Goal: Task Accomplishment & Management: Complete application form

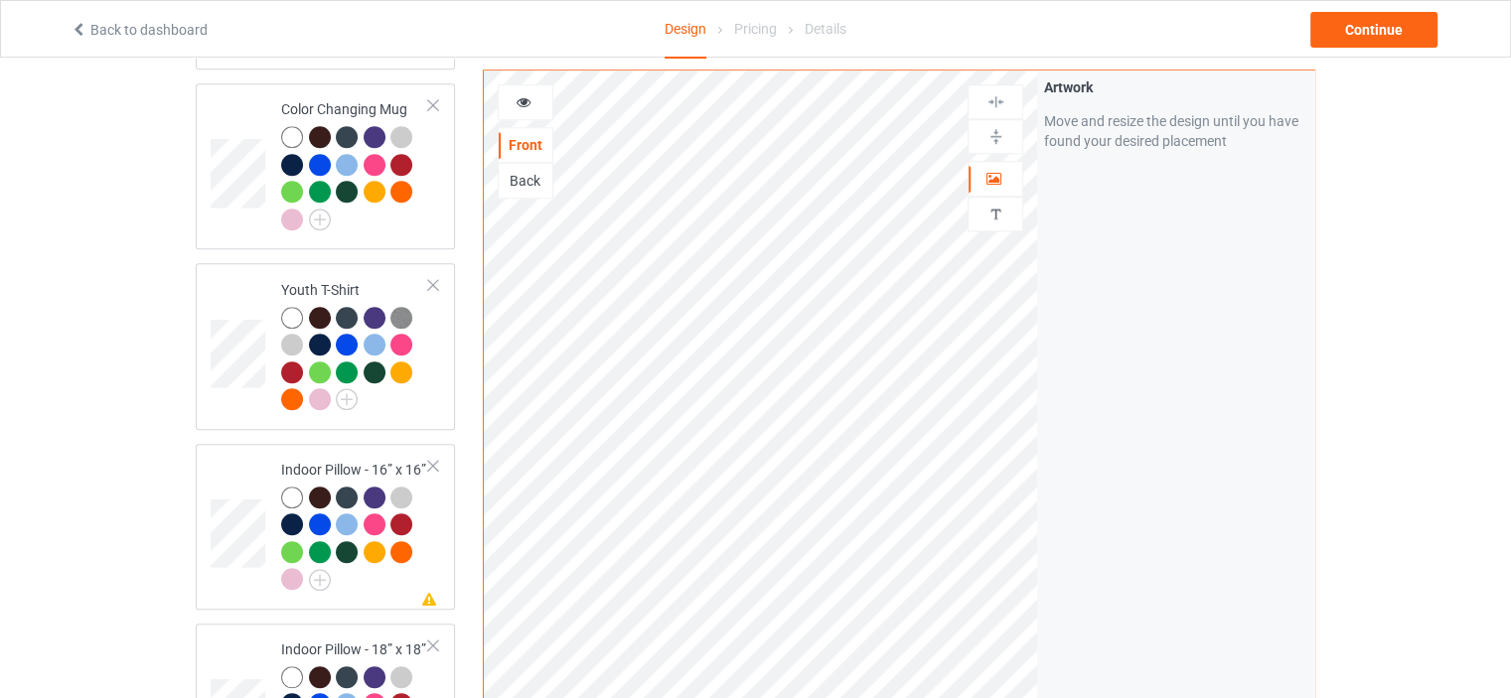
scroll to position [3593, 0]
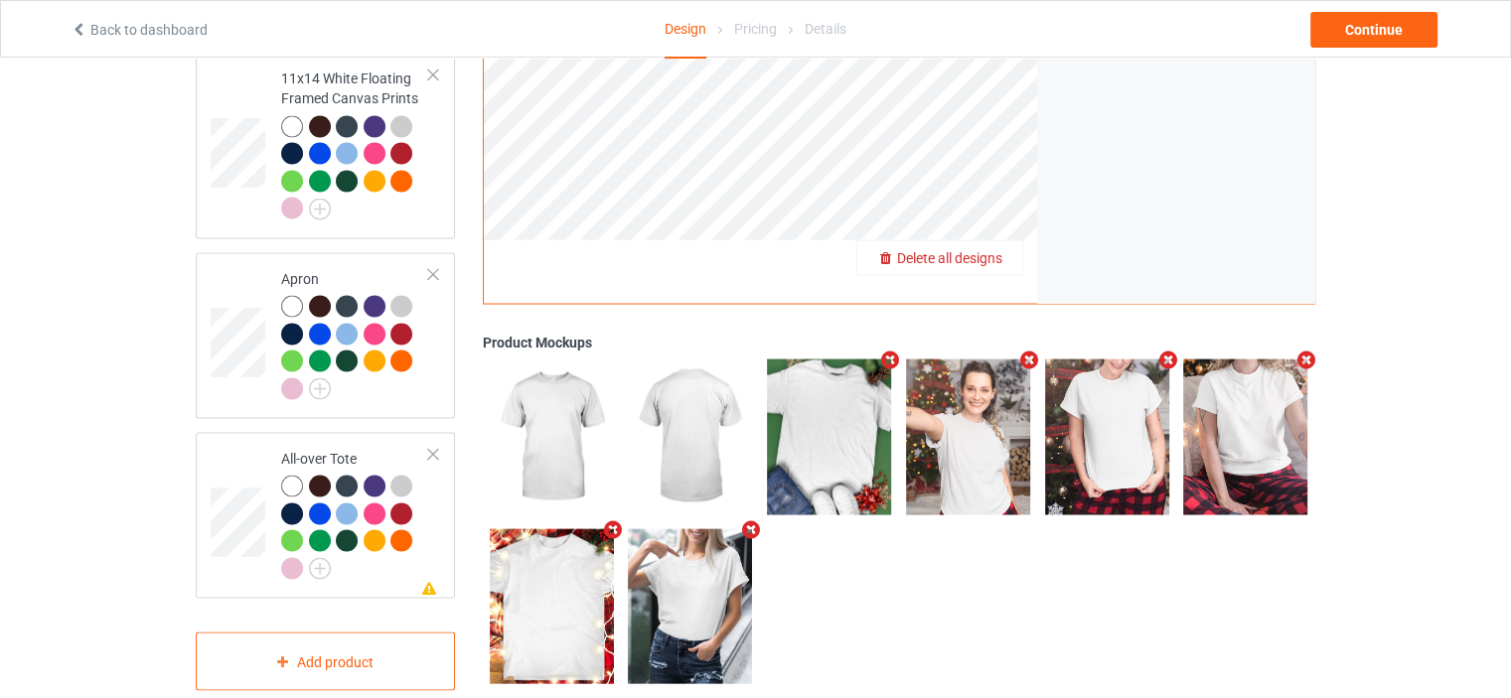
click at [980, 250] on span "Delete all designs" at bounding box center [949, 258] width 105 height 16
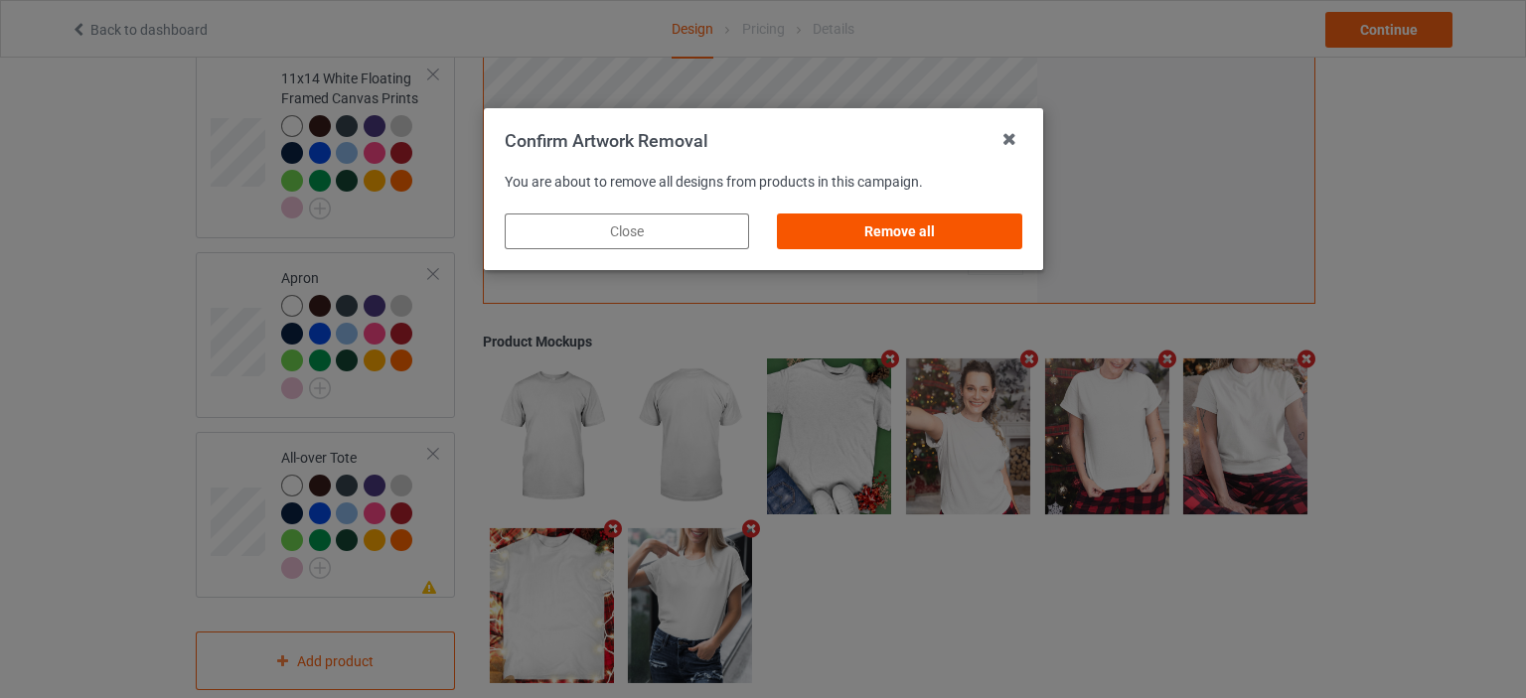
click at [958, 232] on div "Remove all" at bounding box center [899, 232] width 244 height 36
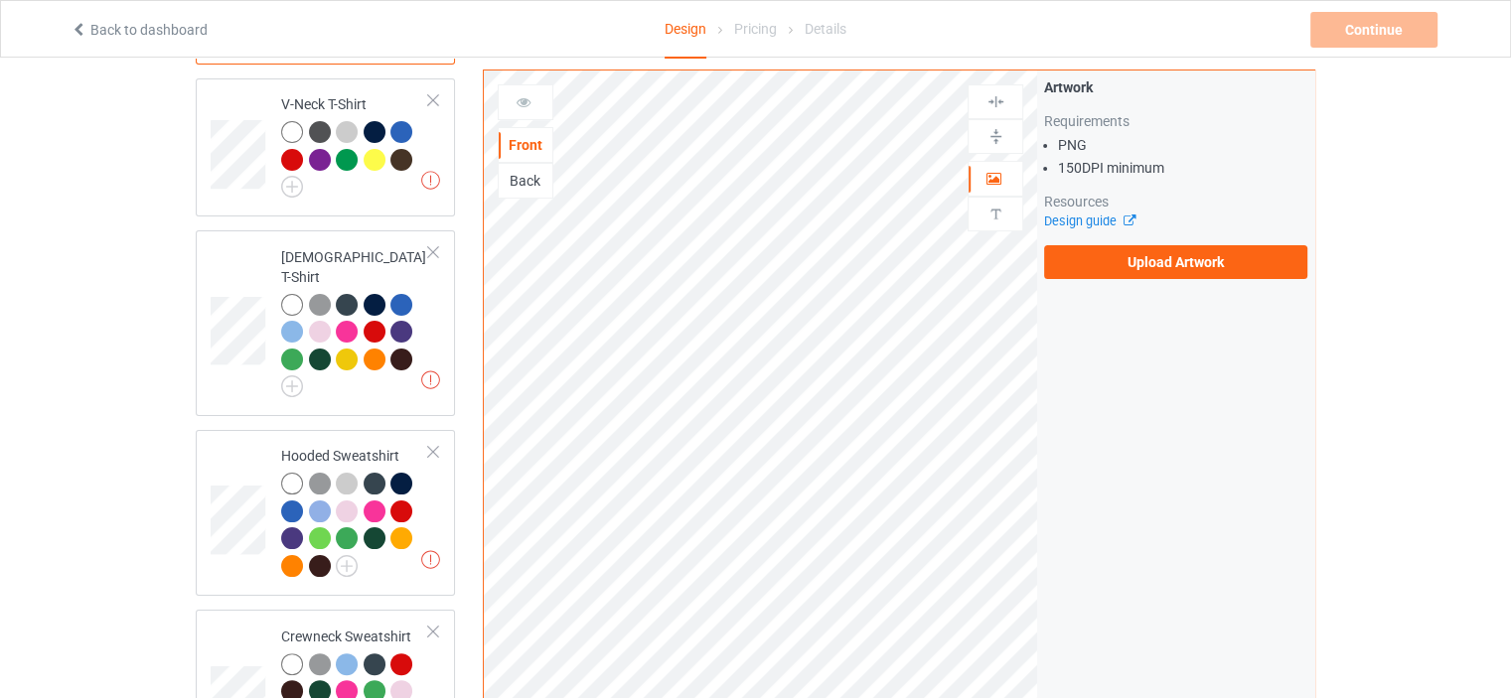
scroll to position [0, 0]
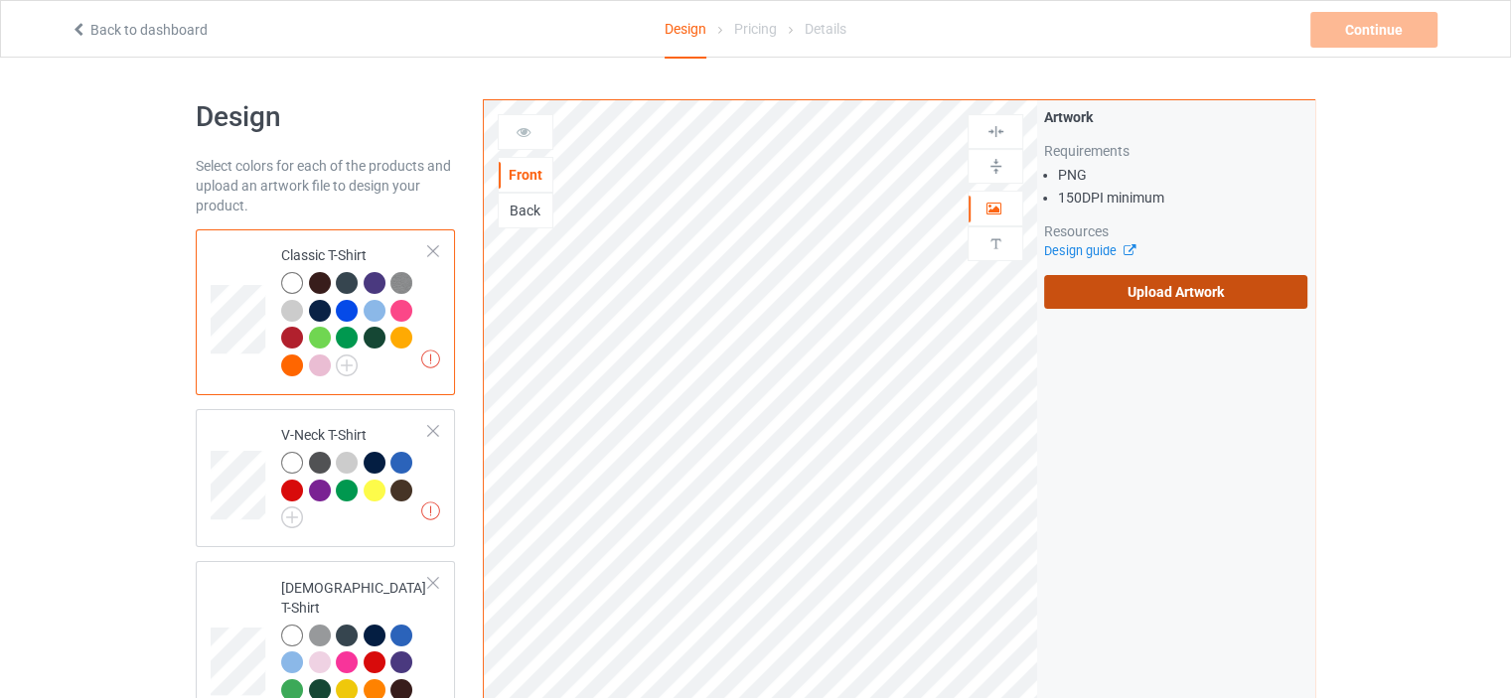
click at [1159, 291] on label "Upload Artwork" at bounding box center [1175, 292] width 263 height 34
click at [0, 0] on input "Upload Artwork" at bounding box center [0, 0] width 0 height 0
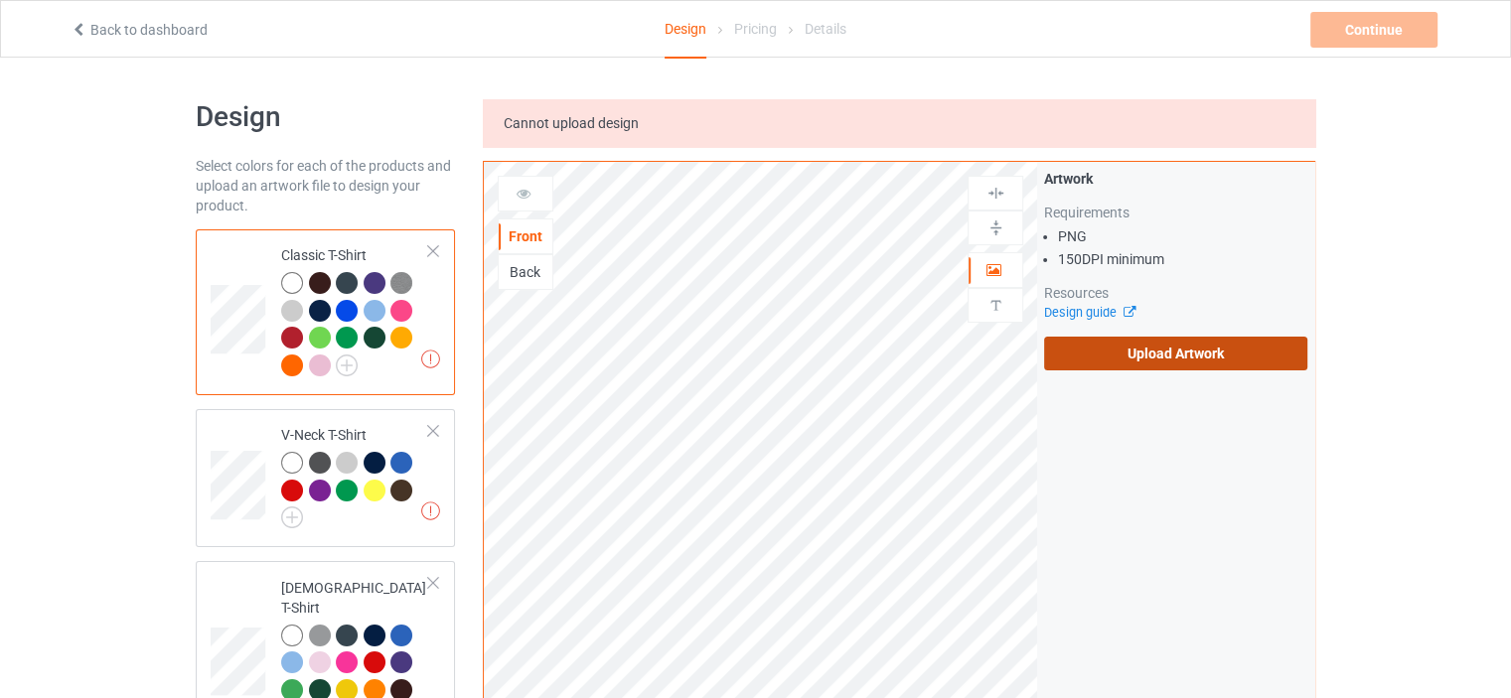
click at [1234, 361] on label "Upload Artwork" at bounding box center [1175, 354] width 263 height 34
click at [0, 0] on input "Upload Artwork" at bounding box center [0, 0] width 0 height 0
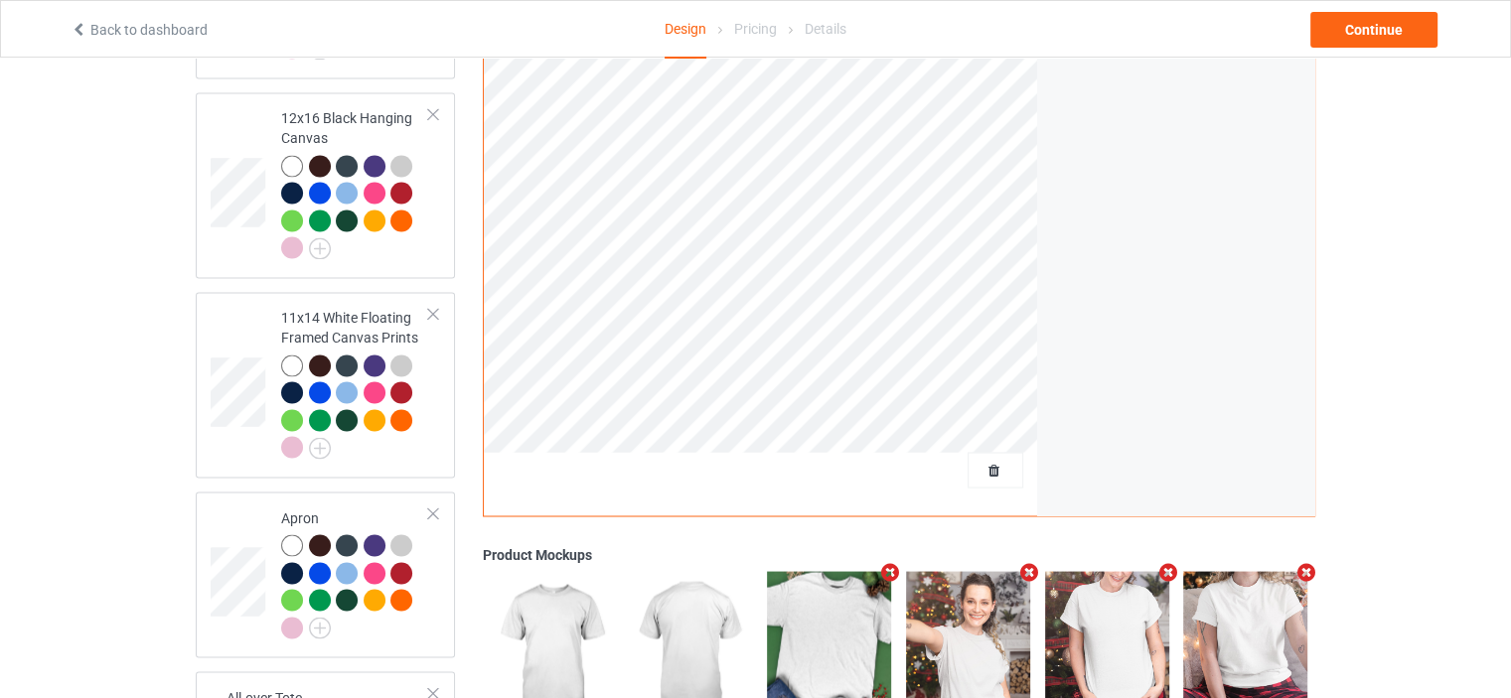
scroll to position [3464, 0]
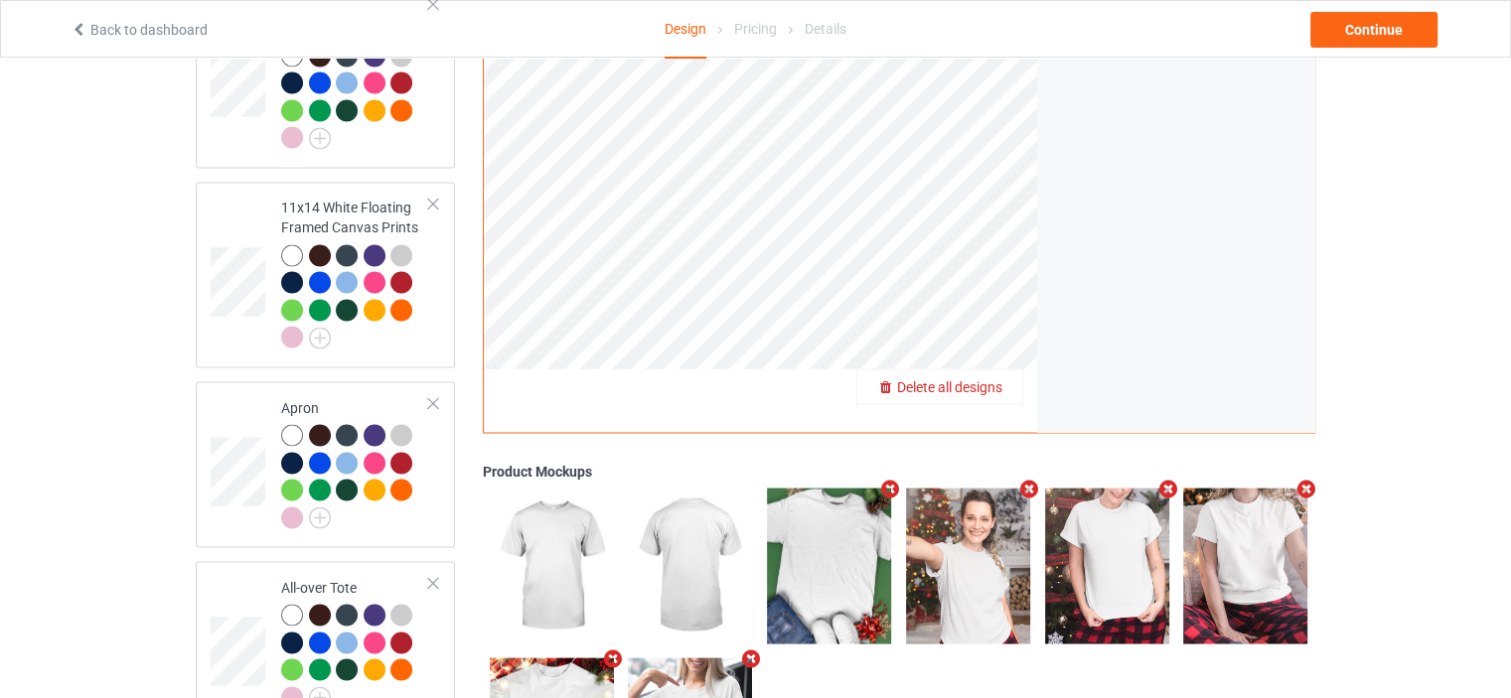
click at [992, 379] on span "Delete all designs" at bounding box center [949, 387] width 105 height 16
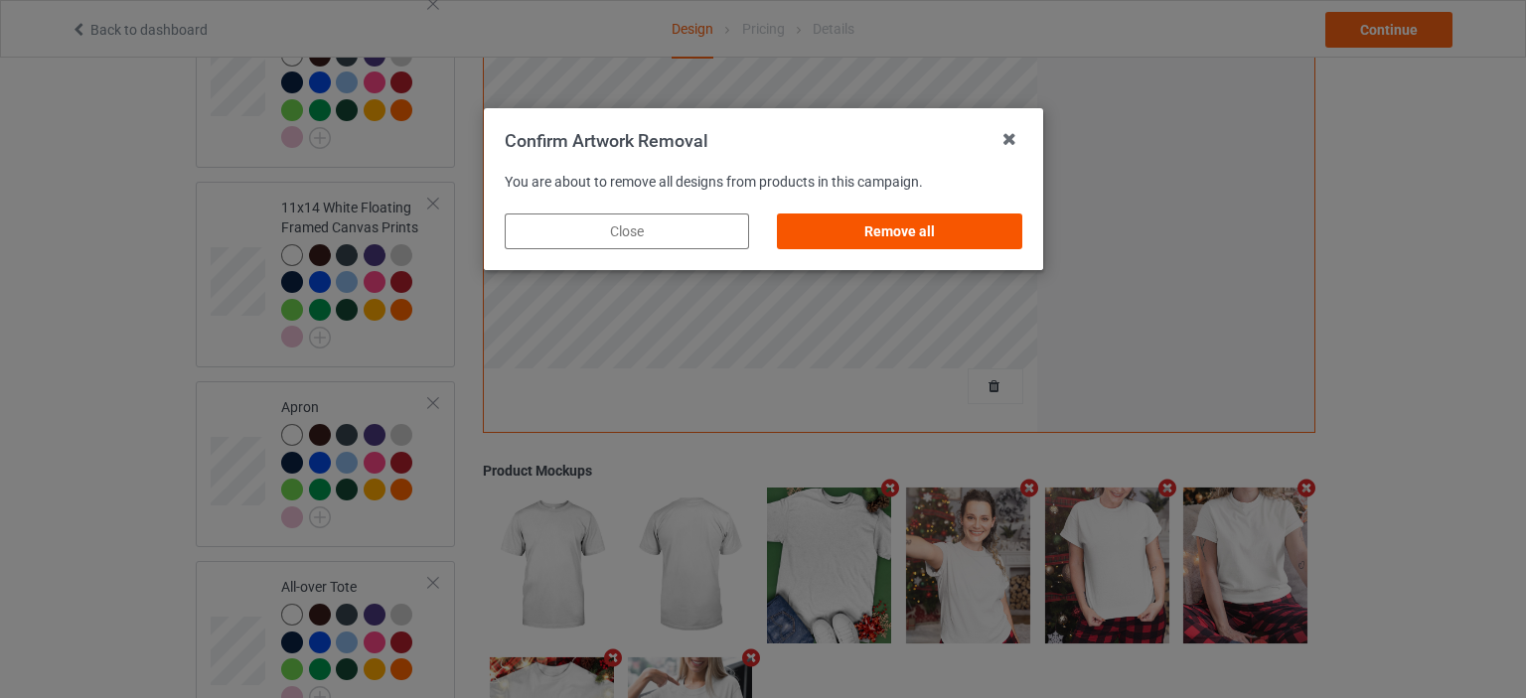
click at [939, 226] on div "Remove all" at bounding box center [899, 232] width 244 height 36
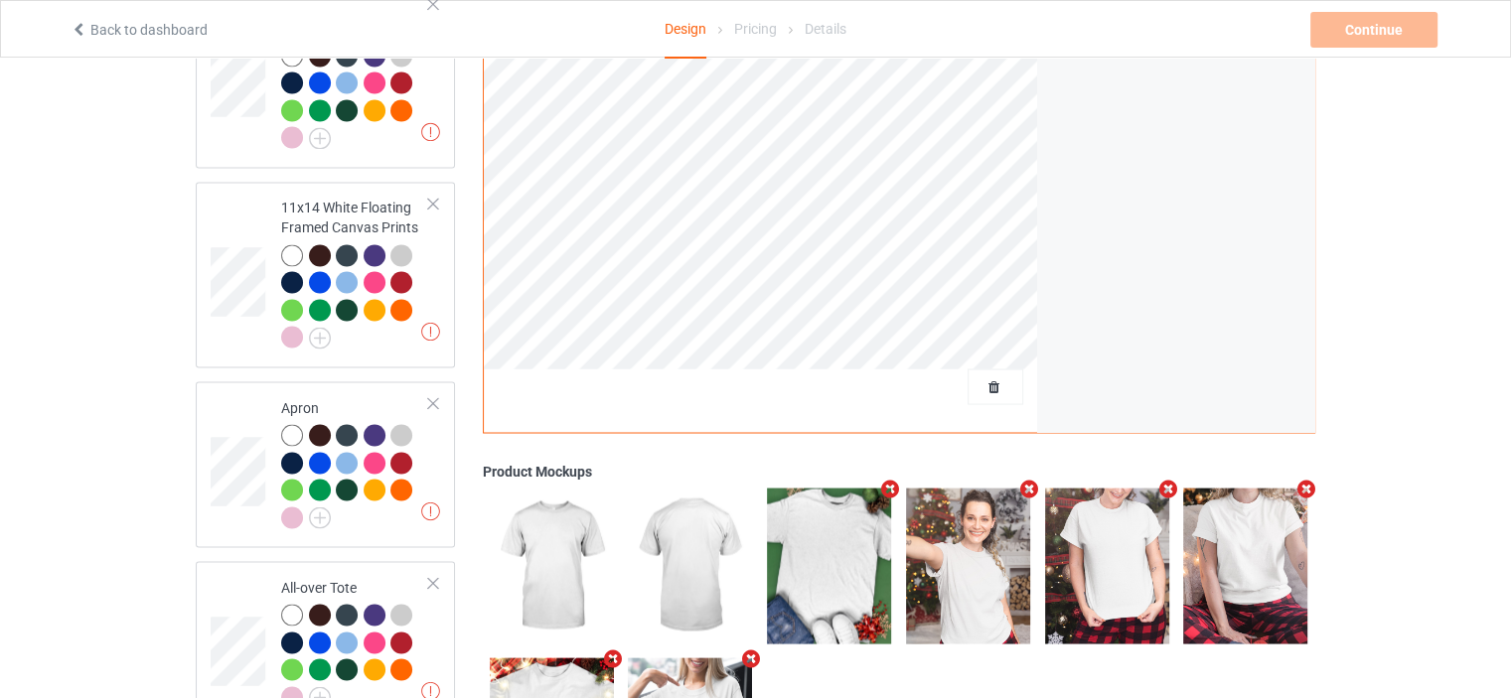
scroll to position [0, 0]
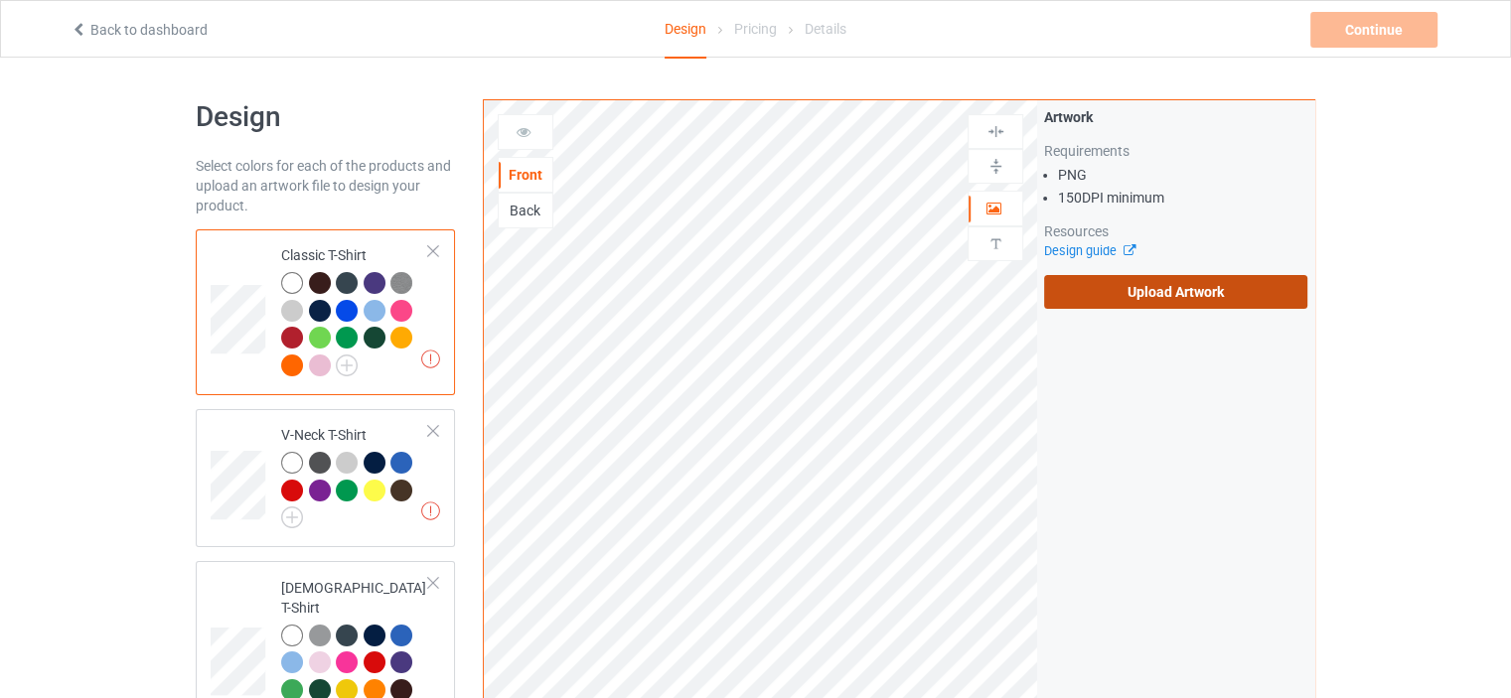
click at [1179, 291] on label "Upload Artwork" at bounding box center [1175, 292] width 263 height 34
click at [0, 0] on input "Upload Artwork" at bounding box center [0, 0] width 0 height 0
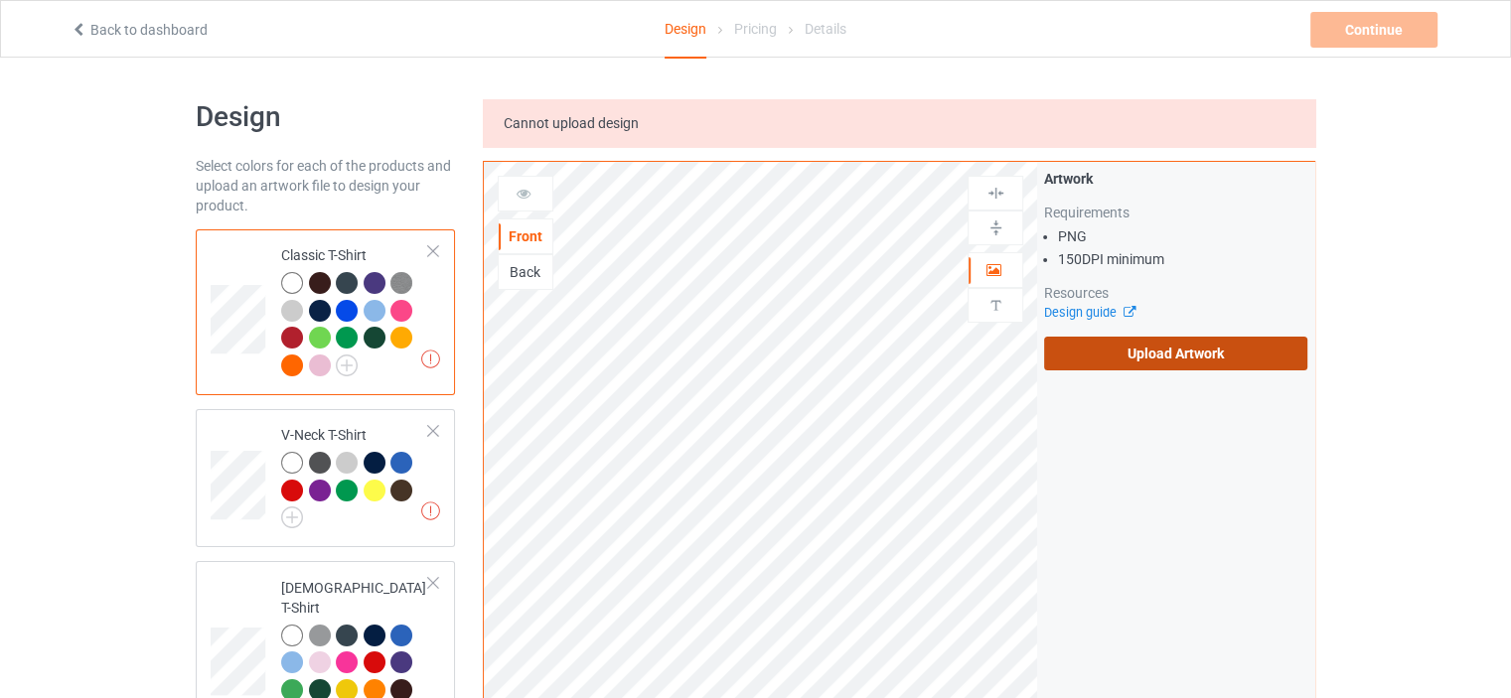
click at [1194, 356] on label "Upload Artwork" at bounding box center [1175, 354] width 263 height 34
click at [0, 0] on input "Upload Artwork" at bounding box center [0, 0] width 0 height 0
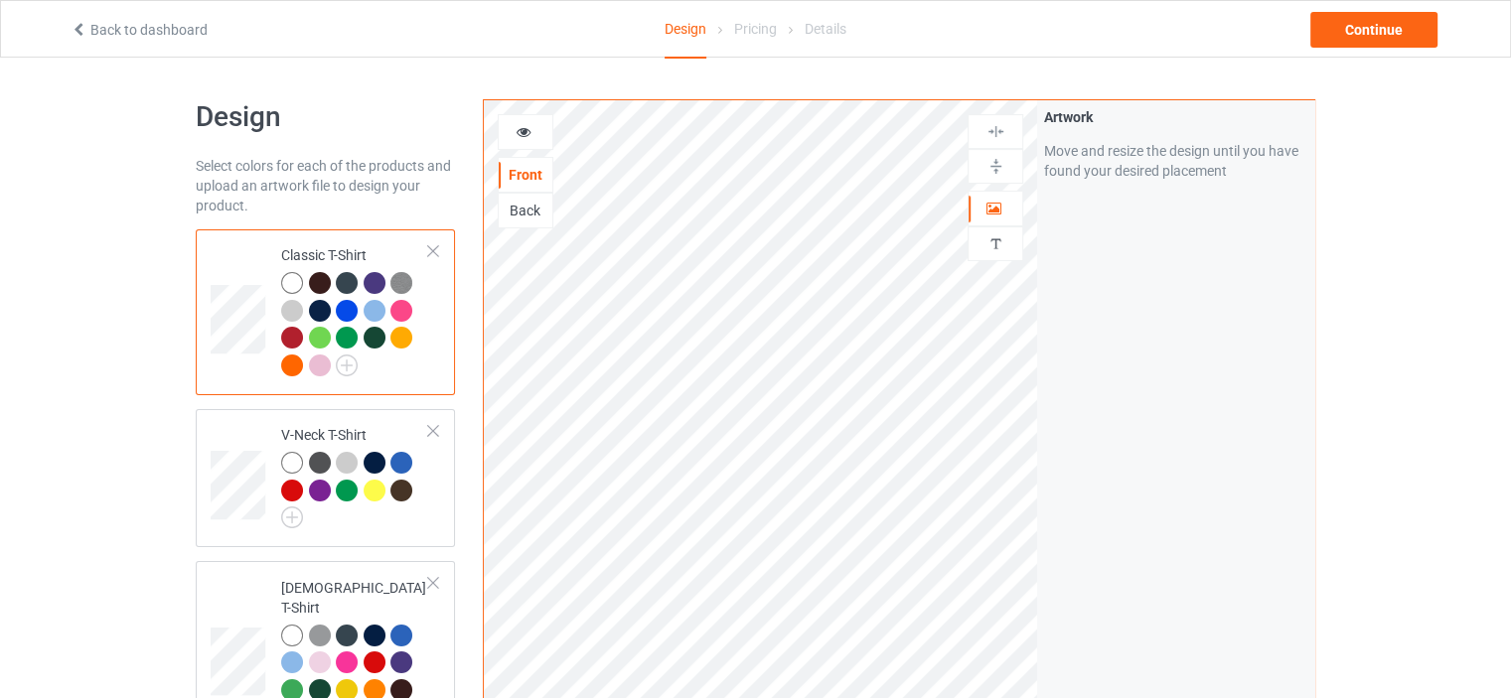
scroll to position [3593, 0]
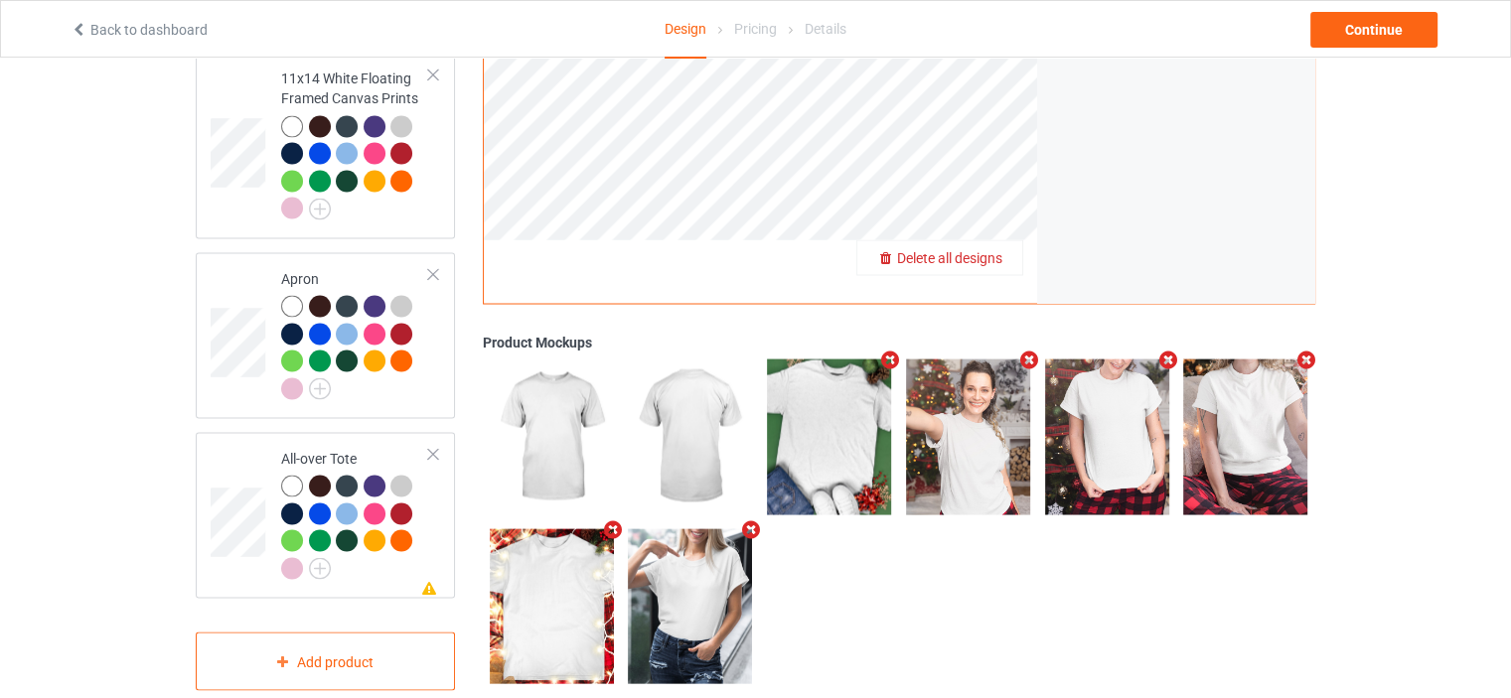
click at [993, 250] on span "Delete all designs" at bounding box center [949, 258] width 105 height 16
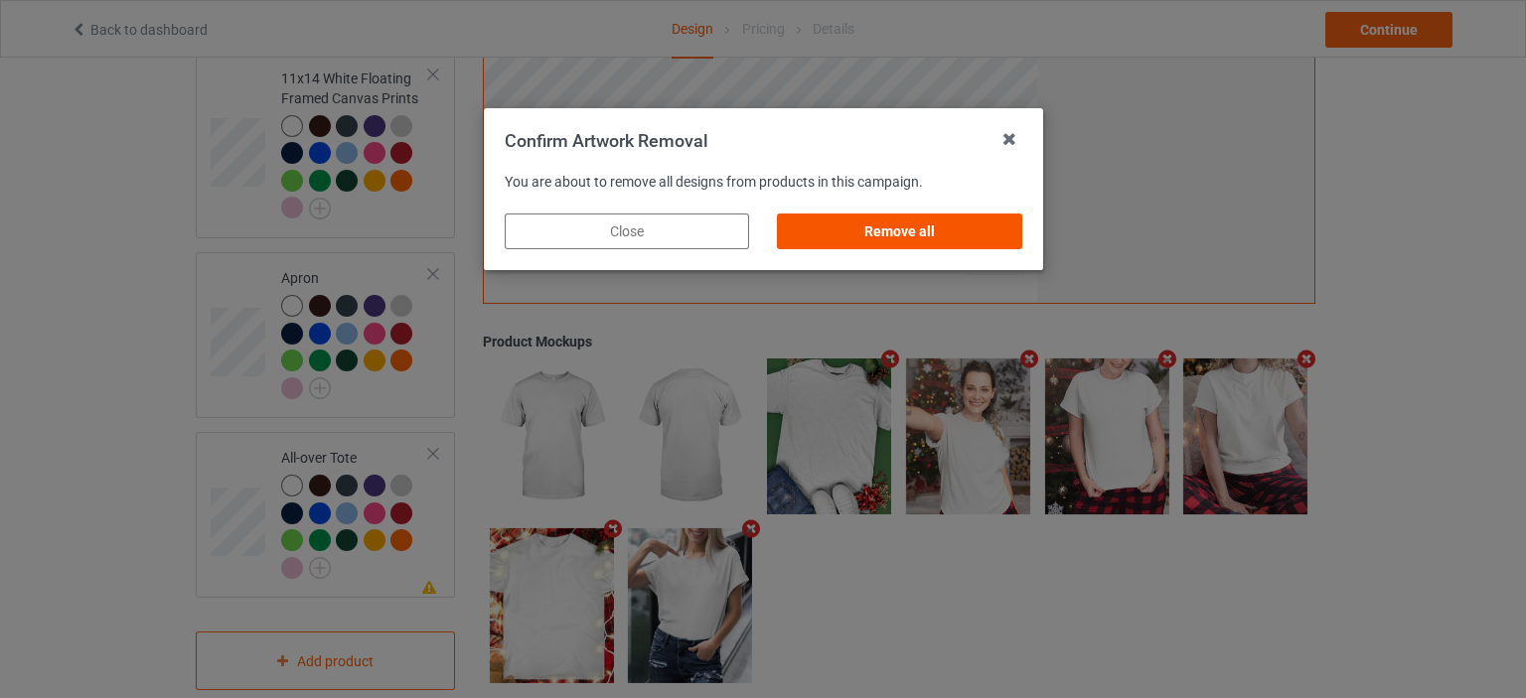
click at [957, 224] on div "Remove all" at bounding box center [899, 232] width 244 height 36
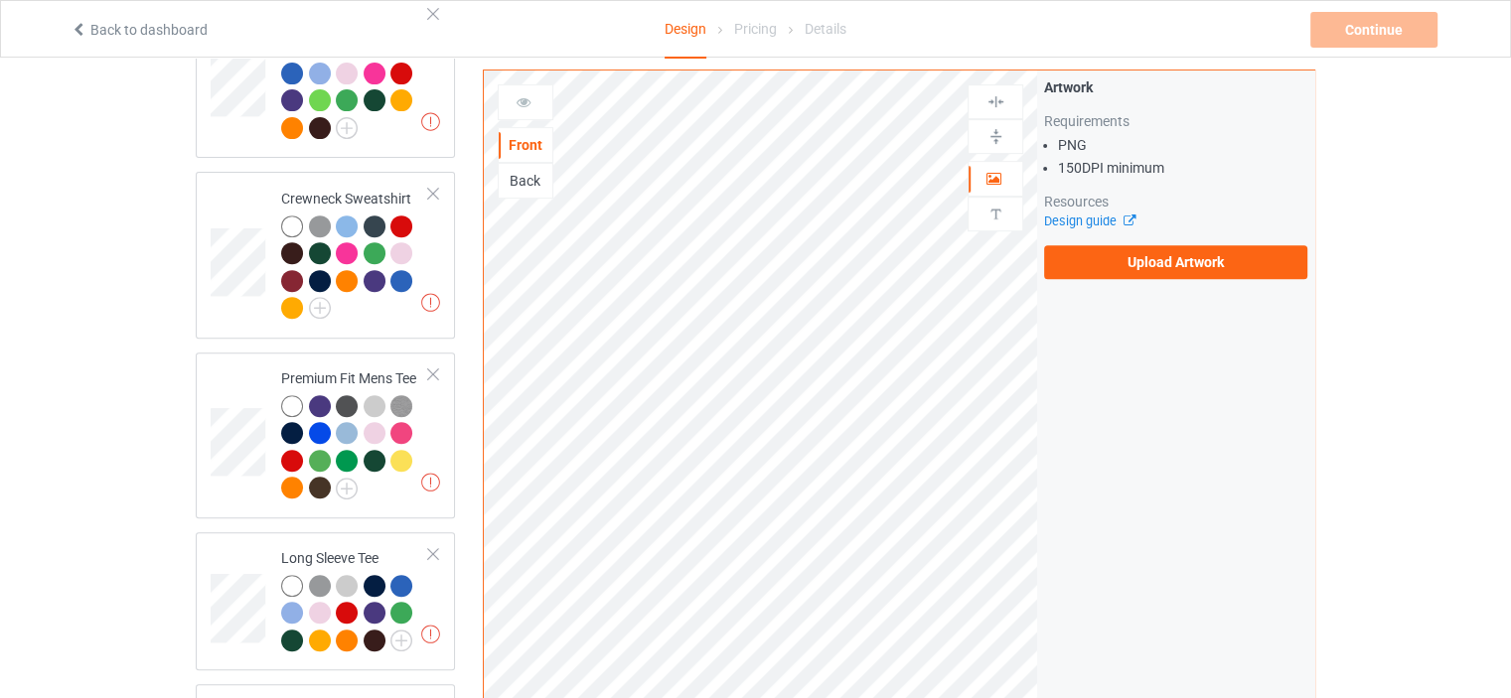
scroll to position [0, 0]
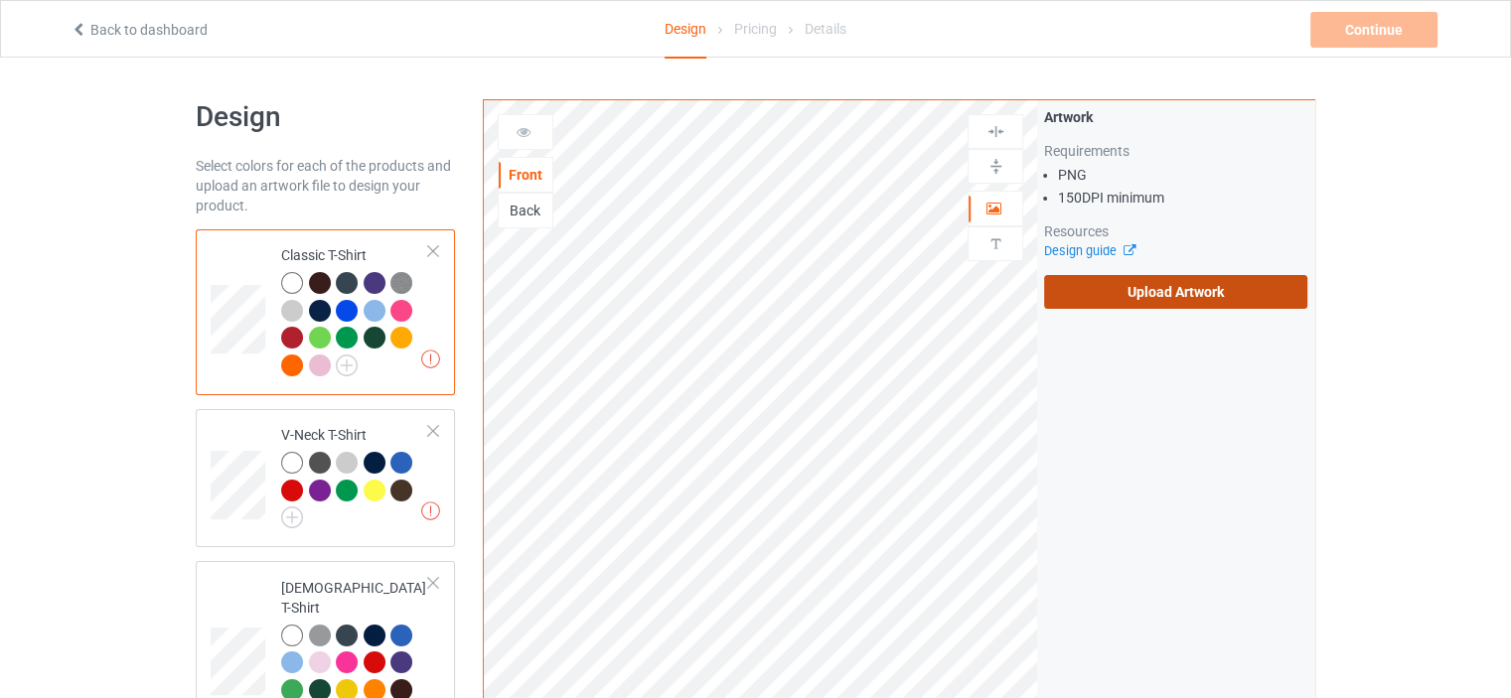
click at [1159, 300] on label "Upload Artwork" at bounding box center [1175, 292] width 263 height 34
click at [0, 0] on input "Upload Artwork" at bounding box center [0, 0] width 0 height 0
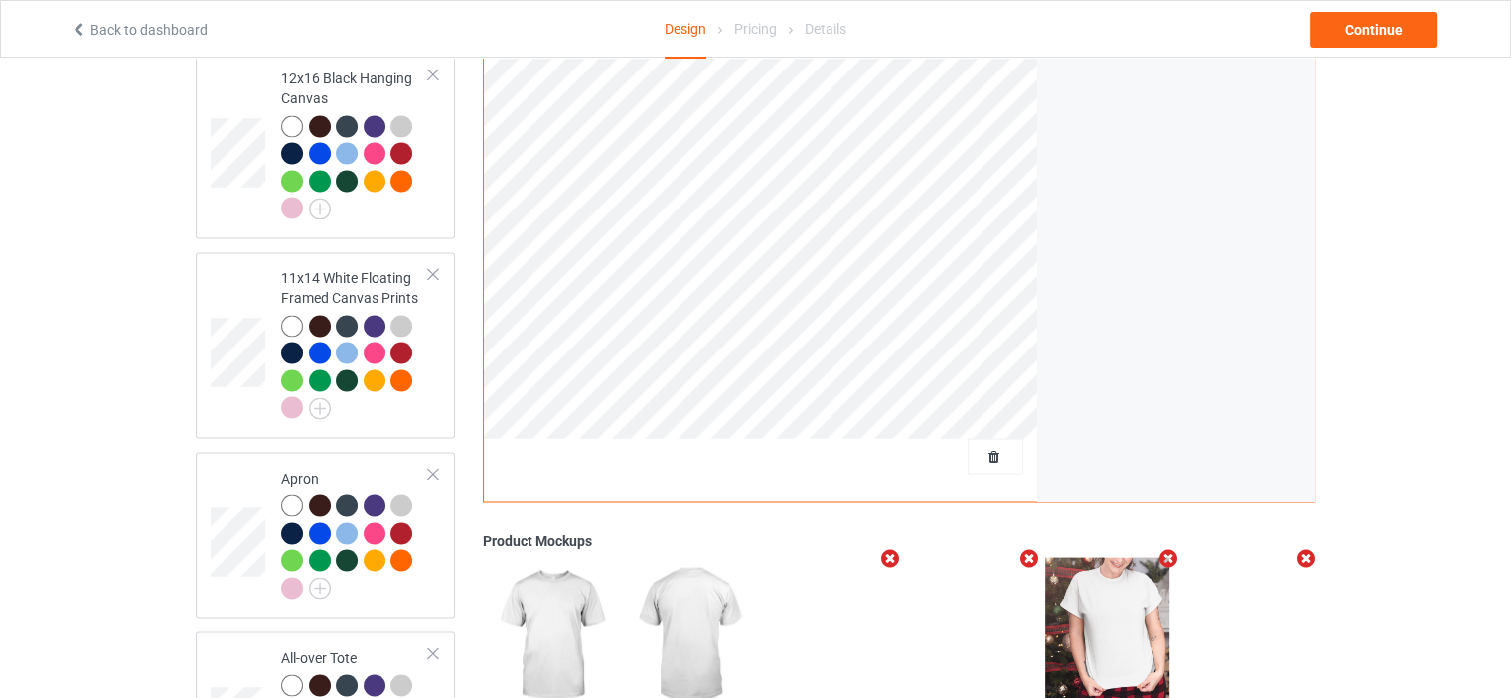
scroll to position [3421, 0]
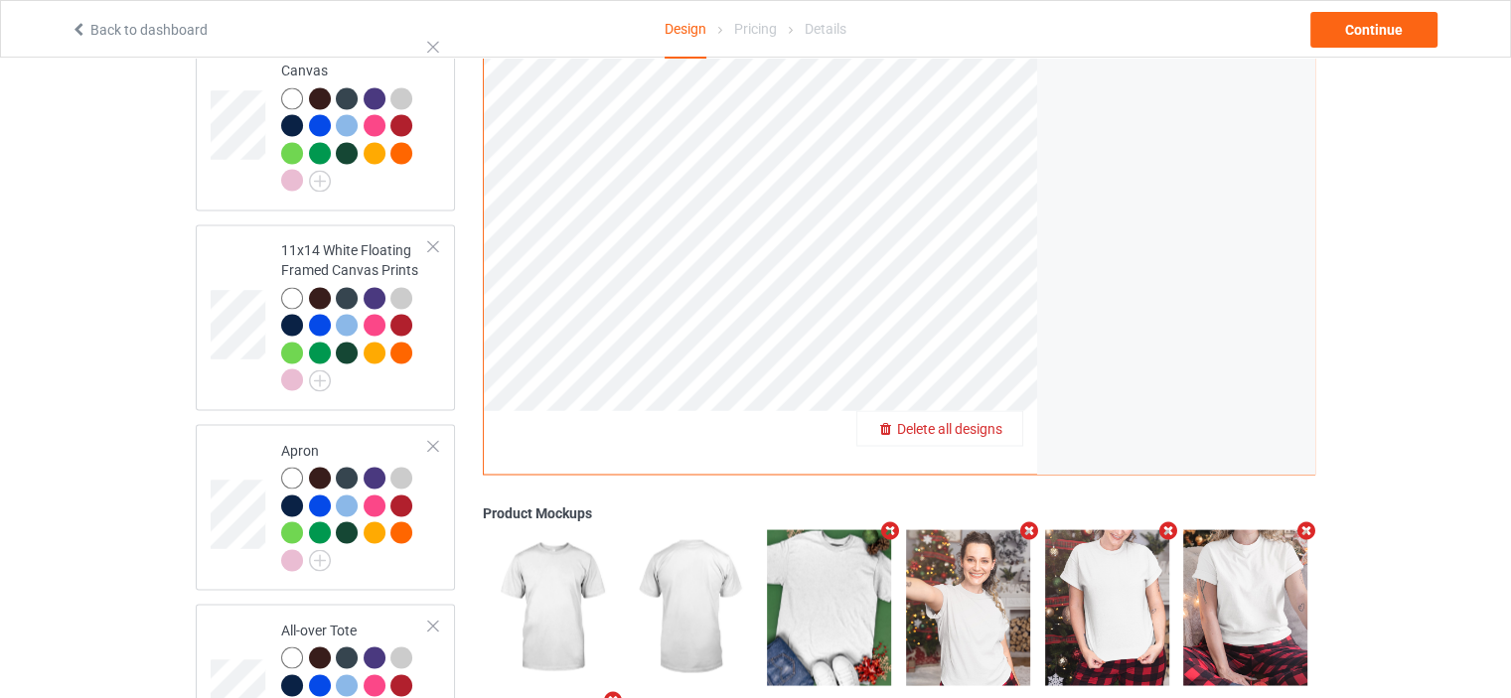
click at [986, 421] on span "Delete all designs" at bounding box center [949, 429] width 105 height 16
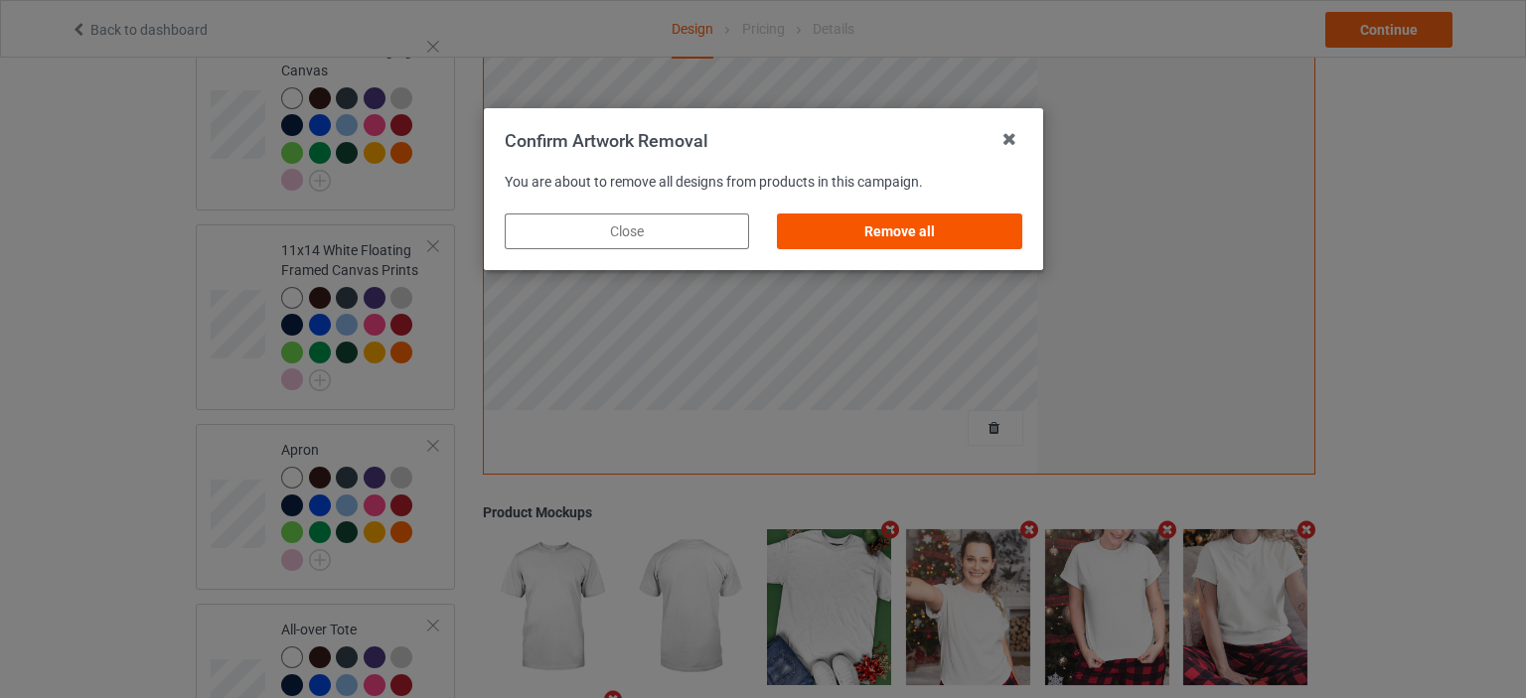
click at [922, 235] on div "Remove all" at bounding box center [899, 232] width 244 height 36
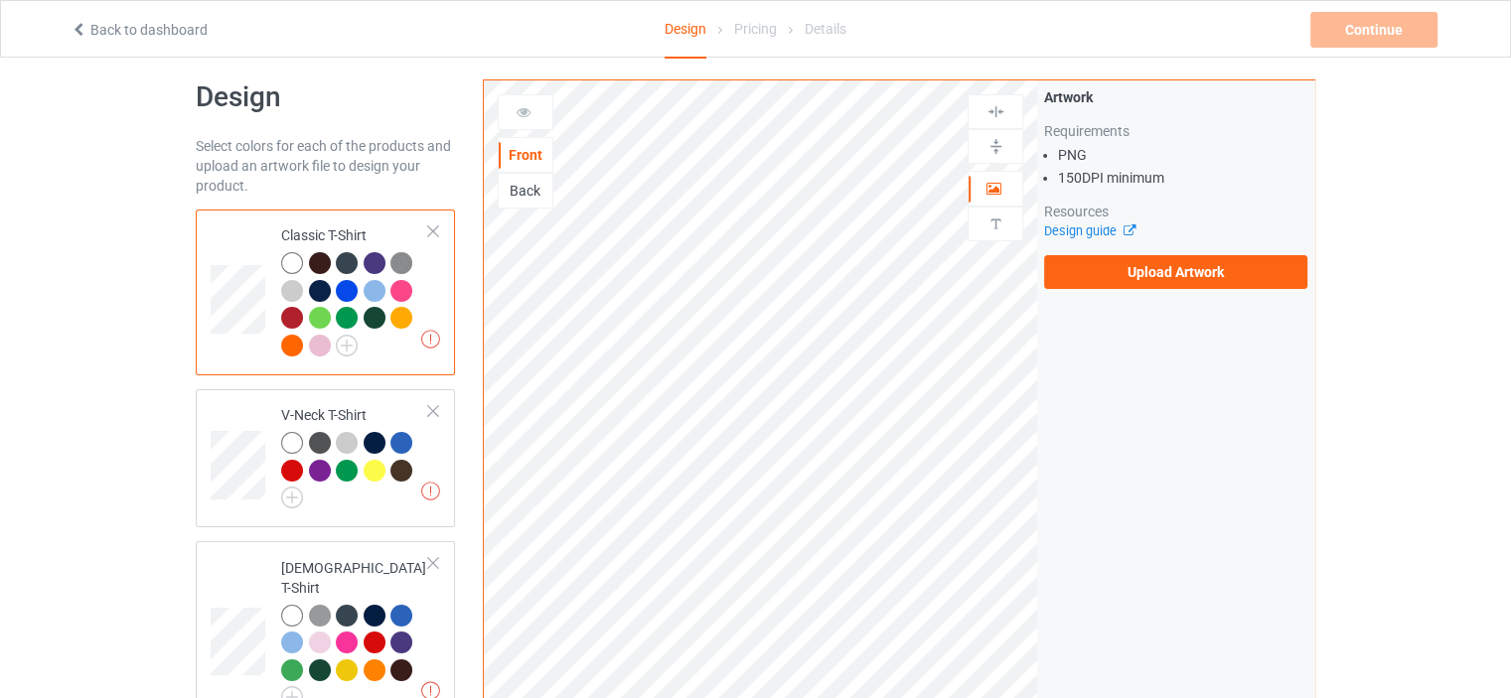
scroll to position [0, 0]
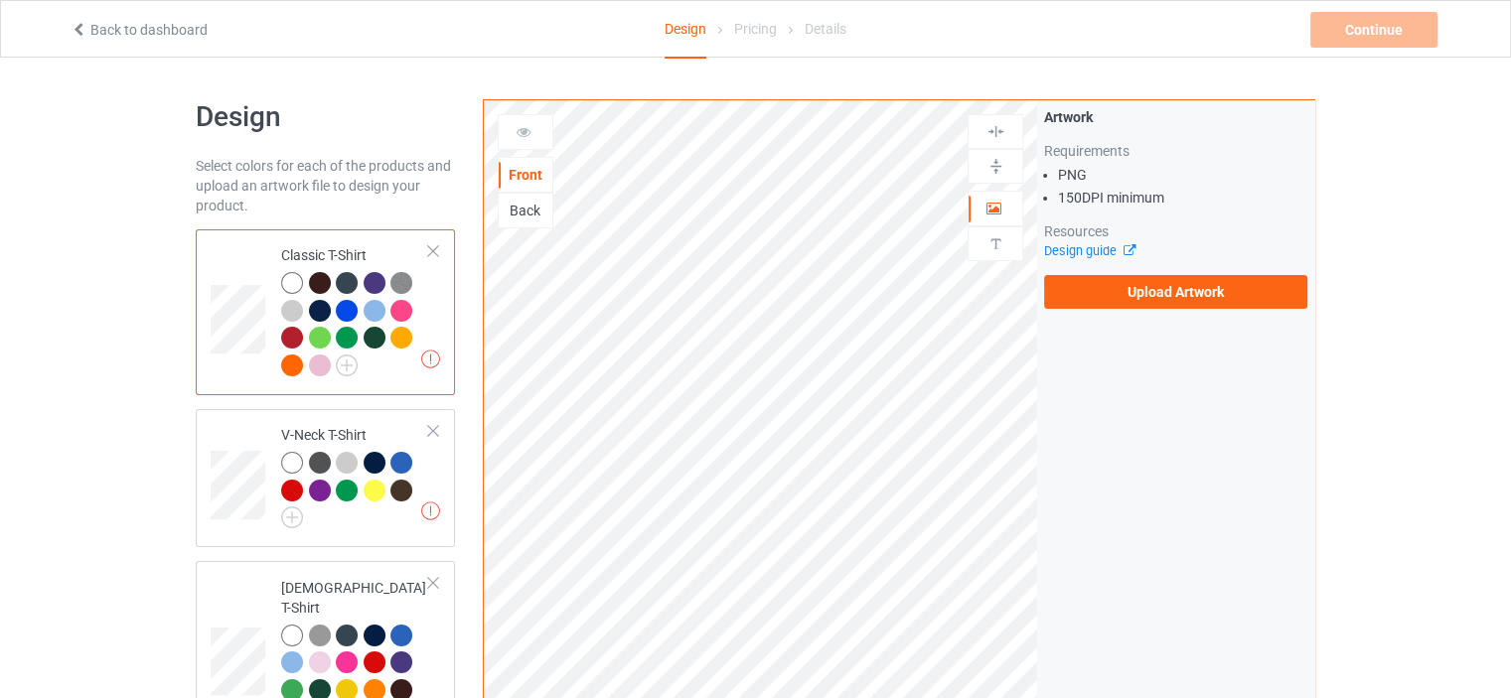
click at [1184, 303] on label "Upload Artwork" at bounding box center [1175, 292] width 263 height 34
click at [0, 0] on input "Upload Artwork" at bounding box center [0, 0] width 0 height 0
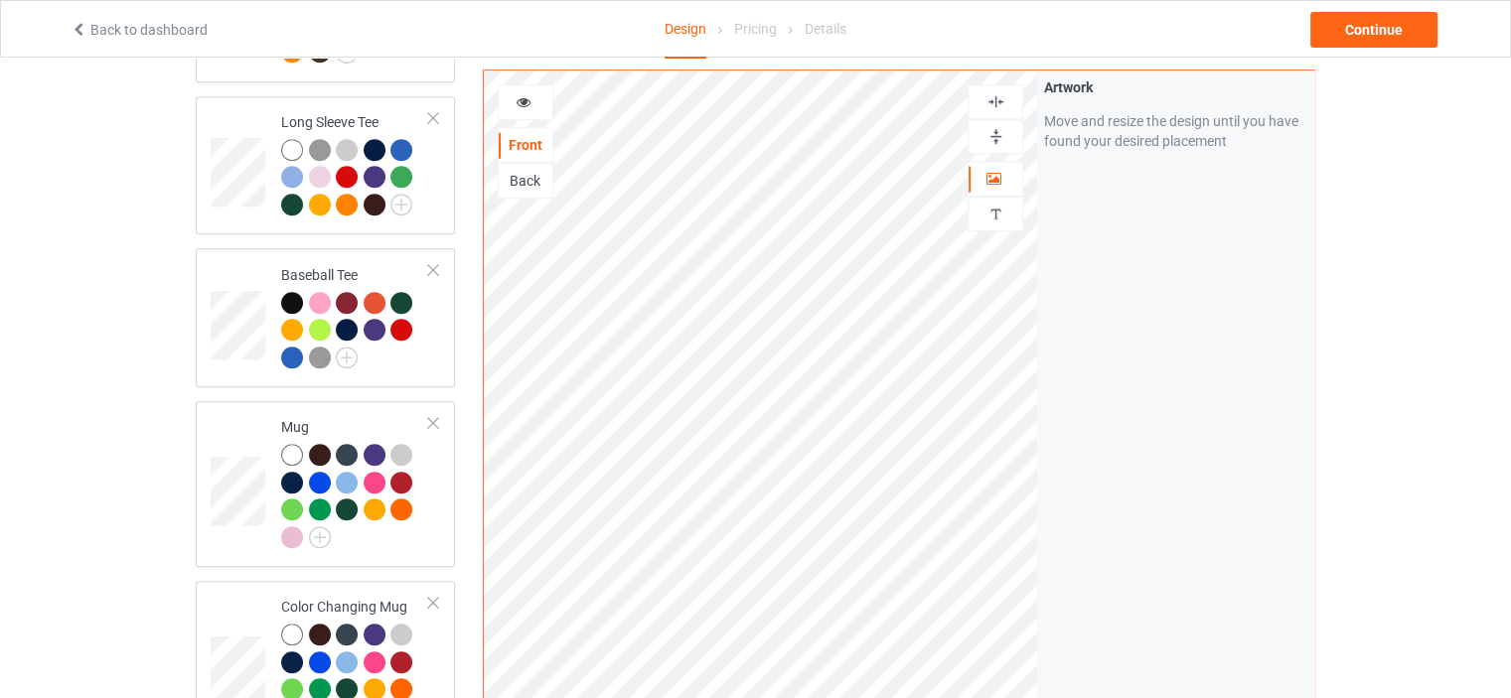
scroll to position [1291, 0]
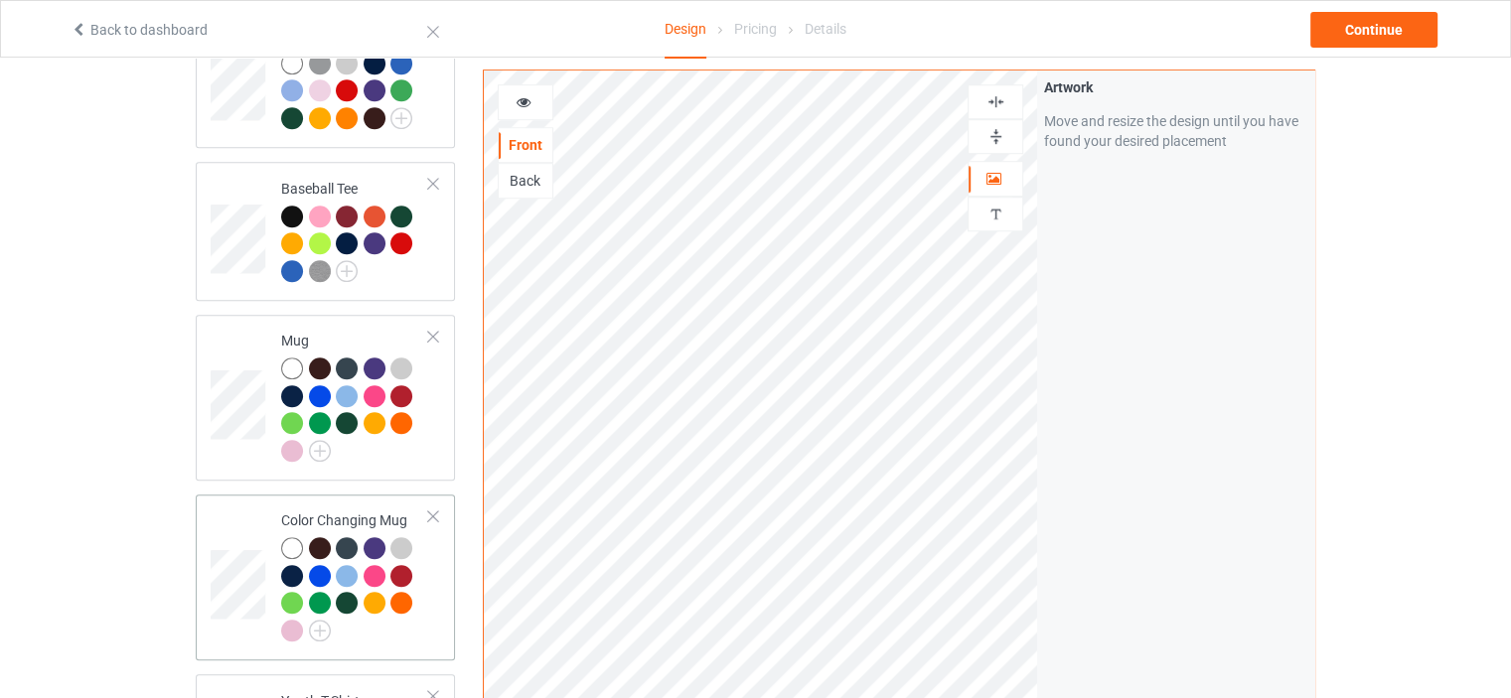
click at [370, 503] on td "Color Changing Mug" at bounding box center [355, 578] width 170 height 150
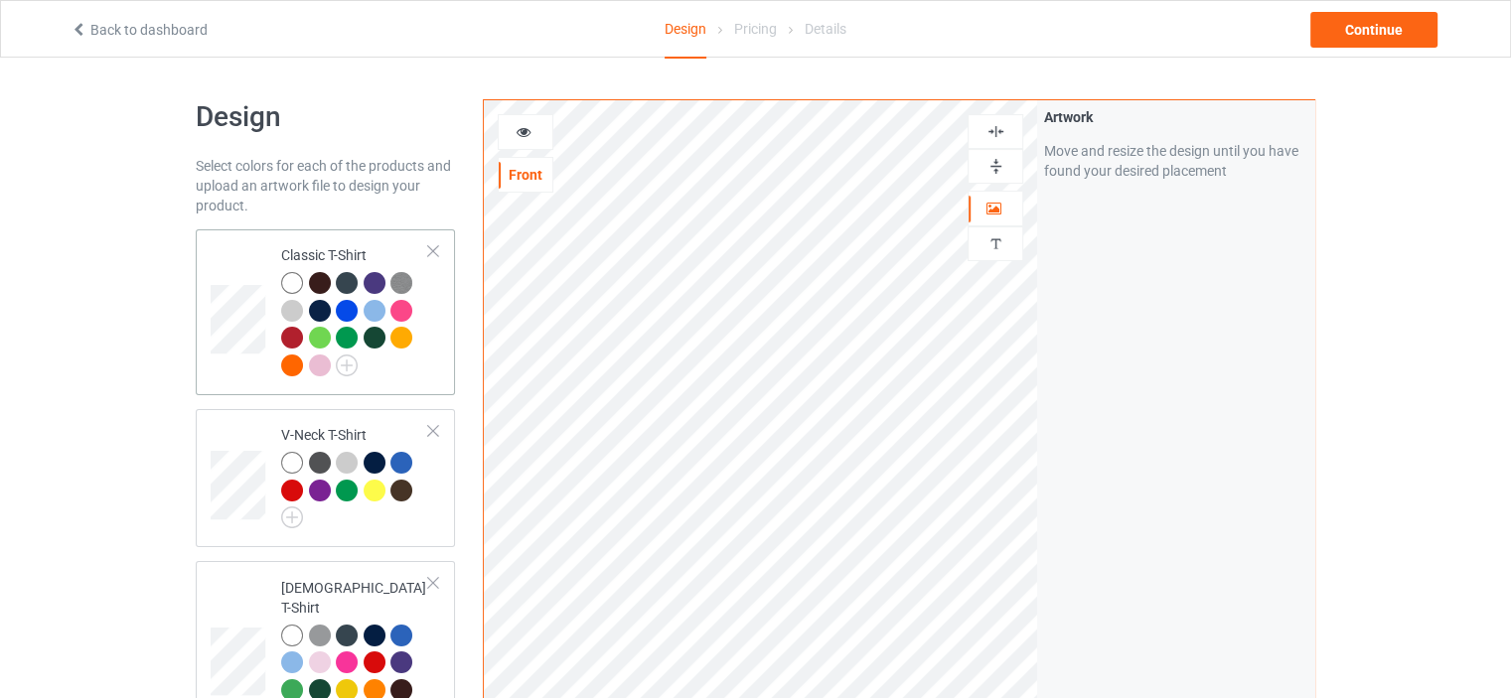
click at [358, 242] on td "Classic T-Shirt" at bounding box center [355, 312] width 170 height 150
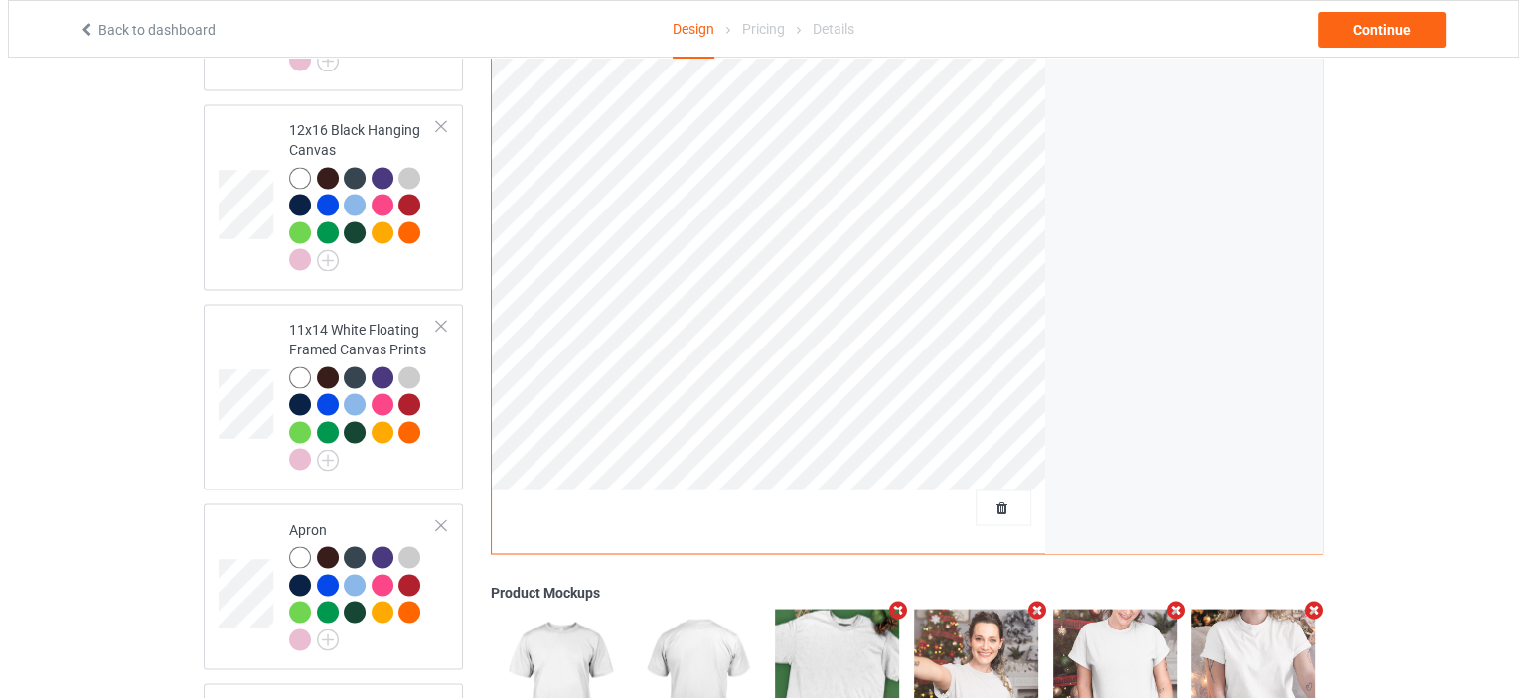
scroll to position [3593, 0]
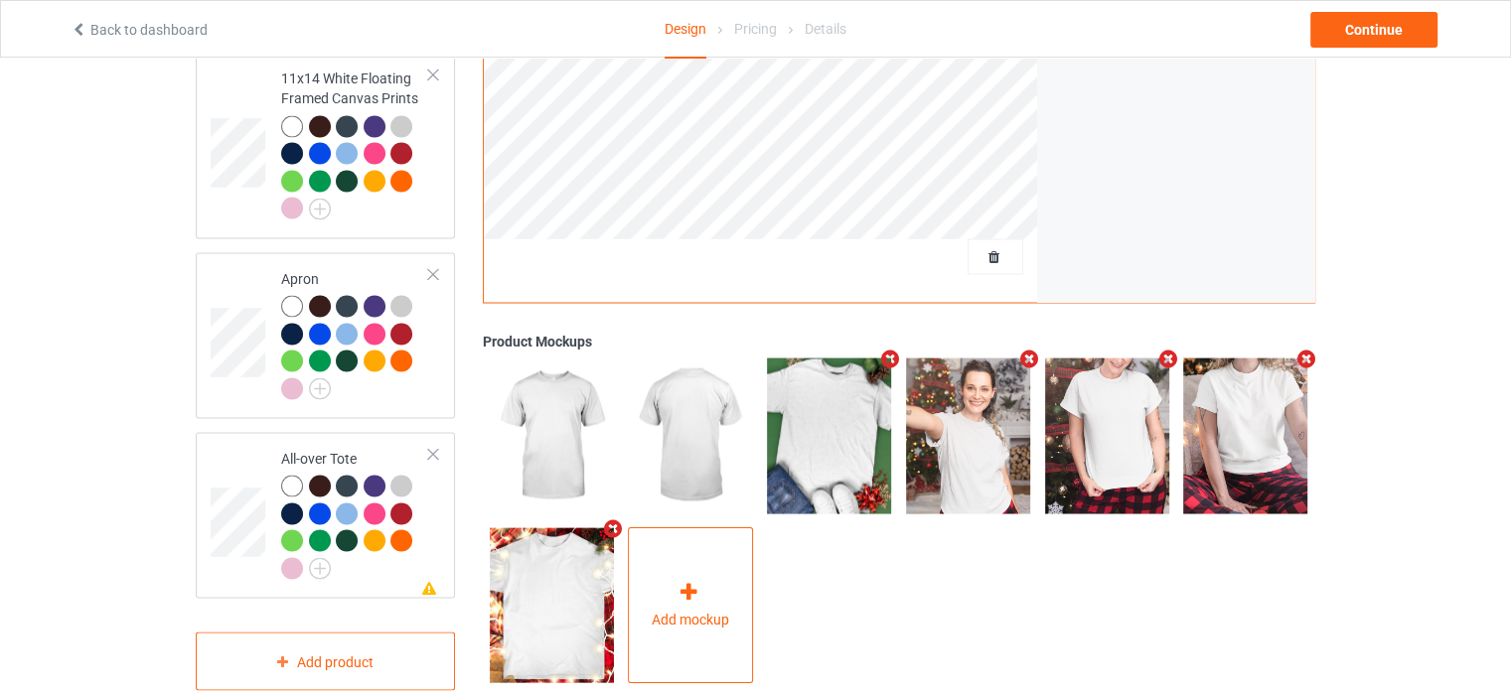
click at [697, 581] on div at bounding box center [690, 595] width 28 height 29
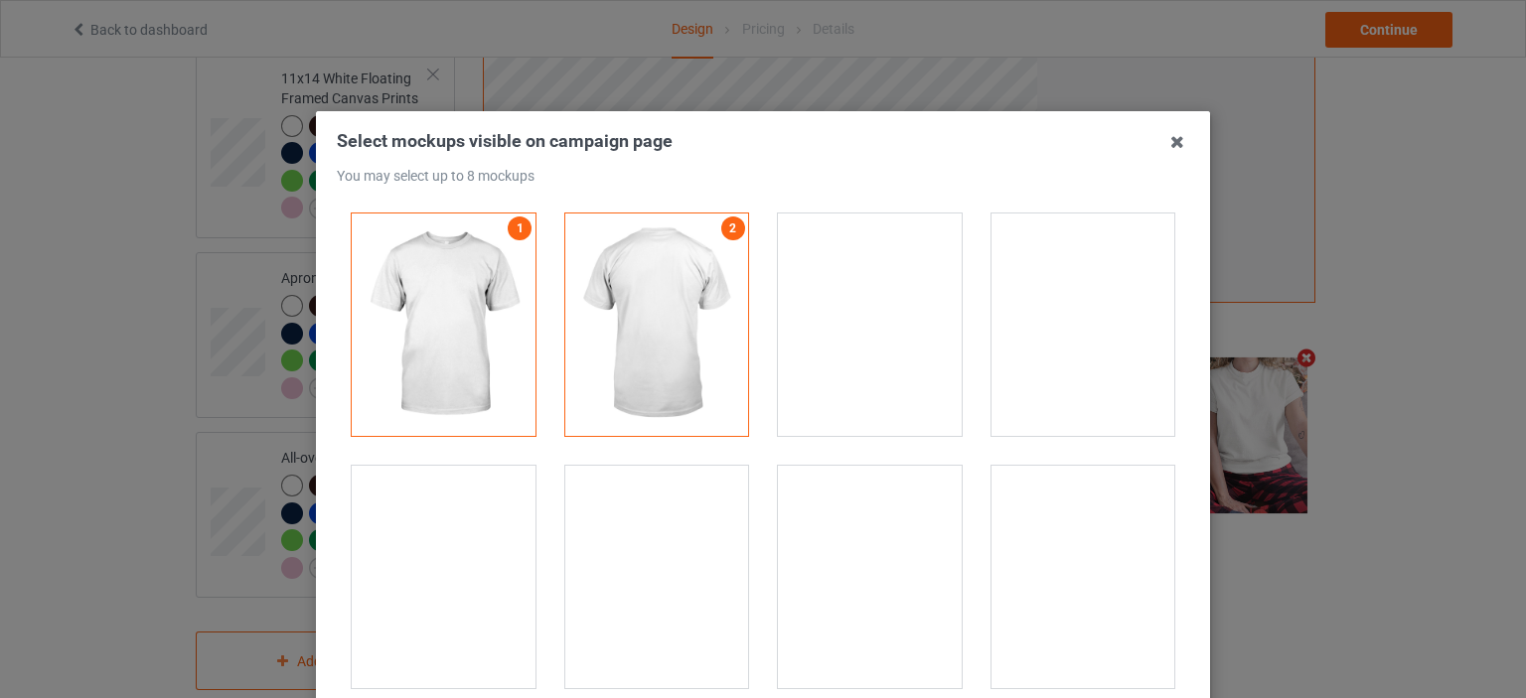
click at [976, 325] on div at bounding box center [1083, 325] width 214 height 252
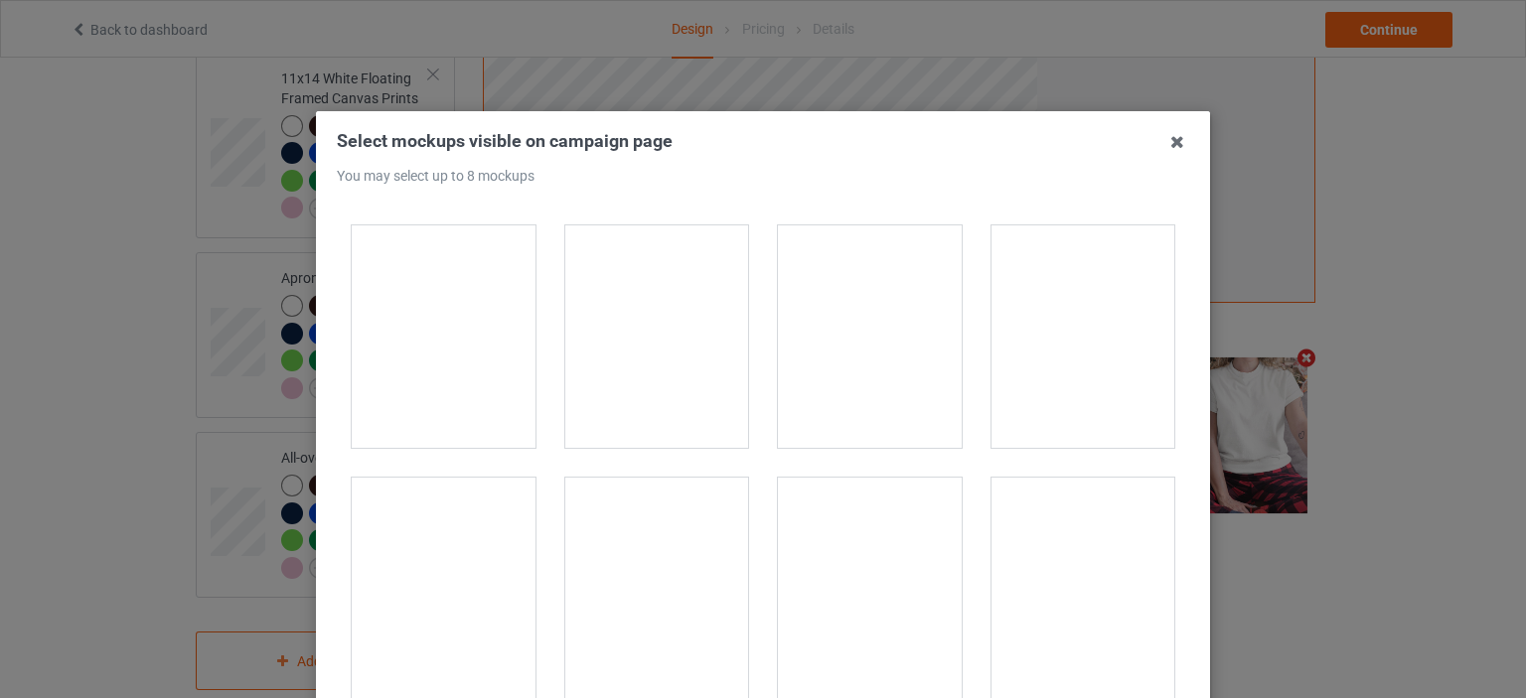
scroll to position [497, 0]
click at [662, 349] on div at bounding box center [657, 333] width 184 height 222
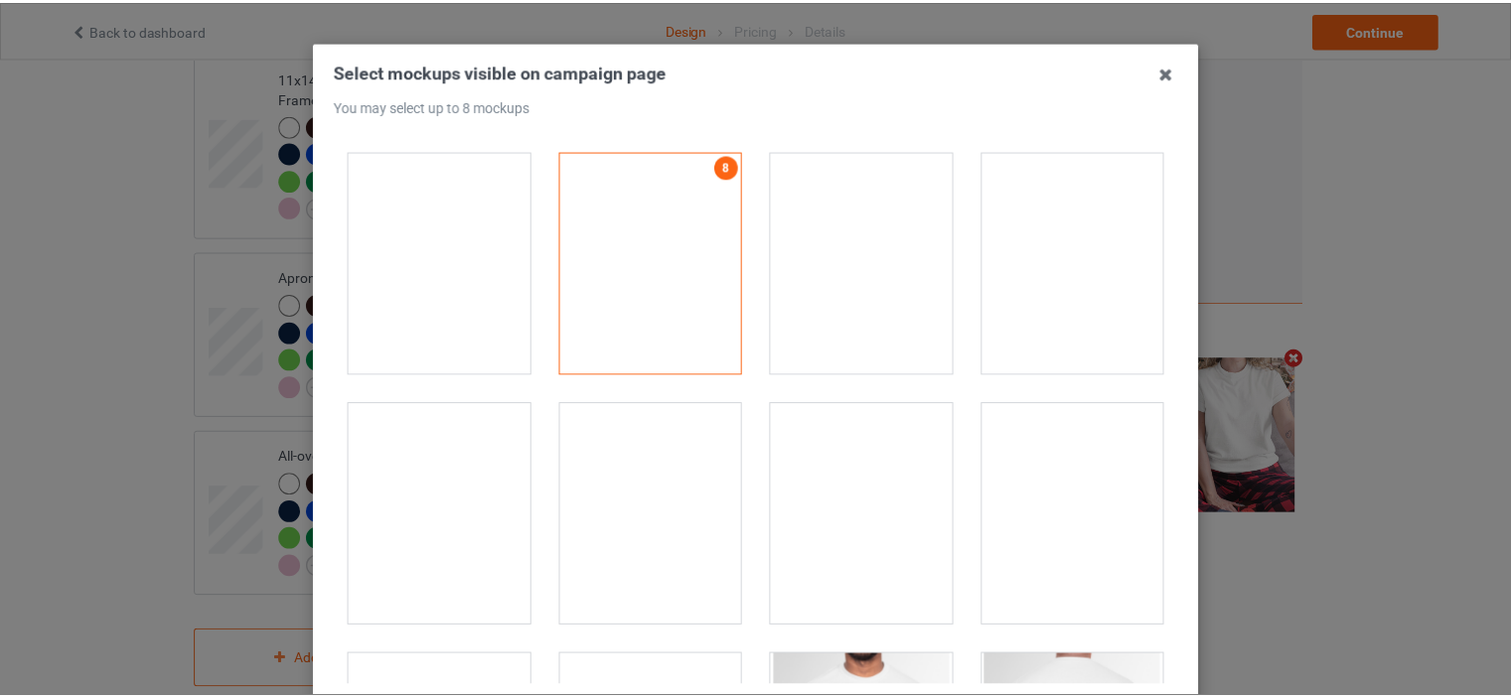
scroll to position [261, 0]
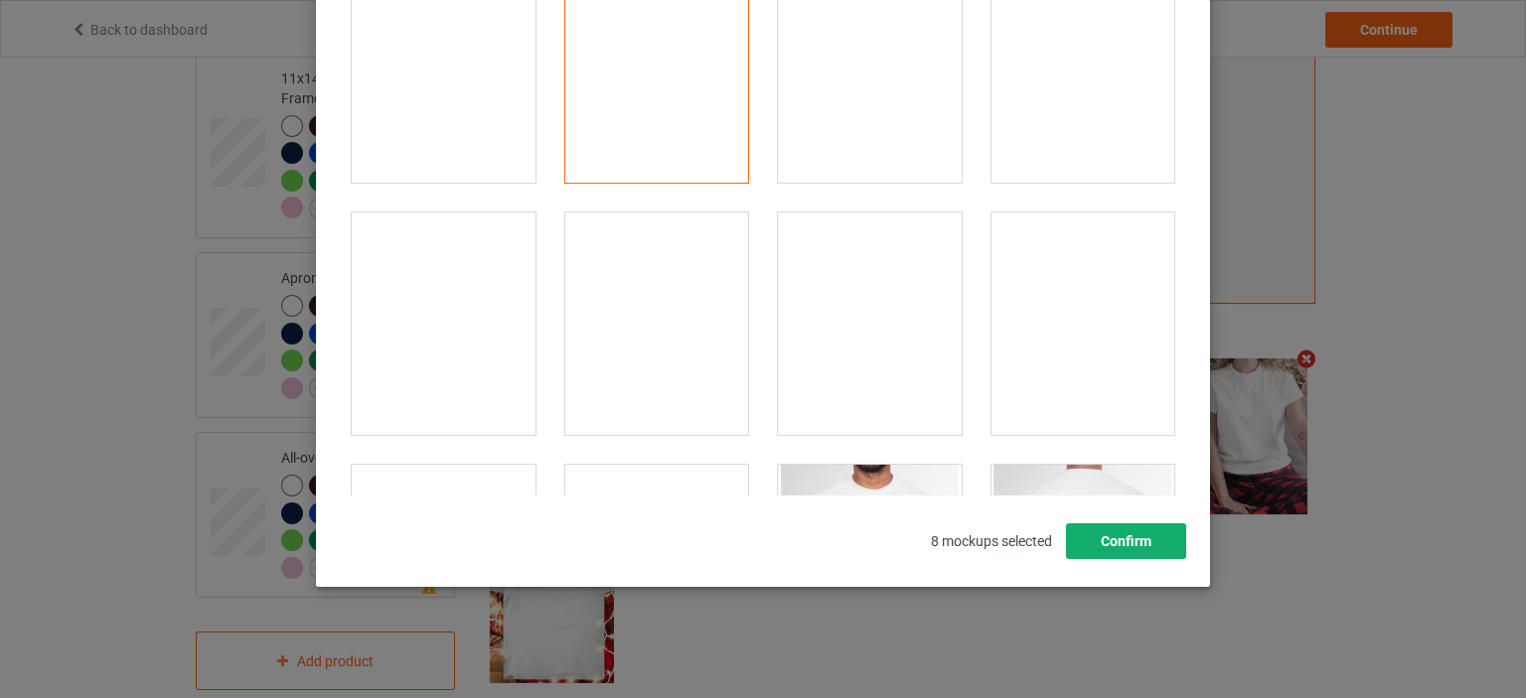
click at [1132, 540] on button "Confirm" at bounding box center [1126, 541] width 120 height 36
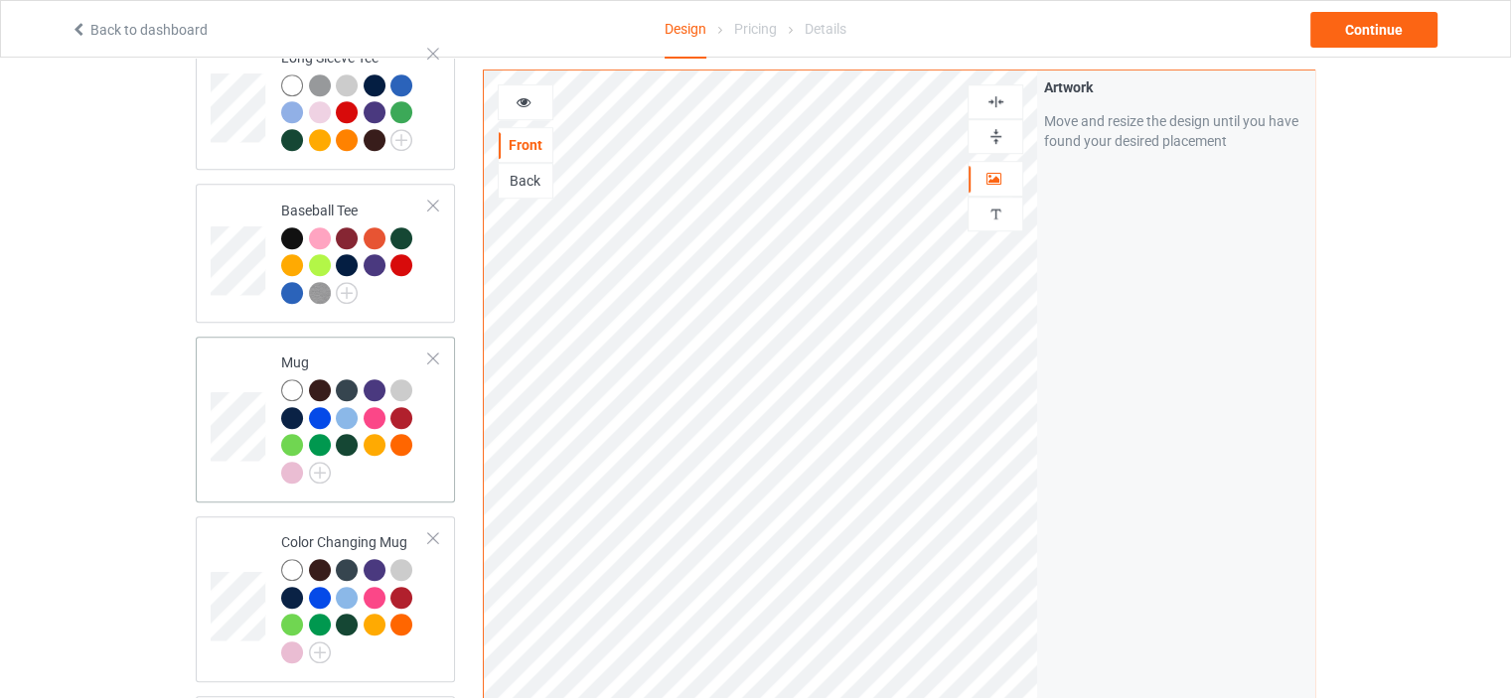
scroll to position [1291, 0]
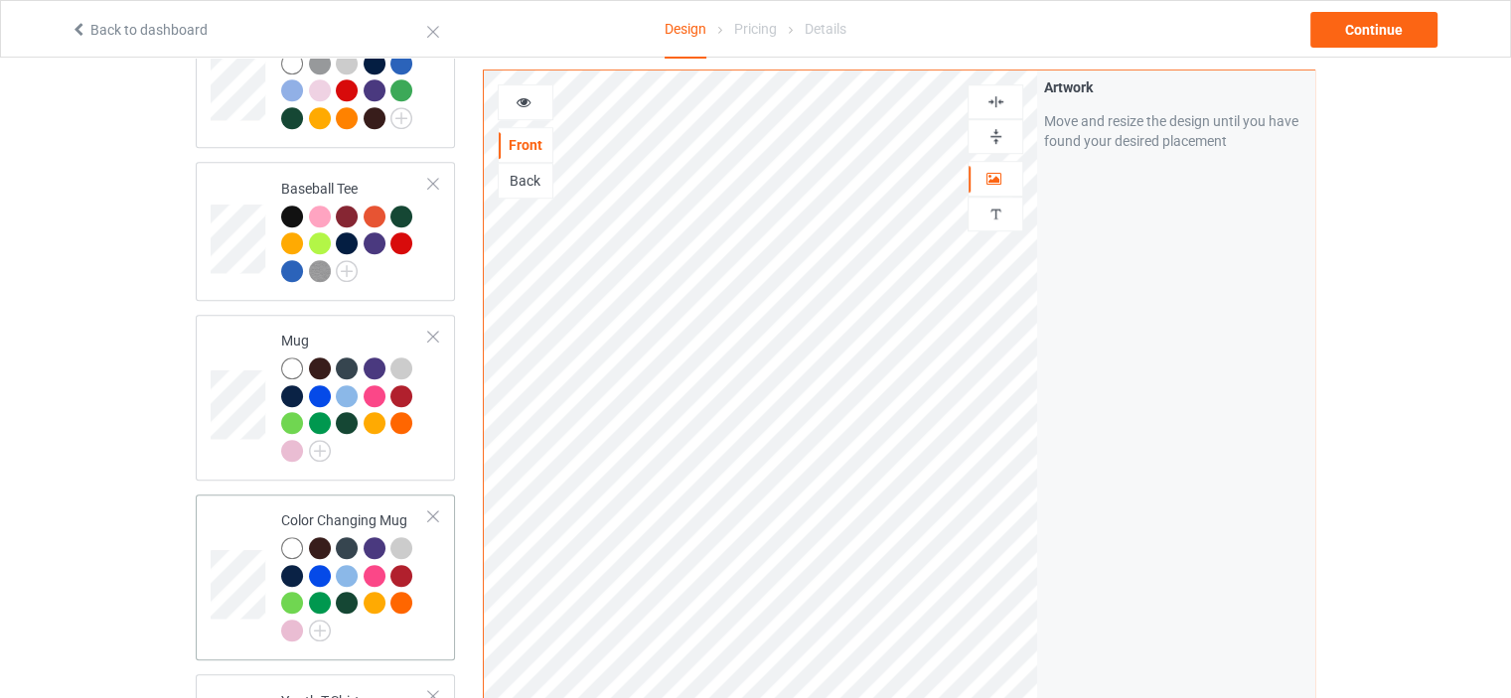
click at [337, 503] on td "Color Changing Mug" at bounding box center [355, 578] width 170 height 150
click at [995, 139] on img at bounding box center [995, 136] width 19 height 19
click at [532, 95] on div at bounding box center [526, 102] width 54 height 20
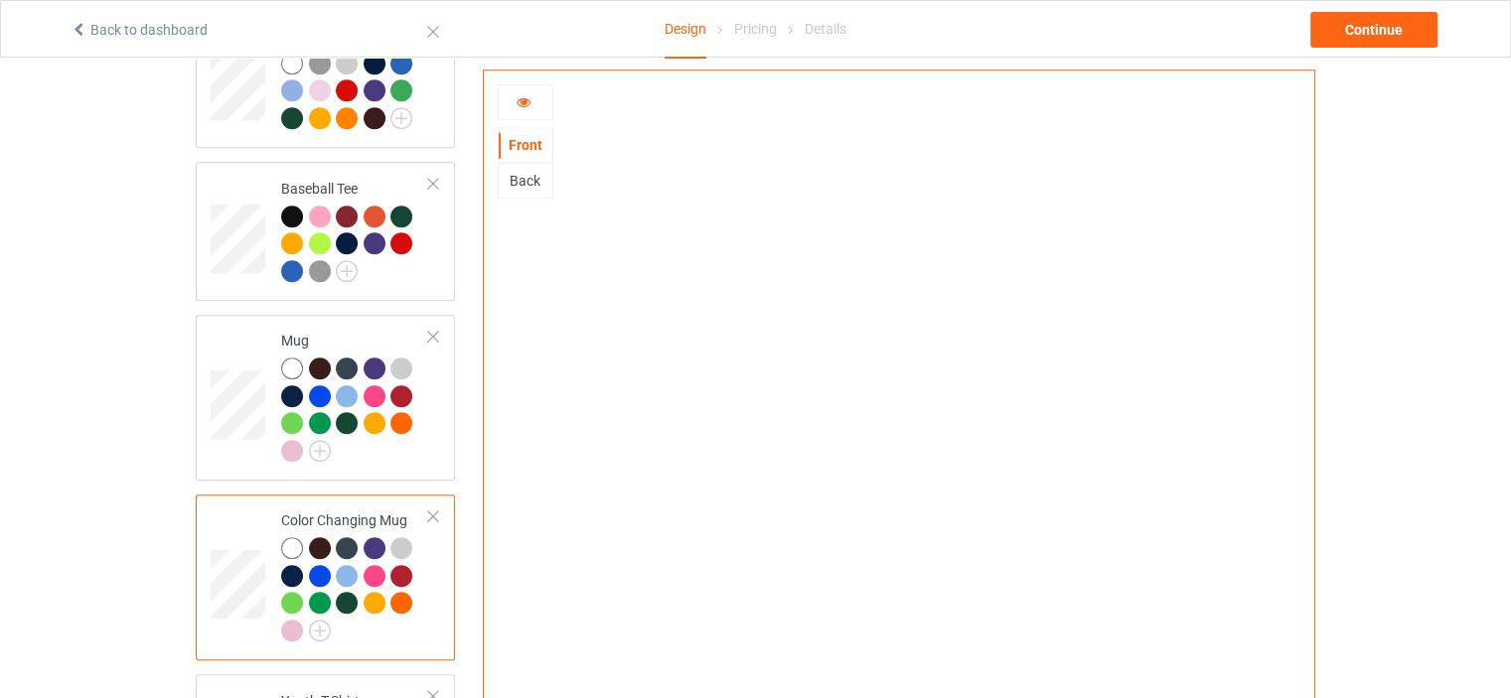
click at [532, 98] on div at bounding box center [526, 102] width 54 height 20
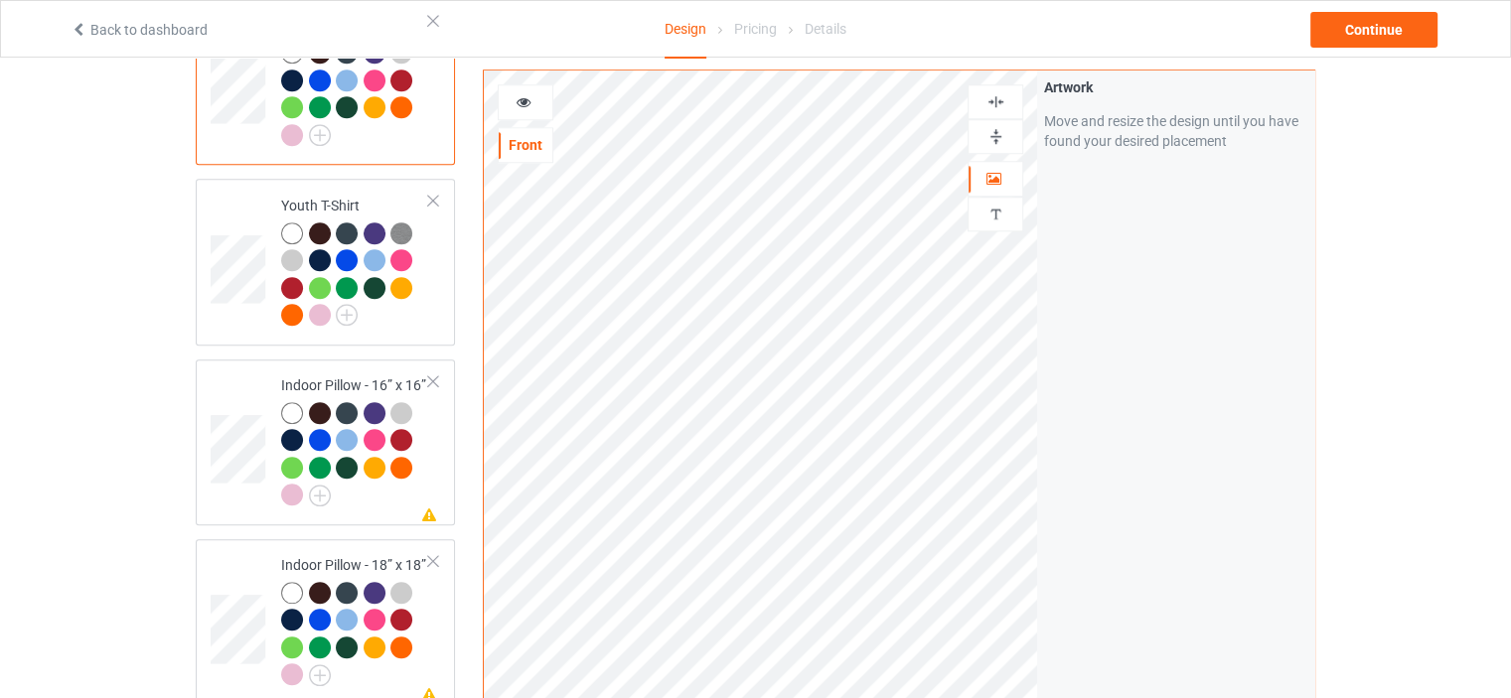
scroll to position [1788, 0]
click at [354, 374] on div "Indoor Pillow - 16” x 16”" at bounding box center [355, 438] width 148 height 129
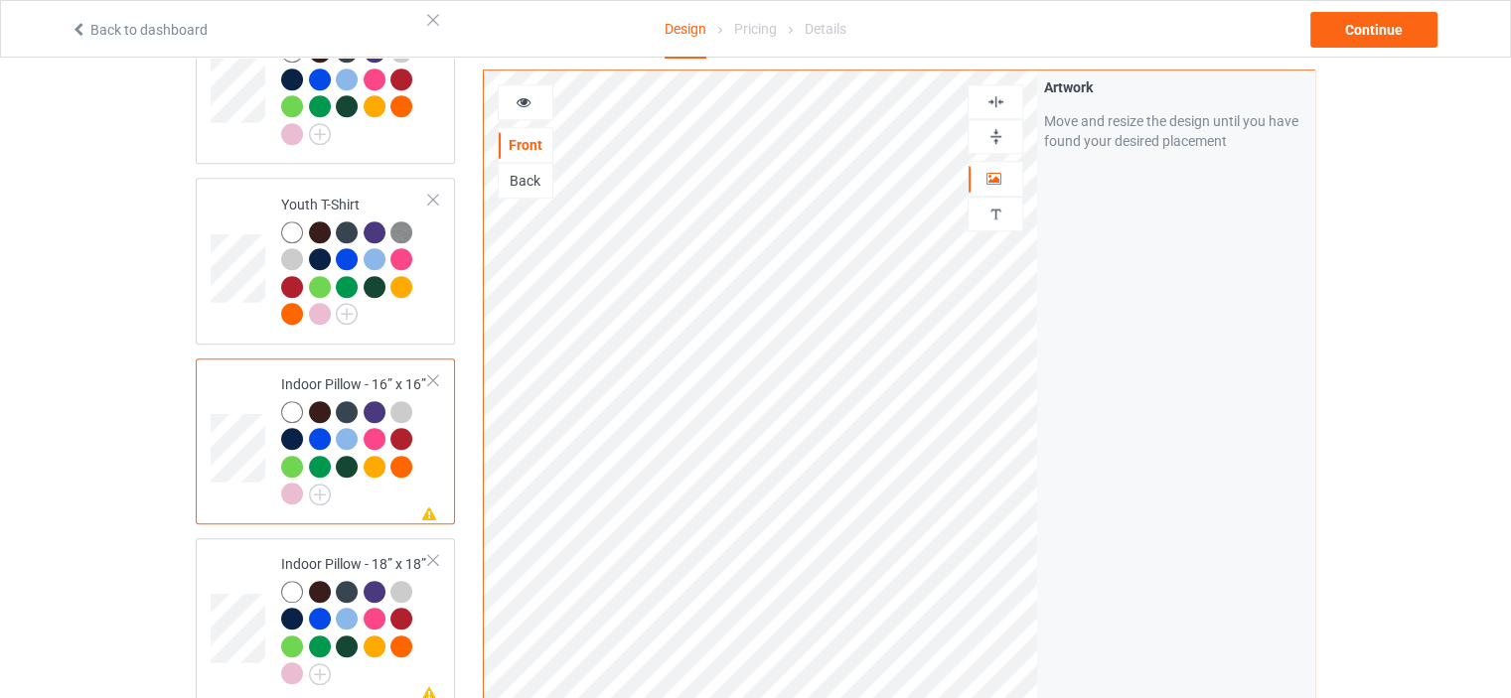
drag, startPoint x: 997, startPoint y: 137, endPoint x: 997, endPoint y: 119, distance: 17.9
click at [997, 135] on img at bounding box center [995, 136] width 19 height 19
click at [1000, 100] on img at bounding box center [995, 101] width 19 height 19
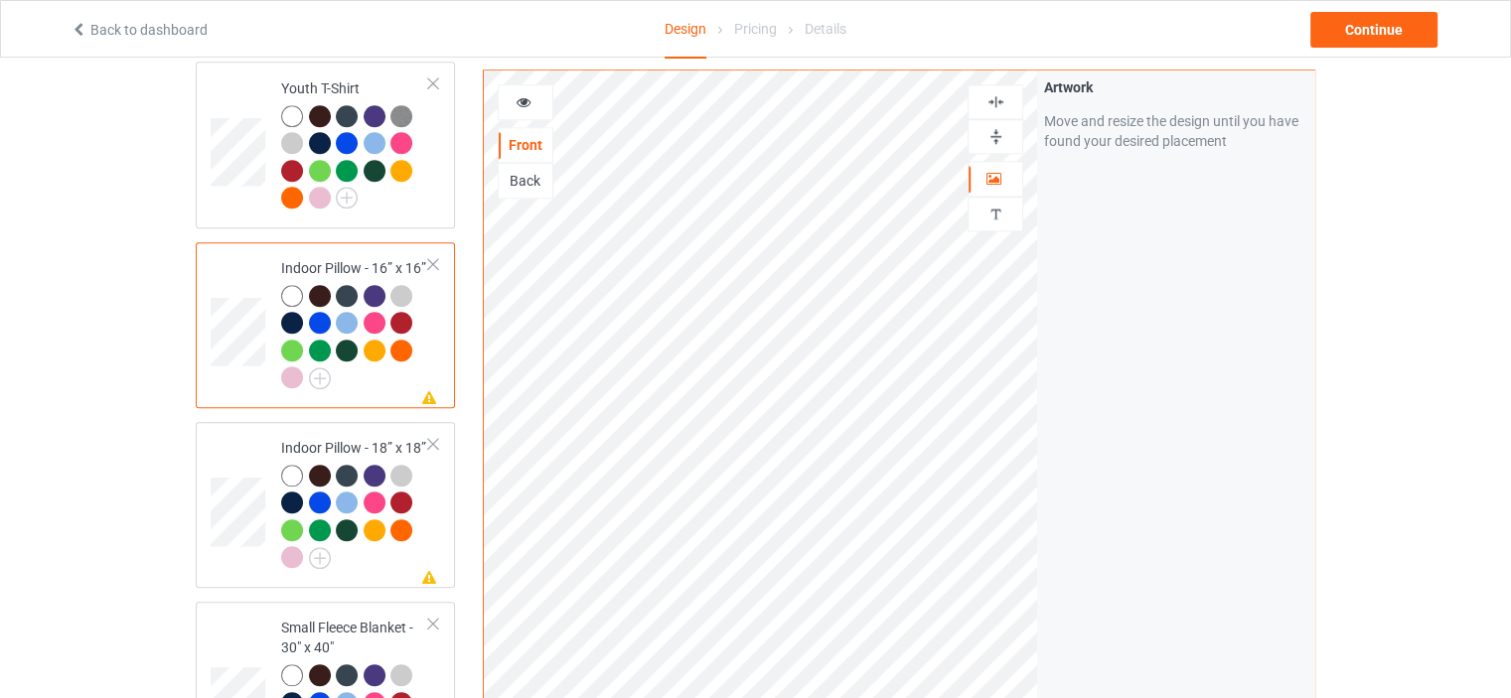
scroll to position [2086, 0]
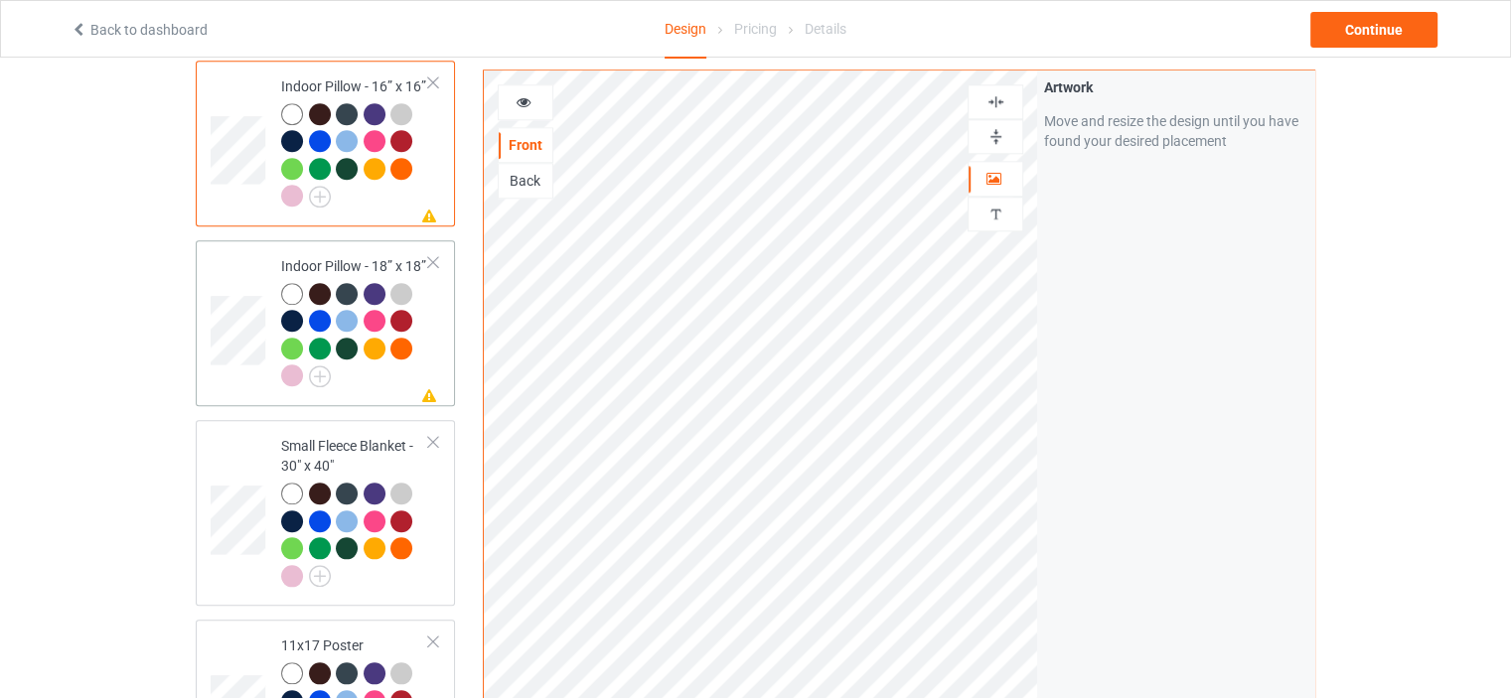
click at [343, 256] on div "Indoor Pillow - 18” x 18”" at bounding box center [355, 320] width 148 height 129
click at [998, 100] on img at bounding box center [995, 101] width 19 height 19
click at [997, 139] on img at bounding box center [995, 136] width 19 height 19
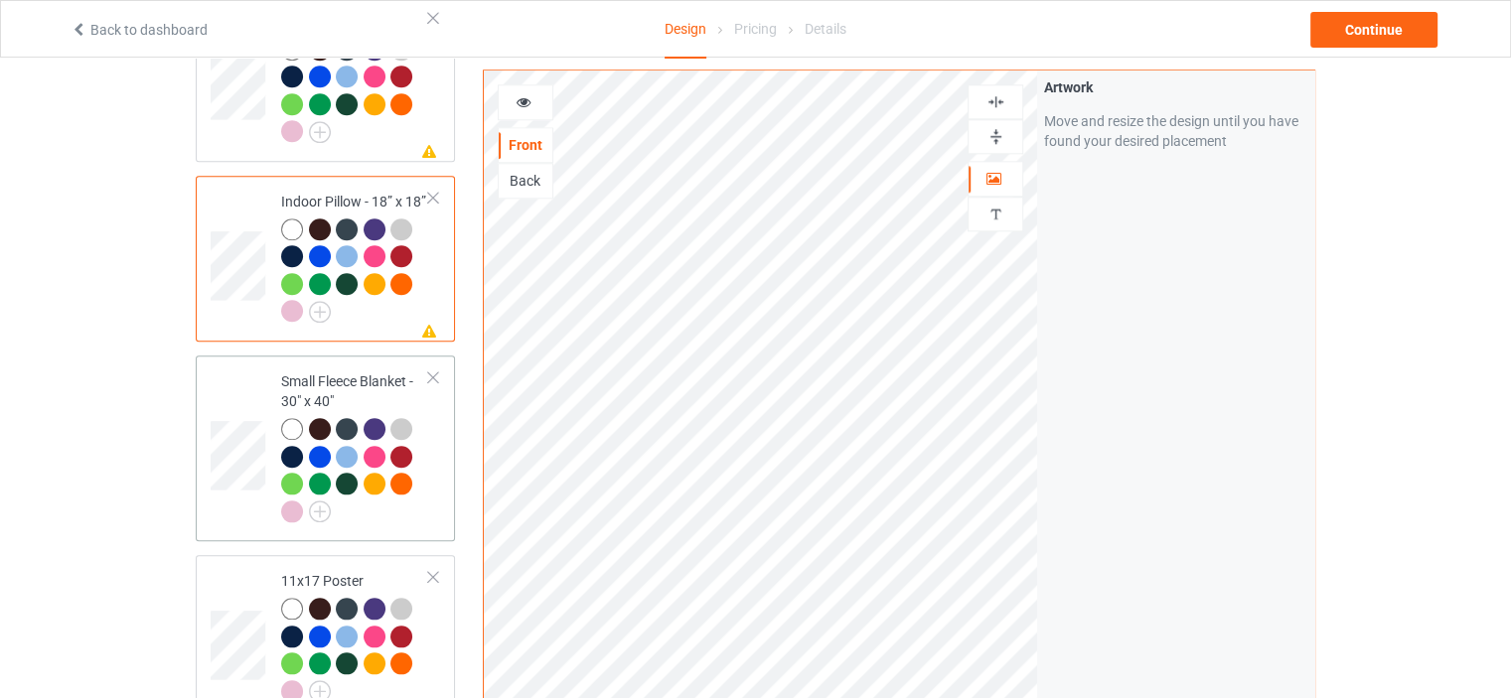
scroll to position [2285, 0]
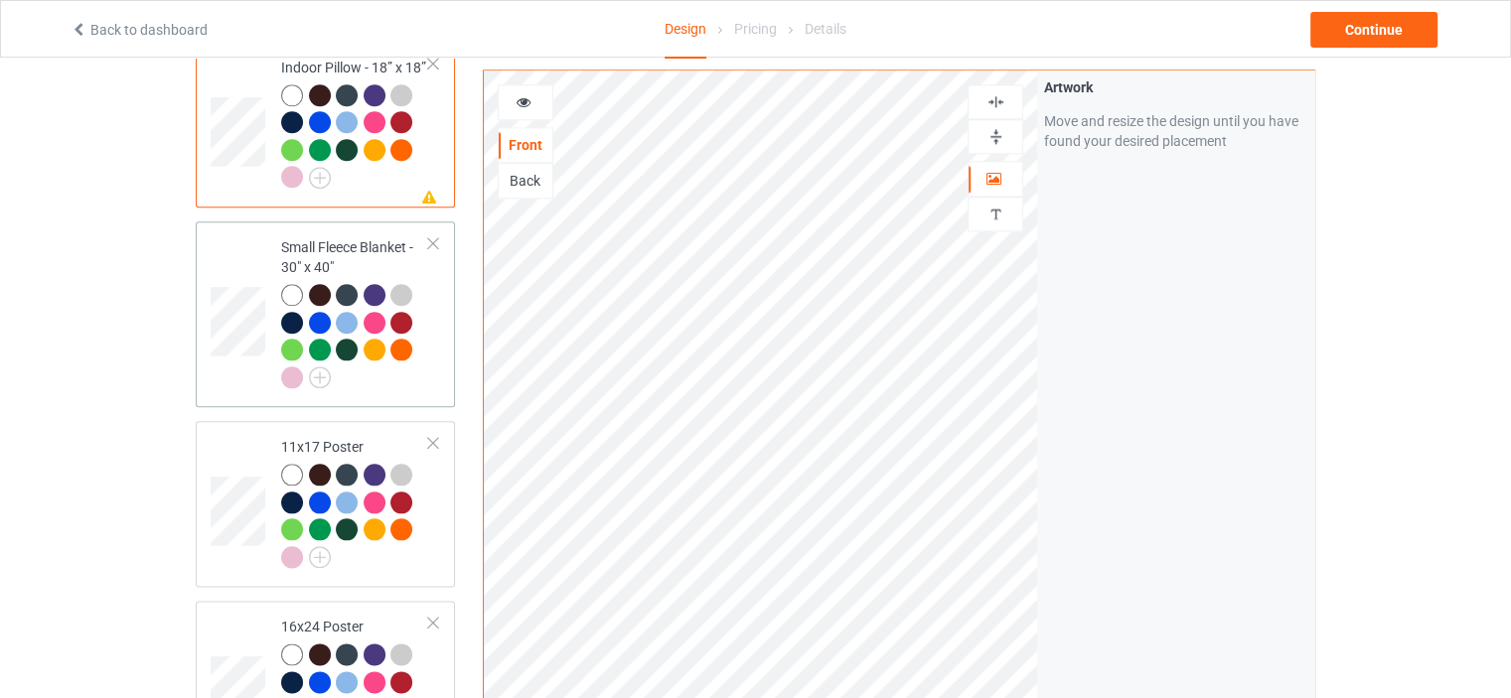
click at [366, 237] on div "Small Fleece Blanket - 30" x 40"" at bounding box center [355, 311] width 148 height 149
click at [349, 437] on div "11x17 Poster" at bounding box center [355, 501] width 148 height 129
drag, startPoint x: 1003, startPoint y: 131, endPoint x: 1003, endPoint y: 107, distance: 23.8
click at [1003, 130] on img at bounding box center [995, 136] width 19 height 19
click at [1002, 101] on img at bounding box center [995, 101] width 19 height 19
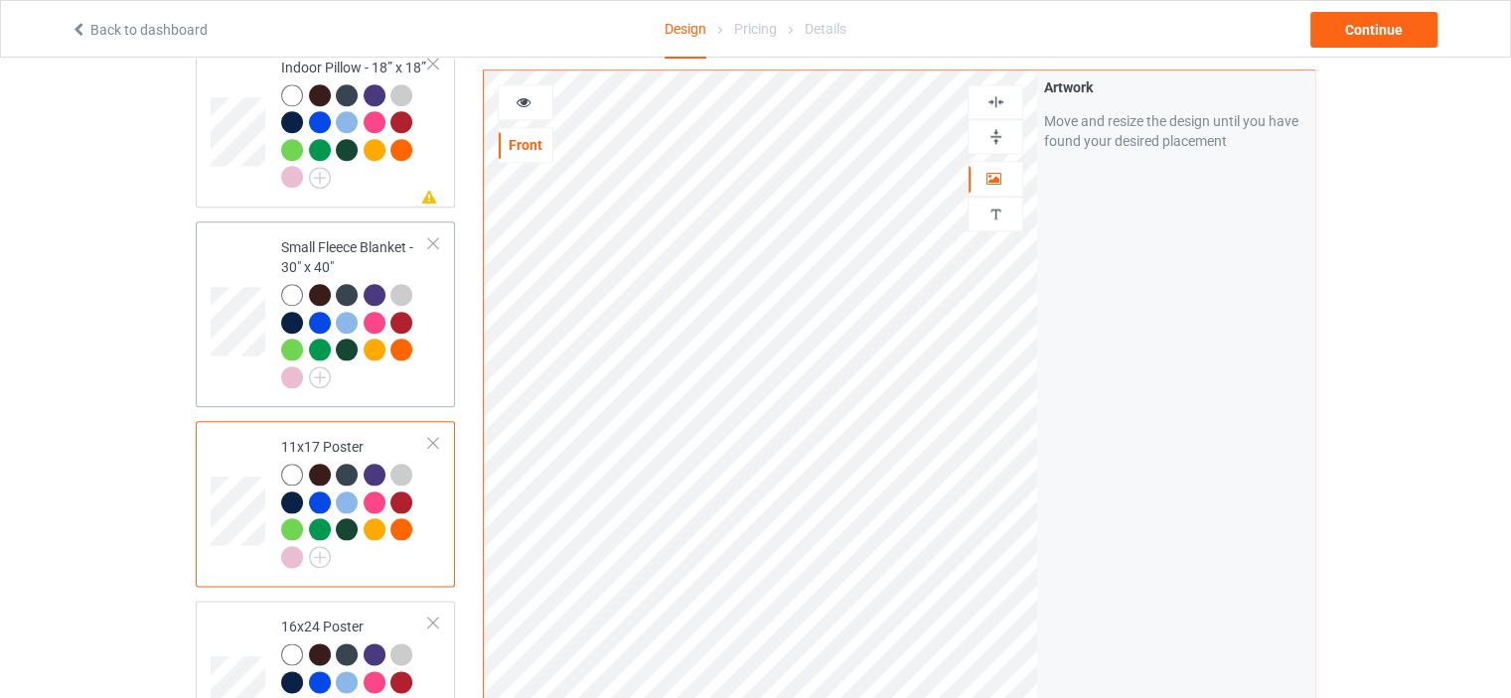
scroll to position [2583, 0]
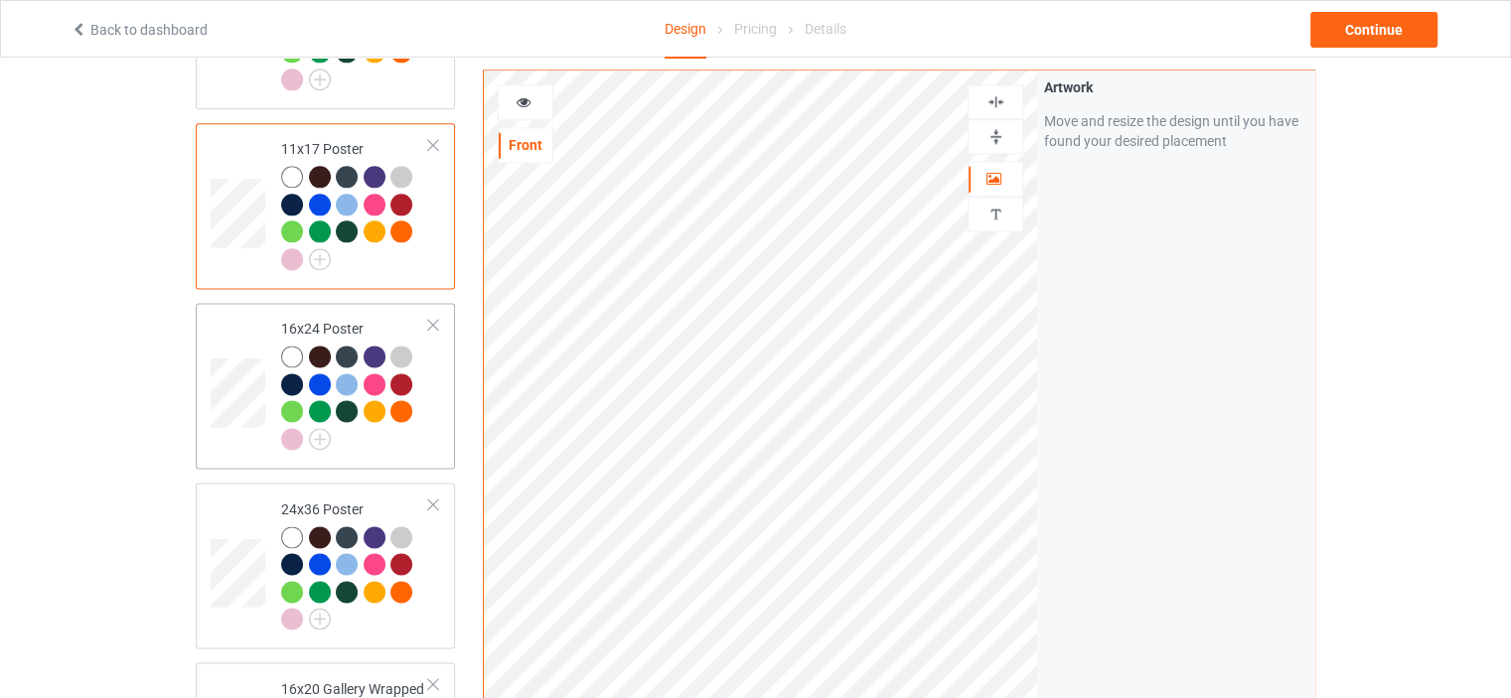
click at [354, 319] on div "16x24 Poster" at bounding box center [355, 383] width 148 height 129
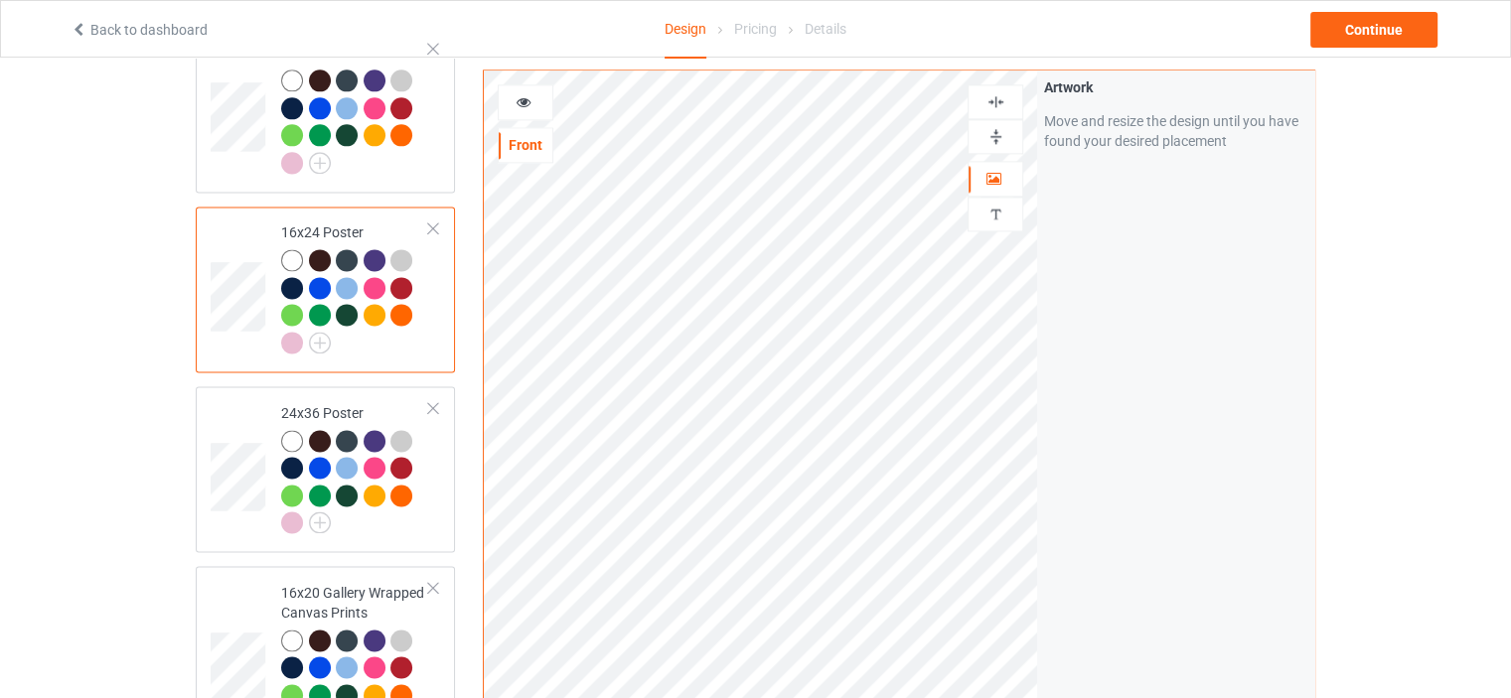
scroll to position [2781, 0]
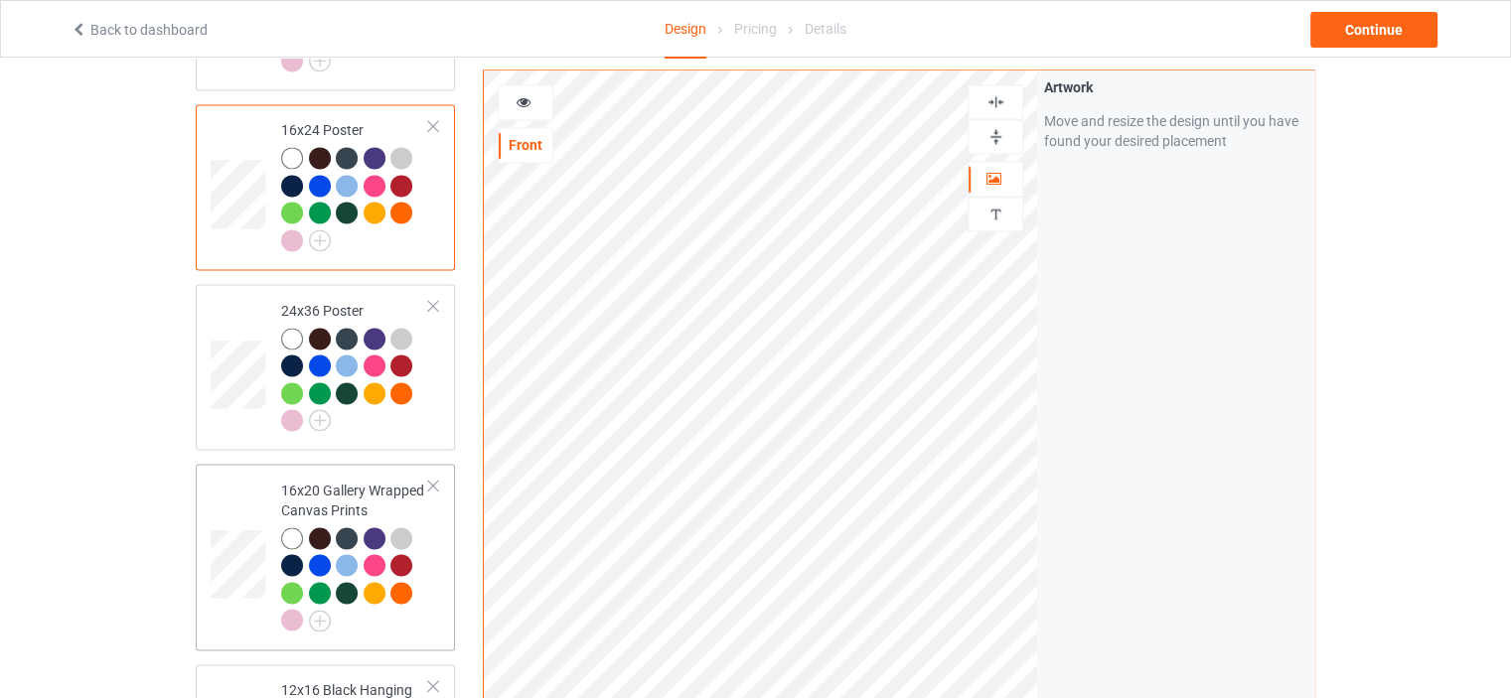
click at [337, 481] on div "16x20 Gallery Wrapped Canvas Prints" at bounding box center [355, 555] width 148 height 149
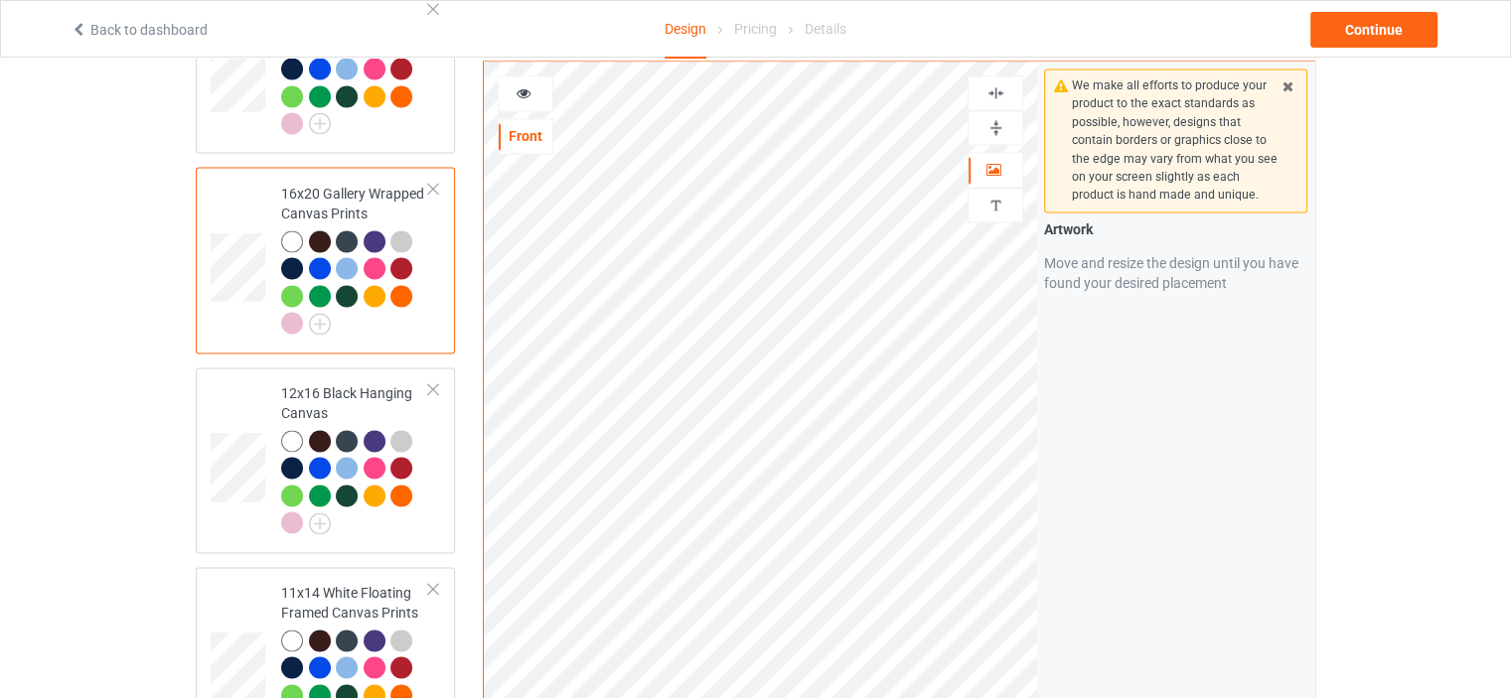
scroll to position [3079, 0]
click at [326, 374] on td "12x16 Black Hanging Canvas" at bounding box center [355, 459] width 170 height 170
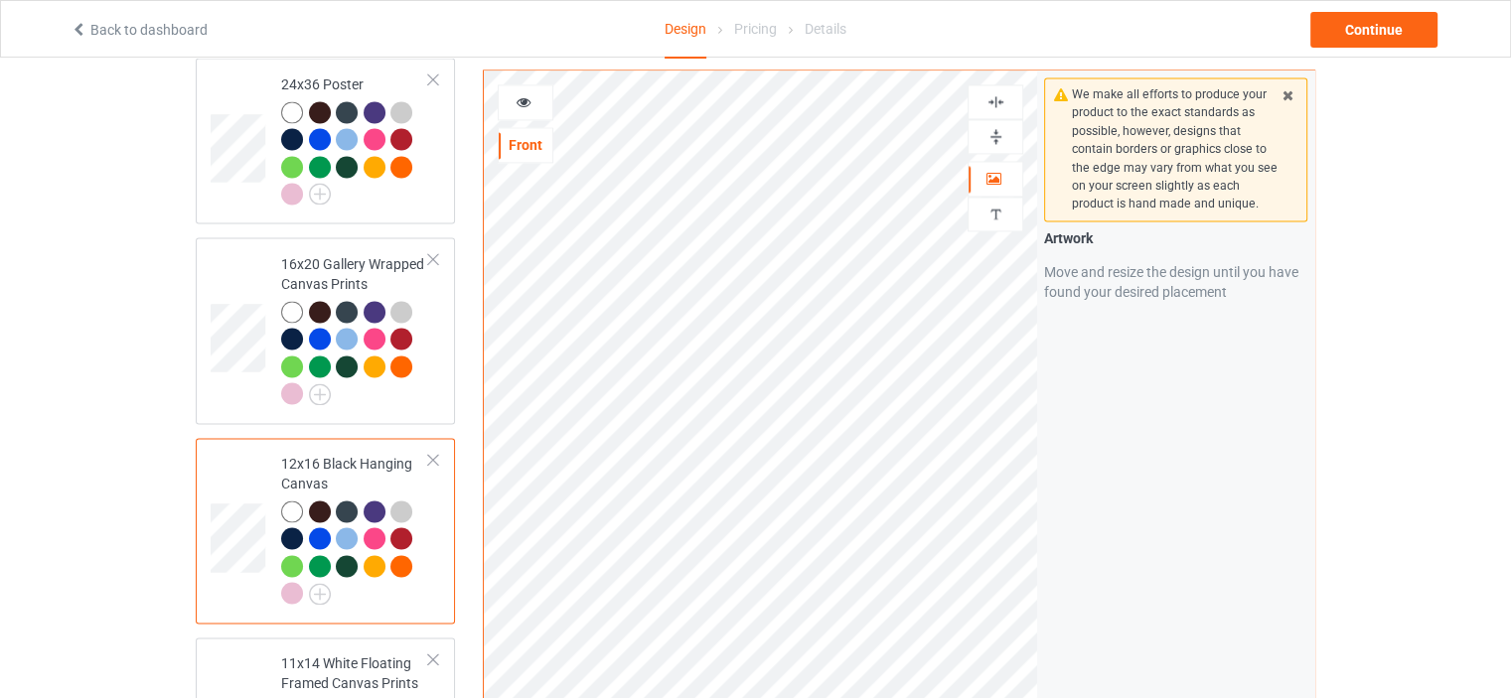
scroll to position [2980, 0]
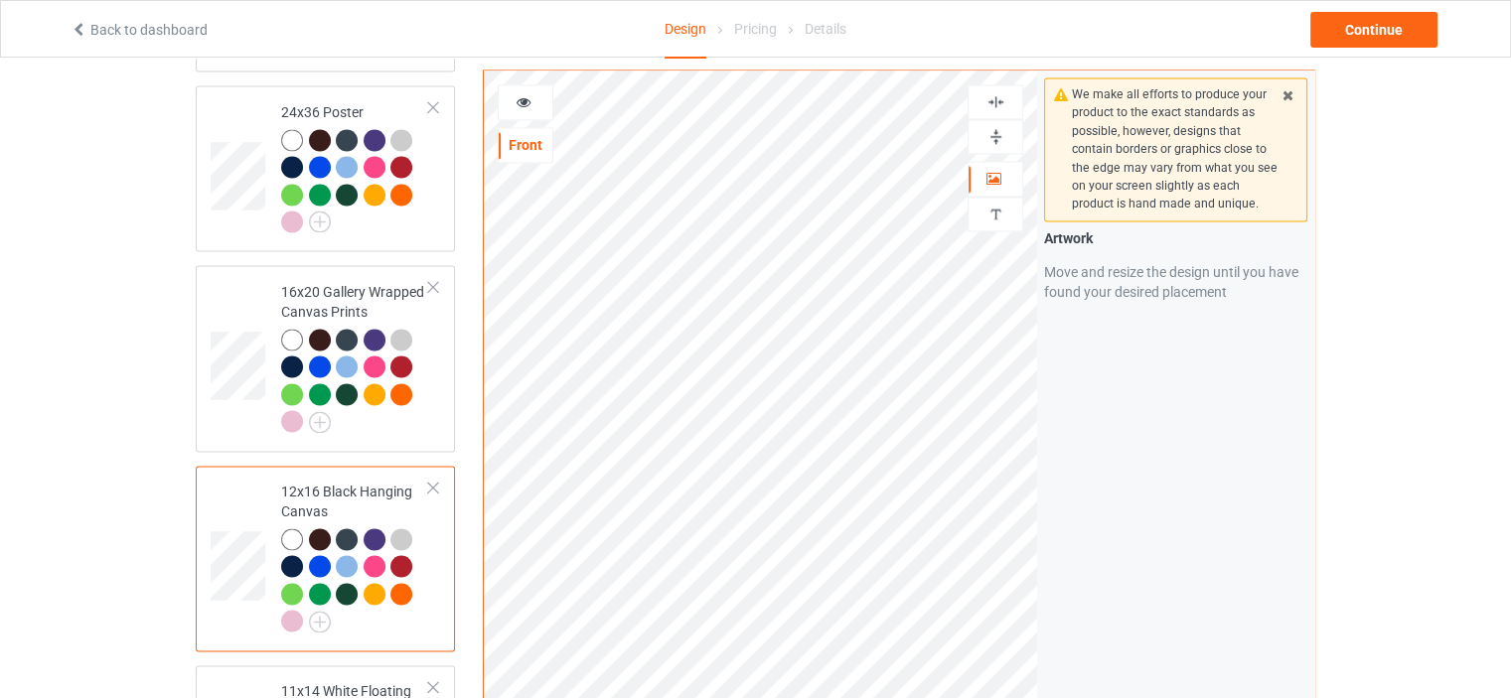
click at [1003, 98] on img at bounding box center [995, 101] width 19 height 19
click at [996, 137] on img at bounding box center [995, 136] width 19 height 19
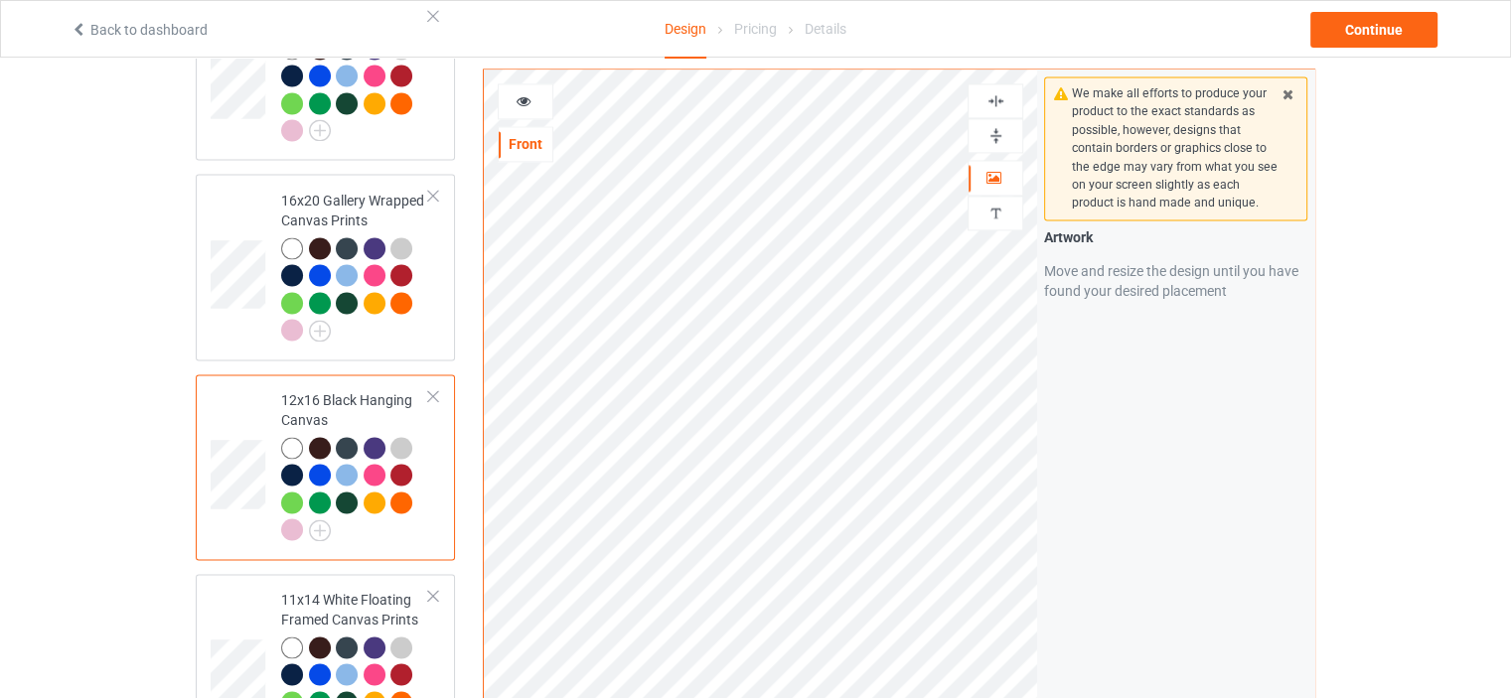
scroll to position [3179, 0]
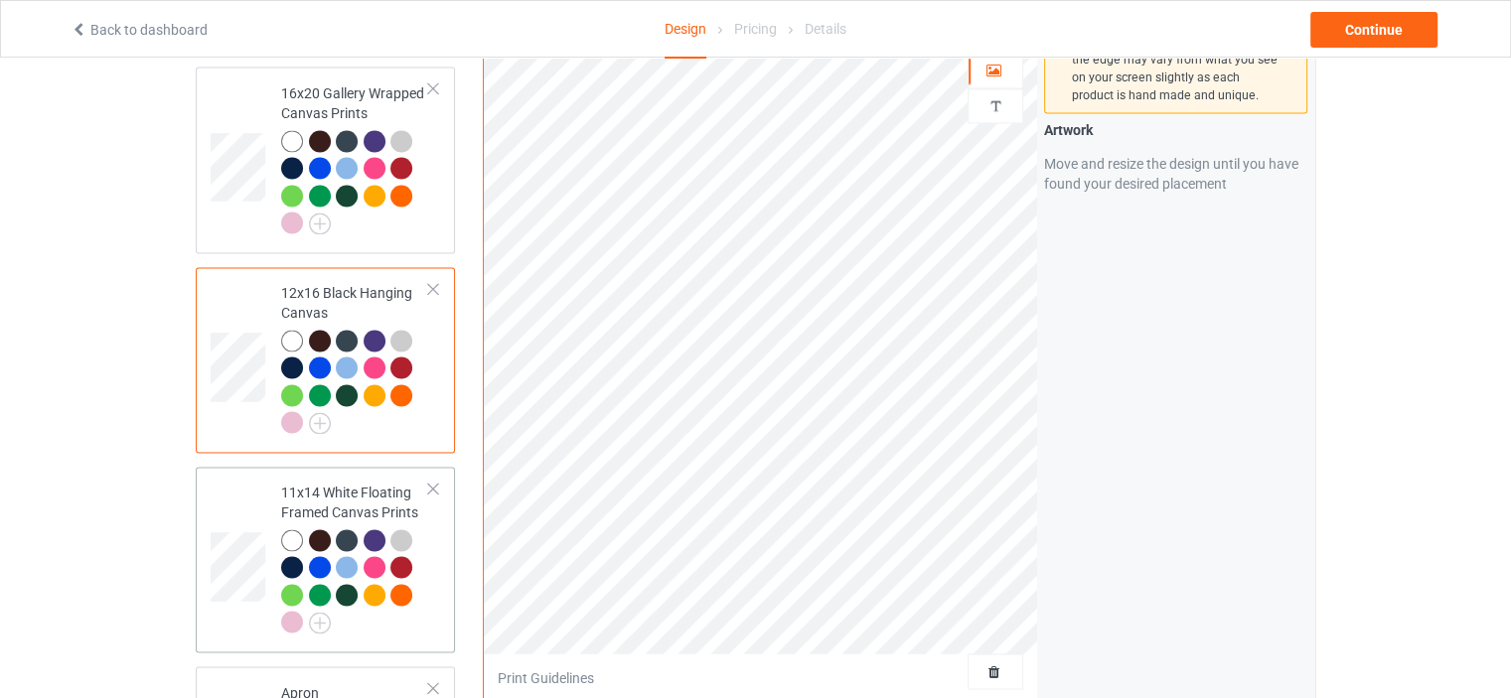
click at [328, 483] on div "11x14 White Floating Framed Canvas Prints" at bounding box center [355, 557] width 148 height 149
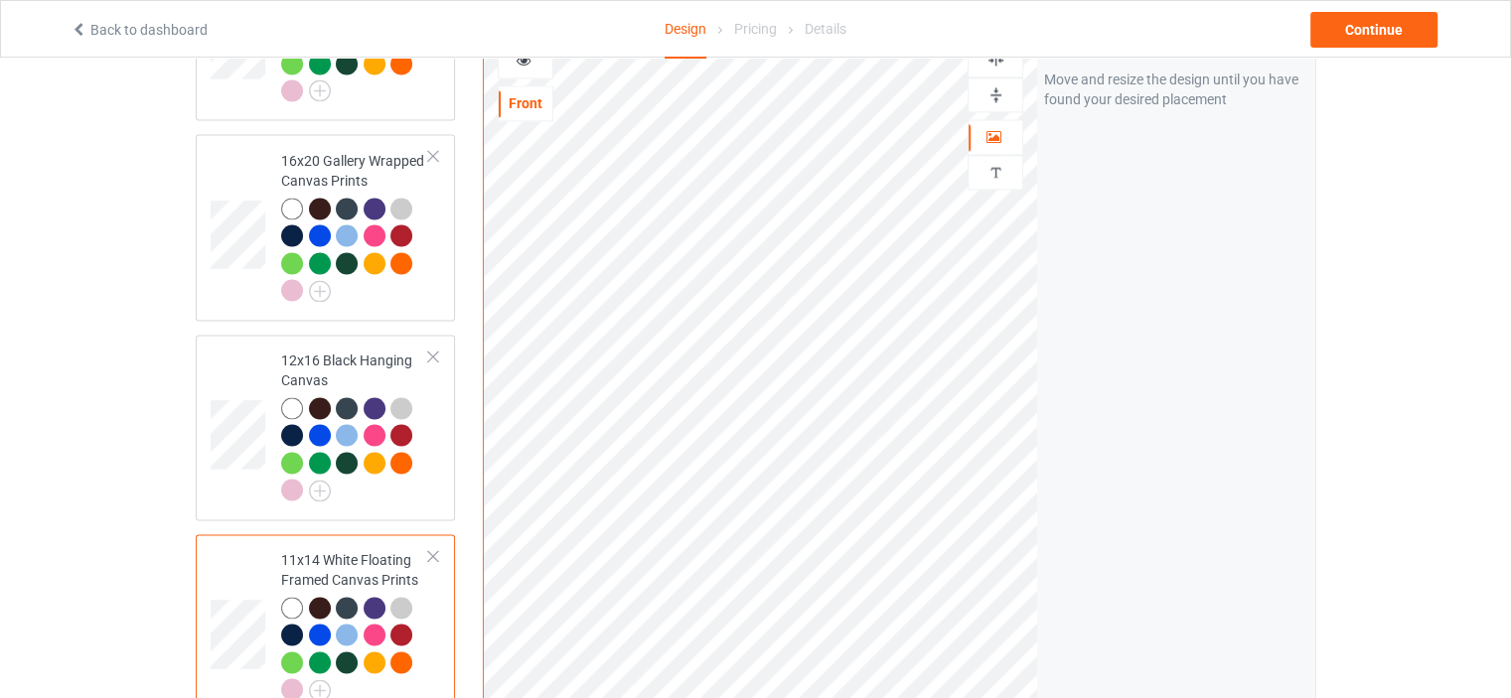
scroll to position [3079, 0]
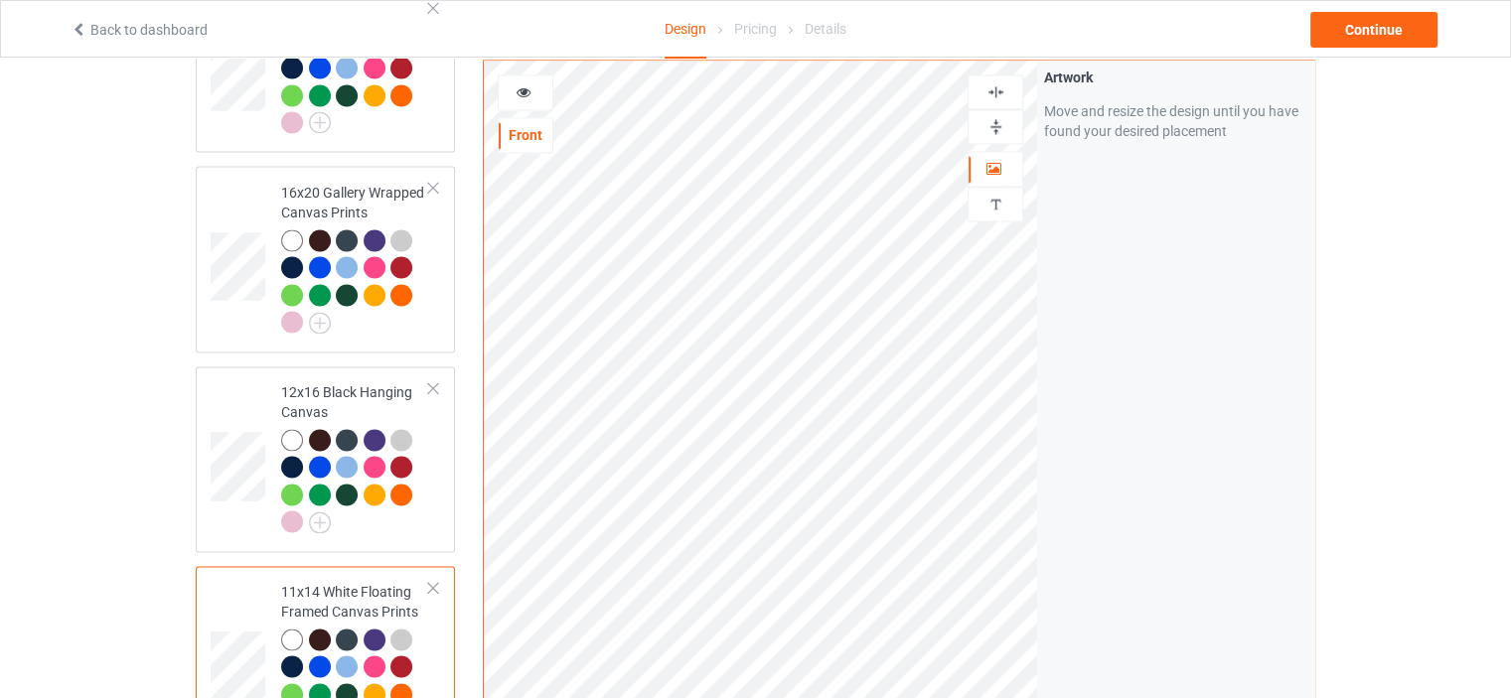
drag, startPoint x: 1004, startPoint y: 90, endPoint x: 1007, endPoint y: 74, distance: 17.1
click at [1004, 117] on img at bounding box center [995, 126] width 19 height 19
click at [1004, 82] on img at bounding box center [995, 91] width 19 height 19
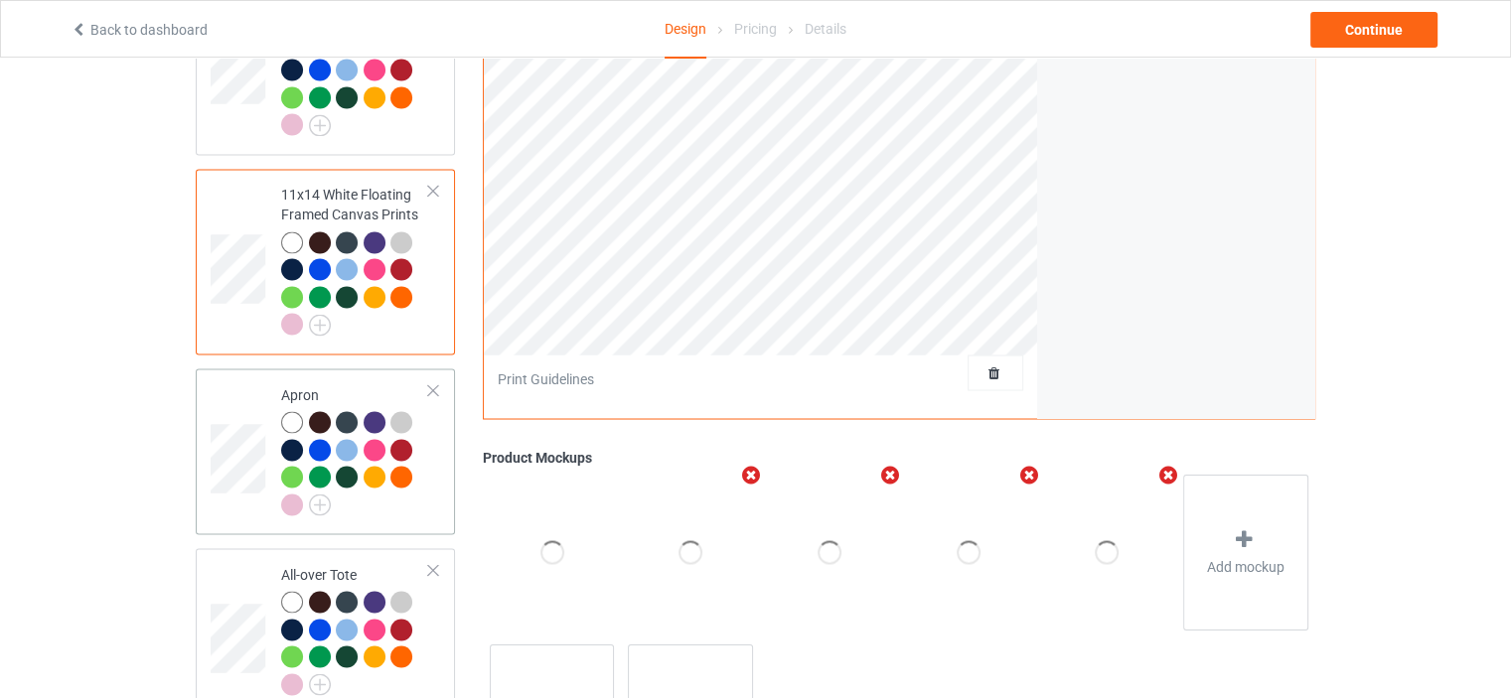
click at [353, 376] on td "Apron" at bounding box center [355, 451] width 170 height 150
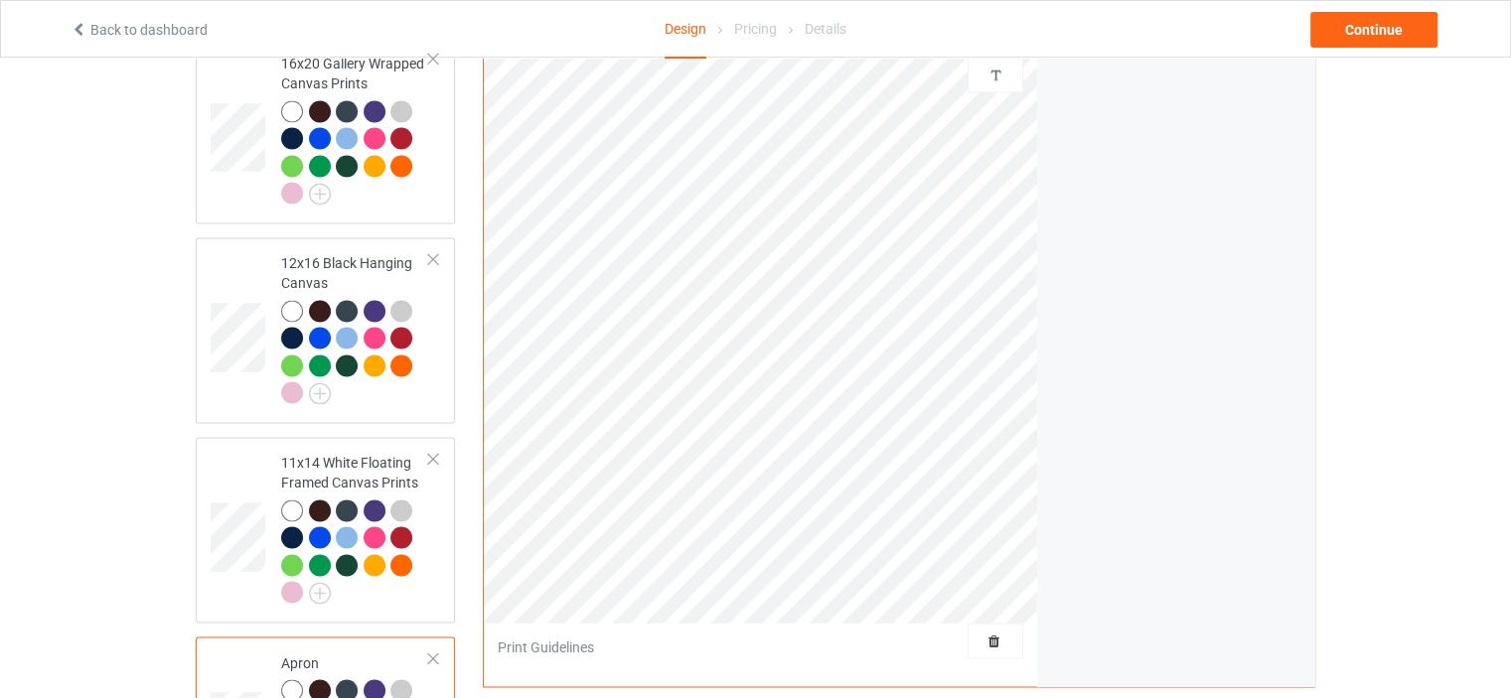
scroll to position [2980, 0]
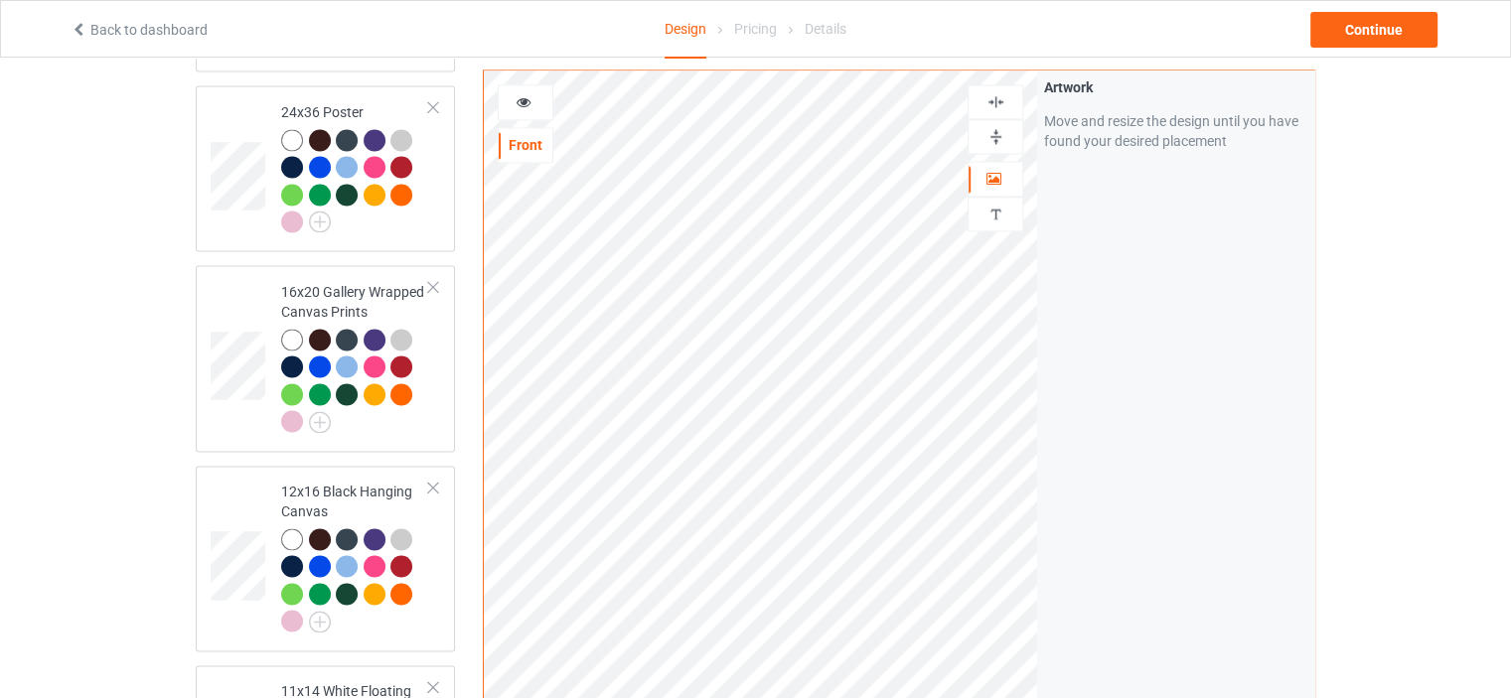
click at [1000, 96] on img at bounding box center [995, 101] width 19 height 19
click at [1000, 98] on img at bounding box center [995, 101] width 19 height 19
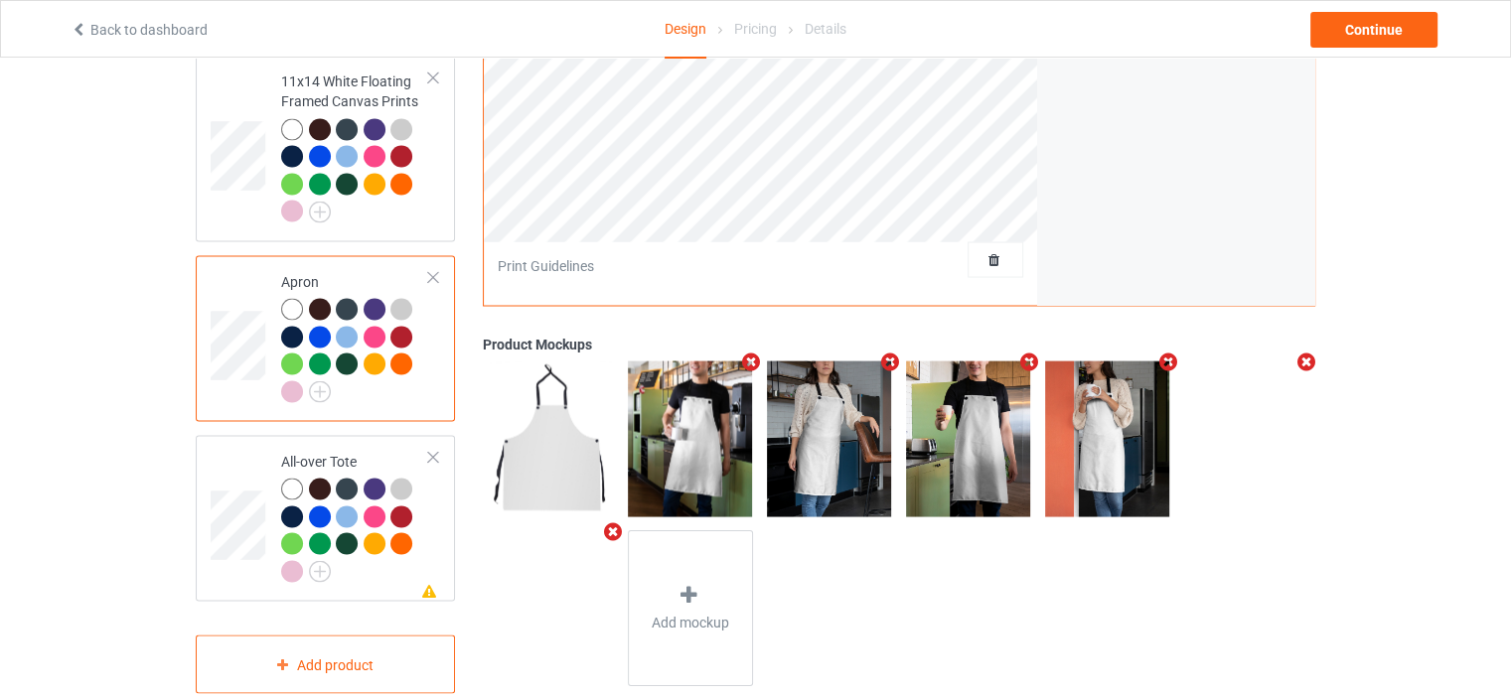
scroll to position [3593, 0]
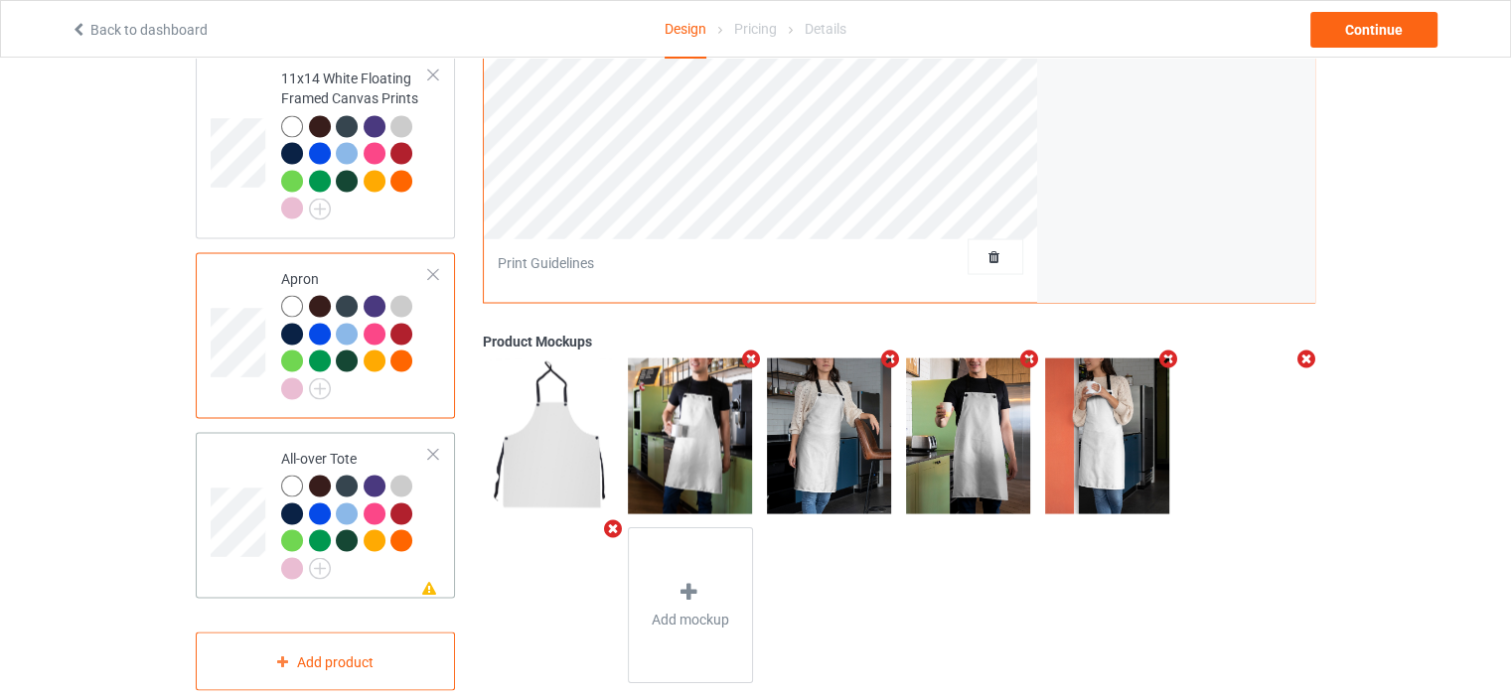
click at [338, 448] on div "All-over Tote" at bounding box center [355, 512] width 148 height 129
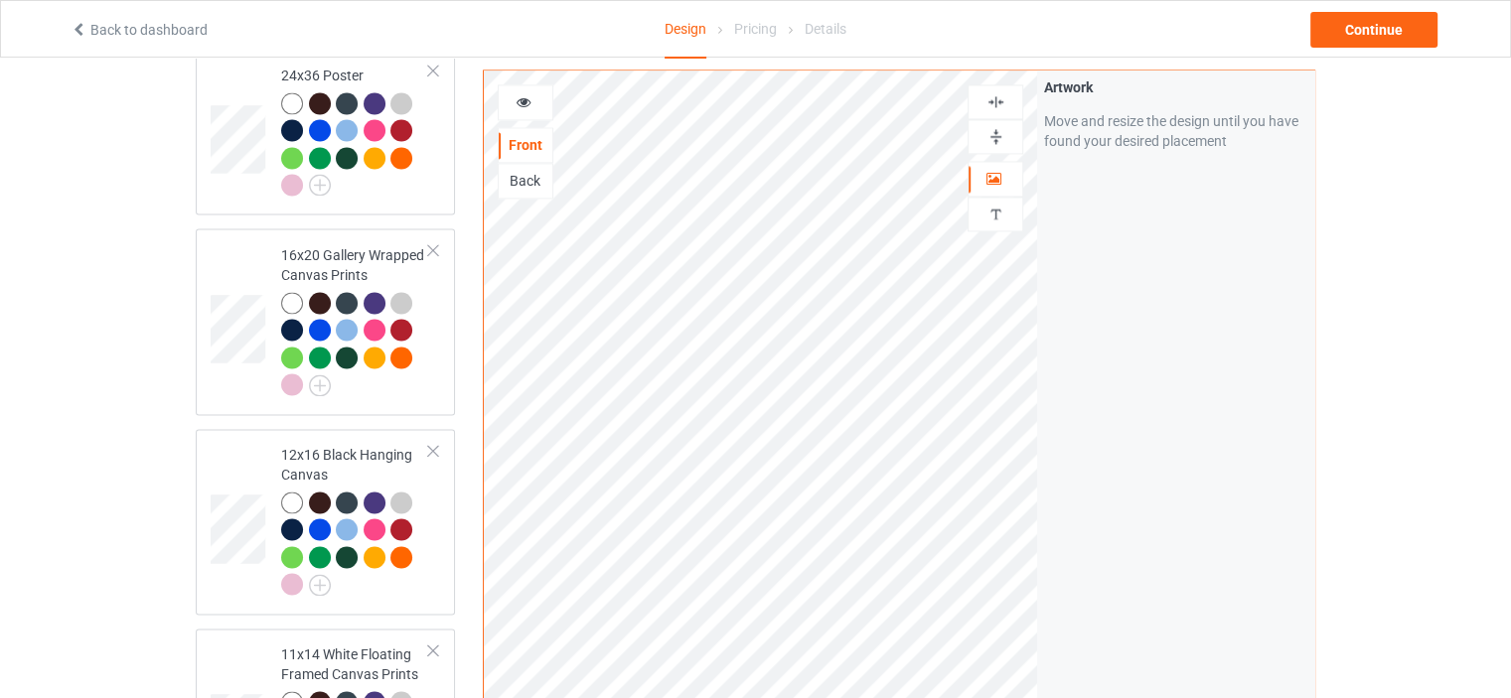
scroll to position [2997, 0]
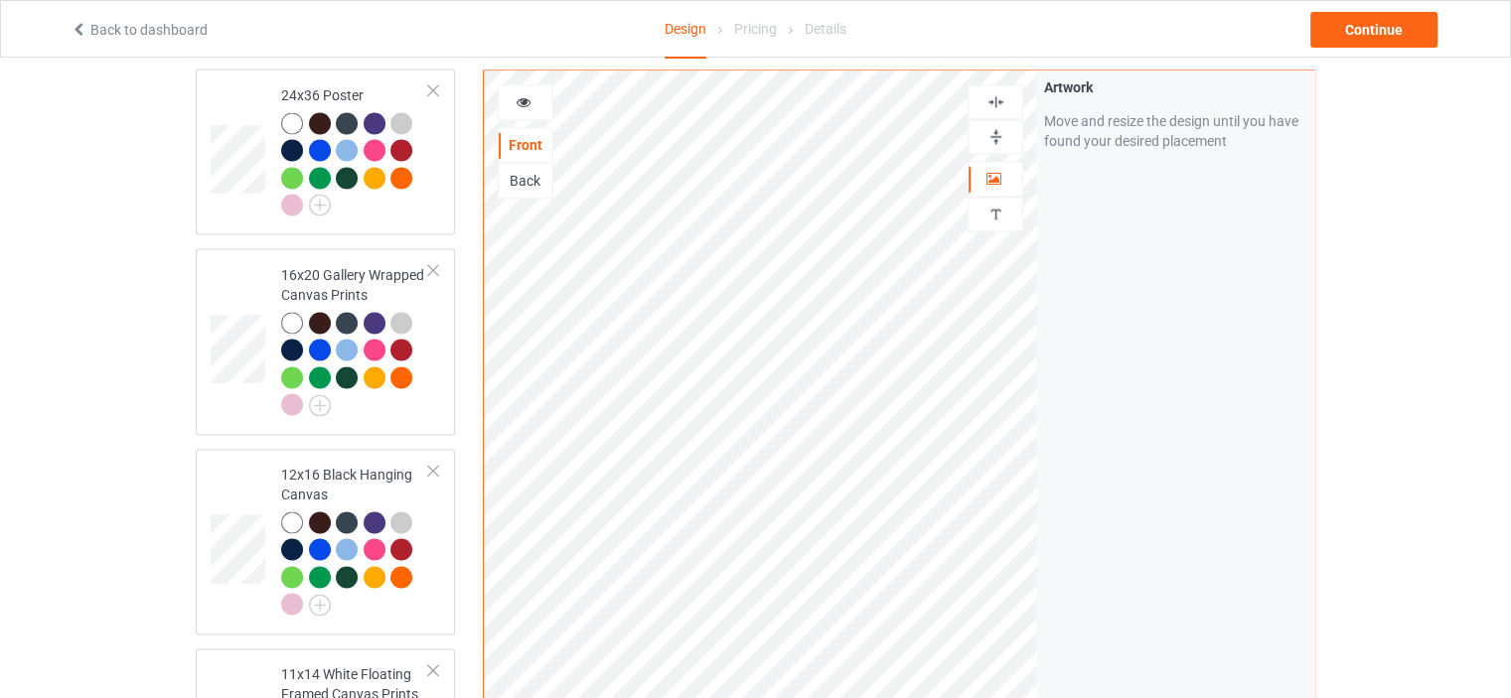
click at [998, 95] on img at bounding box center [995, 101] width 19 height 19
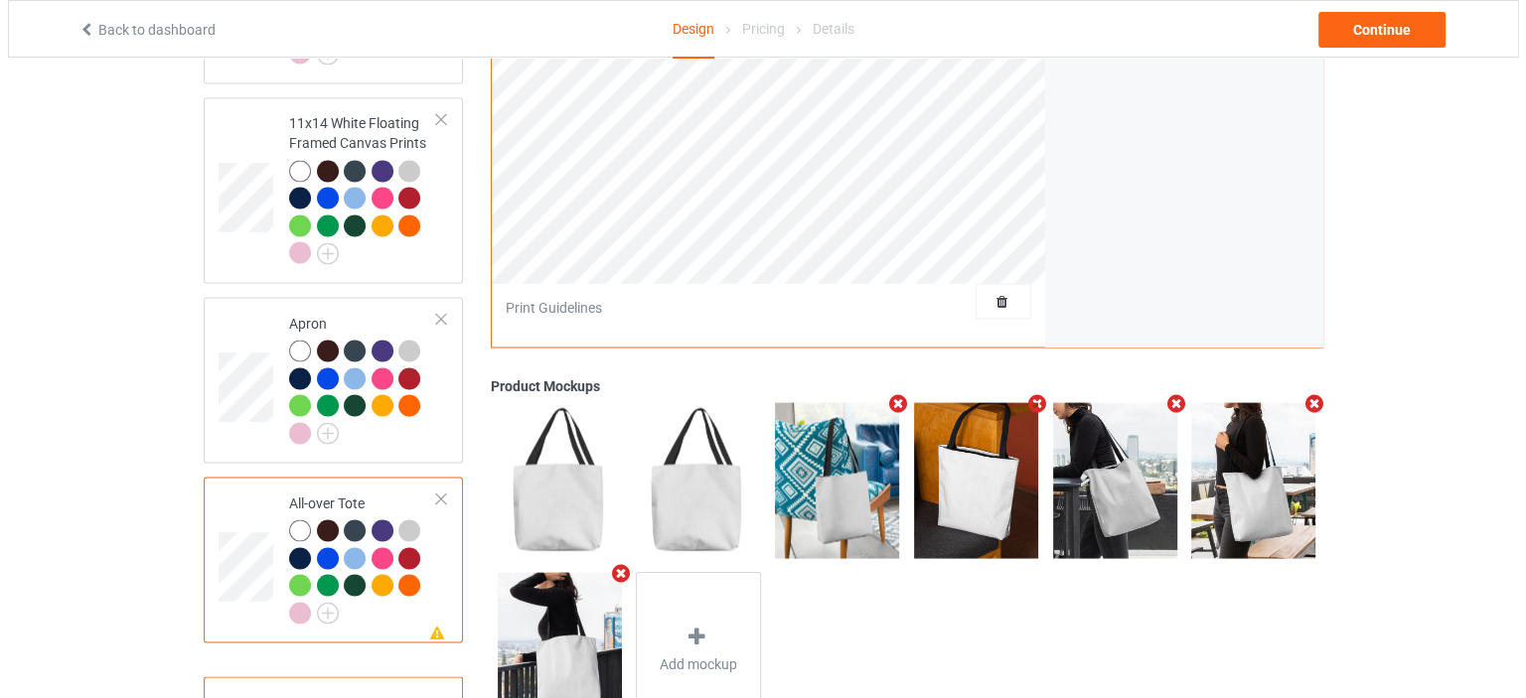
scroll to position [3593, 0]
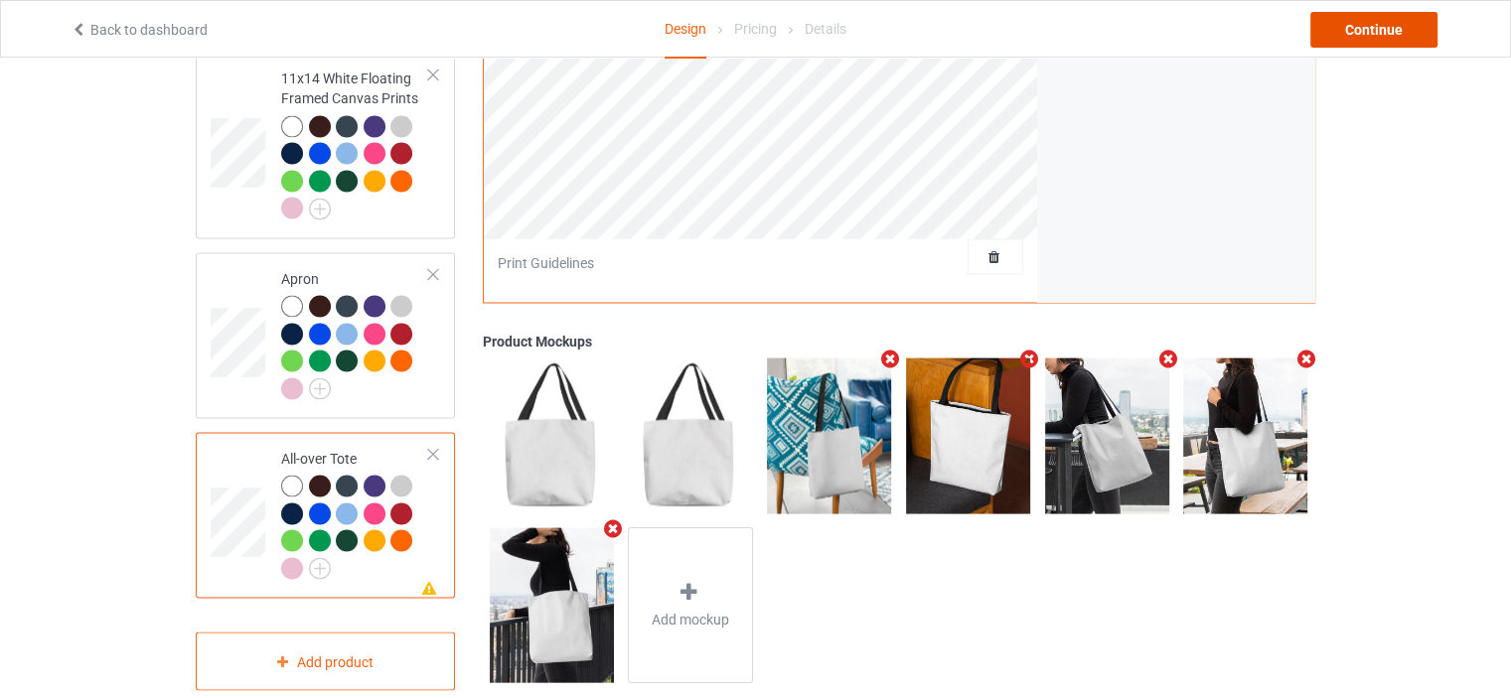
click at [1410, 39] on div "Continue" at bounding box center [1373, 30] width 127 height 36
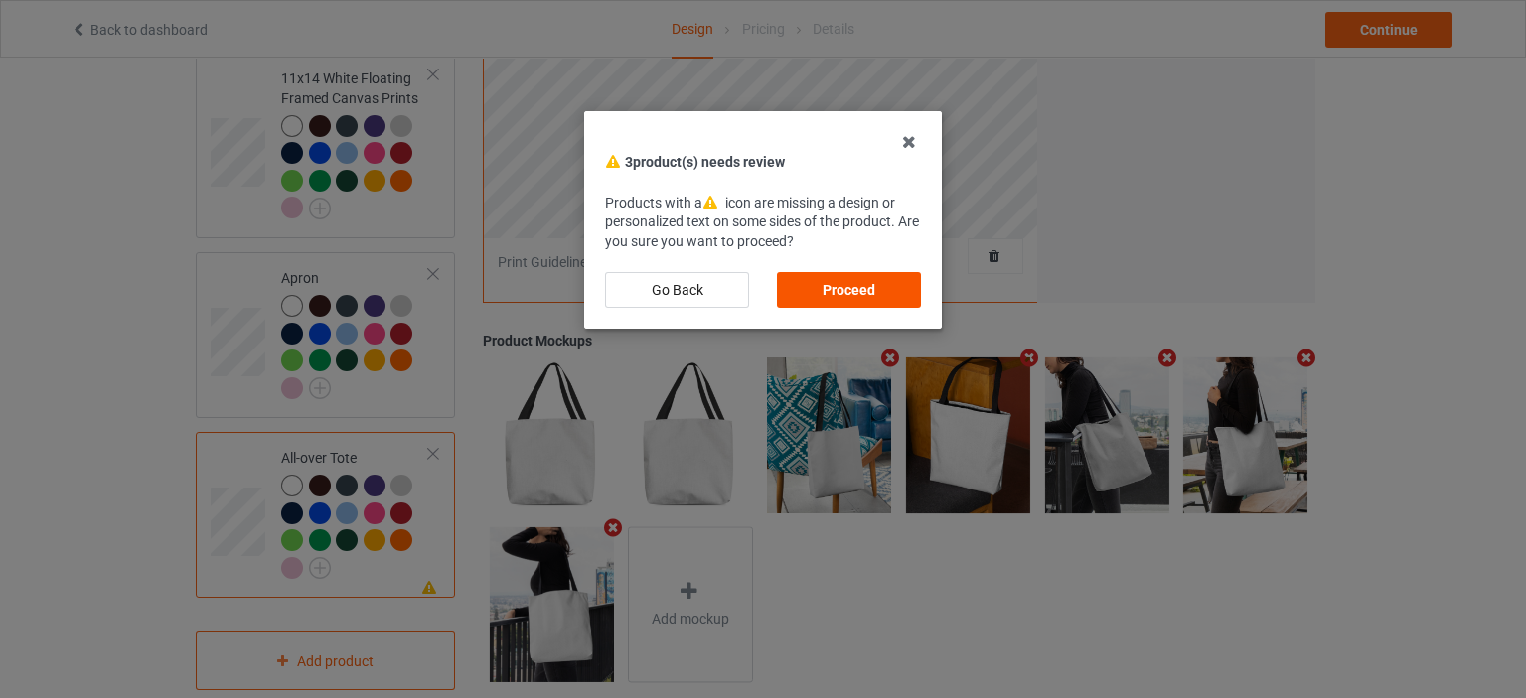
click at [878, 282] on div "Proceed" at bounding box center [849, 290] width 144 height 36
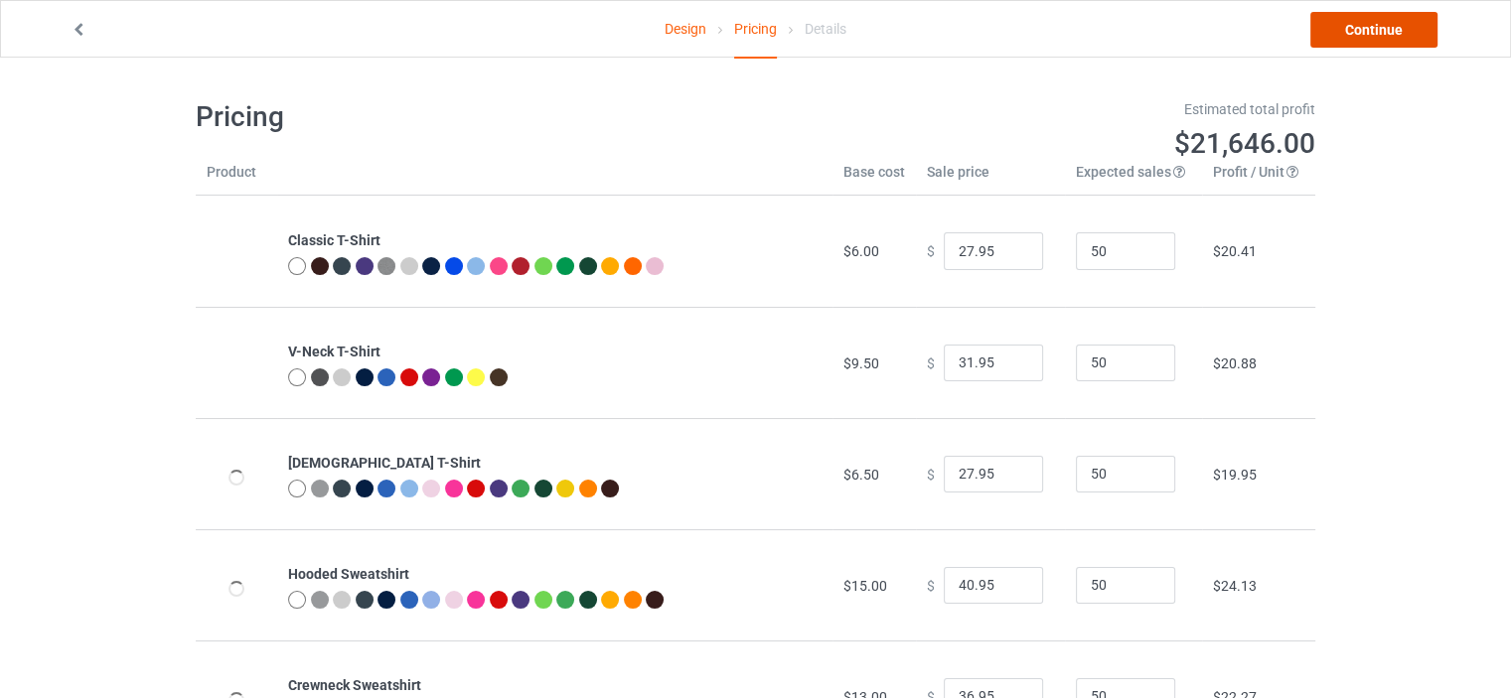
click at [1407, 32] on link "Continue" at bounding box center [1373, 30] width 127 height 36
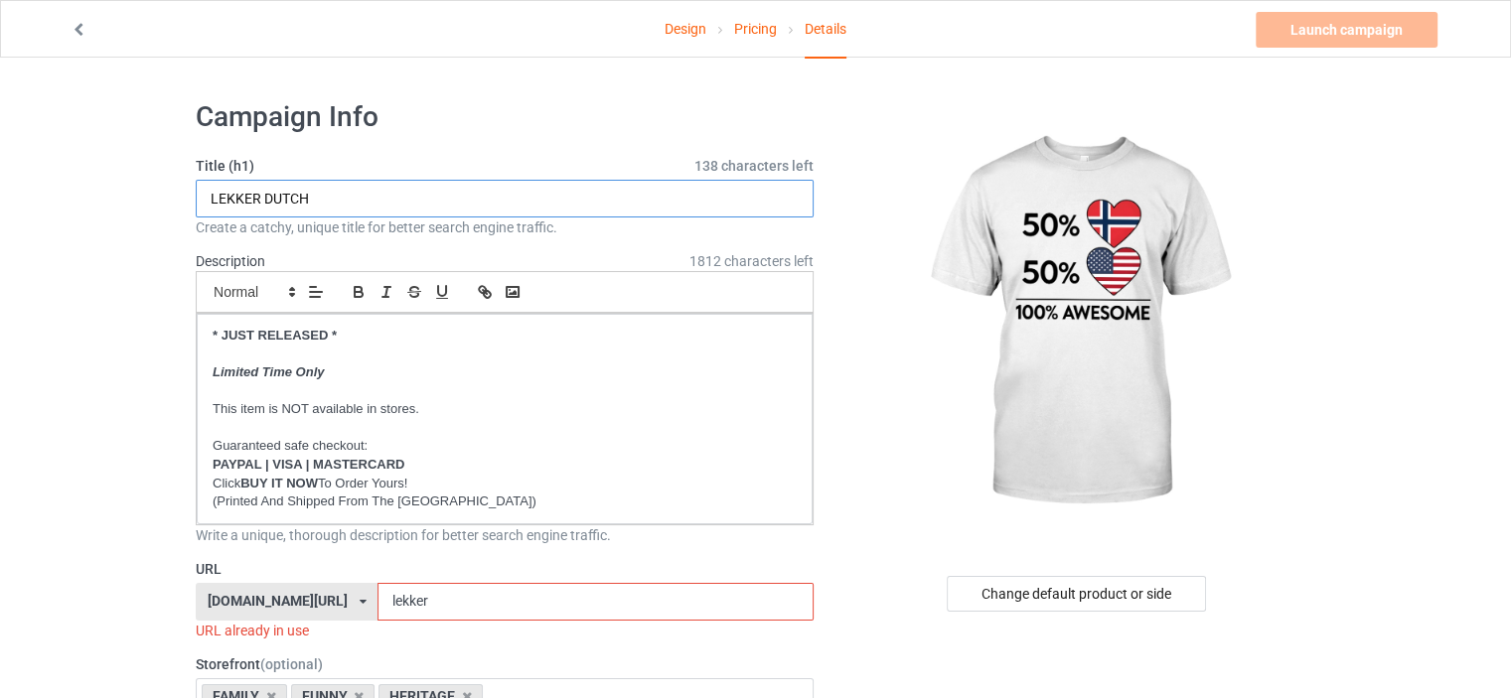
drag, startPoint x: 327, startPoint y: 203, endPoint x: 0, endPoint y: 201, distance: 326.8
type input "50% [DEMOGRAPHIC_DATA] 50% AMERICAN 100% AWESOME"
drag, startPoint x: 491, startPoint y: 607, endPoint x: 133, endPoint y: 617, distance: 357.7
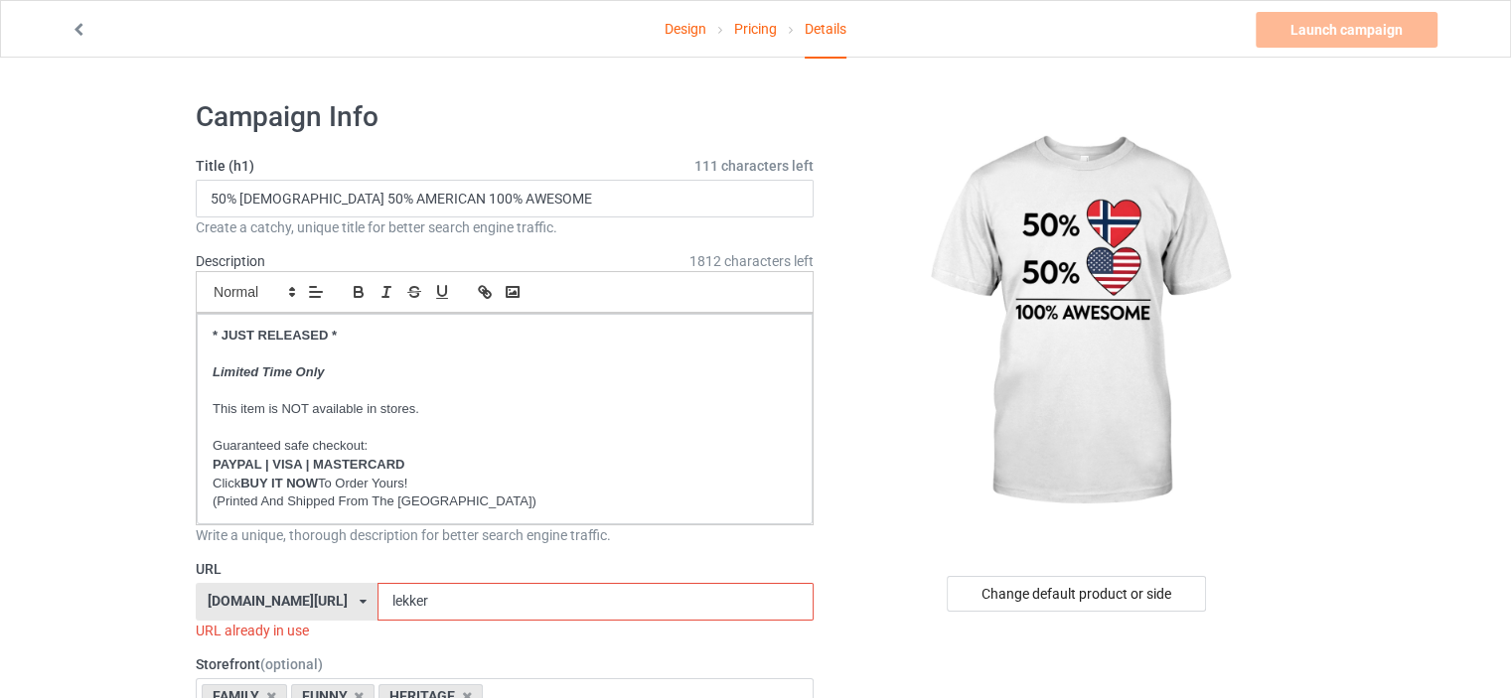
click at [328, 607] on div "[DOMAIN_NAME][URL]" at bounding box center [278, 601] width 140 height 14
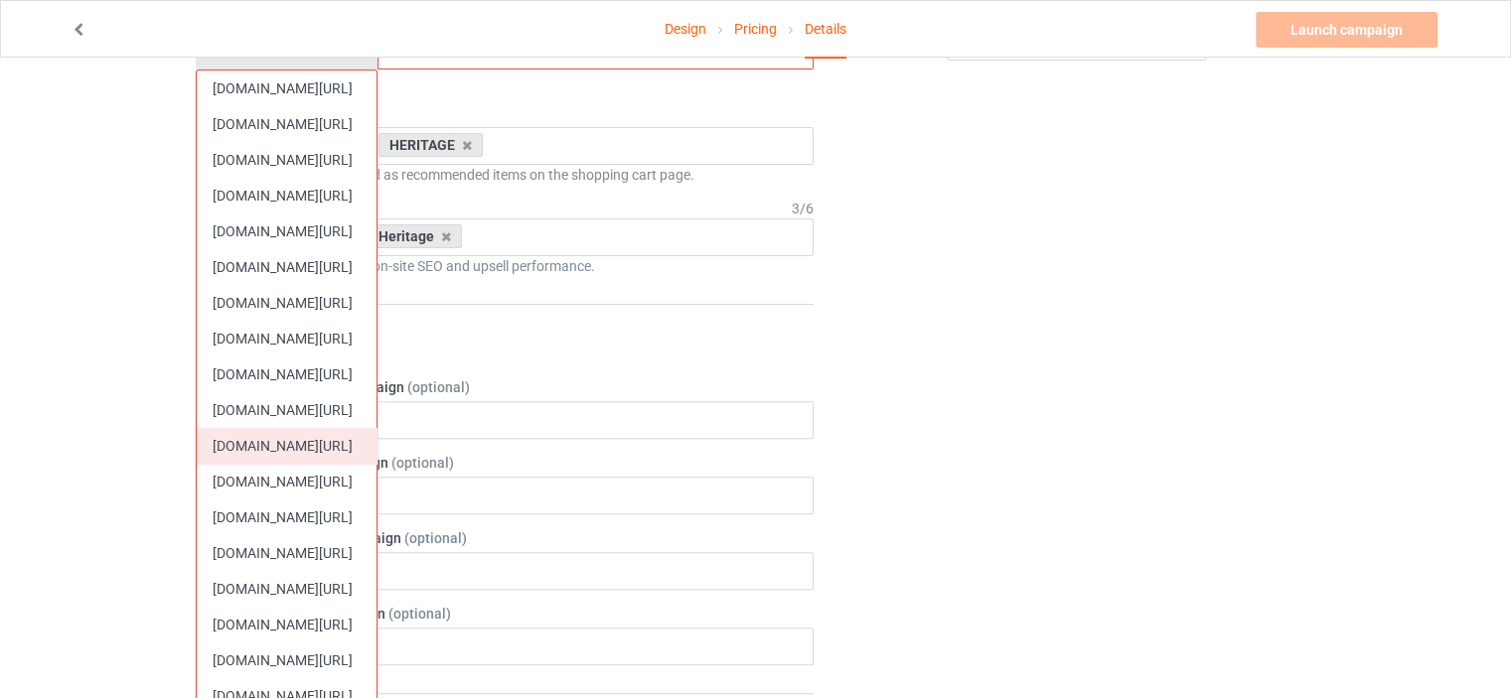
scroll to position [596, 0]
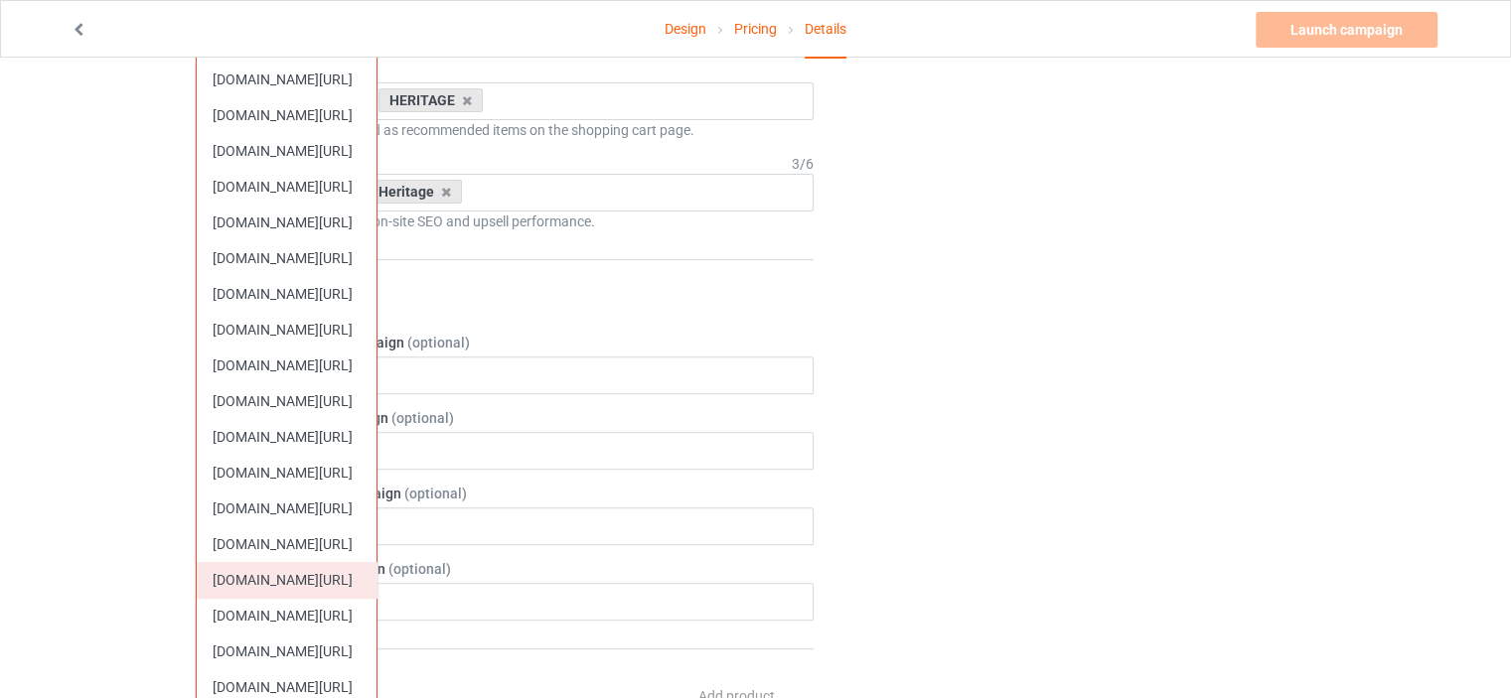
click at [318, 583] on div "[DOMAIN_NAME][URL]" at bounding box center [287, 580] width 180 height 36
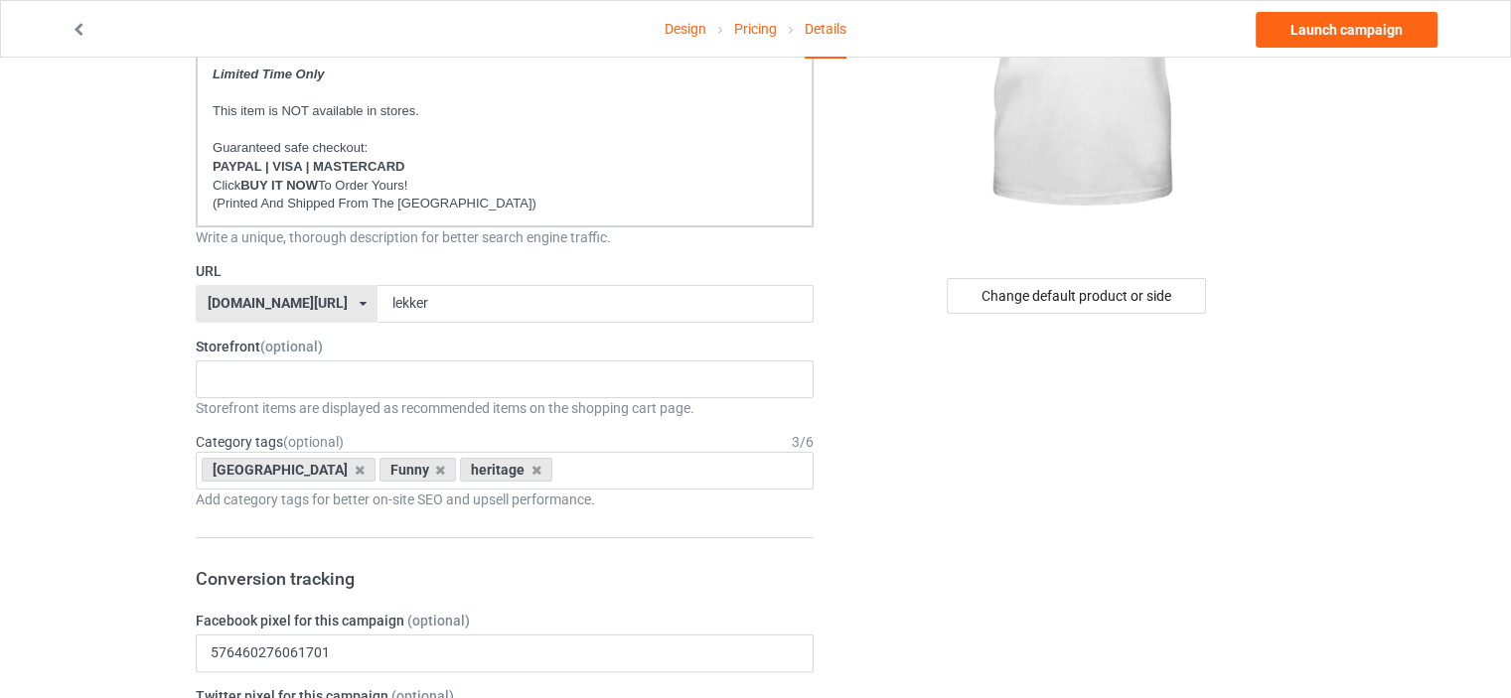
scroll to position [199, 0]
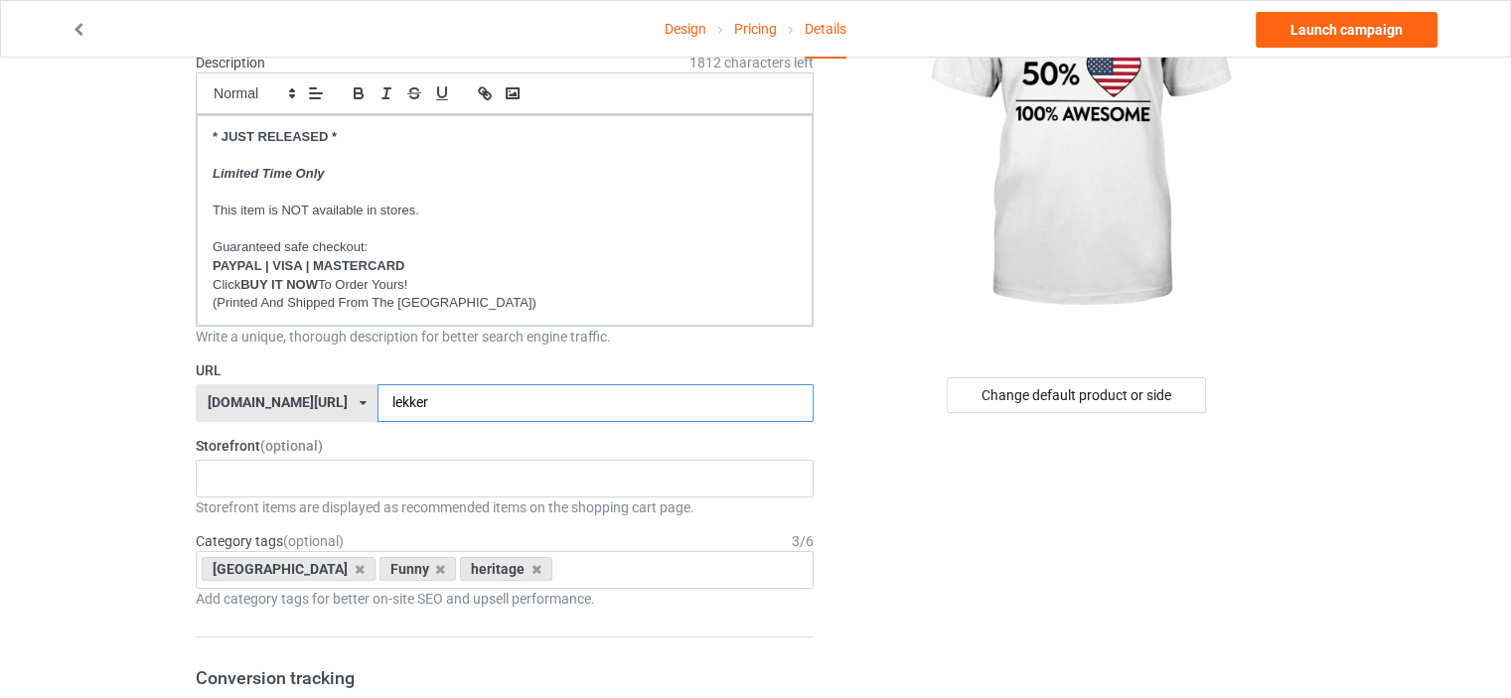
drag, startPoint x: 435, startPoint y: 397, endPoint x: 163, endPoint y: 382, distance: 272.6
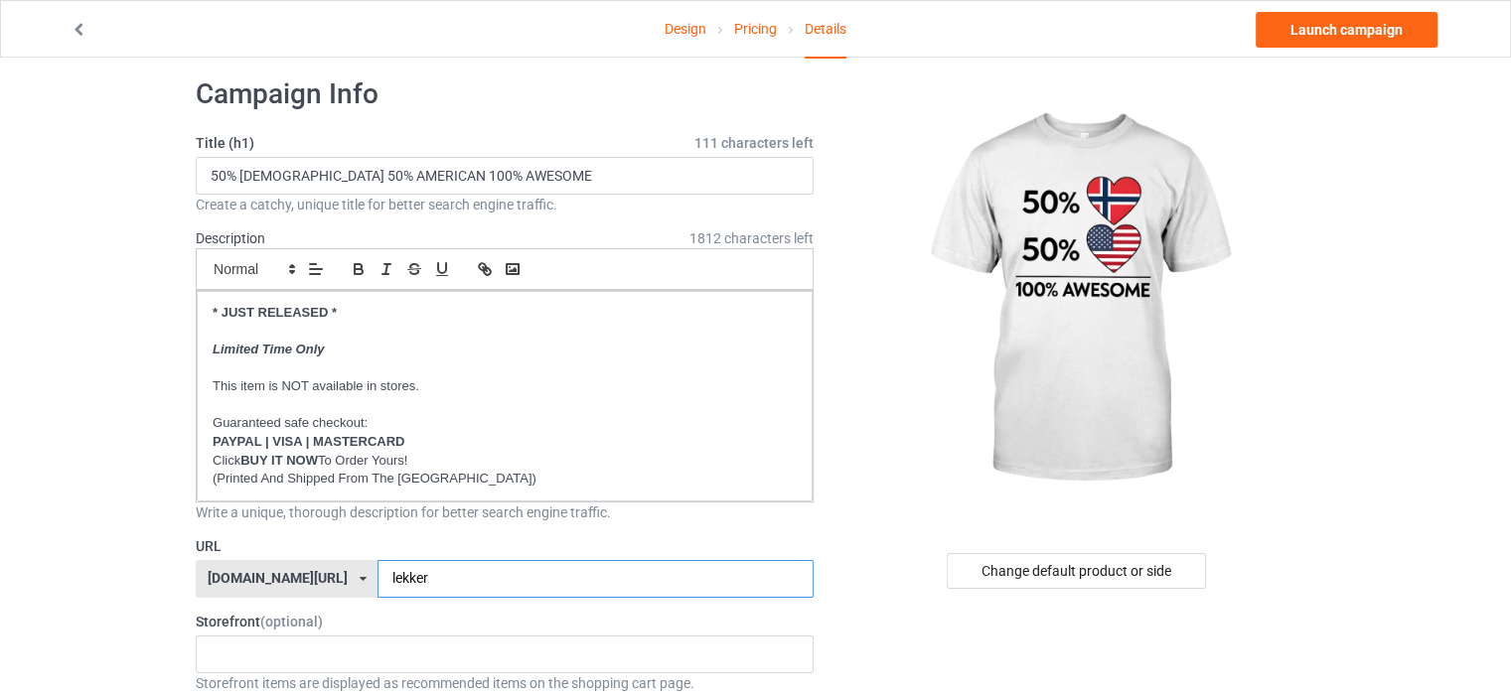
scroll to position [0, 0]
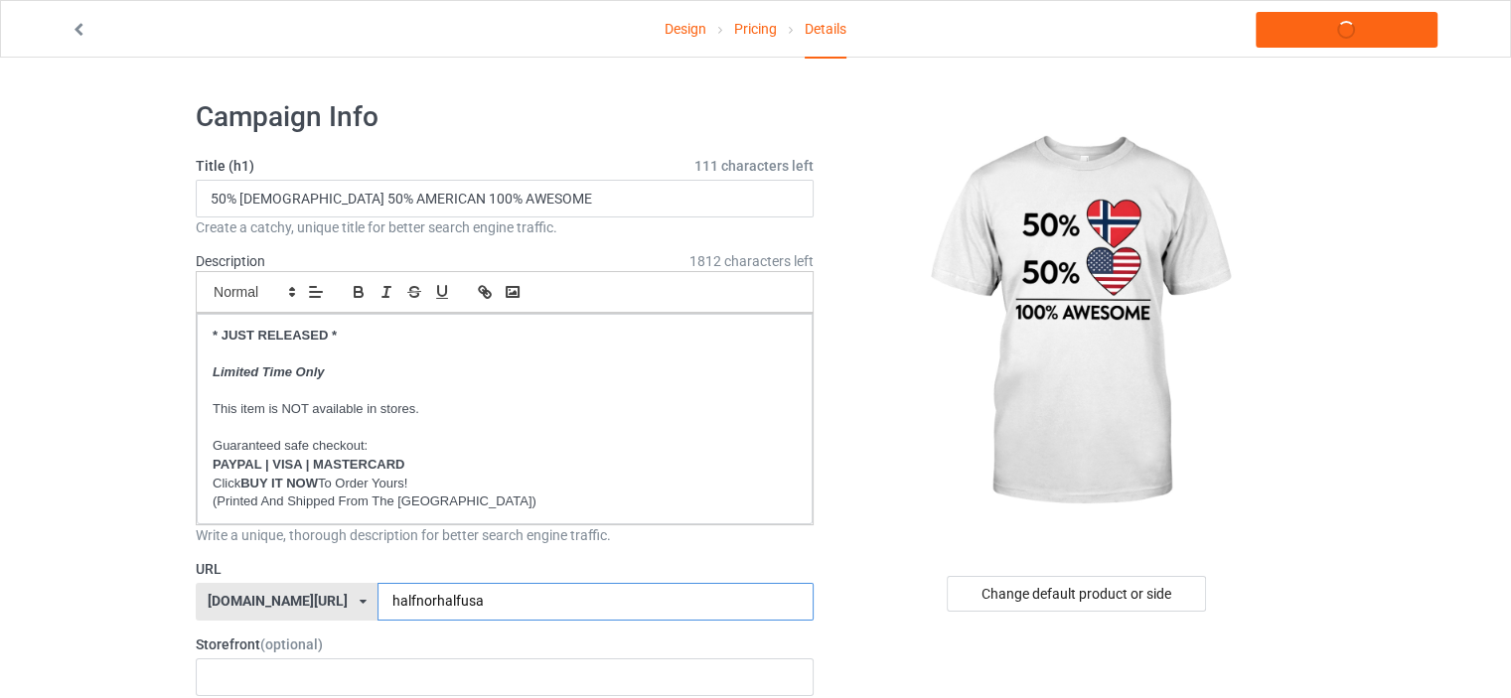
type input "halfnorhalfusa"
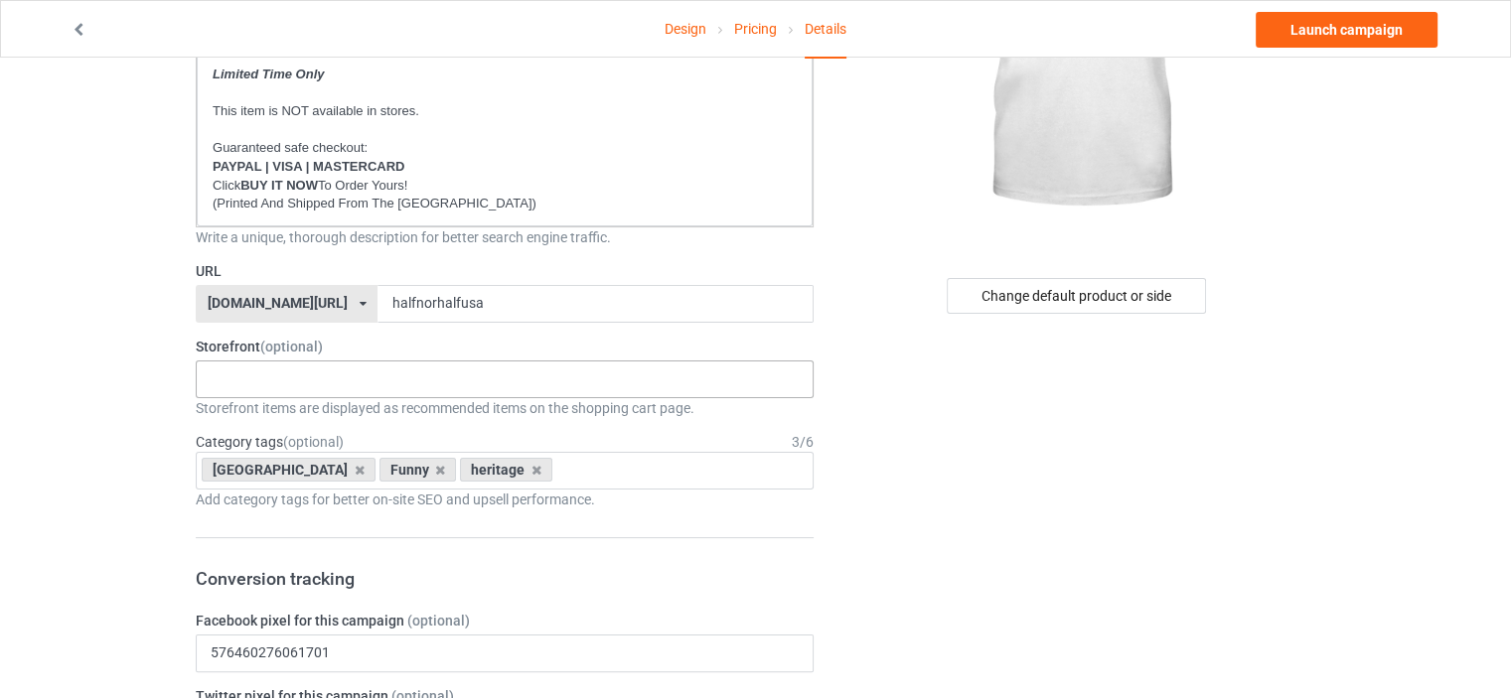
click at [203, 385] on div "HERITAGE FUNNY FAMILY GOD JUL 5d6bcb4e2529ac1019a14f22 5d6ac466a2bc470ae84ea502…" at bounding box center [505, 380] width 618 height 38
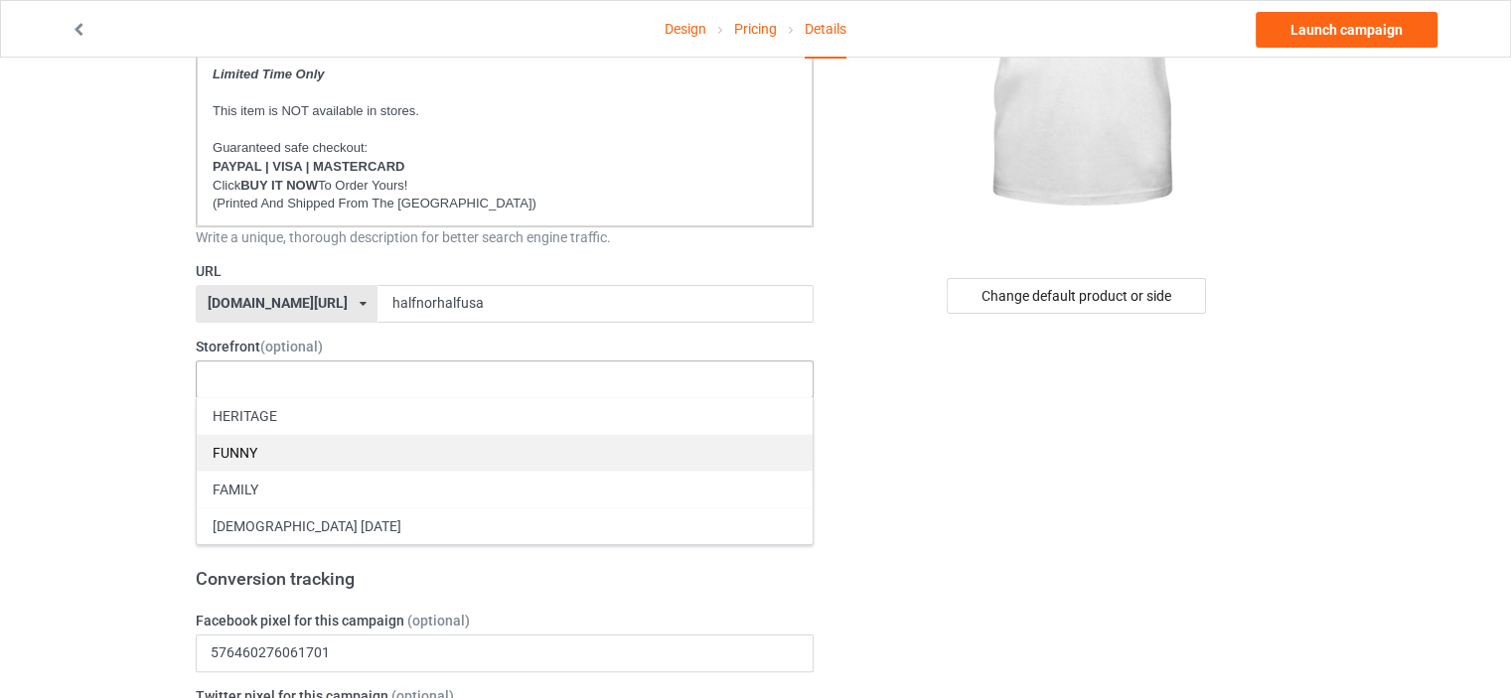
click at [257, 452] on div "FUNNY" at bounding box center [505, 452] width 616 height 37
click at [254, 436] on div "FAMILY" at bounding box center [505, 452] width 616 height 37
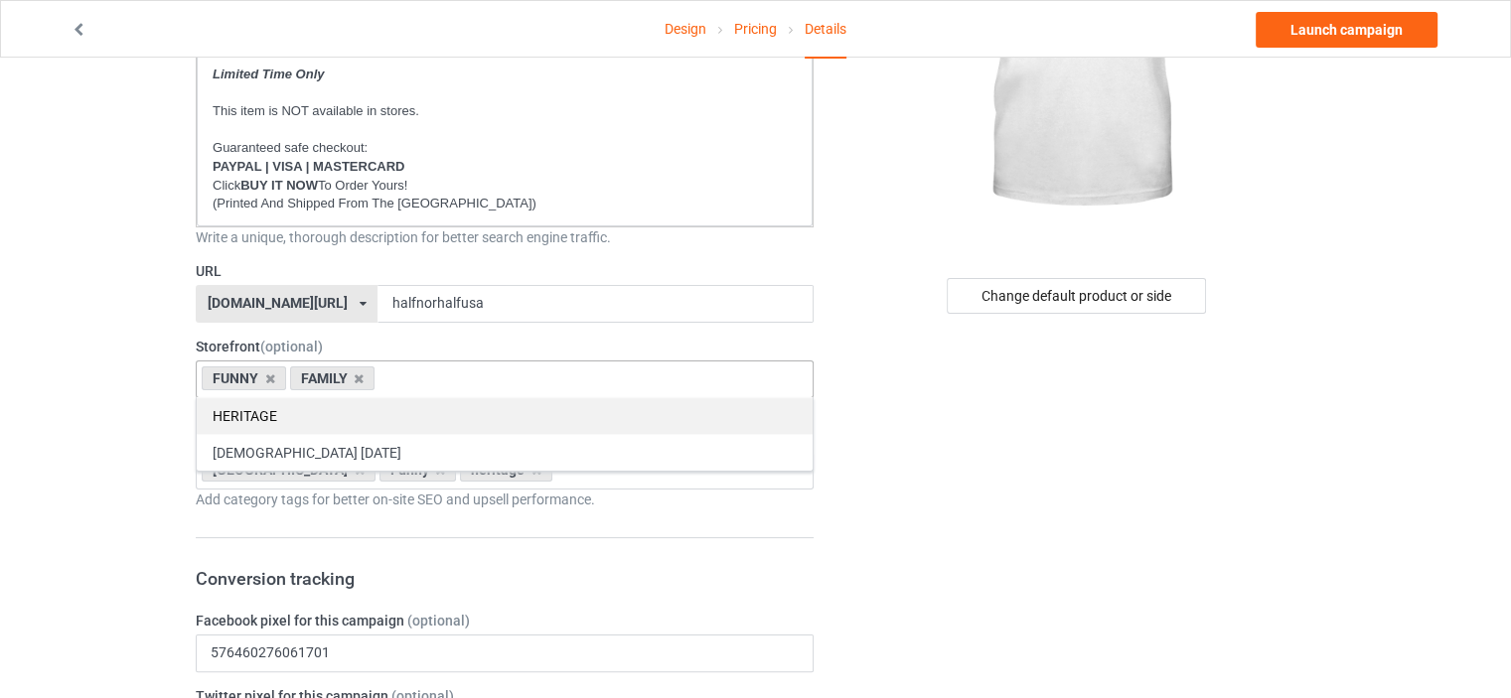
click at [245, 406] on div "HERITAGE" at bounding box center [505, 415] width 616 height 37
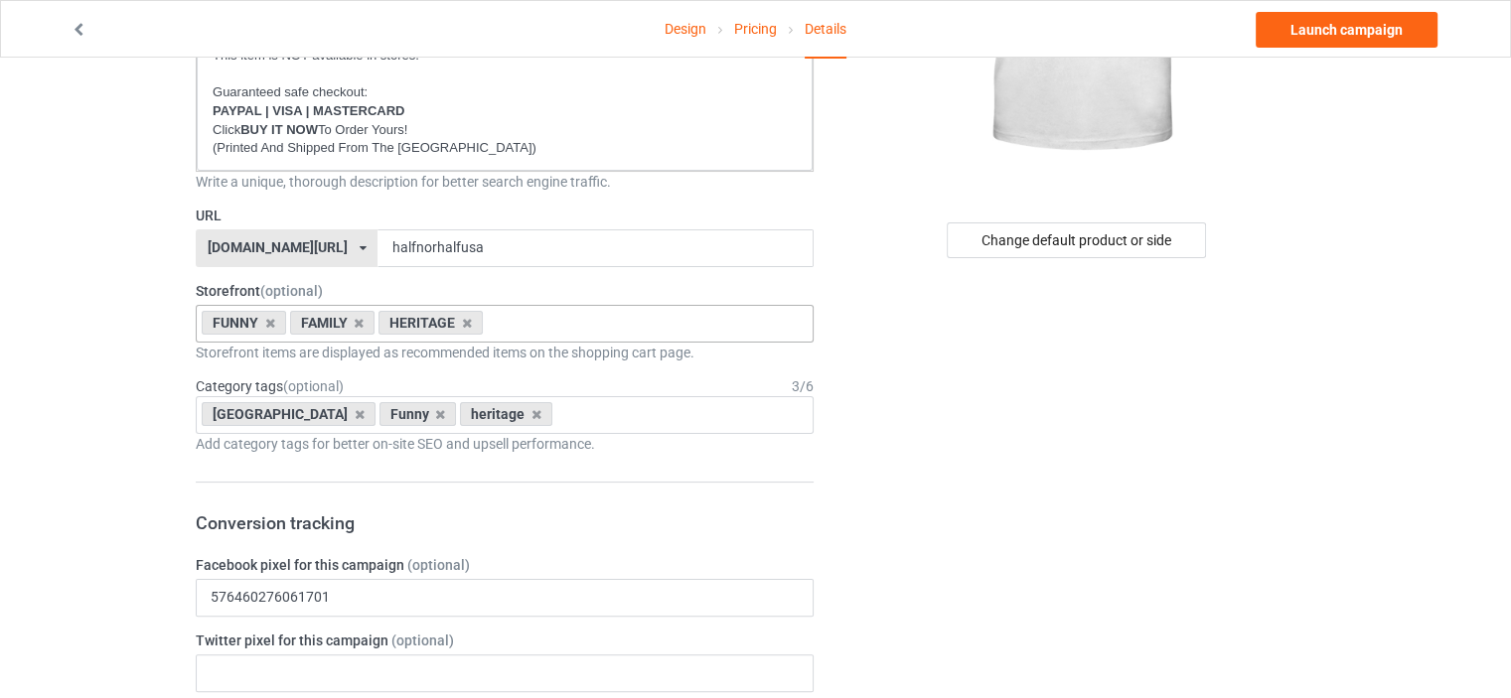
scroll to position [397, 0]
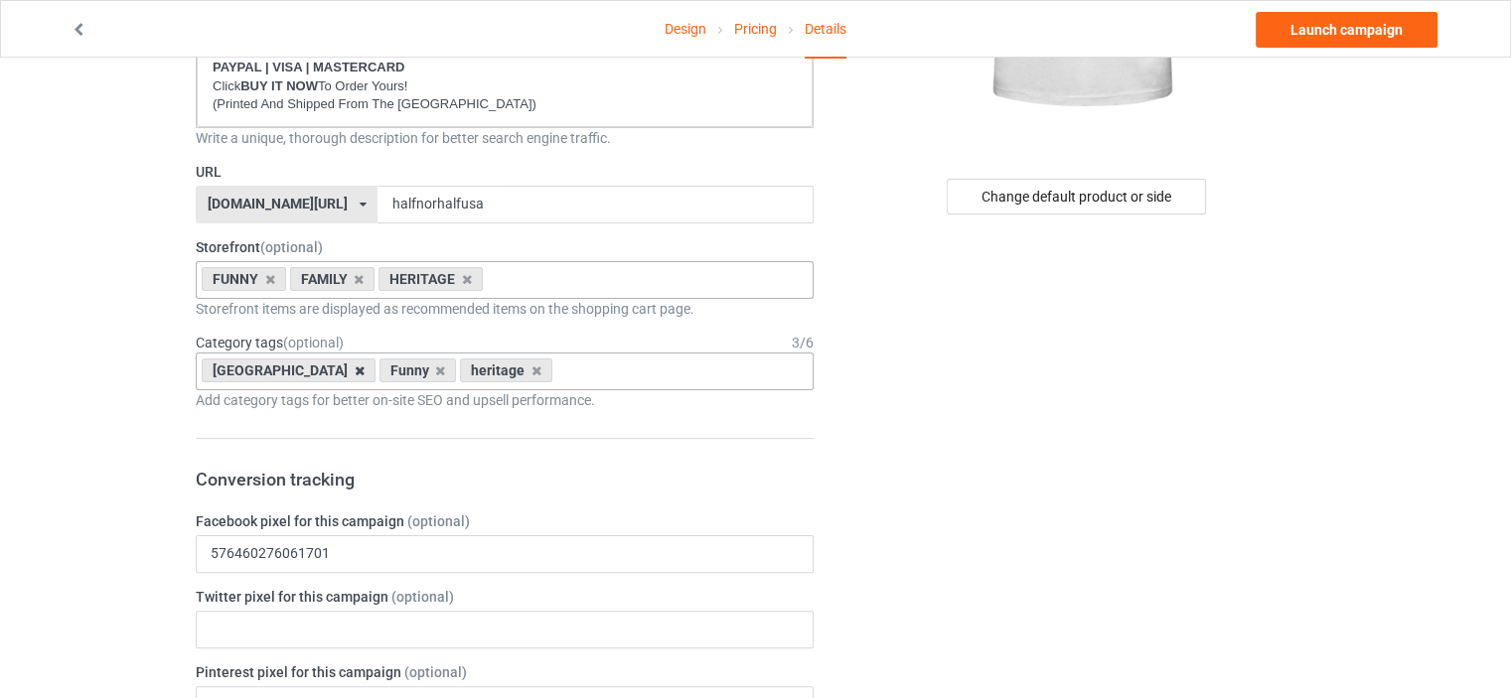
click at [355, 369] on icon at bounding box center [360, 371] width 10 height 13
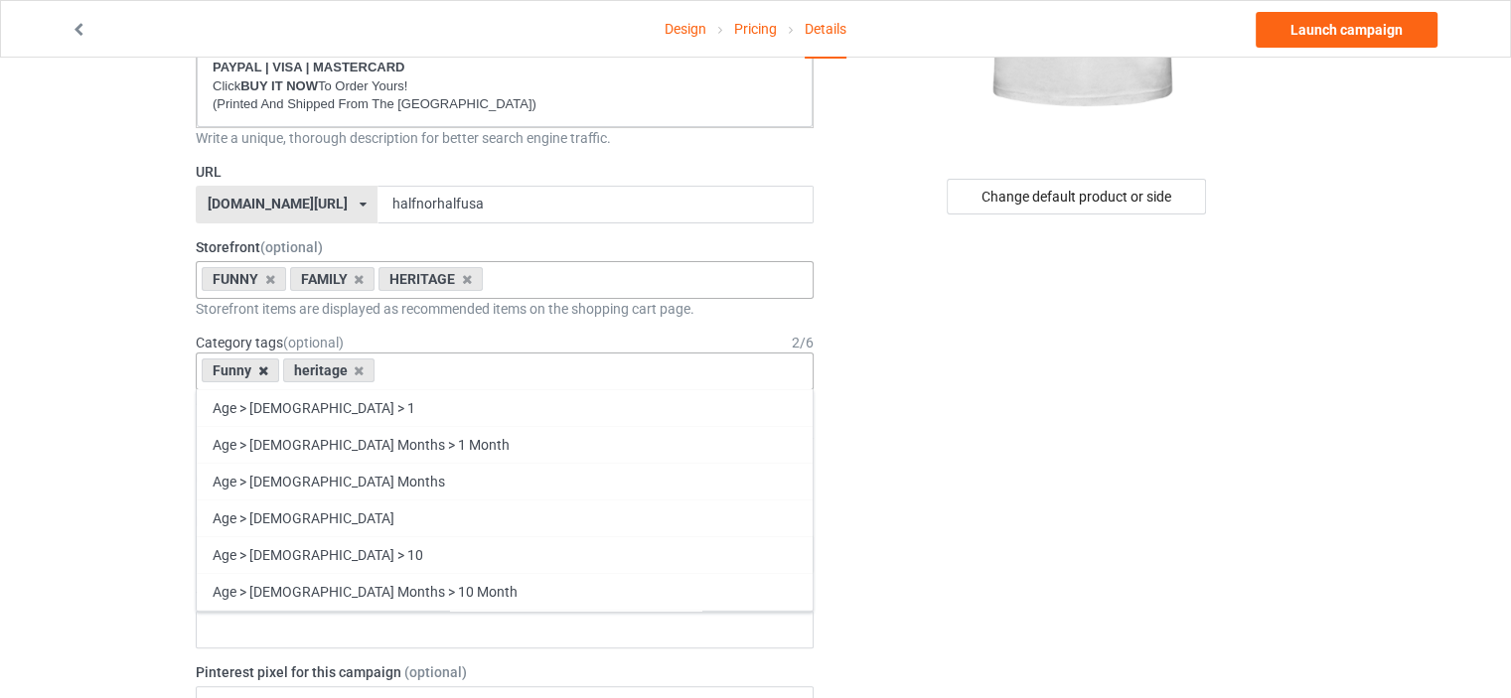
click at [262, 369] on icon at bounding box center [263, 371] width 10 height 13
click at [278, 369] on icon at bounding box center [278, 371] width 10 height 13
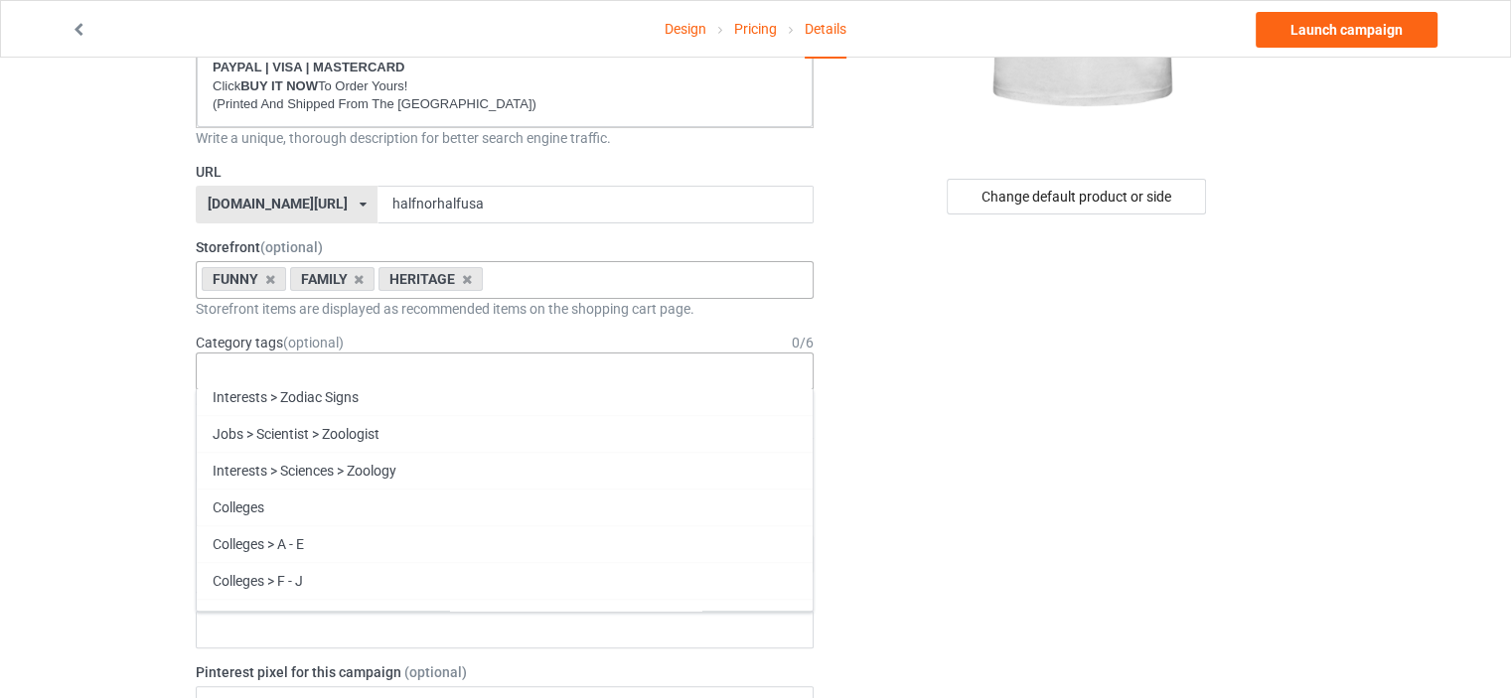
scroll to position [85176, 0]
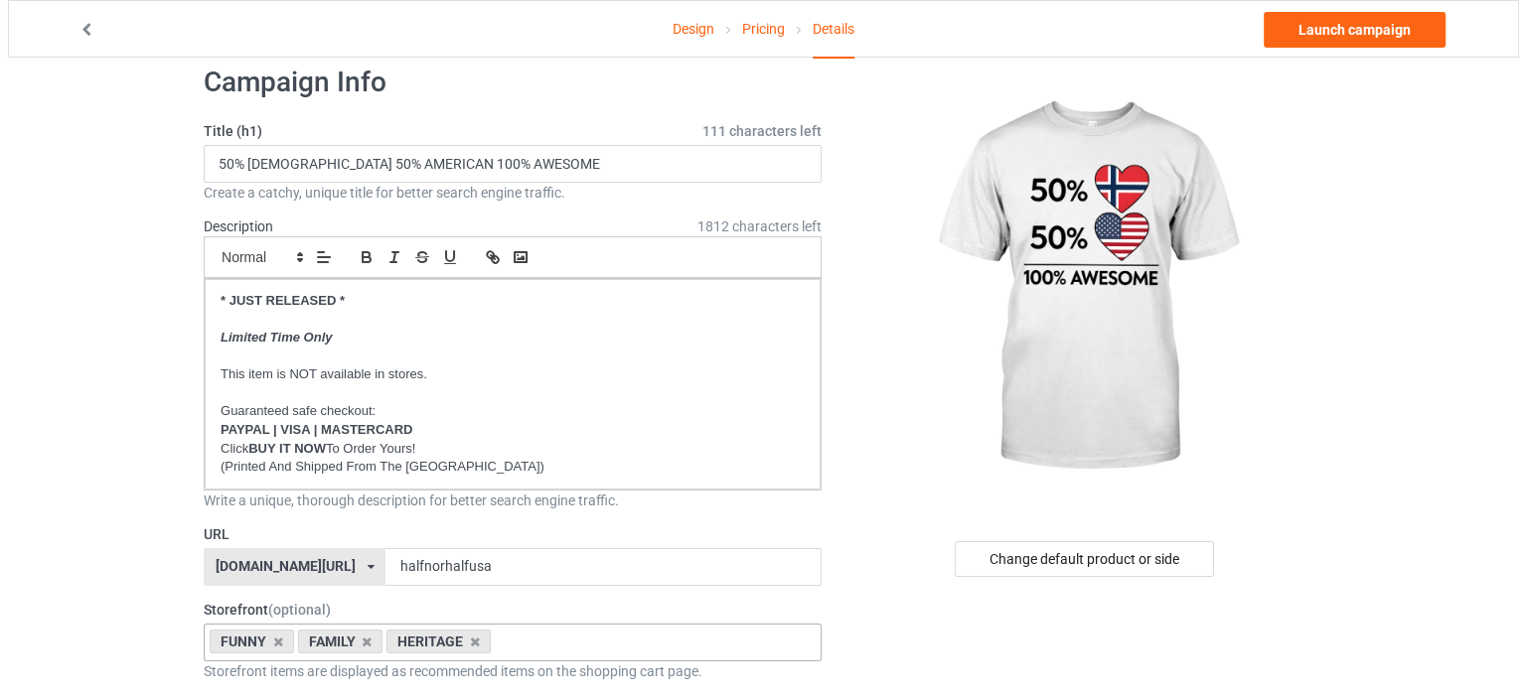
scroll to position [0, 0]
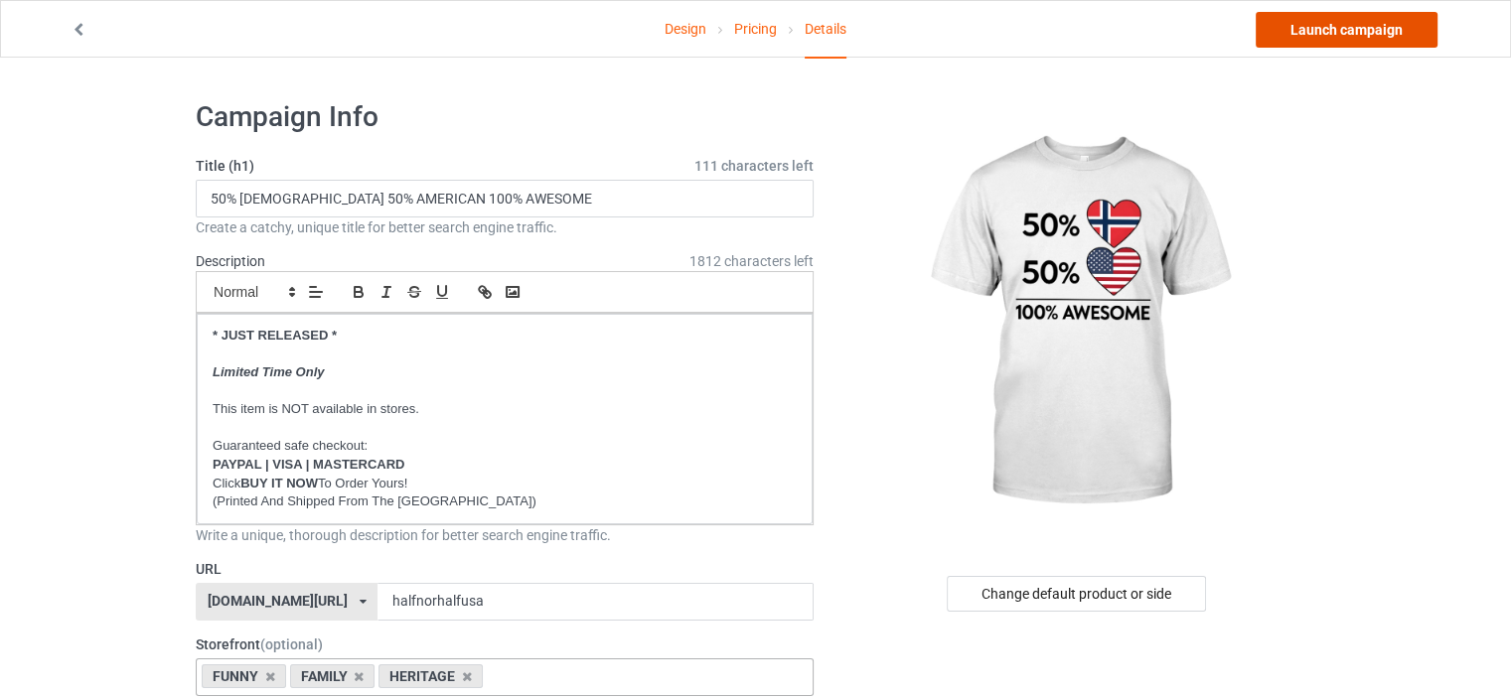
click at [1371, 36] on link "Launch campaign" at bounding box center [1347, 30] width 182 height 36
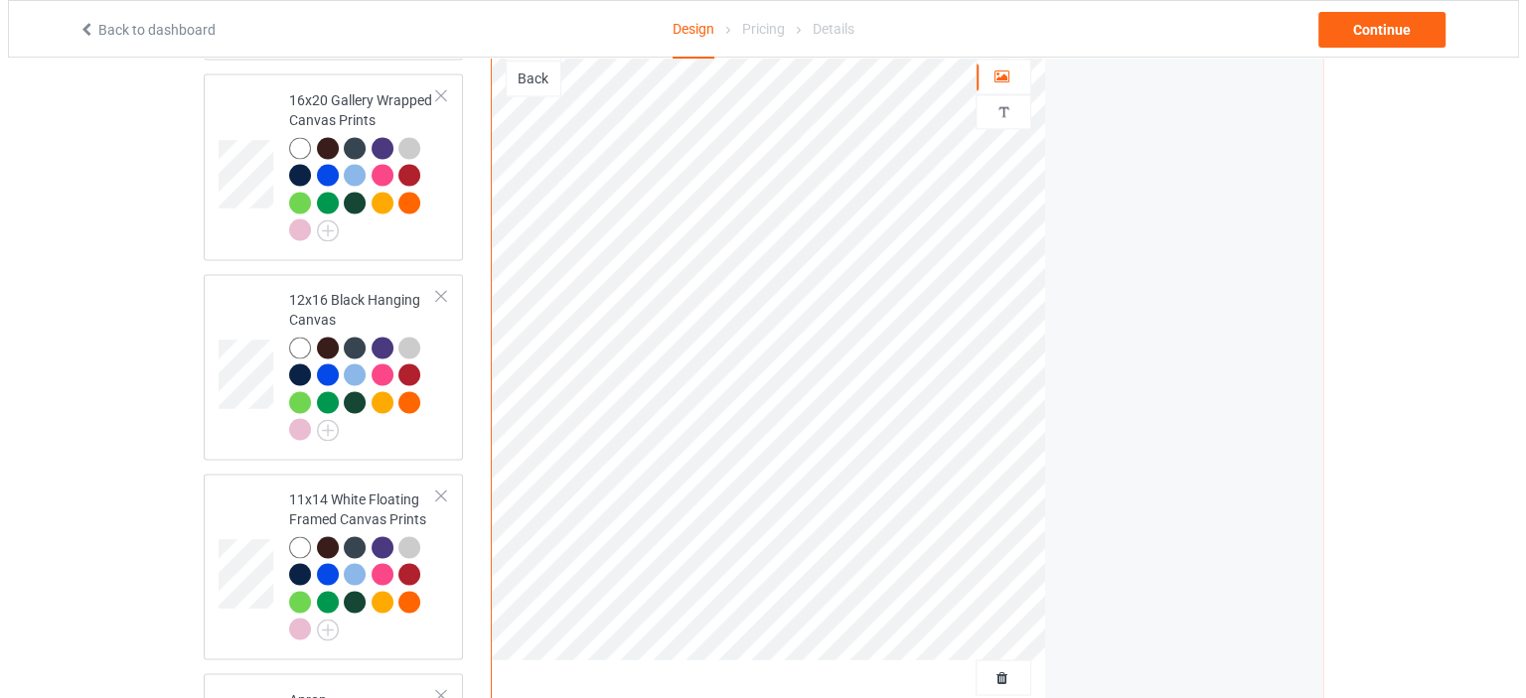
scroll to position [3593, 0]
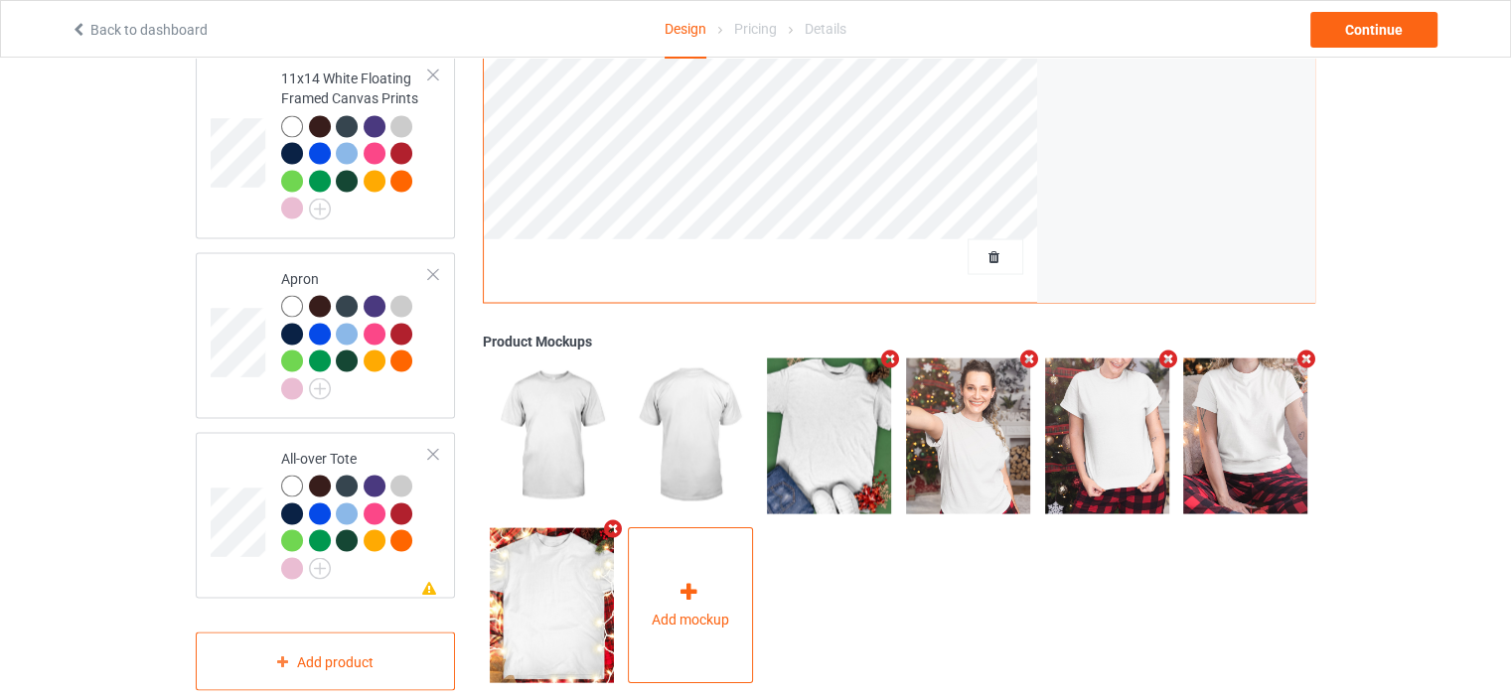
click at [679, 620] on div "Add mockup" at bounding box center [690, 605] width 125 height 156
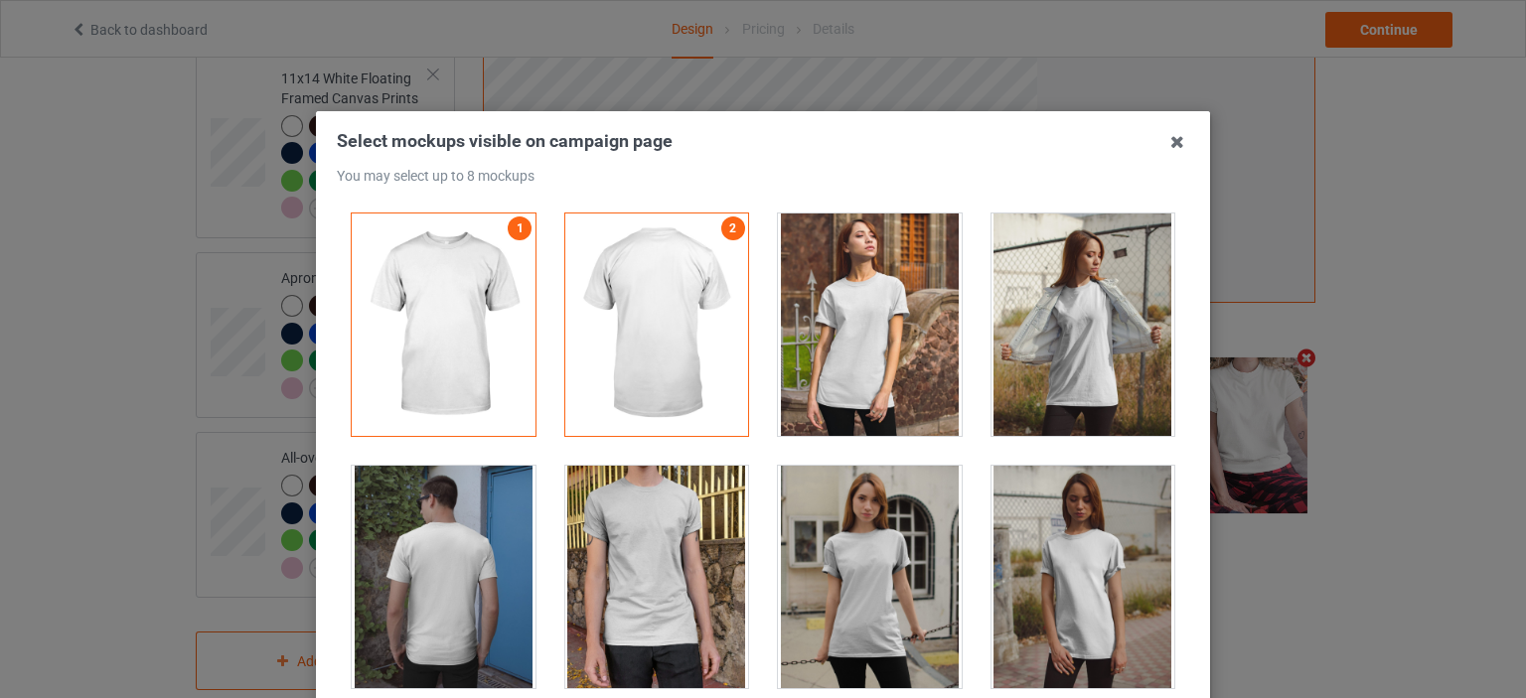
click at [954, 309] on div at bounding box center [870, 325] width 214 height 252
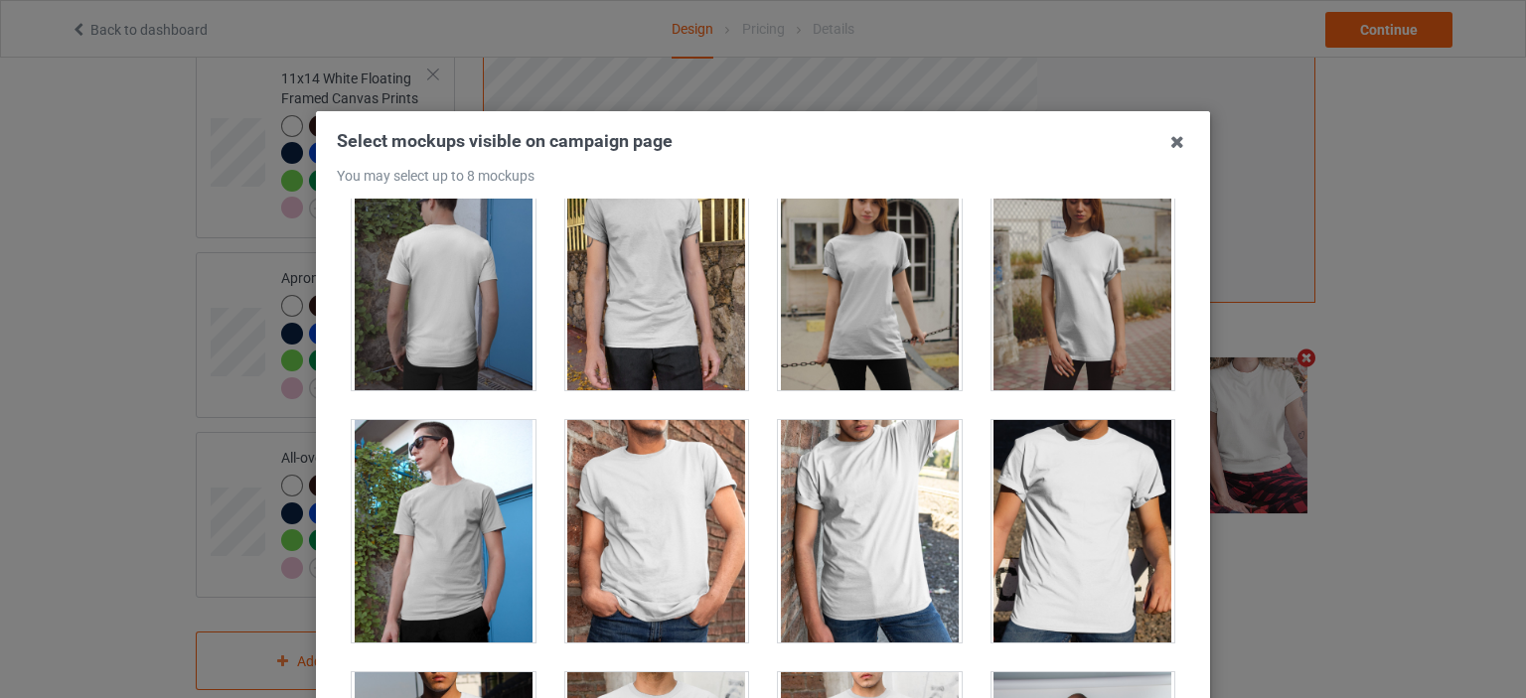
scroll to position [397, 0]
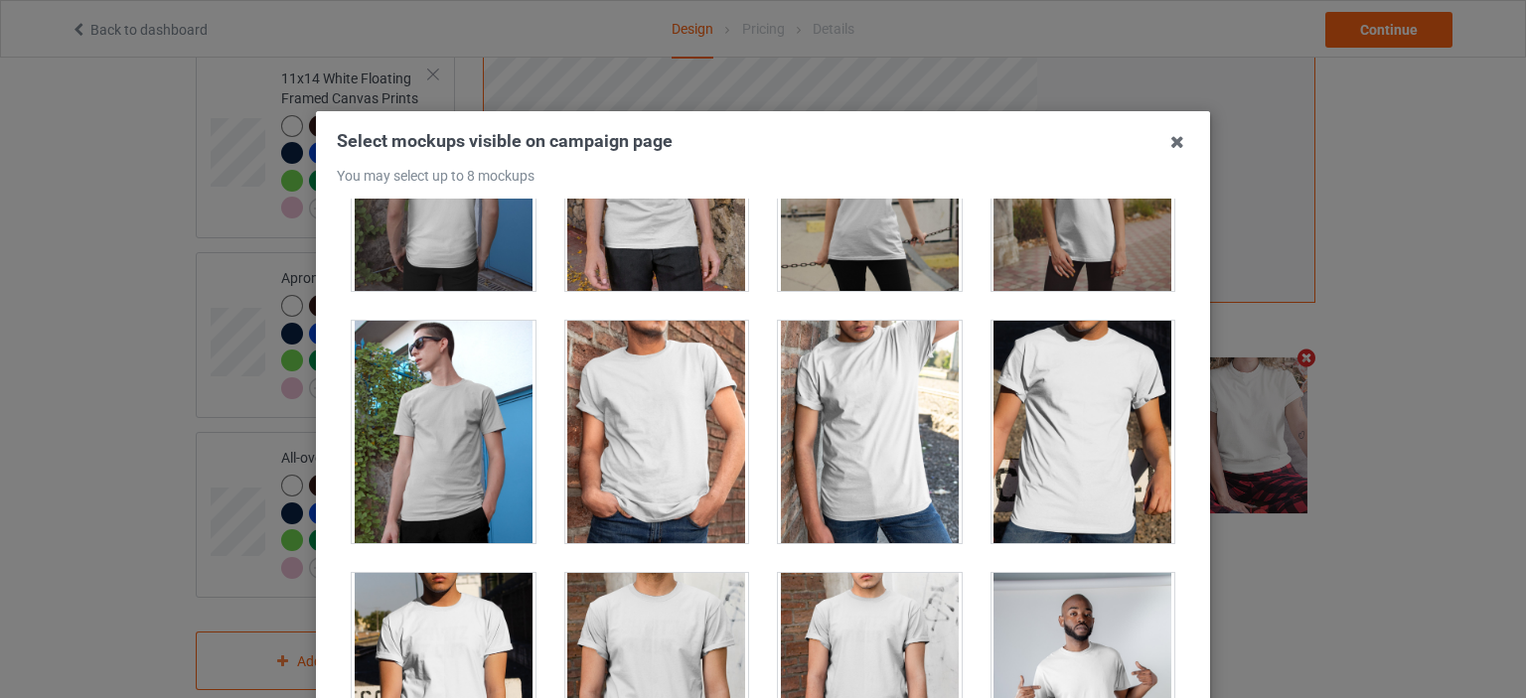
click at [664, 379] on div at bounding box center [657, 432] width 184 height 222
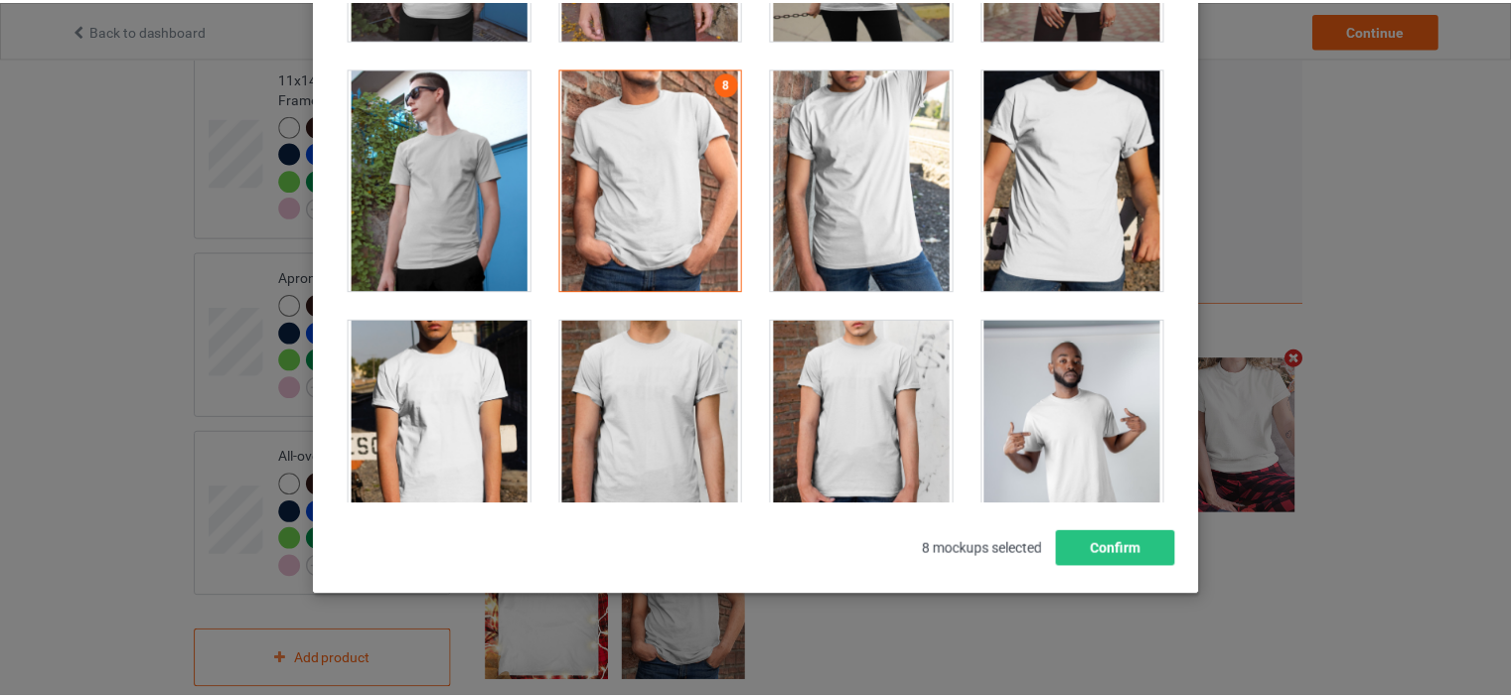
scroll to position [261, 0]
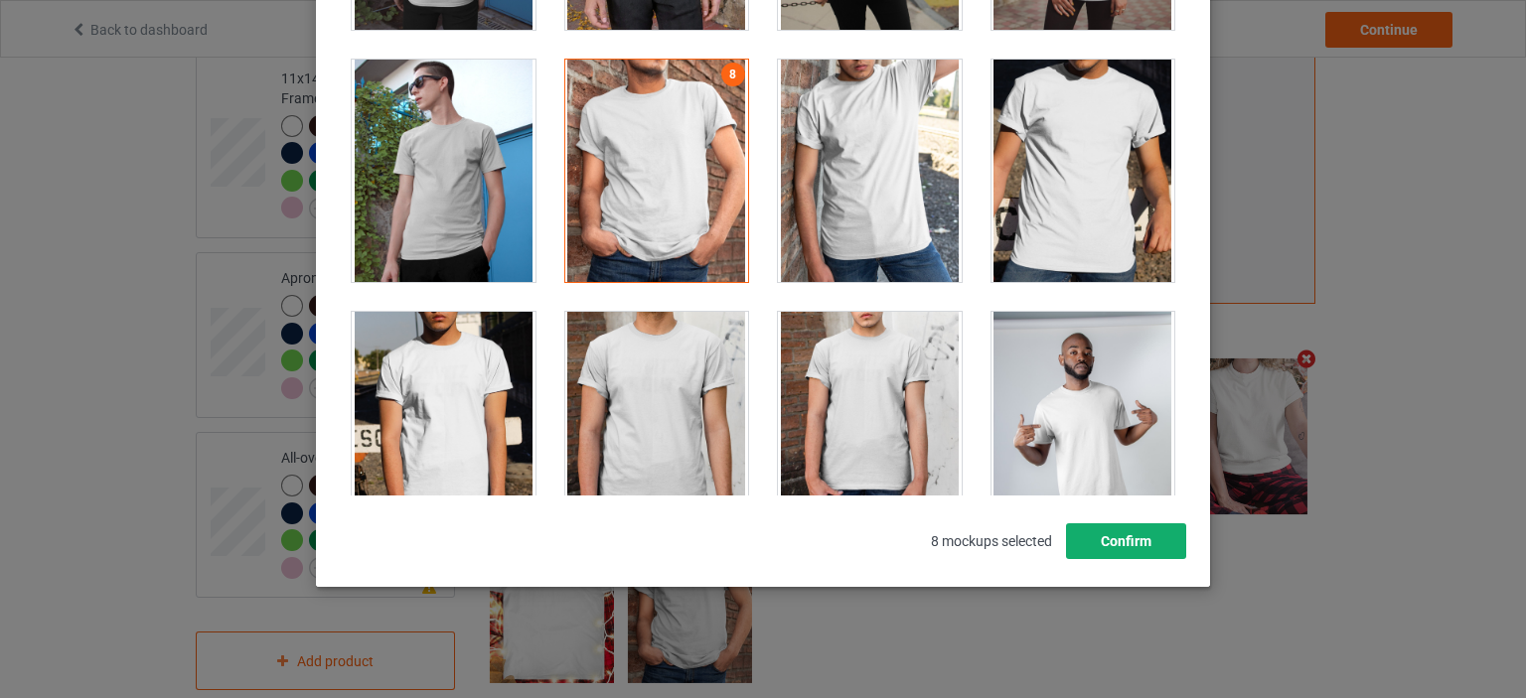
click at [1158, 547] on button "Confirm" at bounding box center [1126, 541] width 120 height 36
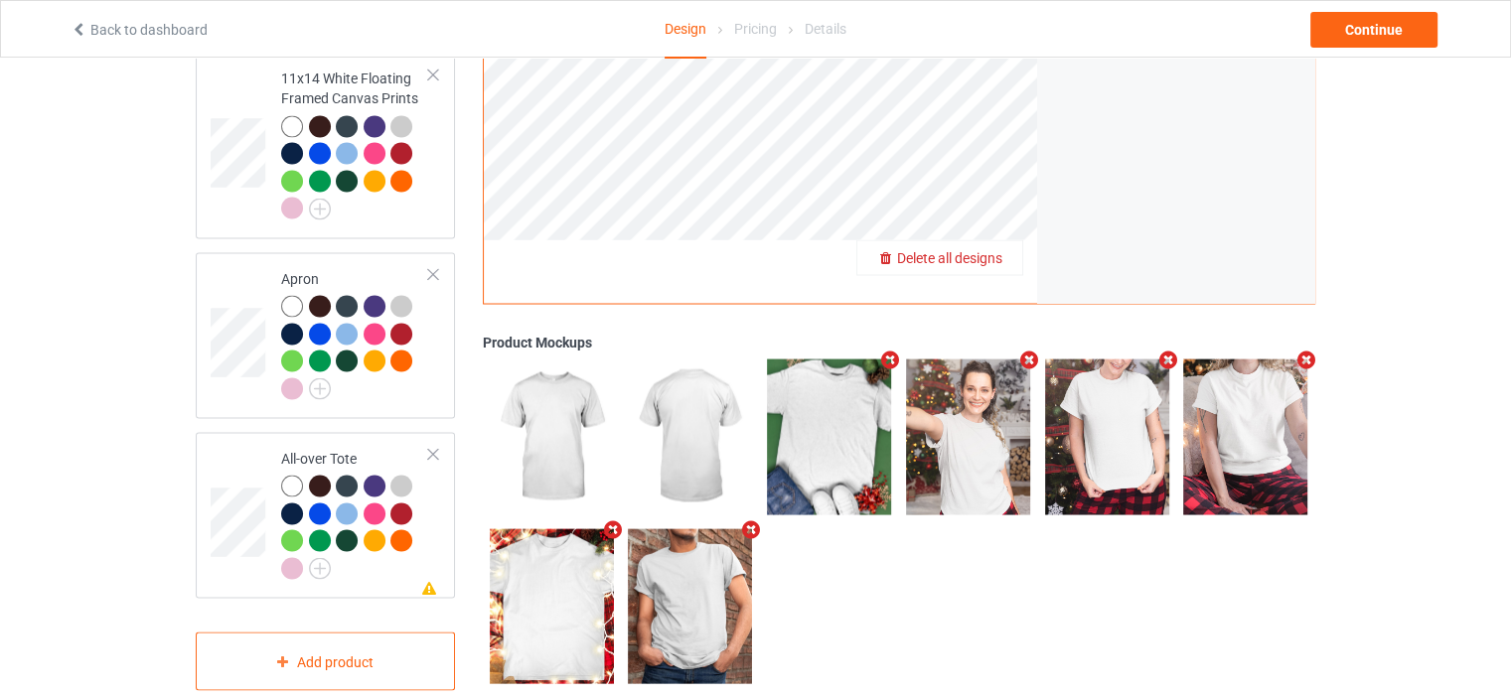
click at [969, 250] on span "Delete all designs" at bounding box center [949, 258] width 105 height 16
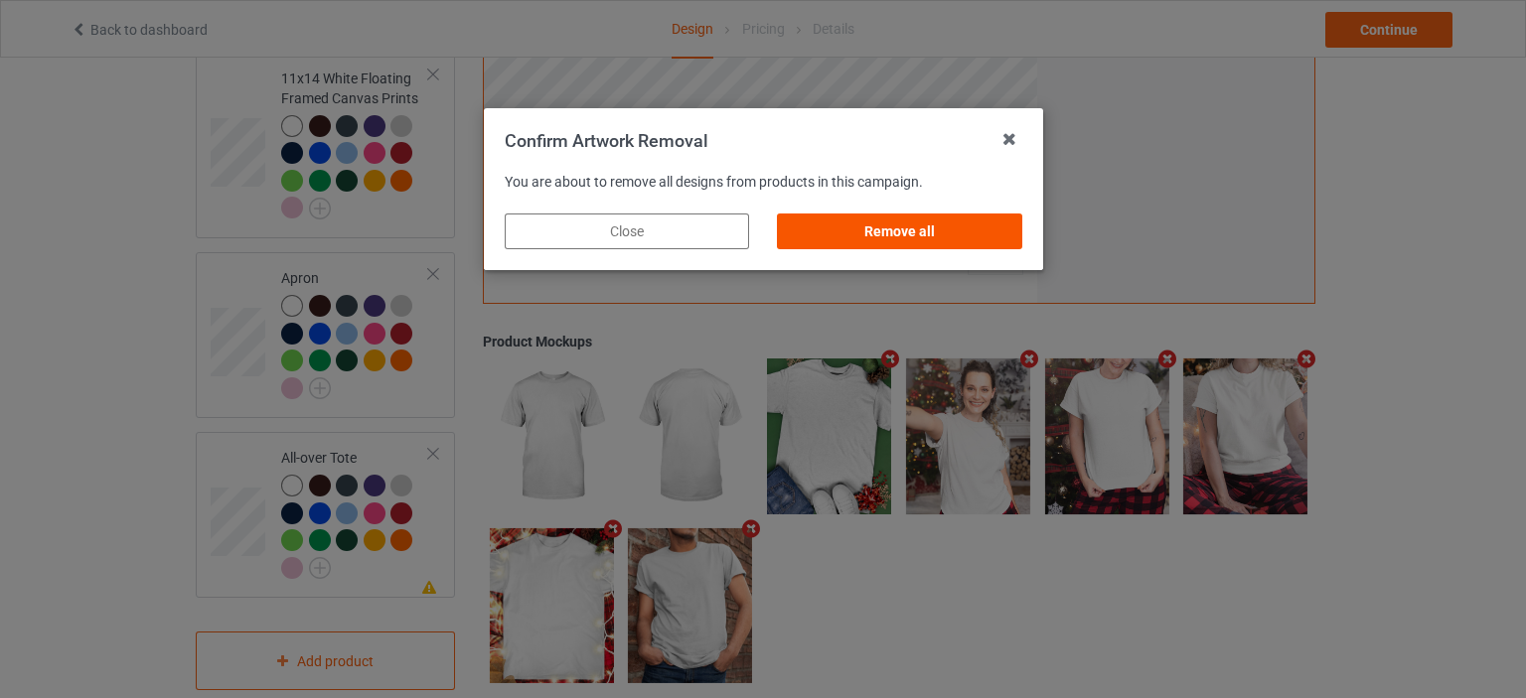
click at [935, 222] on div "Remove all" at bounding box center [899, 232] width 244 height 36
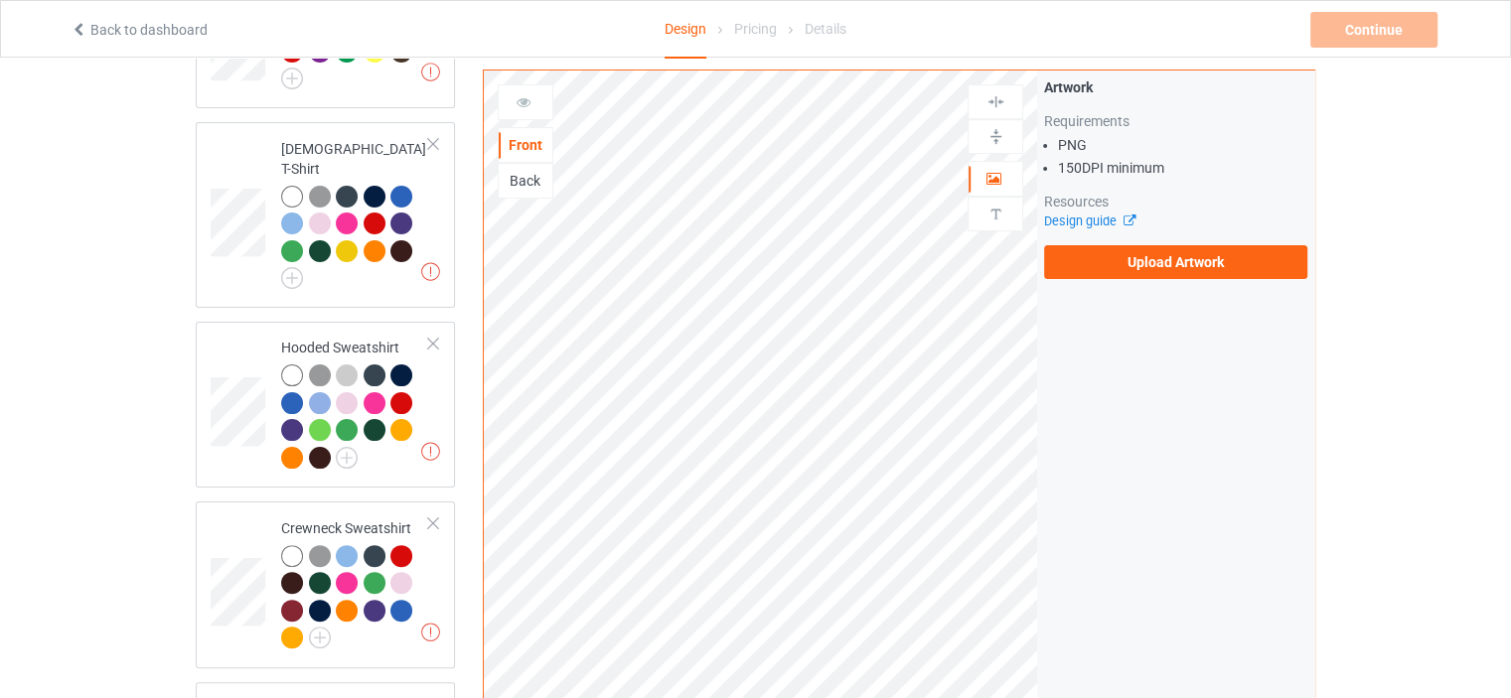
scroll to position [0, 0]
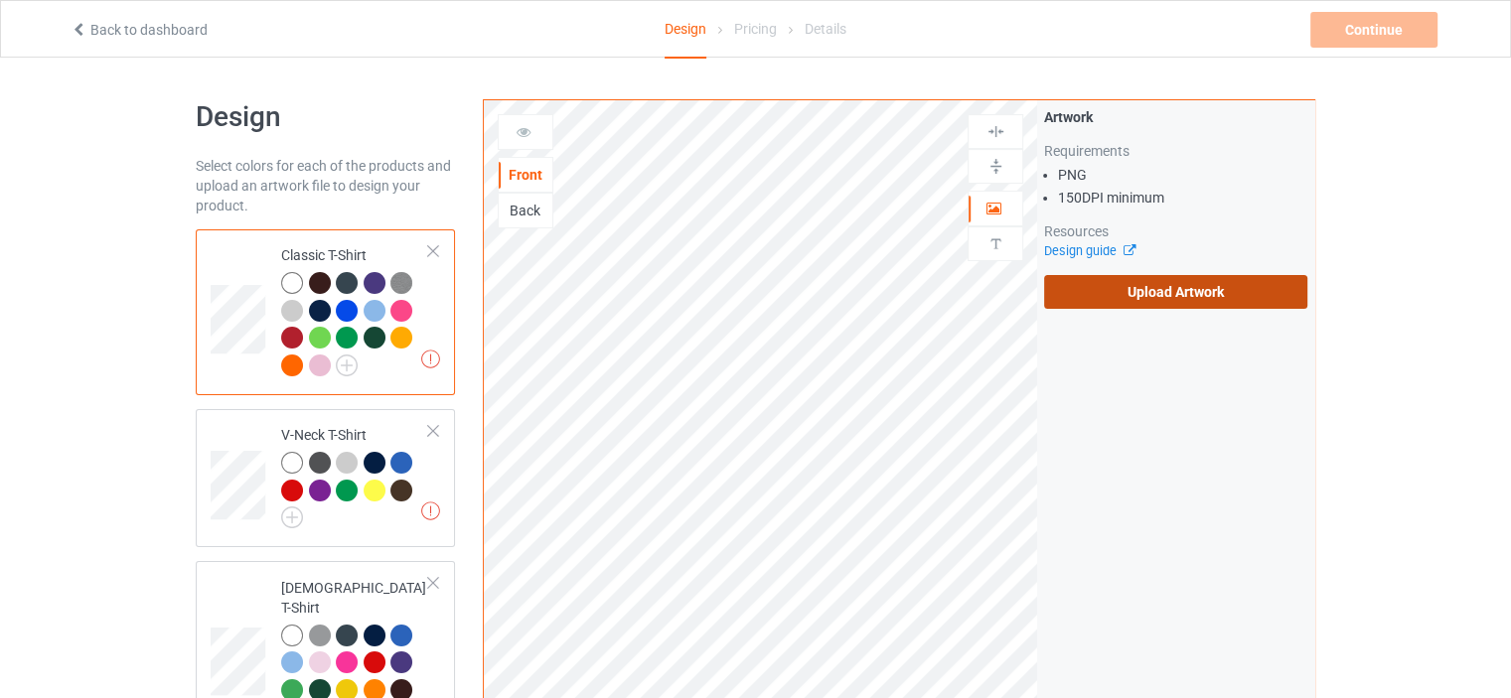
click at [1208, 299] on label "Upload Artwork" at bounding box center [1175, 292] width 263 height 34
click at [0, 0] on input "Upload Artwork" at bounding box center [0, 0] width 0 height 0
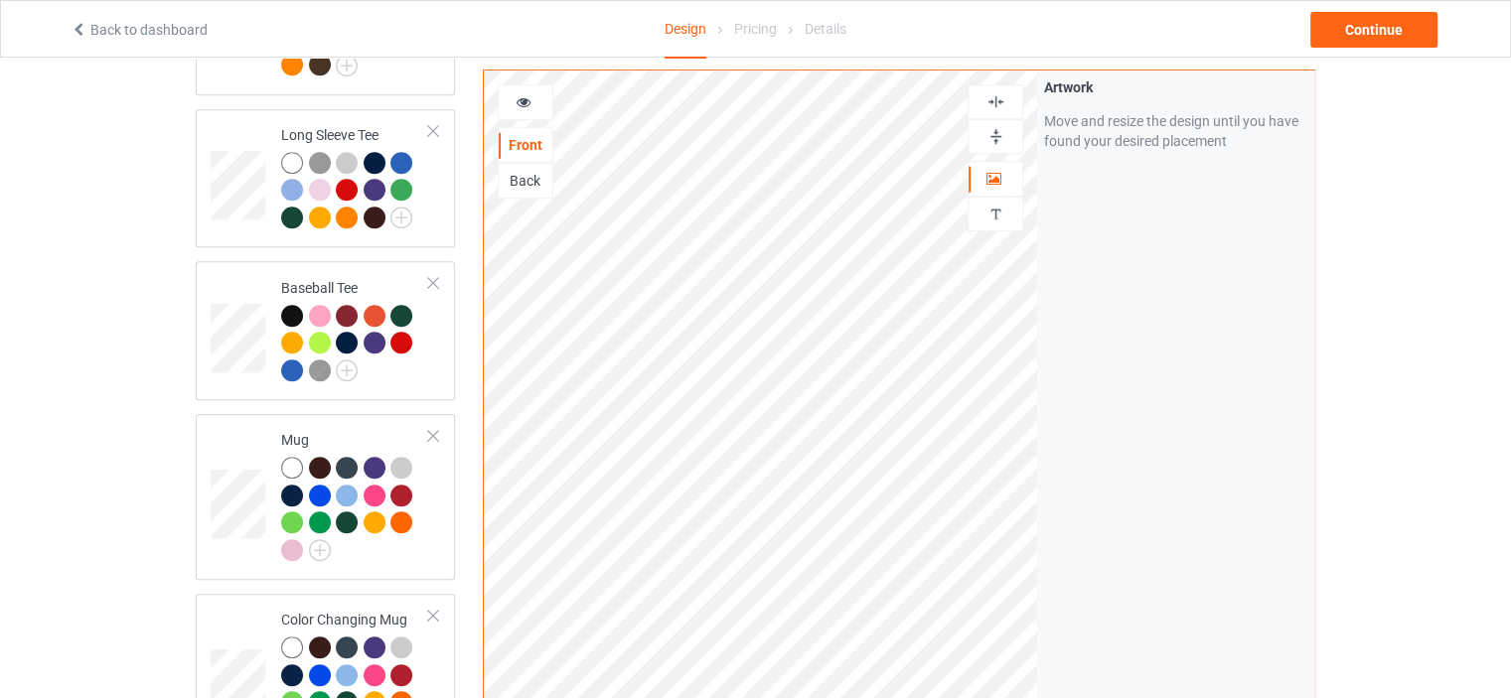
scroll to position [1391, 0]
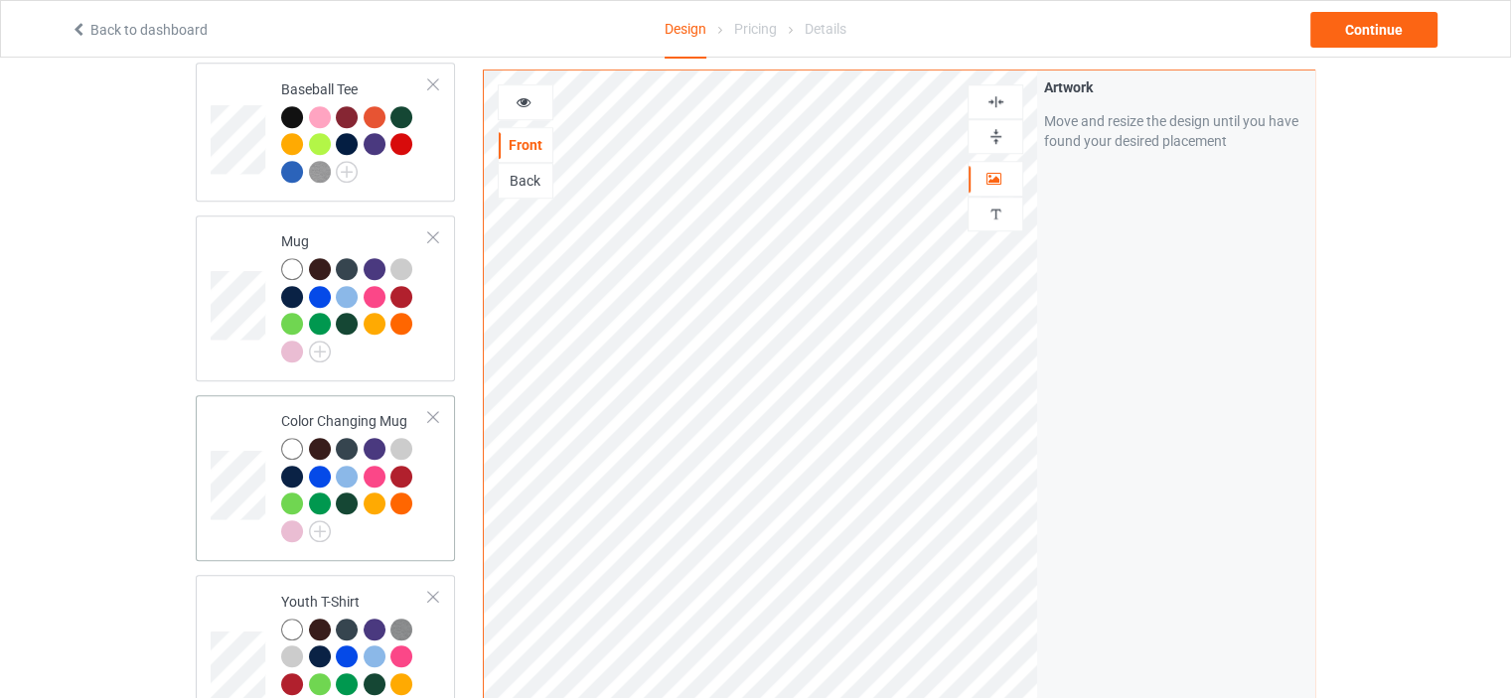
click at [351, 411] on div "Color Changing Mug" at bounding box center [355, 475] width 148 height 129
click at [995, 136] on img at bounding box center [995, 136] width 19 height 19
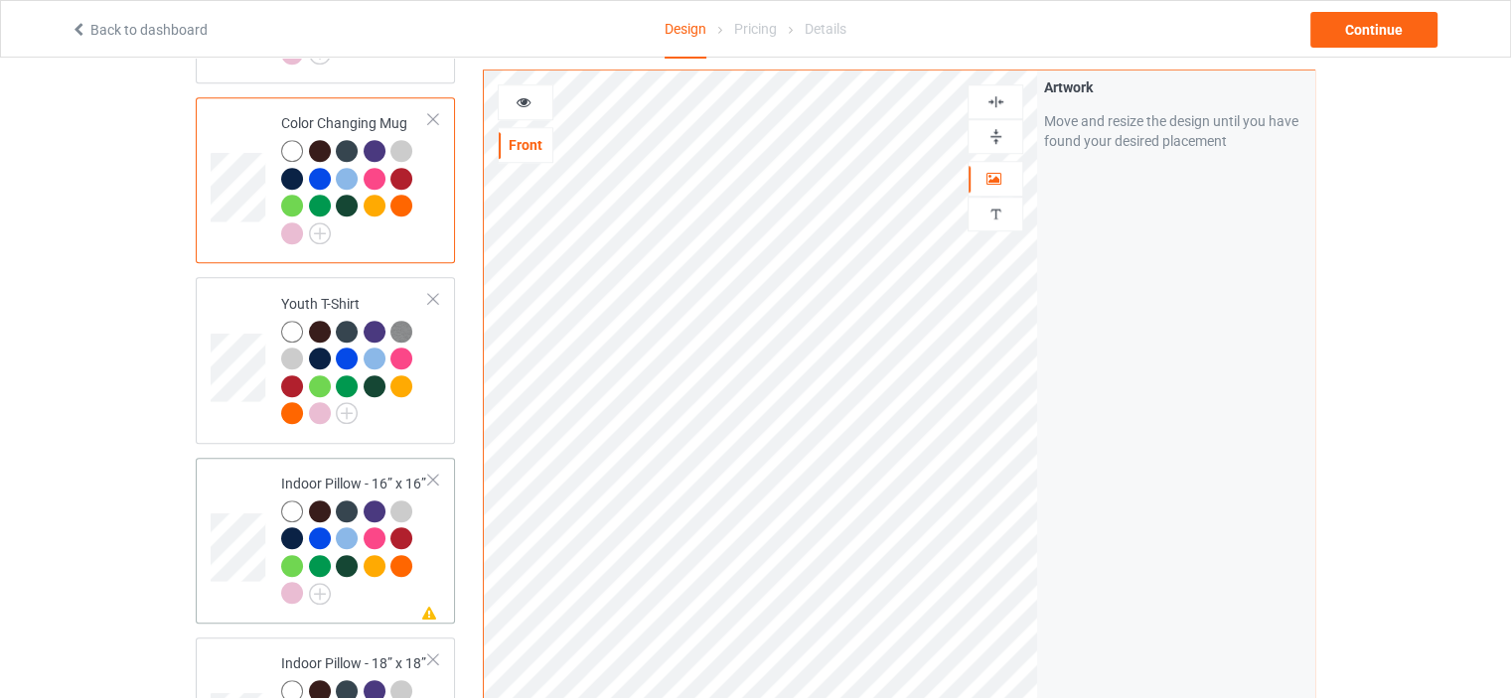
scroll to position [1788, 0]
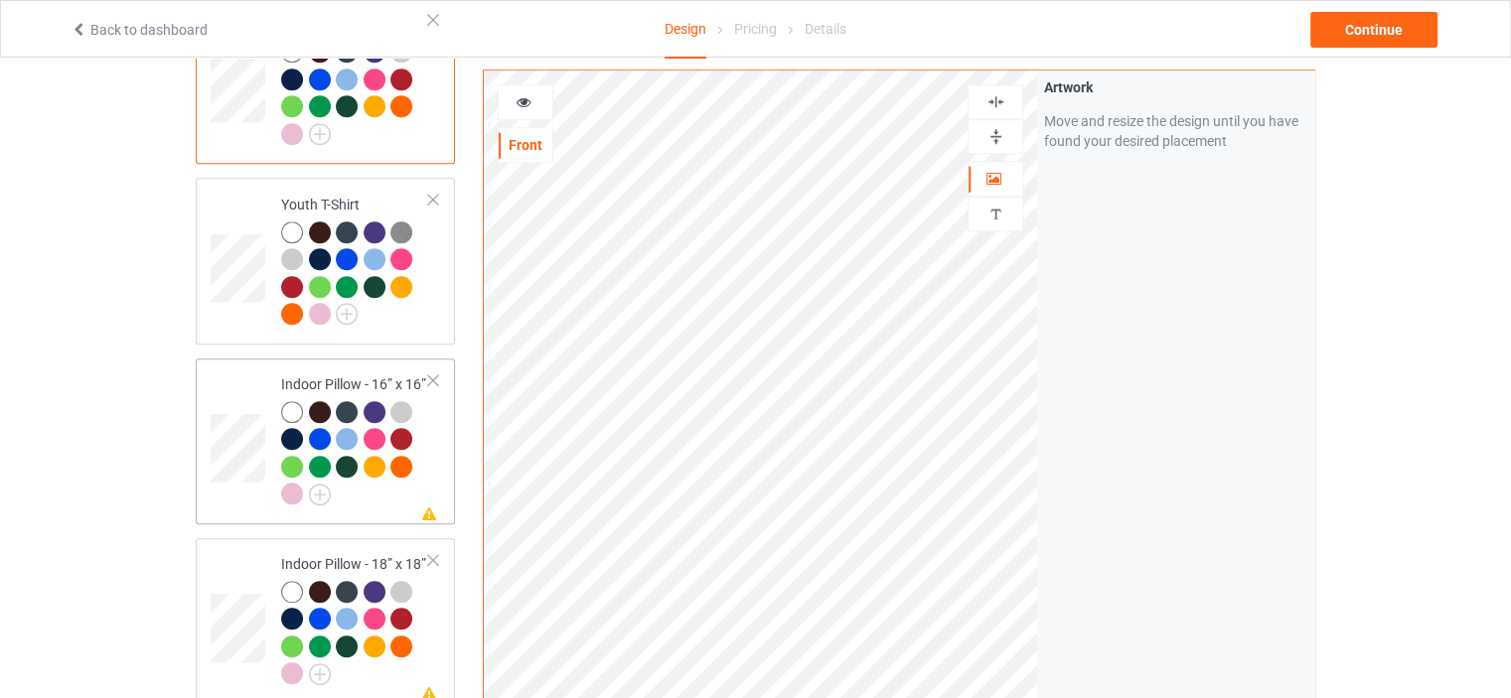
click at [368, 367] on td "Missing artwork on 1 side(s) Indoor Pillow - 16” x 16”" at bounding box center [355, 442] width 170 height 150
click at [999, 138] on img at bounding box center [995, 136] width 19 height 19
click at [1009, 94] on div at bounding box center [995, 101] width 54 height 19
click at [376, 554] on div "Indoor Pillow - 18” x 18”" at bounding box center [355, 618] width 148 height 129
click at [994, 128] on img at bounding box center [995, 136] width 19 height 19
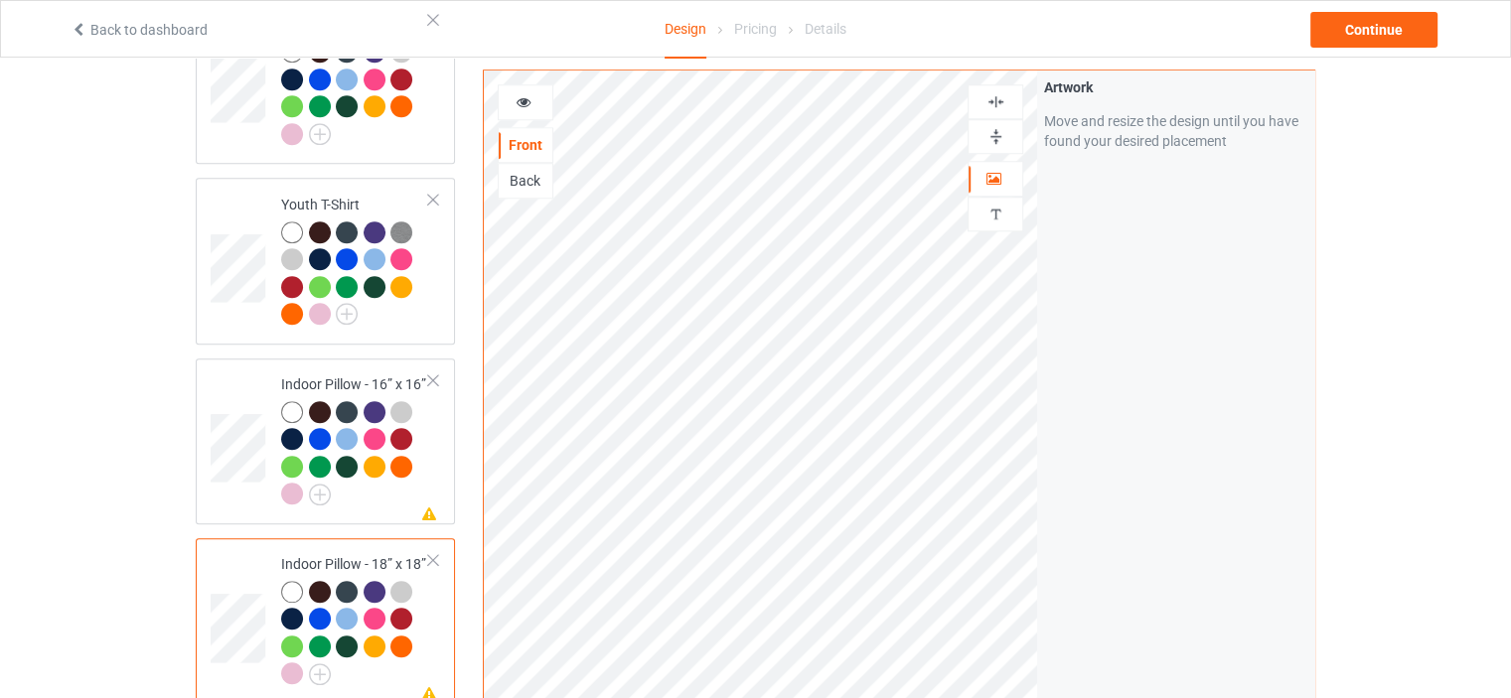
click at [998, 98] on img at bounding box center [995, 101] width 19 height 19
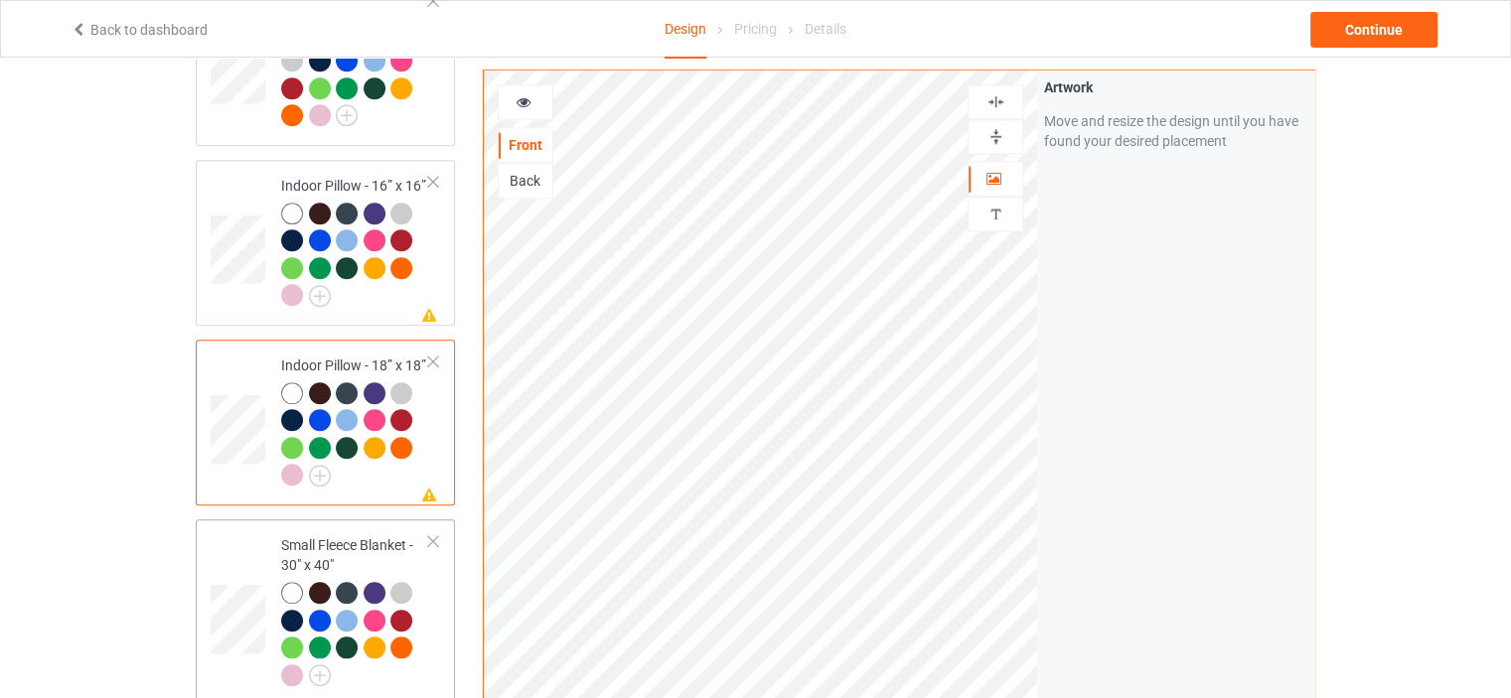
click at [350, 527] on td "Small Fleece Blanket - 30" x 40"" at bounding box center [355, 612] width 170 height 170
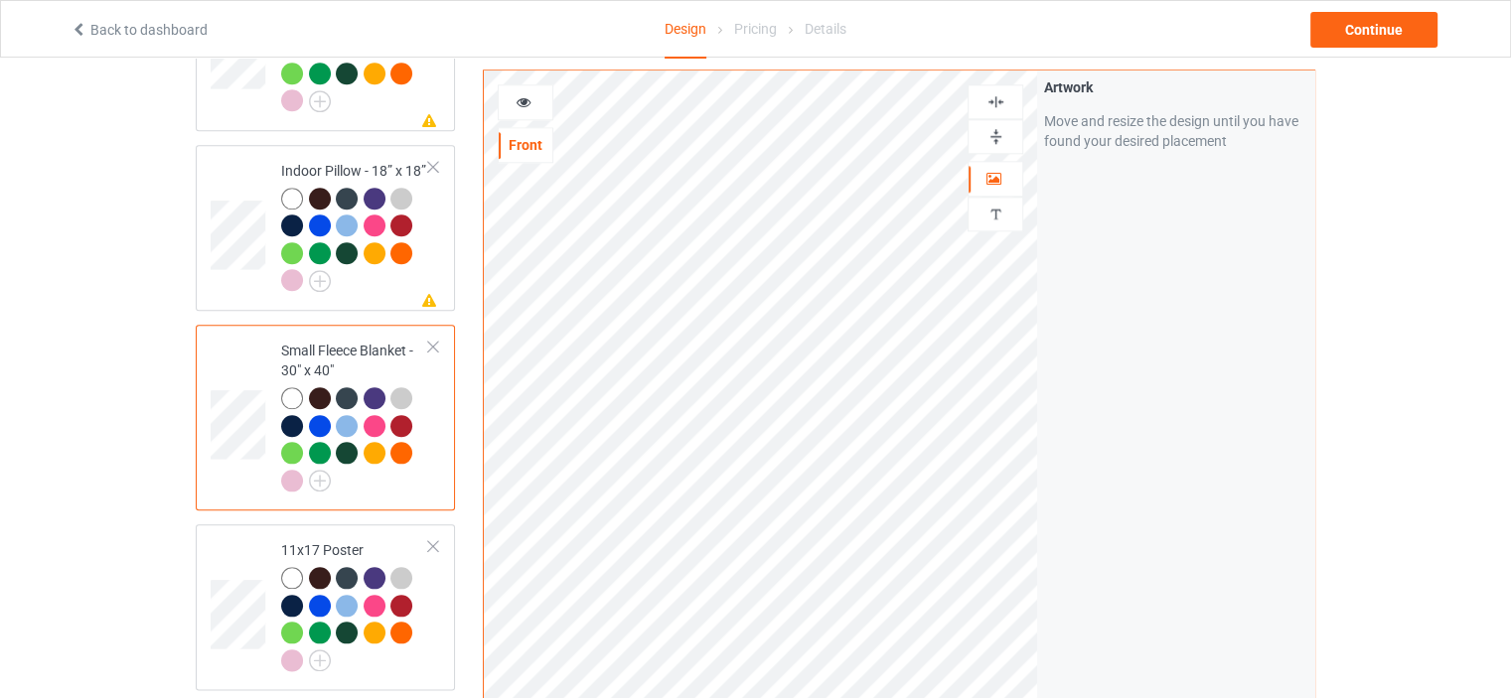
scroll to position [2185, 0]
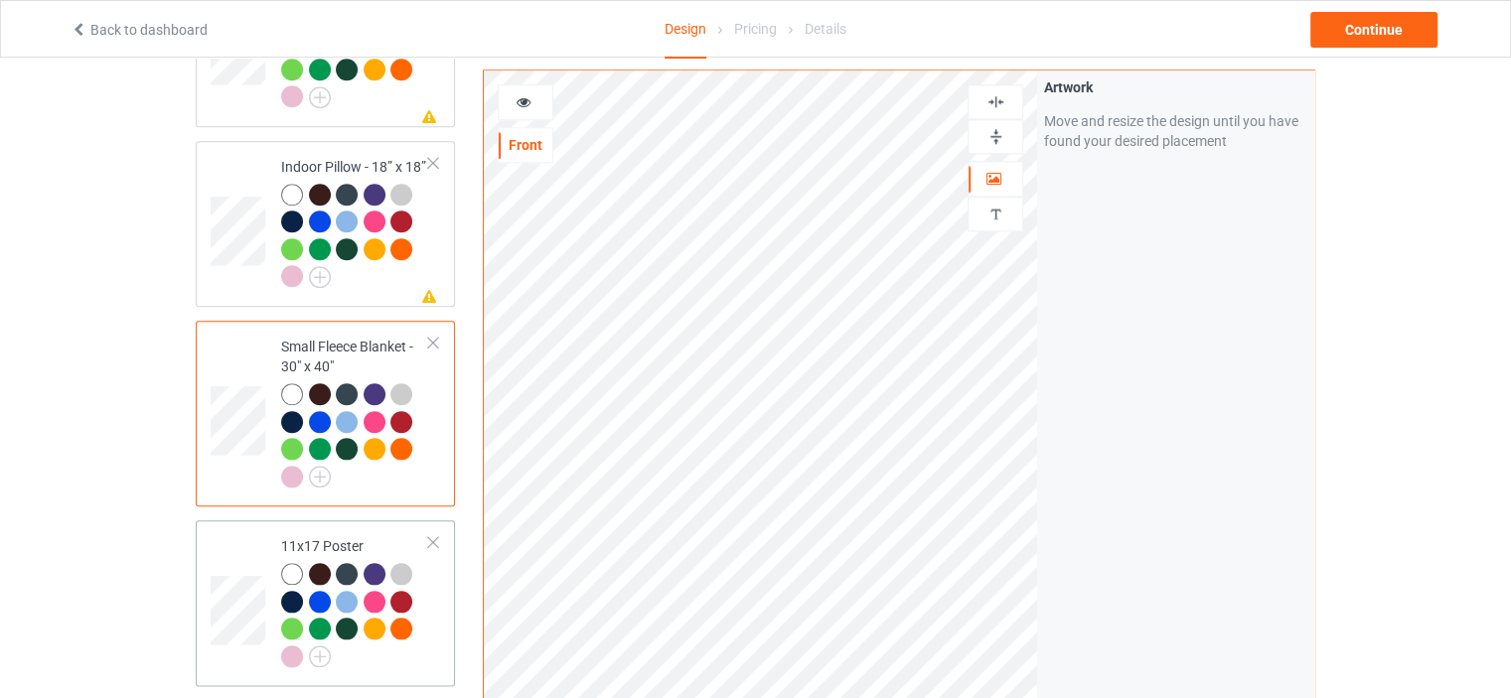
click at [342, 528] on td "11x17 Poster" at bounding box center [355, 603] width 170 height 150
click at [991, 125] on div at bounding box center [995, 136] width 56 height 35
click at [1002, 102] on img at bounding box center [995, 101] width 19 height 19
click at [1006, 137] on div at bounding box center [995, 136] width 54 height 19
click at [990, 130] on img at bounding box center [995, 136] width 19 height 19
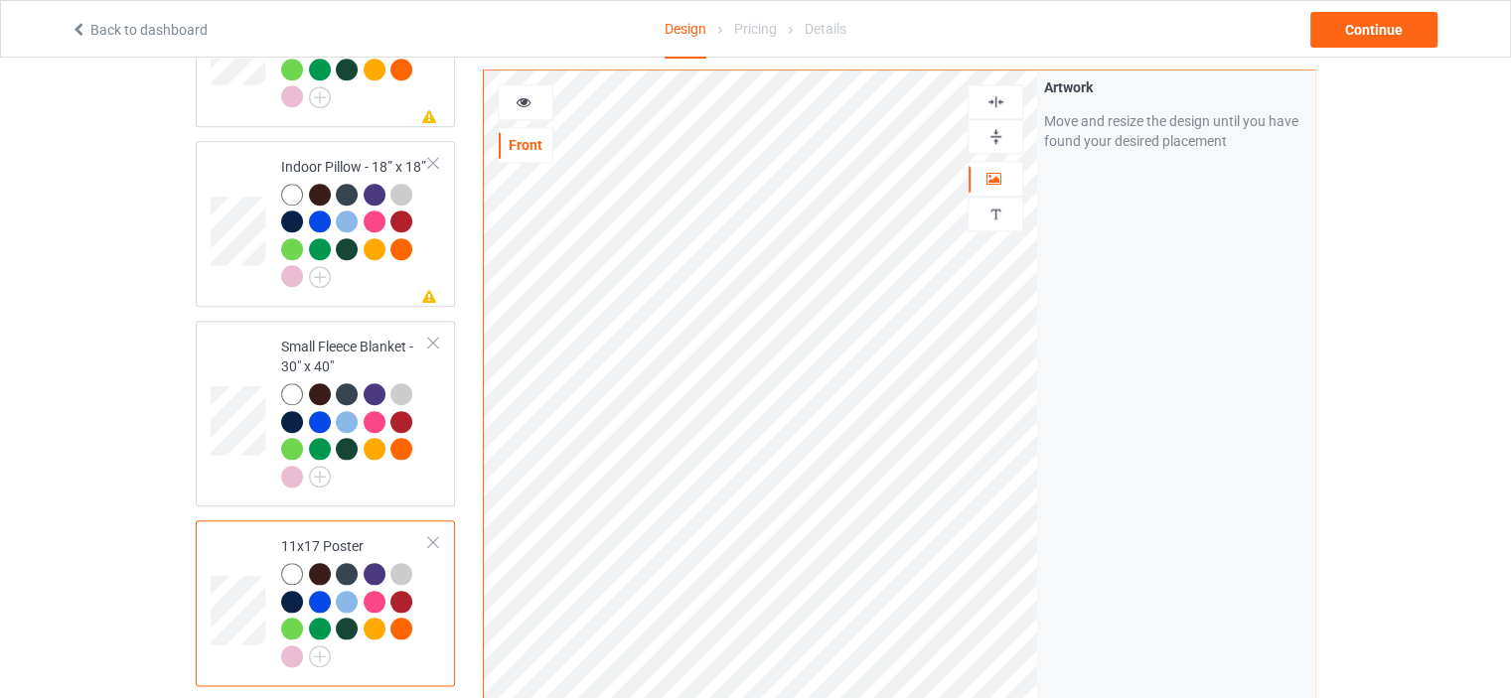
click at [999, 98] on img at bounding box center [995, 101] width 19 height 19
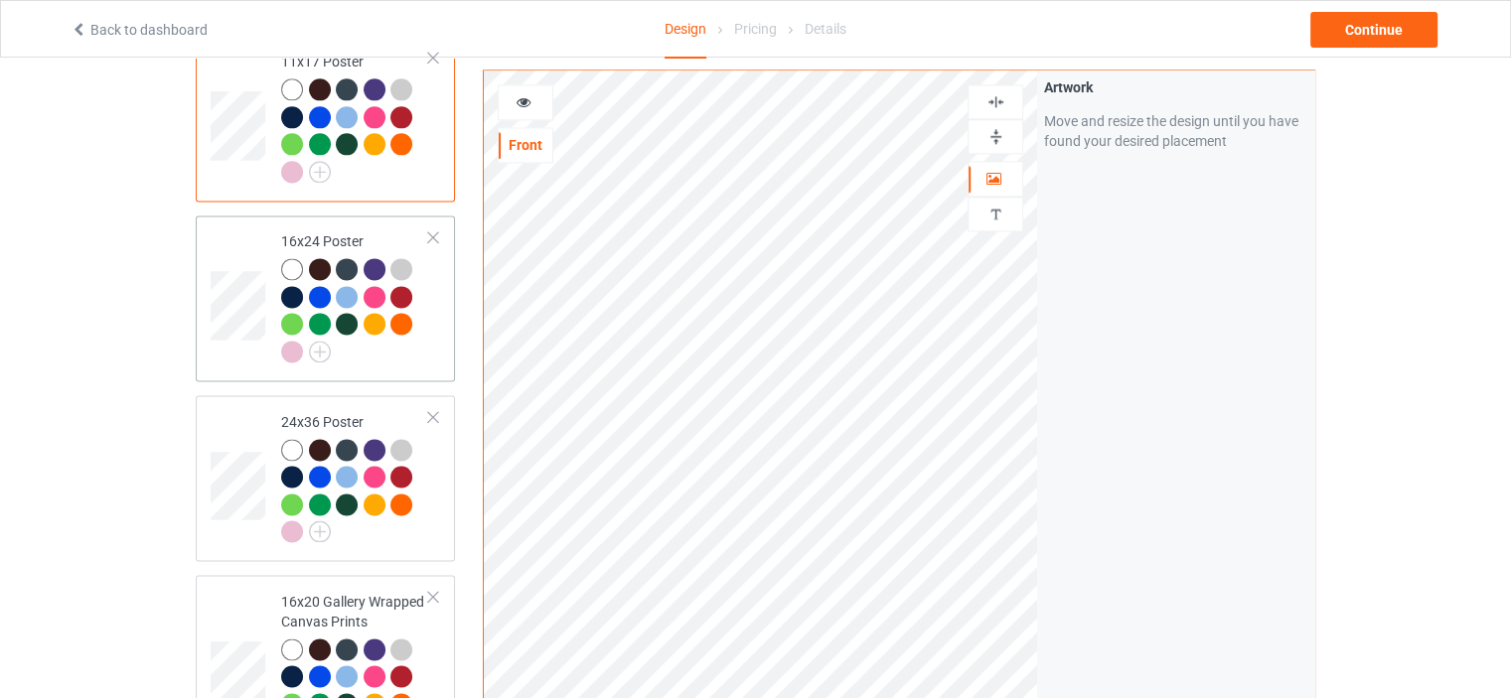
scroll to position [2781, 0]
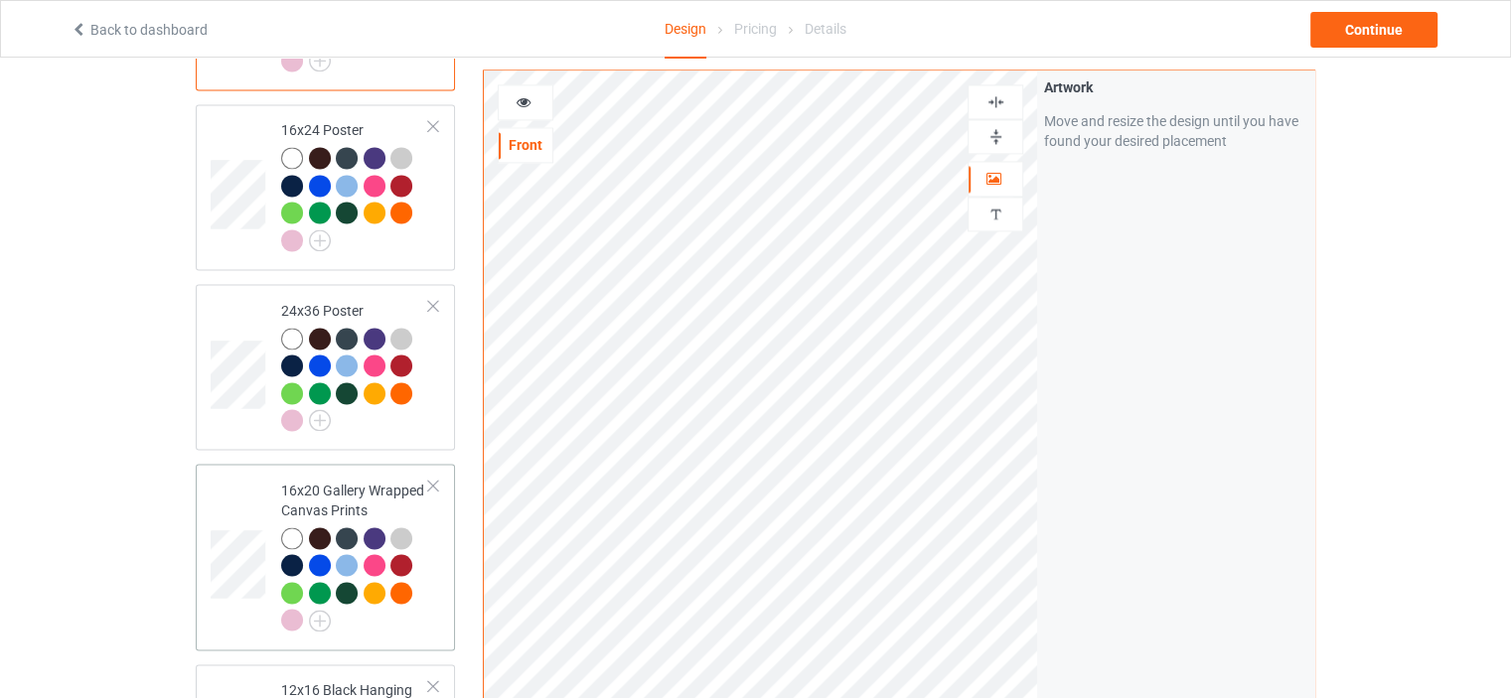
click at [334, 472] on td "16x20 Gallery Wrapped Canvas Prints" at bounding box center [355, 557] width 170 height 170
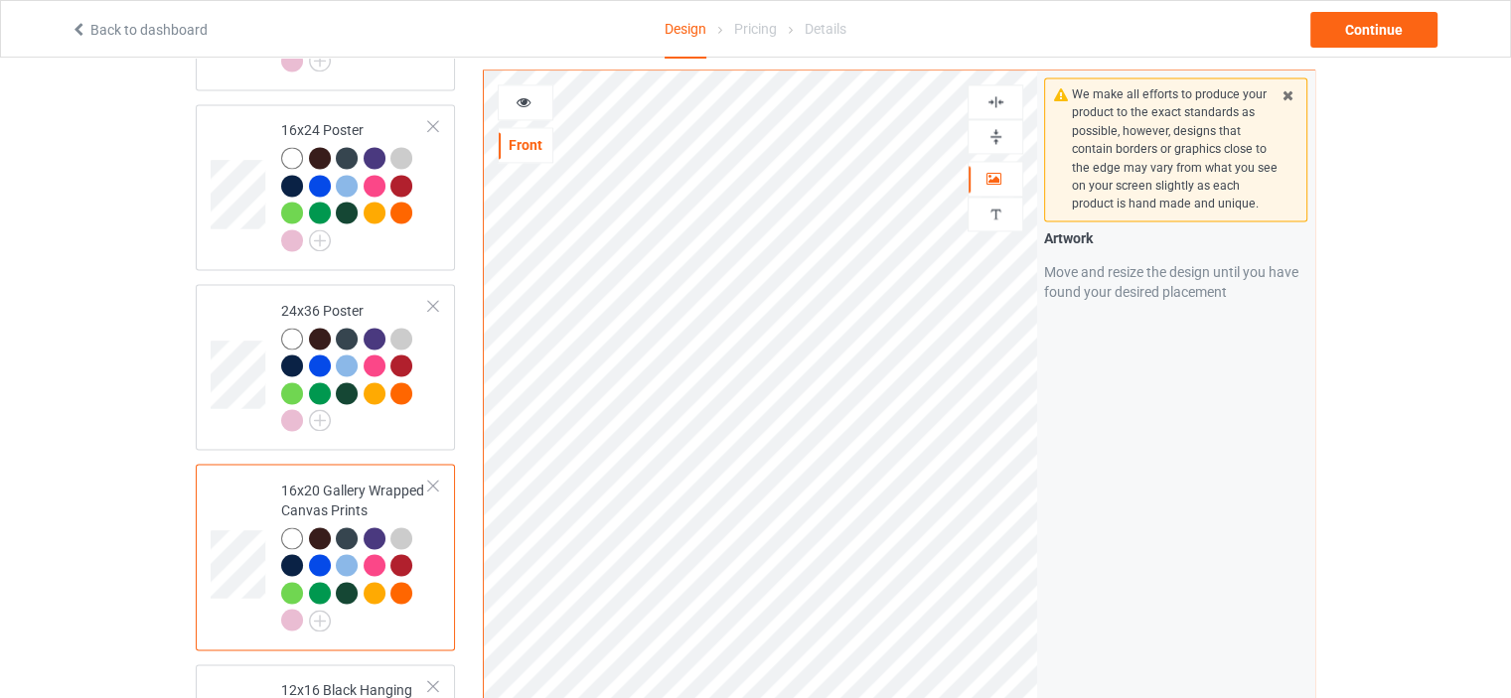
scroll to position [3079, 0]
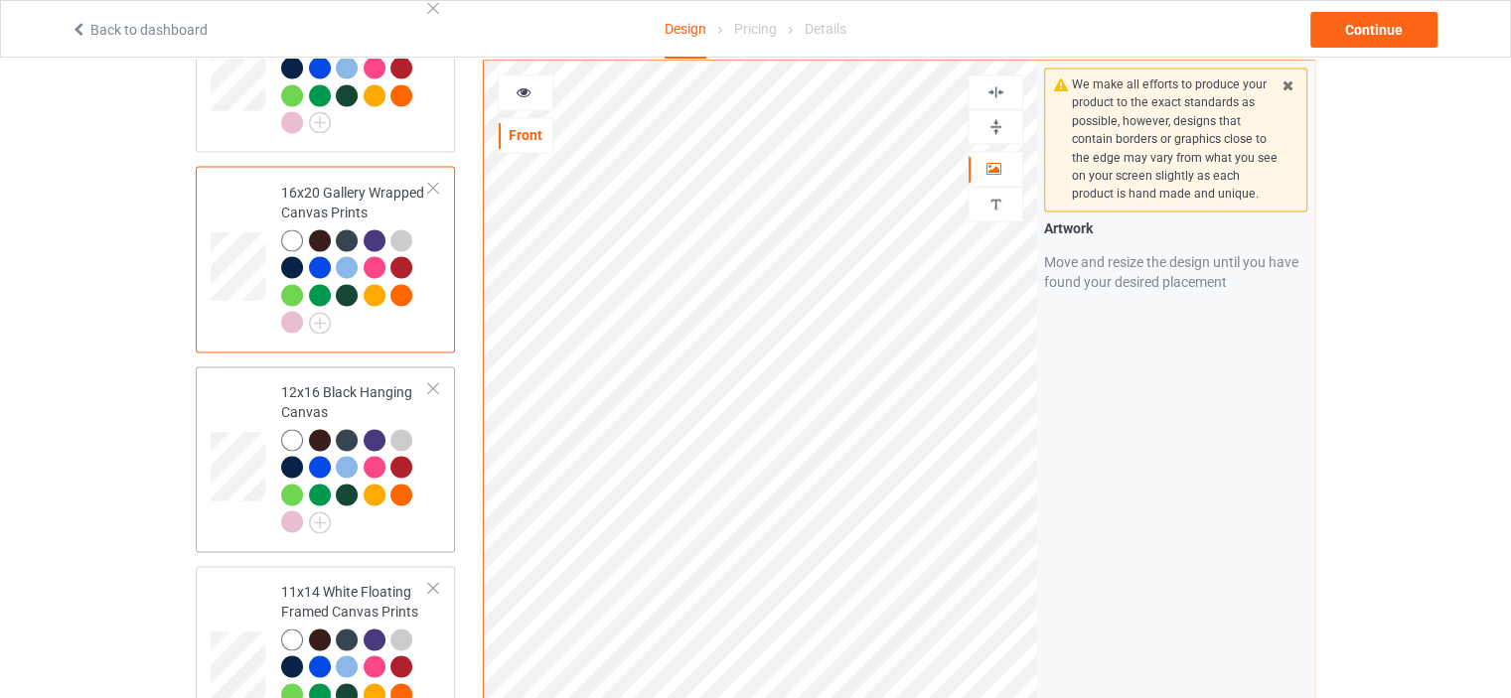
click at [372, 382] on div "12x16 Black Hanging Canvas" at bounding box center [355, 456] width 148 height 149
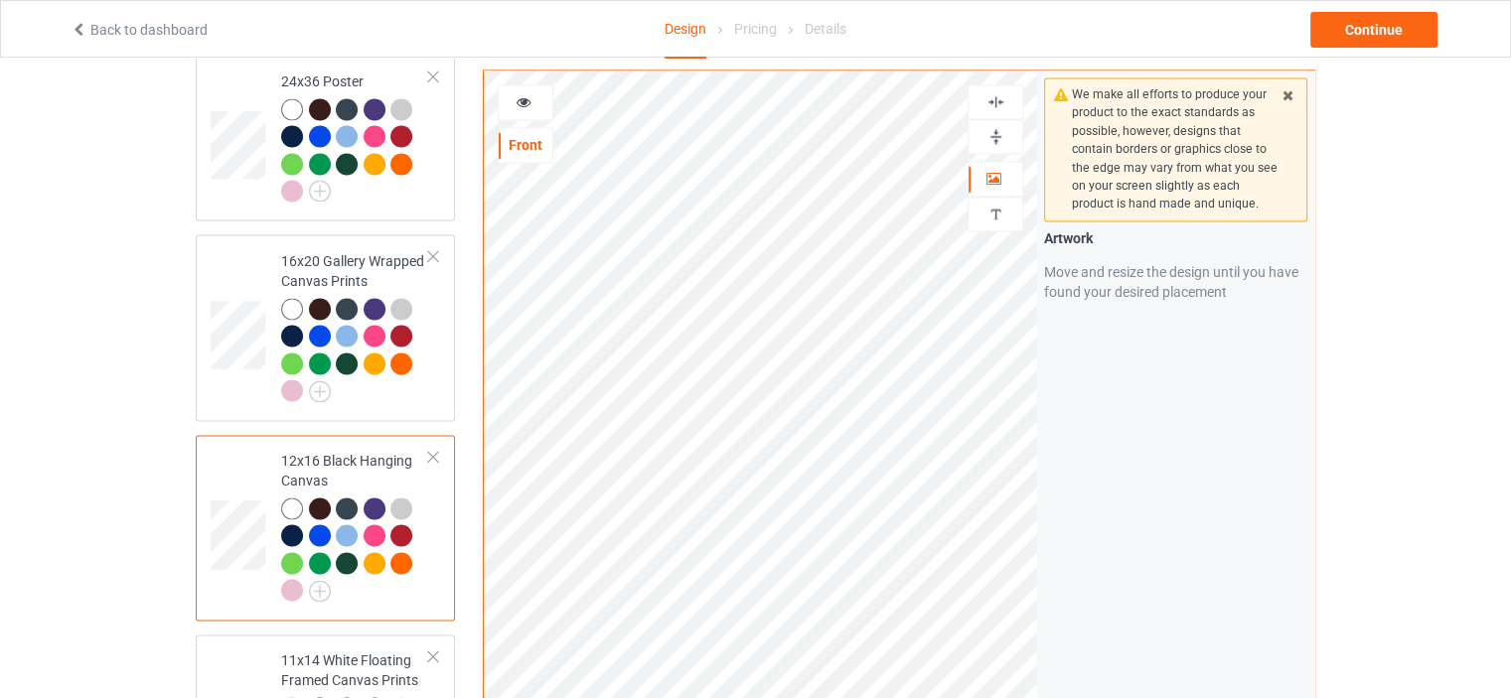
scroll to position [2980, 0]
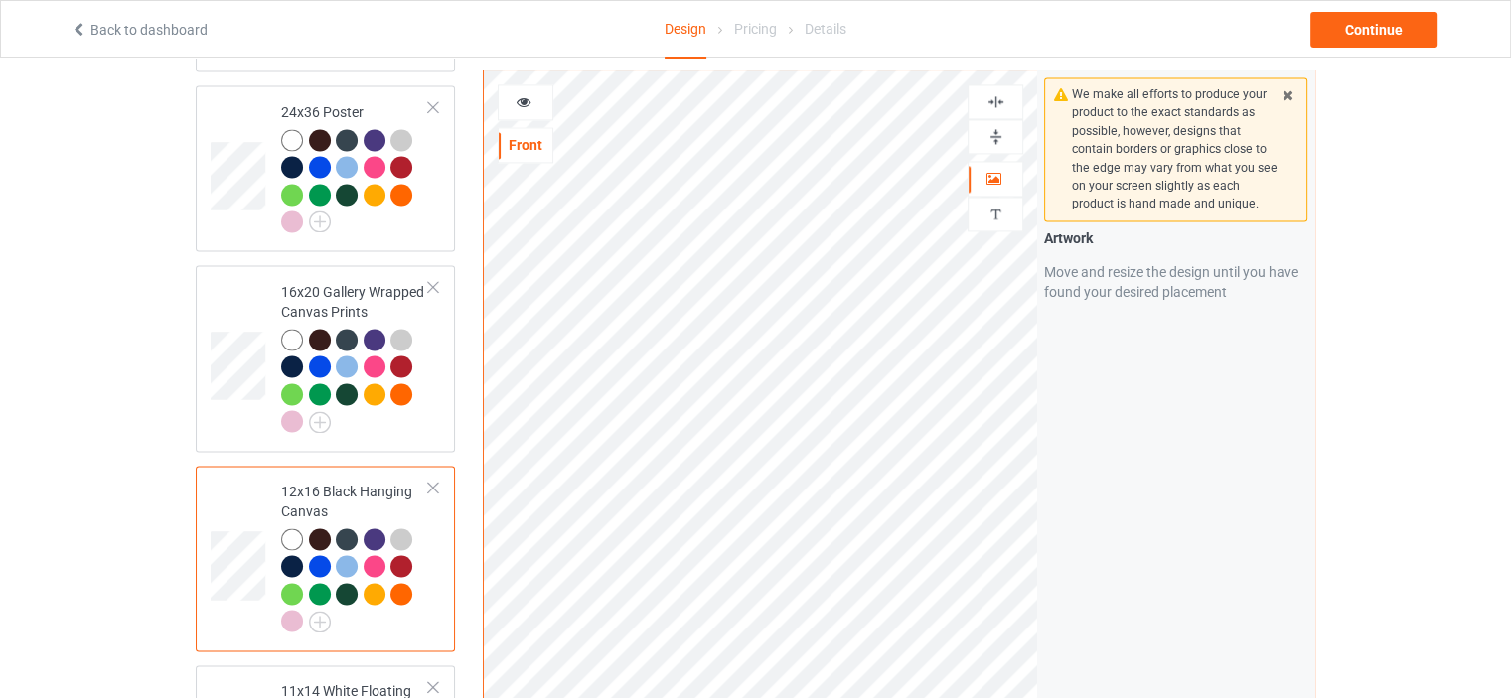
click at [997, 133] on img at bounding box center [995, 136] width 19 height 19
click at [1005, 101] on div at bounding box center [995, 101] width 54 height 19
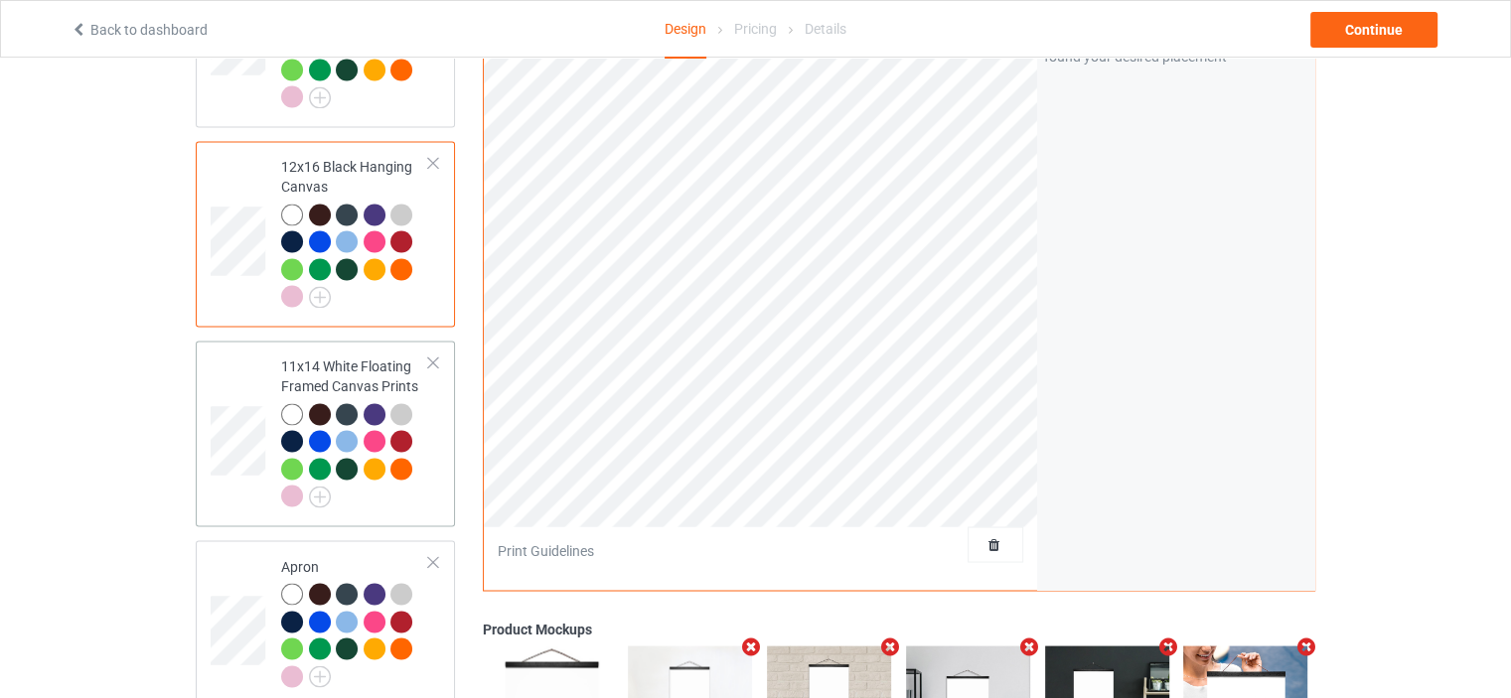
scroll to position [3377, 0]
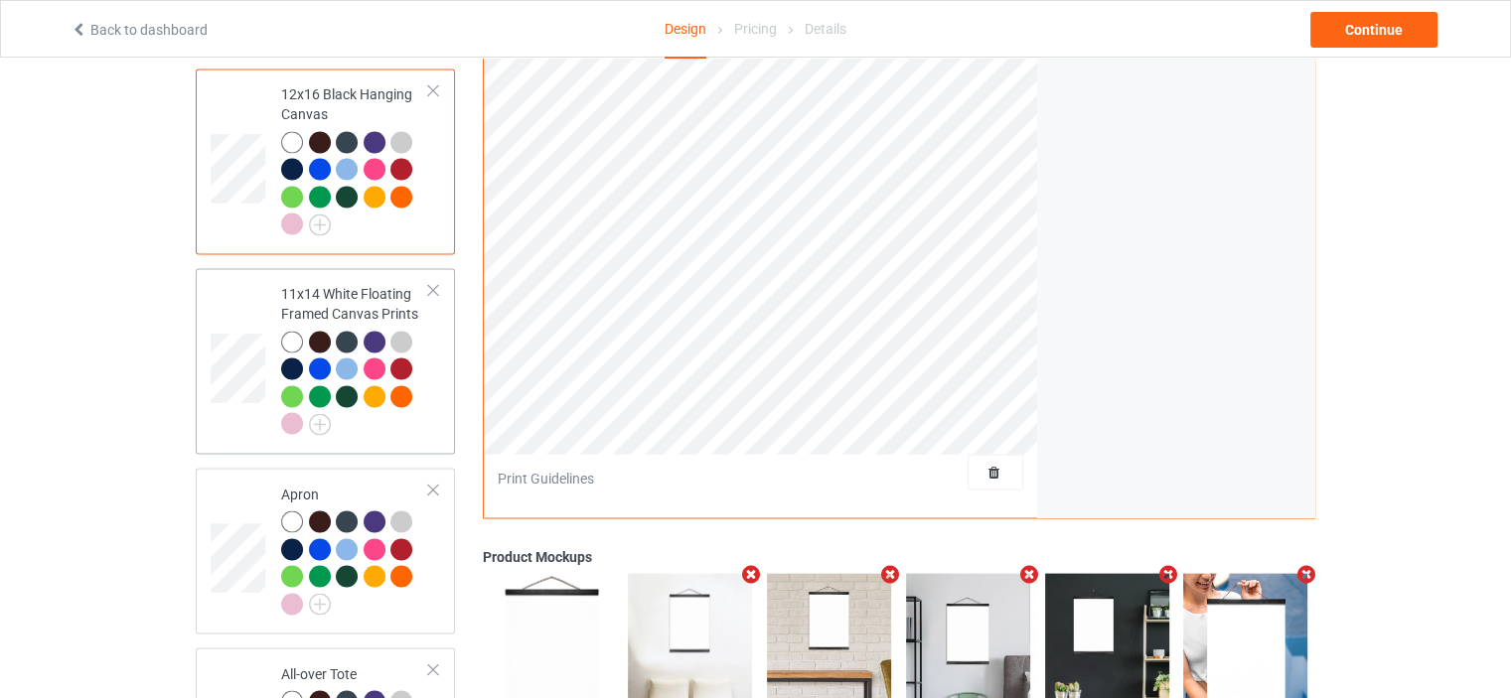
click at [341, 284] on div "11x14 White Floating Framed Canvas Prints" at bounding box center [355, 358] width 148 height 149
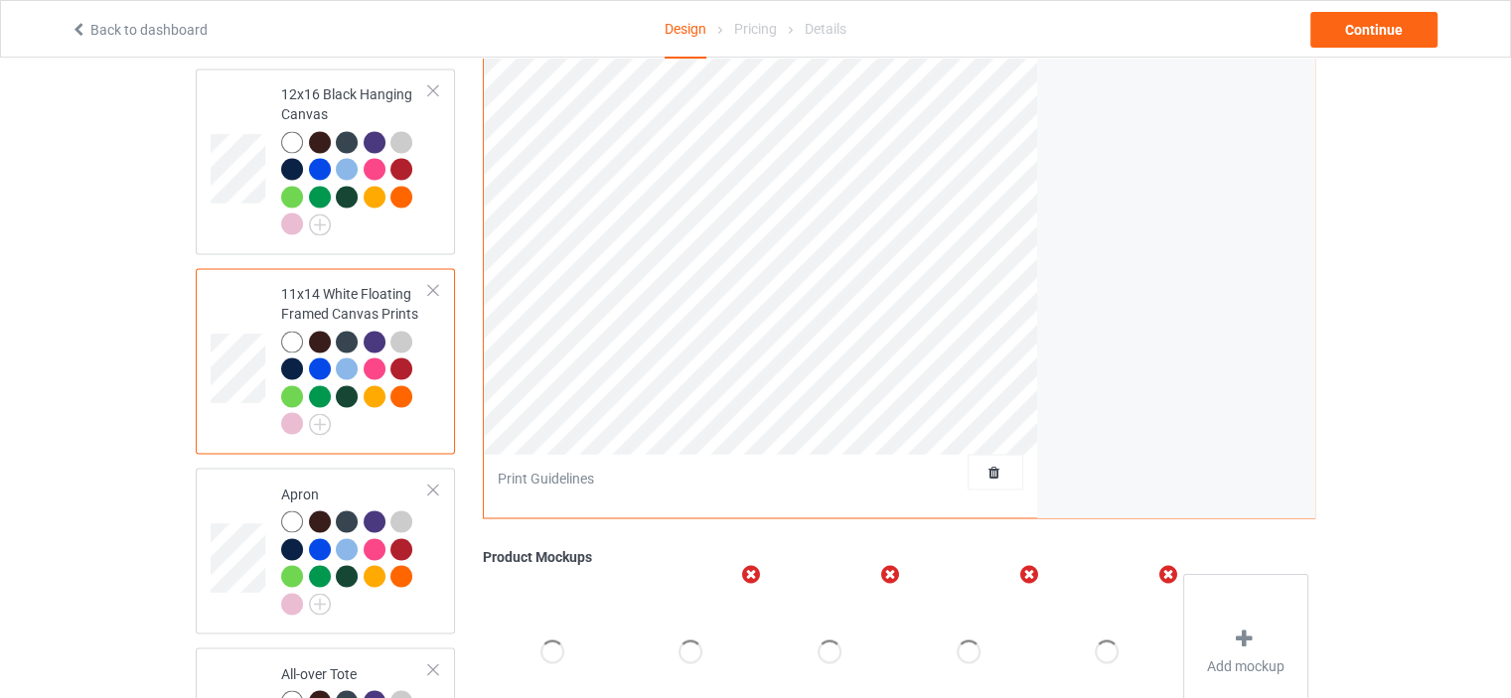
scroll to position [2881, 0]
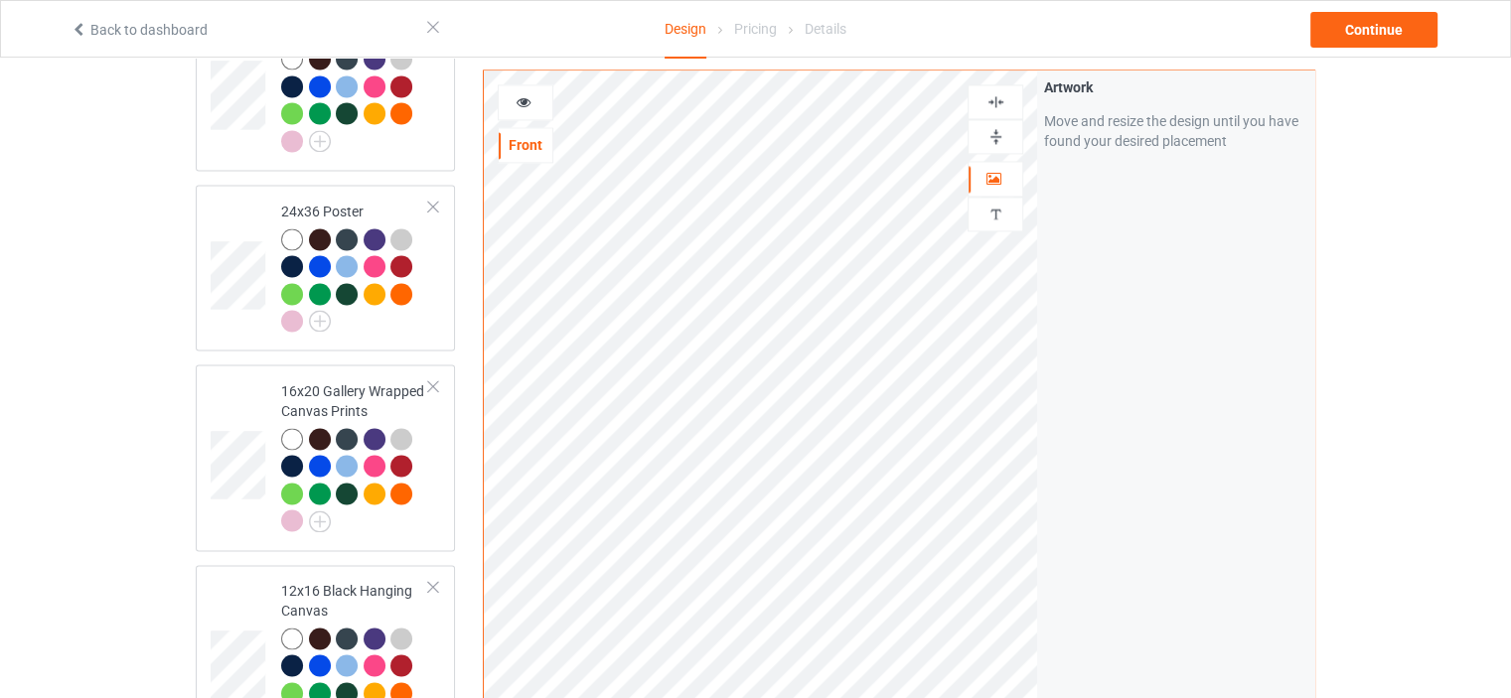
click at [993, 138] on img at bounding box center [995, 136] width 19 height 19
click at [1005, 94] on div at bounding box center [995, 101] width 54 height 19
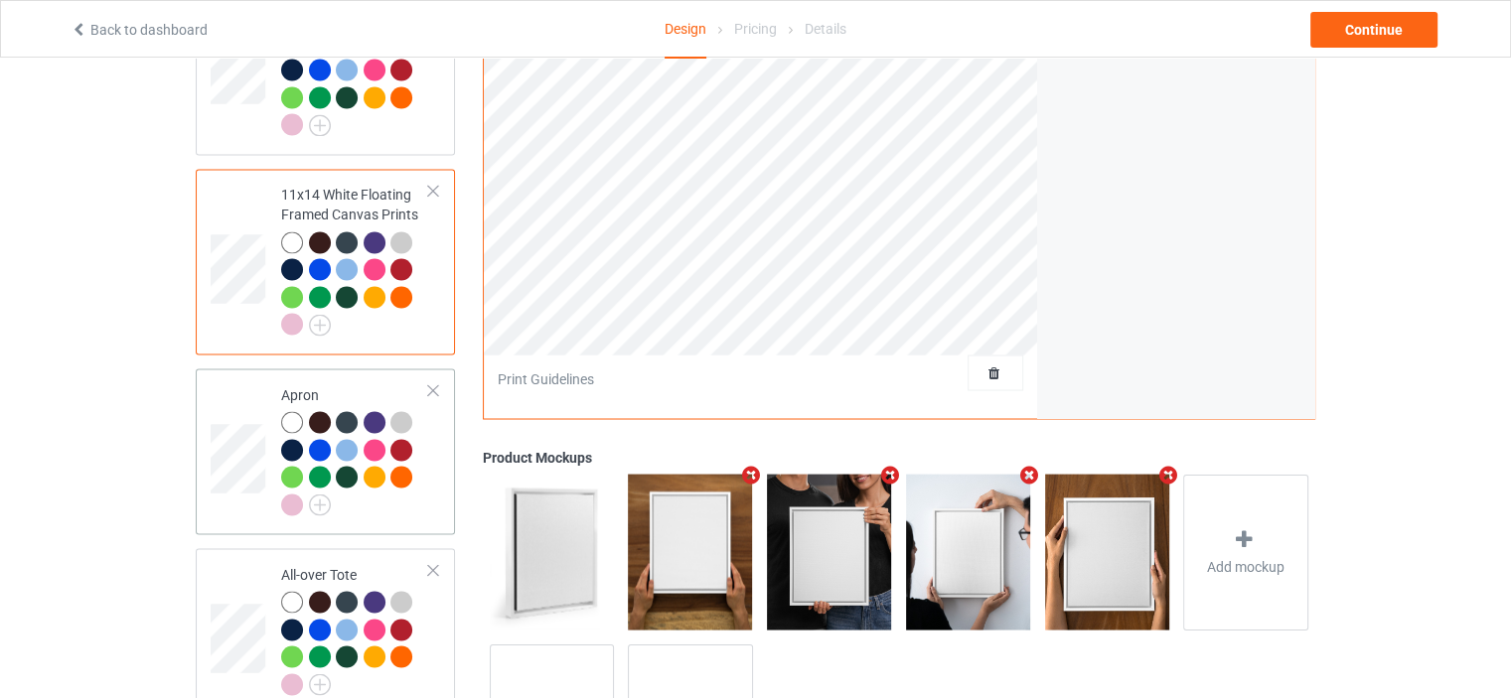
click at [320, 384] on div "Apron" at bounding box center [355, 448] width 148 height 129
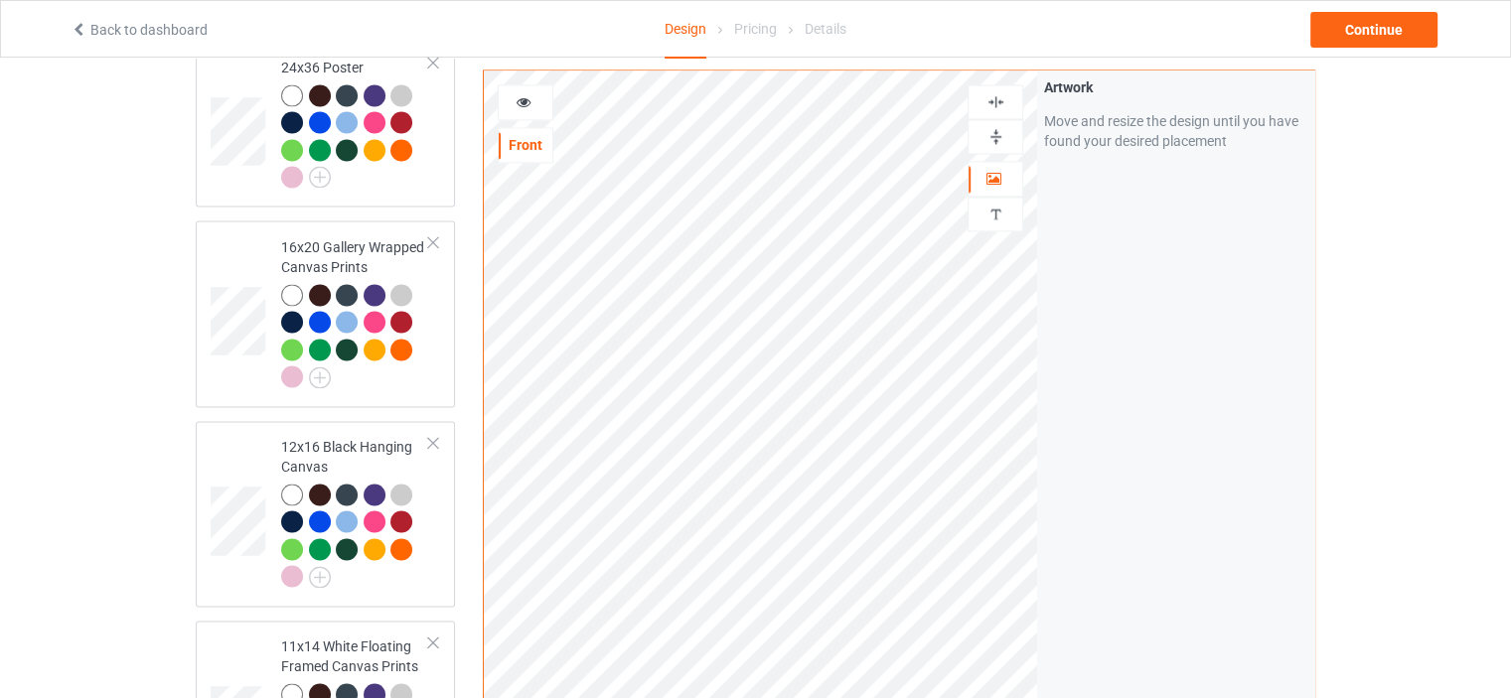
scroll to position [2881, 0]
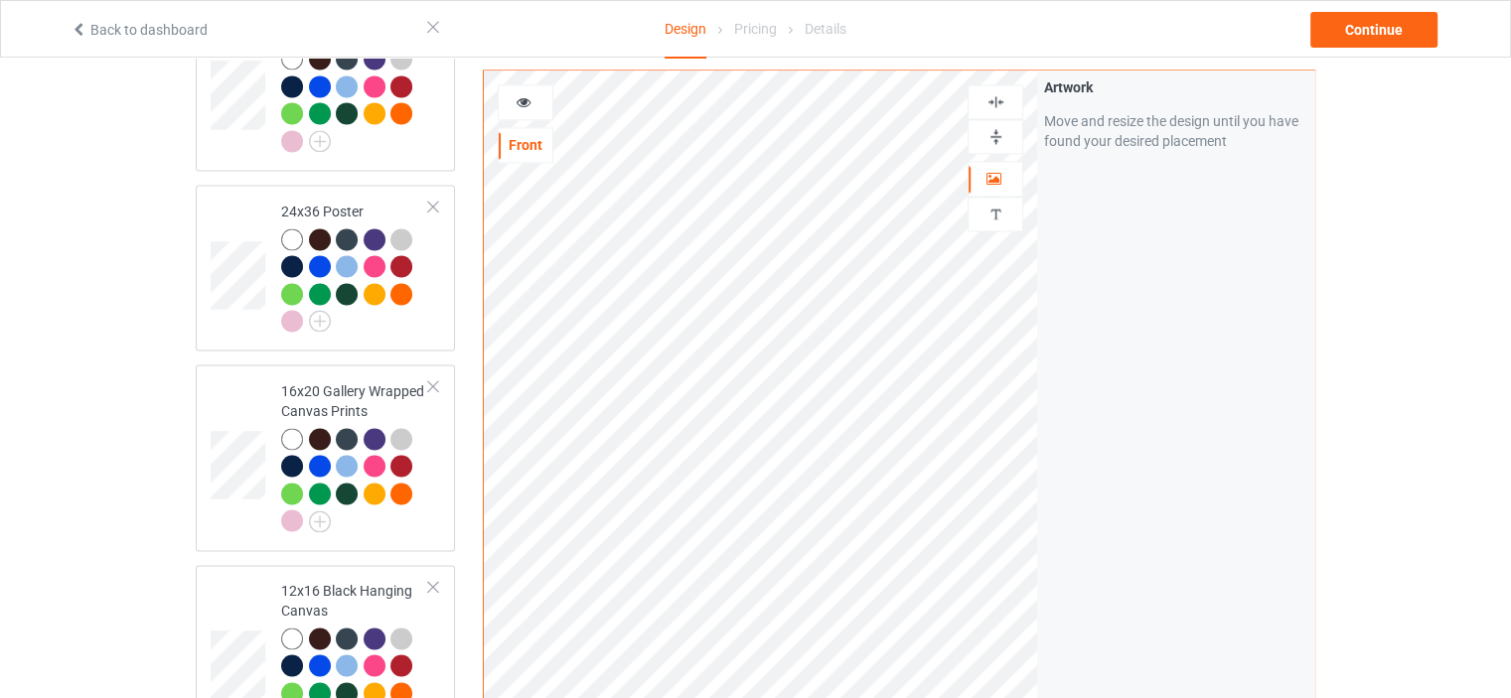
click at [996, 98] on img at bounding box center [995, 101] width 19 height 19
click at [992, 100] on img at bounding box center [995, 101] width 19 height 19
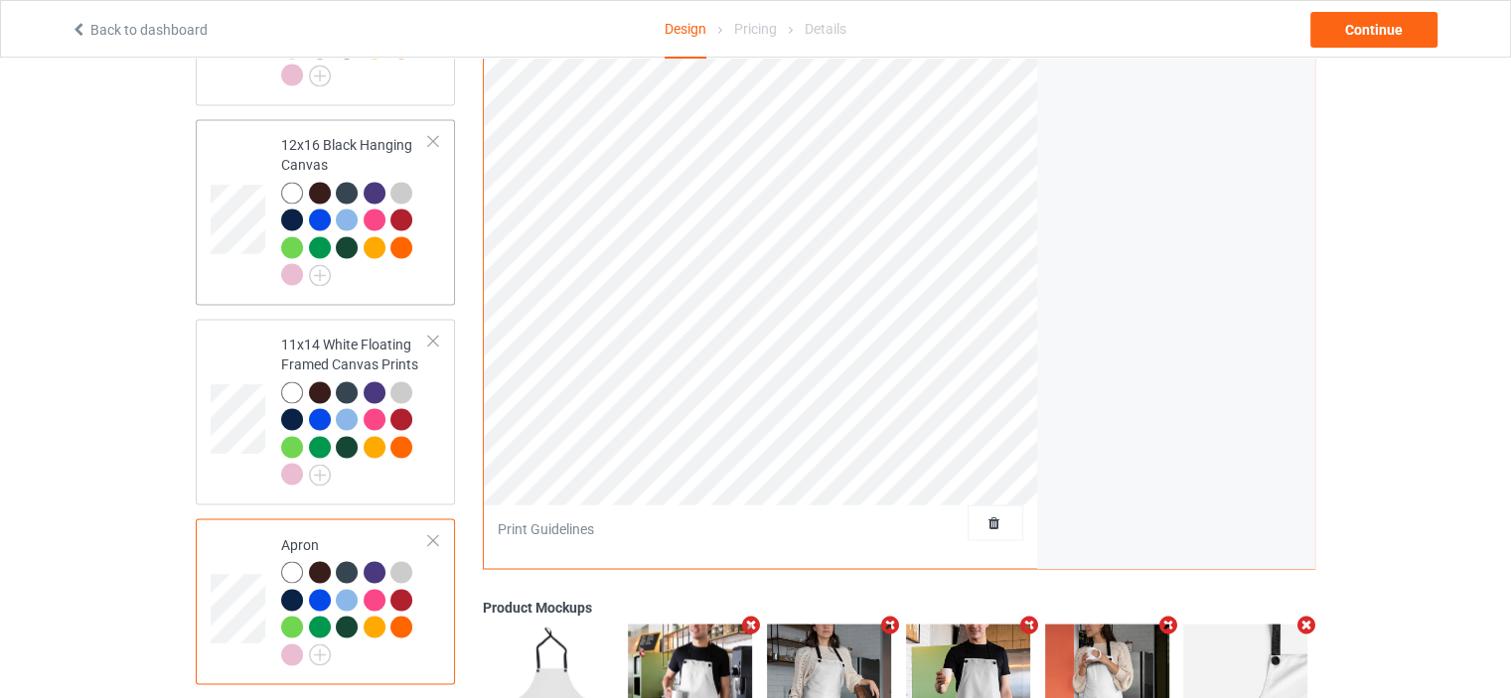
scroll to position [3593, 0]
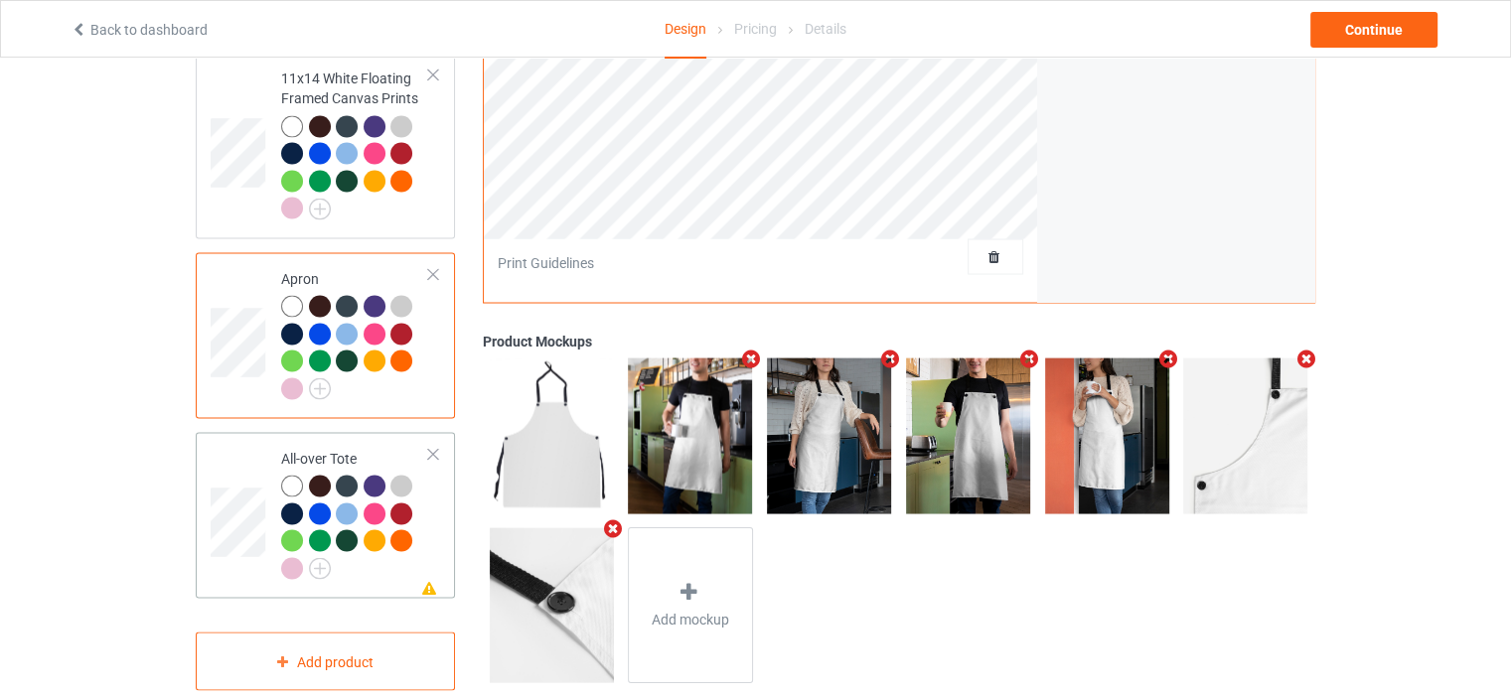
click at [361, 440] on td "Missing artwork on 1 side(s) All-over Tote" at bounding box center [355, 515] width 170 height 150
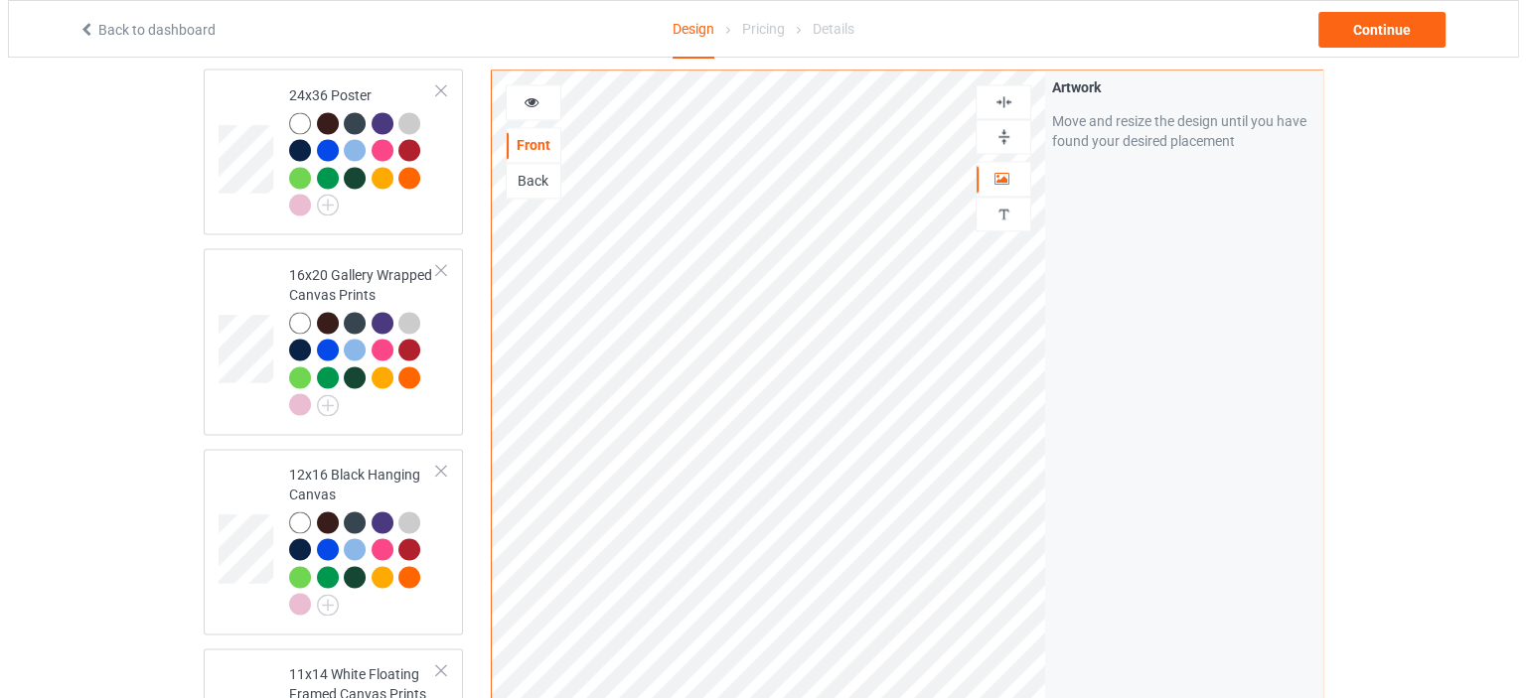
scroll to position [3593, 0]
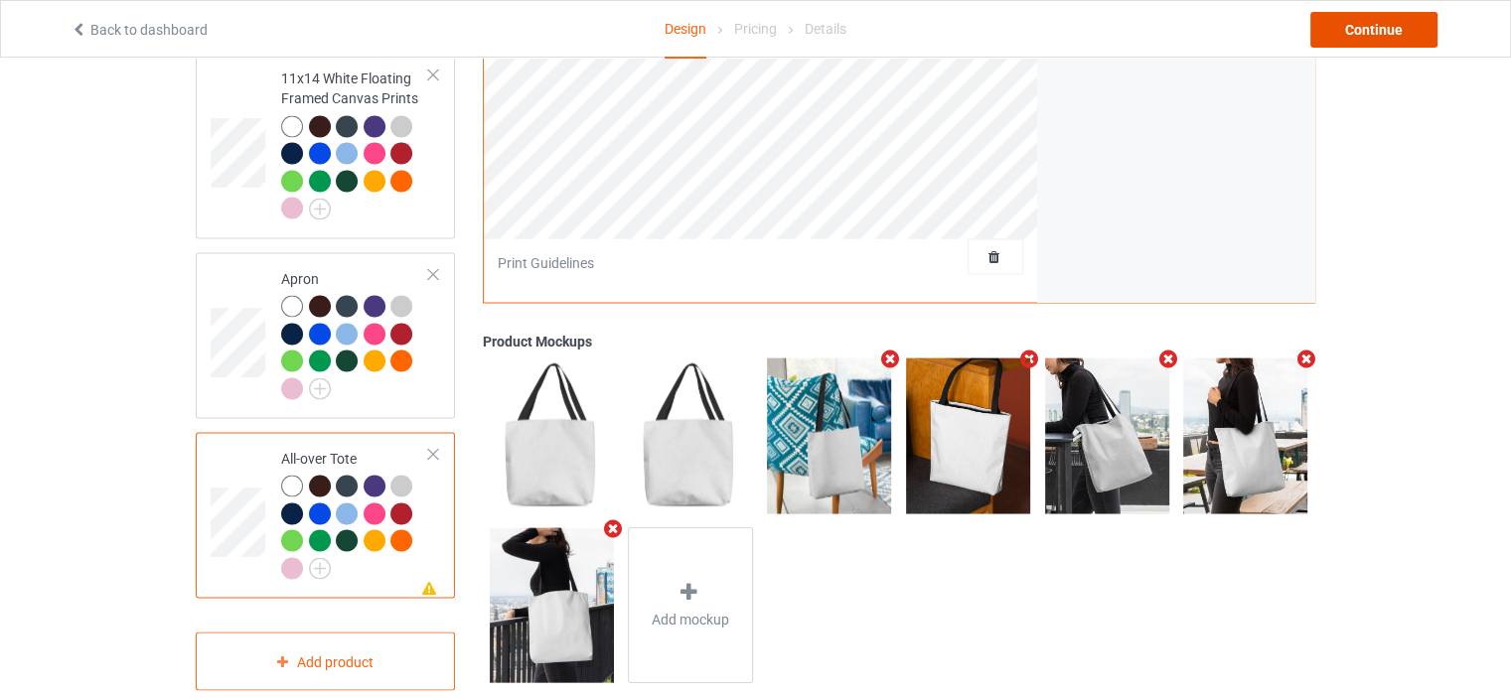
click at [1410, 22] on div "Continue" at bounding box center [1373, 30] width 127 height 36
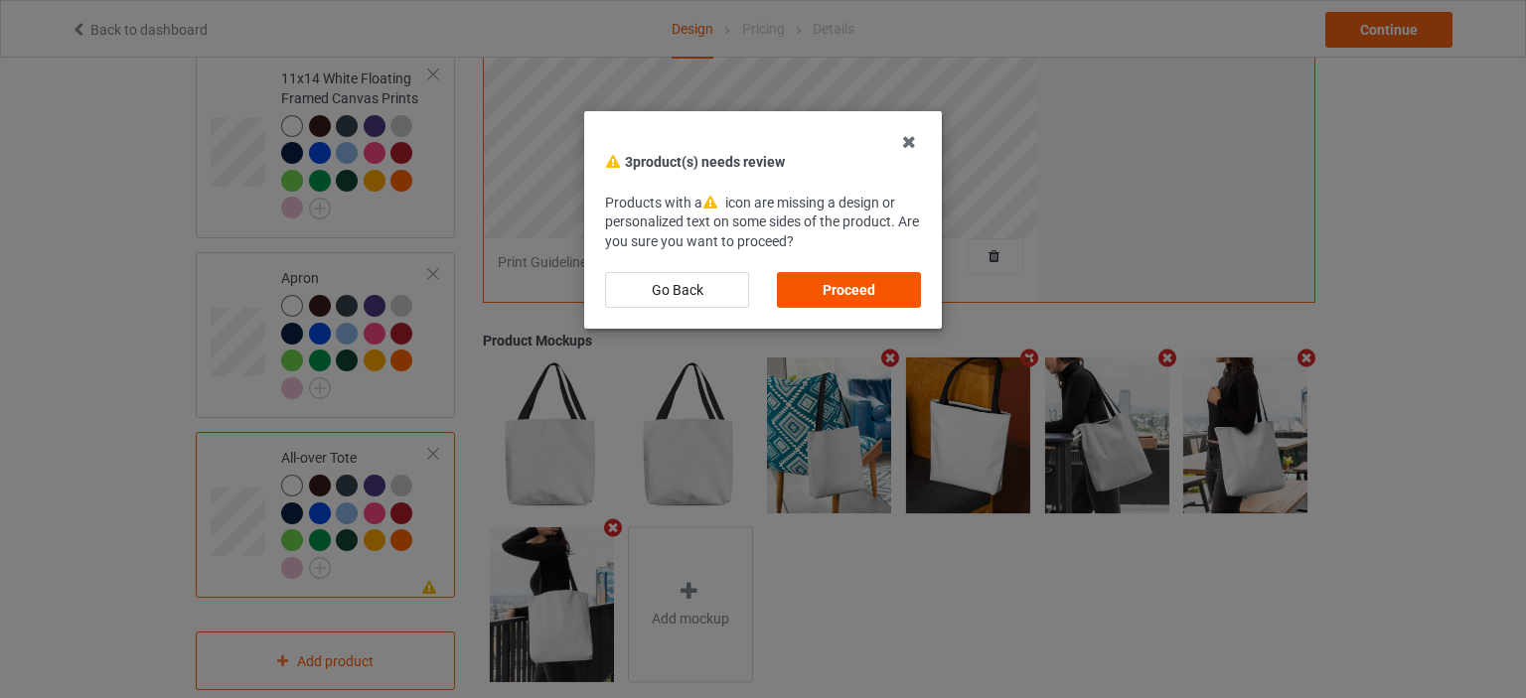
click at [847, 286] on div "Proceed" at bounding box center [849, 290] width 144 height 36
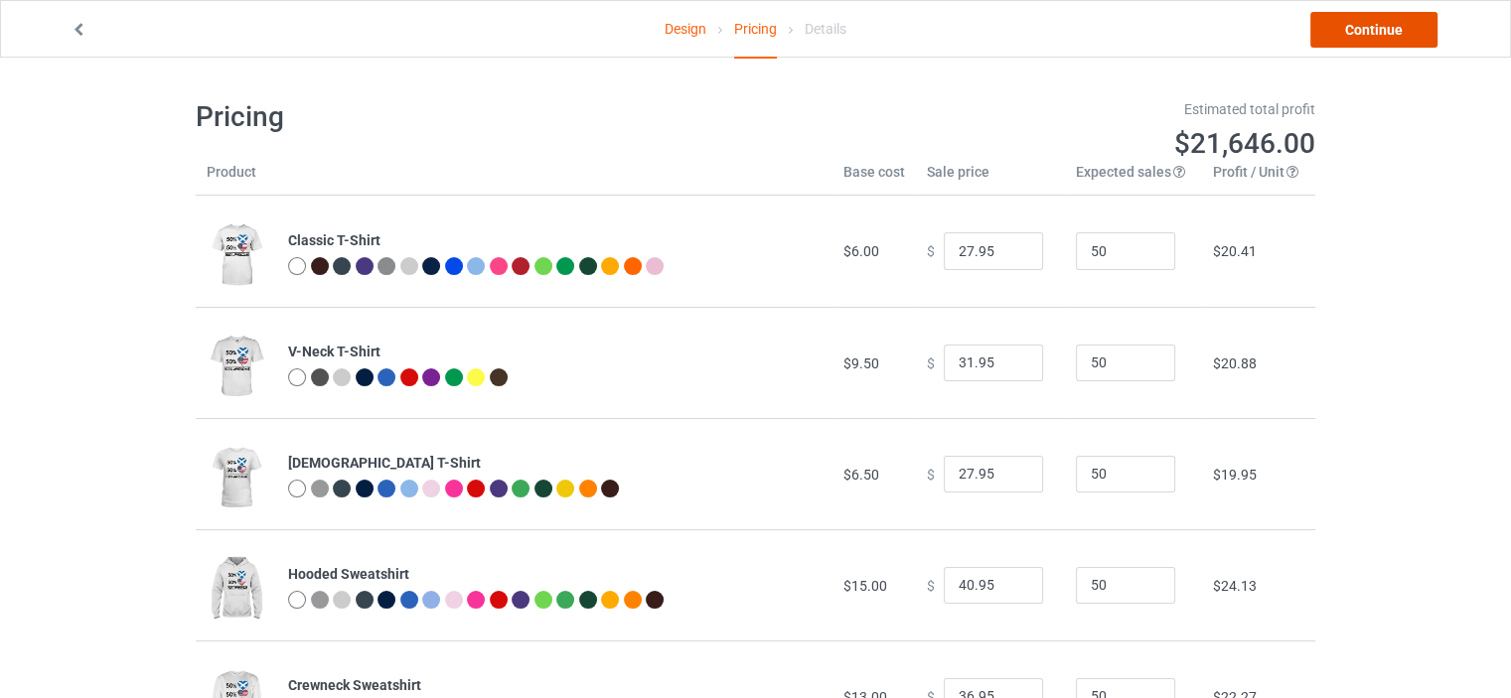
click at [1408, 23] on link "Continue" at bounding box center [1373, 30] width 127 height 36
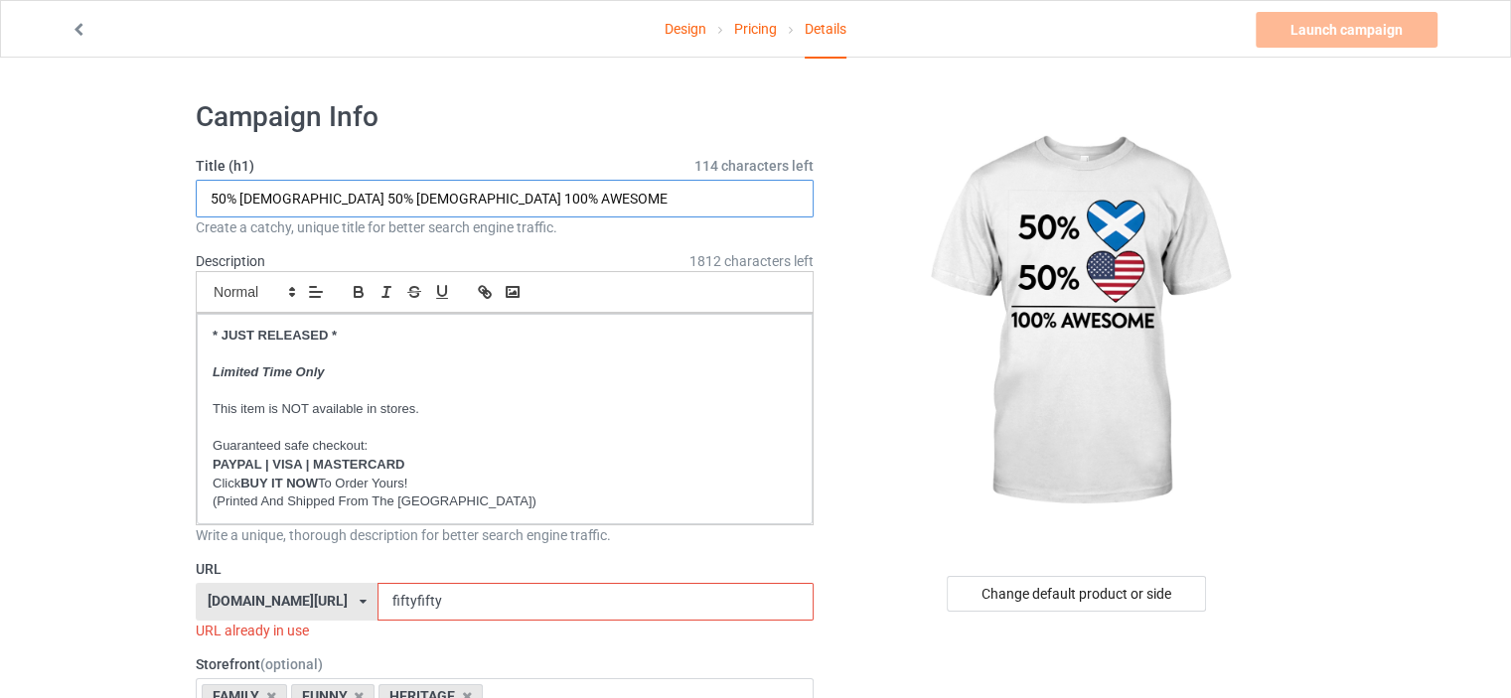
drag, startPoint x: 294, startPoint y: 197, endPoint x: 242, endPoint y: 198, distance: 51.7
click at [242, 198] on input "50% GERMAN 50% AMERICAN 100% AWESOME" at bounding box center [505, 199] width 618 height 38
type input "50% SCOTTISH 50% AMERICAN 100% AWESOME"
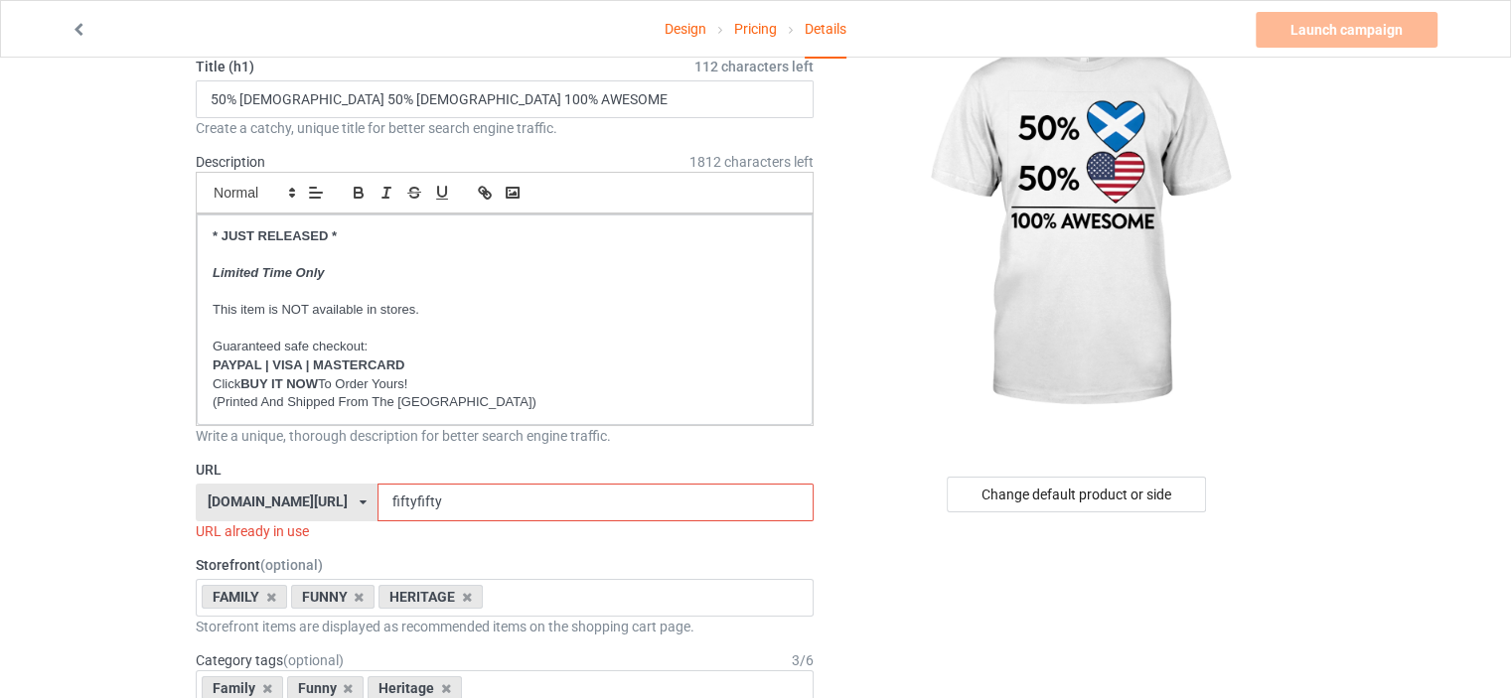
click at [325, 495] on div "[DOMAIN_NAME][URL]" at bounding box center [278, 502] width 140 height 14
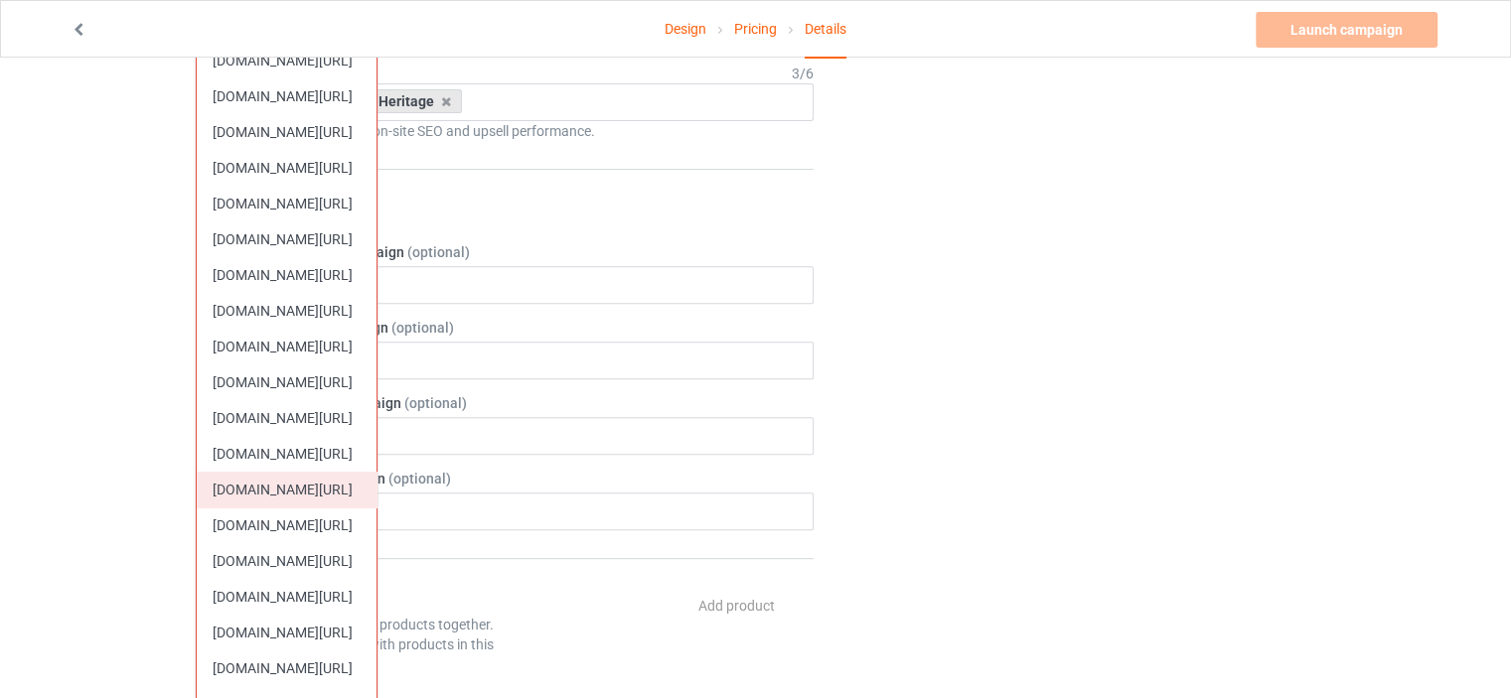
scroll to position [795, 0]
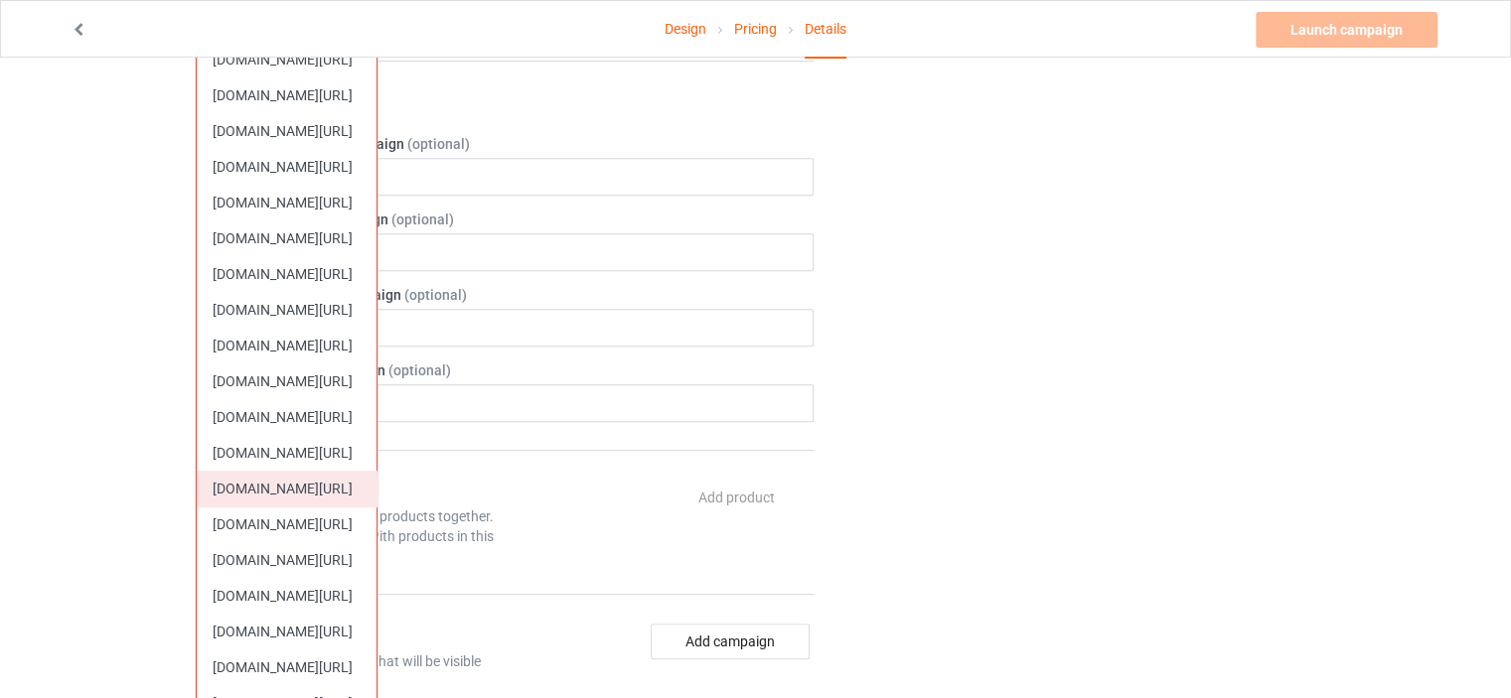
click at [329, 487] on div "[DOMAIN_NAME][URL]" at bounding box center [287, 489] width 180 height 36
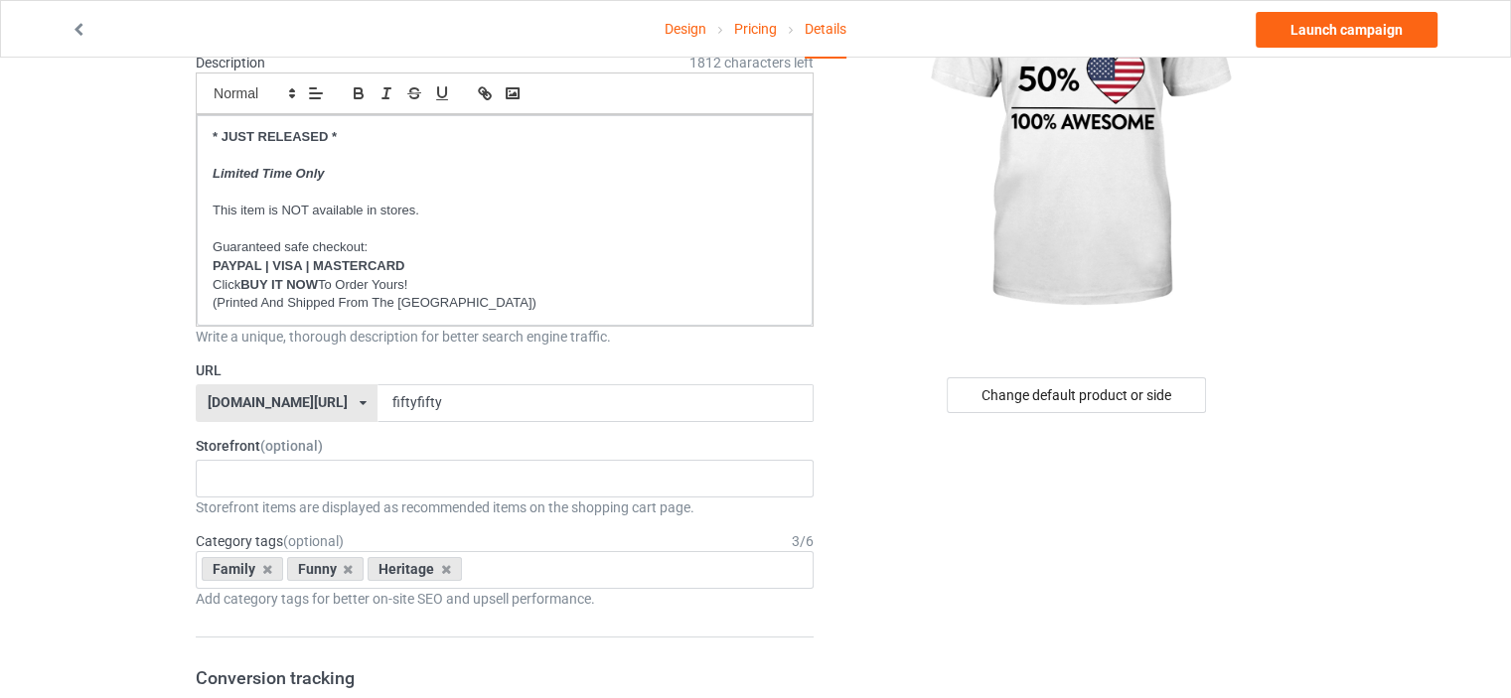
scroll to position [397, 0]
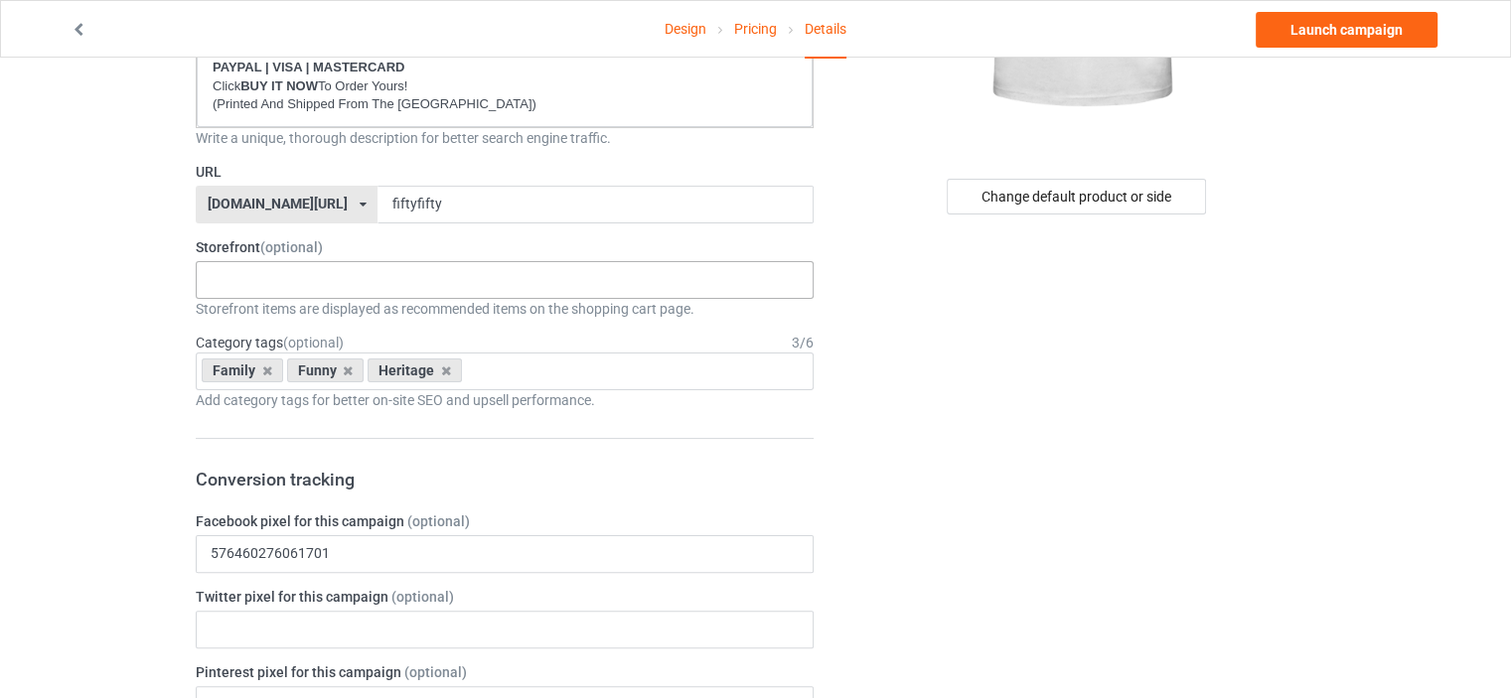
click at [223, 285] on input "text" at bounding box center [226, 279] width 31 height 17
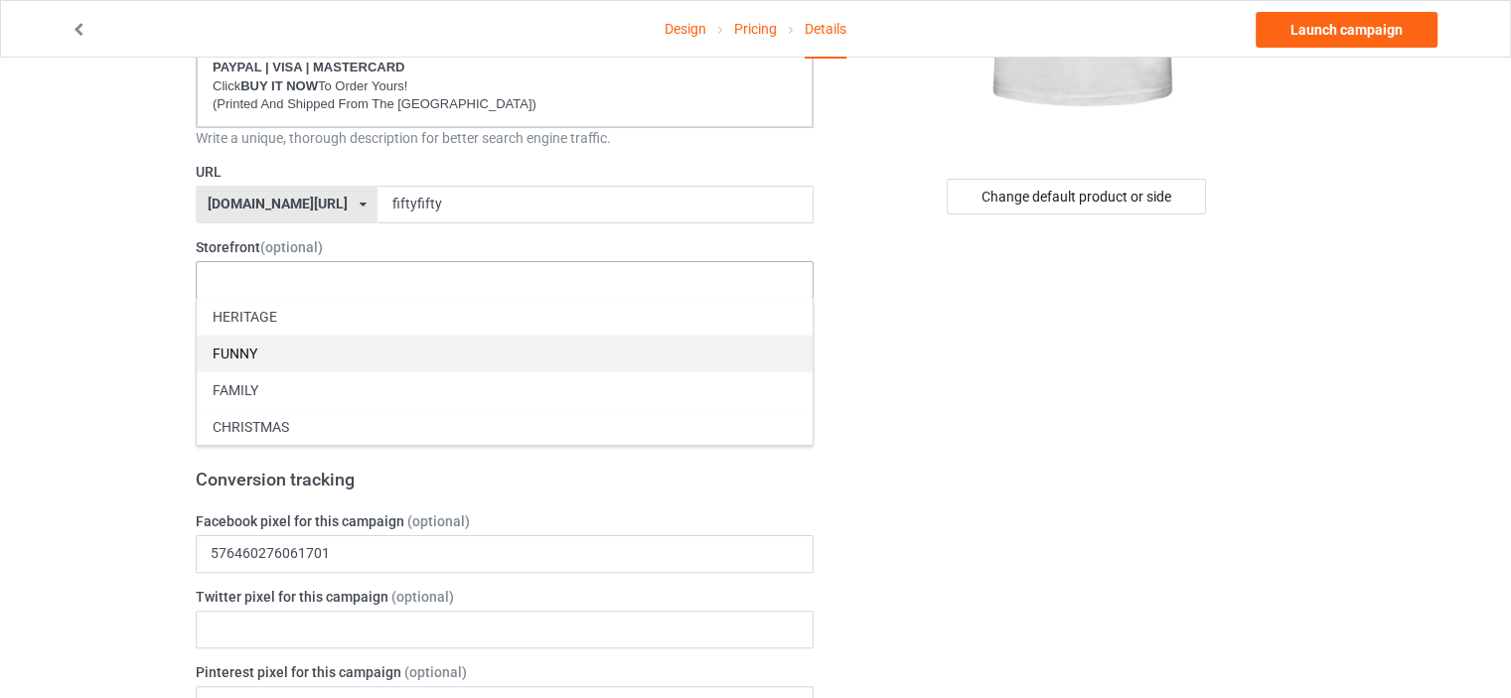
click at [251, 347] on div "FUNNY" at bounding box center [505, 353] width 616 height 37
click at [250, 347] on div "FAMILY" at bounding box center [505, 353] width 616 height 37
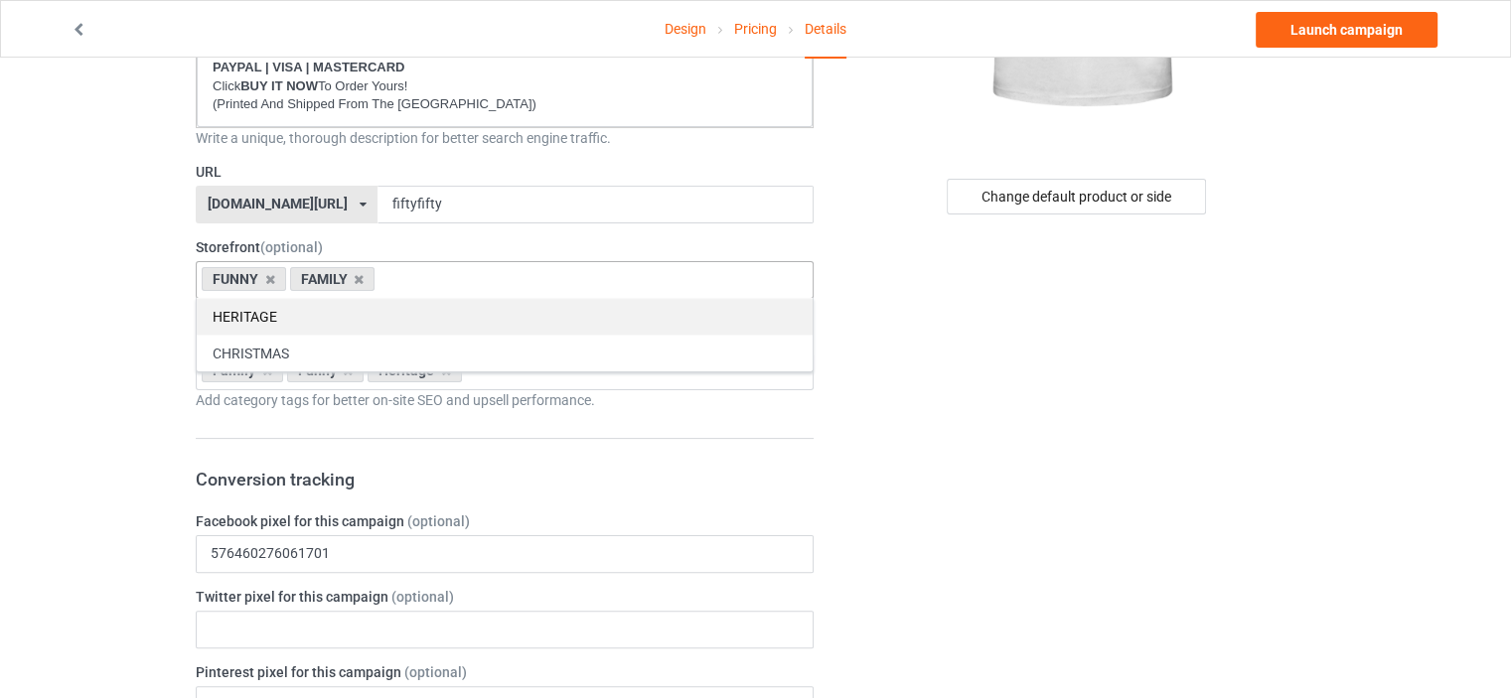
click at [260, 314] on div "HERITAGE" at bounding box center [505, 316] width 616 height 37
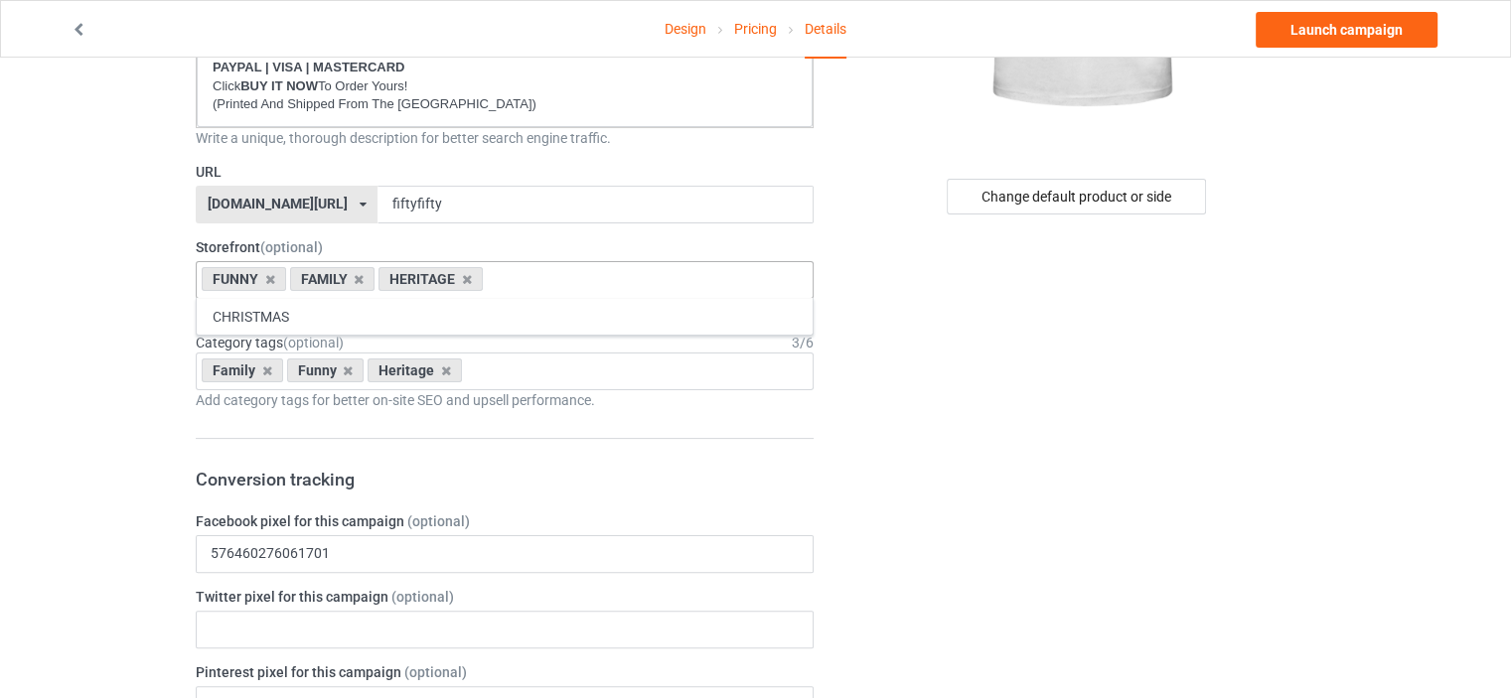
click at [262, 371] on icon at bounding box center [267, 371] width 10 height 13
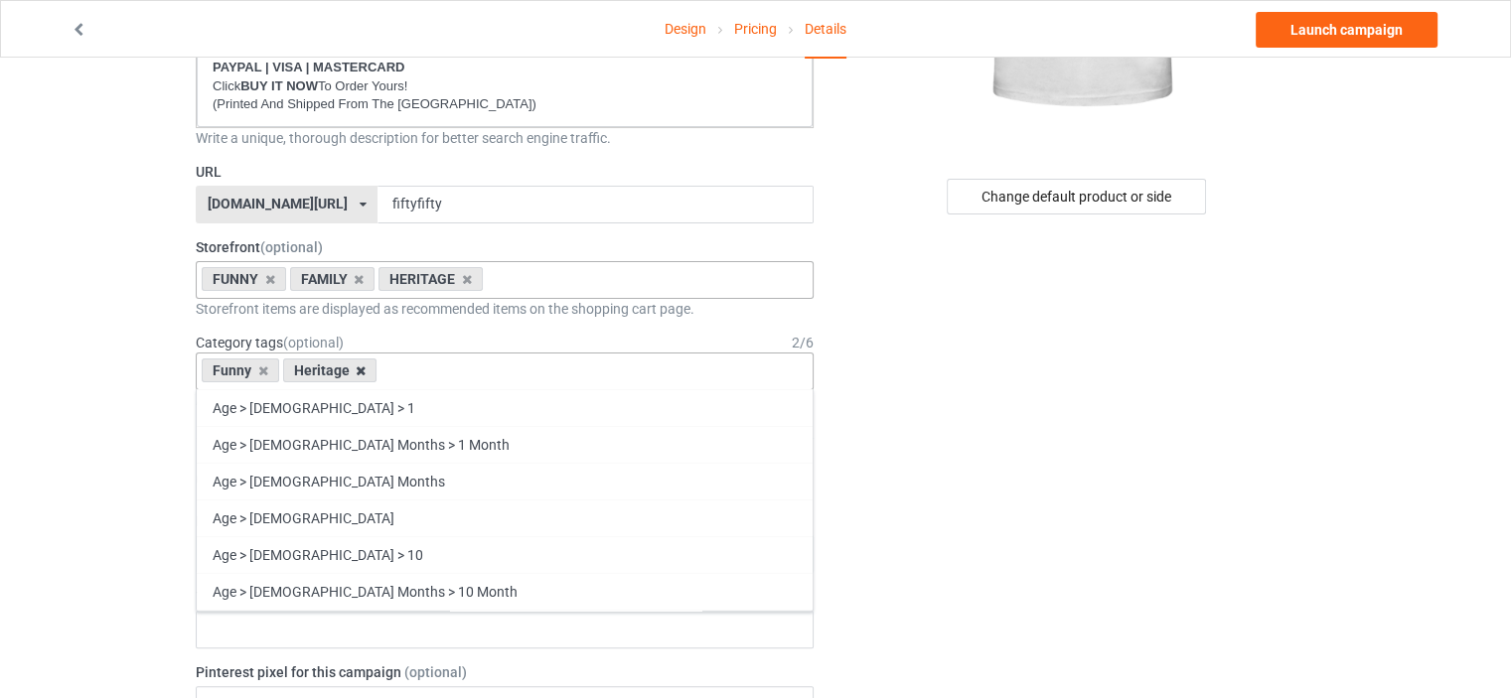
click at [358, 365] on icon at bounding box center [361, 371] width 10 height 13
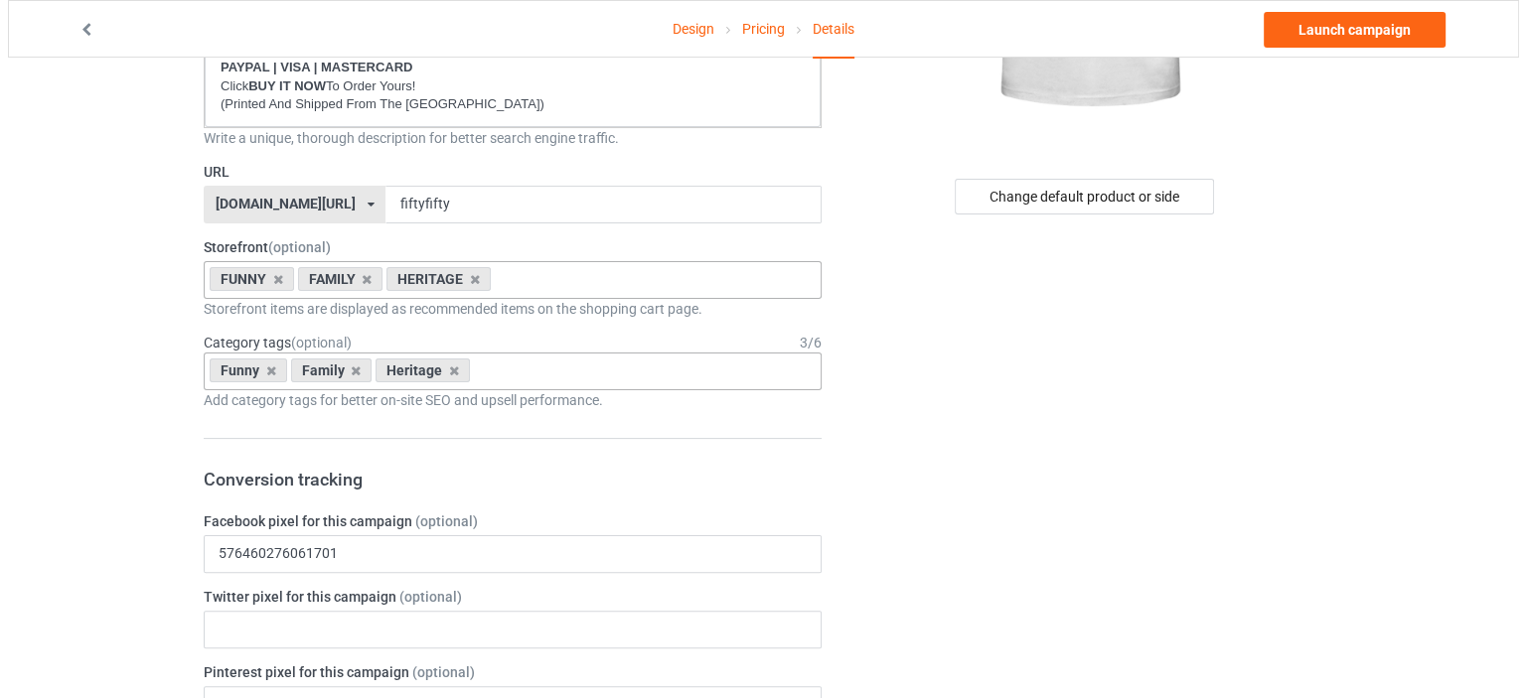
scroll to position [0, 0]
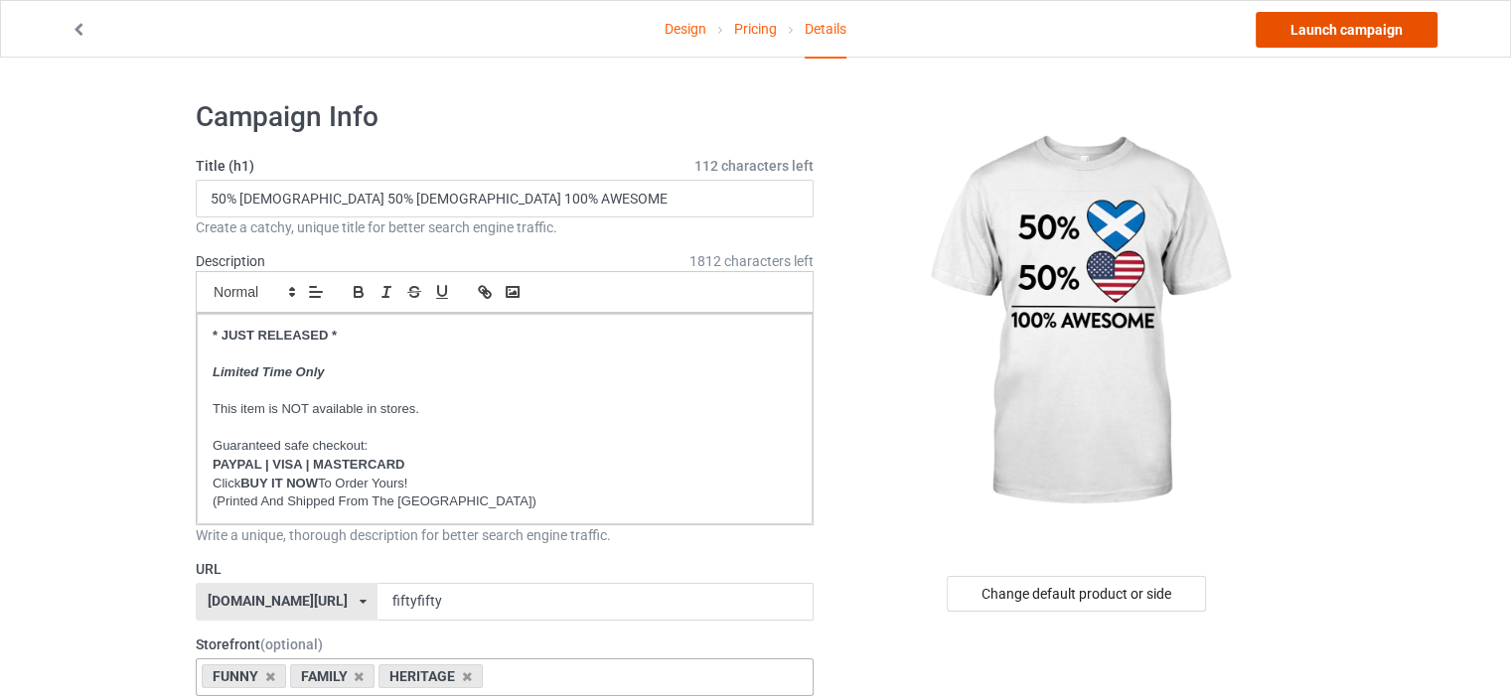
click at [1405, 27] on link "Launch campaign" at bounding box center [1347, 30] width 182 height 36
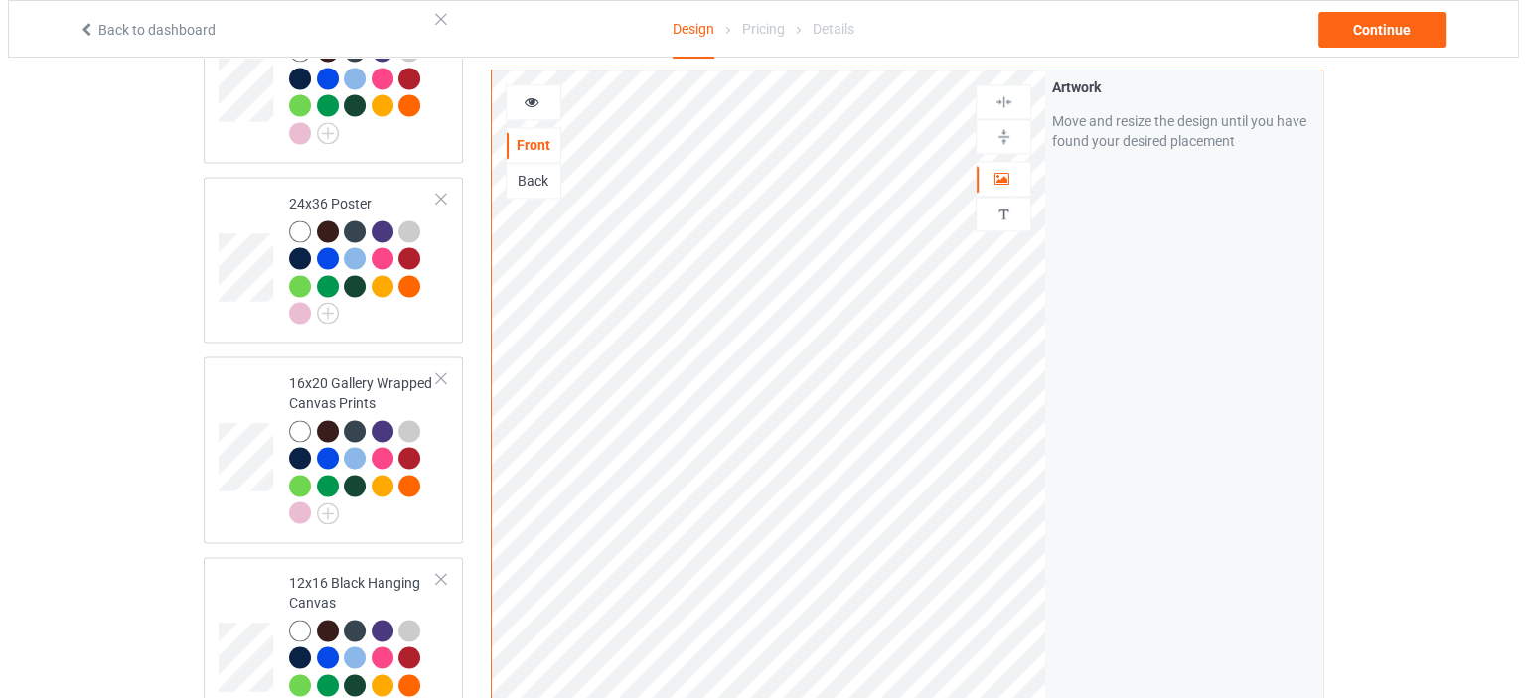
scroll to position [3593, 0]
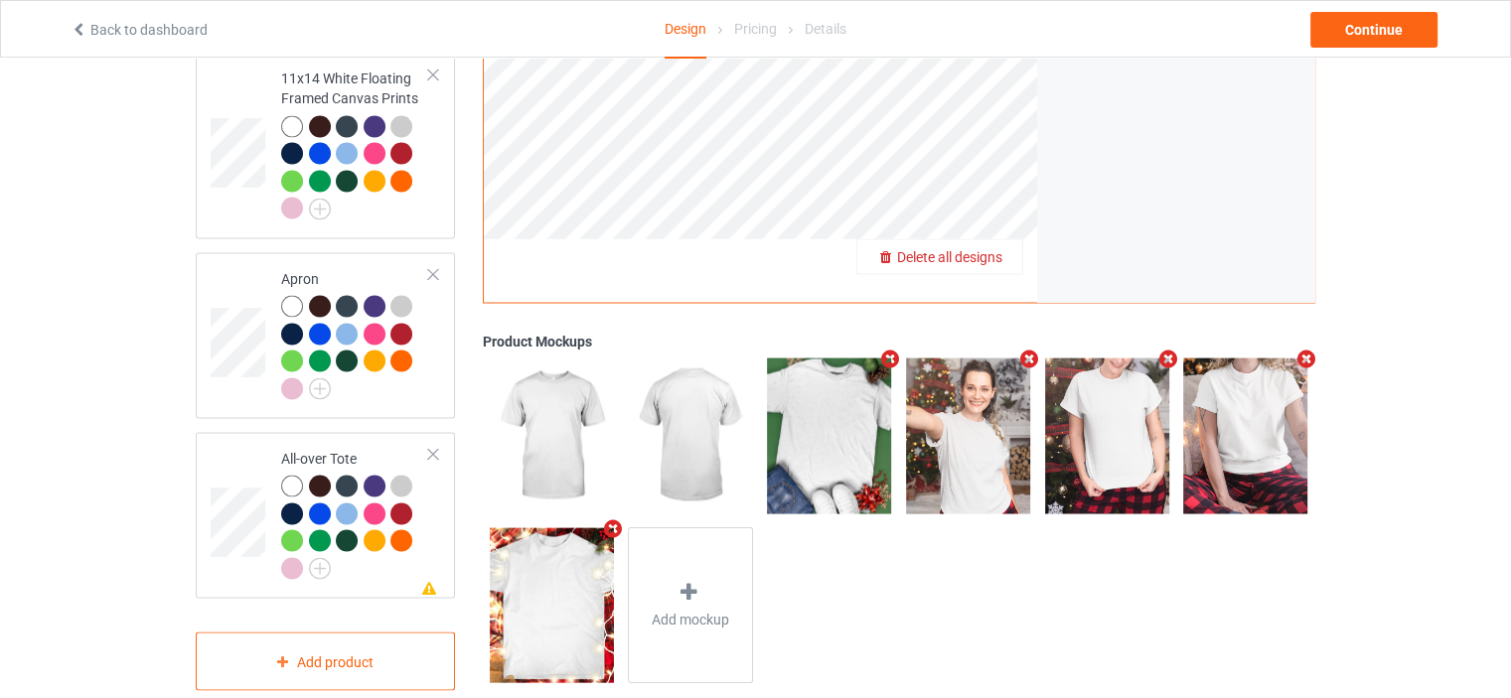
click at [989, 249] on span "Delete all designs" at bounding box center [949, 257] width 105 height 16
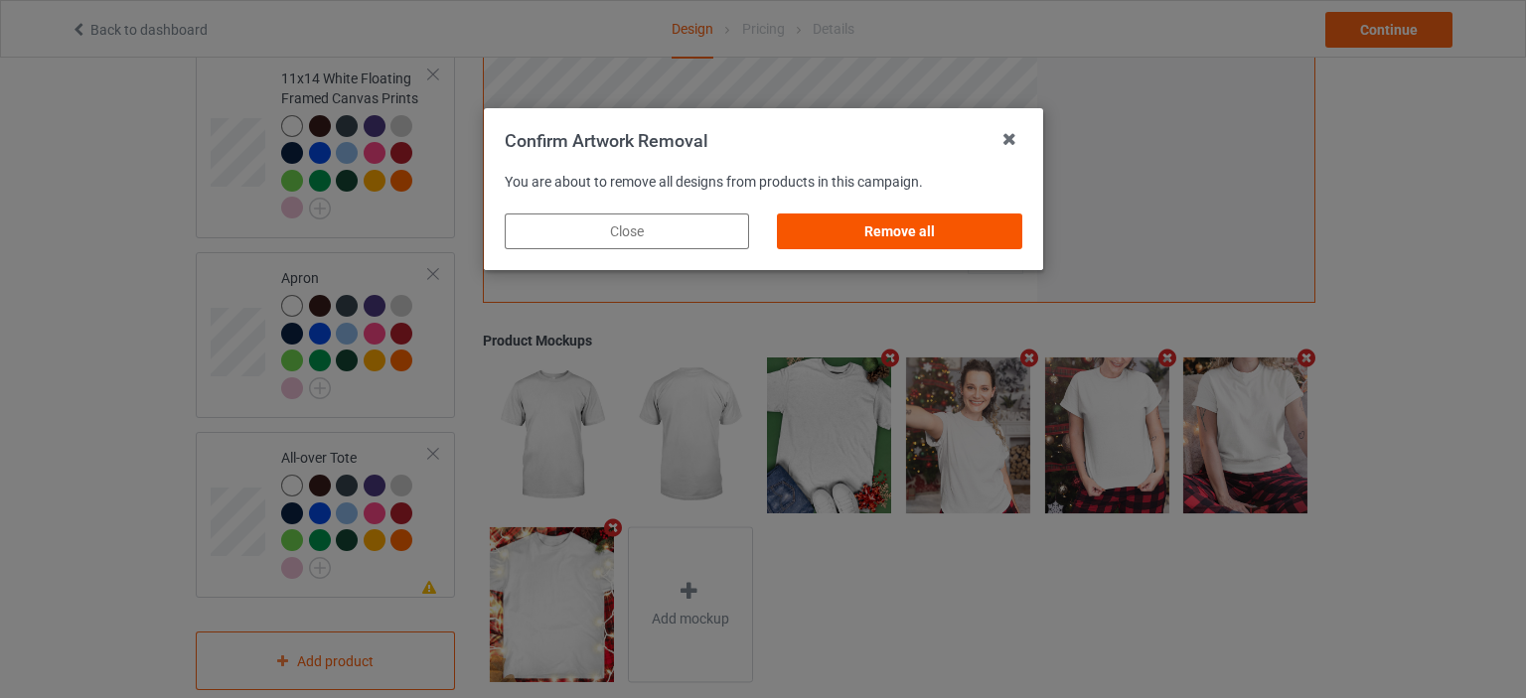
click at [965, 224] on div "Remove all" at bounding box center [899, 232] width 244 height 36
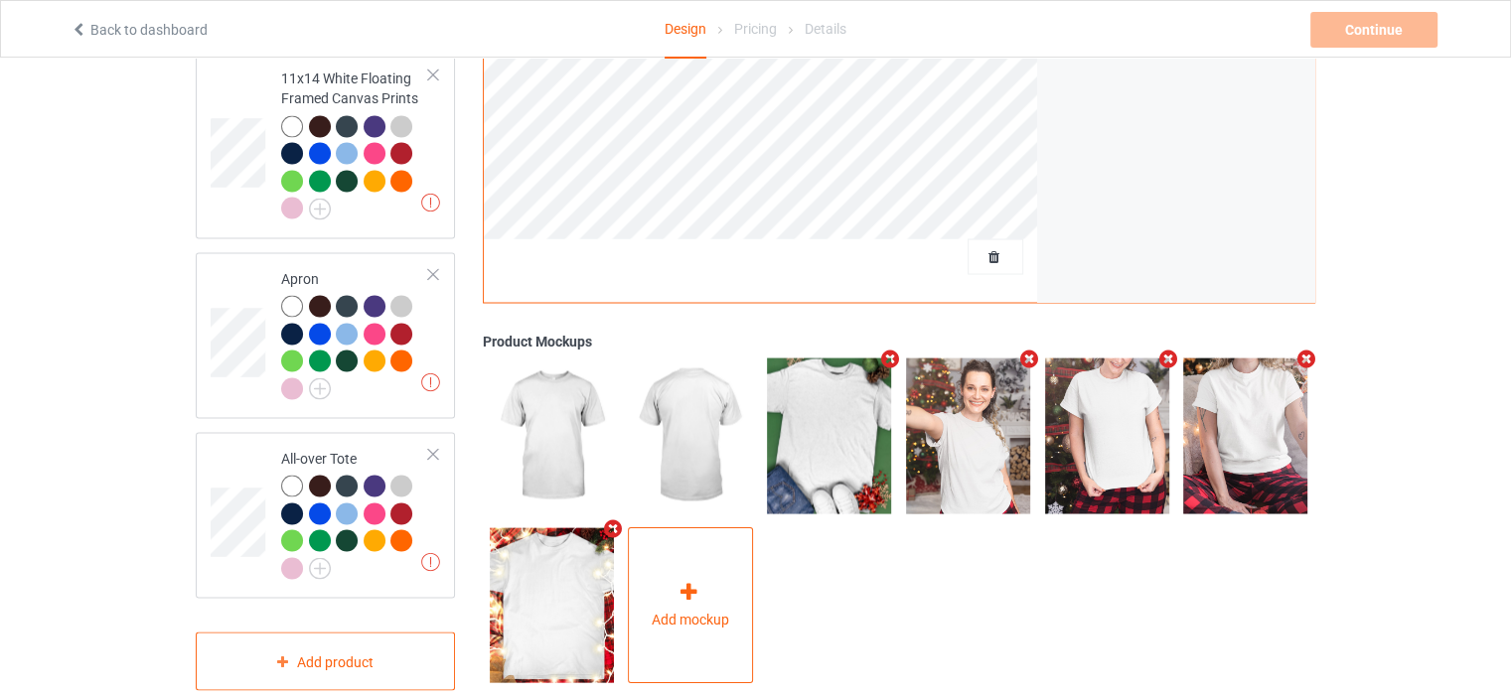
click at [731, 567] on div "Add mockup" at bounding box center [690, 605] width 125 height 156
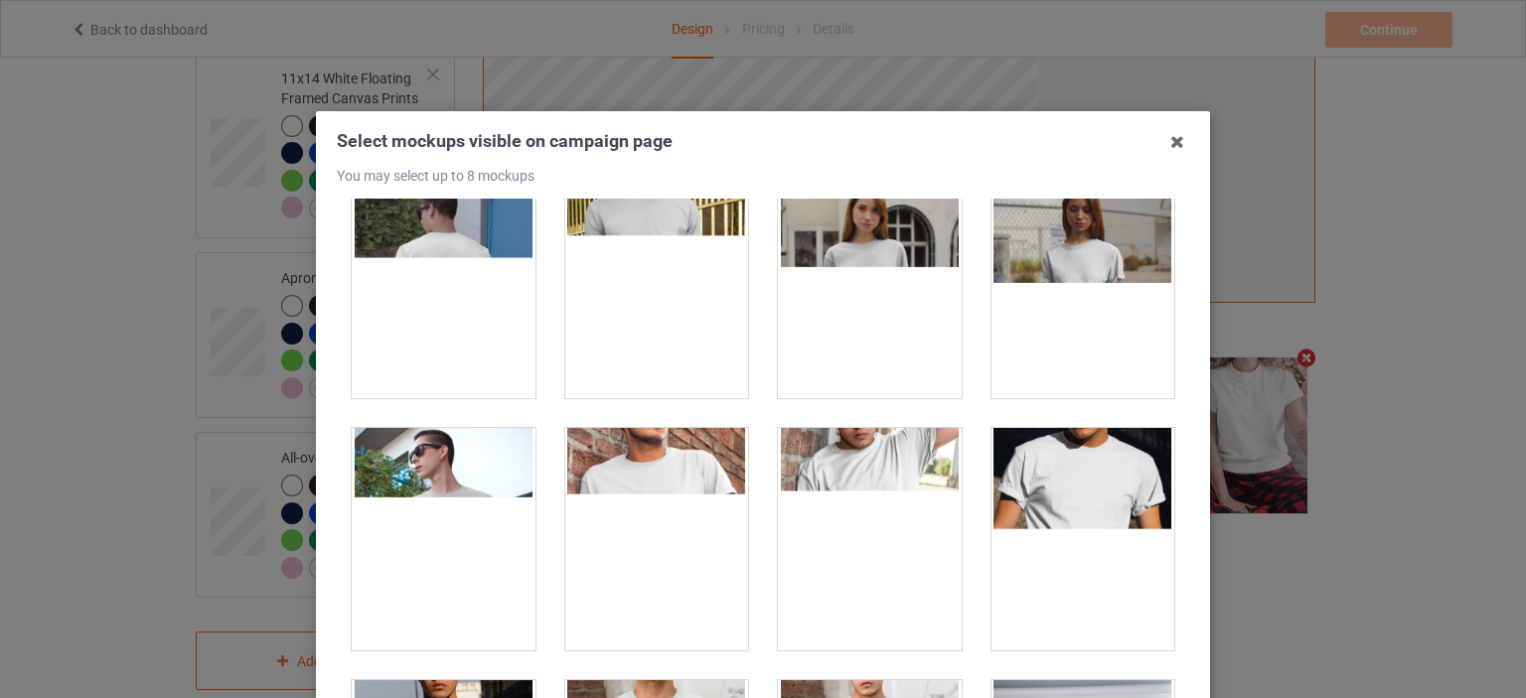
scroll to position [298, 0]
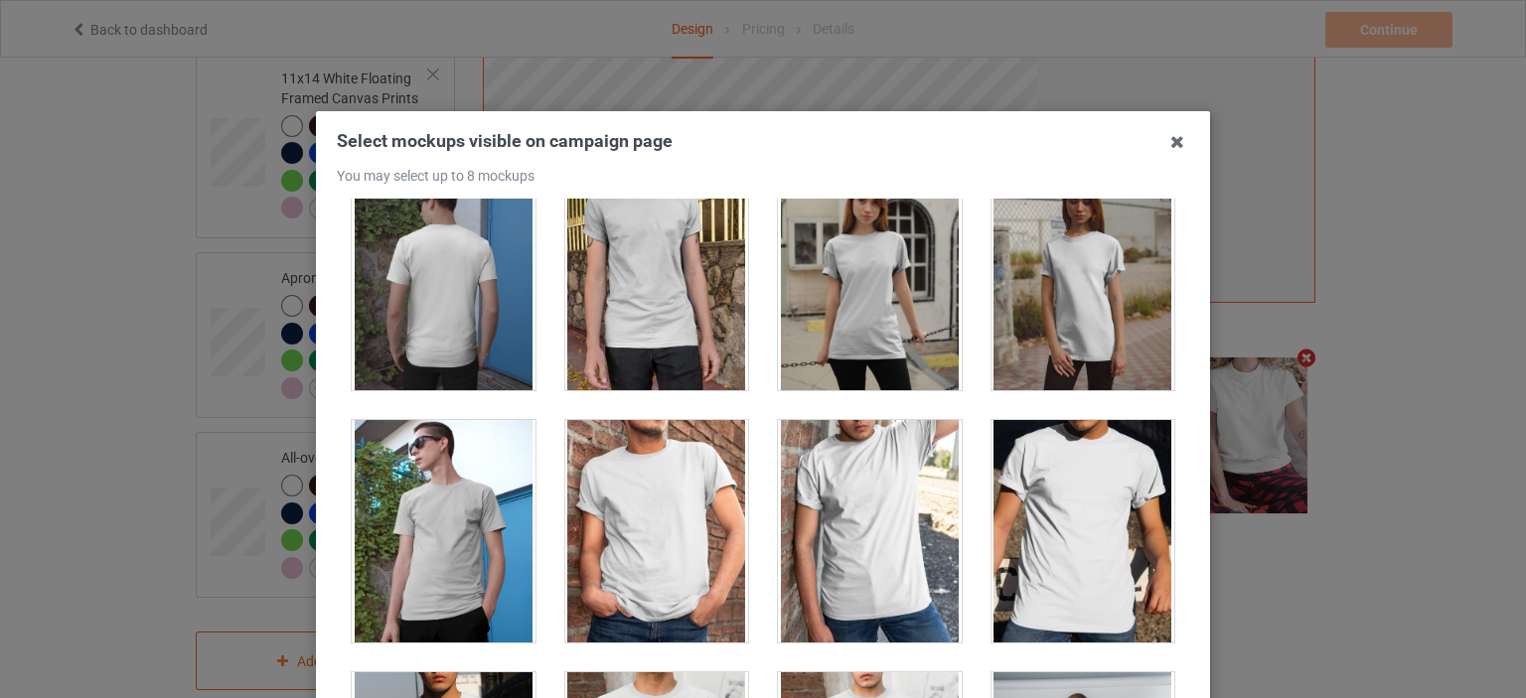
click at [620, 554] on div at bounding box center [657, 531] width 184 height 222
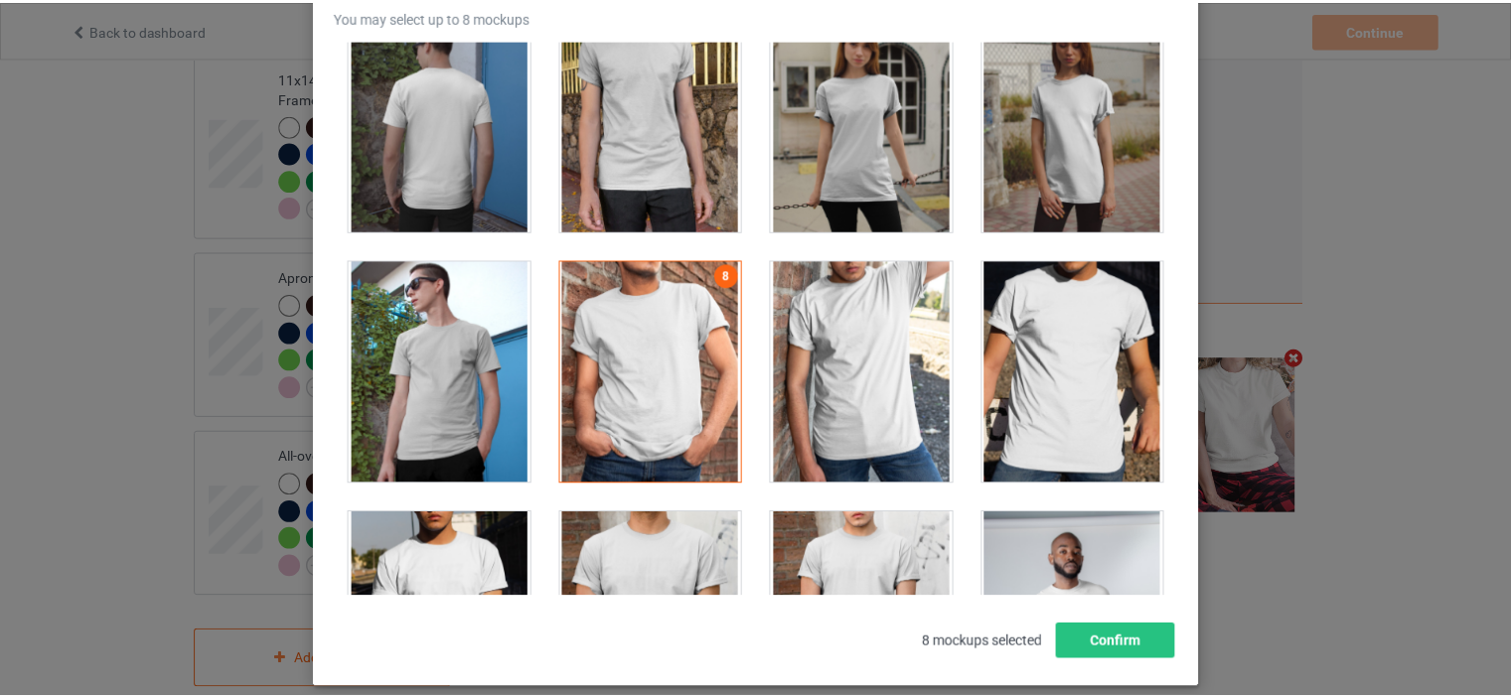
scroll to position [199, 0]
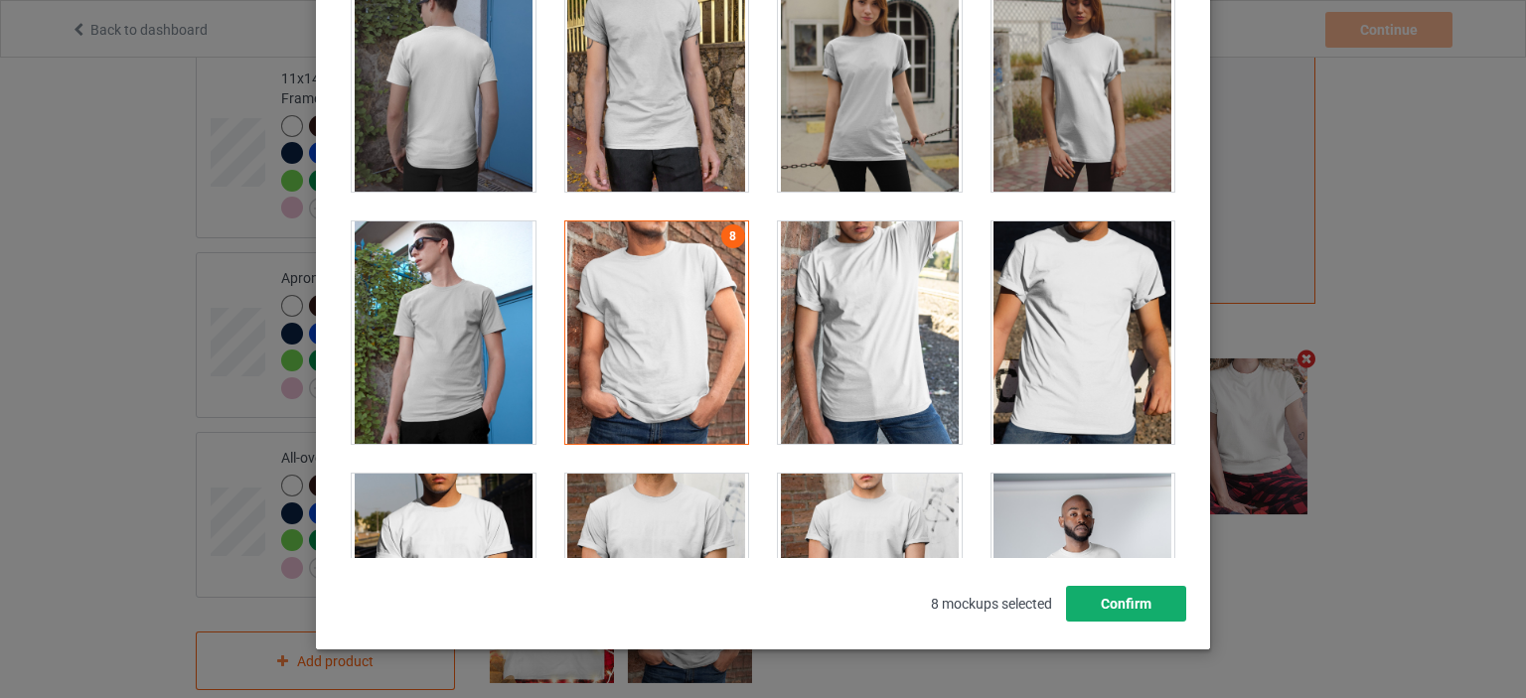
click at [1145, 609] on button "Confirm" at bounding box center [1126, 604] width 120 height 36
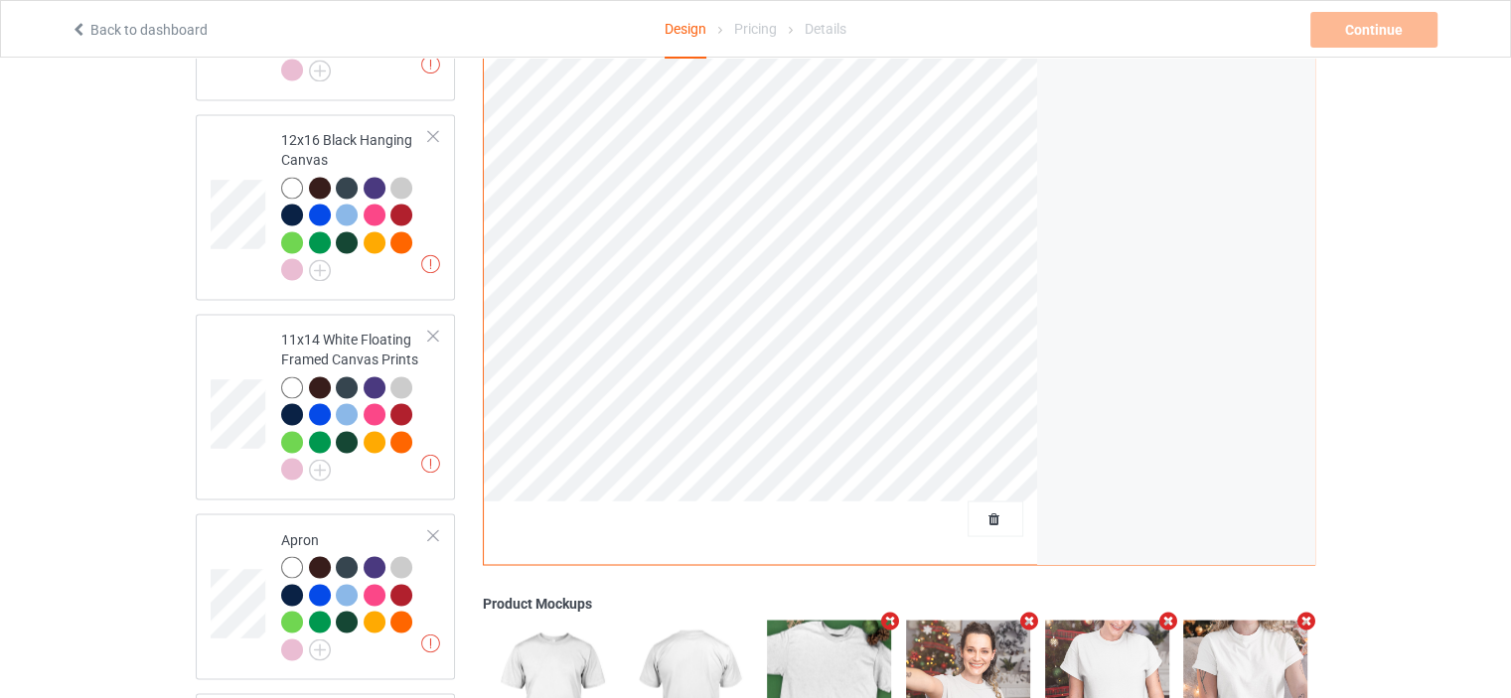
scroll to position [3290, 0]
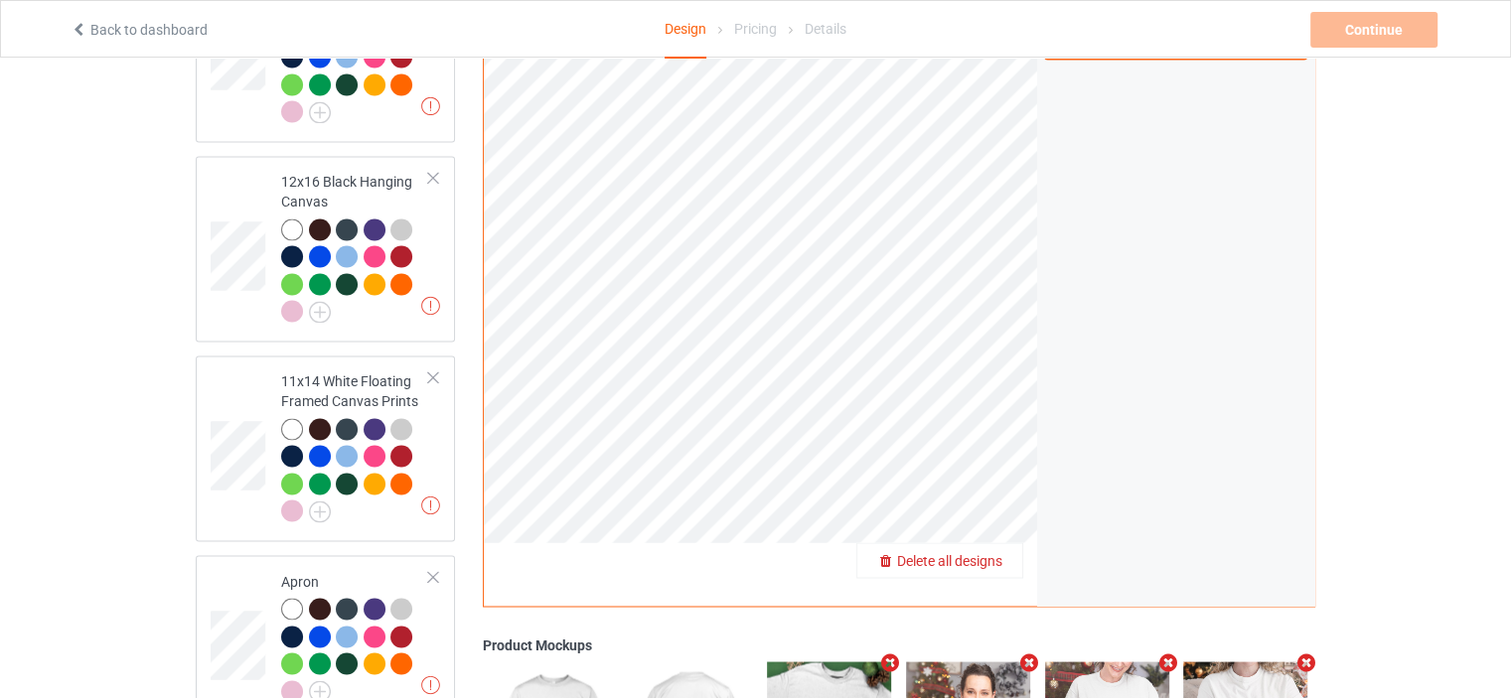
click at [992, 553] on span "Delete all designs" at bounding box center [949, 561] width 105 height 16
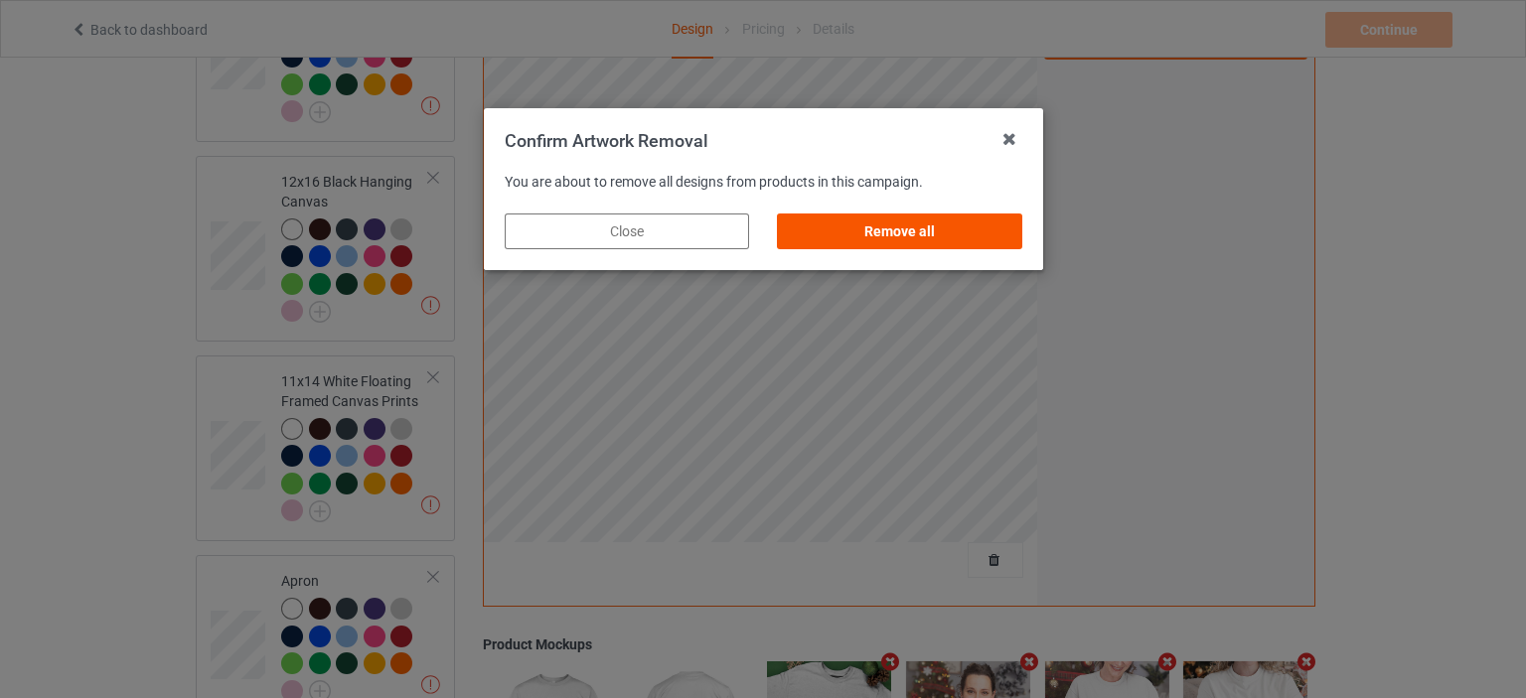
click at [925, 229] on div "Remove all" at bounding box center [899, 232] width 244 height 36
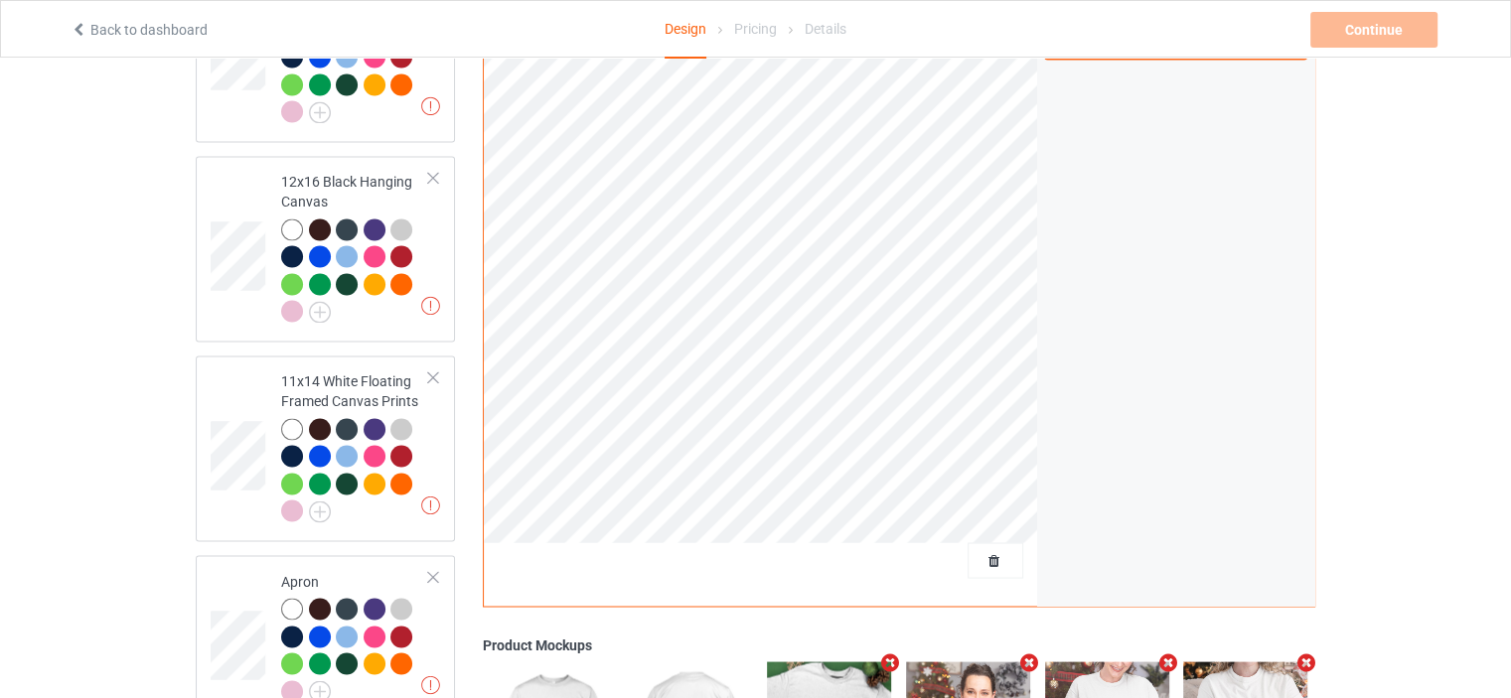
scroll to position [0, 0]
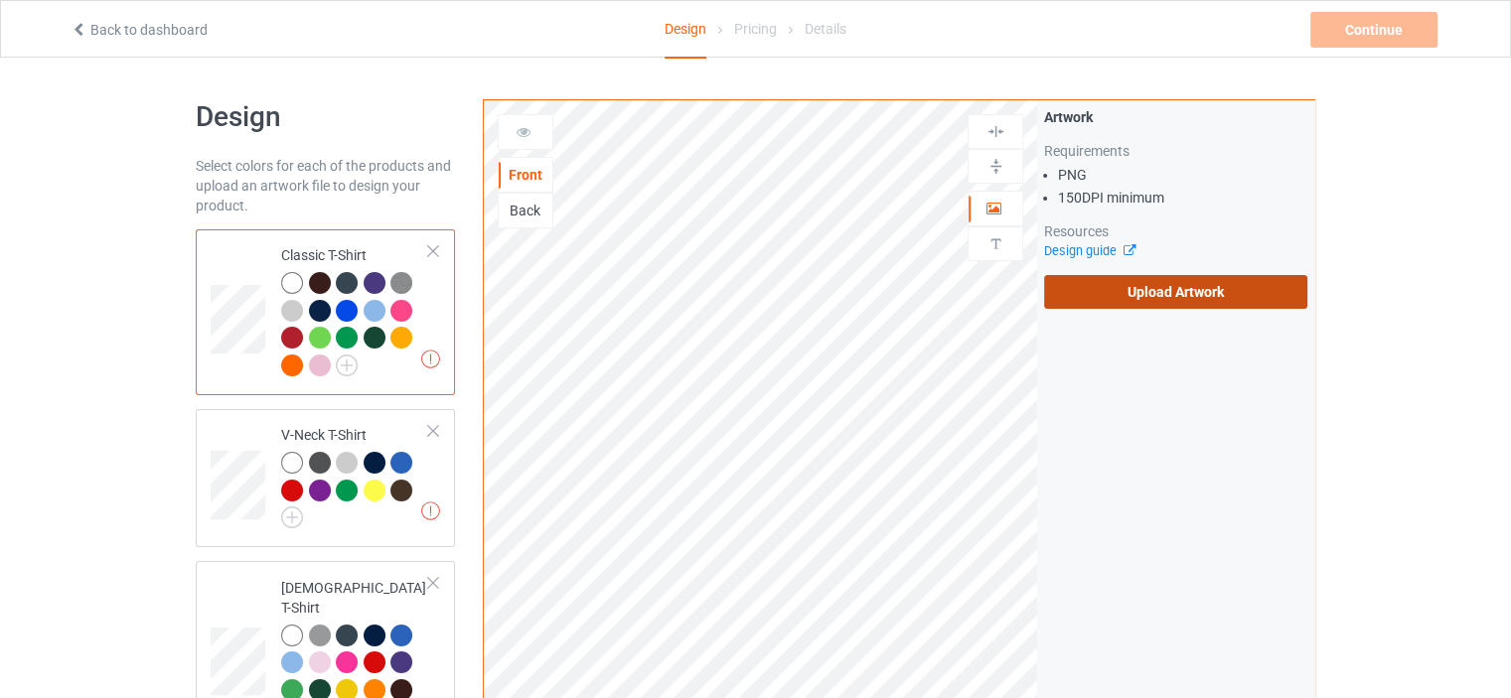
click at [1184, 285] on label "Upload Artwork" at bounding box center [1175, 292] width 263 height 34
click at [0, 0] on input "Upload Artwork" at bounding box center [0, 0] width 0 height 0
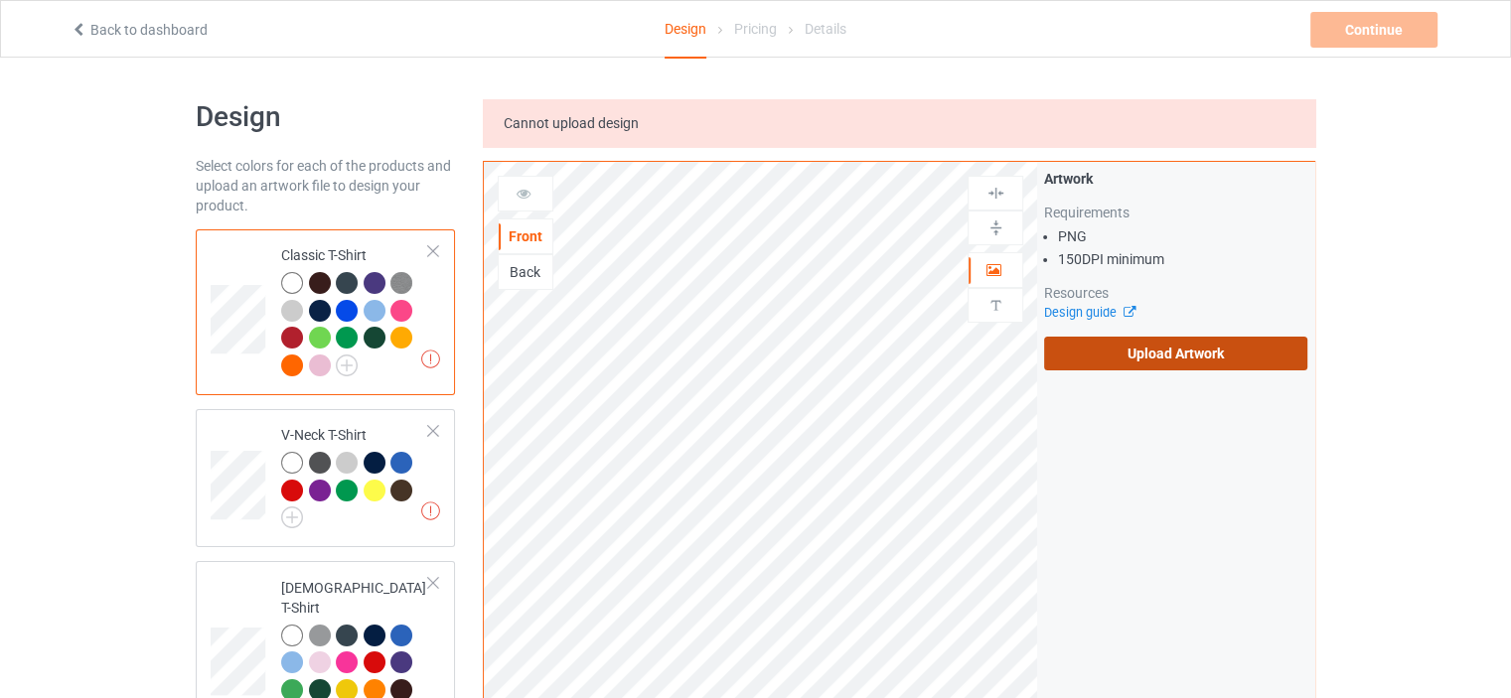
click at [1171, 358] on label "Upload Artwork" at bounding box center [1175, 354] width 263 height 34
click at [0, 0] on input "Upload Artwork" at bounding box center [0, 0] width 0 height 0
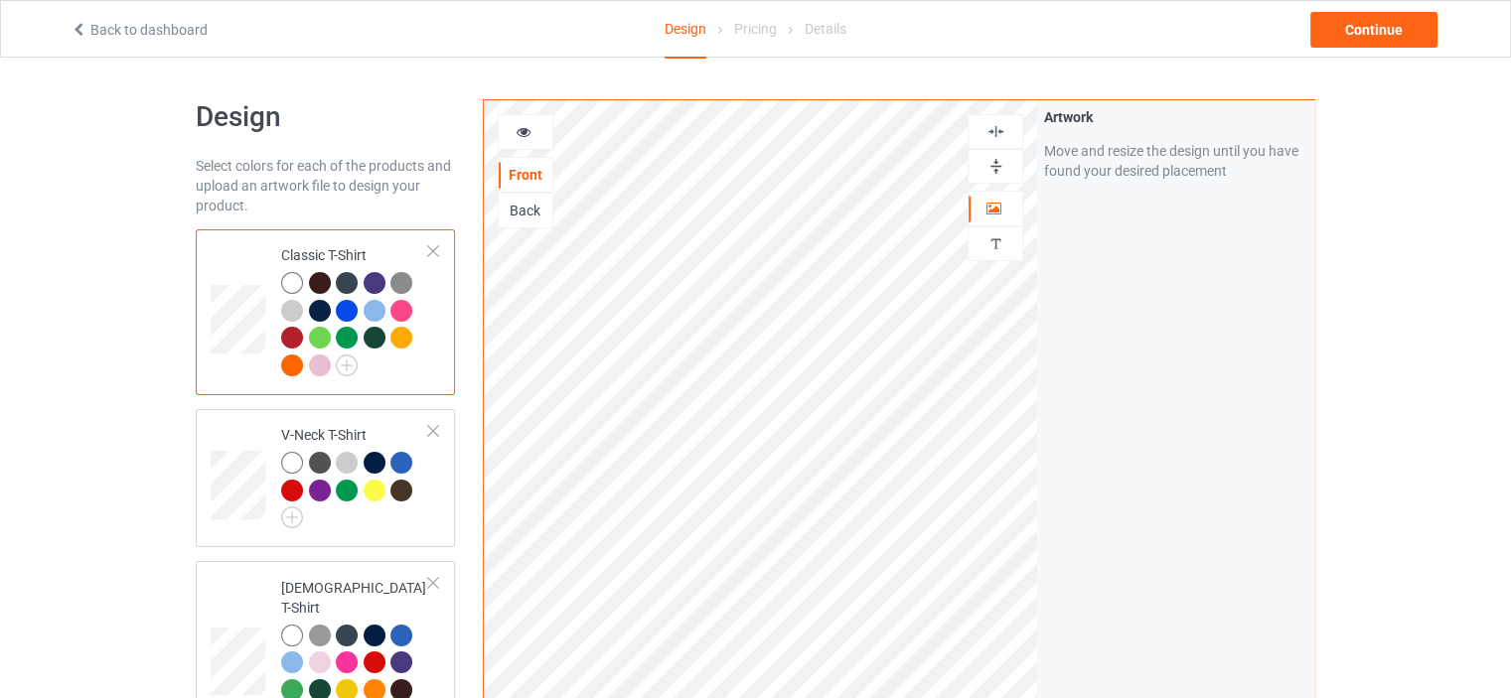
click at [524, 122] on icon at bounding box center [524, 129] width 17 height 14
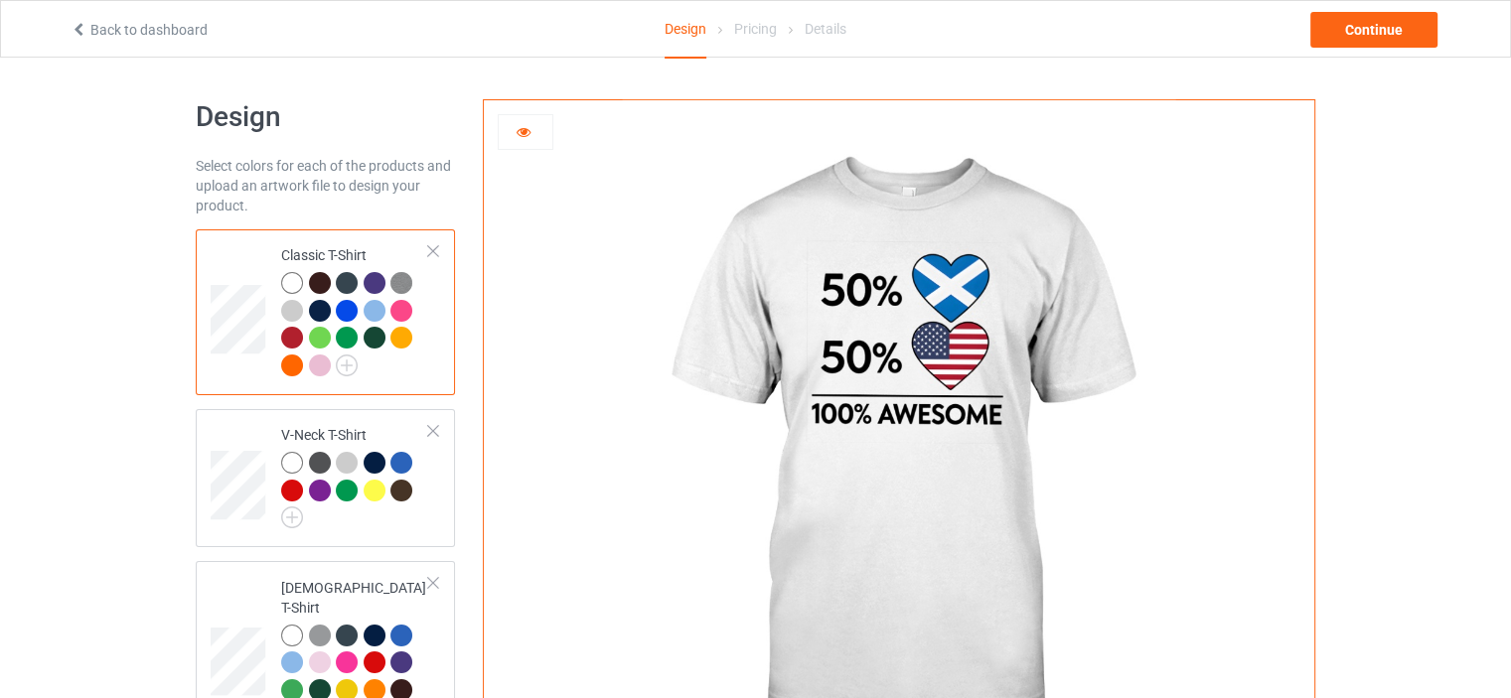
click at [531, 131] on div at bounding box center [526, 132] width 54 height 20
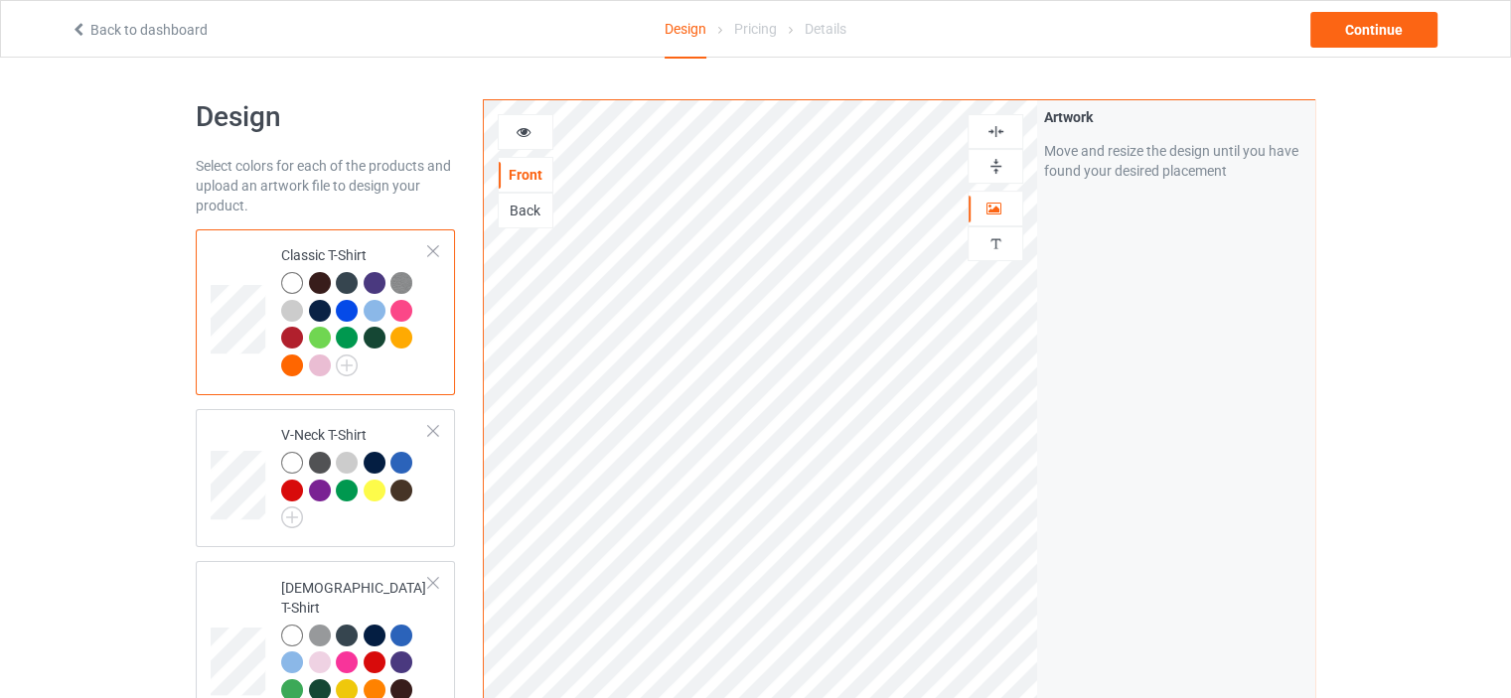
scroll to position [3593, 0]
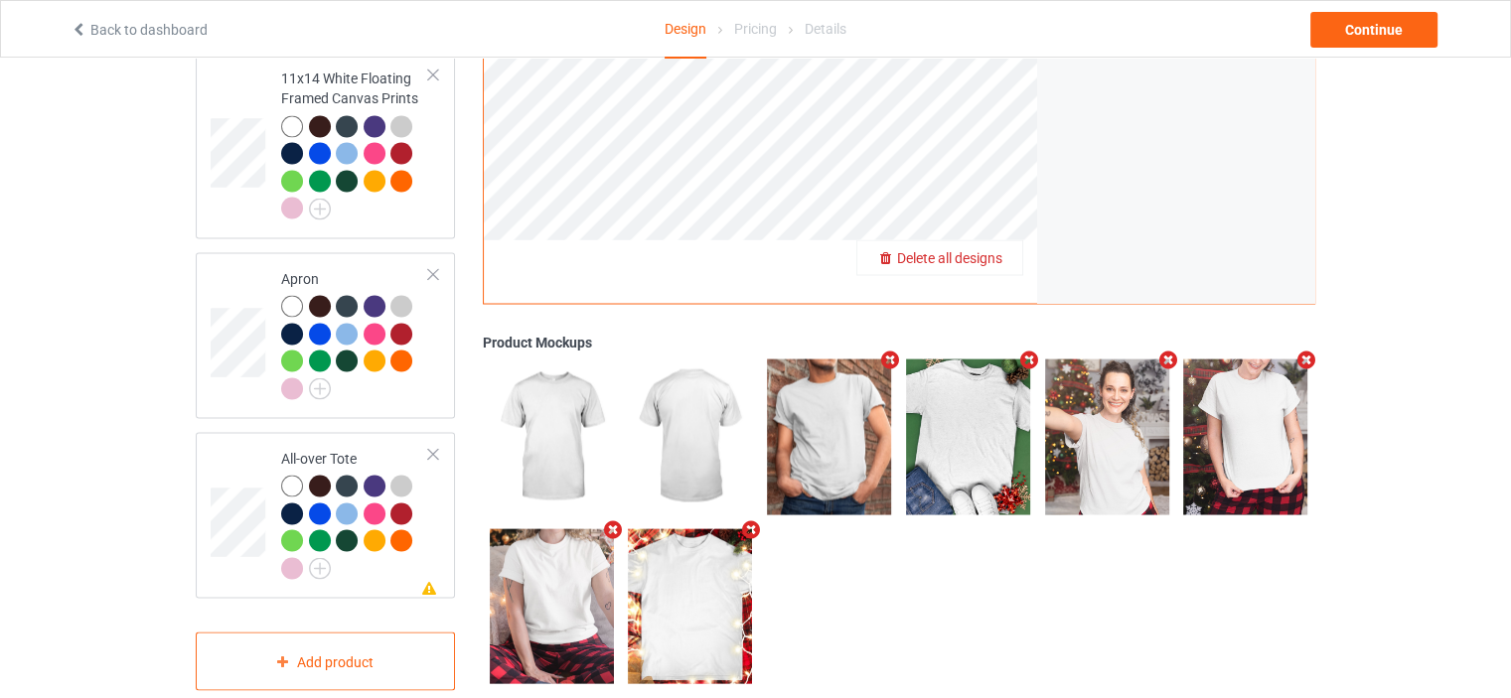
click at [1000, 250] on span "Delete all designs" at bounding box center [949, 258] width 105 height 16
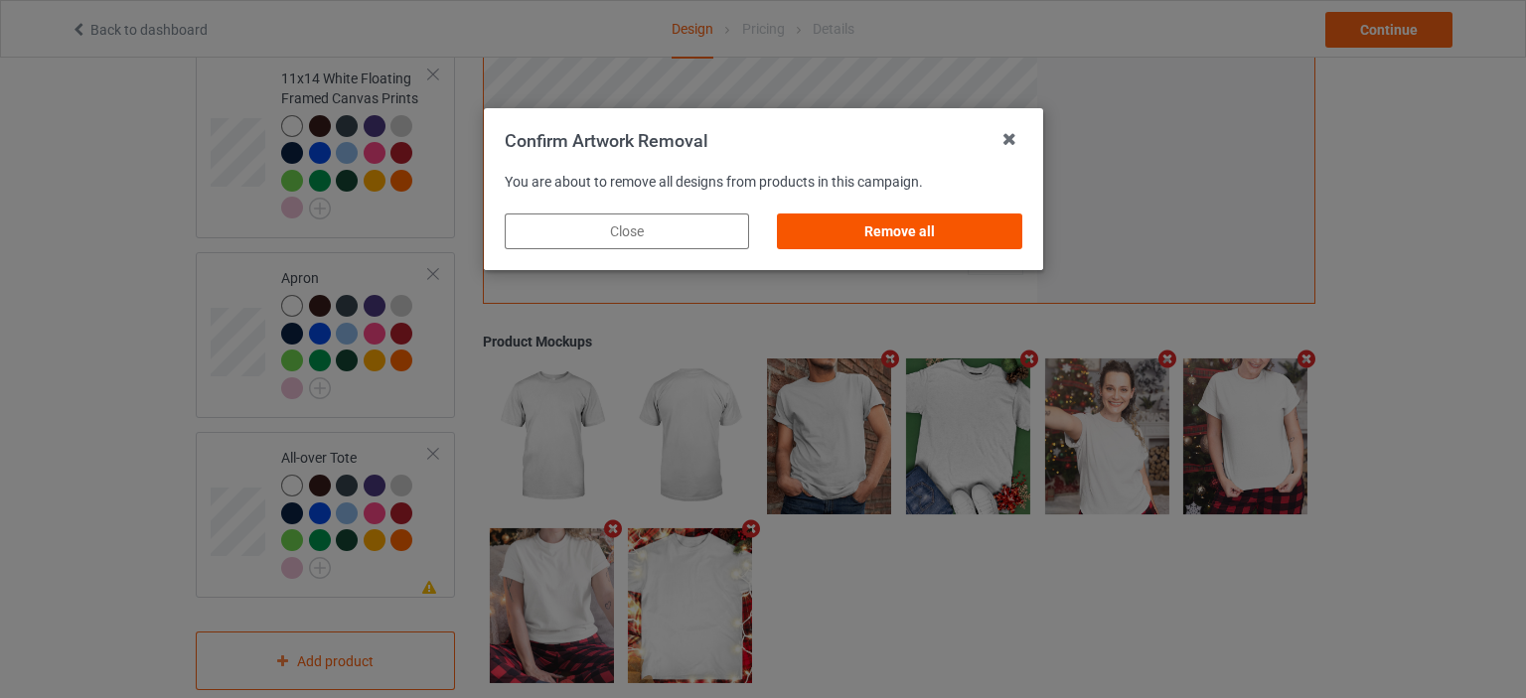
click at [937, 233] on div "Remove all" at bounding box center [899, 232] width 244 height 36
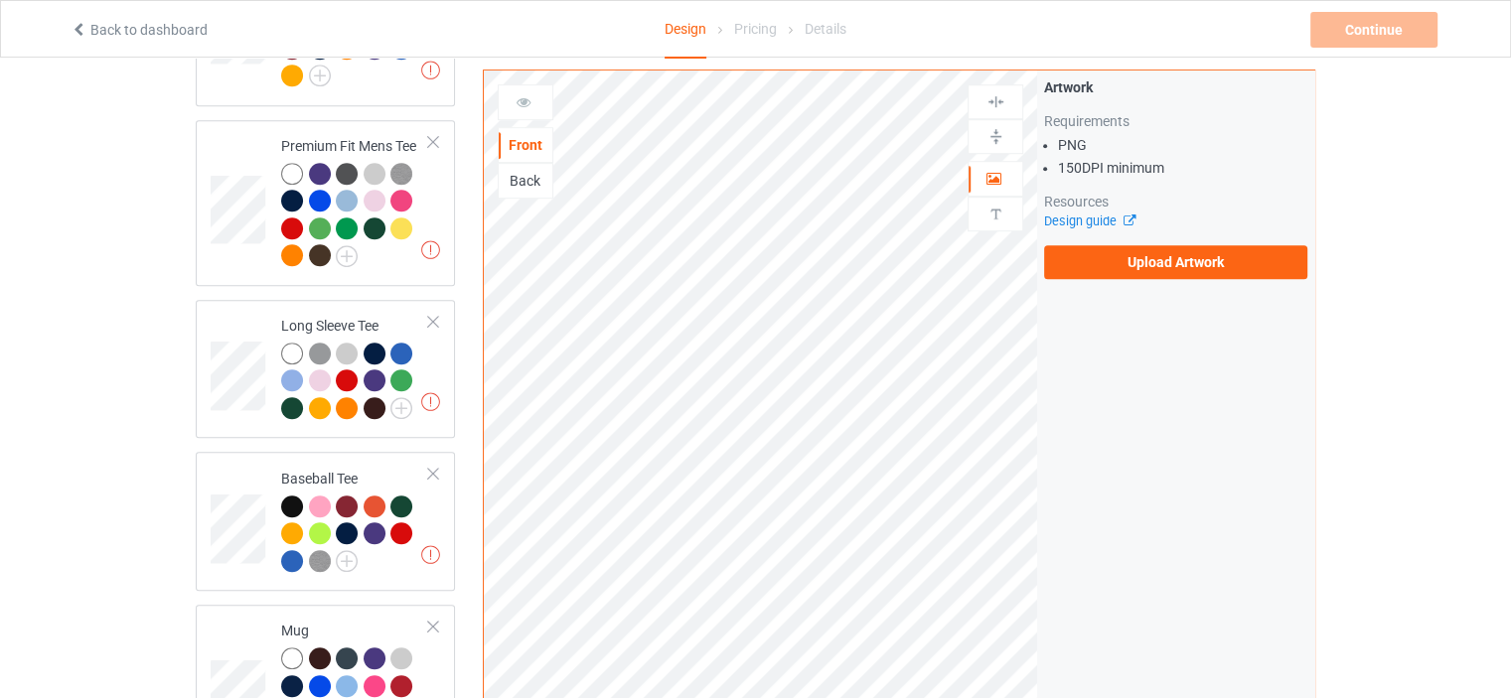
scroll to position [0, 0]
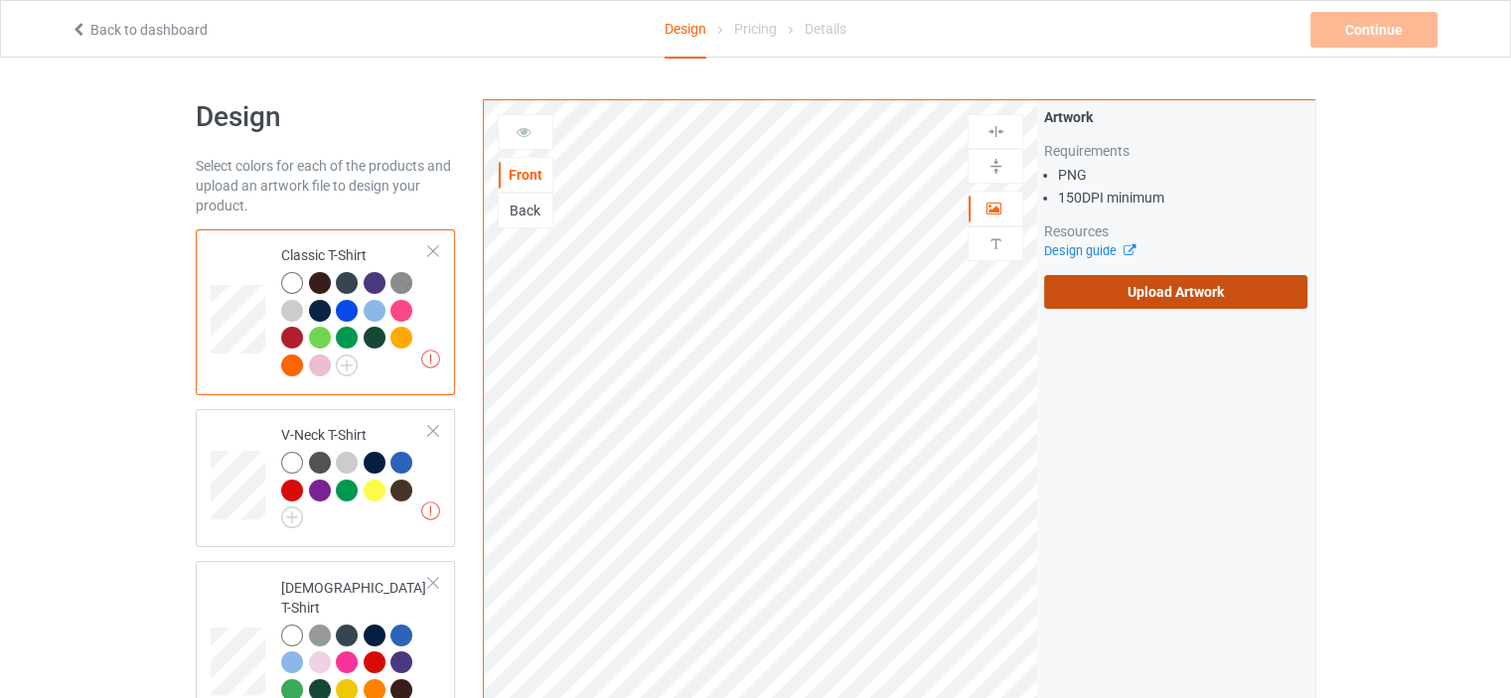
click at [1180, 293] on label "Upload Artwork" at bounding box center [1175, 292] width 263 height 34
click at [0, 0] on input "Upload Artwork" at bounding box center [0, 0] width 0 height 0
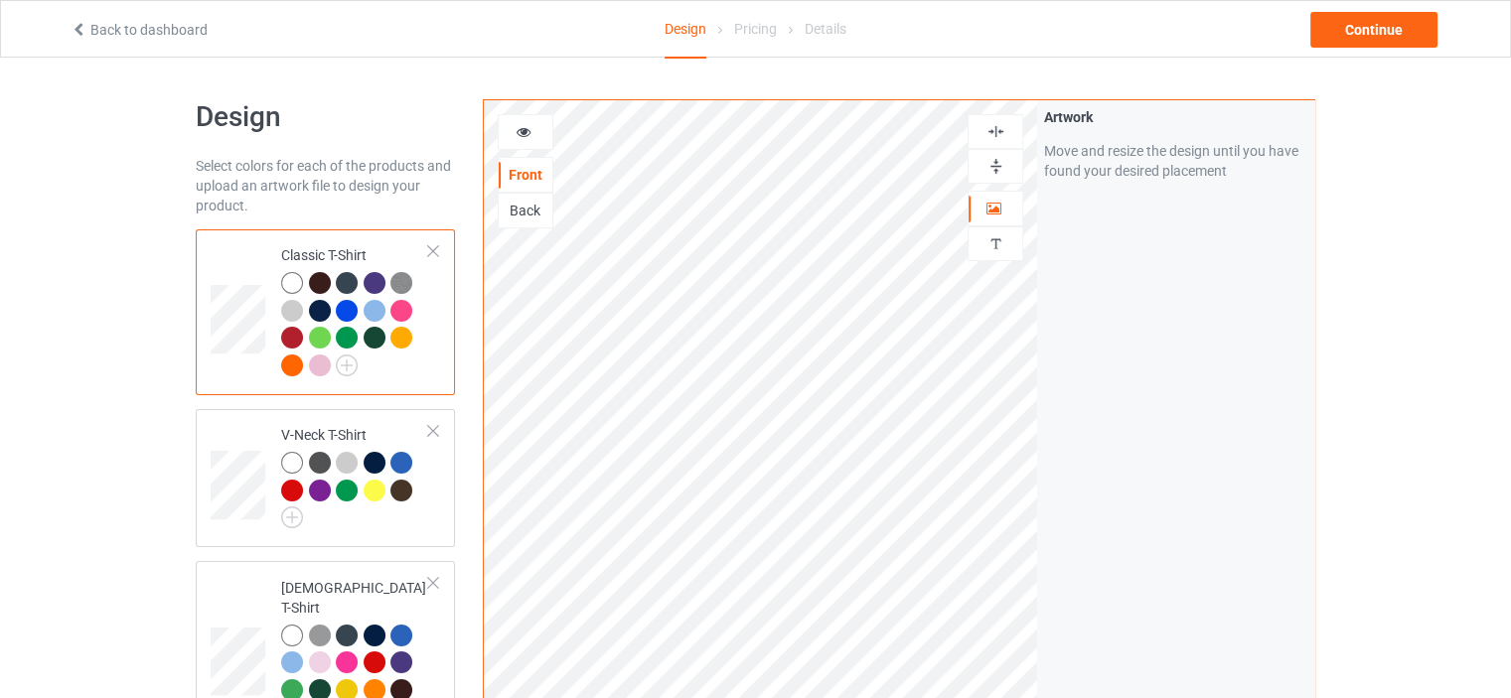
click at [989, 126] on img at bounding box center [995, 131] width 19 height 19
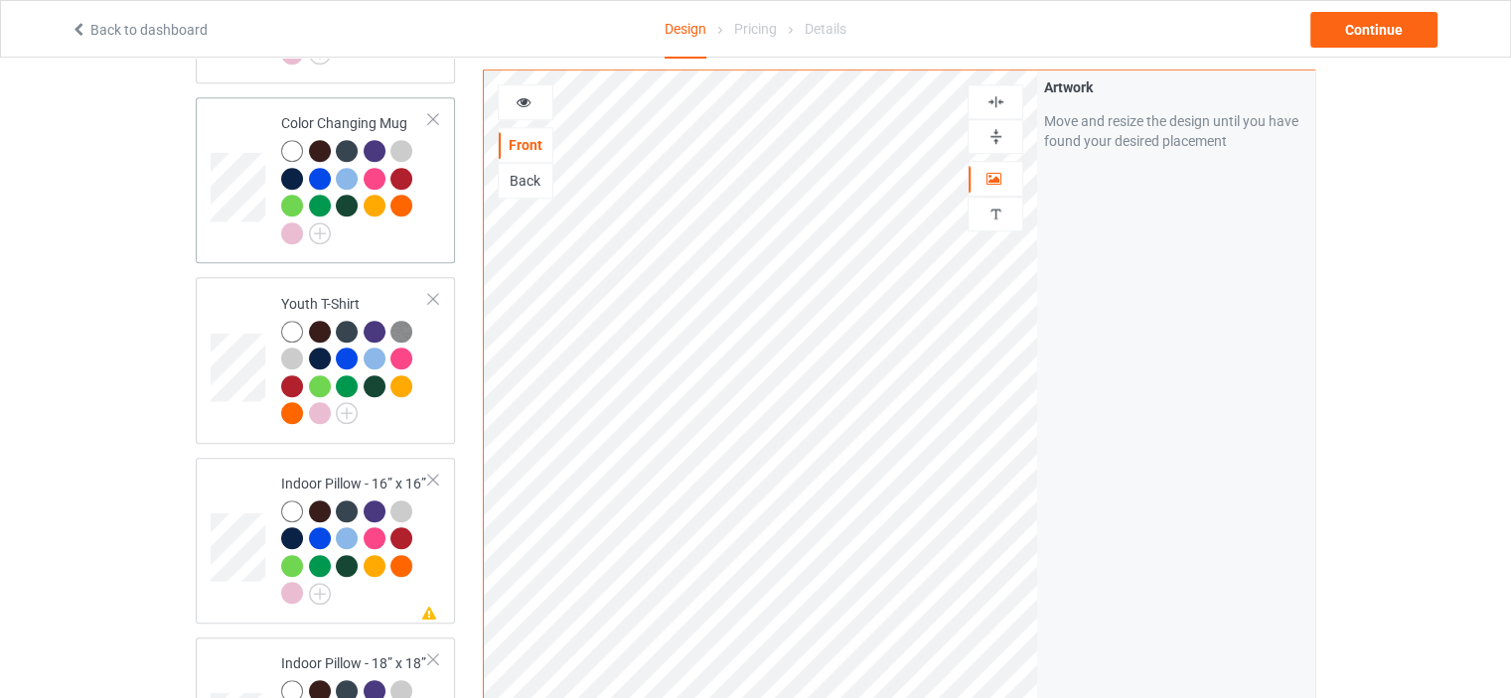
scroll to position [1391, 0]
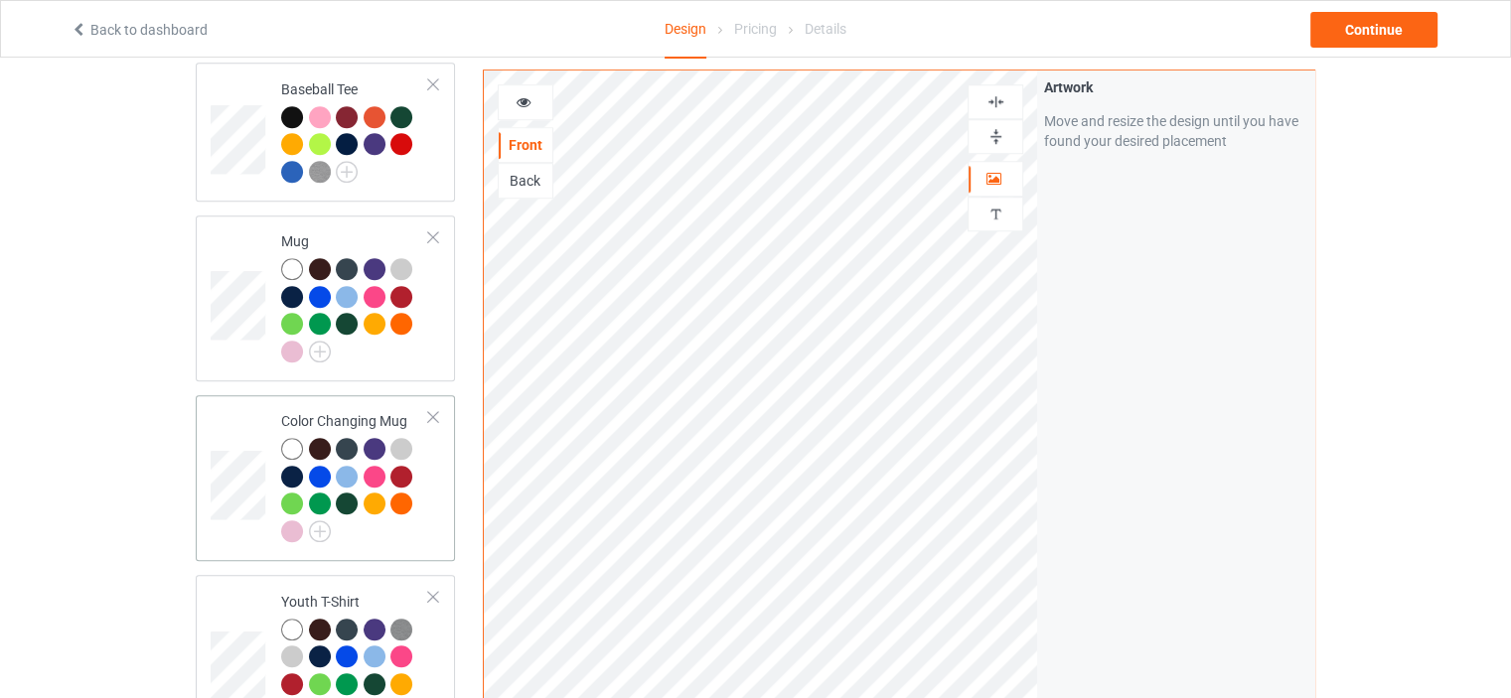
click at [339, 403] on td "Color Changing Mug" at bounding box center [355, 478] width 170 height 150
click at [1009, 130] on div at bounding box center [995, 136] width 54 height 19
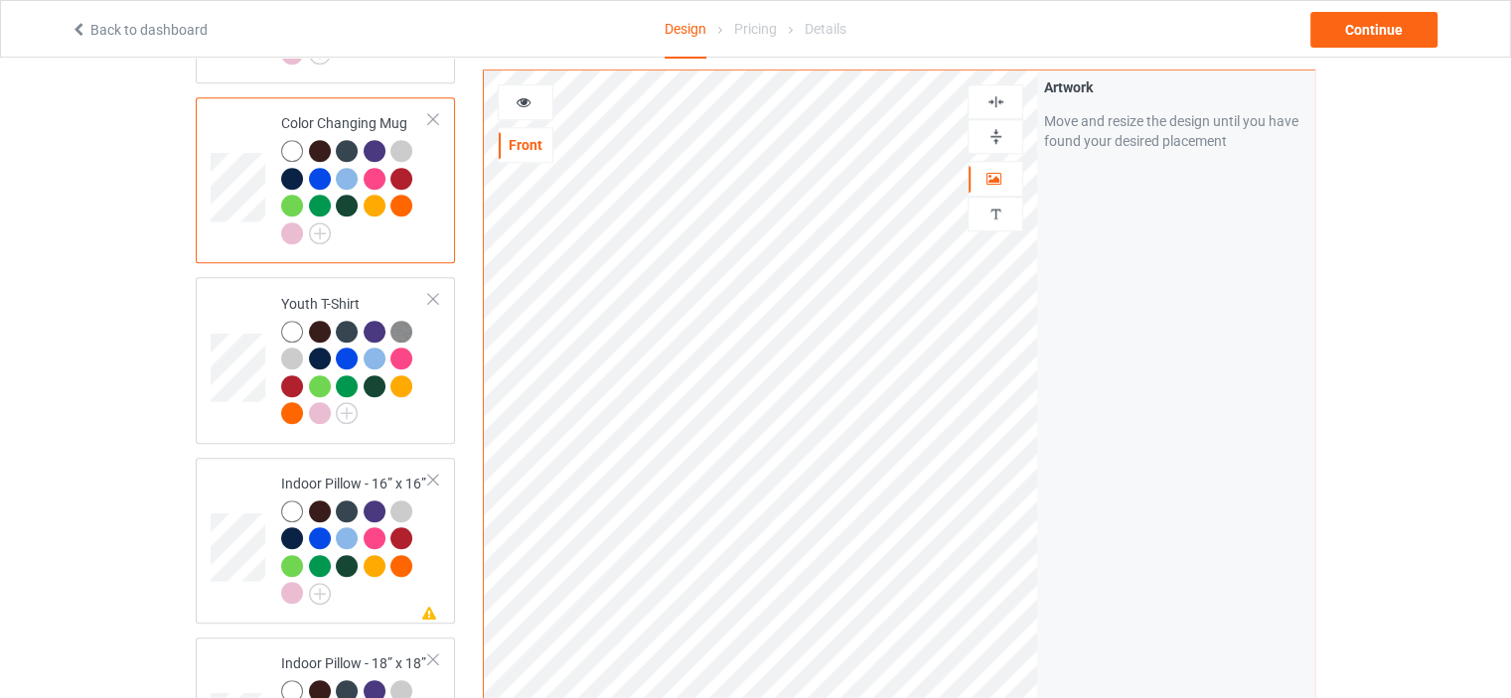
click at [530, 101] on icon at bounding box center [524, 99] width 17 height 14
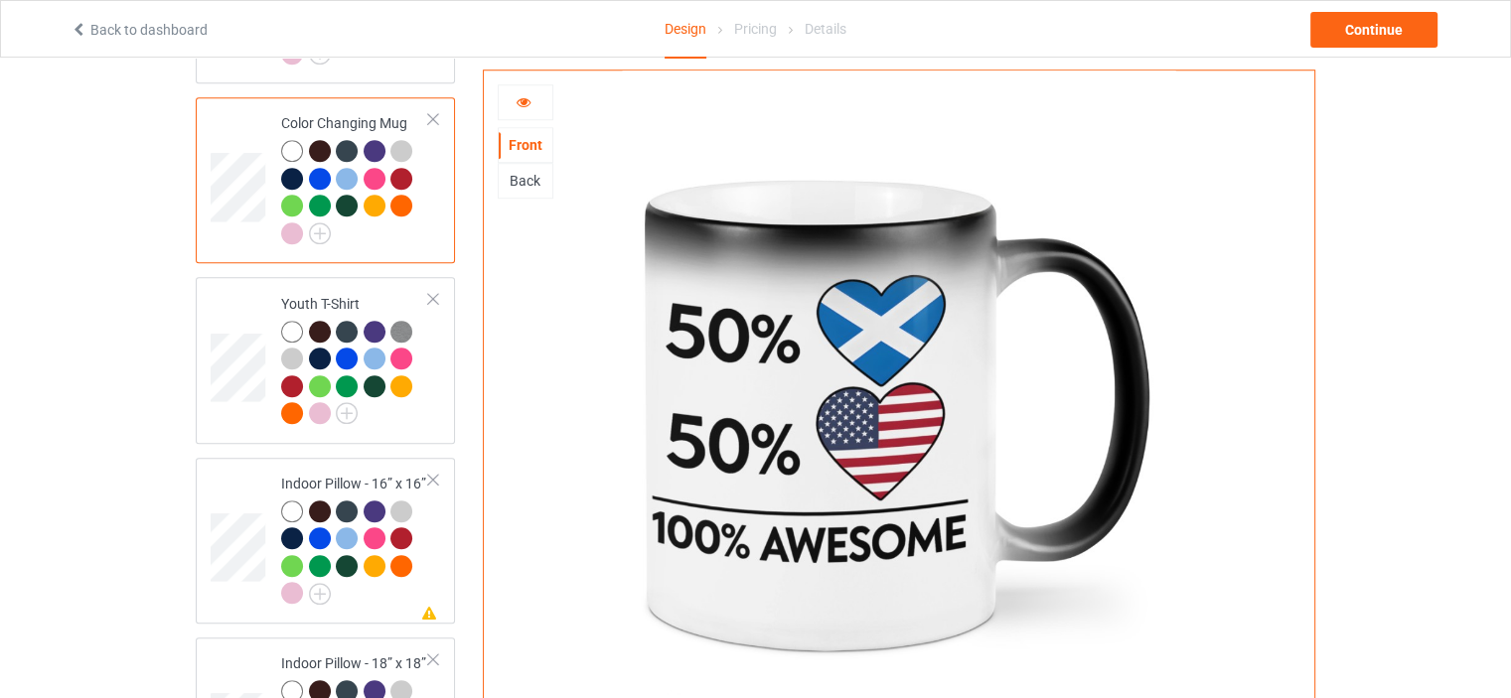
click at [532, 98] on div at bounding box center [526, 102] width 54 height 20
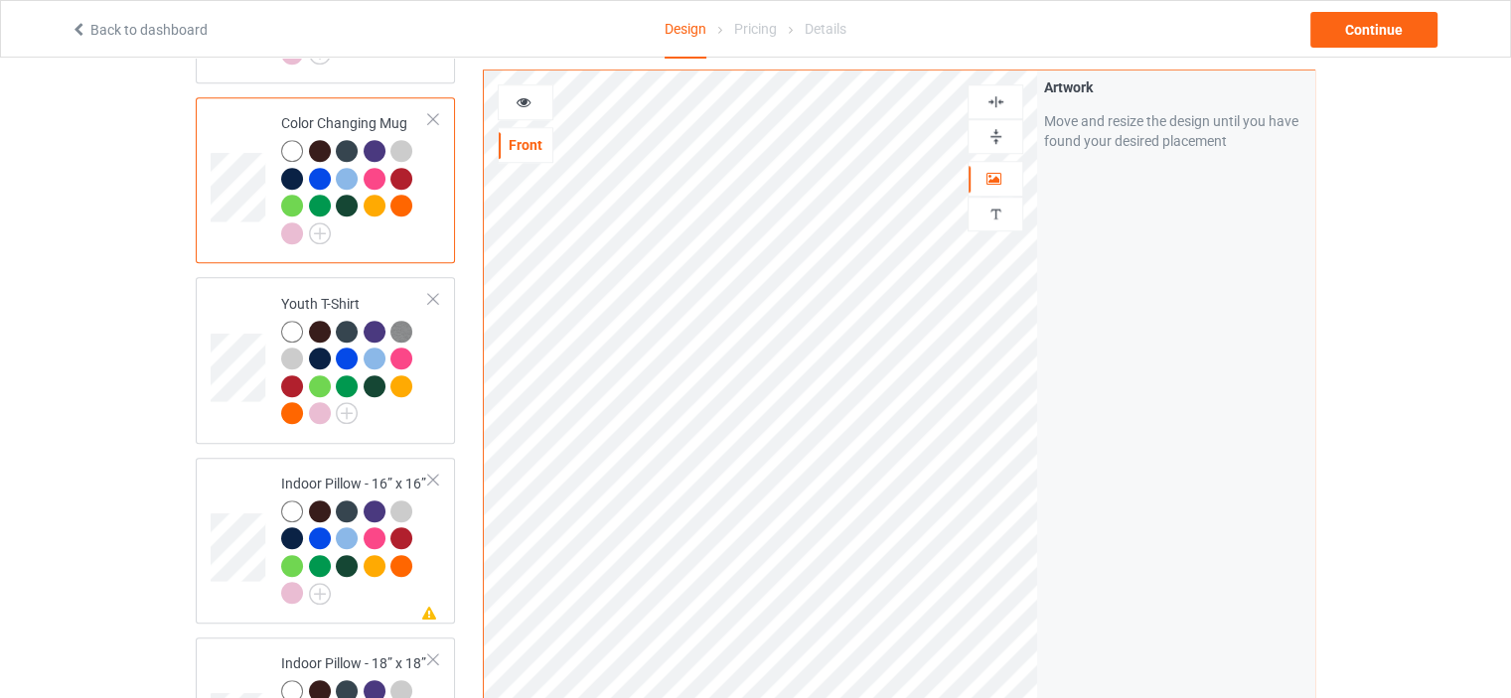
click at [1000, 131] on img at bounding box center [995, 136] width 19 height 19
click at [533, 100] on div at bounding box center [526, 102] width 54 height 20
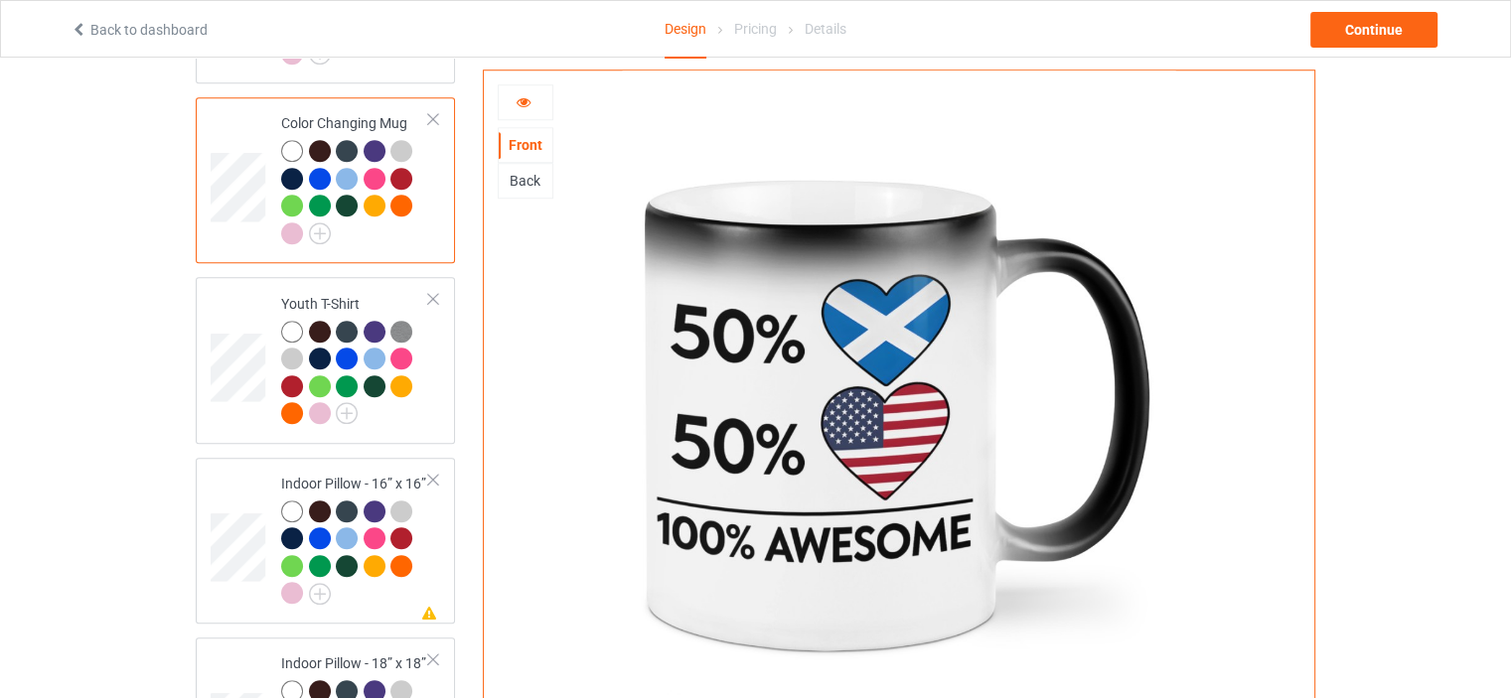
click at [533, 98] on div at bounding box center [526, 102] width 54 height 20
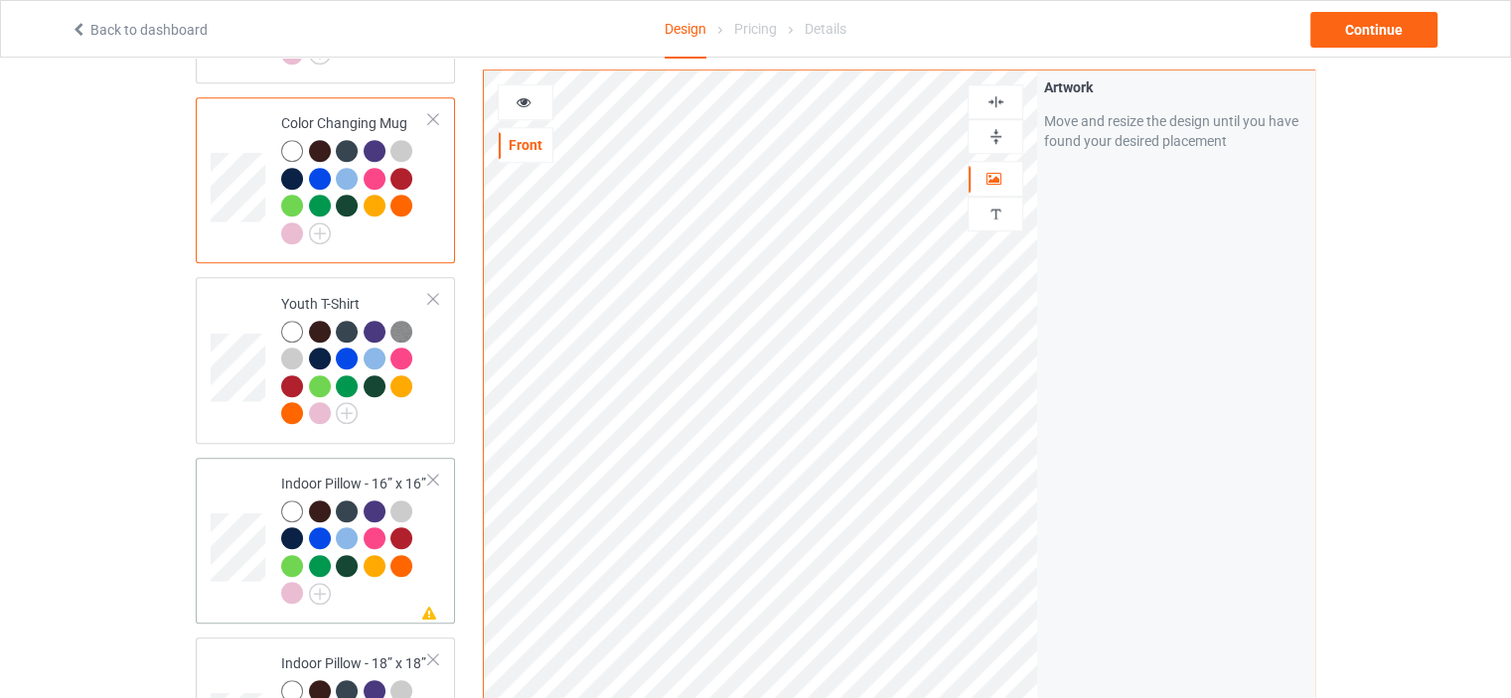
click at [362, 474] on div "Indoor Pillow - 16” x 16”" at bounding box center [355, 538] width 148 height 129
click at [1001, 134] on img at bounding box center [995, 136] width 19 height 19
click at [1006, 98] on div at bounding box center [995, 101] width 54 height 19
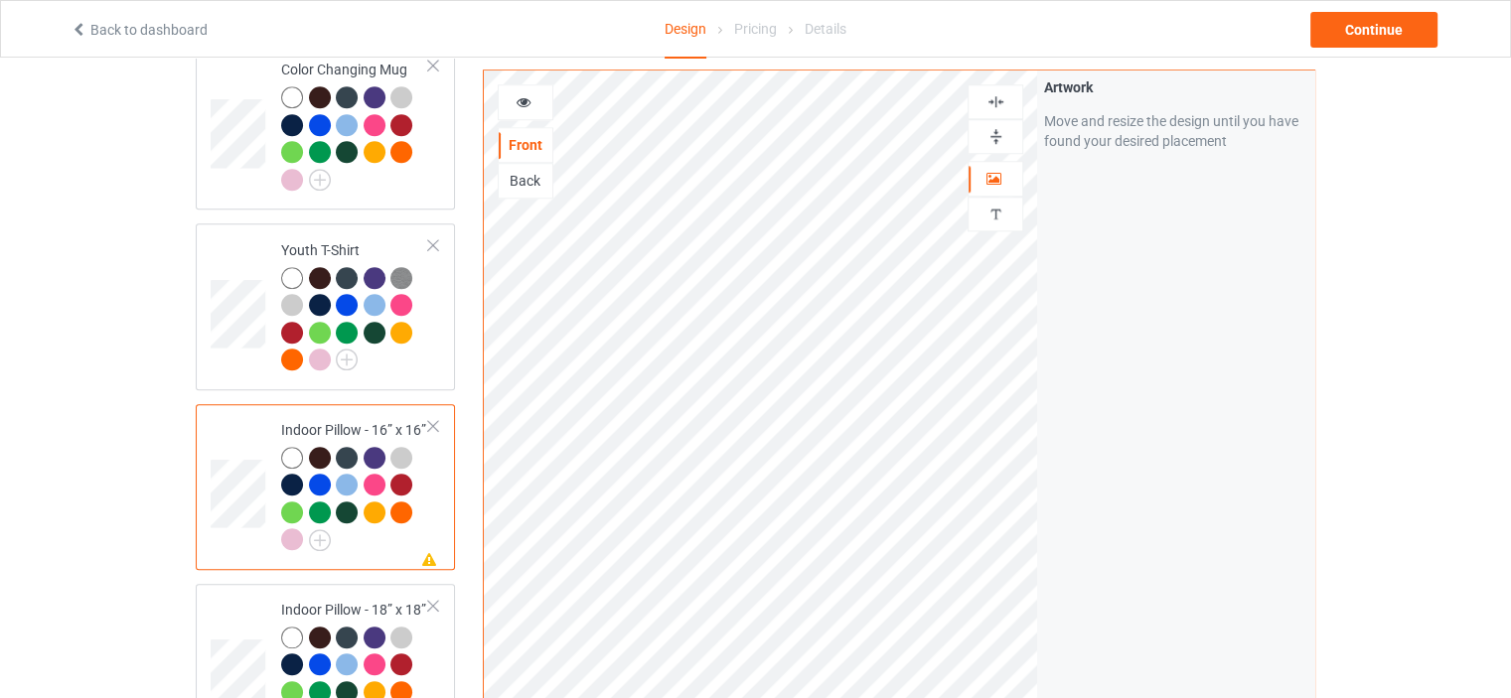
scroll to position [1788, 0]
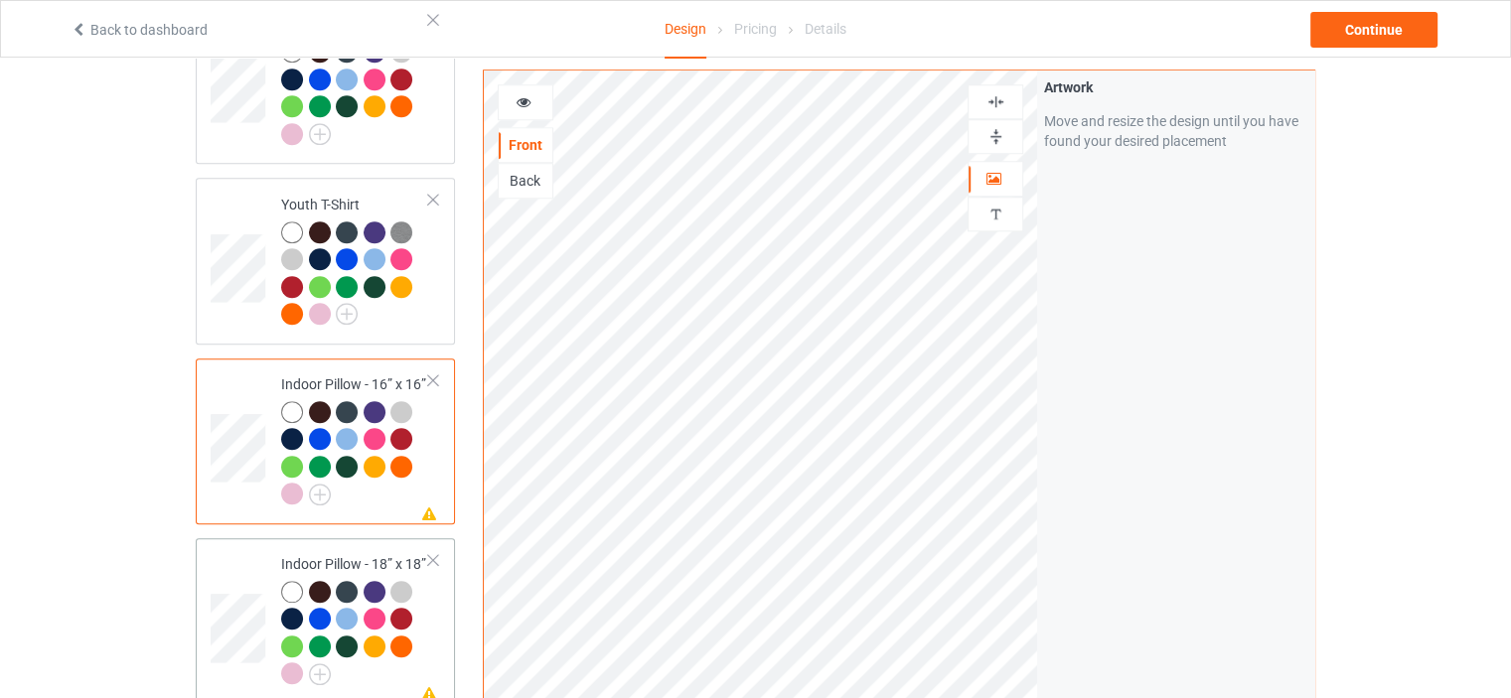
click at [318, 546] on td "Missing artwork on 1 side(s) Indoor Pillow - 18” x 18”" at bounding box center [355, 621] width 170 height 150
drag, startPoint x: 1001, startPoint y: 134, endPoint x: 1001, endPoint y: 106, distance: 27.8
click at [1000, 134] on img at bounding box center [995, 136] width 19 height 19
click at [998, 94] on img at bounding box center [995, 101] width 19 height 19
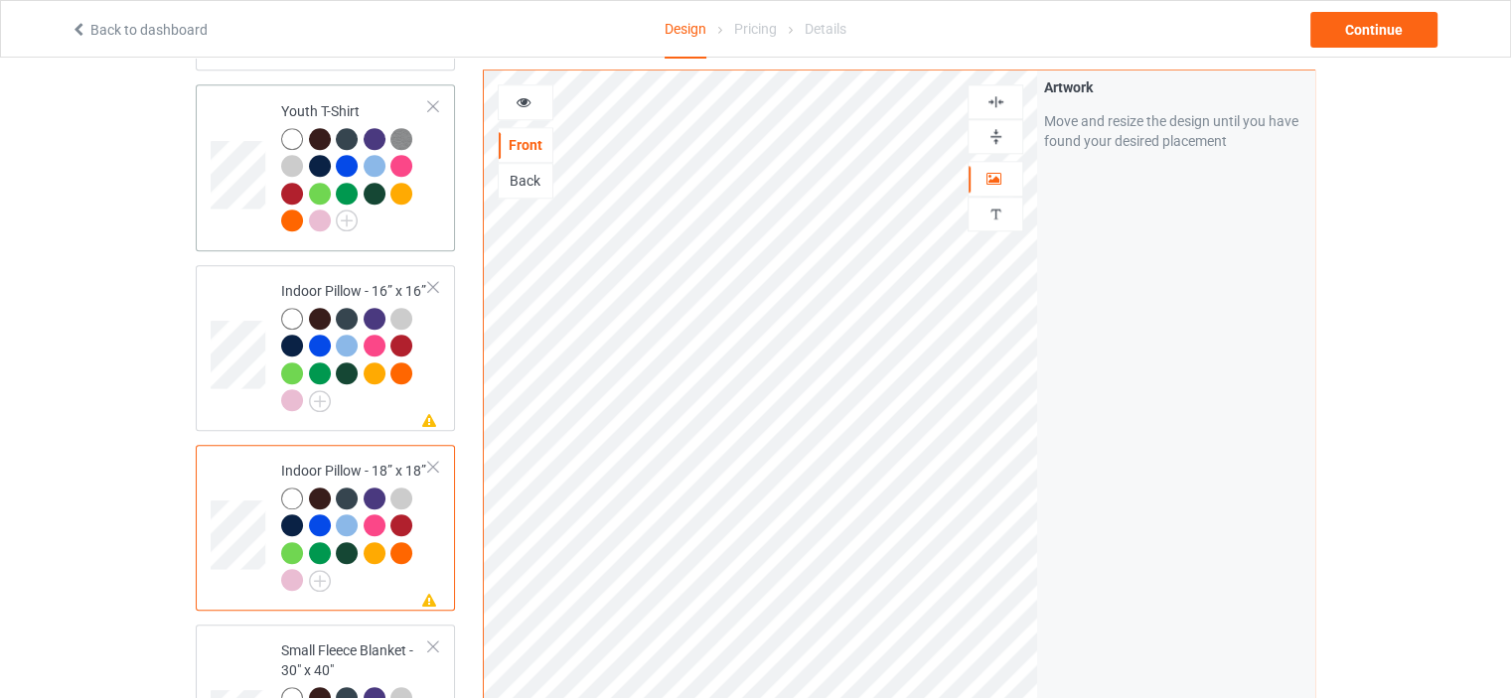
scroll to position [2086, 0]
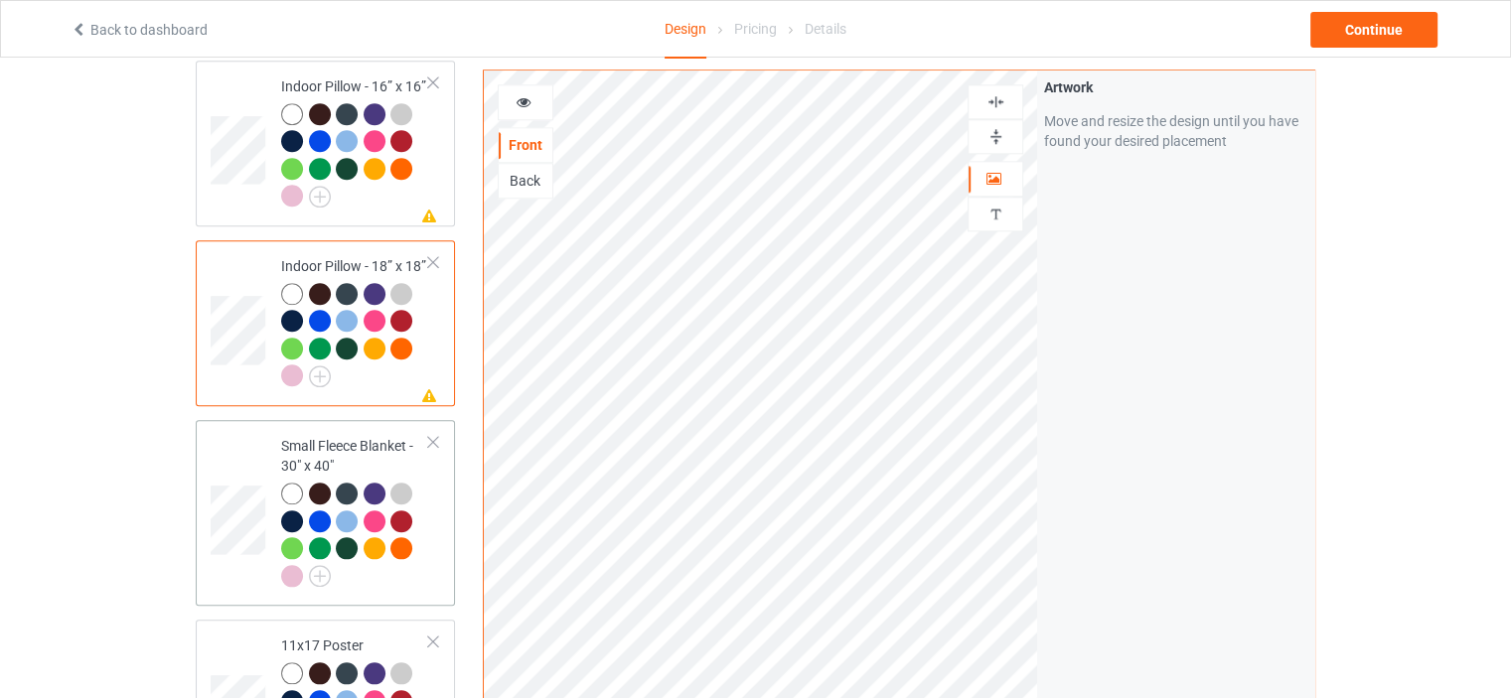
click at [366, 436] on div "Small Fleece Blanket - 30" x 40"" at bounding box center [355, 510] width 148 height 149
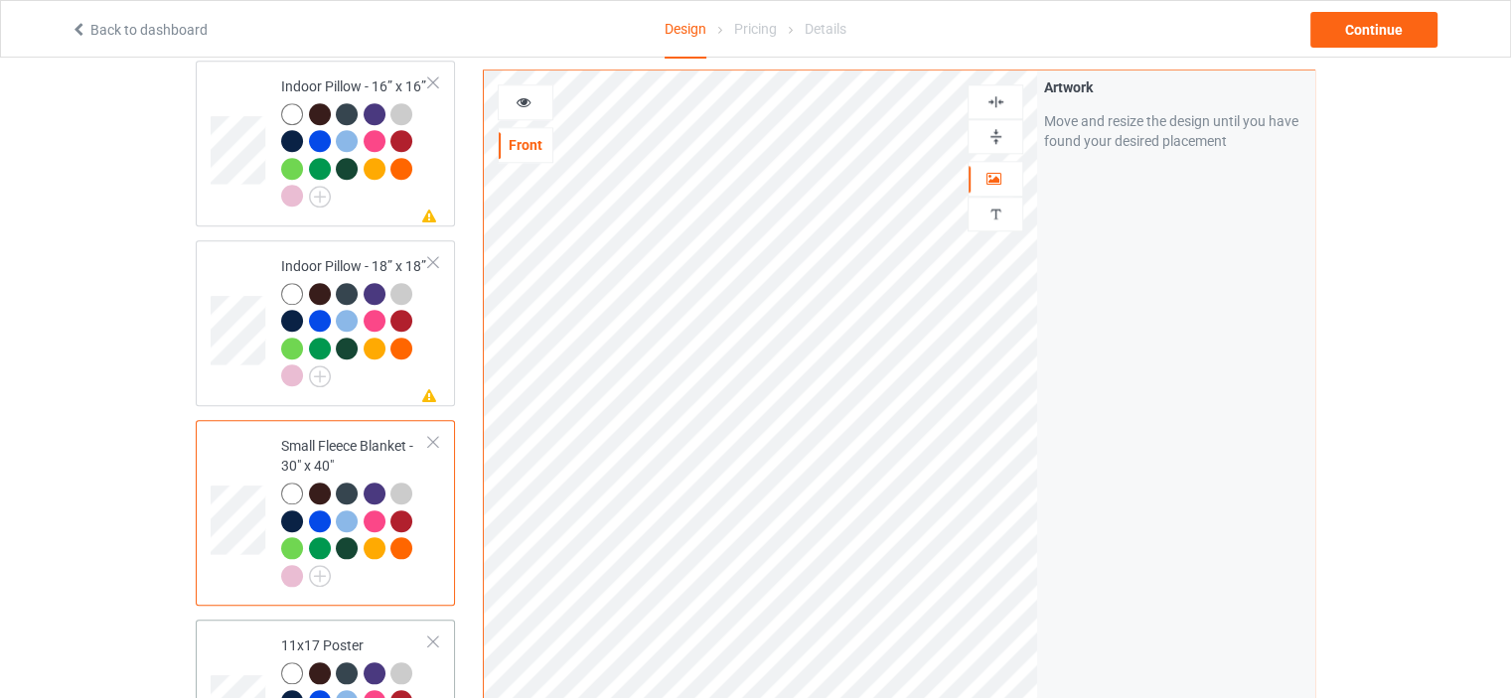
click at [356, 636] on div "11x17 Poster" at bounding box center [355, 700] width 148 height 129
drag, startPoint x: 1000, startPoint y: 136, endPoint x: 1005, endPoint y: 125, distance: 12.0
click at [1001, 134] on img at bounding box center [995, 136] width 19 height 19
click at [1005, 95] on div at bounding box center [995, 101] width 54 height 19
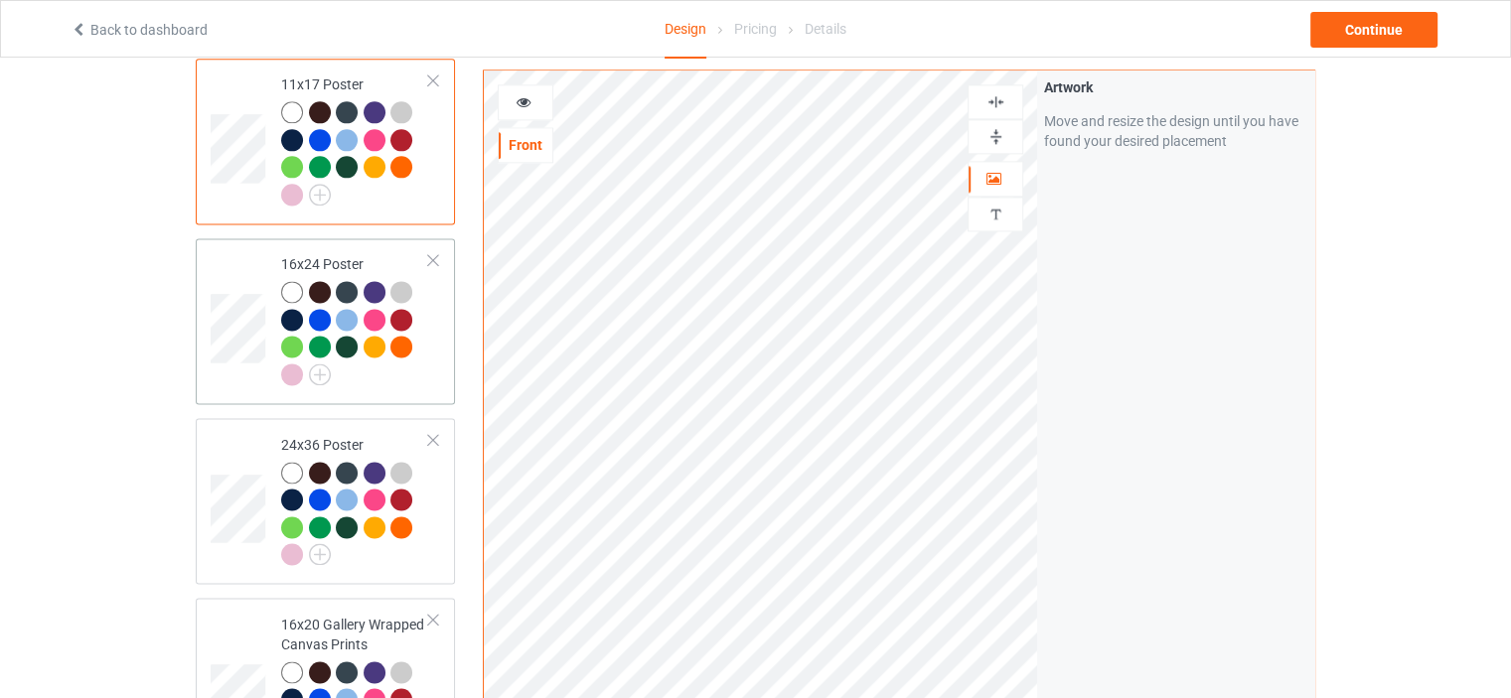
scroll to position [2781, 0]
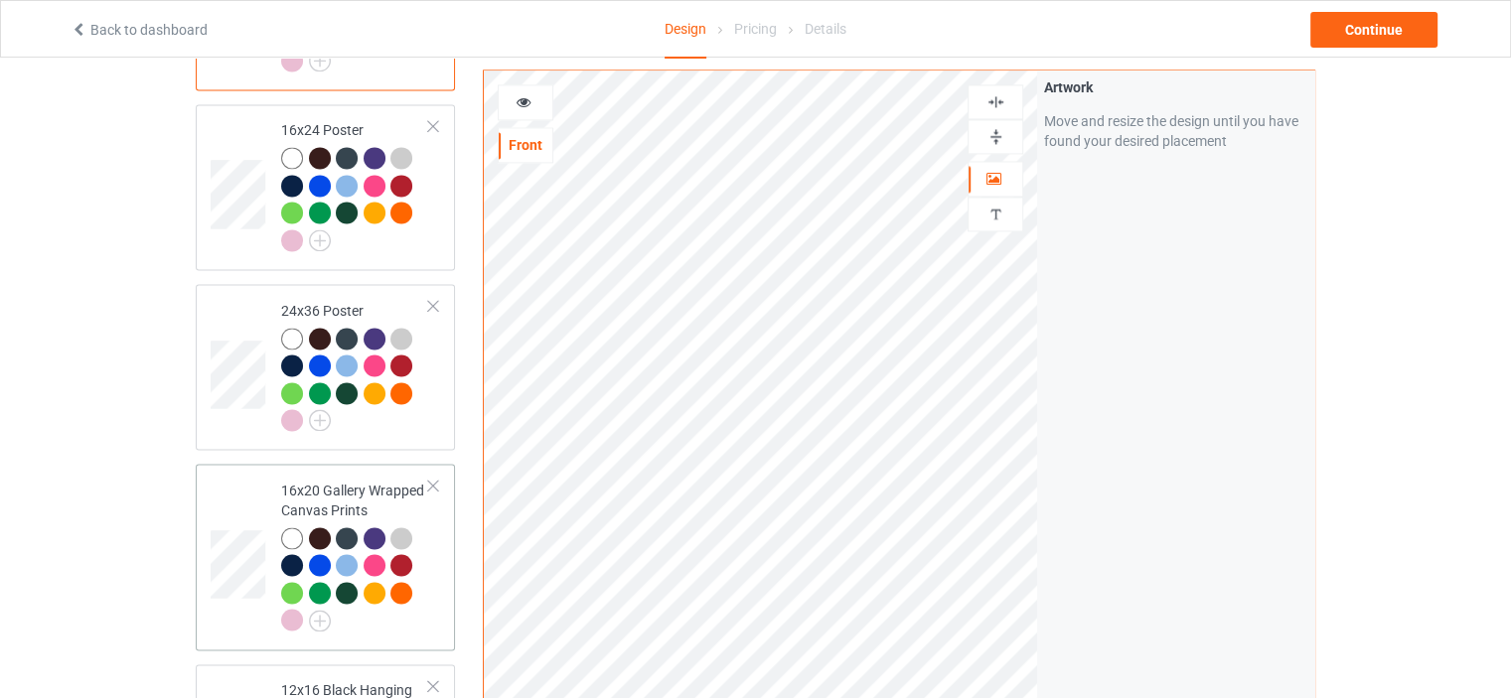
click at [324, 472] on td "16x20 Gallery Wrapped Canvas Prints" at bounding box center [355, 557] width 170 height 170
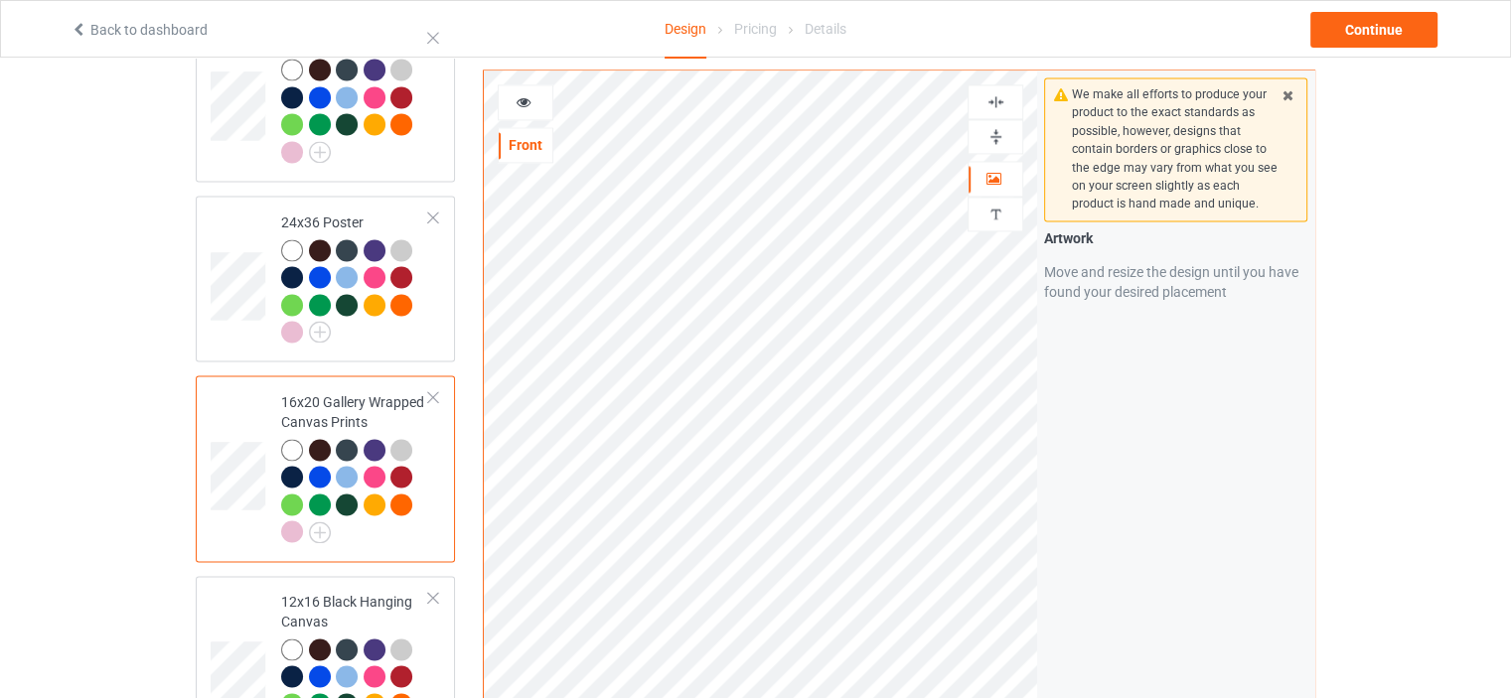
scroll to position [2980, 0]
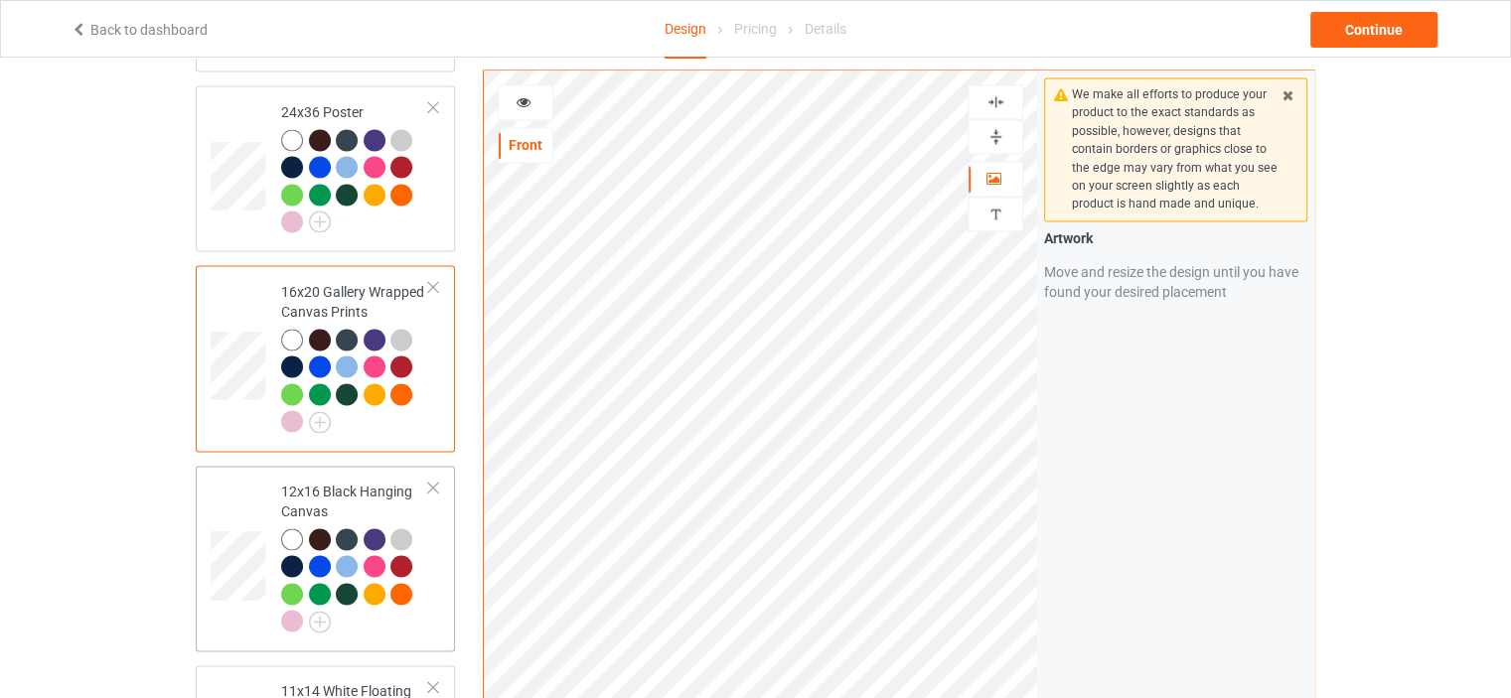
click at [325, 482] on div "12x16 Black Hanging Canvas" at bounding box center [355, 556] width 148 height 149
click at [997, 129] on img at bounding box center [995, 136] width 19 height 19
click at [1005, 99] on div at bounding box center [995, 101] width 54 height 19
drag, startPoint x: 997, startPoint y: 131, endPoint x: 1002, endPoint y: 94, distance: 37.1
click at [997, 130] on img at bounding box center [995, 136] width 19 height 19
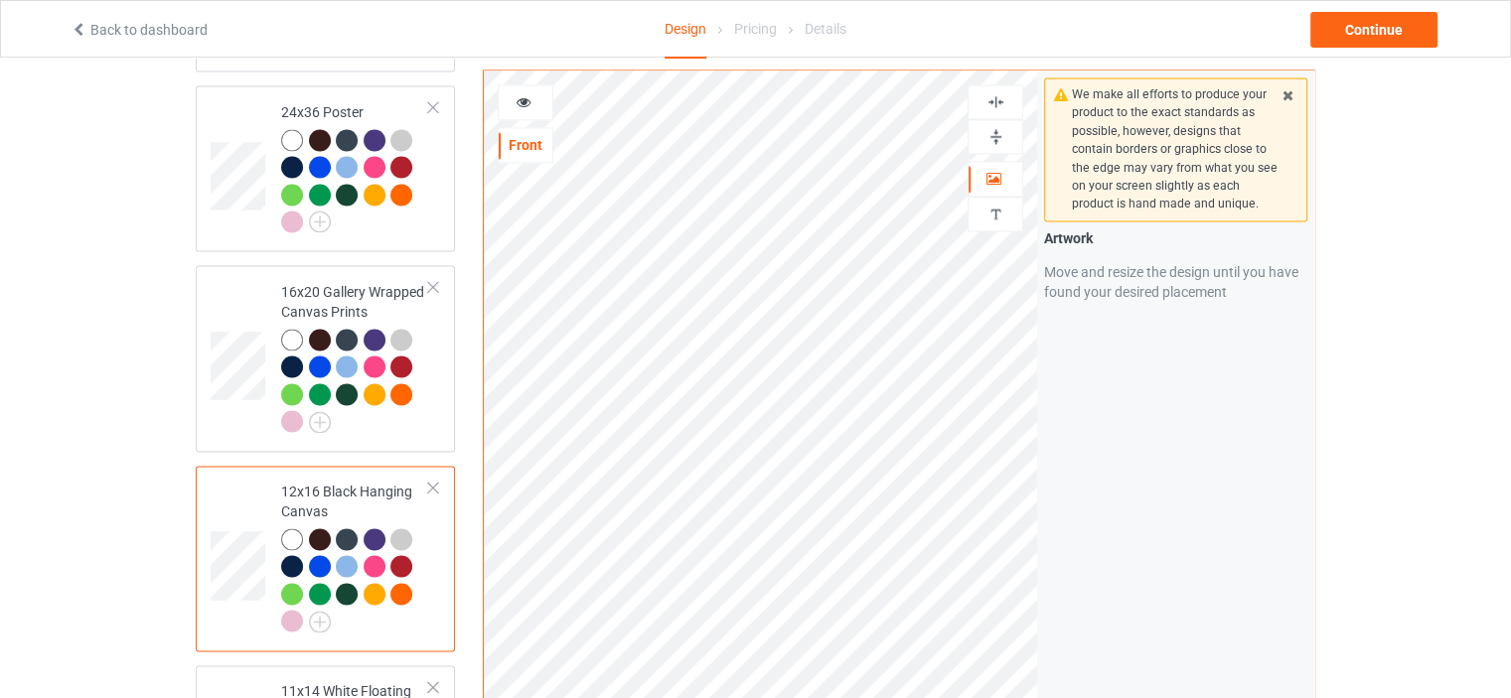
click at [1002, 90] on div at bounding box center [995, 101] width 56 height 35
click at [1000, 100] on img at bounding box center [995, 101] width 19 height 19
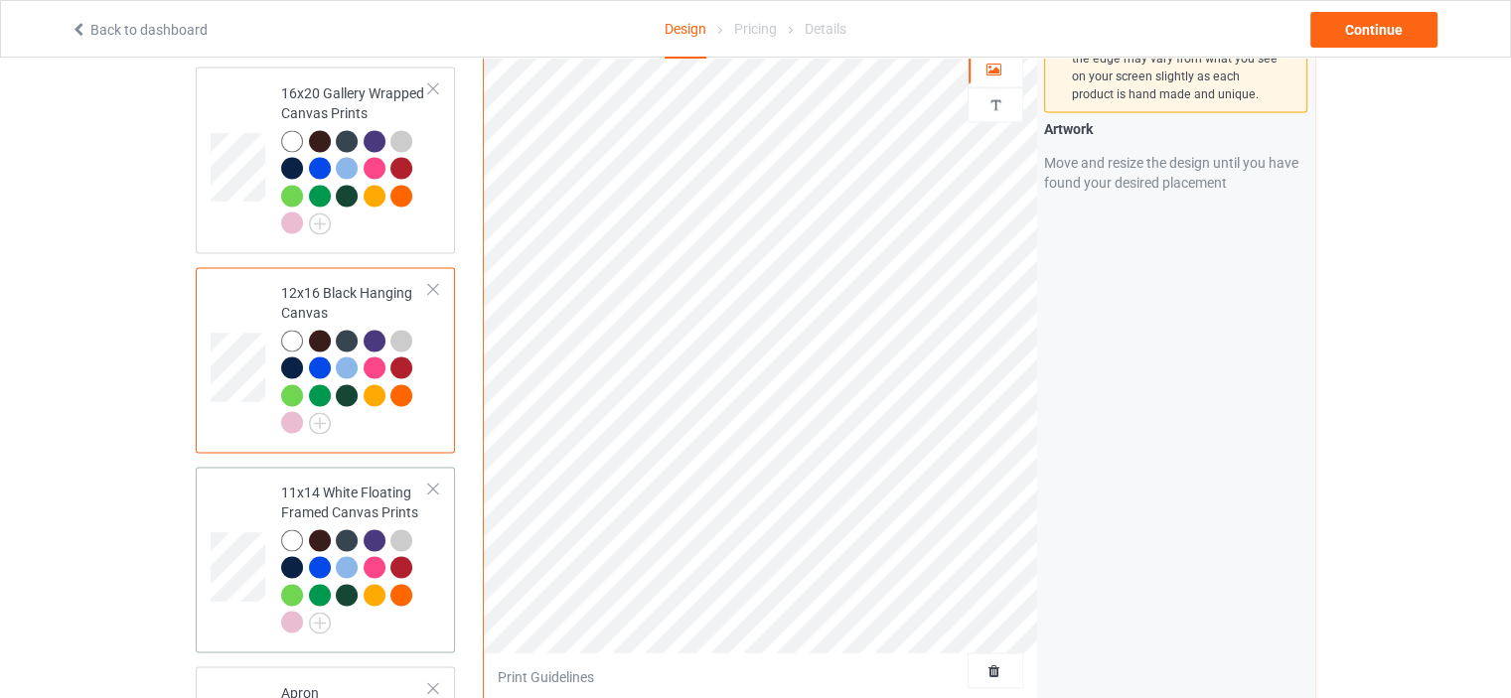
click at [325, 483] on div "11x14 White Floating Framed Canvas Prints" at bounding box center [355, 557] width 148 height 149
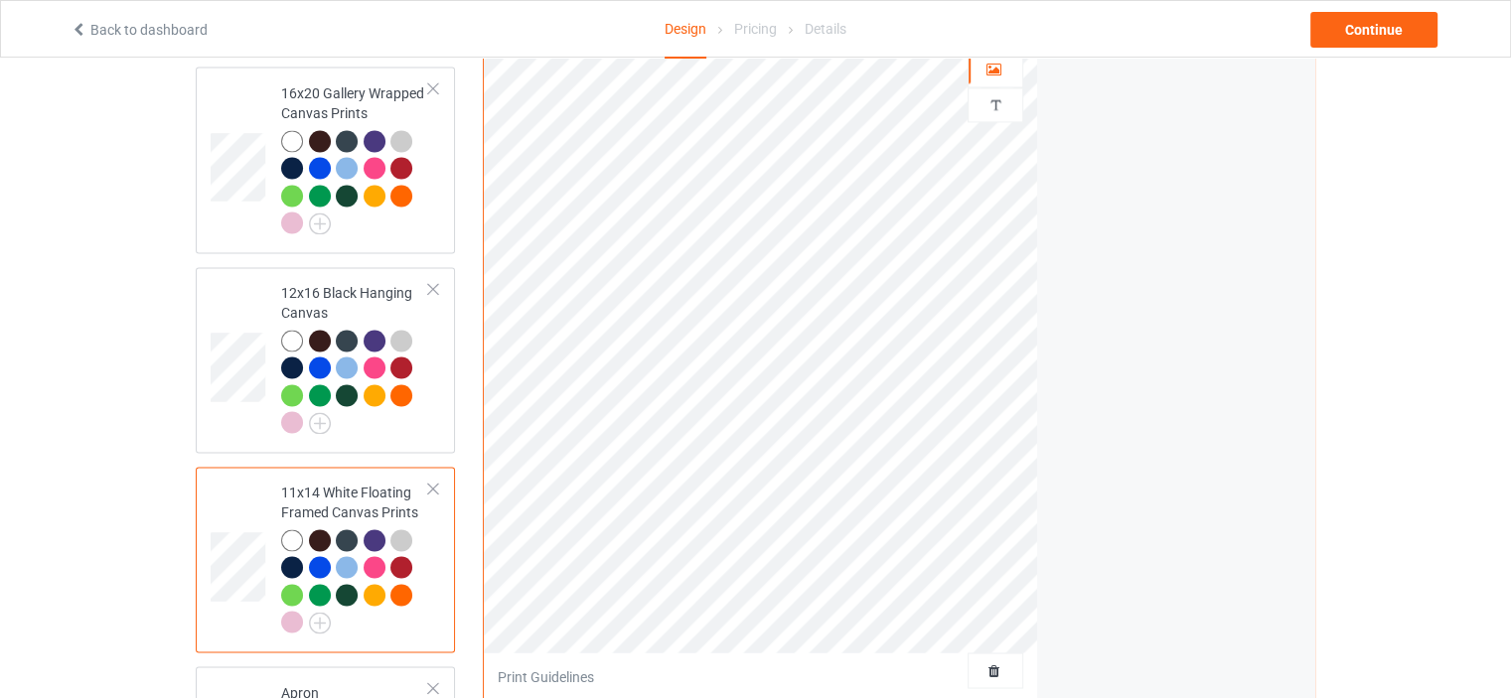
scroll to position [3079, 0]
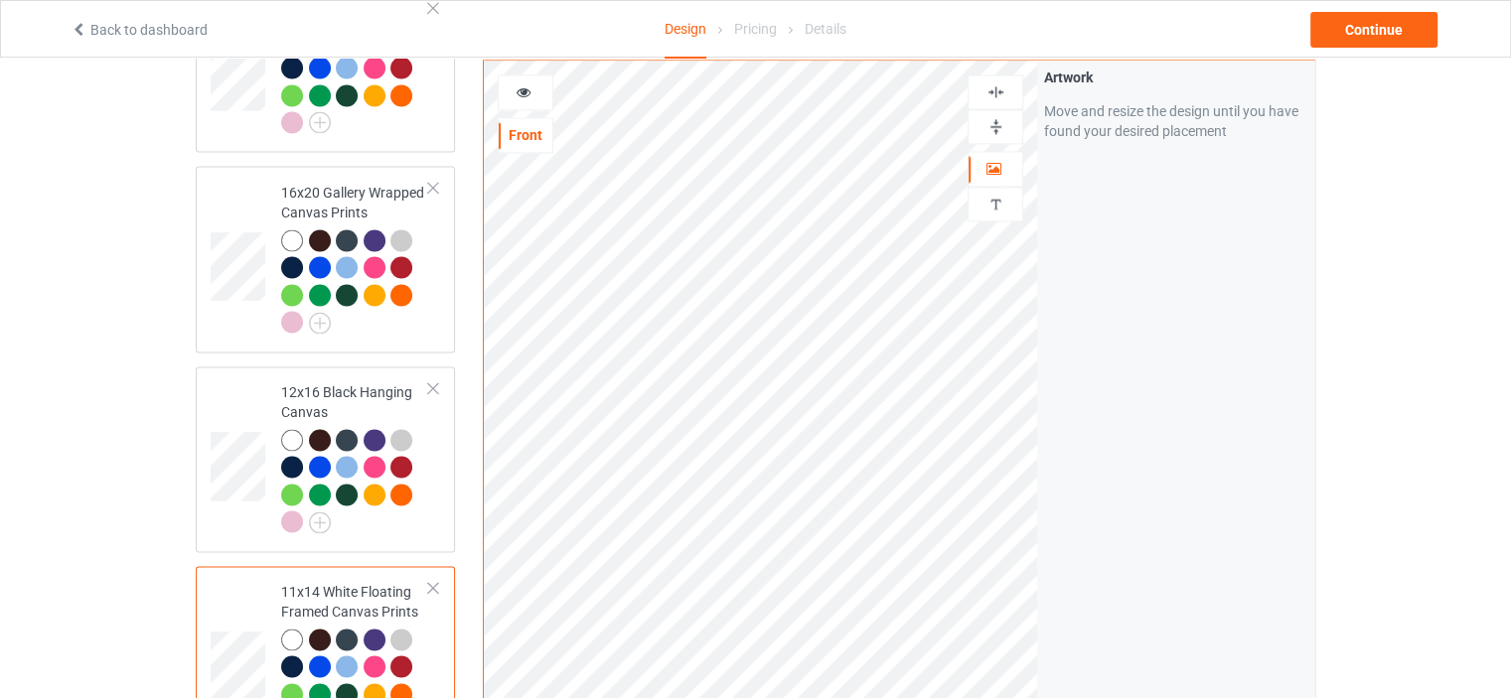
click at [1000, 117] on img at bounding box center [995, 126] width 19 height 19
click at [1001, 82] on img at bounding box center [995, 91] width 19 height 19
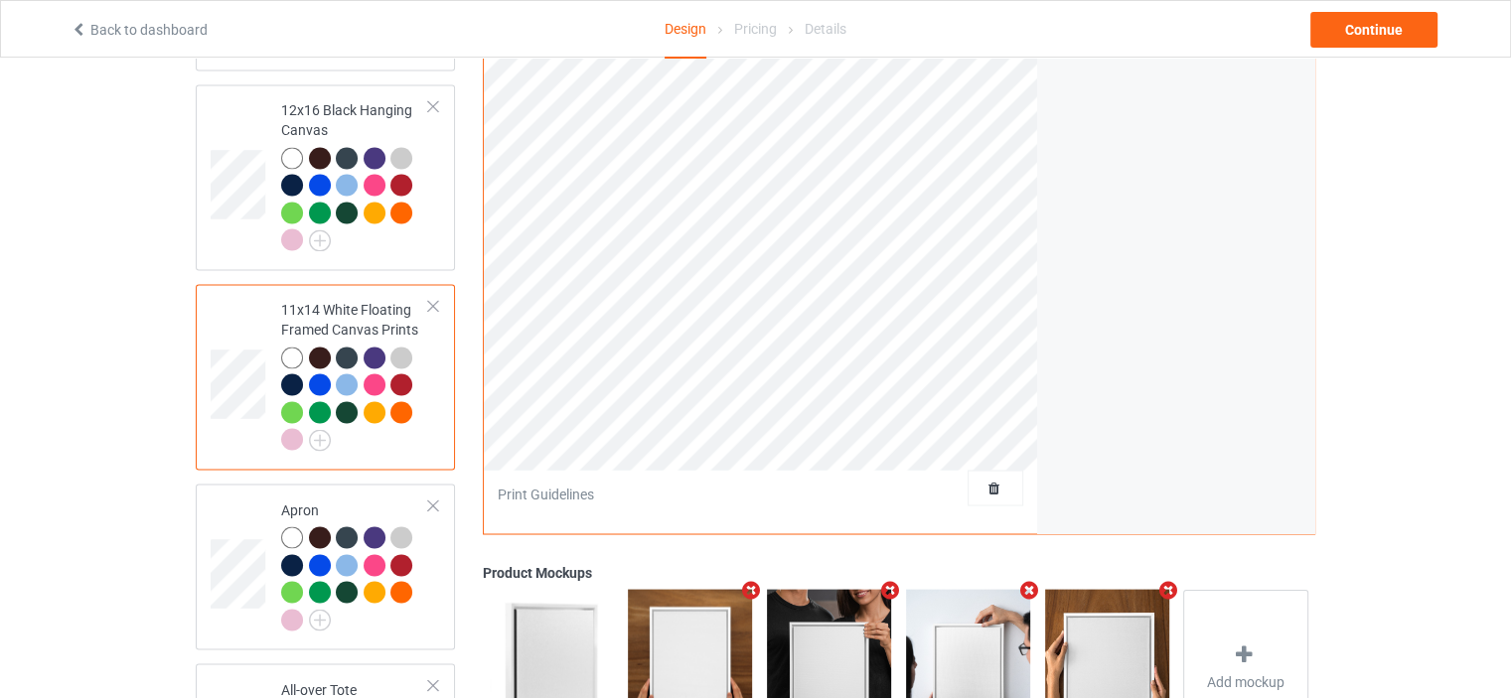
scroll to position [3477, 0]
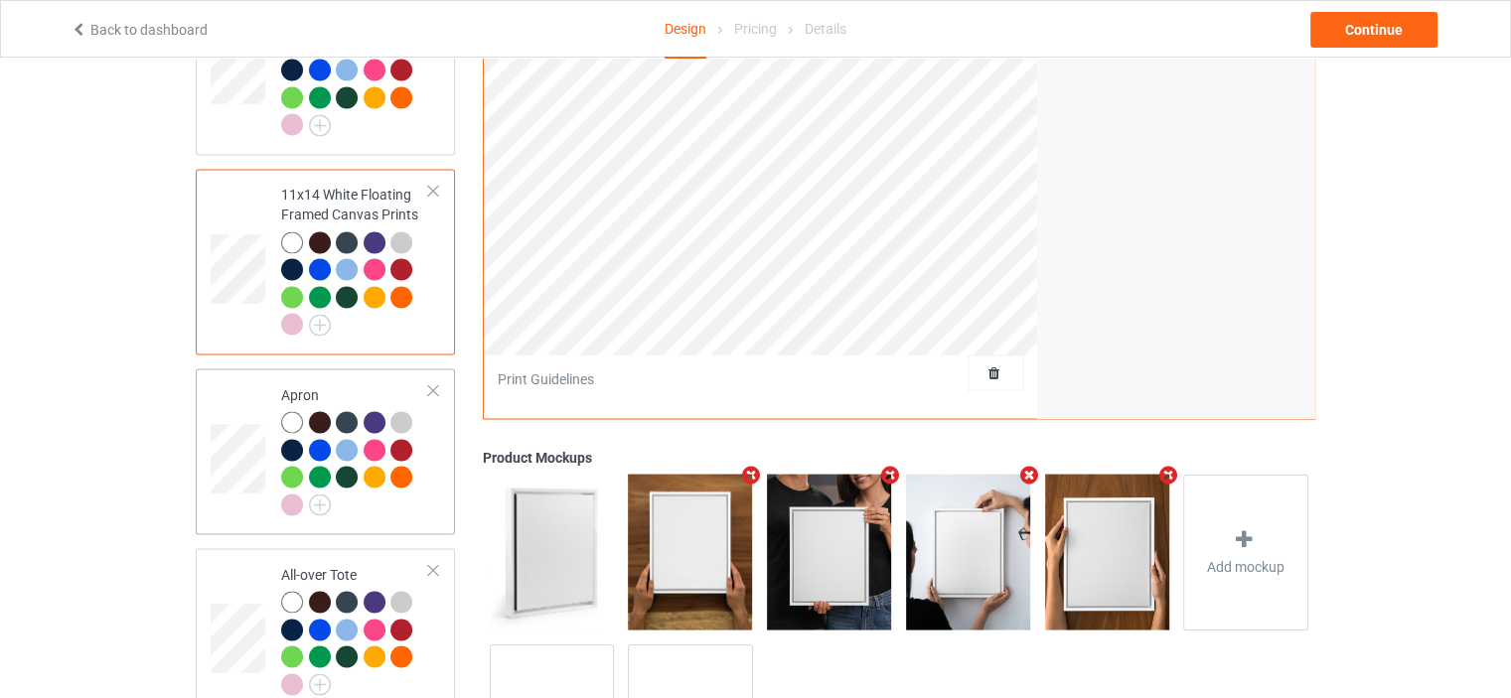
click at [340, 384] on div "Apron" at bounding box center [355, 448] width 148 height 129
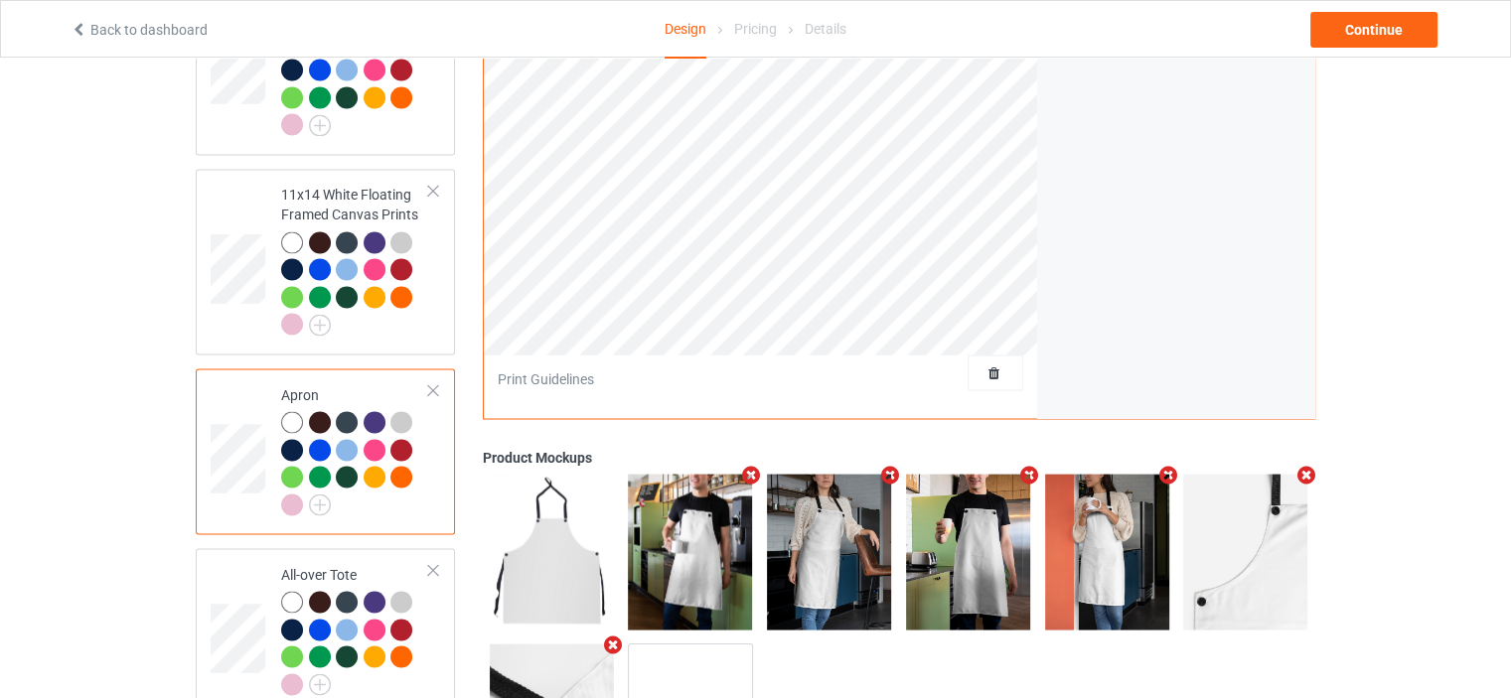
scroll to position [3079, 0]
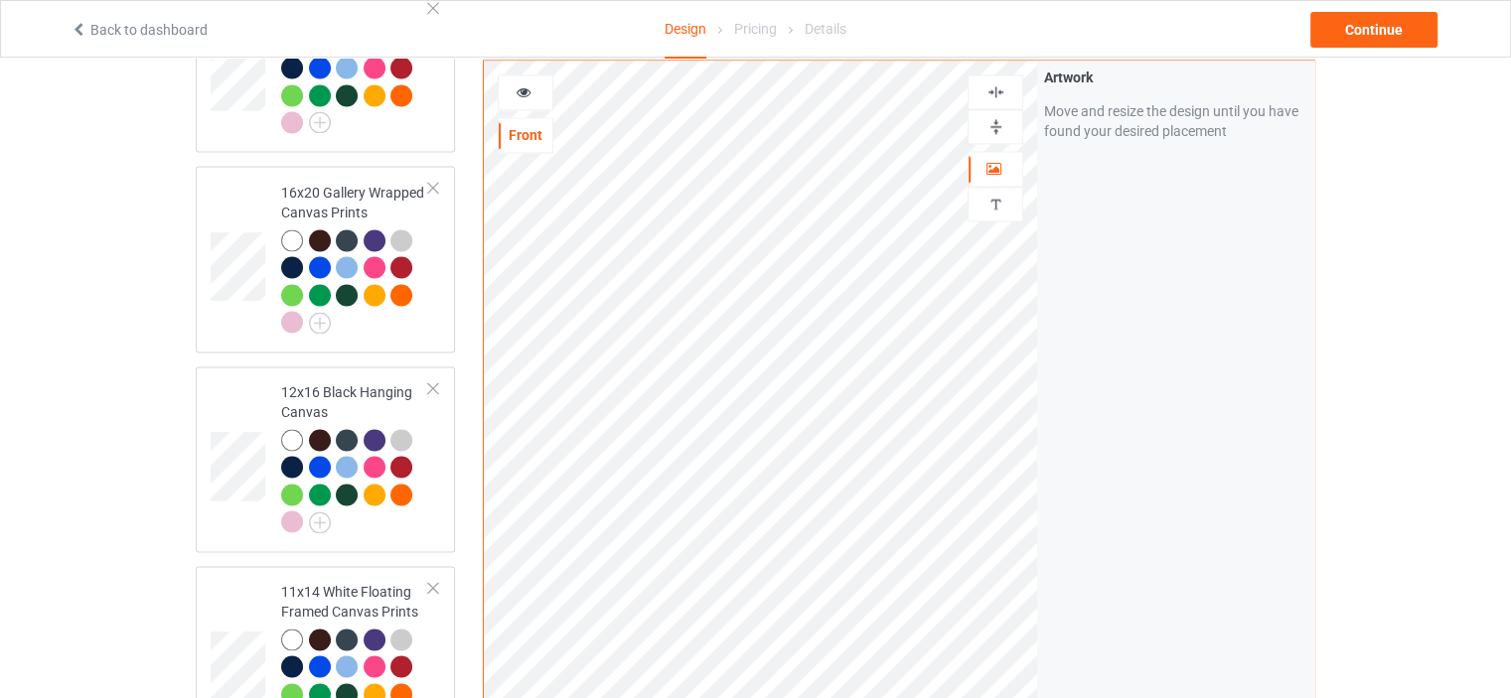
click at [996, 82] on img at bounding box center [995, 91] width 19 height 19
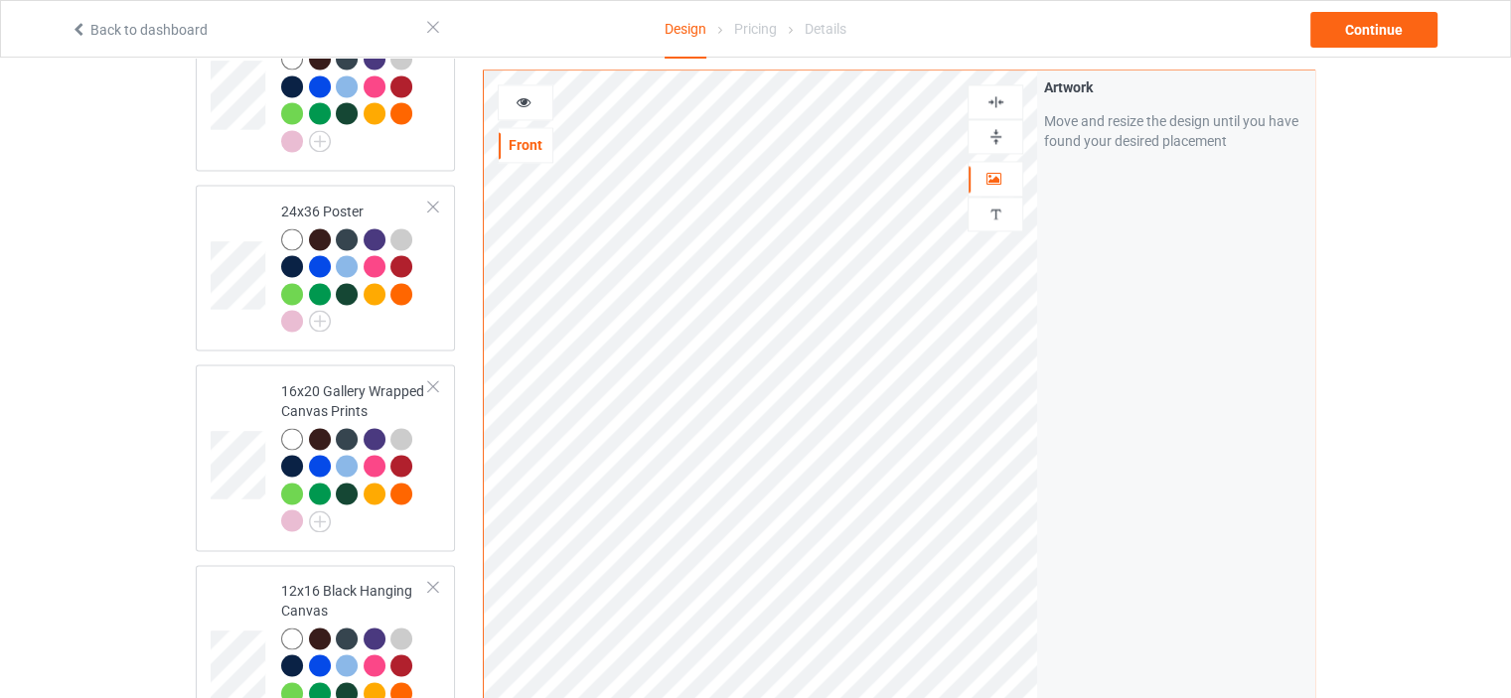
click at [994, 96] on img at bounding box center [995, 101] width 19 height 19
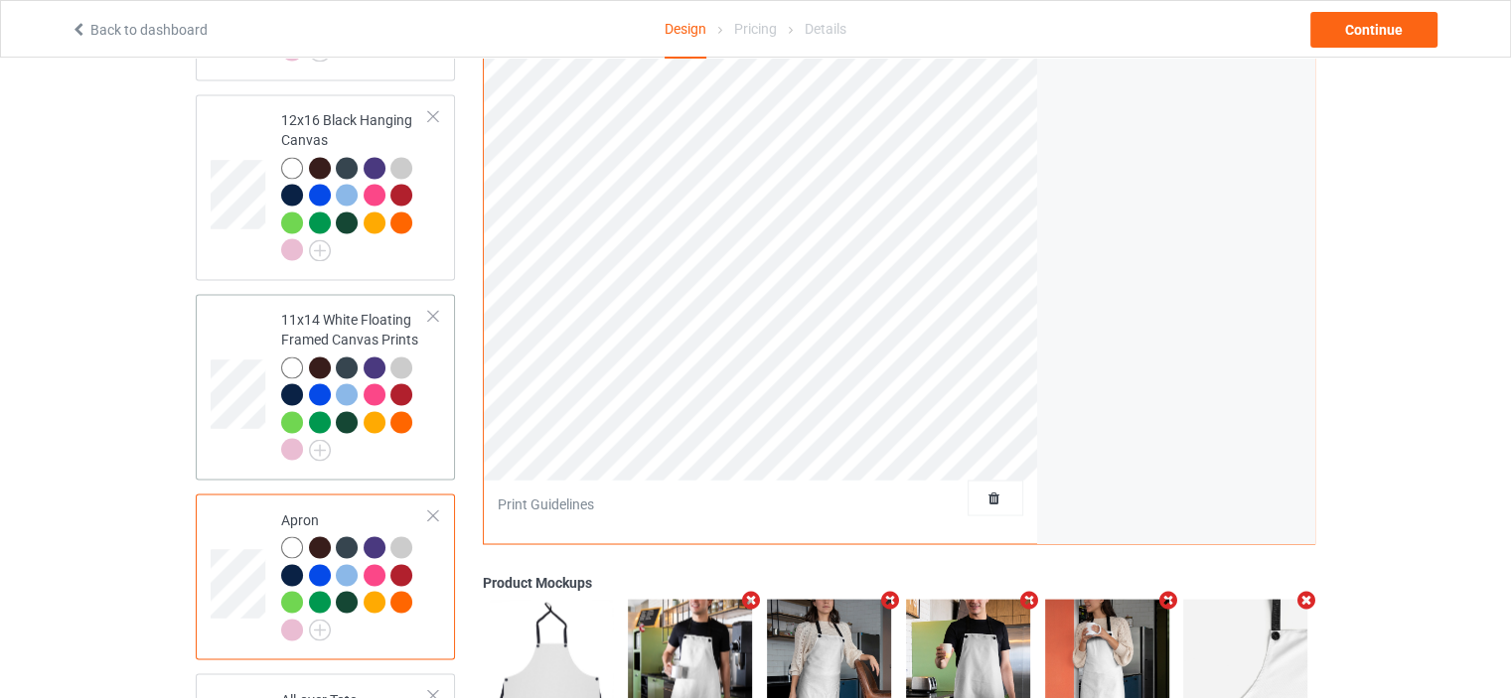
scroll to position [3477, 0]
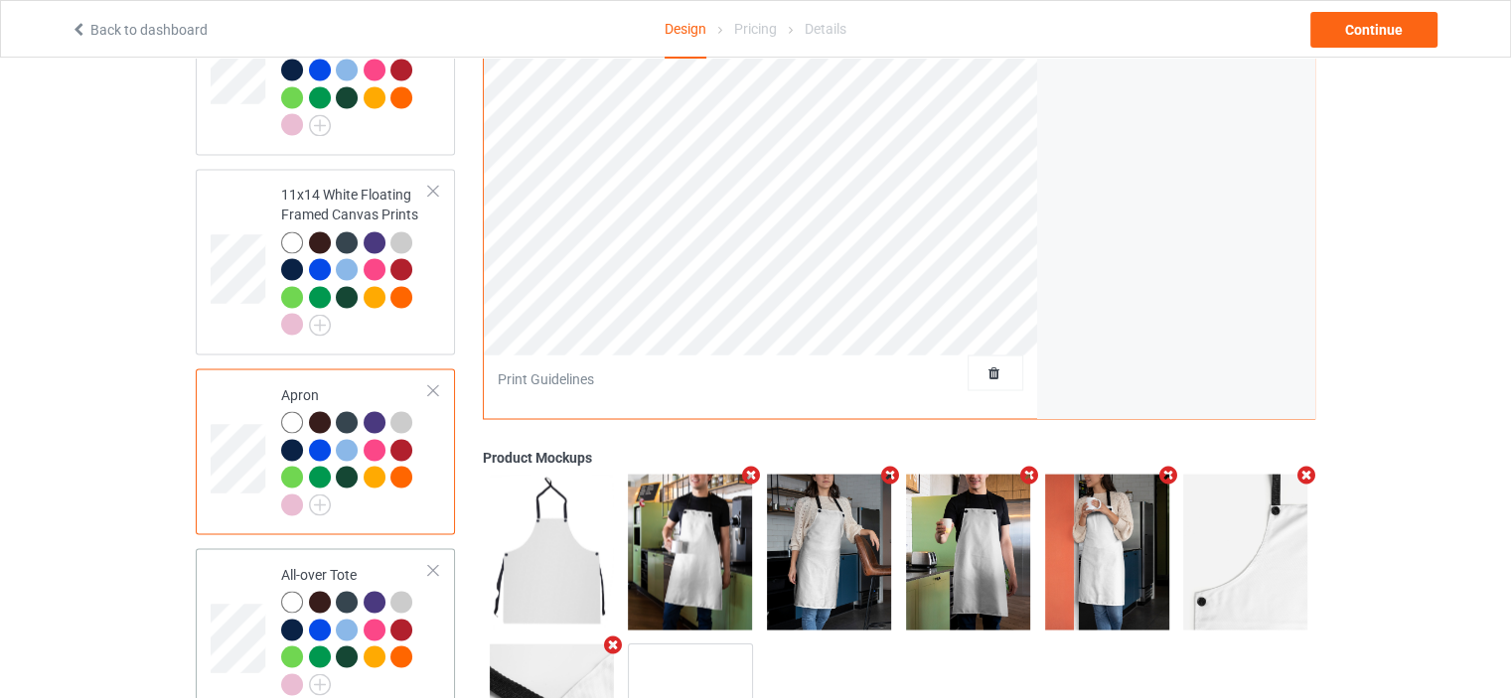
click at [348, 556] on td "Missing artwork on 1 side(s) All-over Tote" at bounding box center [355, 631] width 170 height 150
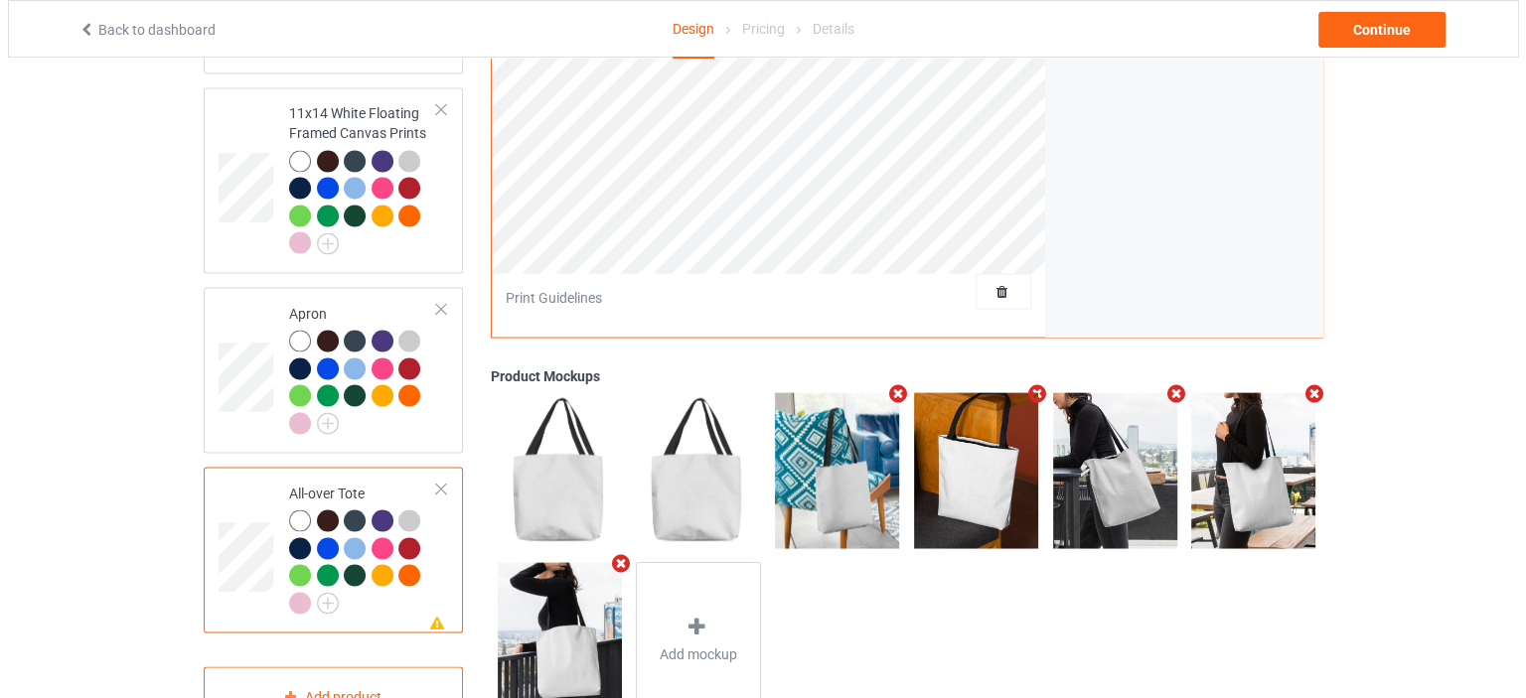
scroll to position [3593, 0]
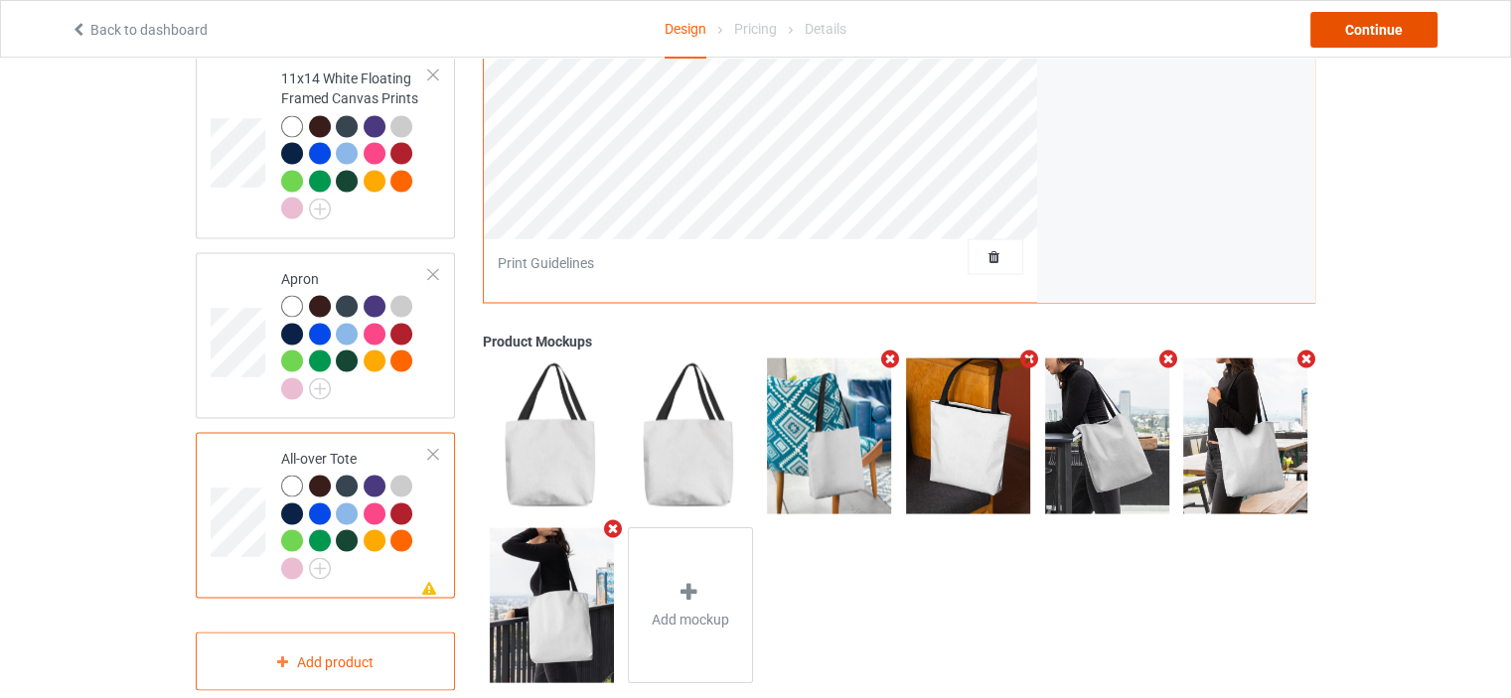
click at [1382, 27] on div "Continue" at bounding box center [1373, 30] width 127 height 36
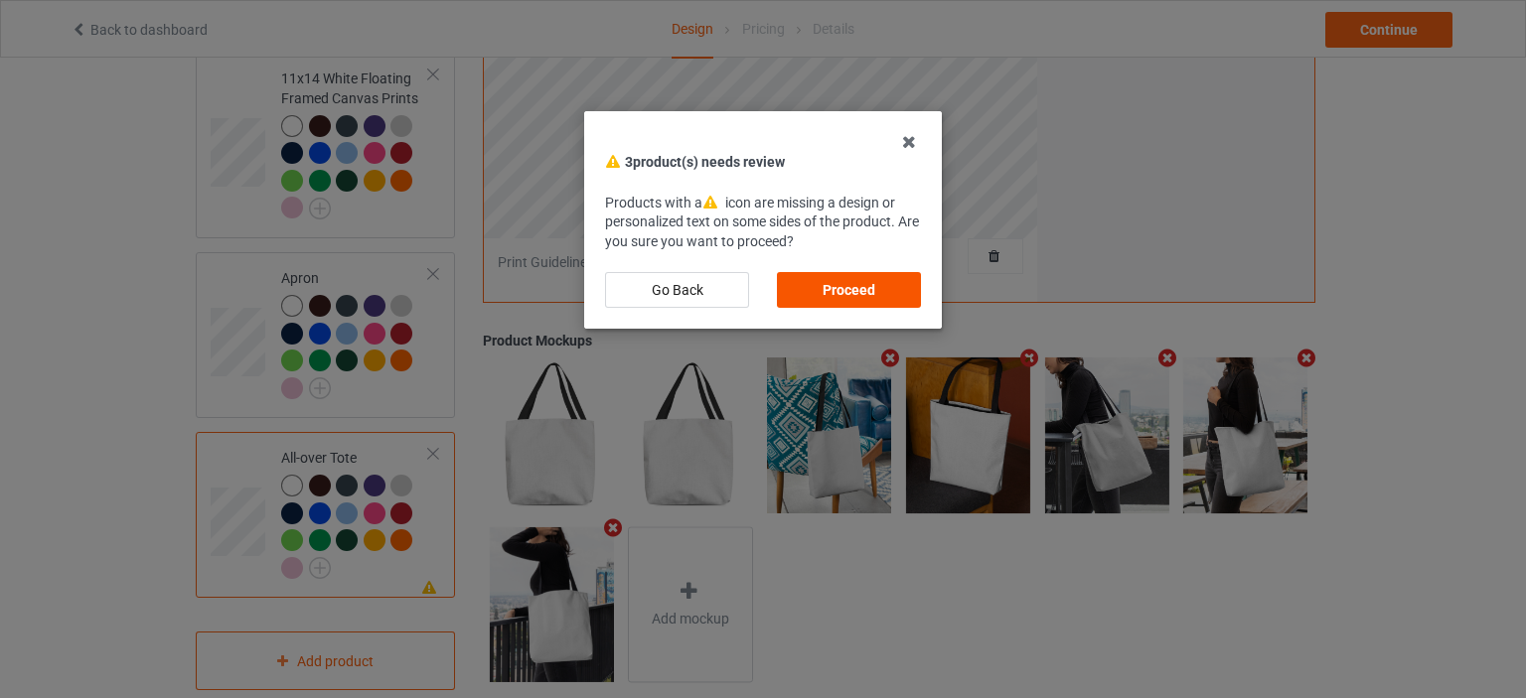
click at [865, 297] on div "Proceed" at bounding box center [849, 290] width 144 height 36
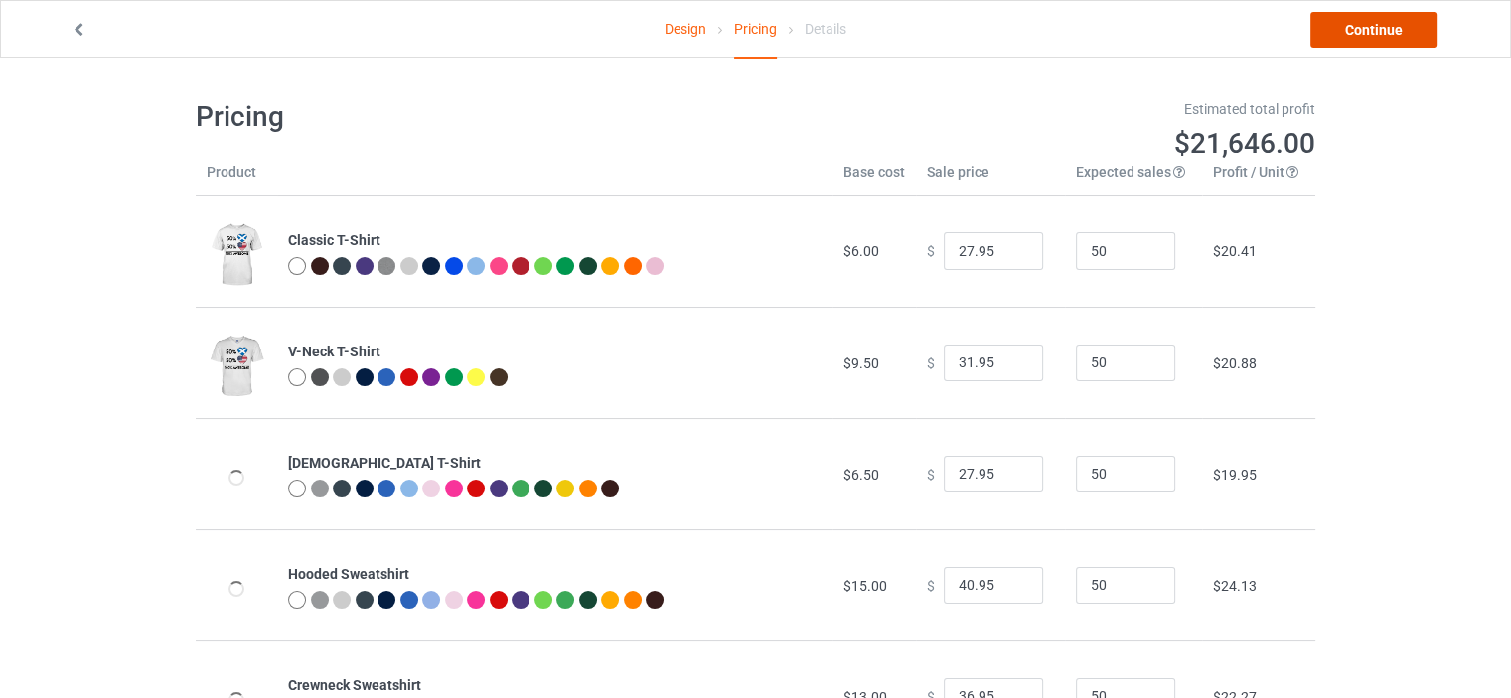
click at [1405, 28] on link "Continue" at bounding box center [1373, 30] width 127 height 36
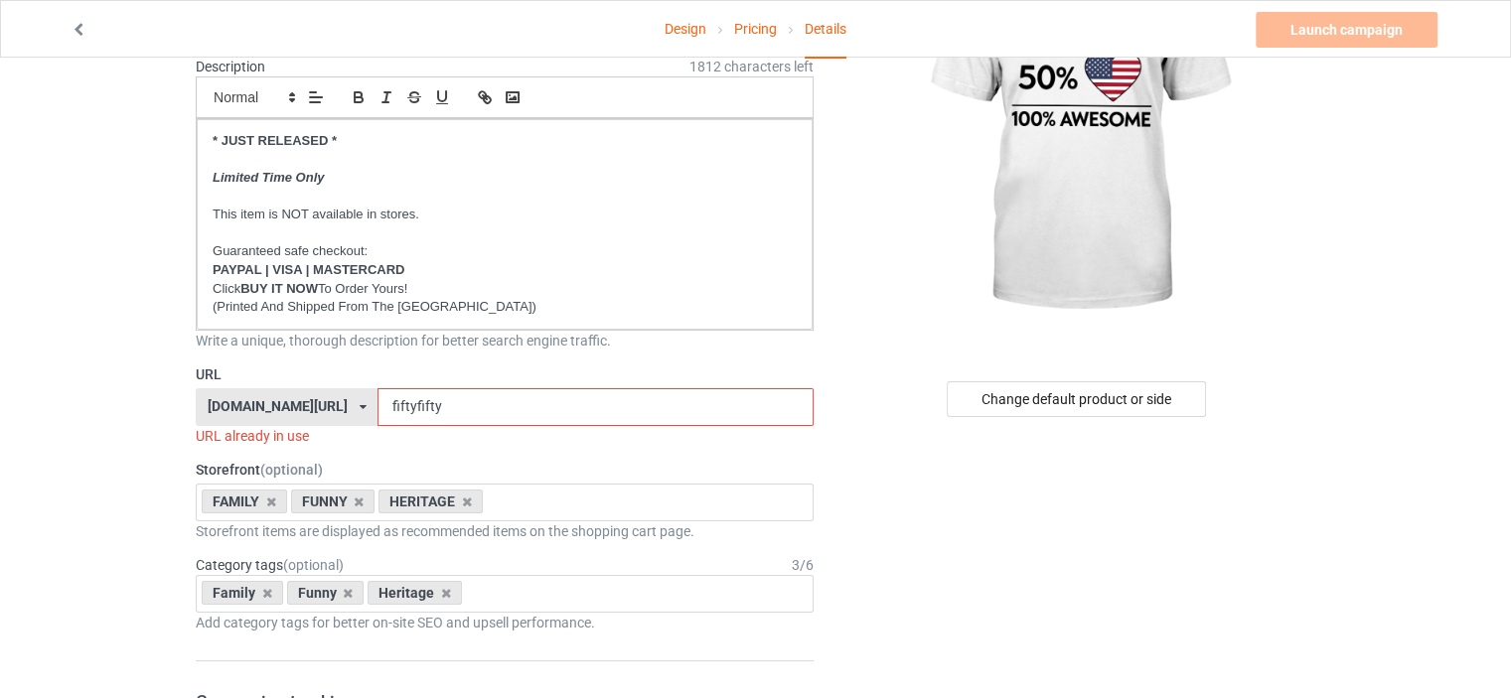
scroll to position [199, 0]
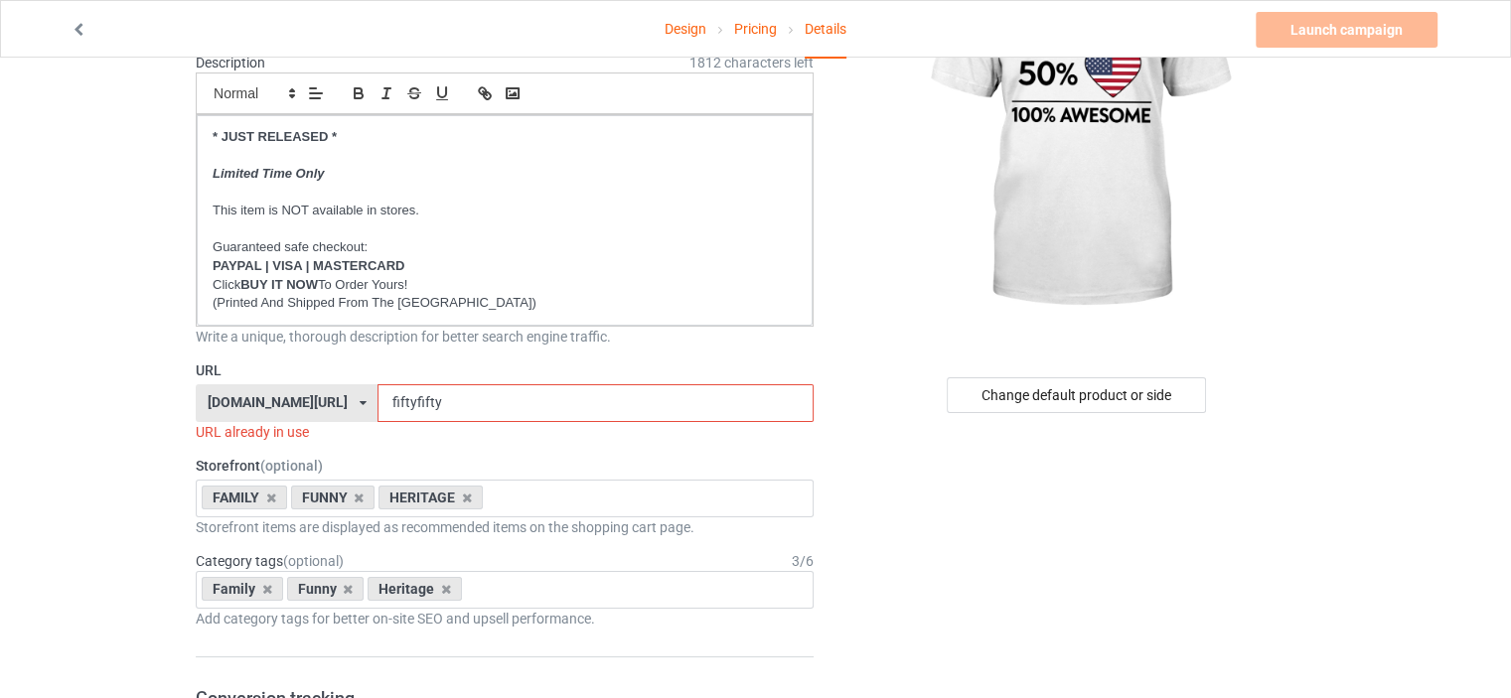
drag, startPoint x: 463, startPoint y: 405, endPoint x: 0, endPoint y: 384, distance: 463.3
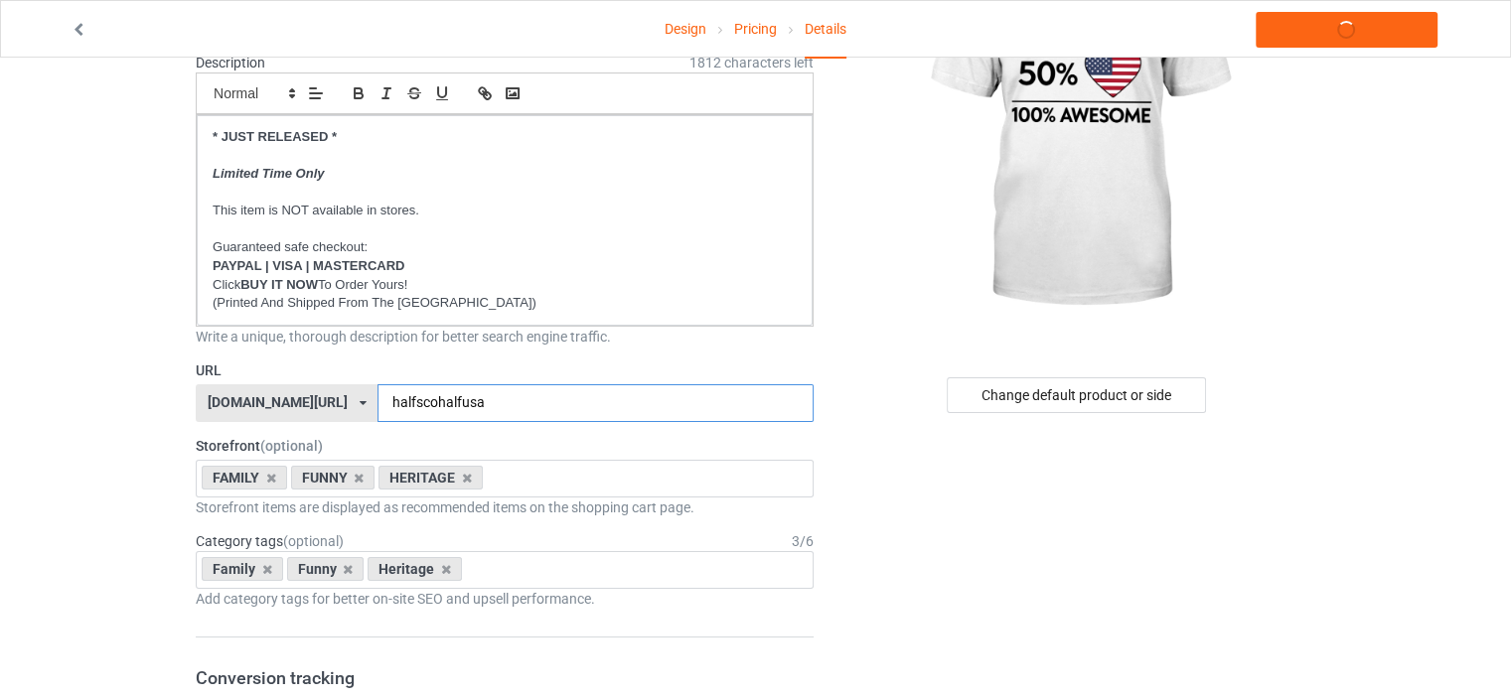
type input "halfscohalfusa"
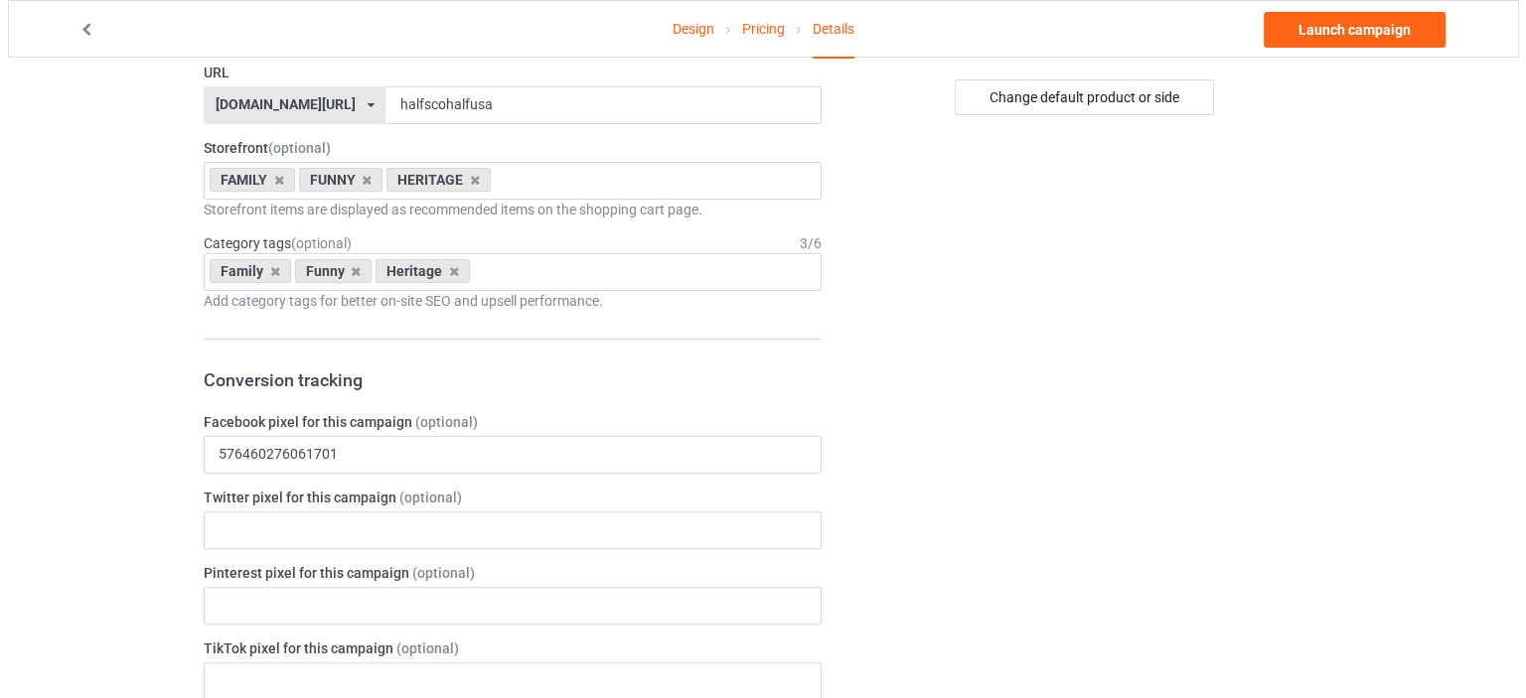
scroll to position [0, 0]
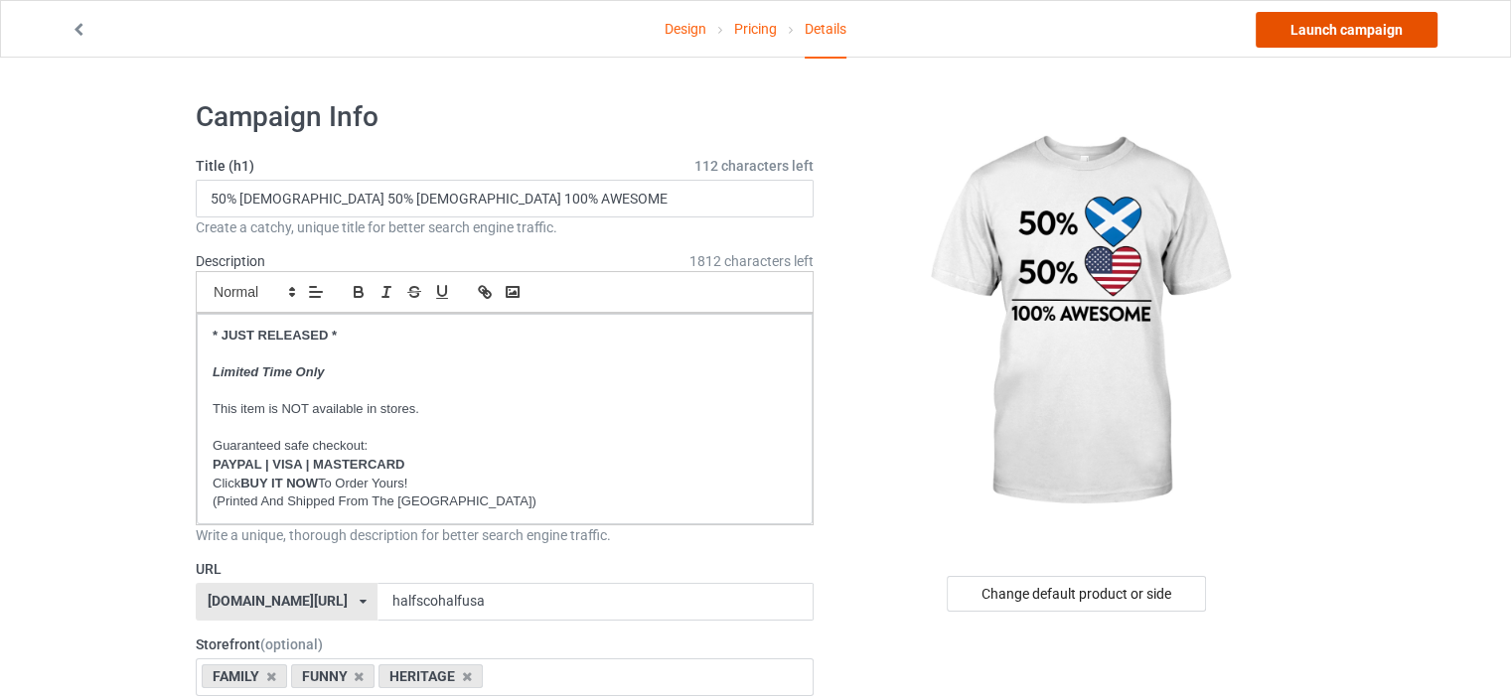
click at [1385, 31] on link "Launch campaign" at bounding box center [1347, 30] width 182 height 36
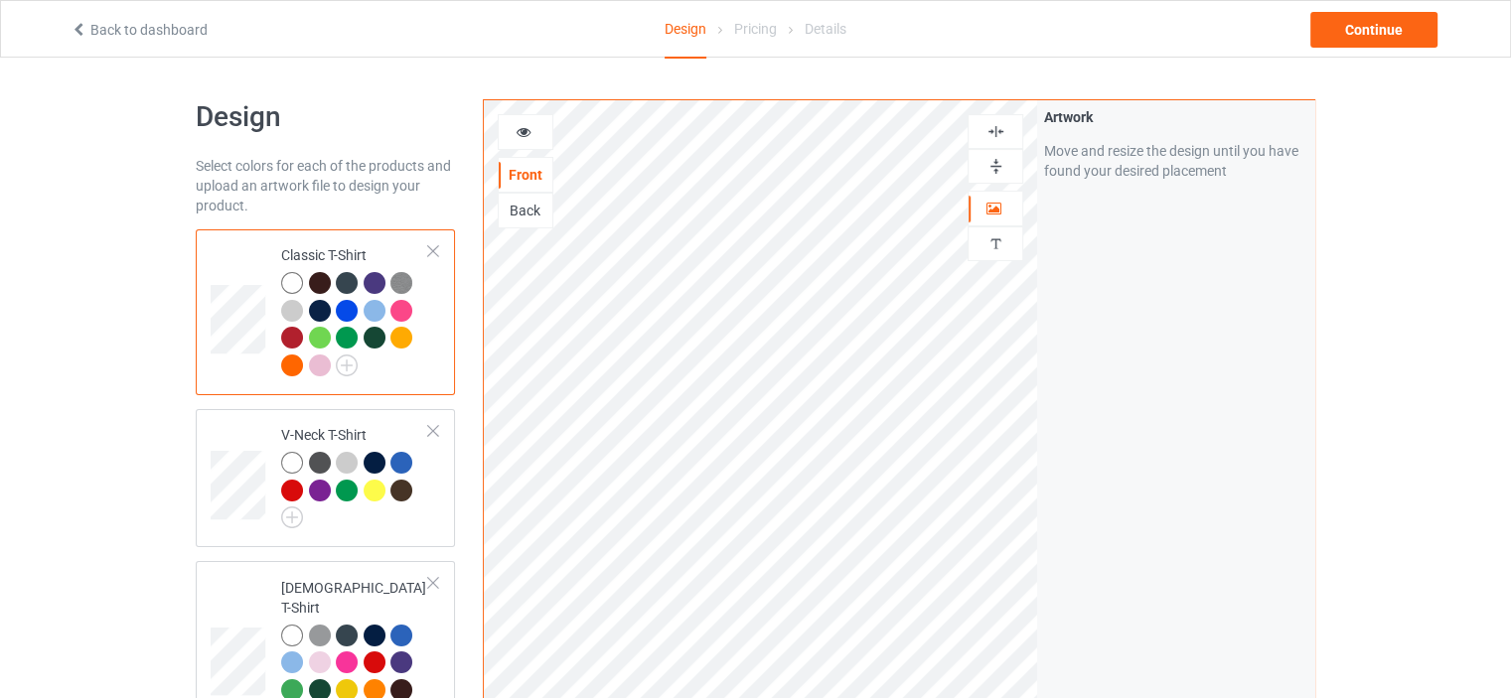
scroll to position [3593, 0]
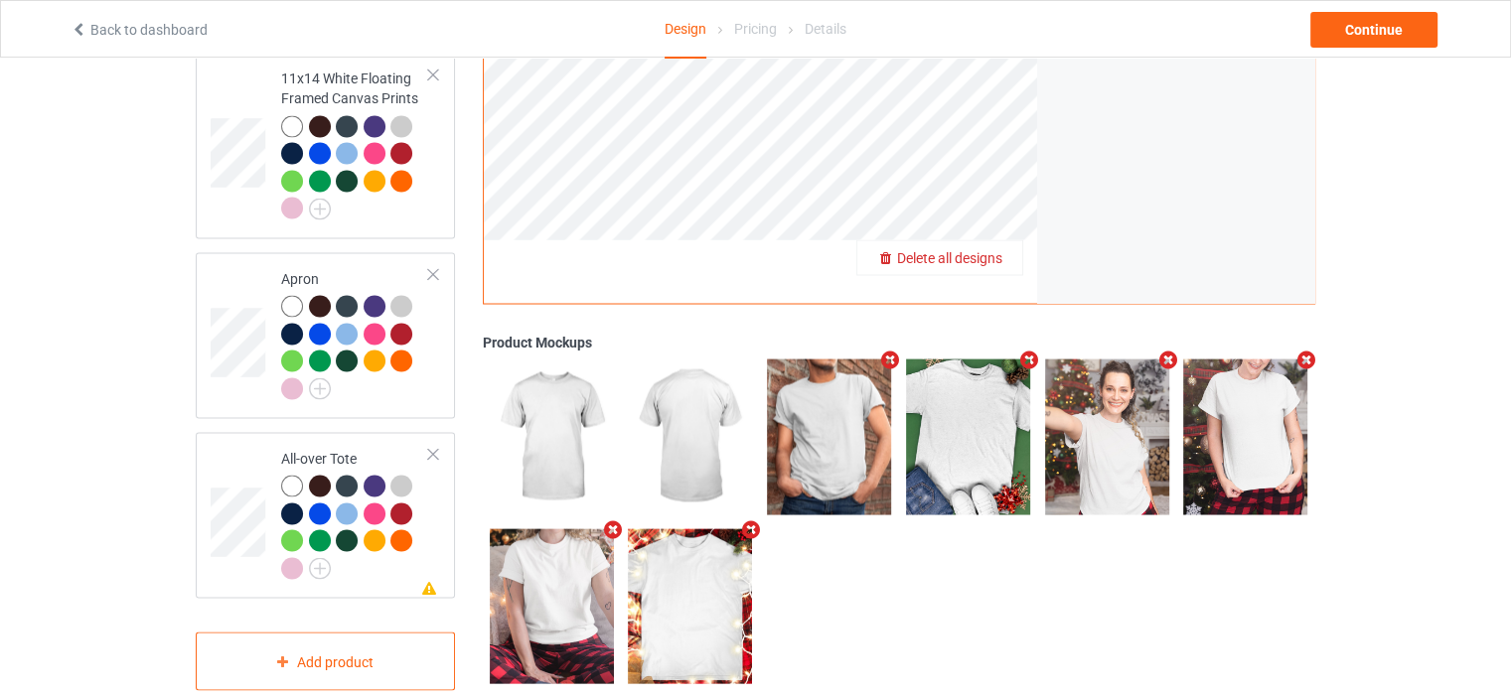
click at [993, 250] on span "Delete all designs" at bounding box center [949, 258] width 105 height 16
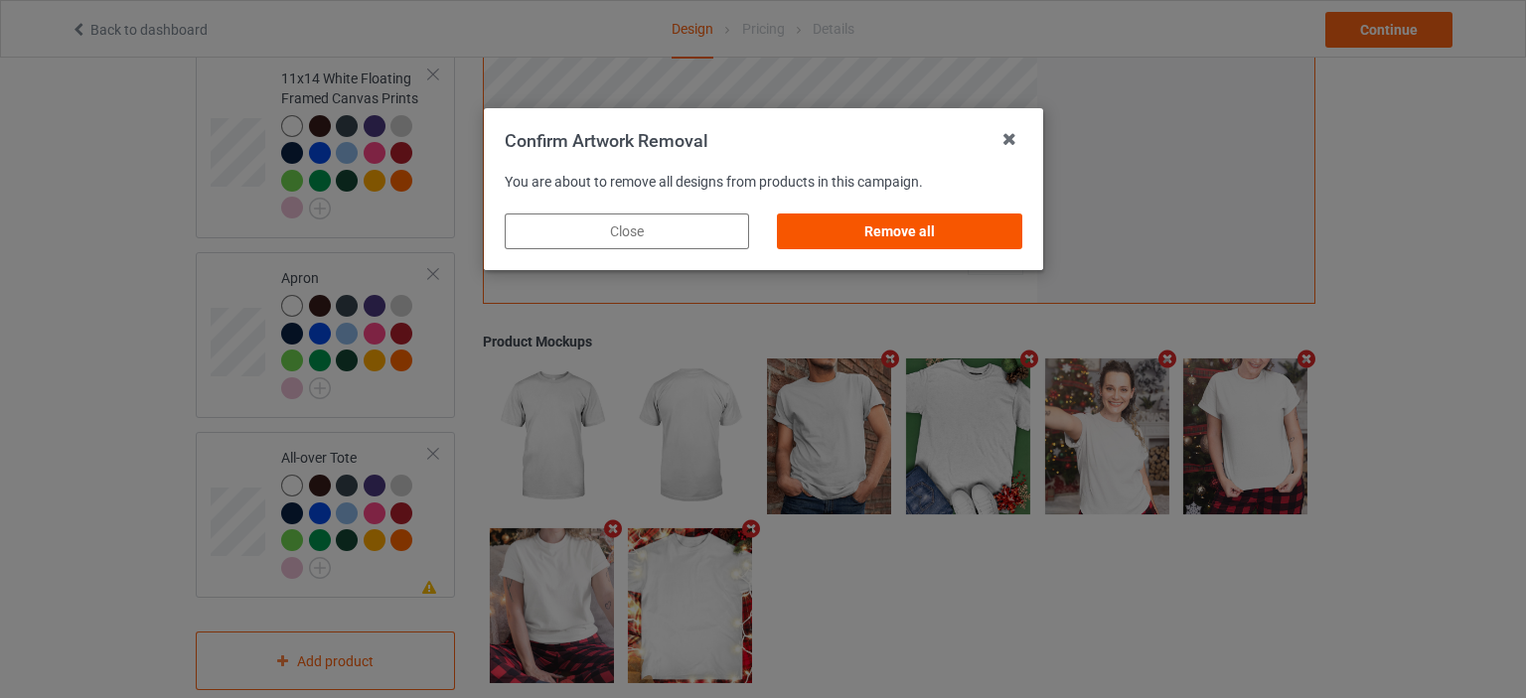
click at [942, 225] on div "Remove all" at bounding box center [899, 232] width 244 height 36
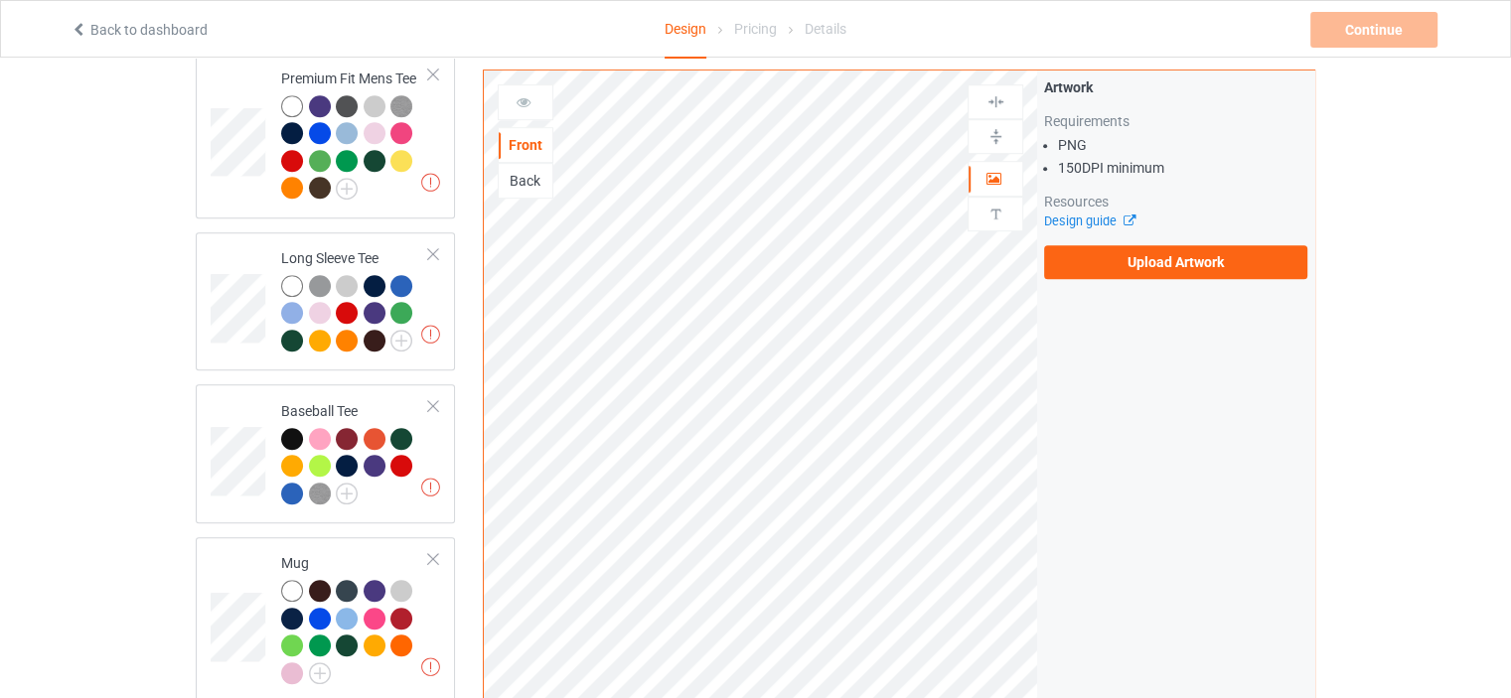
scroll to position [0, 0]
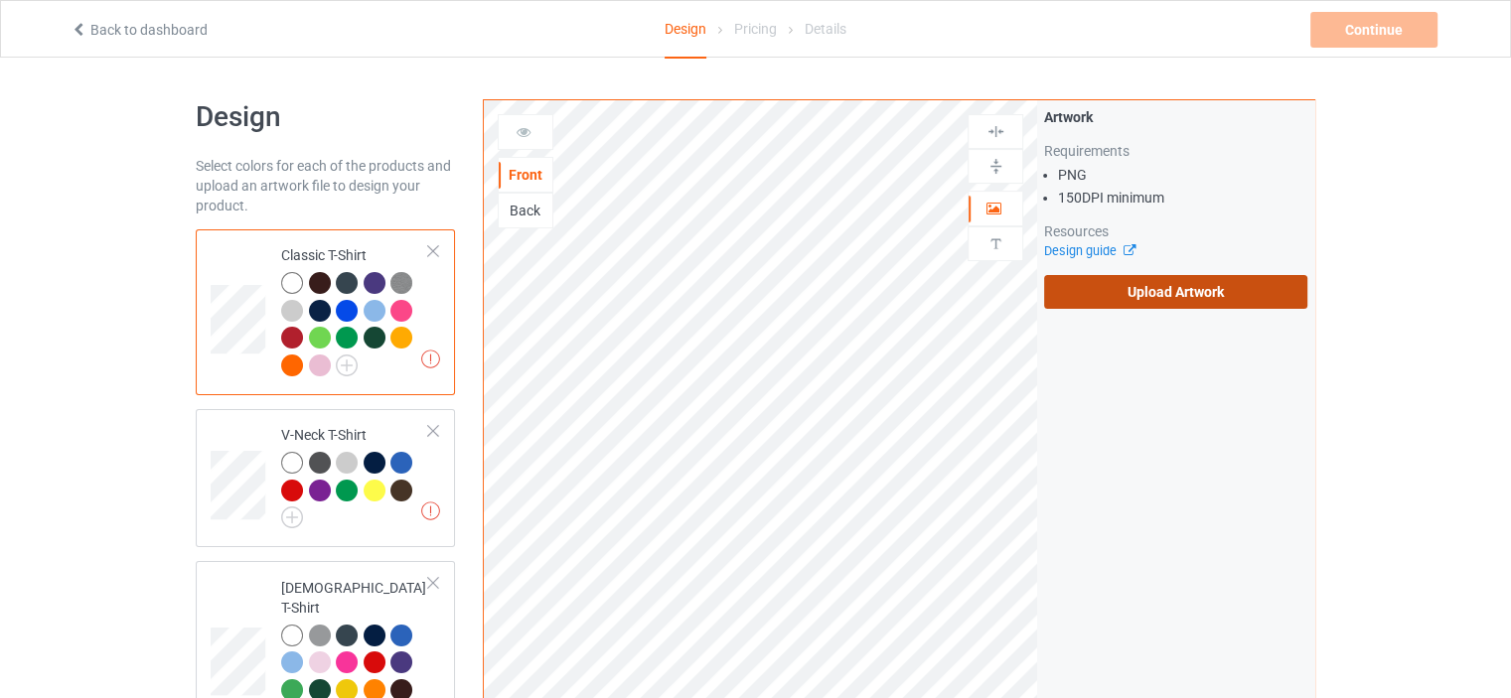
click at [1168, 293] on label "Upload Artwork" at bounding box center [1175, 292] width 263 height 34
click at [0, 0] on input "Upload Artwork" at bounding box center [0, 0] width 0 height 0
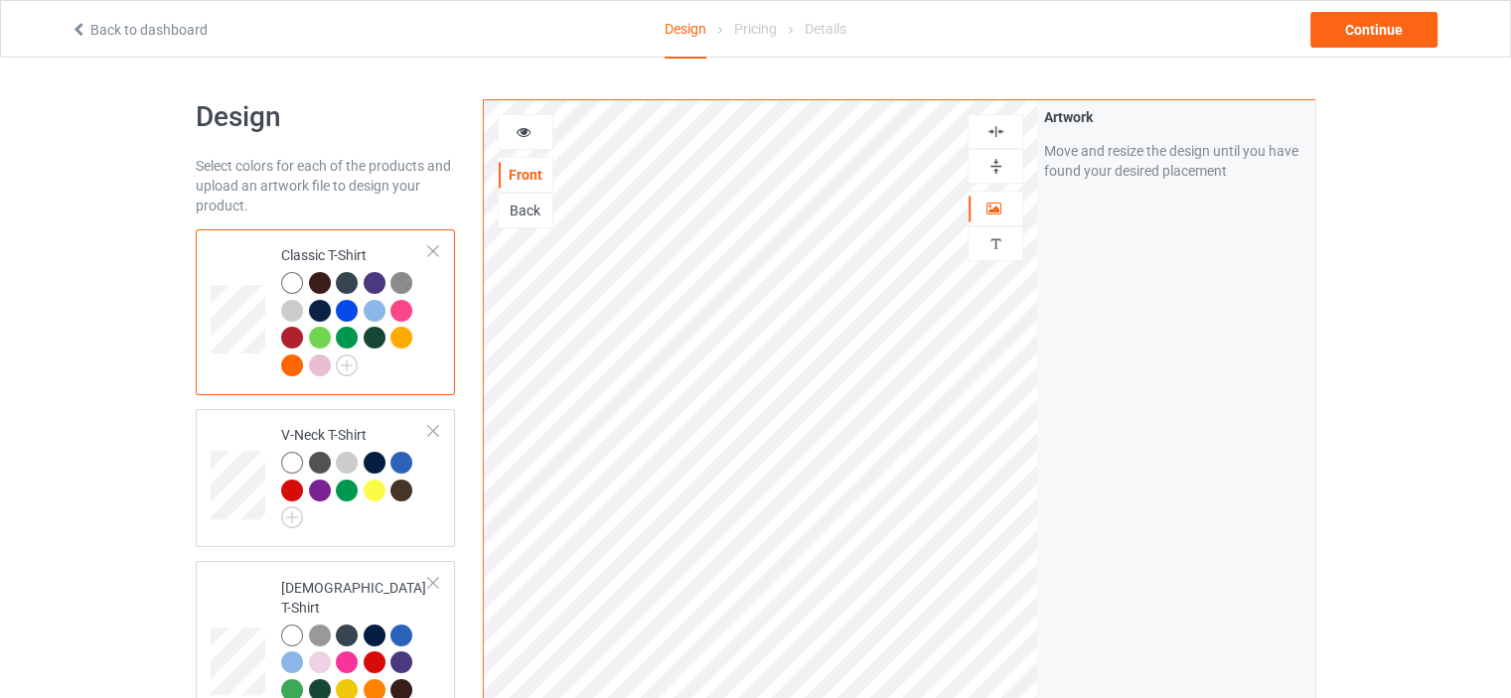
click at [524, 126] on icon at bounding box center [524, 129] width 17 height 14
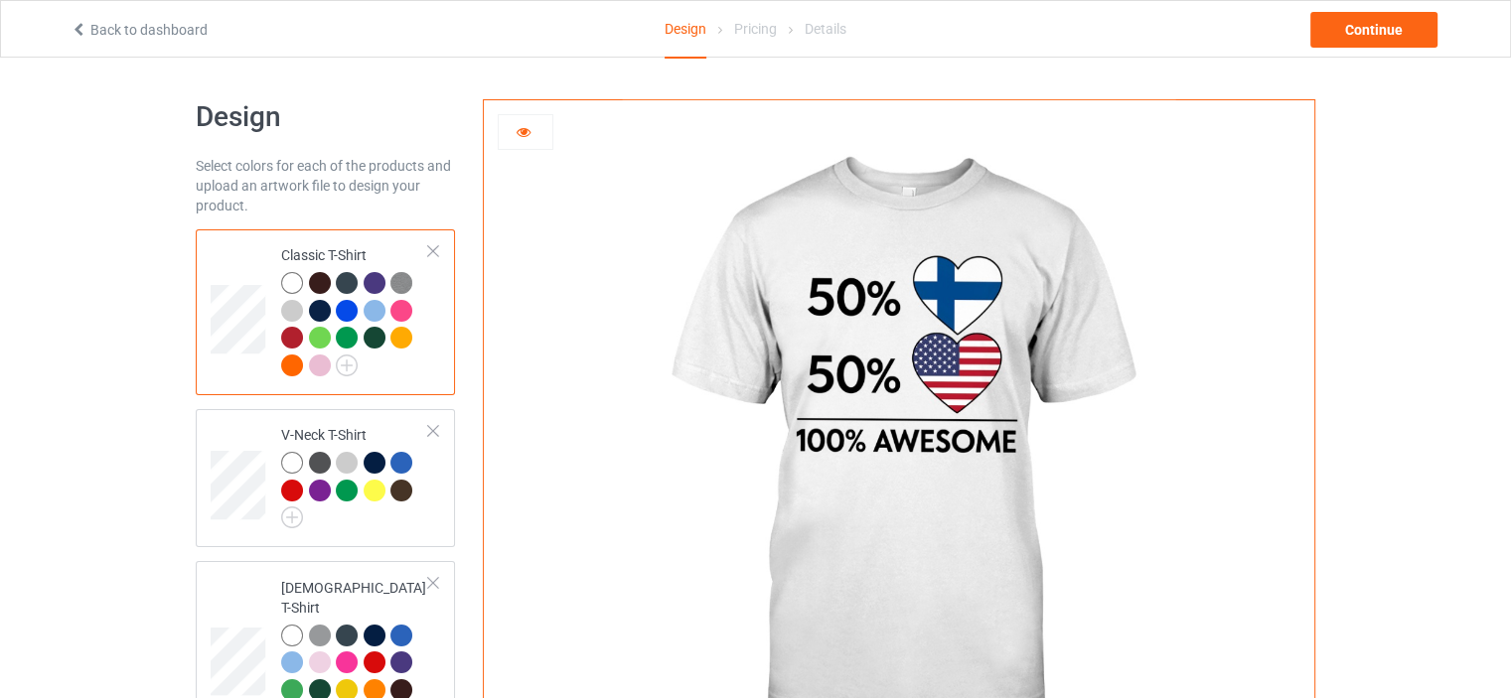
click at [525, 126] on icon at bounding box center [524, 129] width 17 height 14
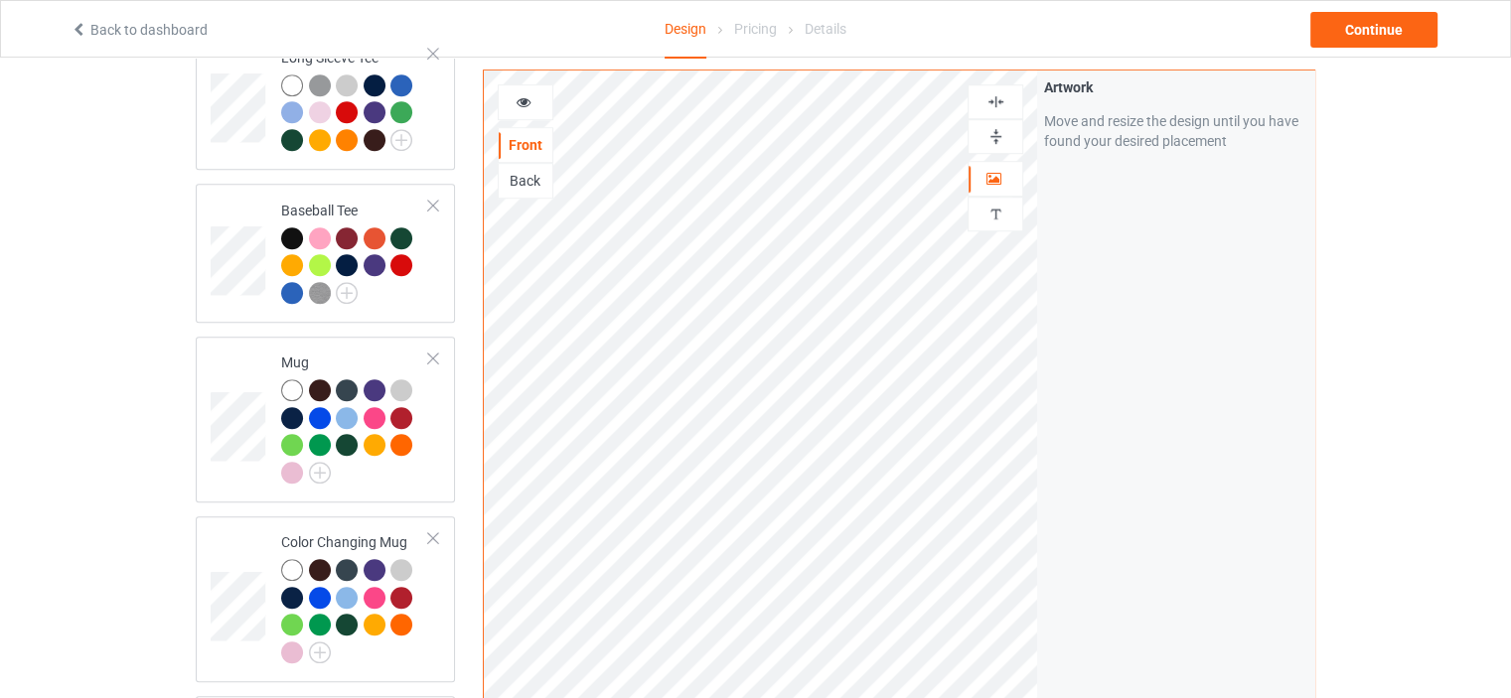
scroll to position [1391, 0]
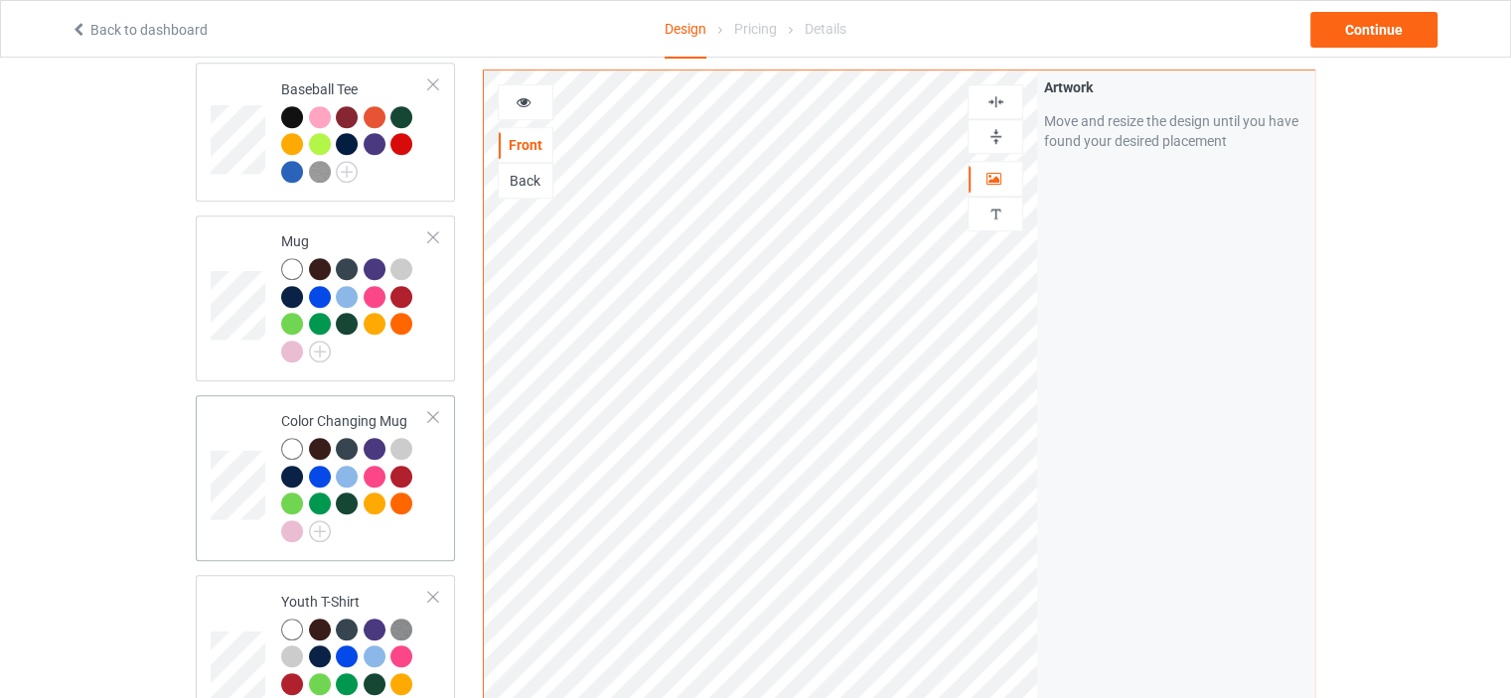
click at [360, 411] on div "Color Changing Mug" at bounding box center [355, 475] width 148 height 129
click at [1003, 133] on img at bounding box center [995, 136] width 19 height 19
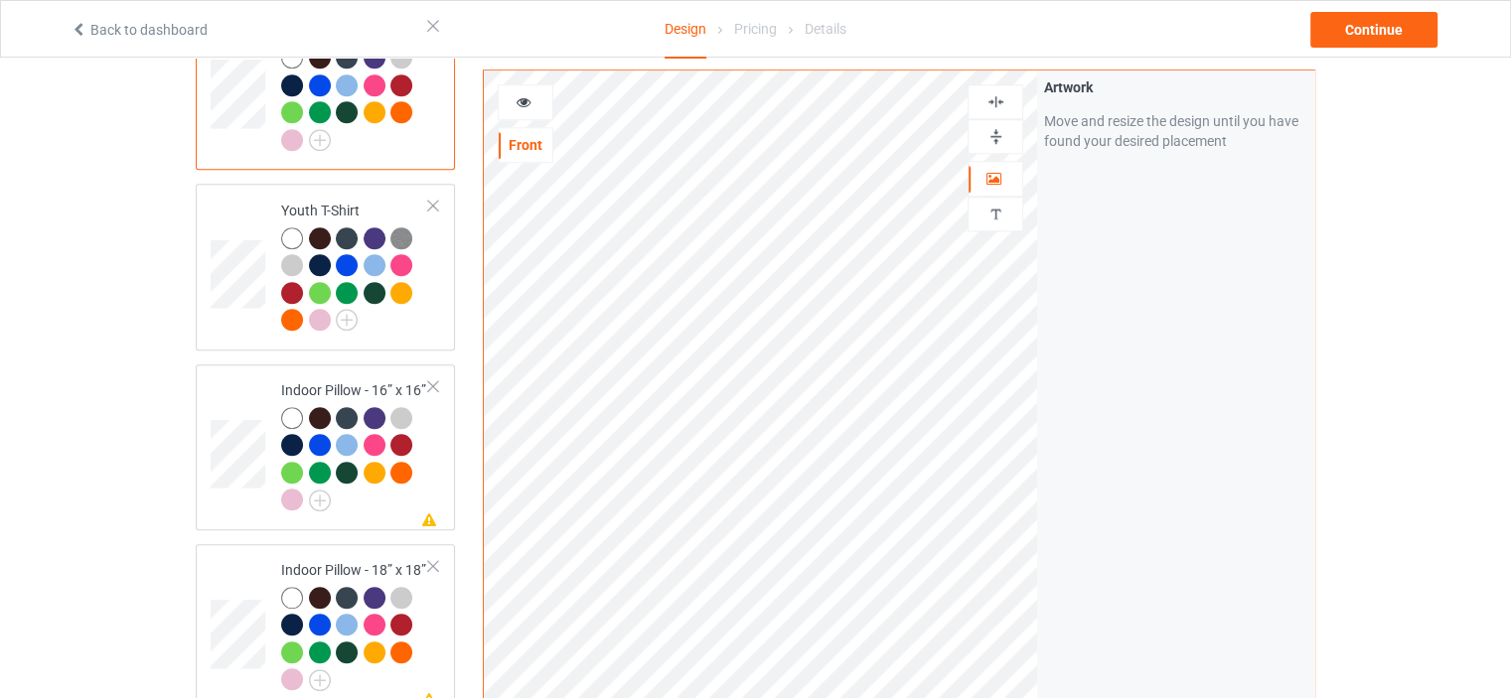
scroll to position [1788, 0]
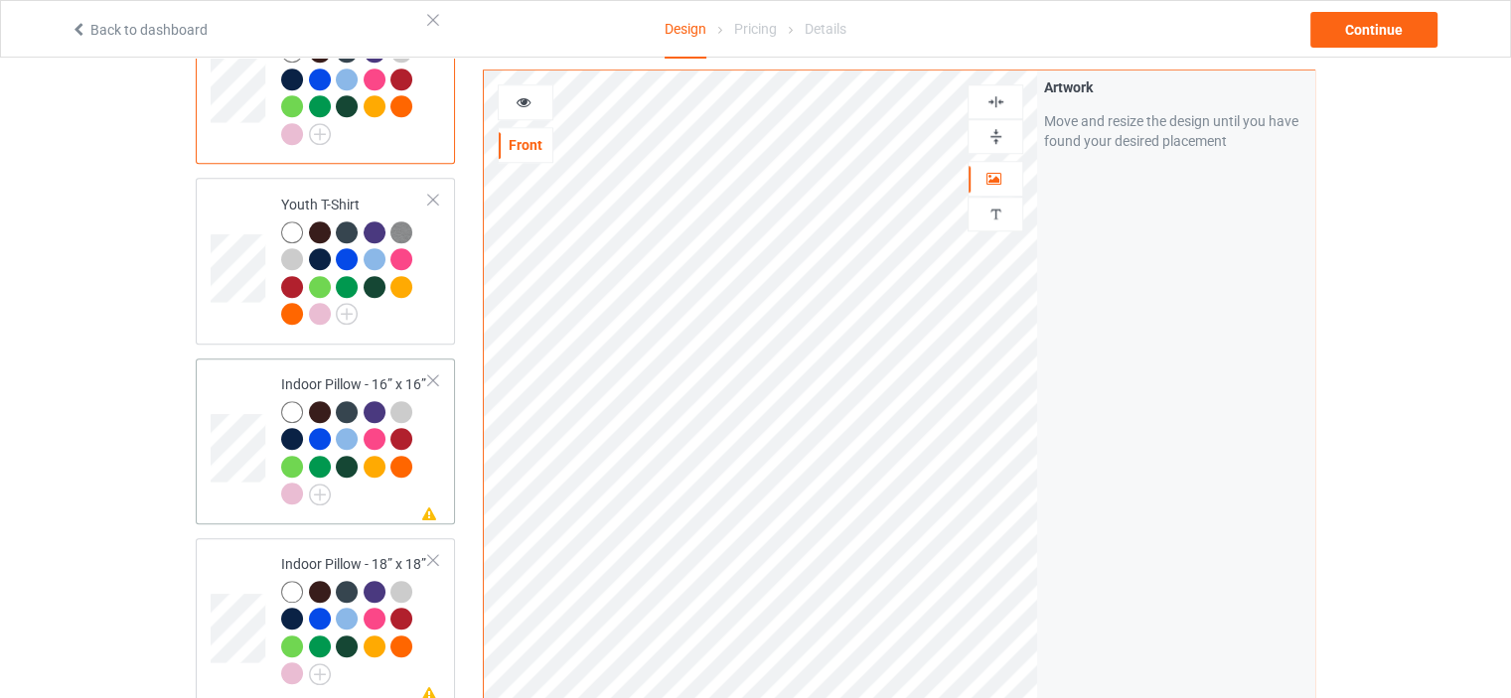
click at [350, 367] on td "Missing artwork on 1 side(s) Indoor Pillow - 16” x 16”" at bounding box center [355, 442] width 170 height 150
click at [998, 137] on img at bounding box center [995, 136] width 19 height 19
click at [1005, 96] on div at bounding box center [995, 101] width 54 height 19
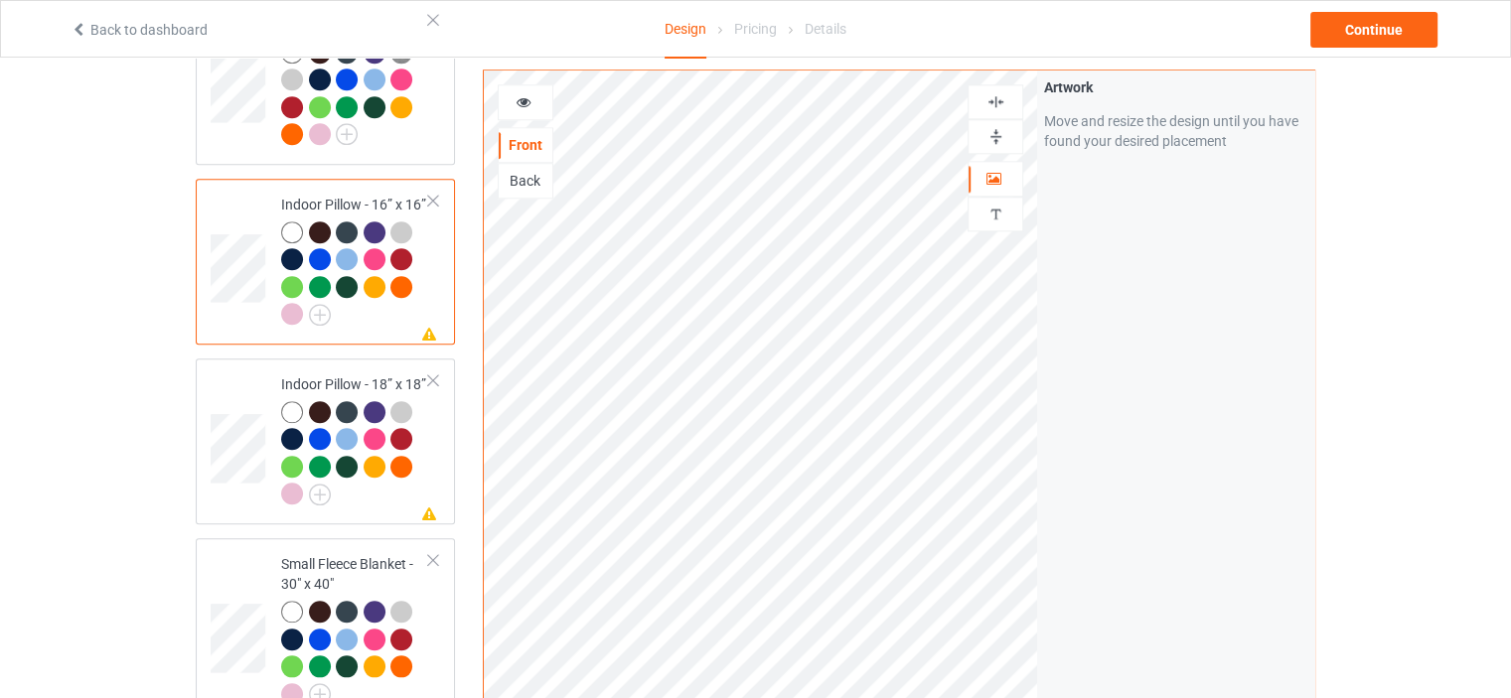
scroll to position [1987, 0]
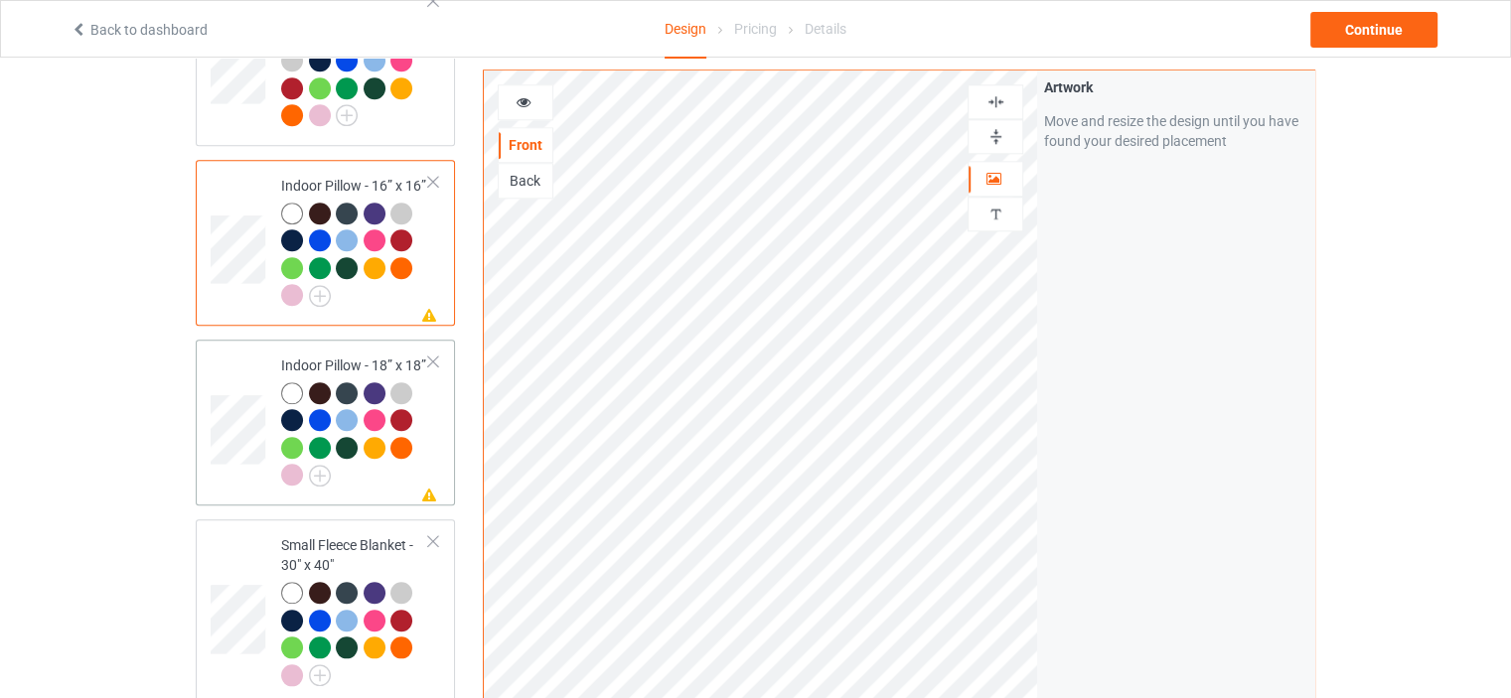
click at [326, 356] on div "Indoor Pillow - 18” x 18”" at bounding box center [355, 420] width 148 height 129
drag, startPoint x: 1008, startPoint y: 132, endPoint x: 1006, endPoint y: 100, distance: 31.8
click at [1007, 132] on div at bounding box center [995, 136] width 54 height 19
click at [1006, 100] on div at bounding box center [995, 101] width 54 height 19
click at [351, 535] on div "Small Fleece Blanket - 30" x 40"" at bounding box center [355, 609] width 148 height 149
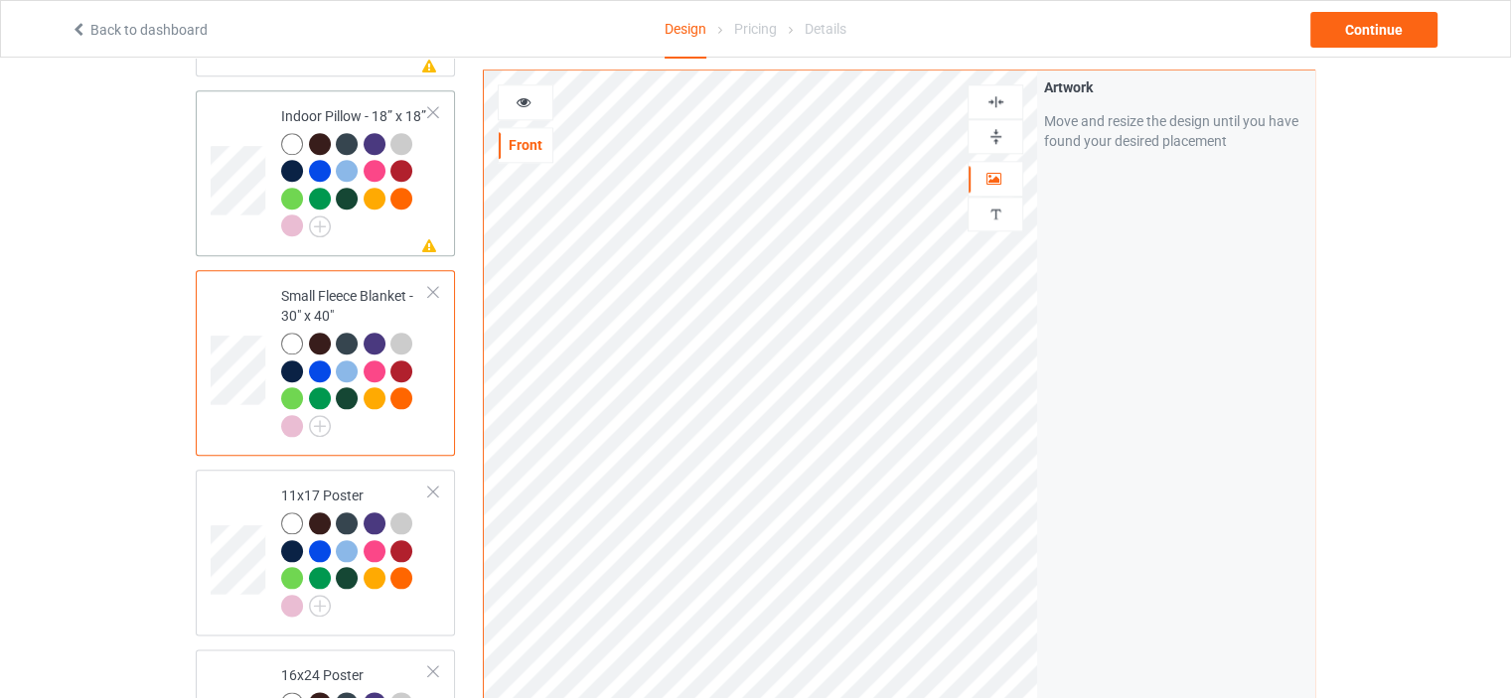
scroll to position [2285, 0]
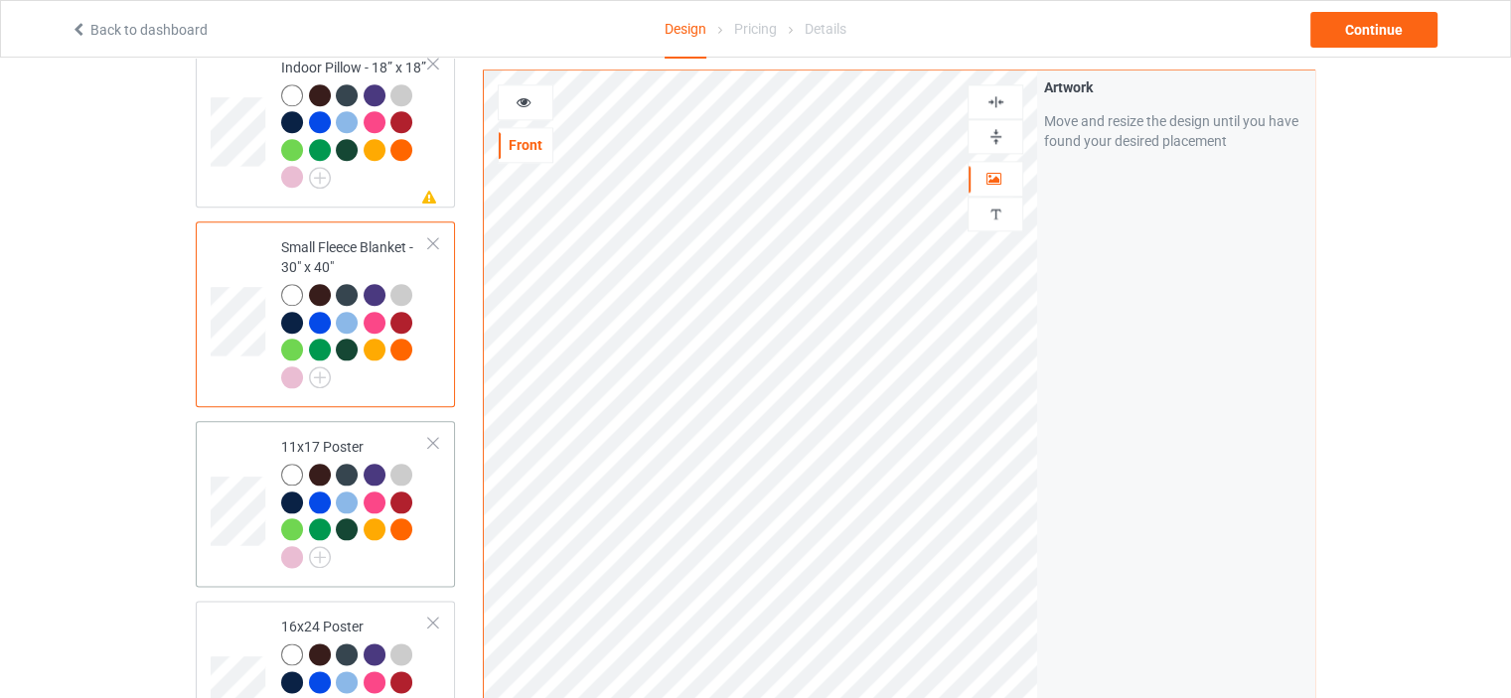
click at [343, 429] on td "11x17 Poster" at bounding box center [355, 504] width 170 height 150
click at [993, 138] on img at bounding box center [995, 136] width 19 height 19
click at [997, 98] on img at bounding box center [995, 101] width 19 height 19
click at [1005, 132] on div at bounding box center [995, 136] width 54 height 19
click at [1010, 102] on div at bounding box center [995, 101] width 54 height 19
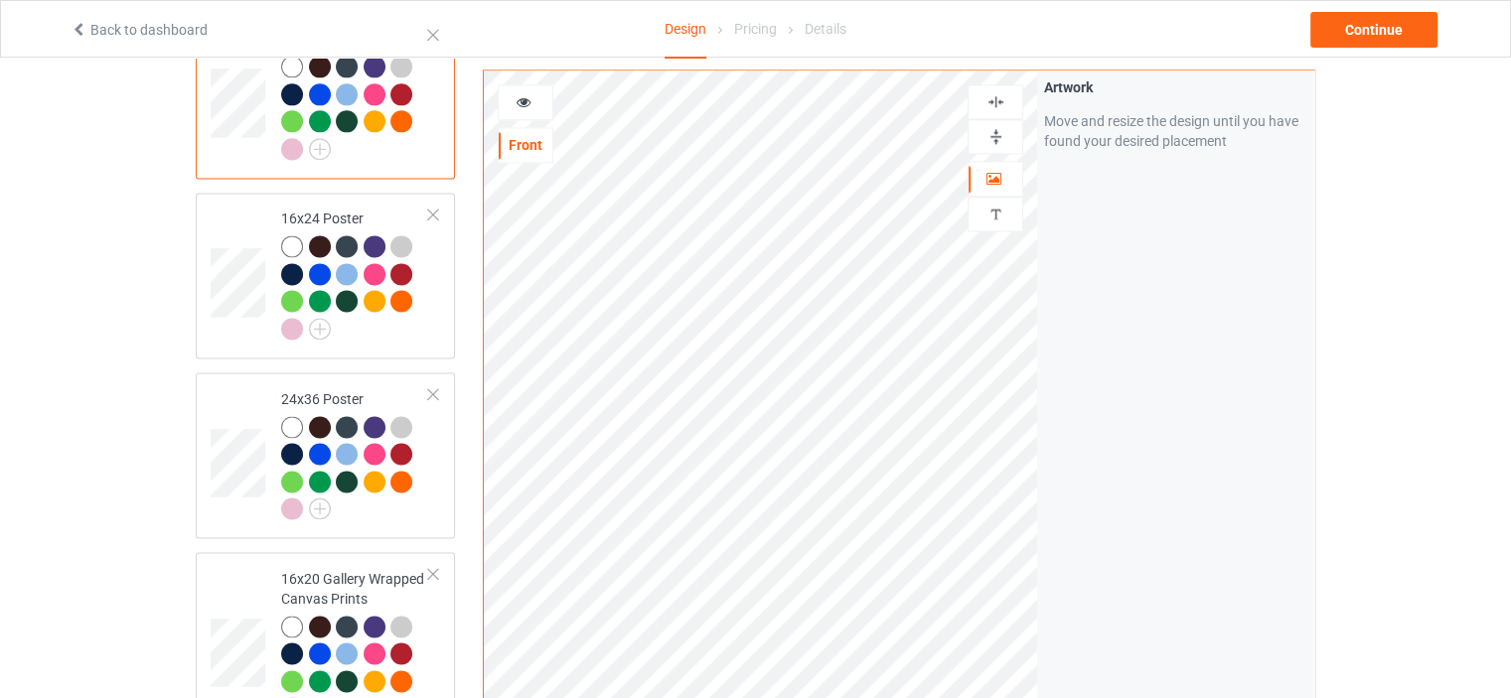
scroll to position [2781, 0]
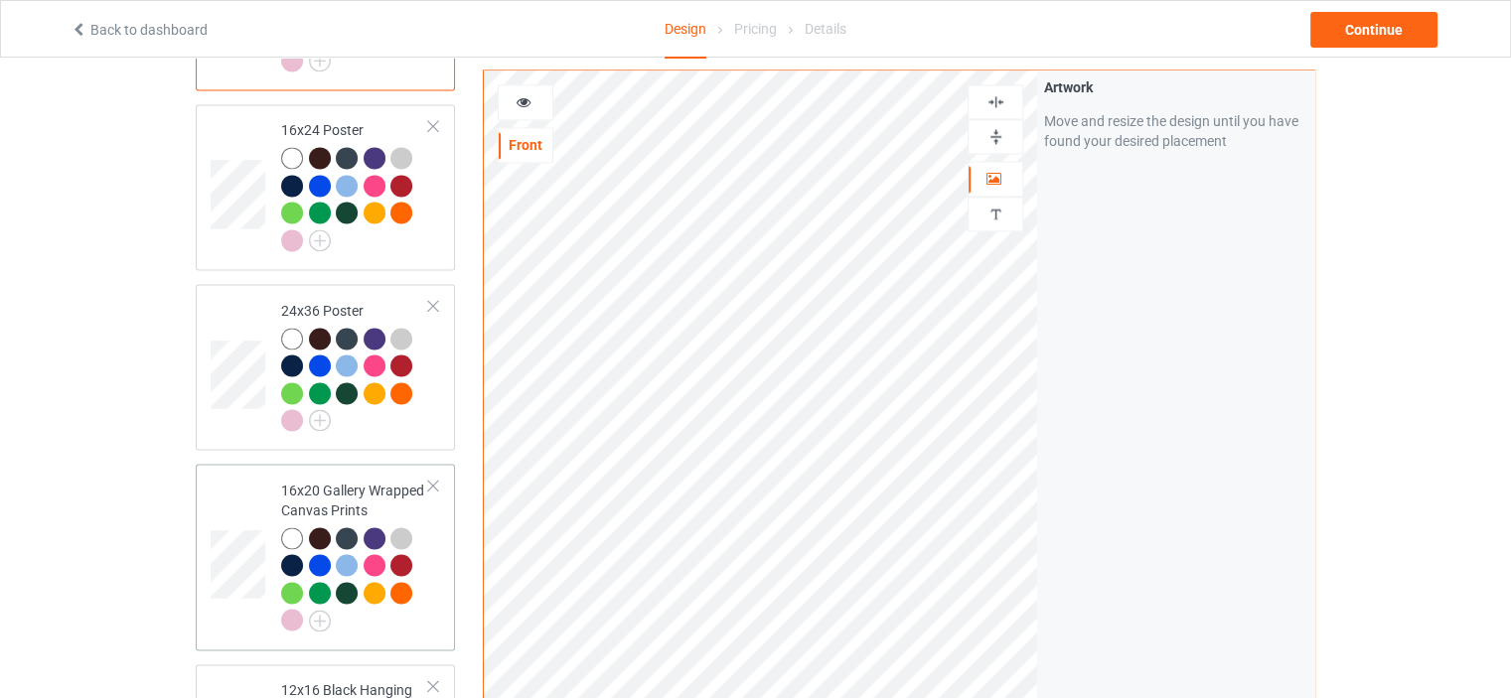
click at [331, 481] on div "16x20 Gallery Wrapped Canvas Prints" at bounding box center [355, 555] width 148 height 149
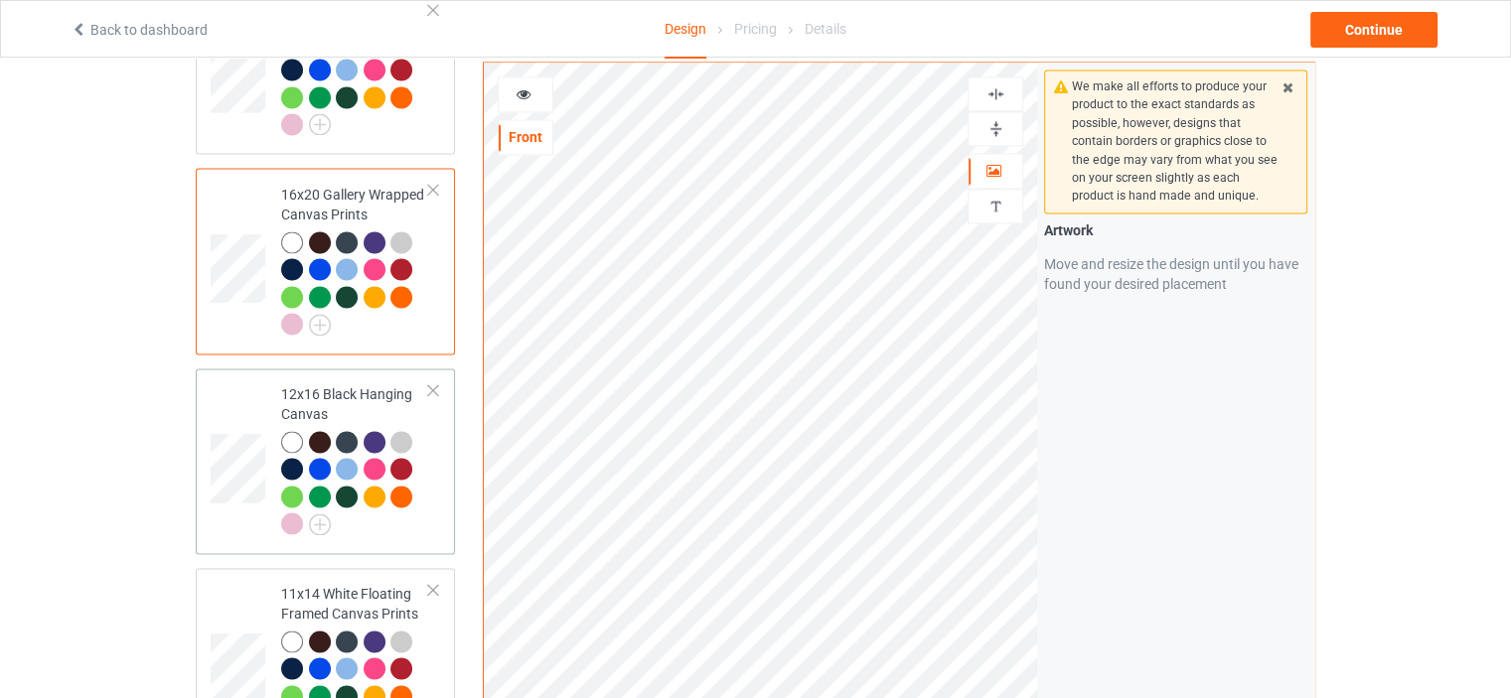
scroll to position [3079, 0]
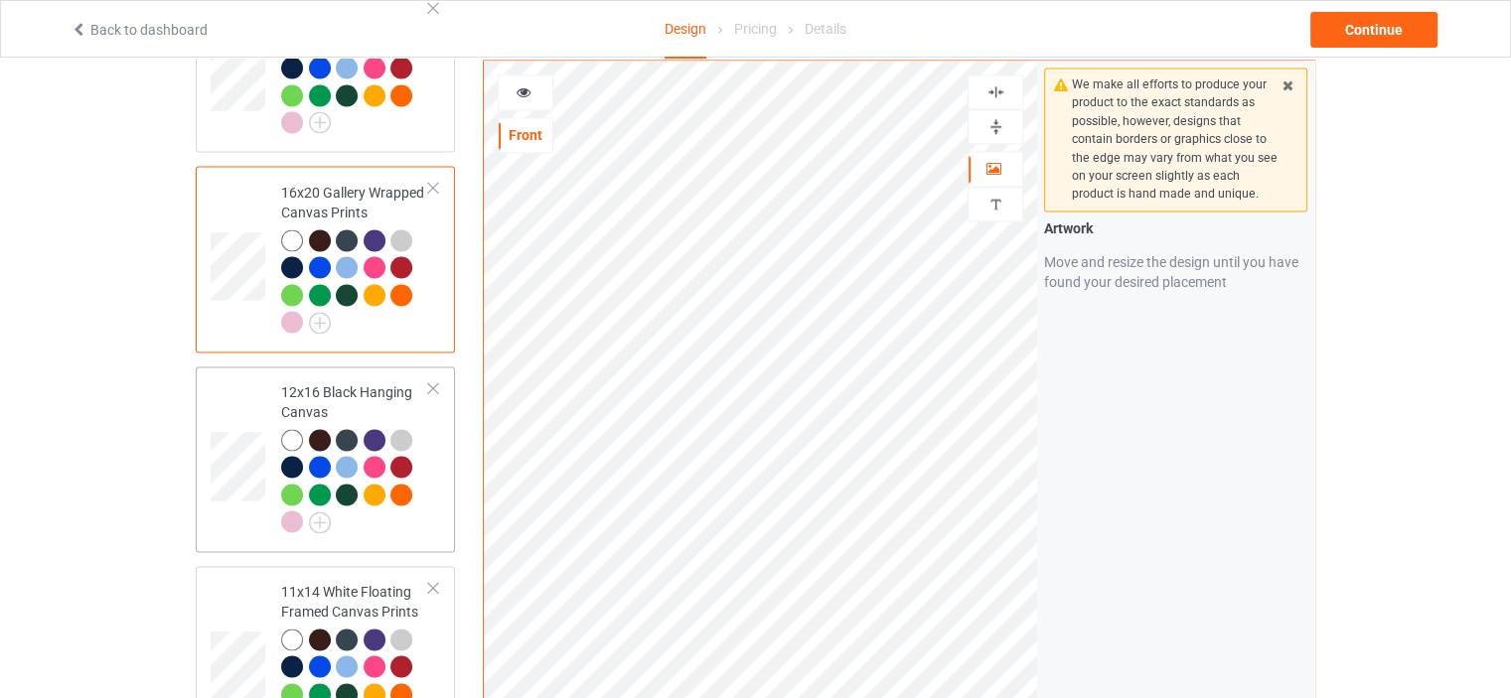
click at [354, 382] on div "12x16 Black Hanging Canvas" at bounding box center [355, 456] width 148 height 149
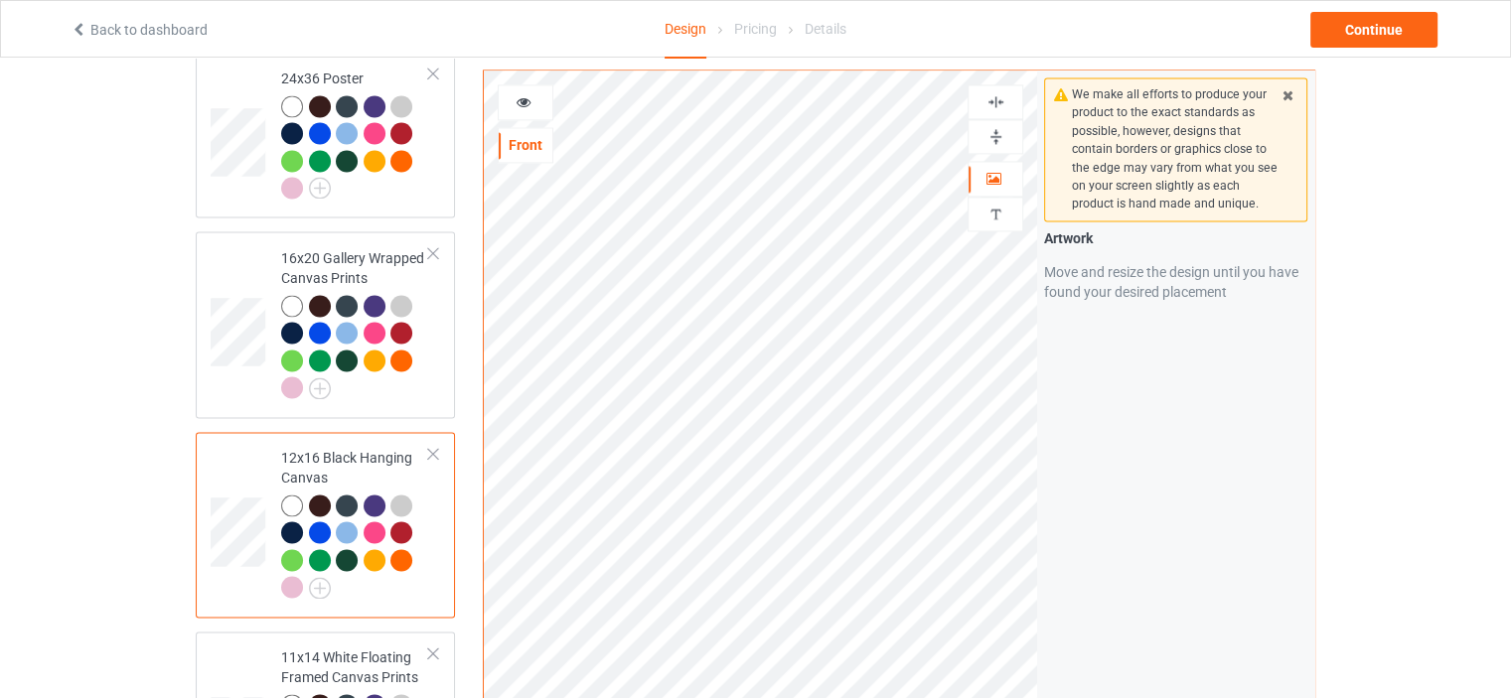
scroll to position [2980, 0]
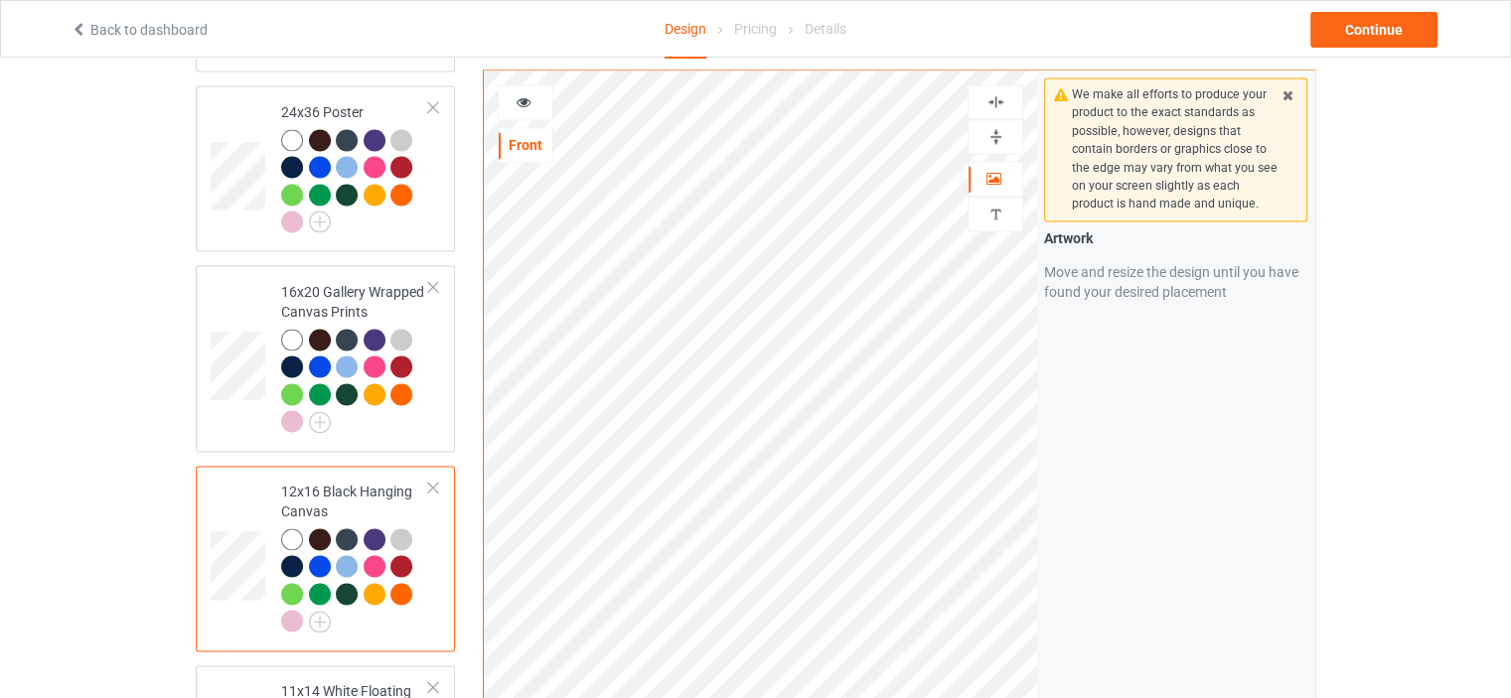
click at [995, 137] on img at bounding box center [995, 136] width 19 height 19
click at [1003, 101] on img at bounding box center [995, 101] width 19 height 19
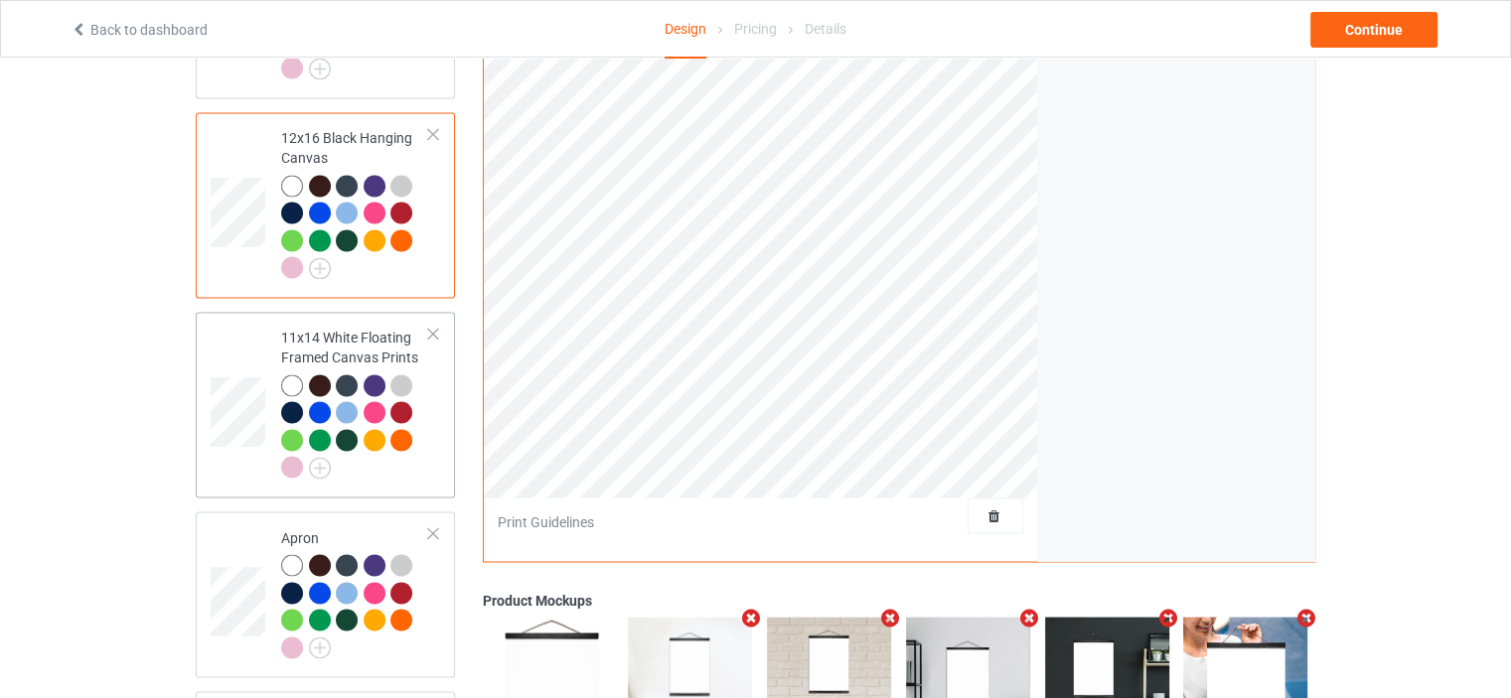
scroll to position [3377, 0]
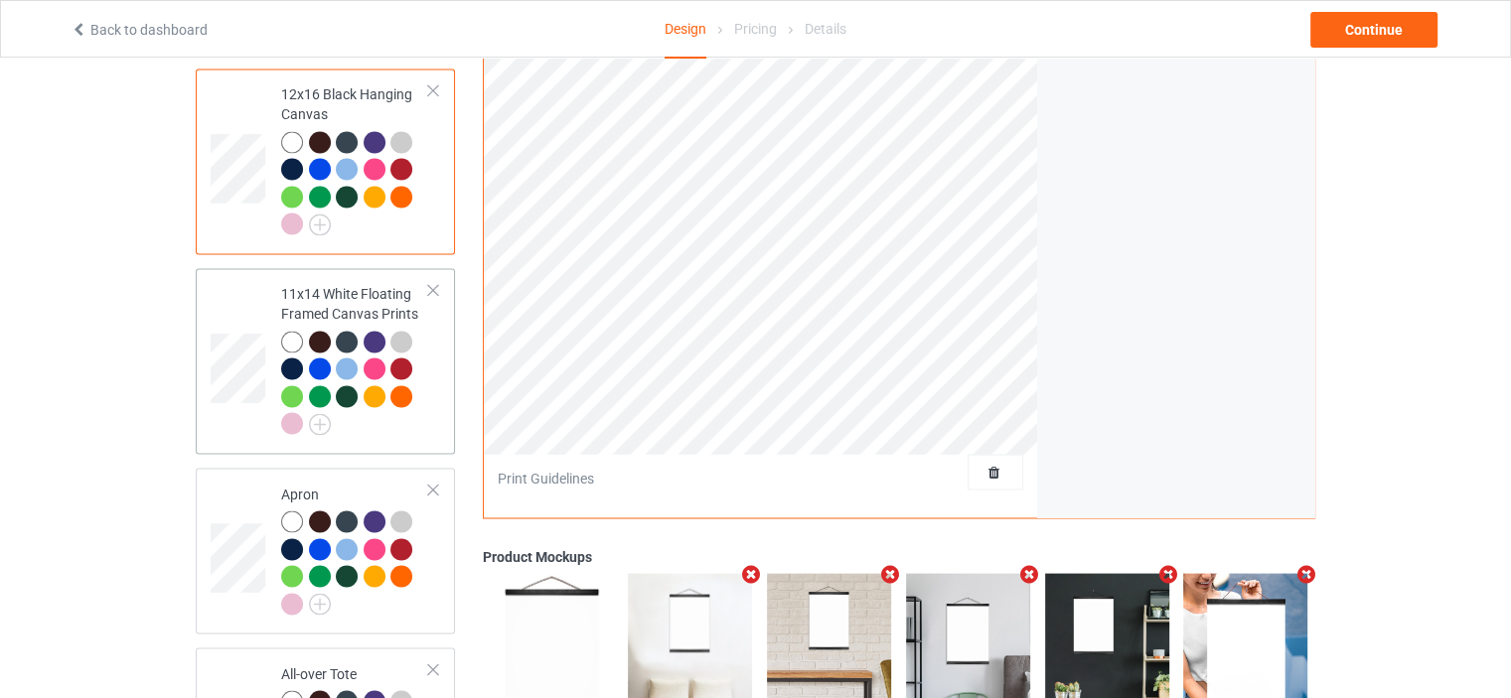
click at [338, 284] on div "11x14 White Floating Framed Canvas Prints" at bounding box center [355, 358] width 148 height 149
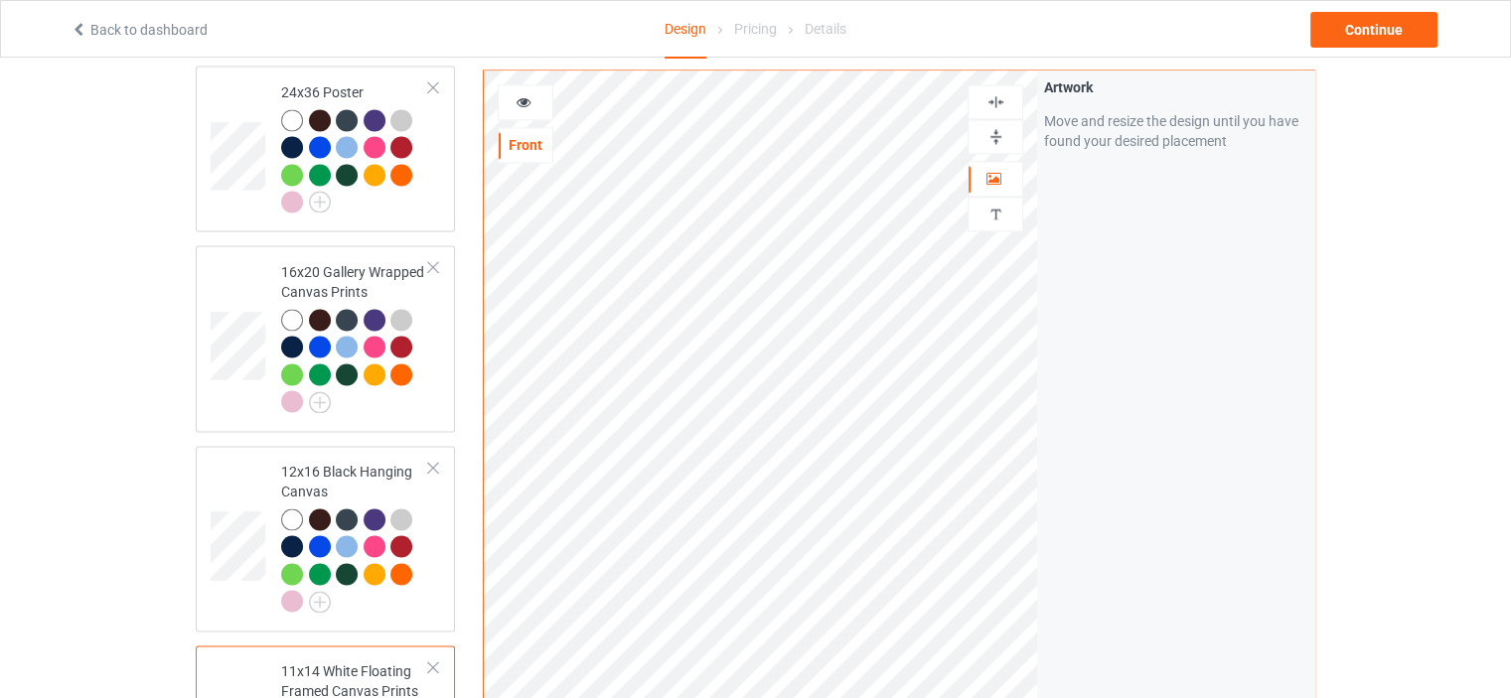
scroll to position [2980, 0]
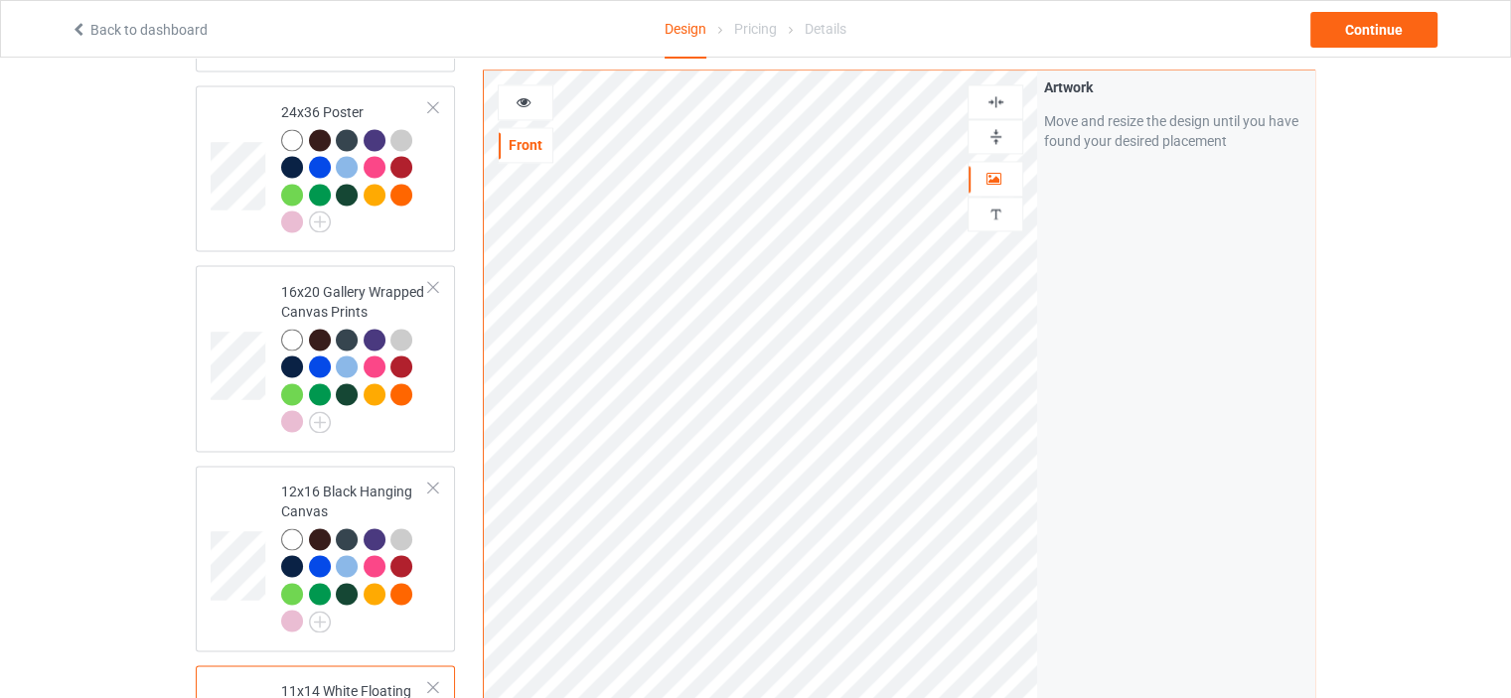
drag, startPoint x: 1011, startPoint y: 134, endPoint x: 1007, endPoint y: 118, distance: 16.4
click at [1010, 132] on div at bounding box center [995, 136] width 54 height 19
click at [1004, 101] on img at bounding box center [995, 101] width 19 height 19
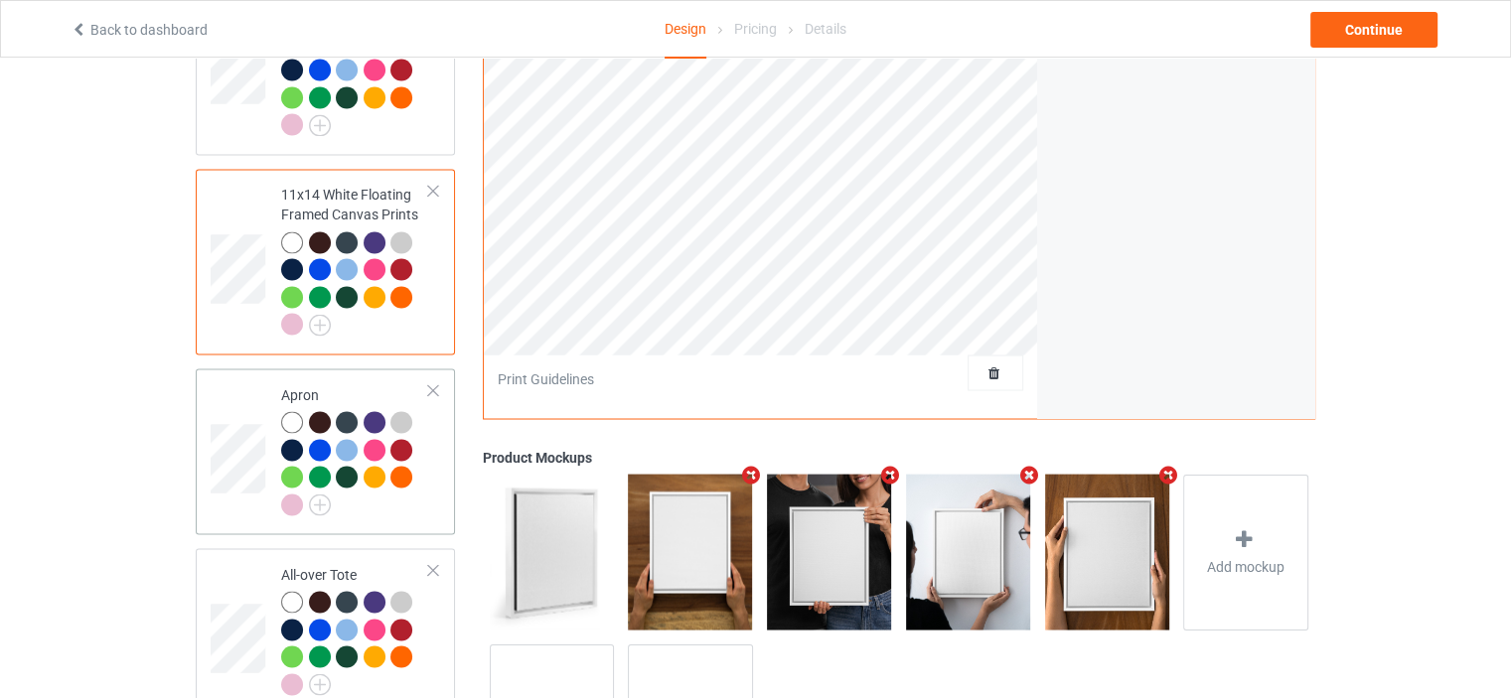
click at [358, 384] on div "Apron" at bounding box center [355, 448] width 148 height 129
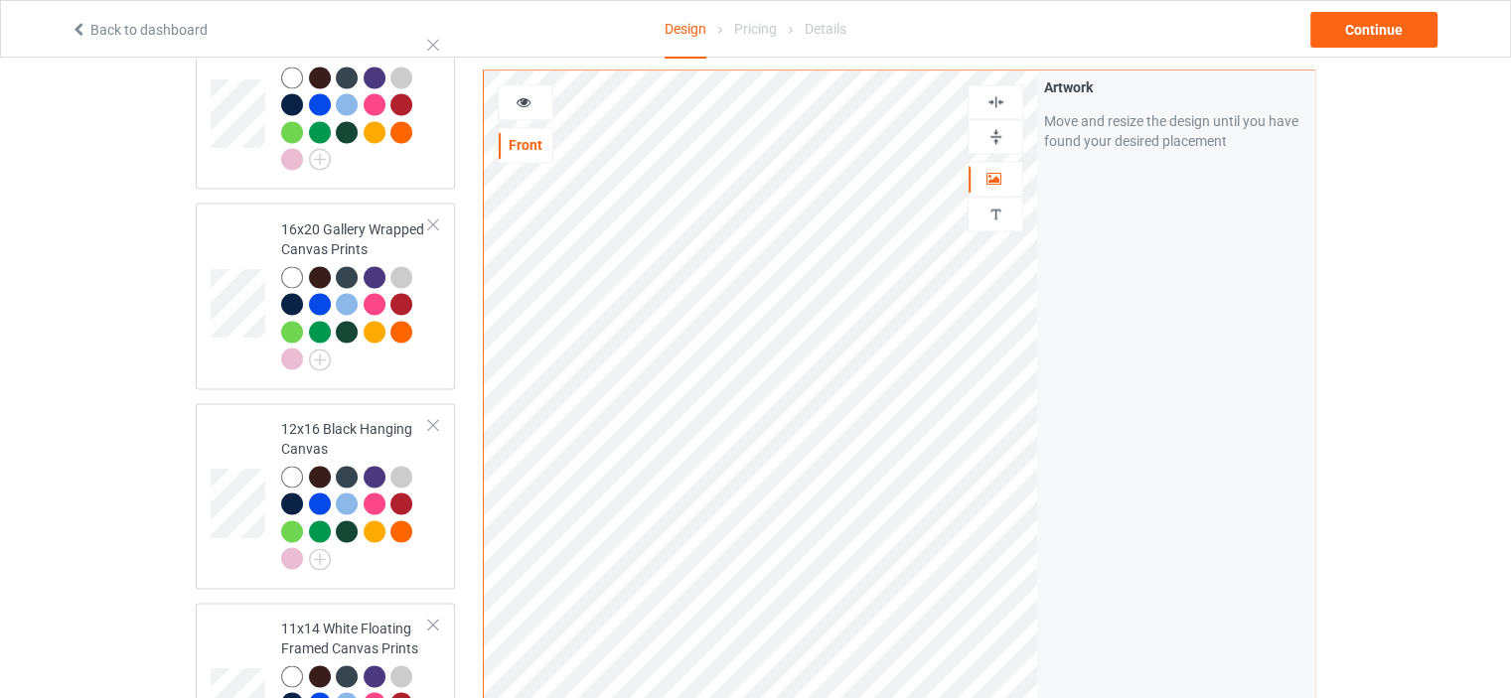
scroll to position [2881, 0]
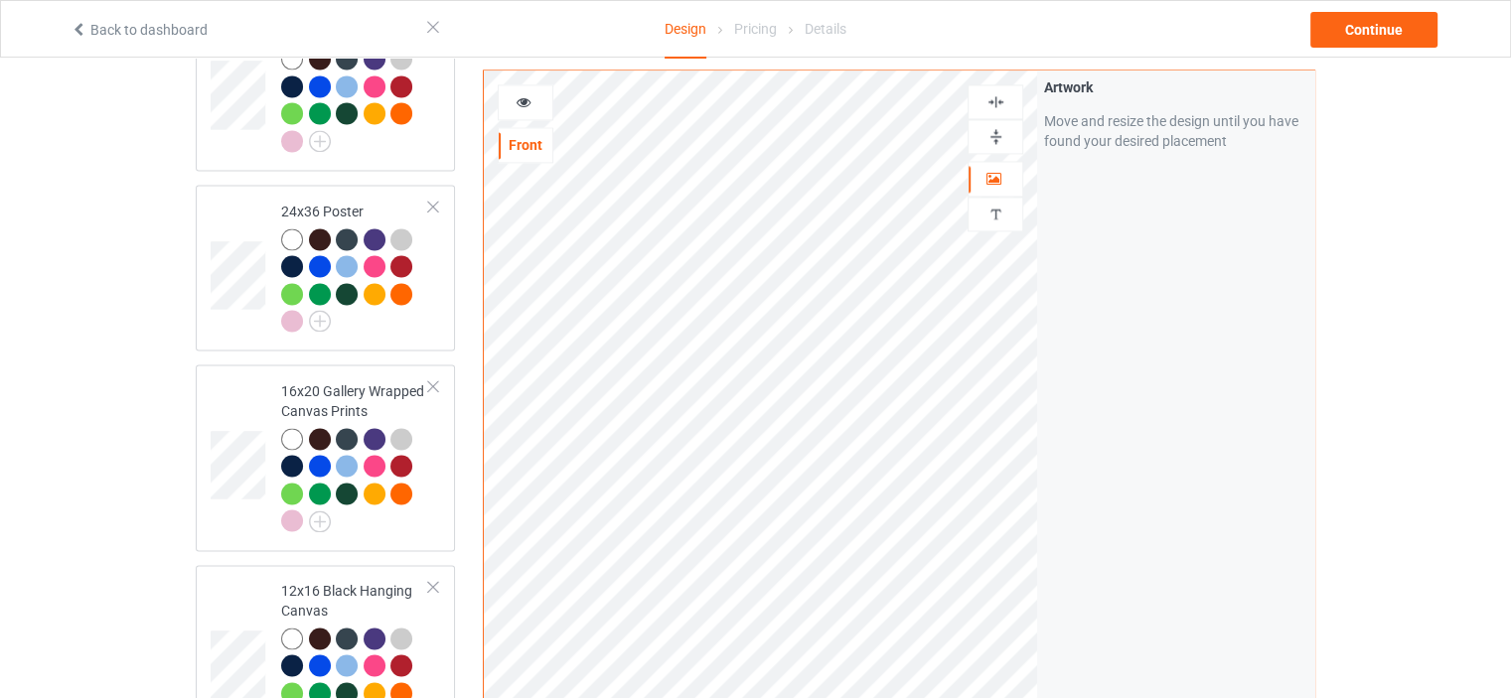
click at [991, 97] on img at bounding box center [995, 101] width 19 height 19
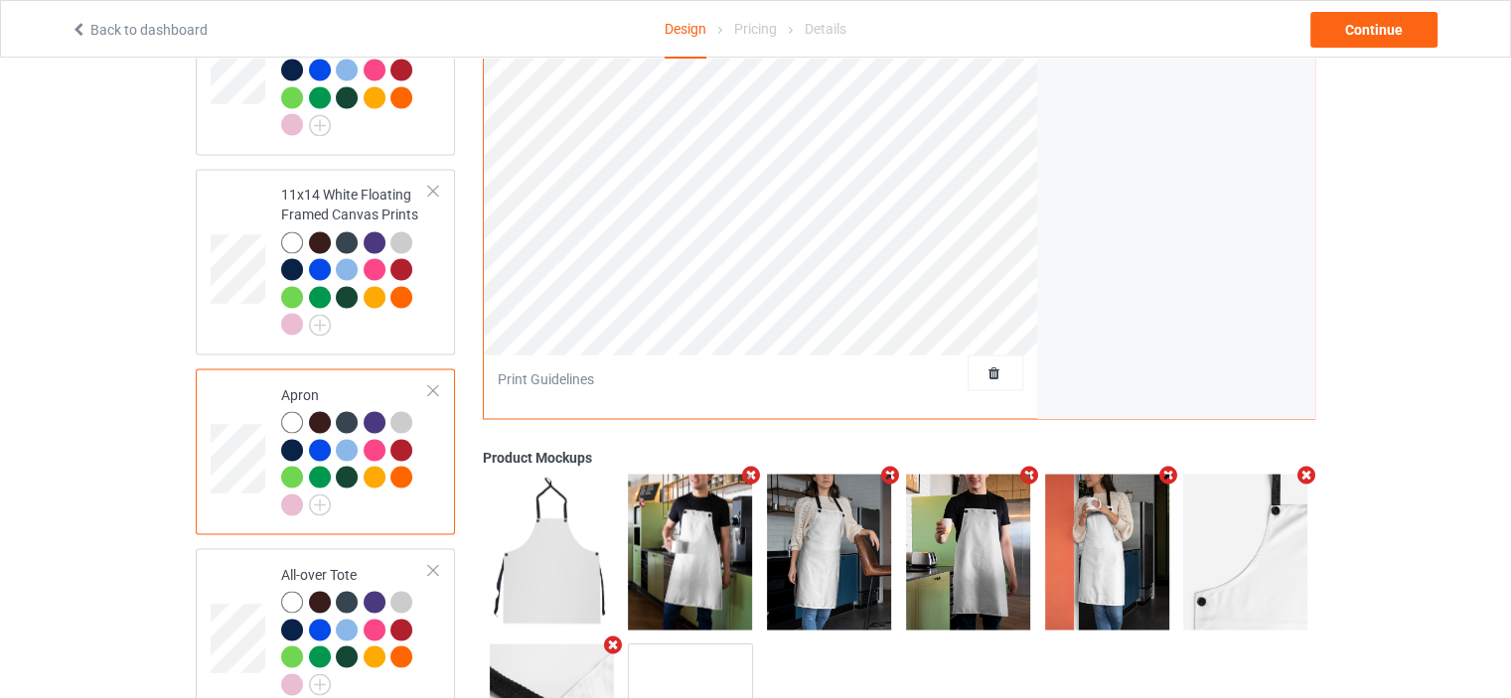
scroll to position [3593, 0]
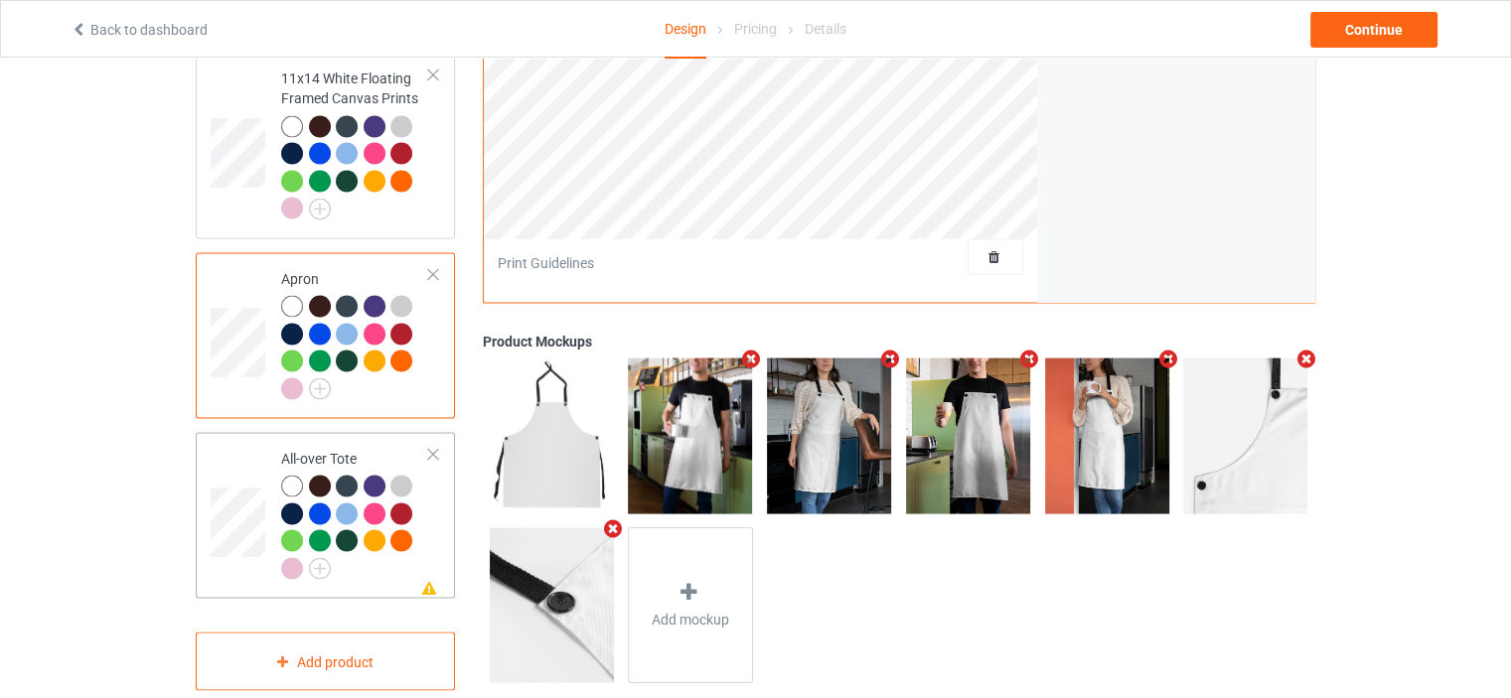
click at [338, 440] on td "Missing artwork on 1 side(s) All-over Tote" at bounding box center [355, 515] width 170 height 150
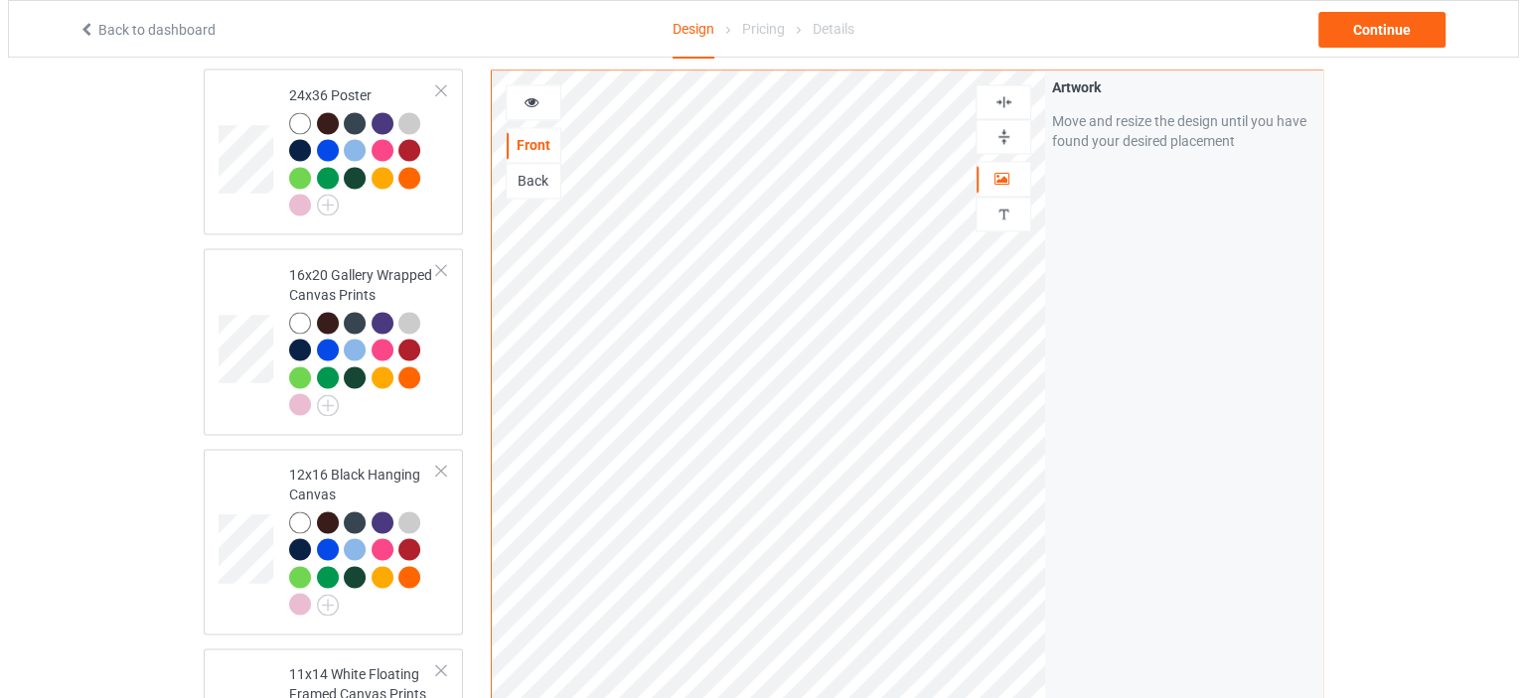
scroll to position [3593, 0]
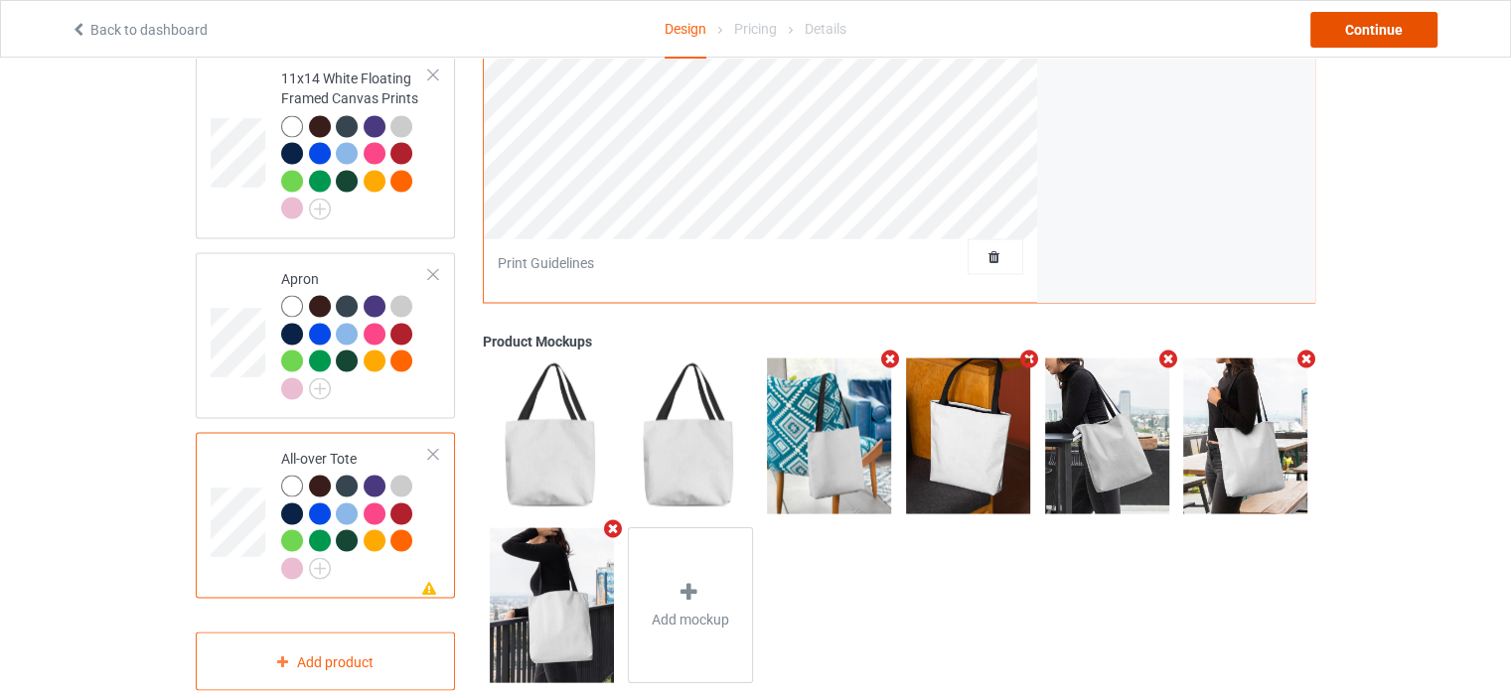
click at [1375, 22] on div "Continue" at bounding box center [1373, 30] width 127 height 36
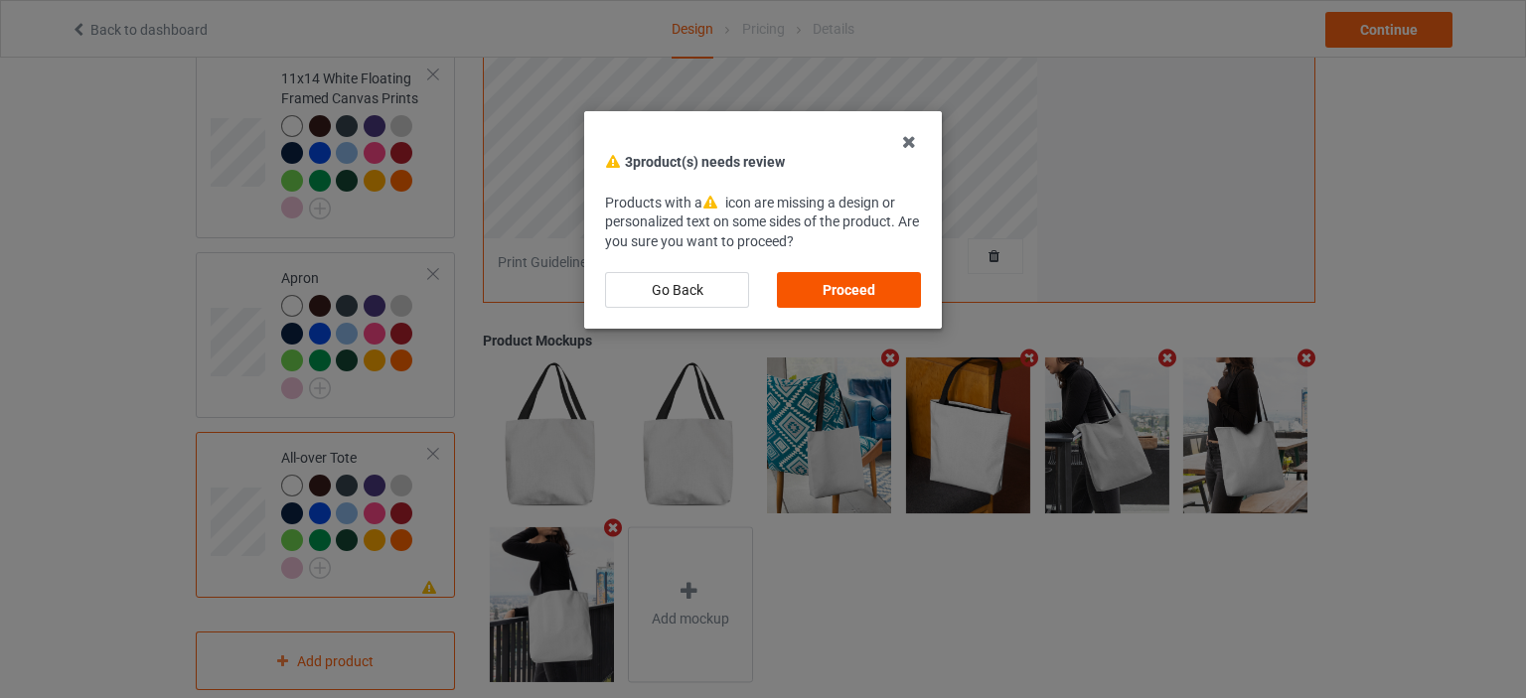
click at [843, 293] on div "Proceed" at bounding box center [849, 290] width 144 height 36
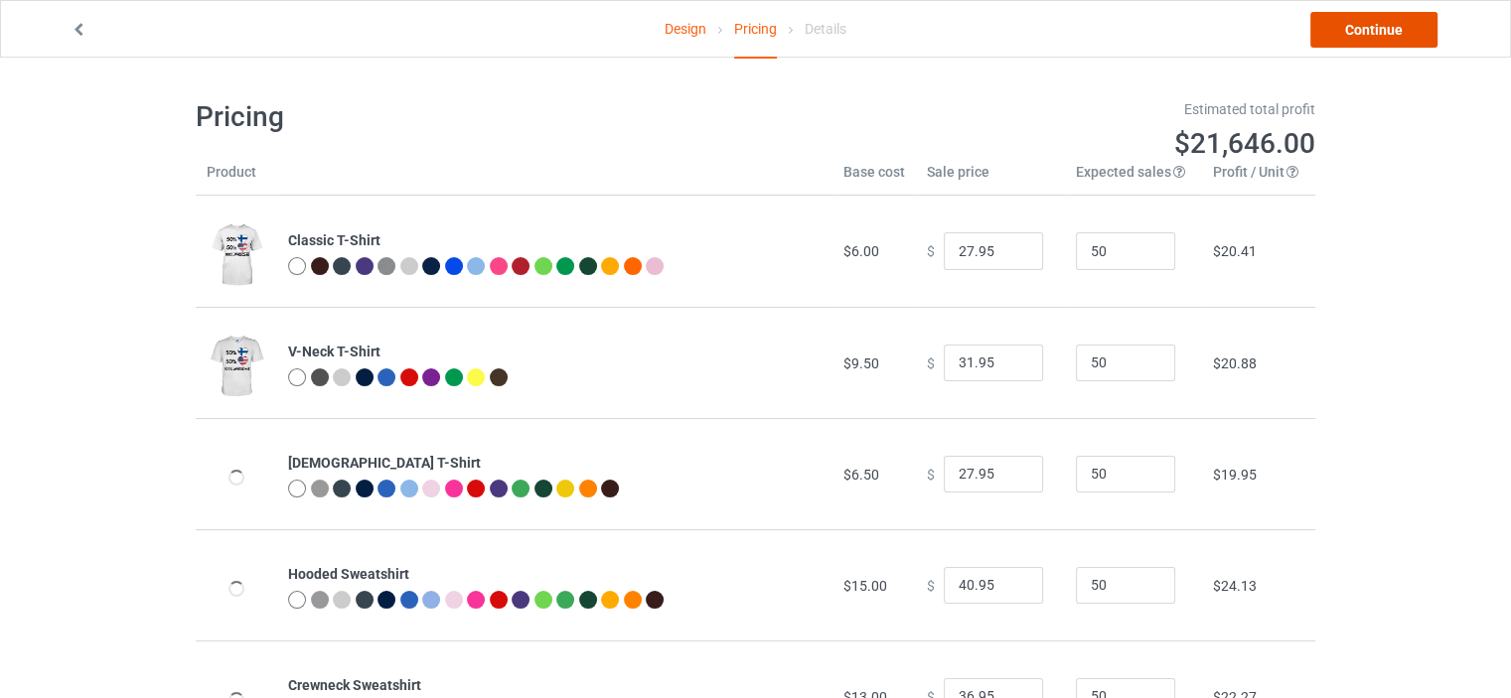
click at [1385, 34] on link "Continue" at bounding box center [1373, 30] width 127 height 36
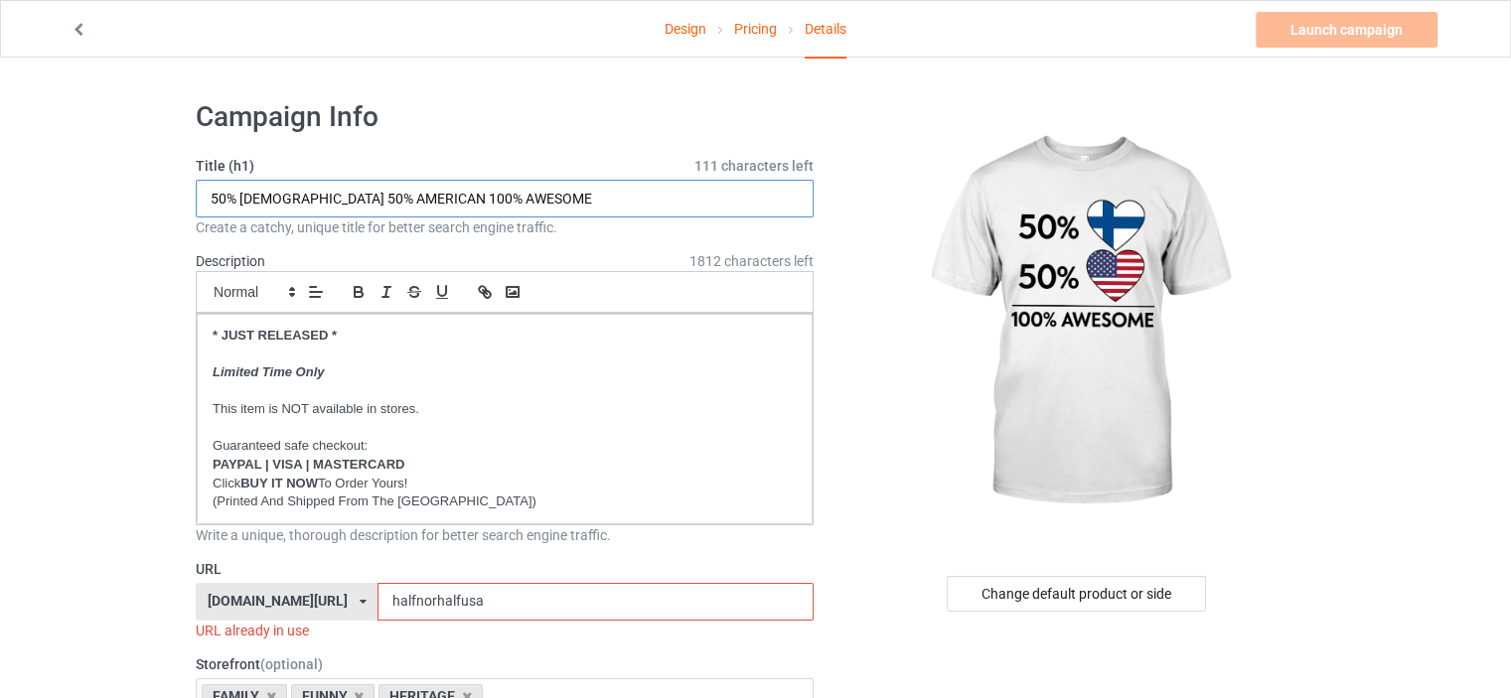
drag, startPoint x: 319, startPoint y: 195, endPoint x: 237, endPoint y: 196, distance: 81.5
click at [237, 196] on input "50% [DEMOGRAPHIC_DATA] 50% AMERICAN 100% AWESOME" at bounding box center [505, 199] width 618 height 38
click at [242, 198] on input "50% [DEMOGRAPHIC_DATA] 50% AMERICAN 100% AWESOME" at bounding box center [505, 199] width 618 height 38
drag, startPoint x: 318, startPoint y: 198, endPoint x: 240, endPoint y: 198, distance: 77.5
click at [240, 198] on input "50% [DEMOGRAPHIC_DATA] 50% AMERICAN 100% AWESOME" at bounding box center [505, 199] width 618 height 38
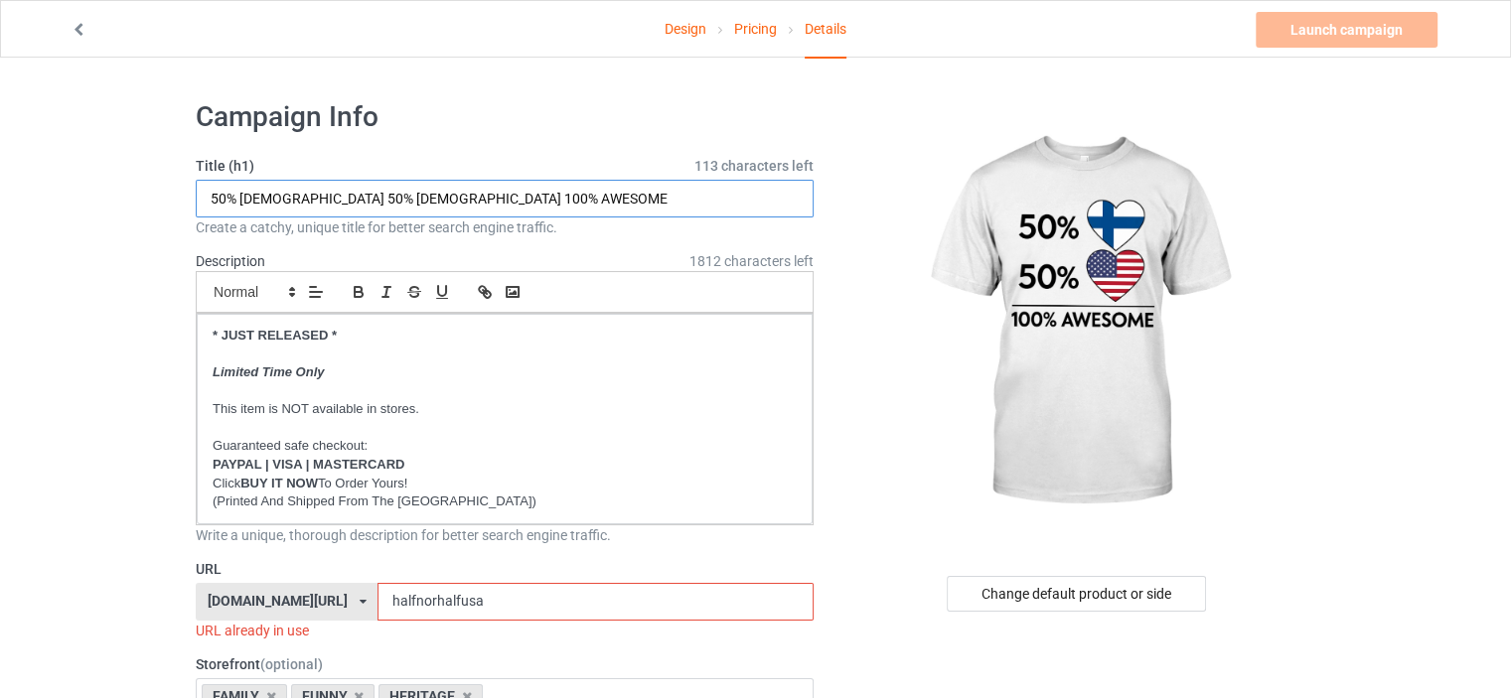
type input "50% FINNISH 50% AMERICAN 100% AWESOME"
drag, startPoint x: 424, startPoint y: 600, endPoint x: 402, endPoint y: 599, distance: 21.9
click at [402, 599] on input "halfnorhalfusa" at bounding box center [594, 602] width 435 height 38
drag, startPoint x: 504, startPoint y: 605, endPoint x: 0, endPoint y: 486, distance: 517.5
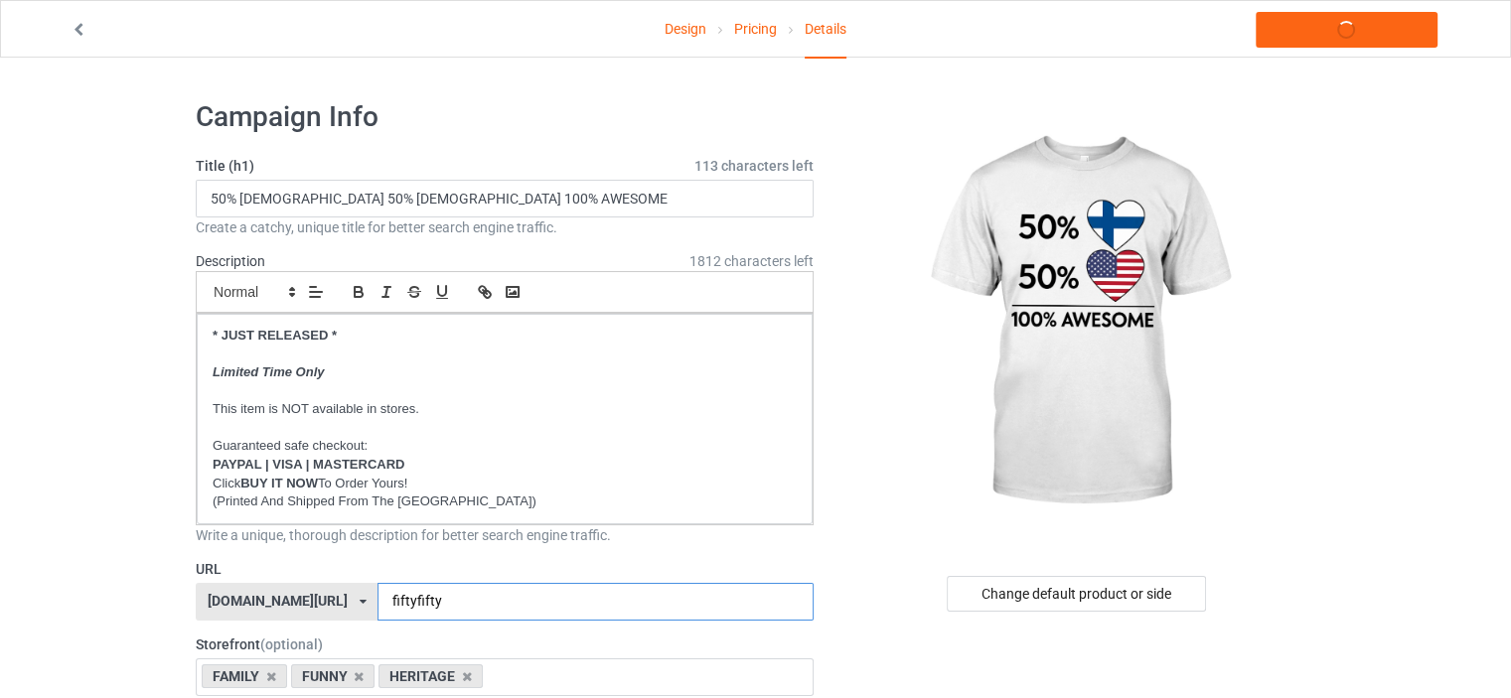
type input "fiftyfifty"
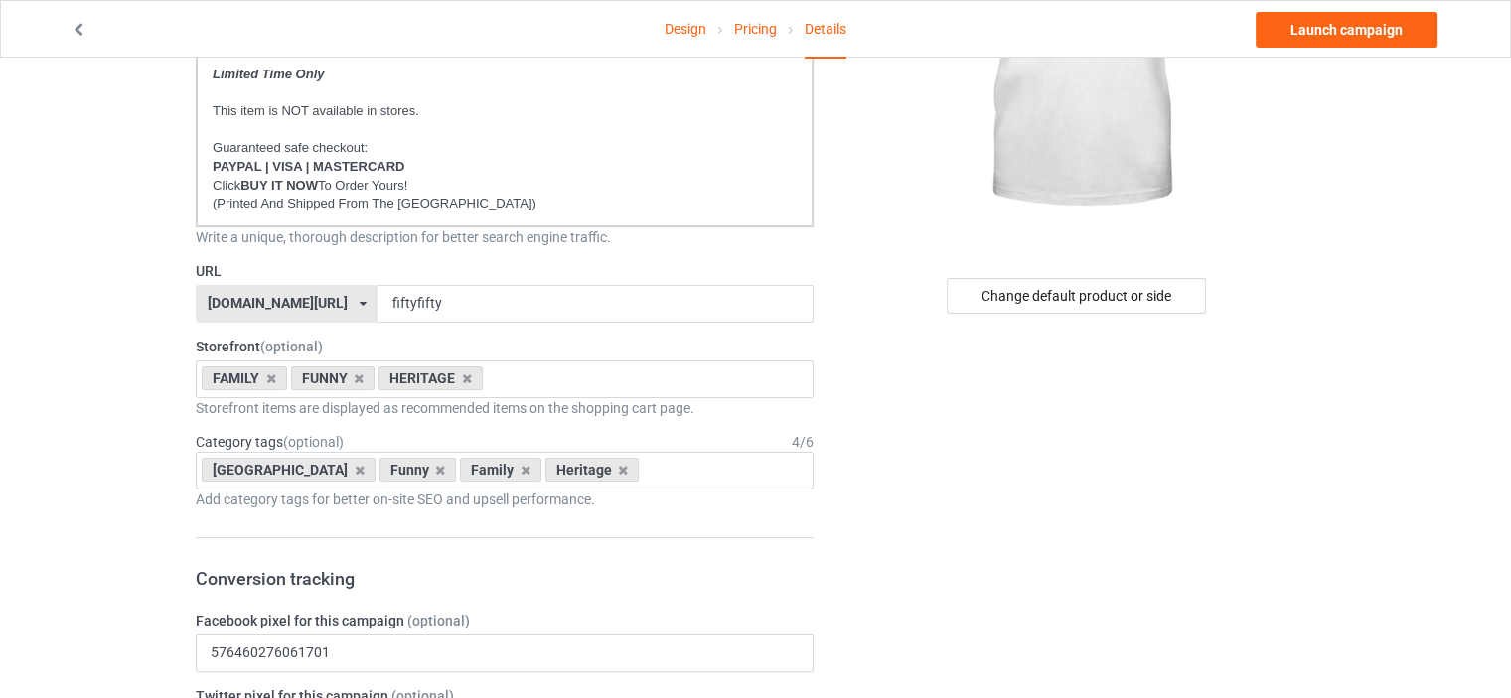
click at [302, 308] on div "[DOMAIN_NAME][URL]" at bounding box center [278, 303] width 140 height 14
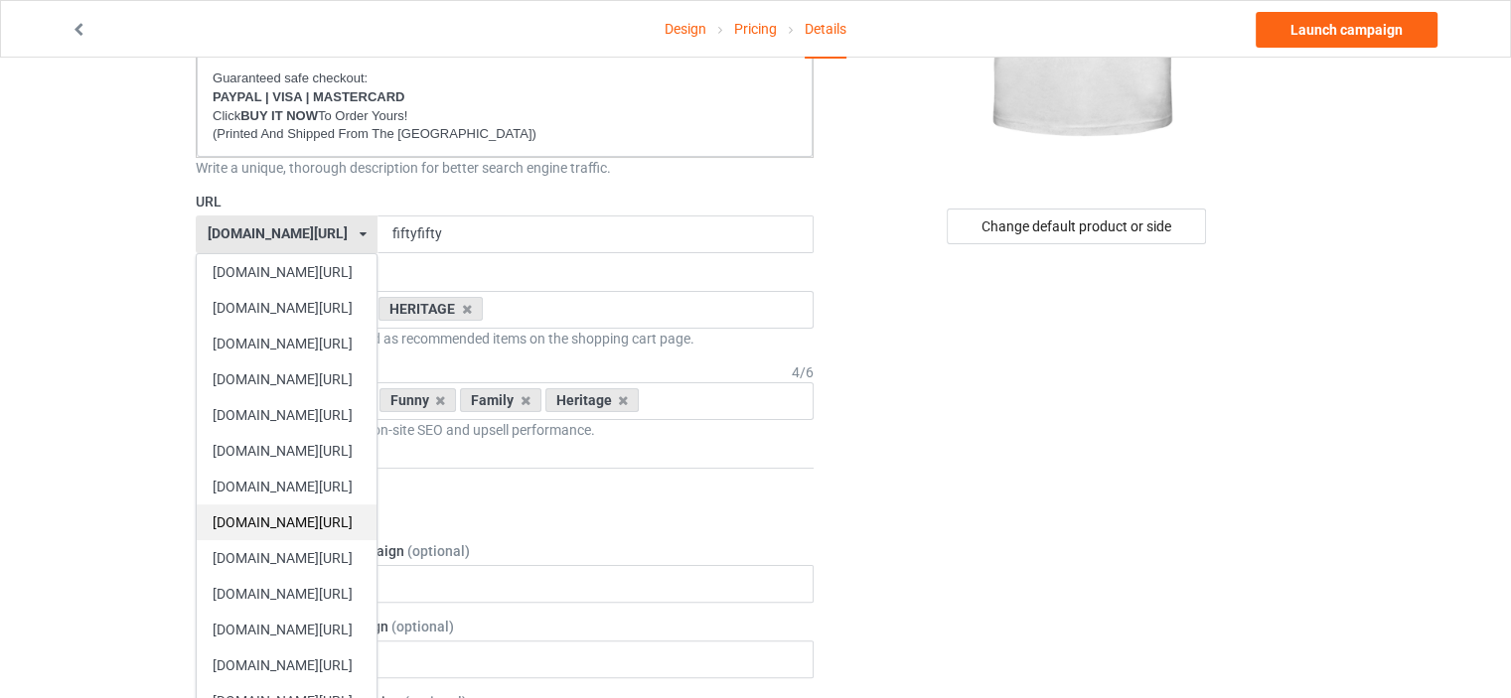
scroll to position [397, 0]
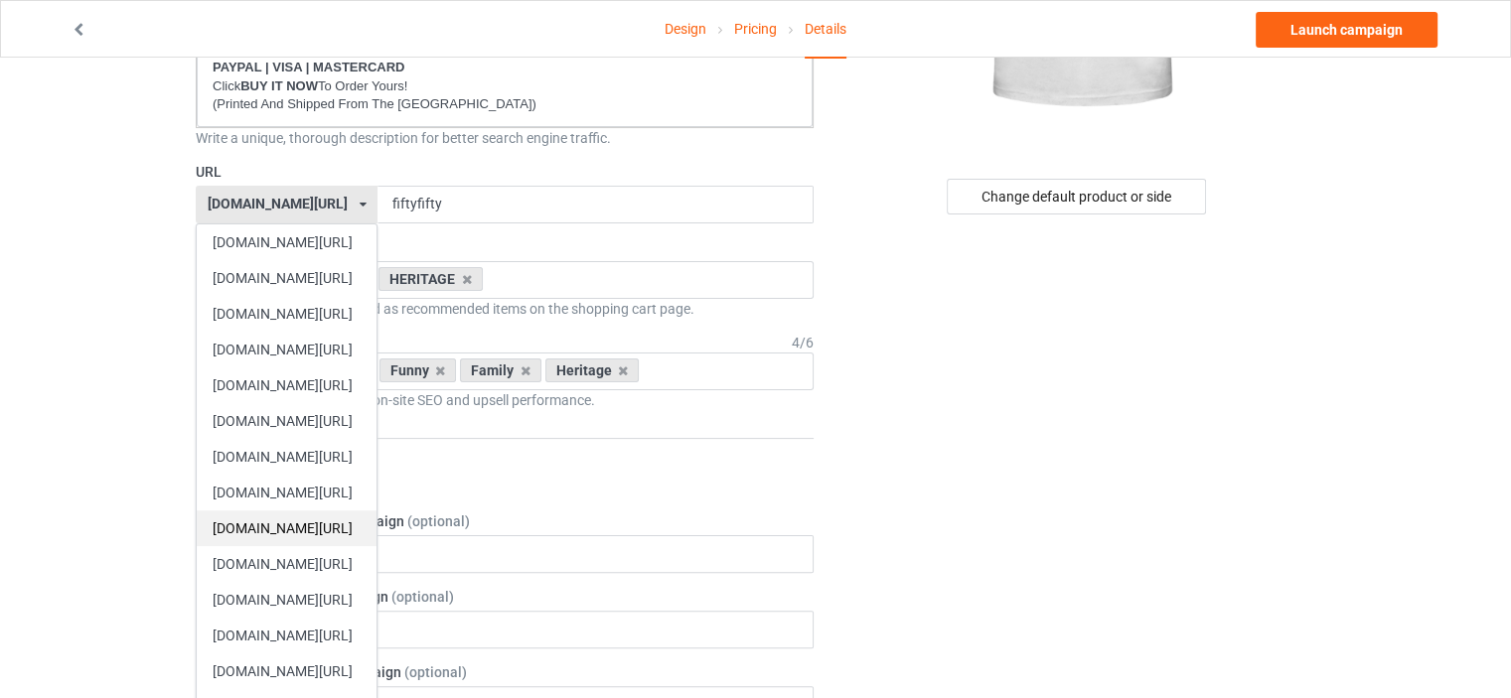
click at [318, 537] on div "[DOMAIN_NAME][URL]" at bounding box center [287, 529] width 180 height 36
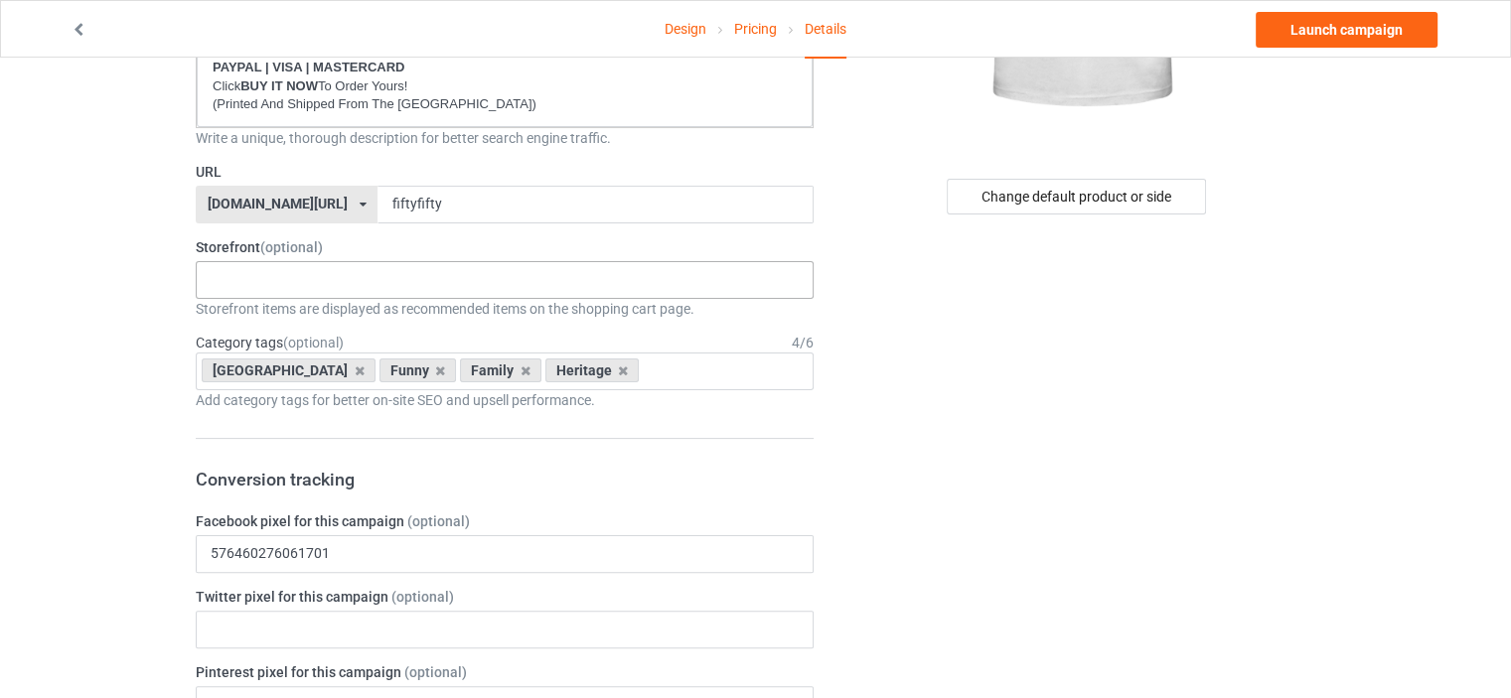
click at [276, 264] on div "Loading..." at bounding box center [505, 280] width 618 height 38
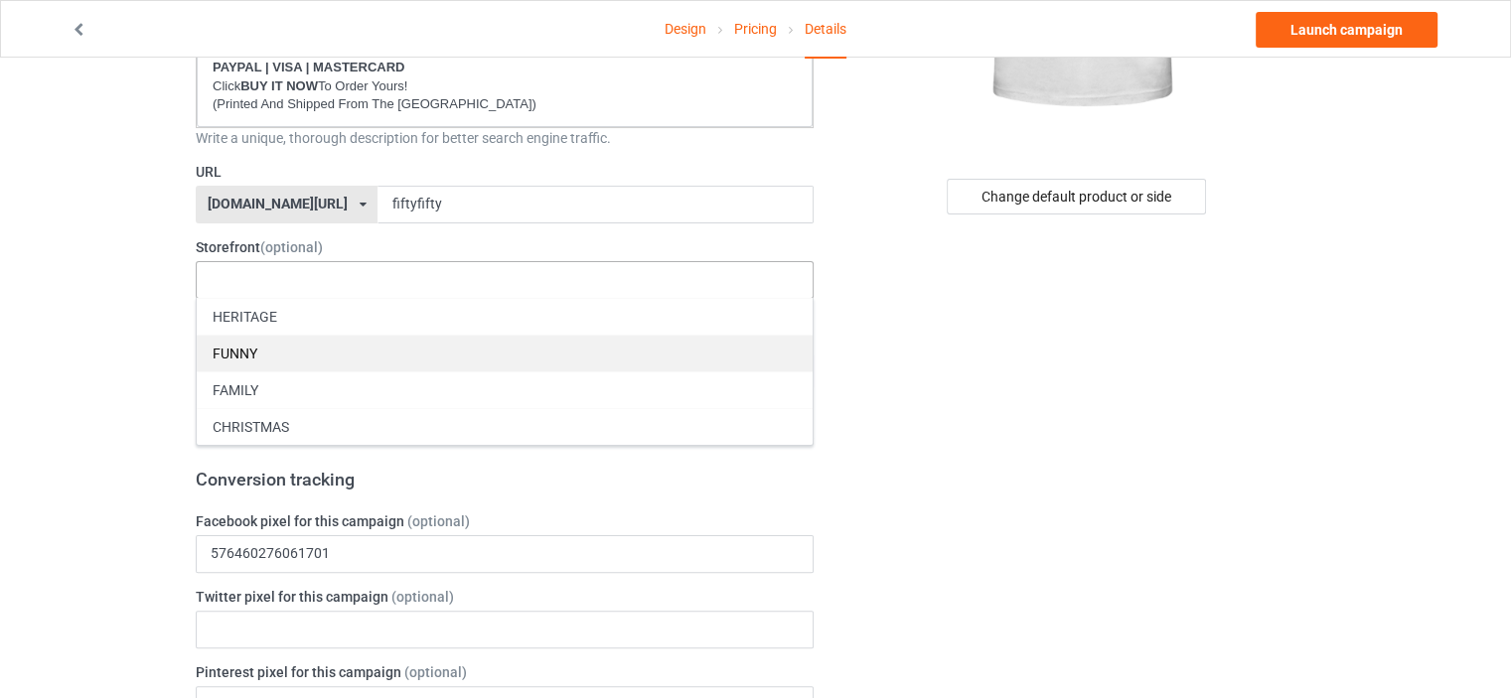
click at [273, 359] on div "FUNNY" at bounding box center [505, 353] width 616 height 37
click at [273, 338] on div "FAMILY" at bounding box center [505, 353] width 616 height 37
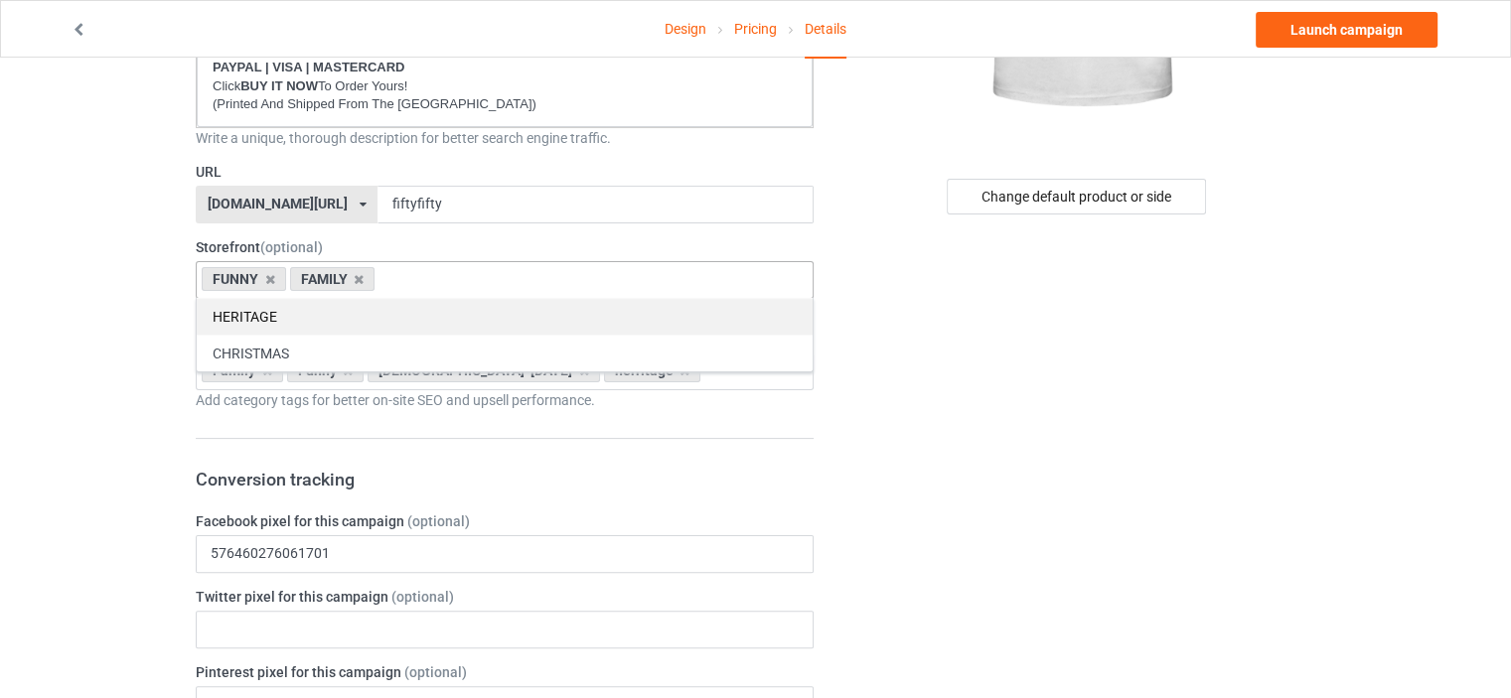
click at [262, 307] on div "HERITAGE" at bounding box center [505, 316] width 616 height 37
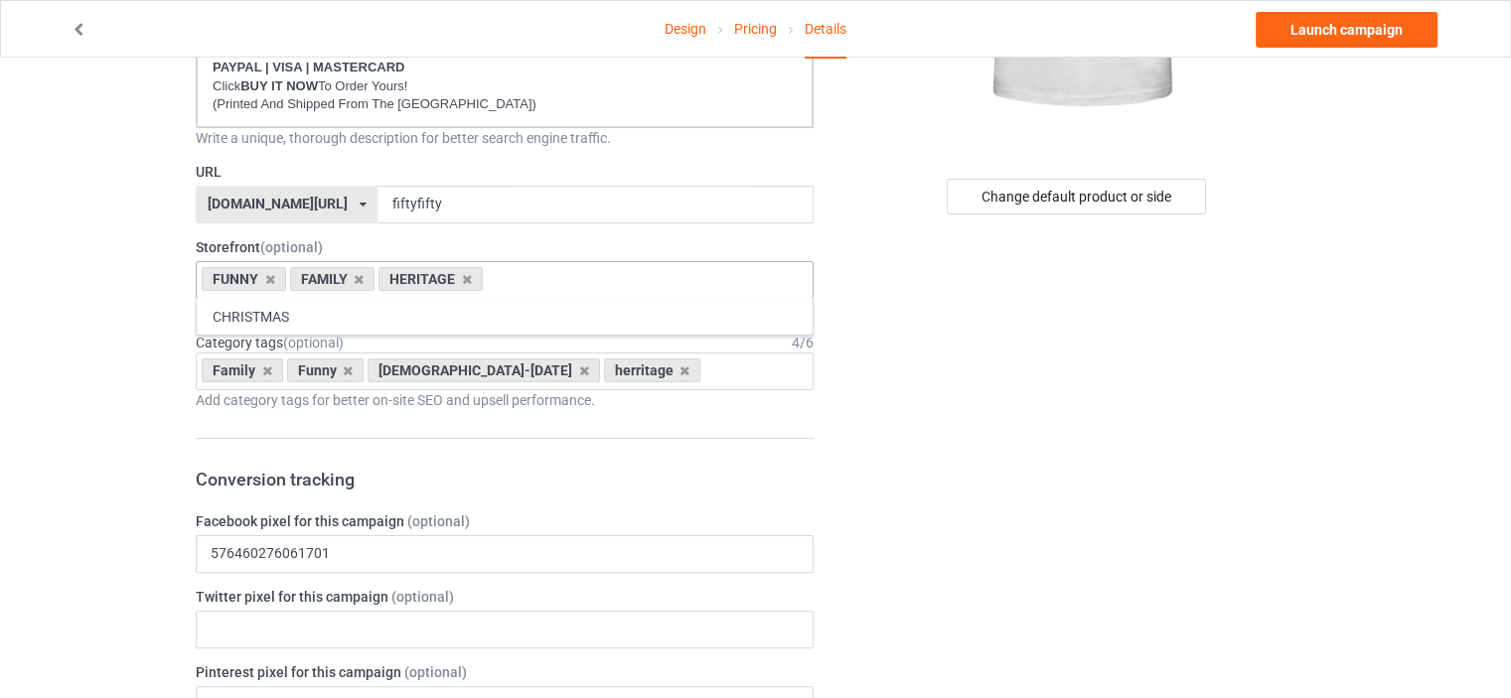
click at [262, 372] on icon at bounding box center [267, 371] width 10 height 13
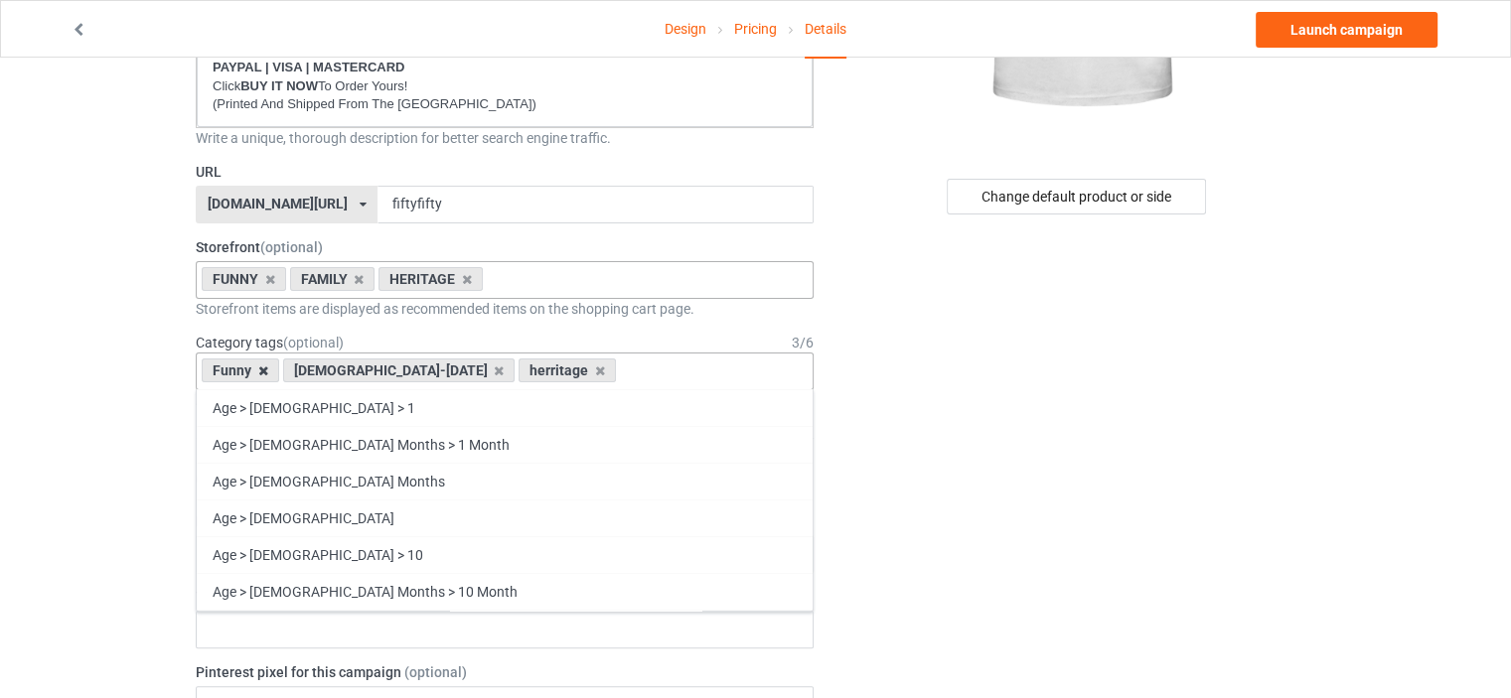
click at [262, 372] on icon at bounding box center [263, 371] width 10 height 13
click at [413, 371] on icon at bounding box center [418, 371] width 10 height 13
click at [280, 369] on icon at bounding box center [283, 371] width 10 height 13
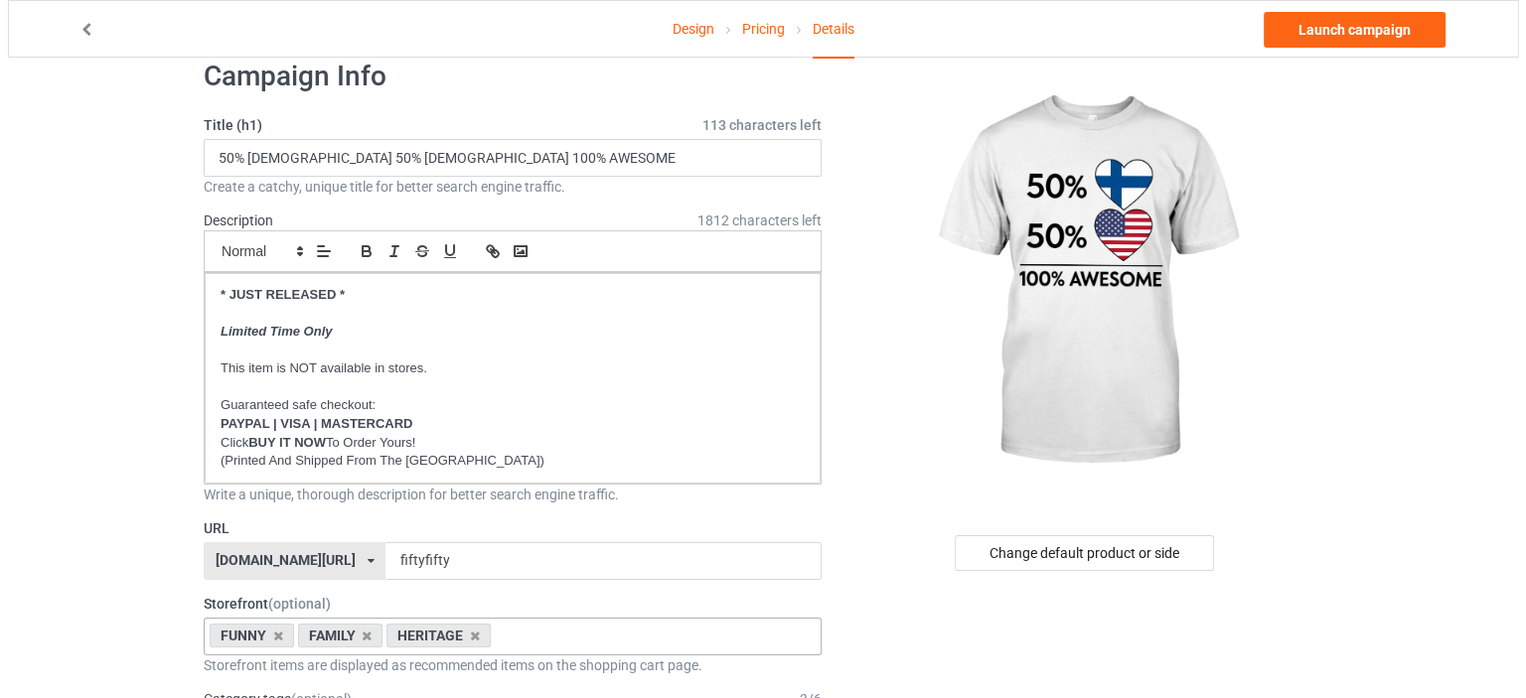
scroll to position [0, 0]
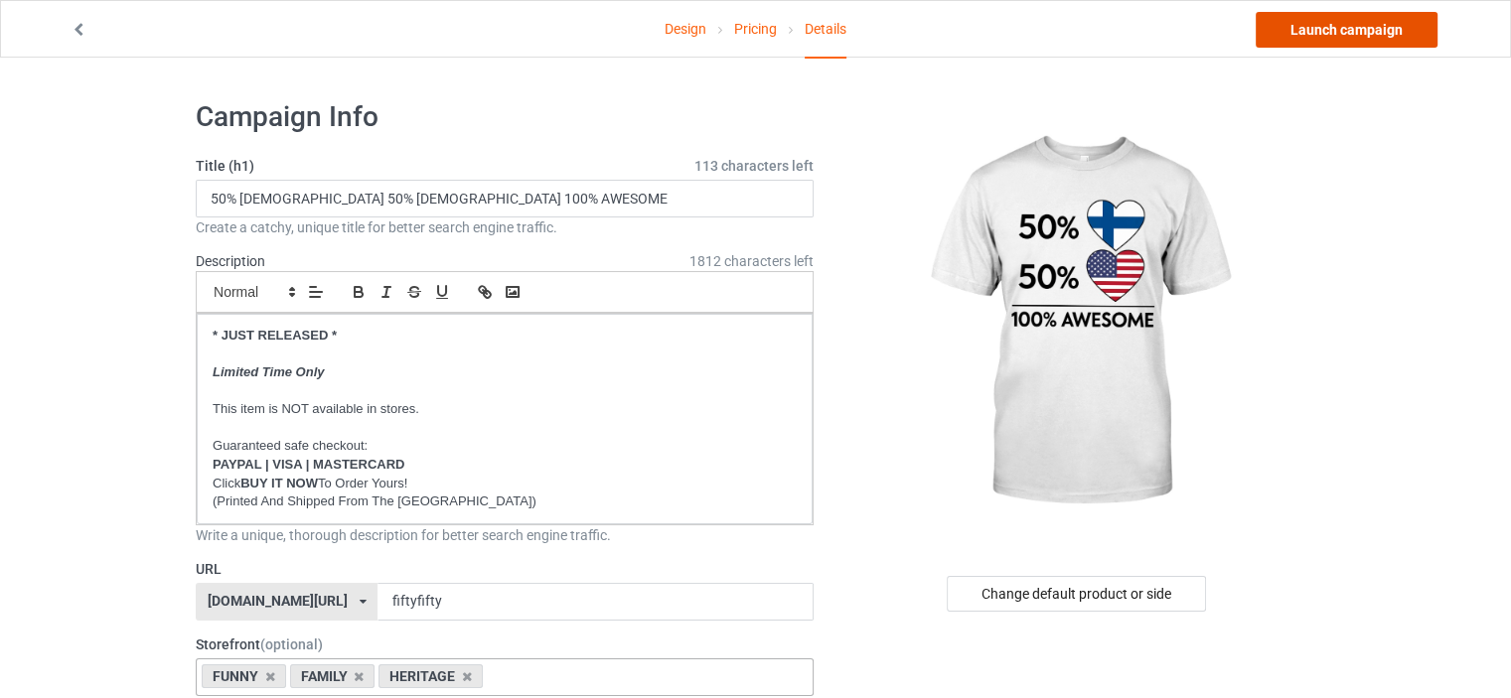
click at [1390, 35] on link "Launch campaign" at bounding box center [1347, 30] width 182 height 36
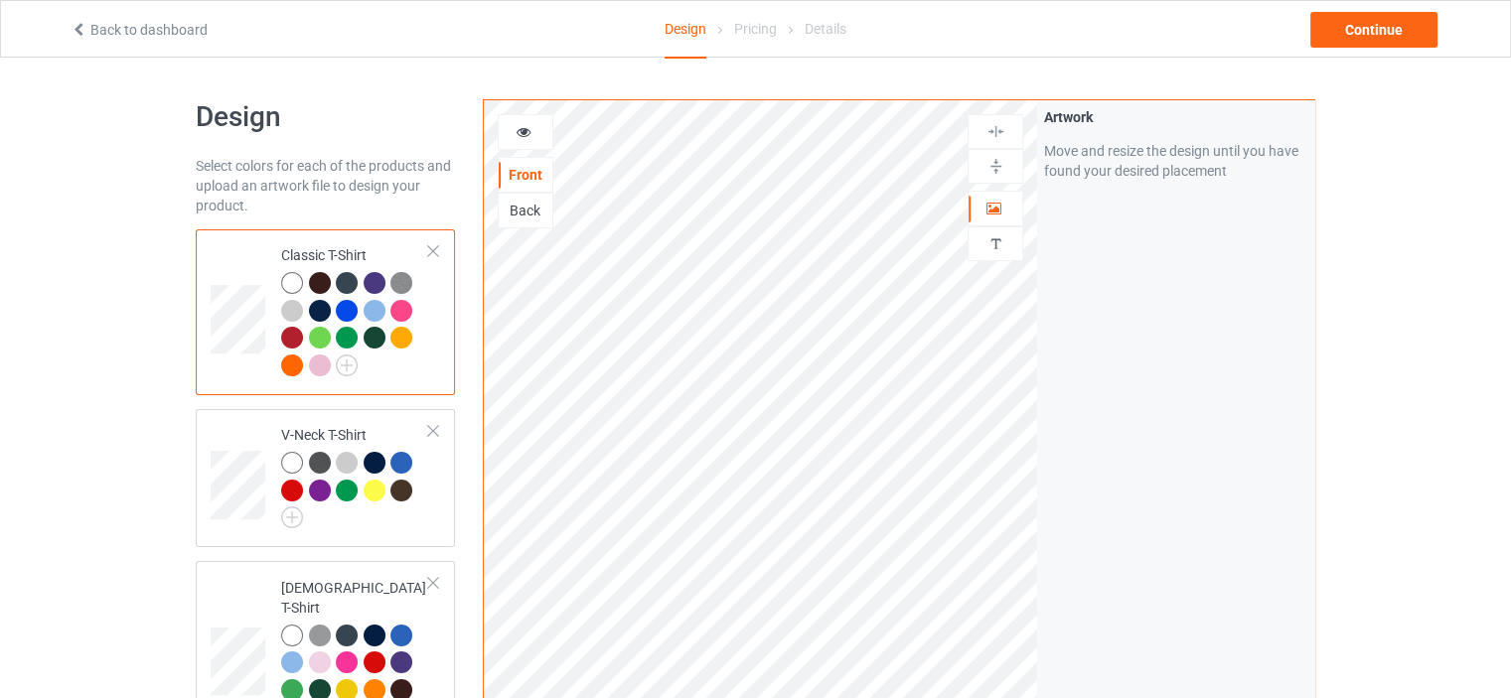
scroll to position [3593, 0]
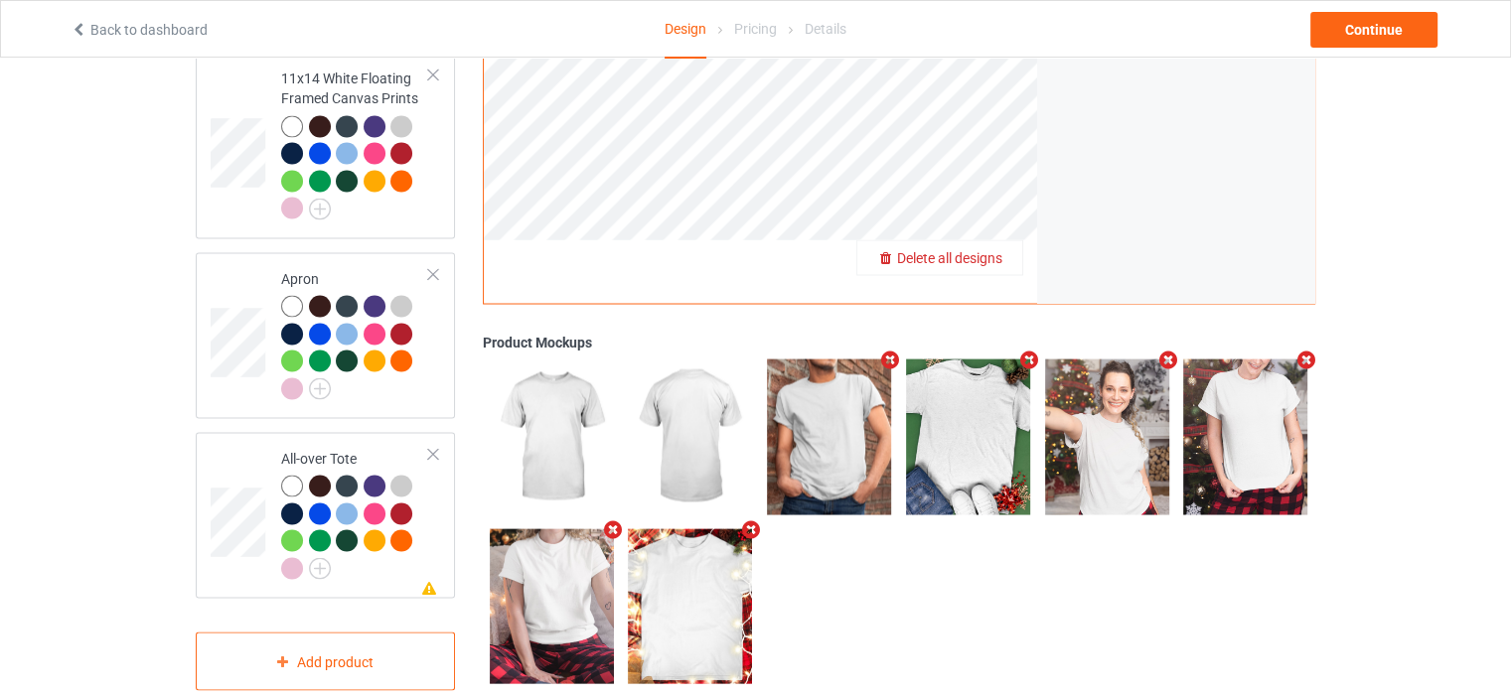
click at [981, 250] on span "Delete all designs" at bounding box center [949, 258] width 105 height 16
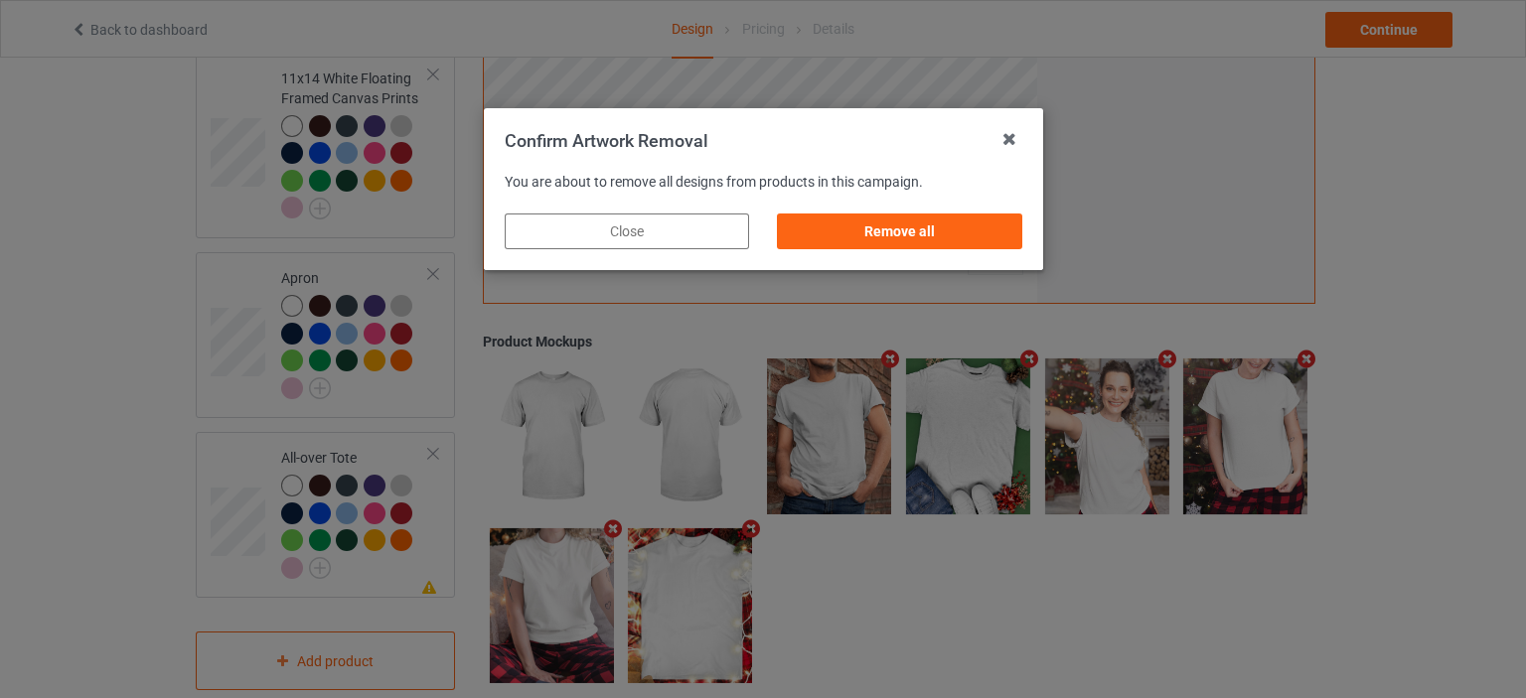
click at [945, 222] on div "Remove all" at bounding box center [899, 232] width 244 height 36
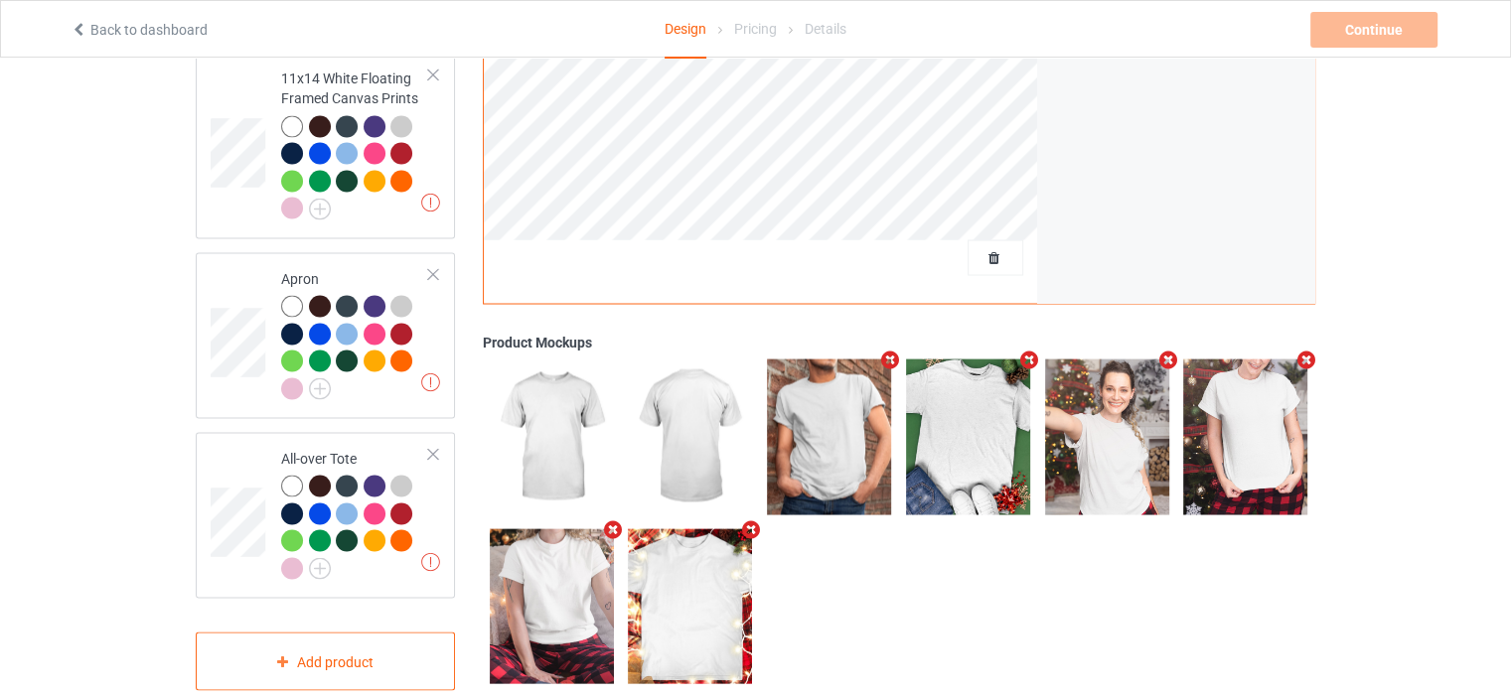
scroll to position [0, 0]
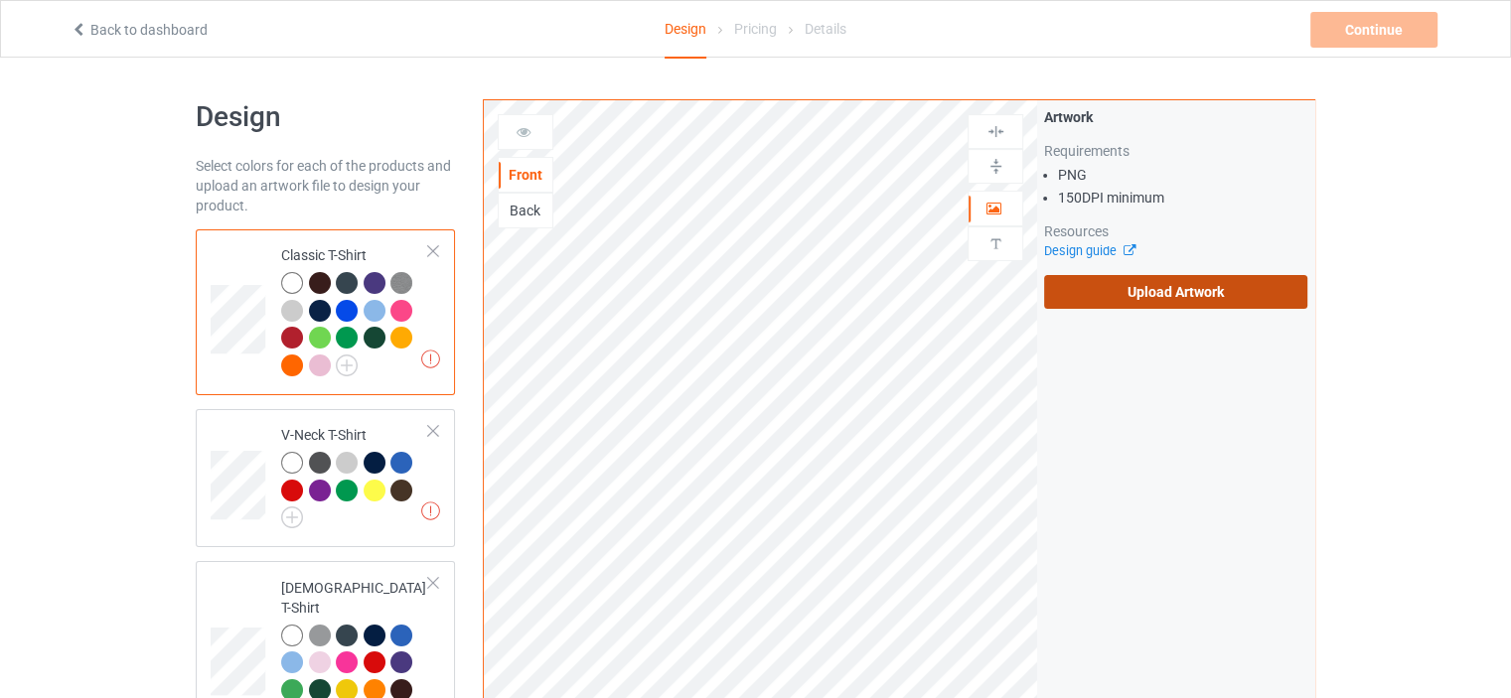
click at [1195, 283] on label "Upload Artwork" at bounding box center [1175, 292] width 263 height 34
click at [0, 0] on input "Upload Artwork" at bounding box center [0, 0] width 0 height 0
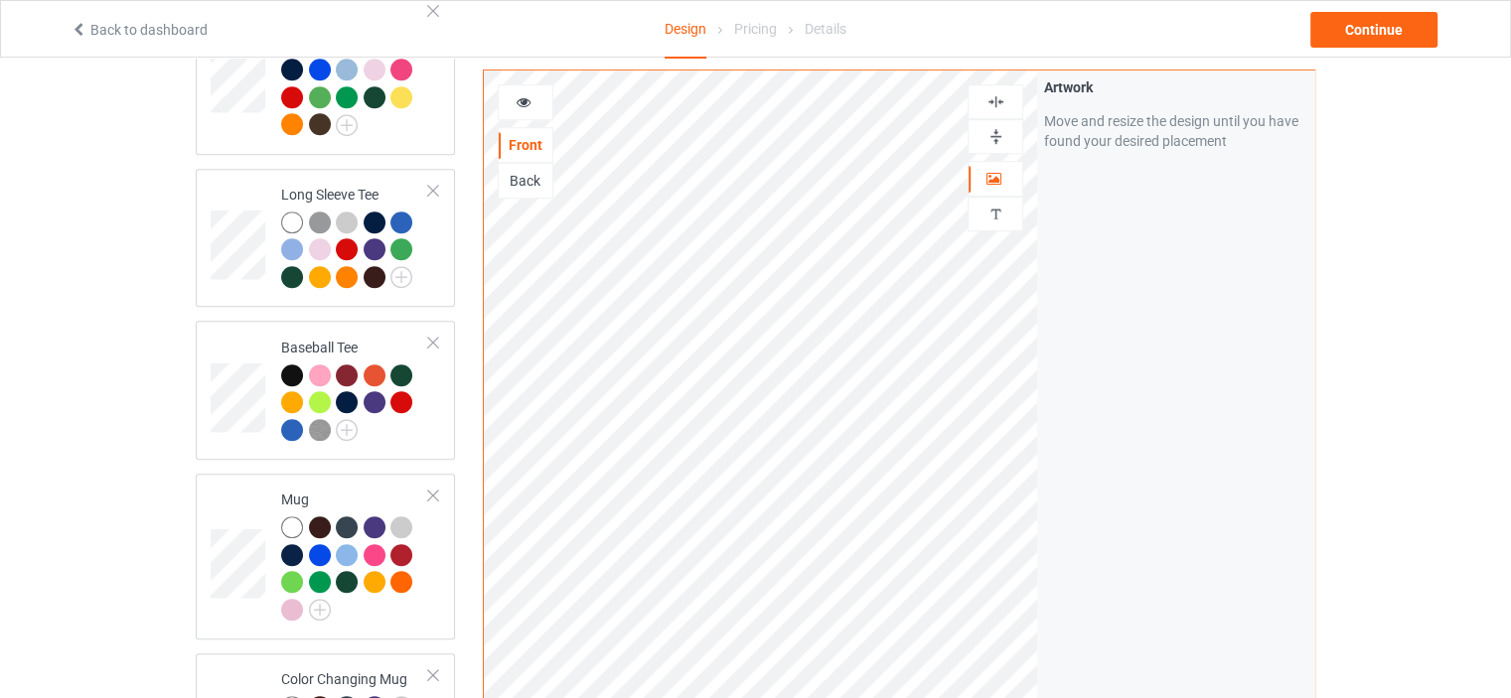
scroll to position [1291, 0]
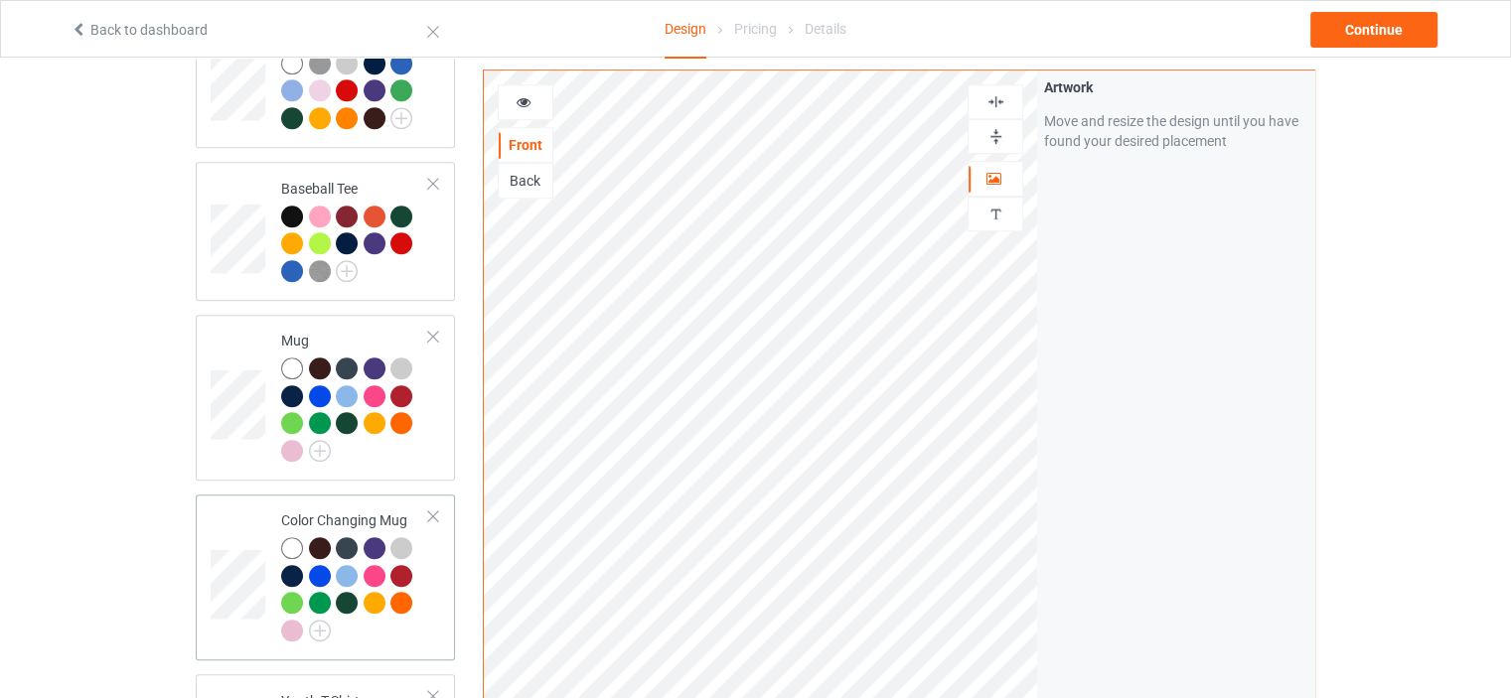
click at [360, 503] on td "Color Changing Mug" at bounding box center [355, 578] width 170 height 150
click at [1010, 137] on div at bounding box center [995, 136] width 54 height 19
click at [527, 106] on icon at bounding box center [524, 99] width 17 height 14
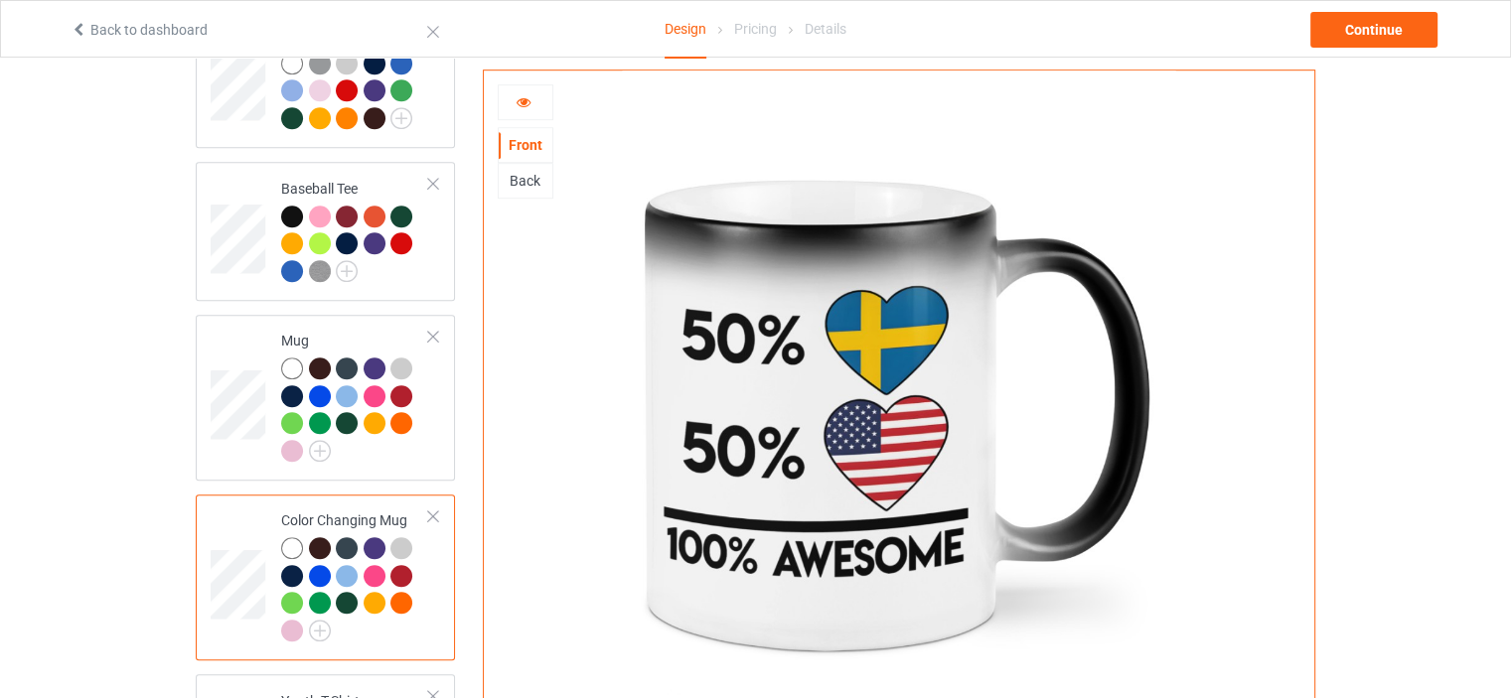
click at [534, 98] on div at bounding box center [526, 102] width 54 height 20
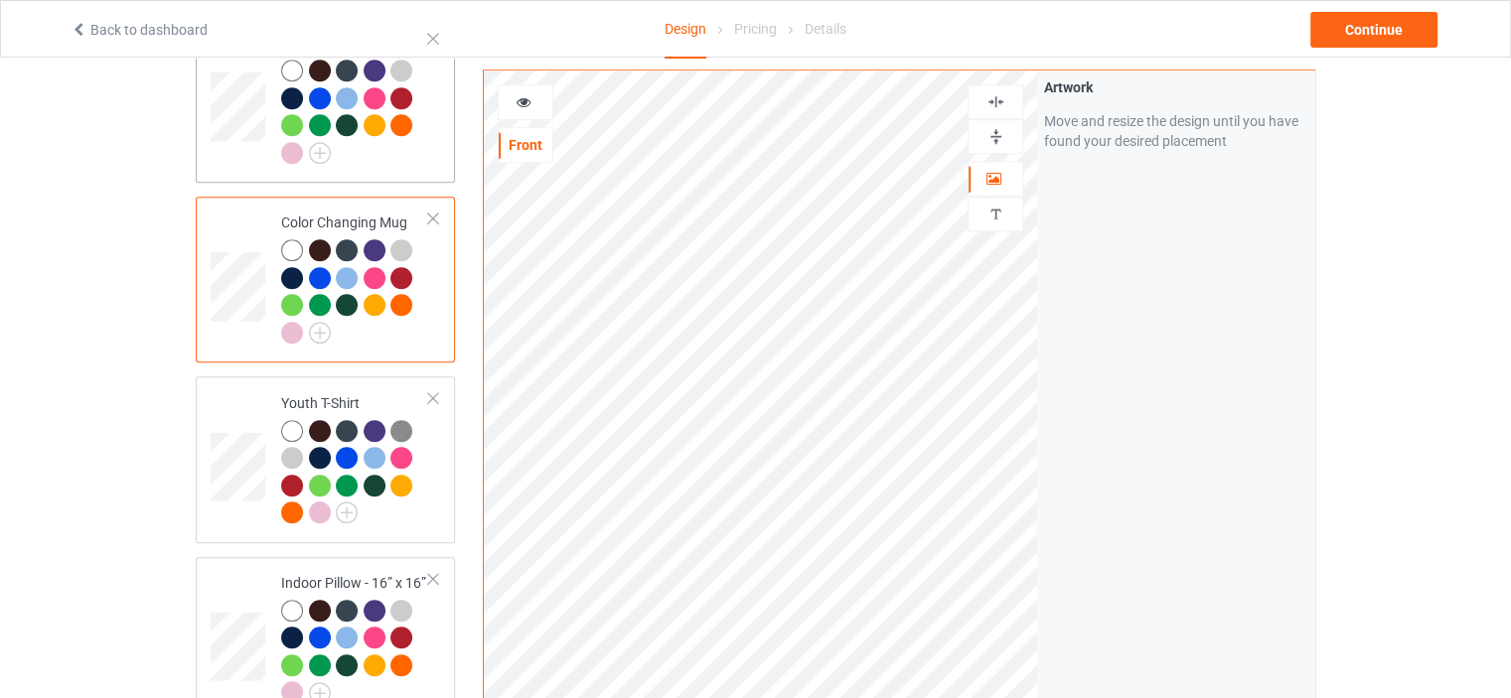
scroll to position [1788, 0]
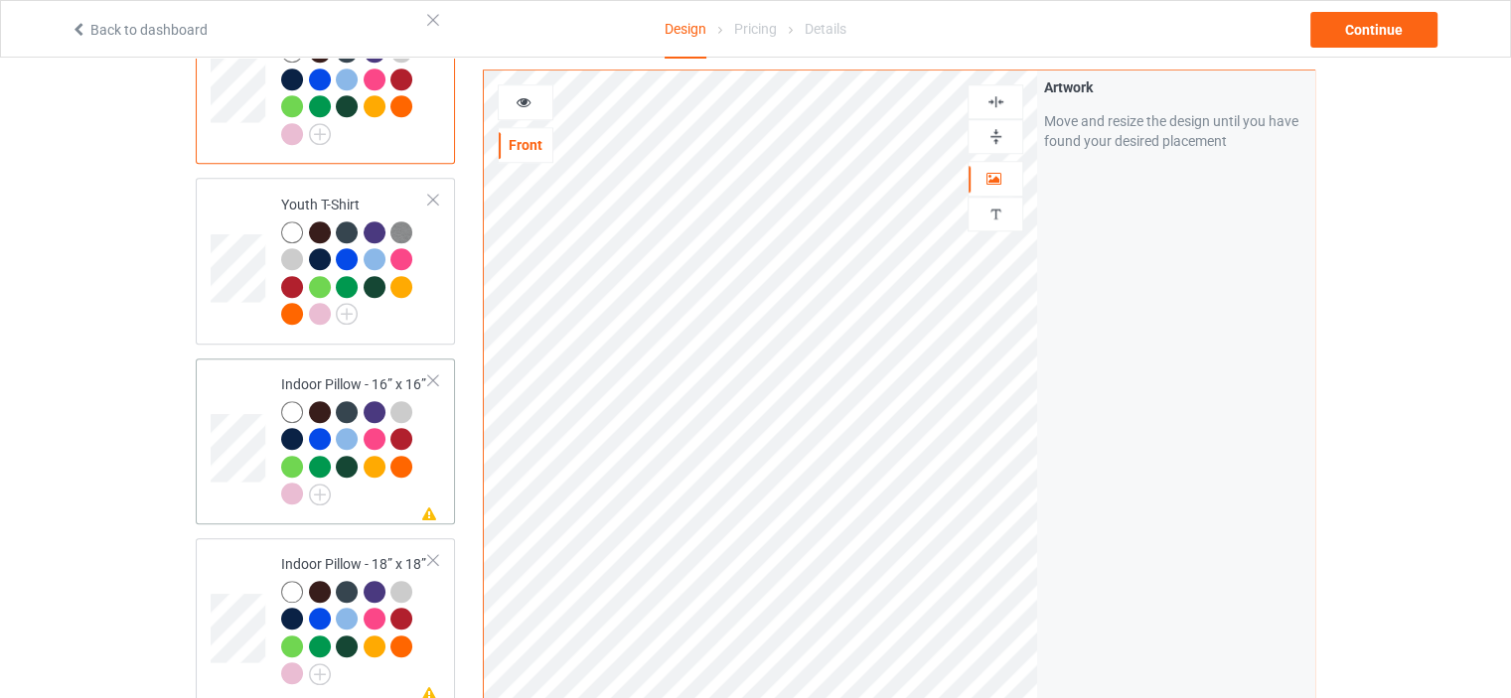
click at [341, 367] on td "Missing artwork on 1 side(s) Indoor Pillow - 16” x 16”" at bounding box center [355, 442] width 170 height 150
click at [1001, 133] on img at bounding box center [995, 136] width 19 height 19
click at [1003, 101] on img at bounding box center [995, 101] width 19 height 19
click at [347, 554] on div "Indoor Pillow - 18” x 18”" at bounding box center [355, 618] width 148 height 129
click at [997, 135] on img at bounding box center [995, 136] width 19 height 19
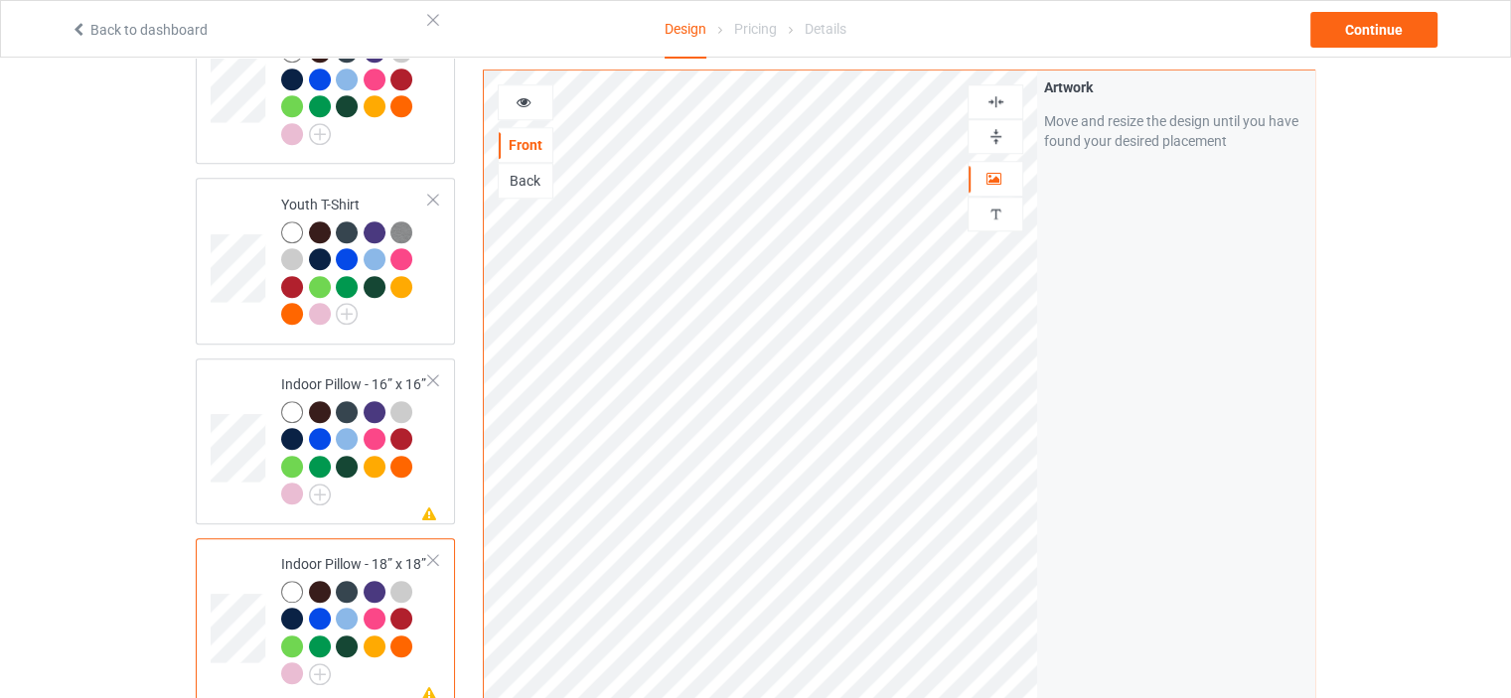
click at [997, 99] on img at bounding box center [995, 101] width 19 height 19
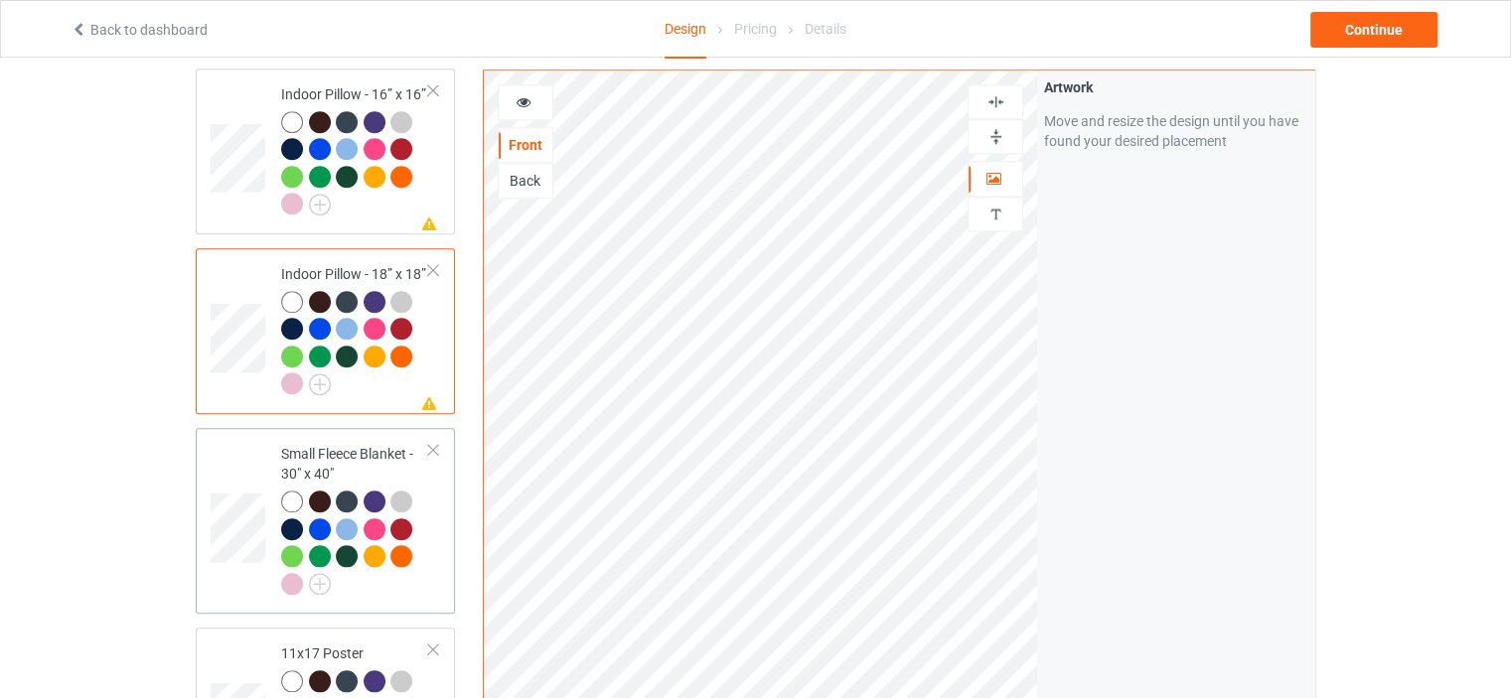
scroll to position [2086, 0]
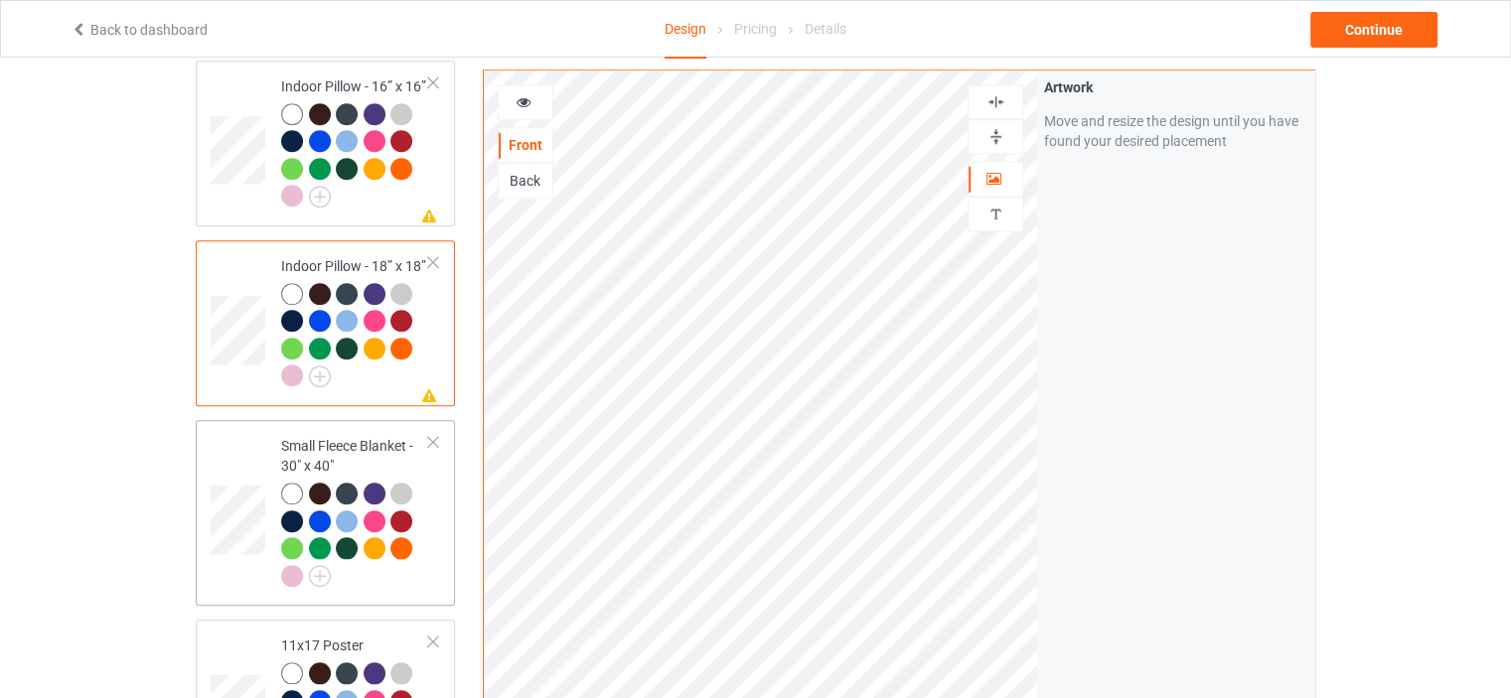
click at [370, 436] on div "Small Fleece Blanket - 30" x 40"" at bounding box center [355, 510] width 148 height 149
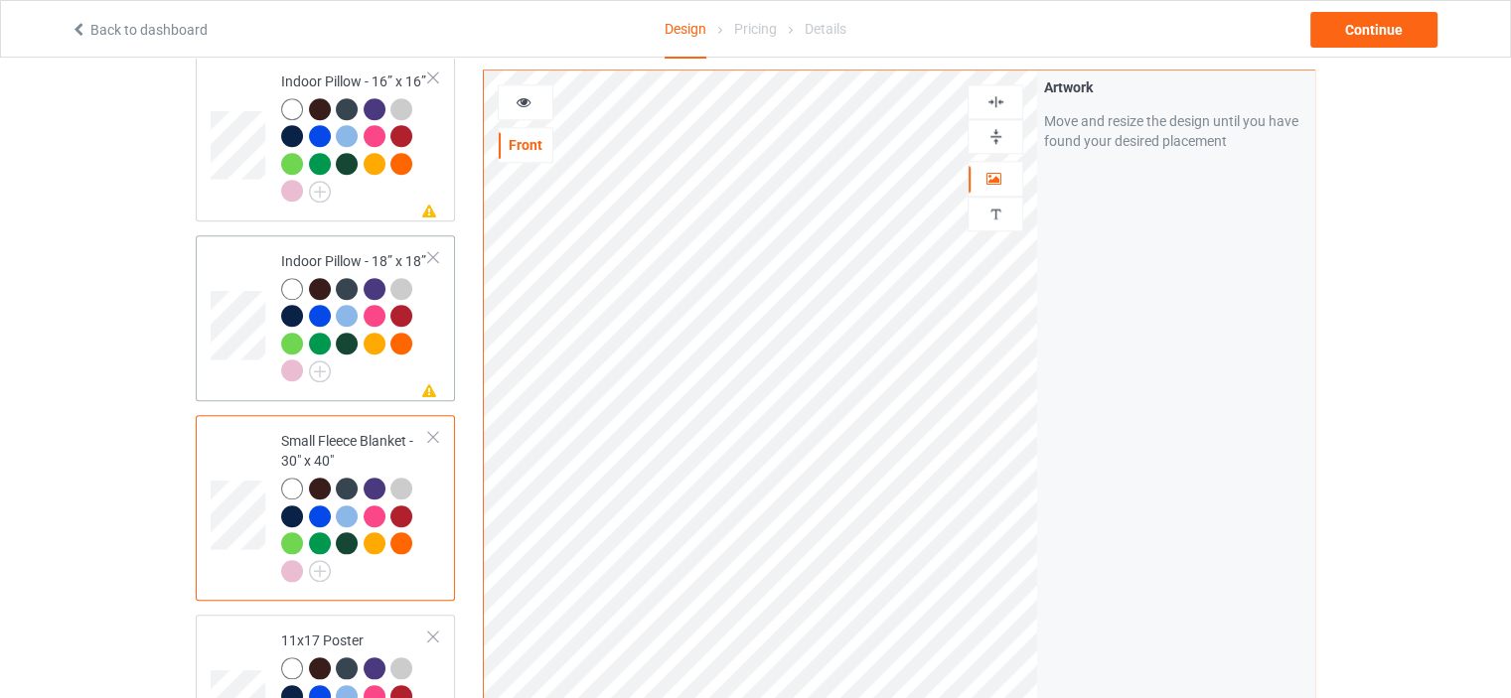
scroll to position [2285, 0]
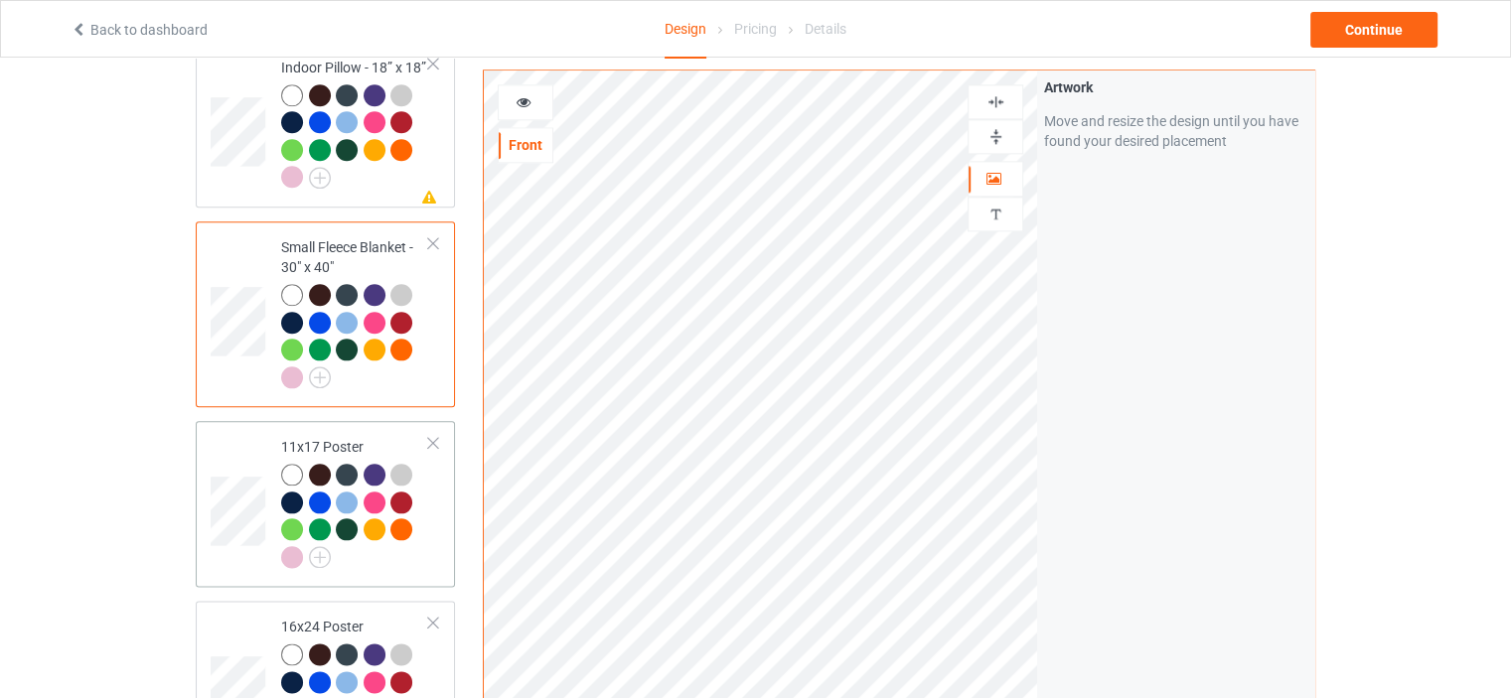
click at [358, 429] on td "11x17 Poster" at bounding box center [355, 504] width 170 height 150
click at [986, 124] on div at bounding box center [995, 136] width 56 height 35
click at [1000, 90] on div at bounding box center [995, 101] width 56 height 35
click at [996, 136] on img at bounding box center [995, 136] width 19 height 19
click at [1001, 102] on img at bounding box center [995, 101] width 19 height 19
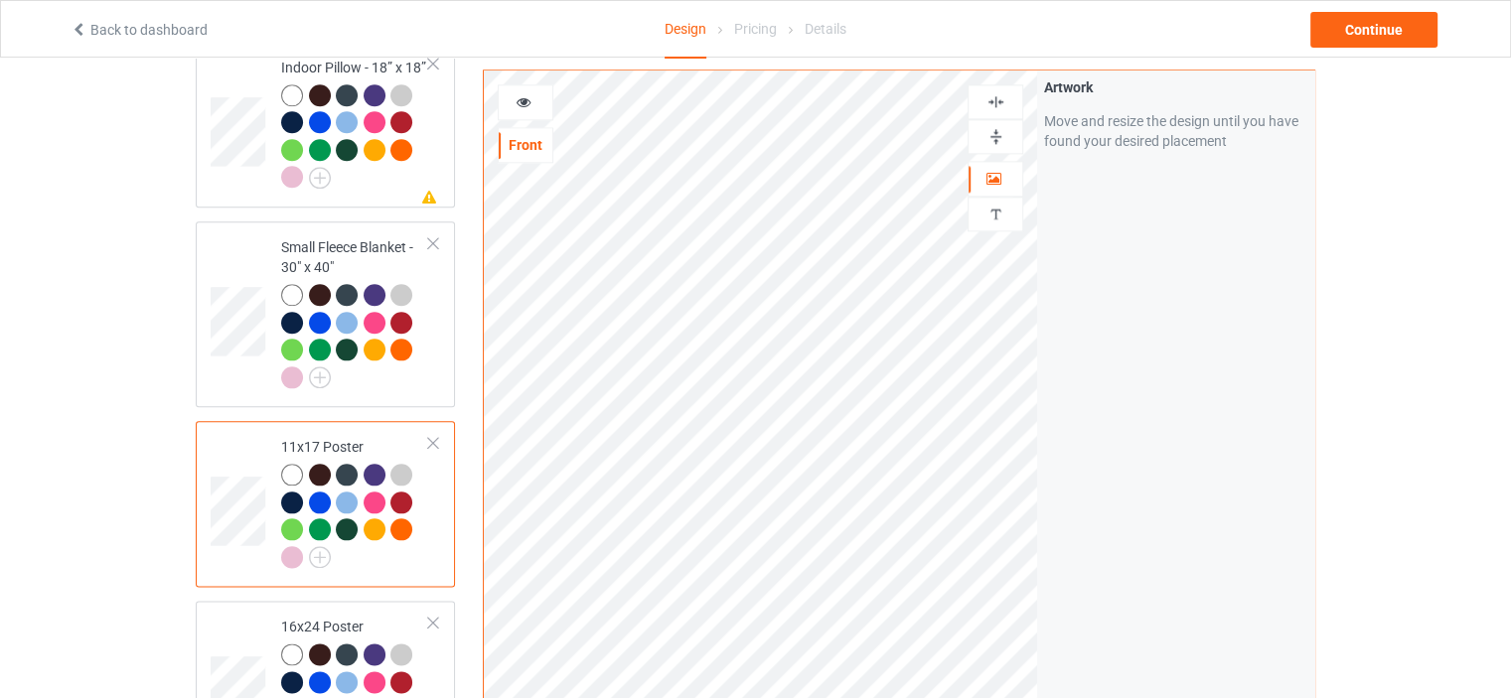
click at [1000, 129] on img at bounding box center [995, 136] width 19 height 19
click at [1001, 92] on img at bounding box center [995, 101] width 19 height 19
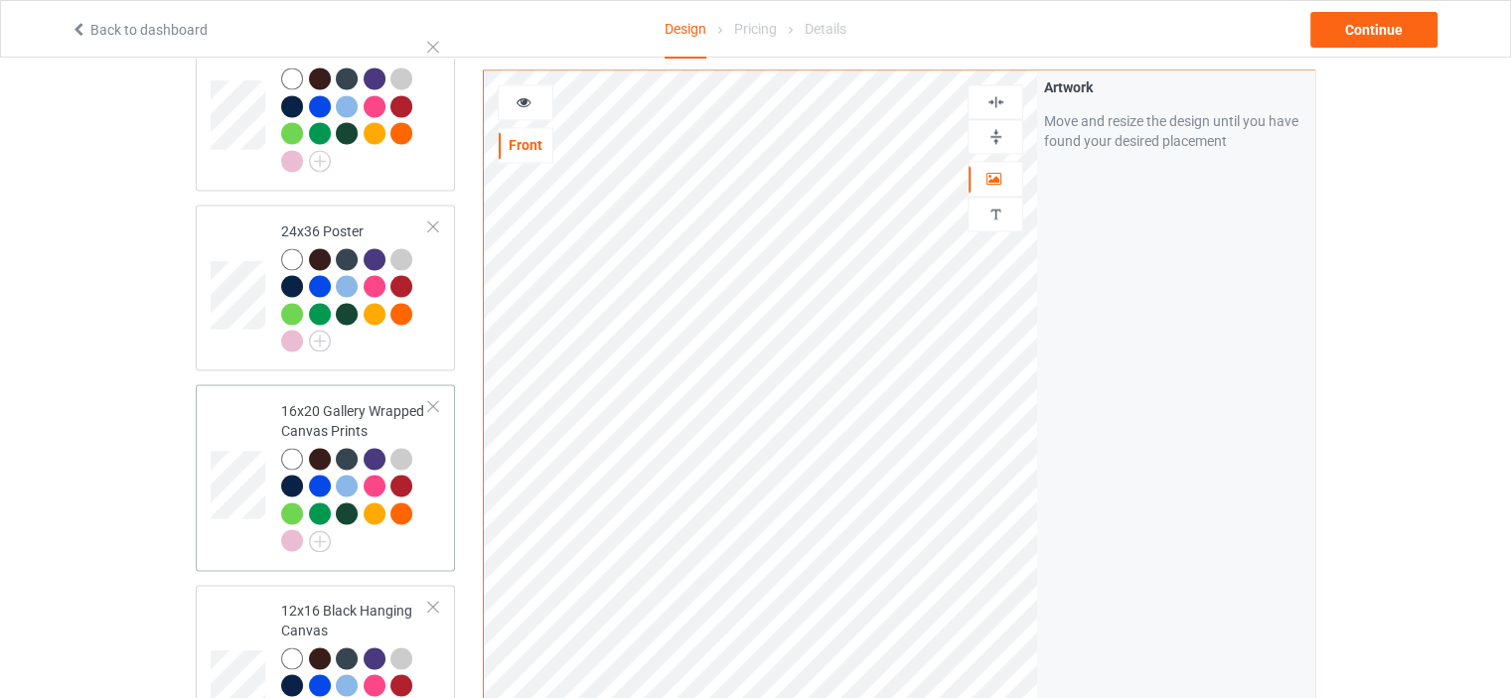
scroll to position [2980, 0]
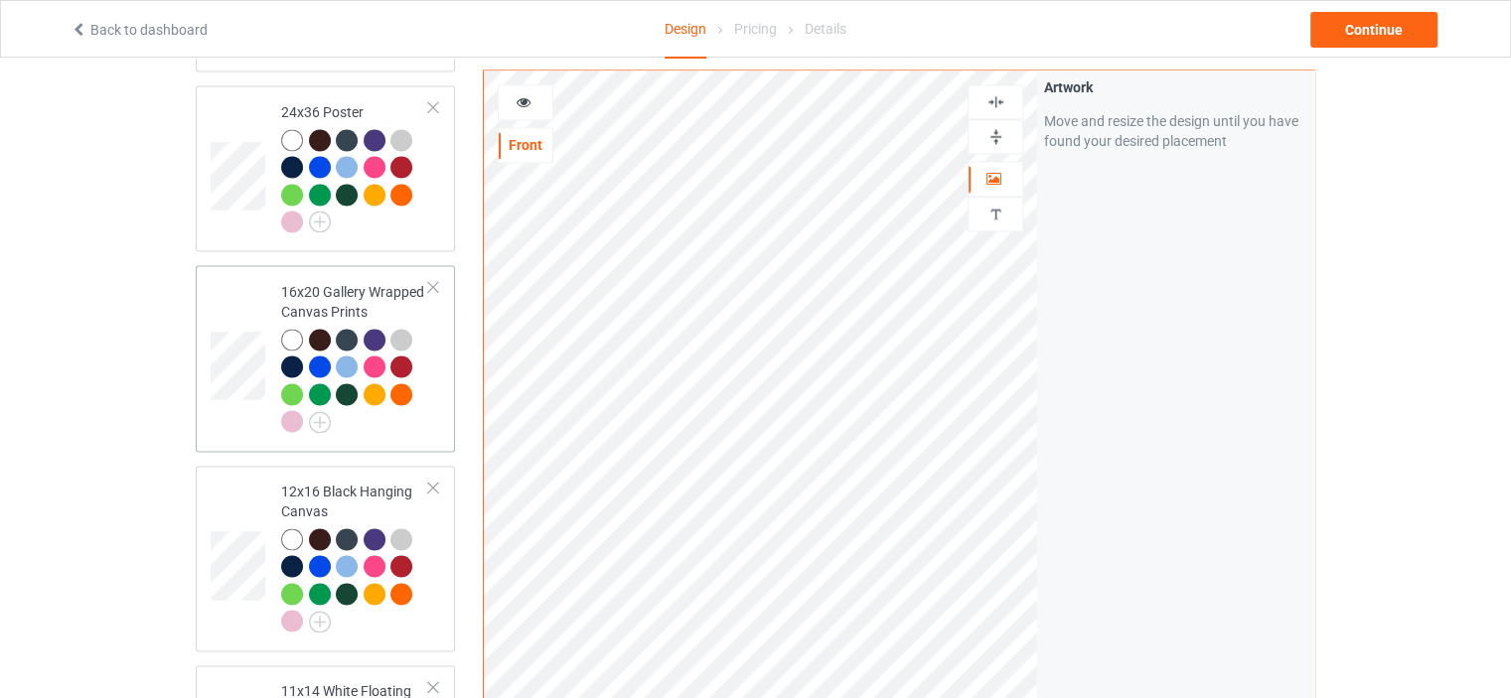
click at [329, 282] on div "16x20 Gallery Wrapped Canvas Prints" at bounding box center [355, 356] width 148 height 149
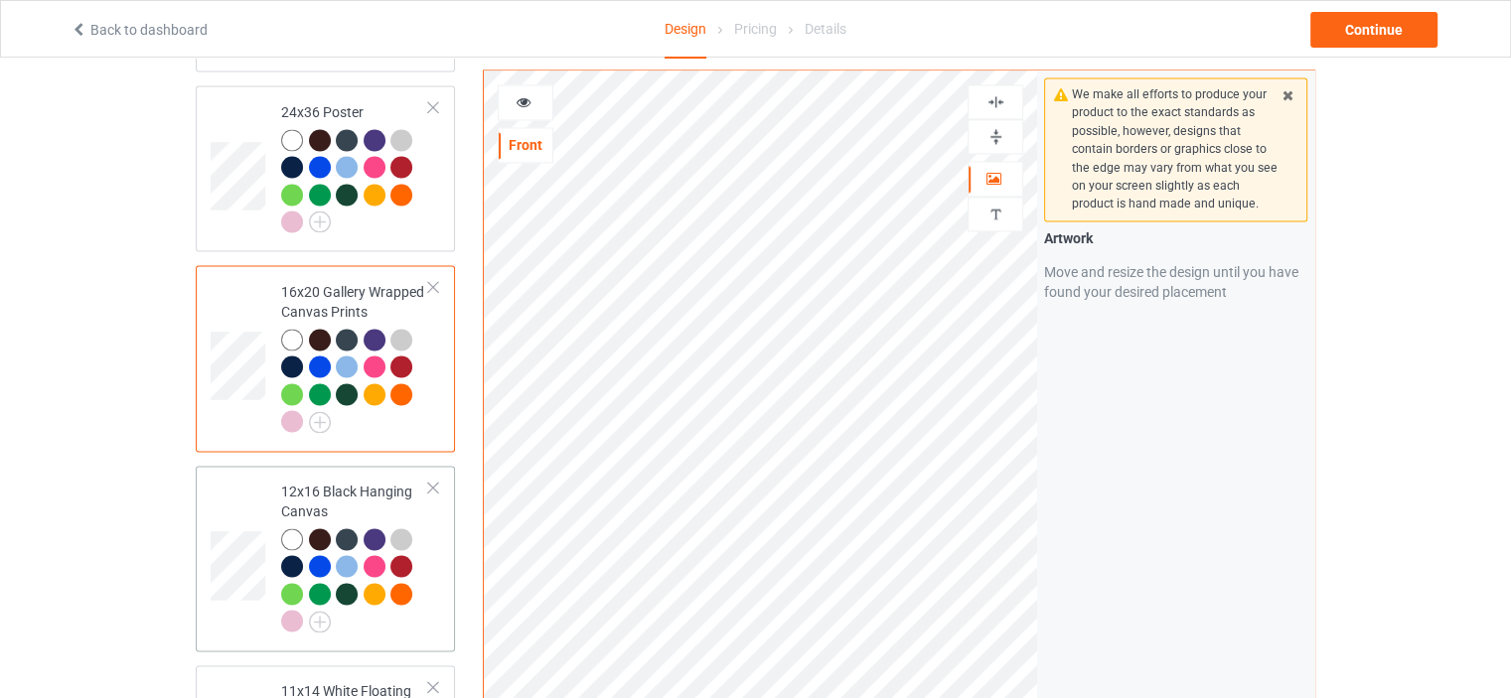
click at [320, 482] on div "12x16 Black Hanging Canvas" at bounding box center [355, 556] width 148 height 149
drag, startPoint x: 1001, startPoint y: 130, endPoint x: 1005, endPoint y: 112, distance: 18.3
click at [1001, 129] on img at bounding box center [995, 136] width 19 height 19
click at [1002, 102] on img at bounding box center [995, 101] width 19 height 19
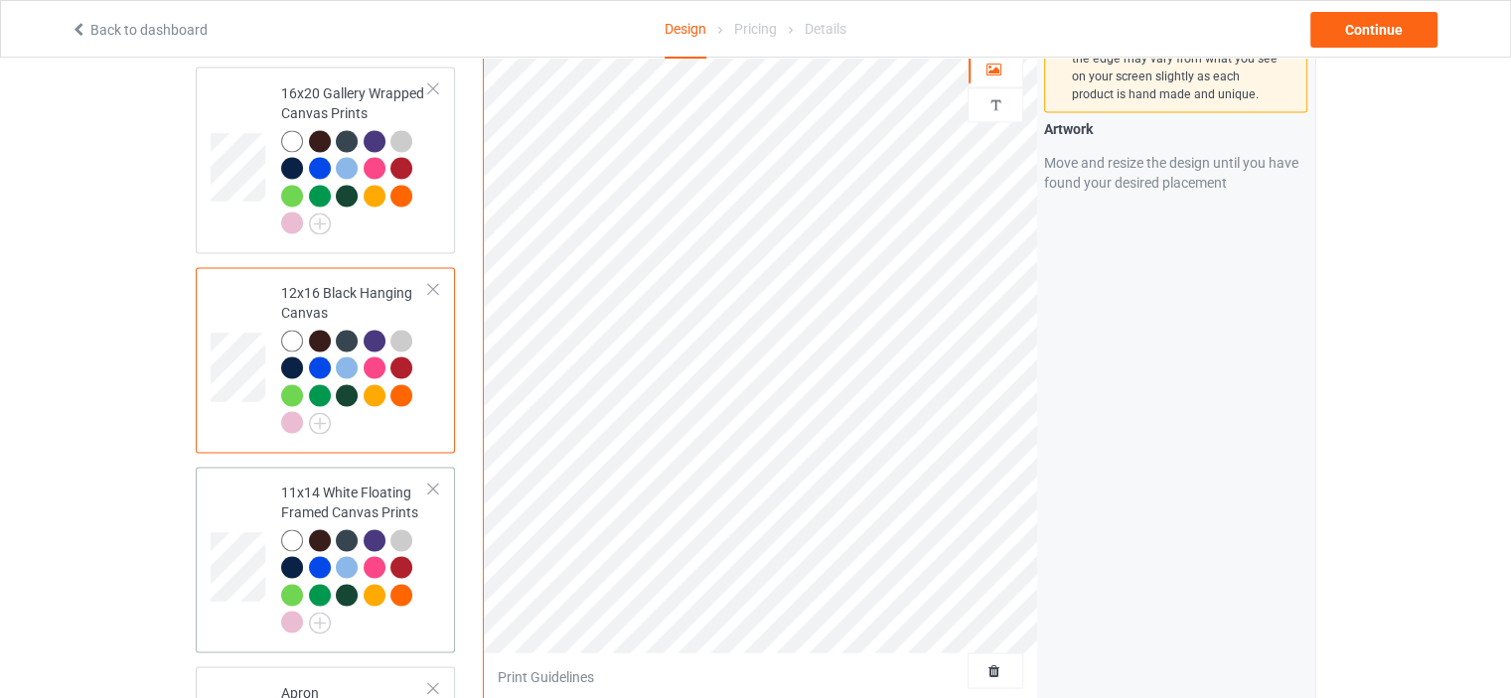
click at [320, 483] on div "11x14 White Floating Framed Canvas Prints" at bounding box center [355, 557] width 148 height 149
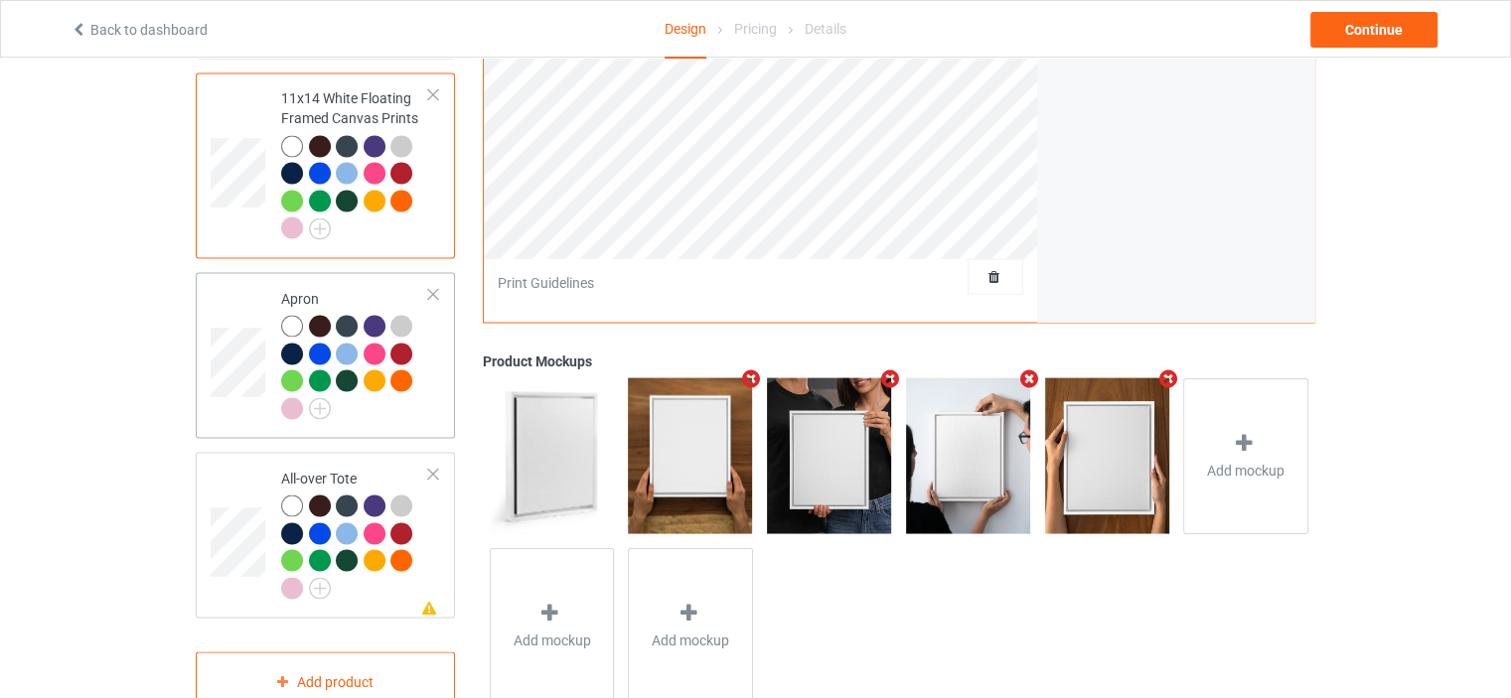
scroll to position [3576, 0]
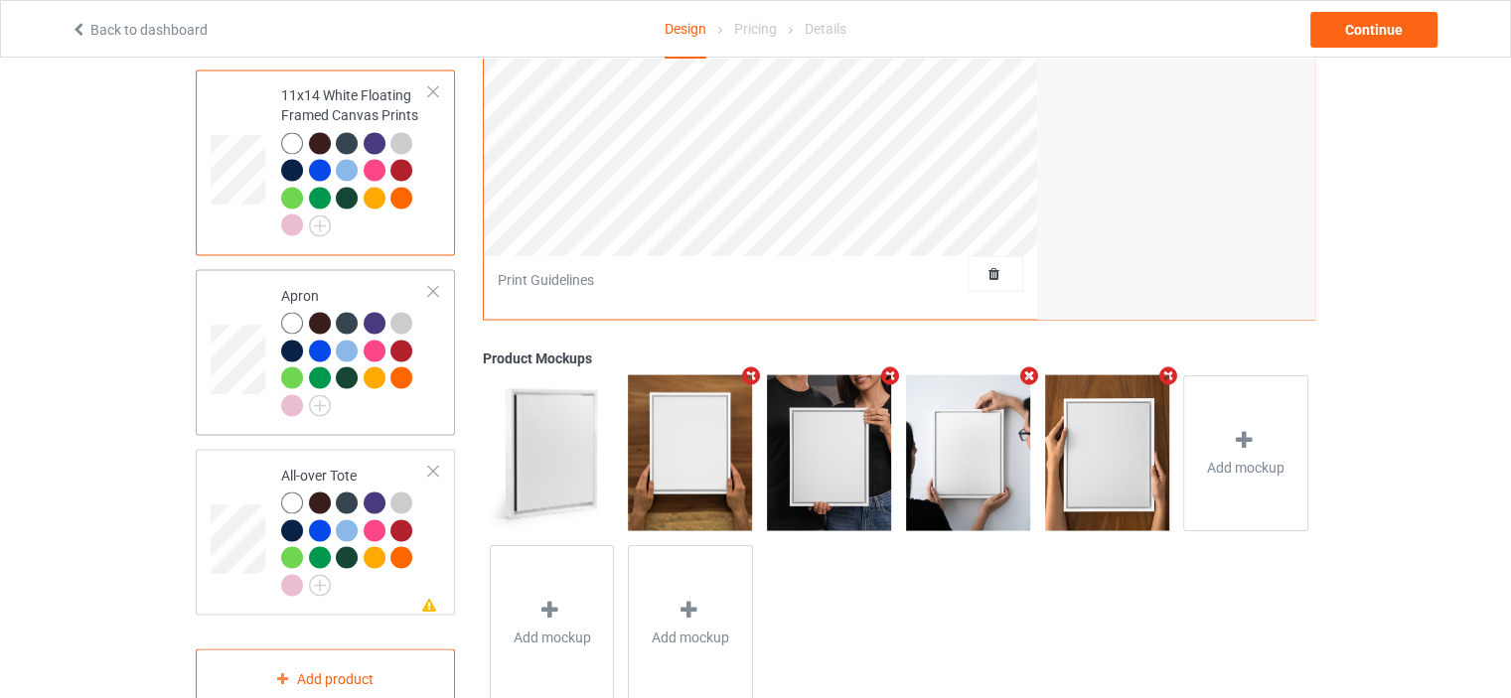
click at [318, 285] on div "Apron" at bounding box center [355, 349] width 148 height 129
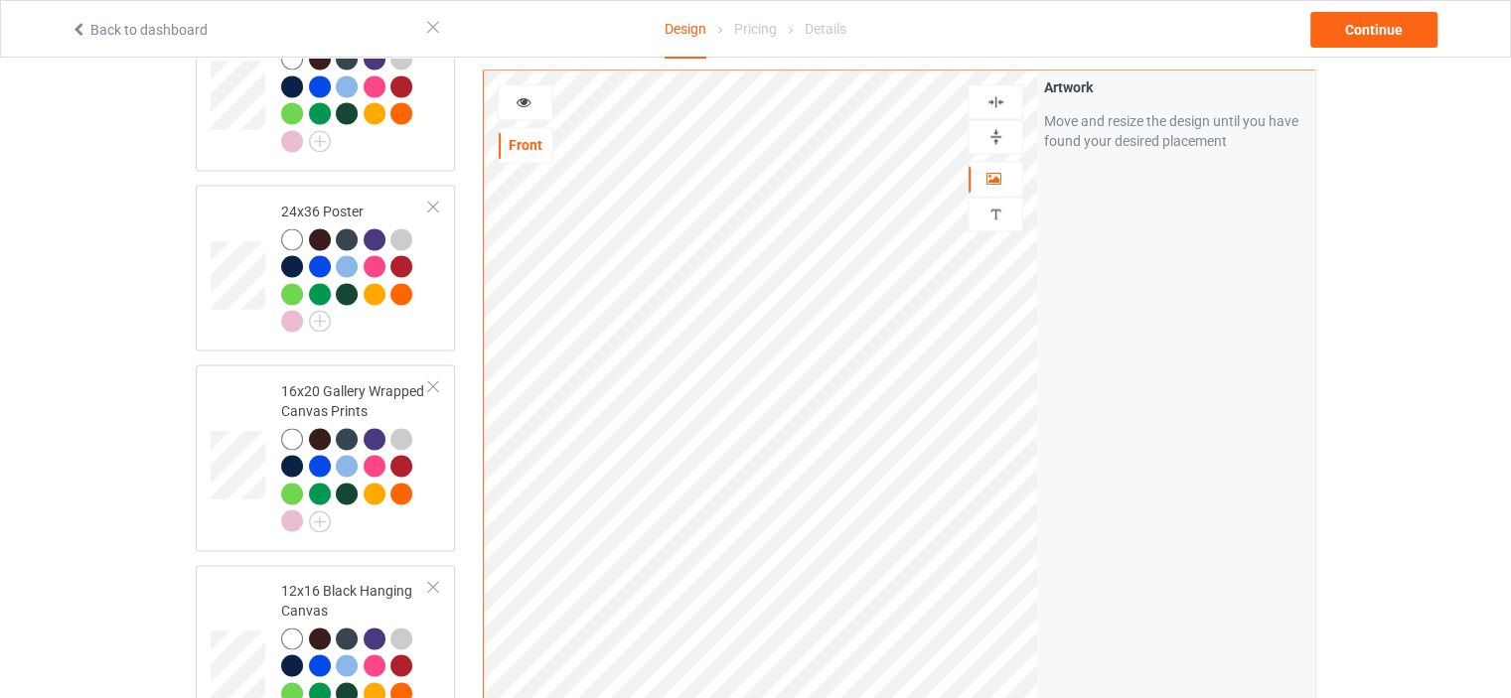
scroll to position [2881, 0]
click at [1001, 106] on img at bounding box center [995, 101] width 19 height 19
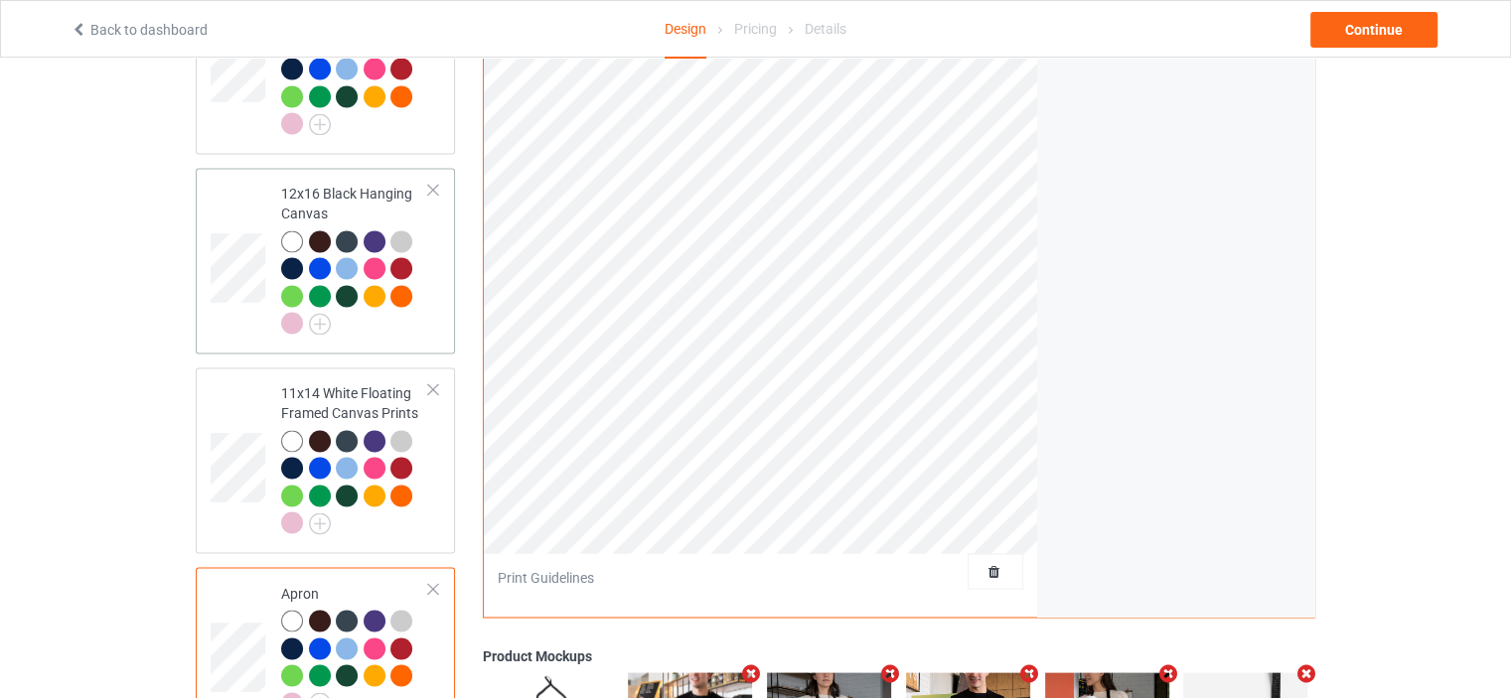
scroll to position [3593, 0]
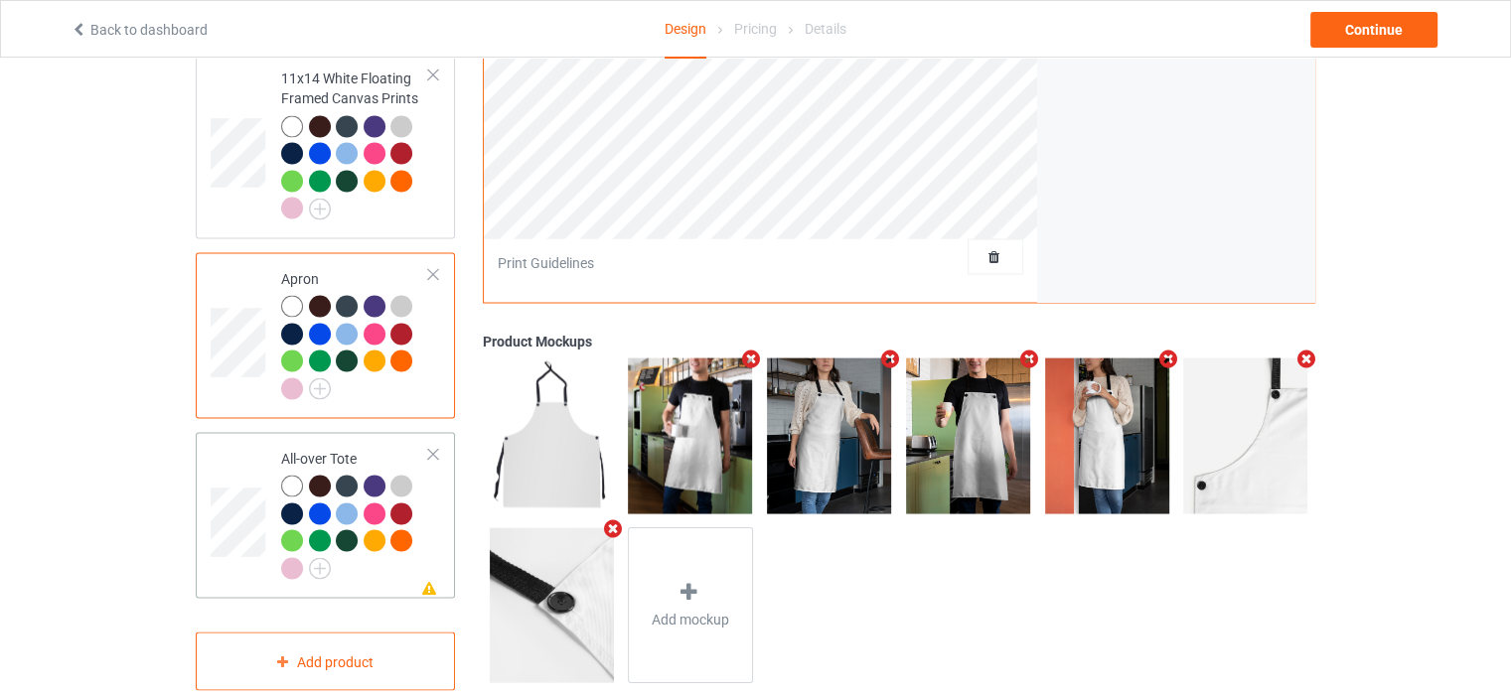
click at [344, 448] on div "All-over Tote" at bounding box center [355, 512] width 148 height 129
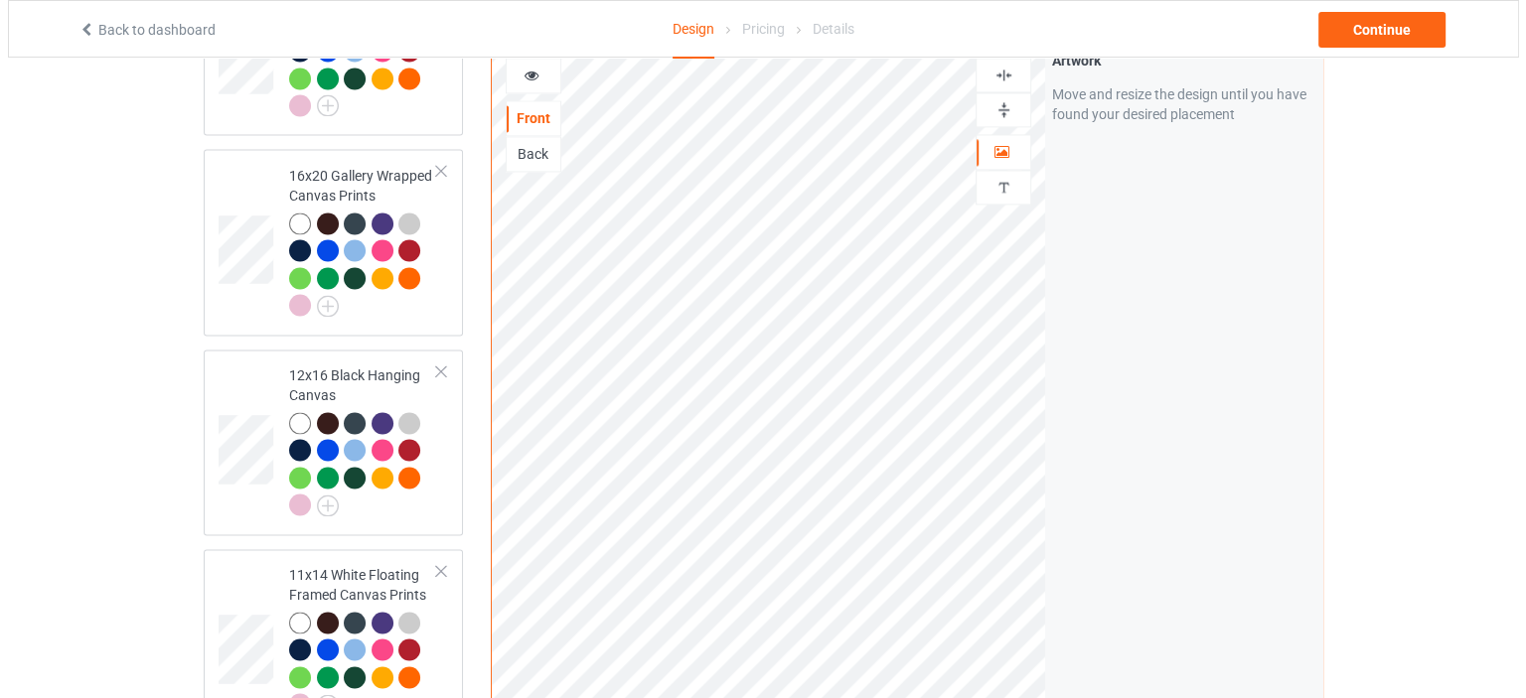
scroll to position [2897, 0]
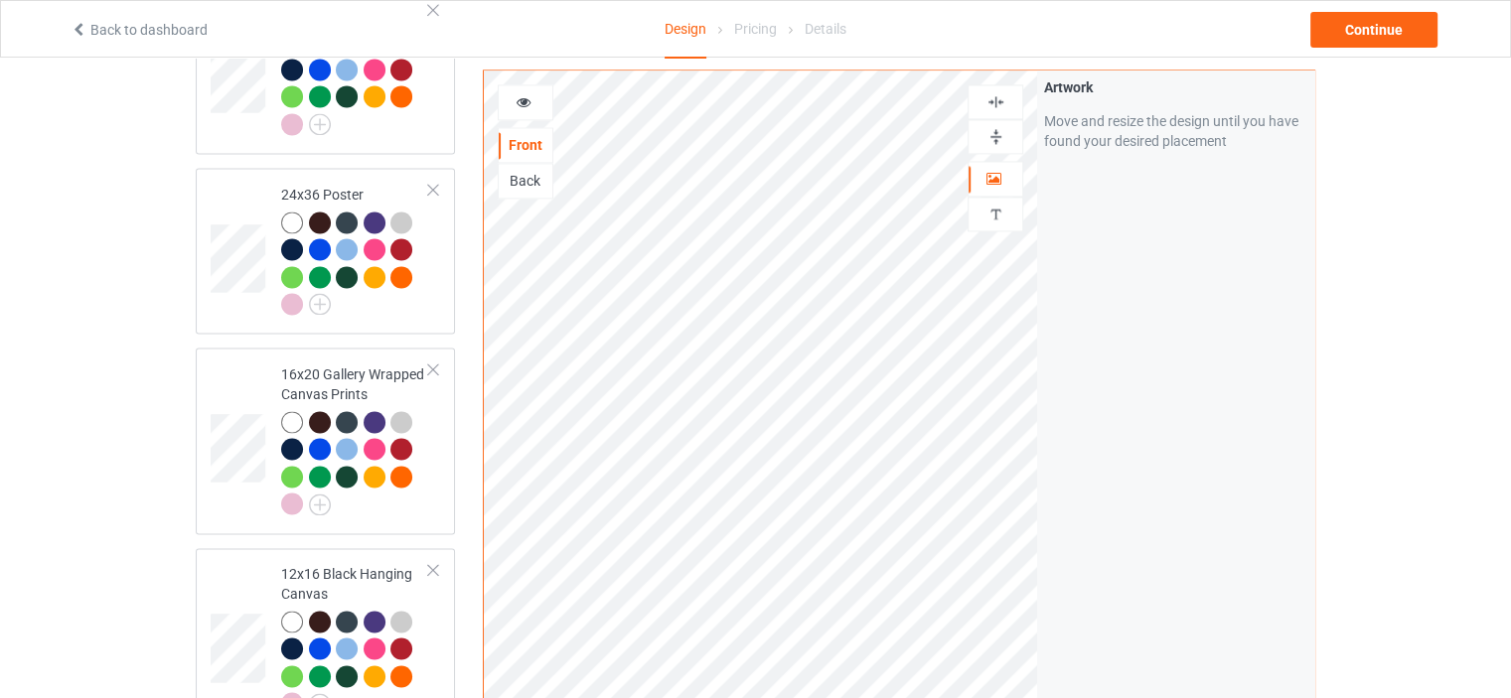
click at [983, 97] on div at bounding box center [995, 101] width 54 height 19
click at [1379, 19] on div "Continue" at bounding box center [1373, 30] width 127 height 36
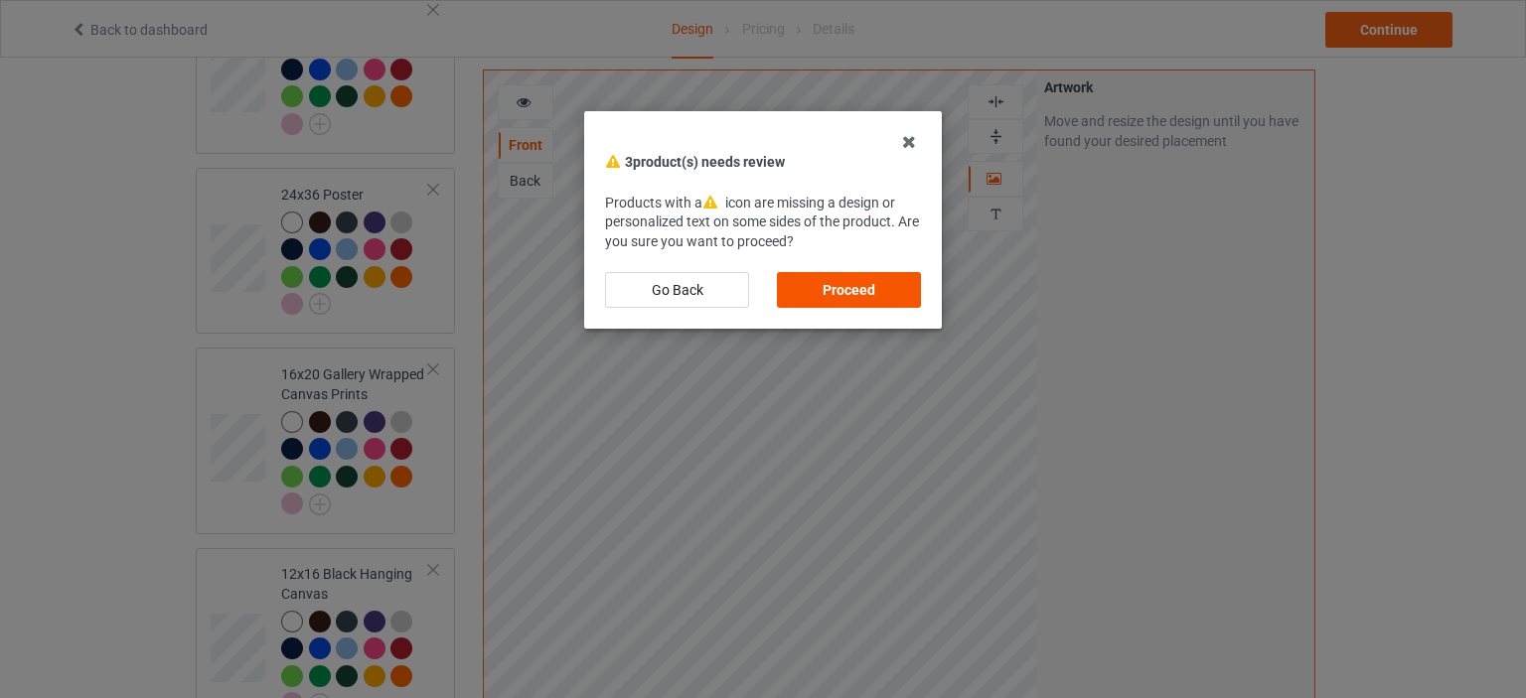
click at [854, 292] on div "Proceed" at bounding box center [849, 290] width 144 height 36
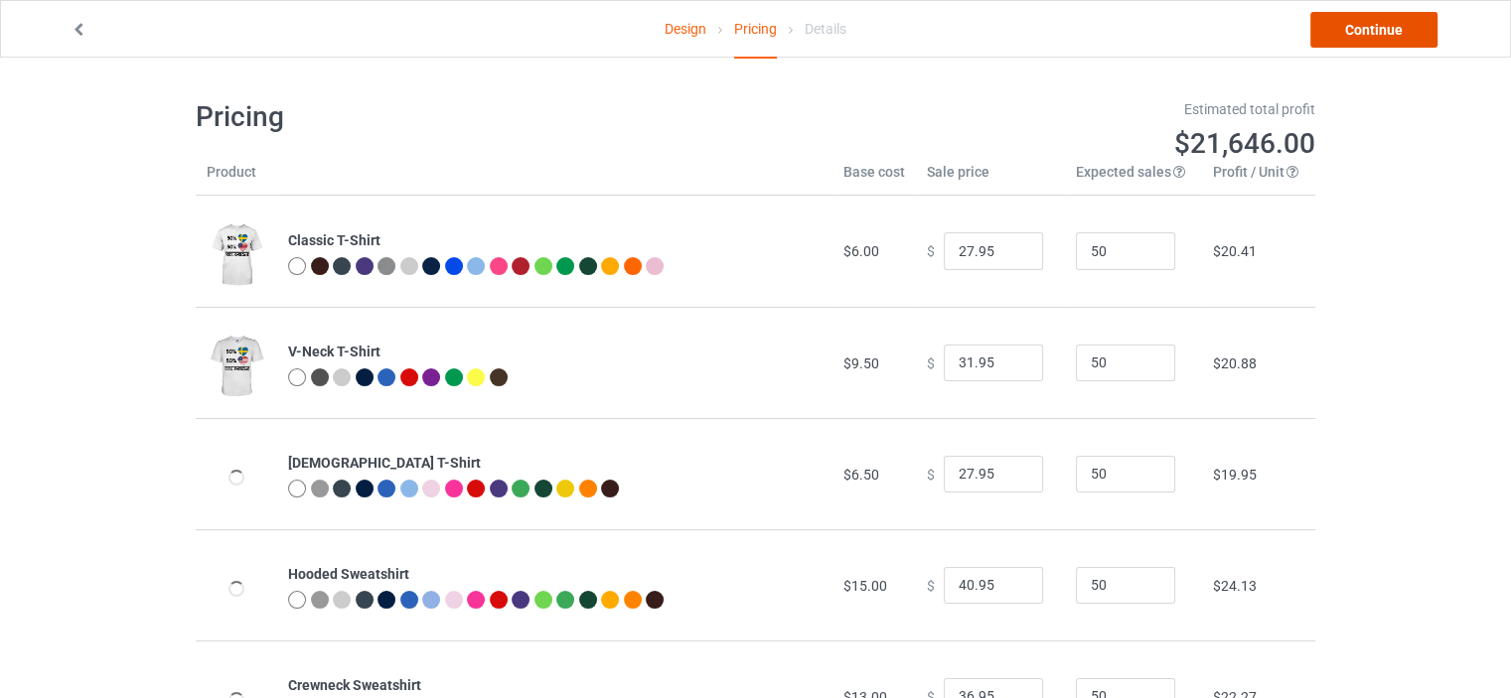
click at [1399, 24] on link "Continue" at bounding box center [1373, 30] width 127 height 36
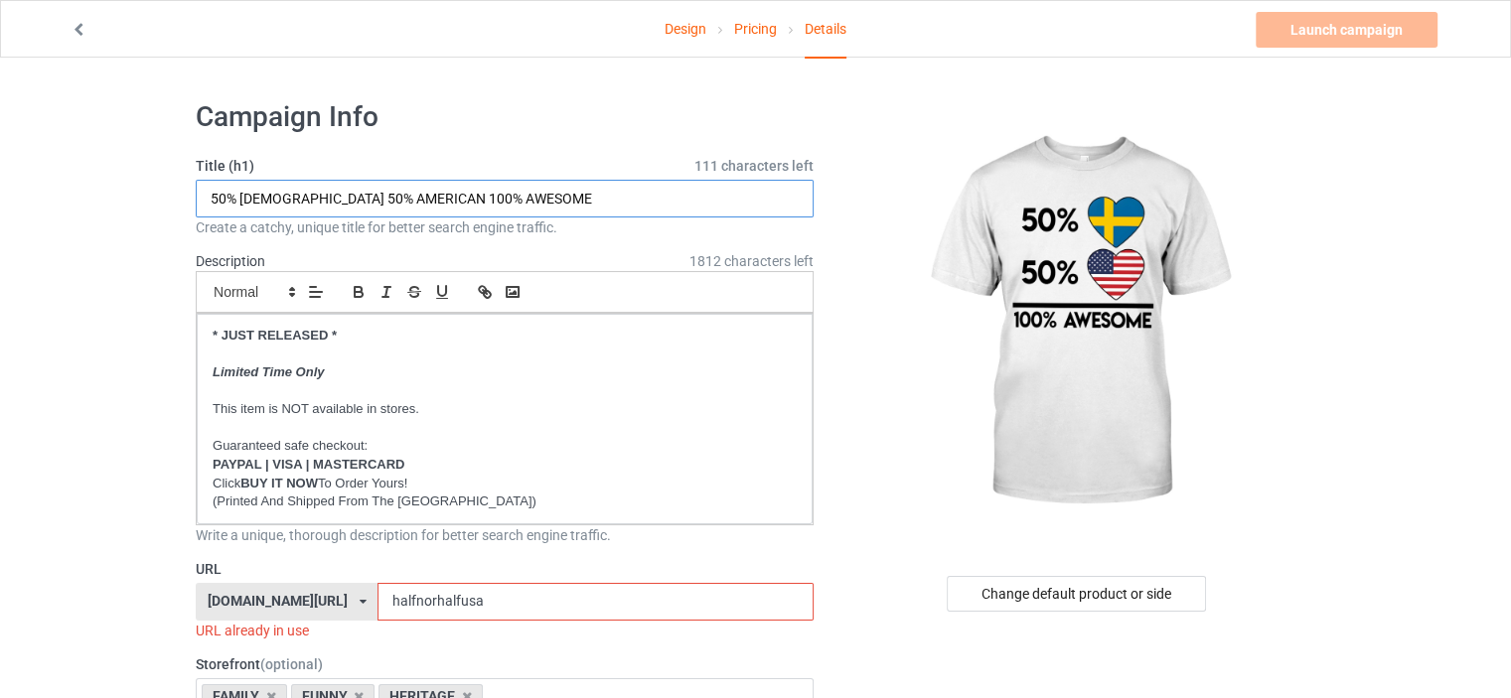
drag, startPoint x: 320, startPoint y: 198, endPoint x: 240, endPoint y: 195, distance: 79.5
click at [240, 195] on input "50% [DEMOGRAPHIC_DATA] 50% AMERICAN 100% AWESOME" at bounding box center [505, 199] width 618 height 38
type input "50% SWEDISH 50% AMERICAN 100% AWESOME"
drag, startPoint x: 425, startPoint y: 599, endPoint x: 405, endPoint y: 599, distance: 19.9
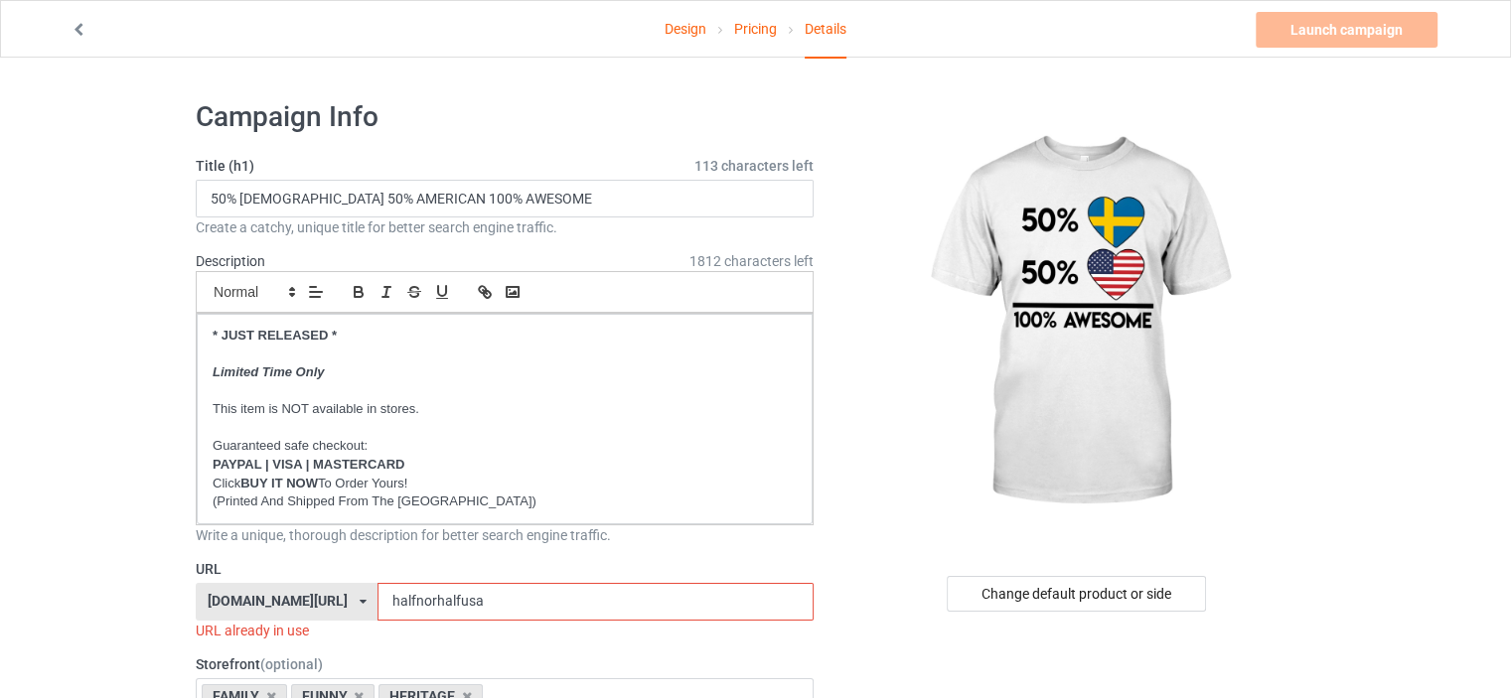
click at [405, 599] on input "halfnorhalfusa" at bounding box center [594, 602] width 435 height 38
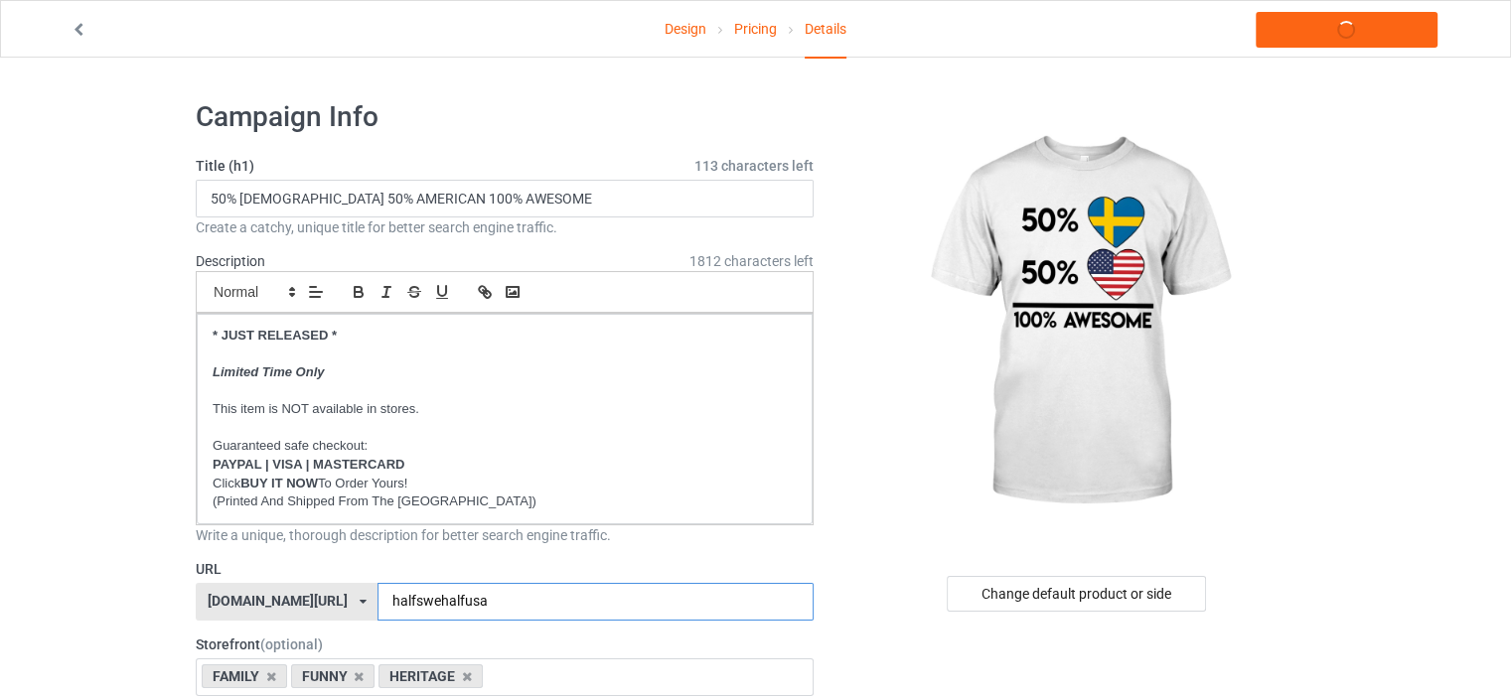
type input "halfswehalfusa"
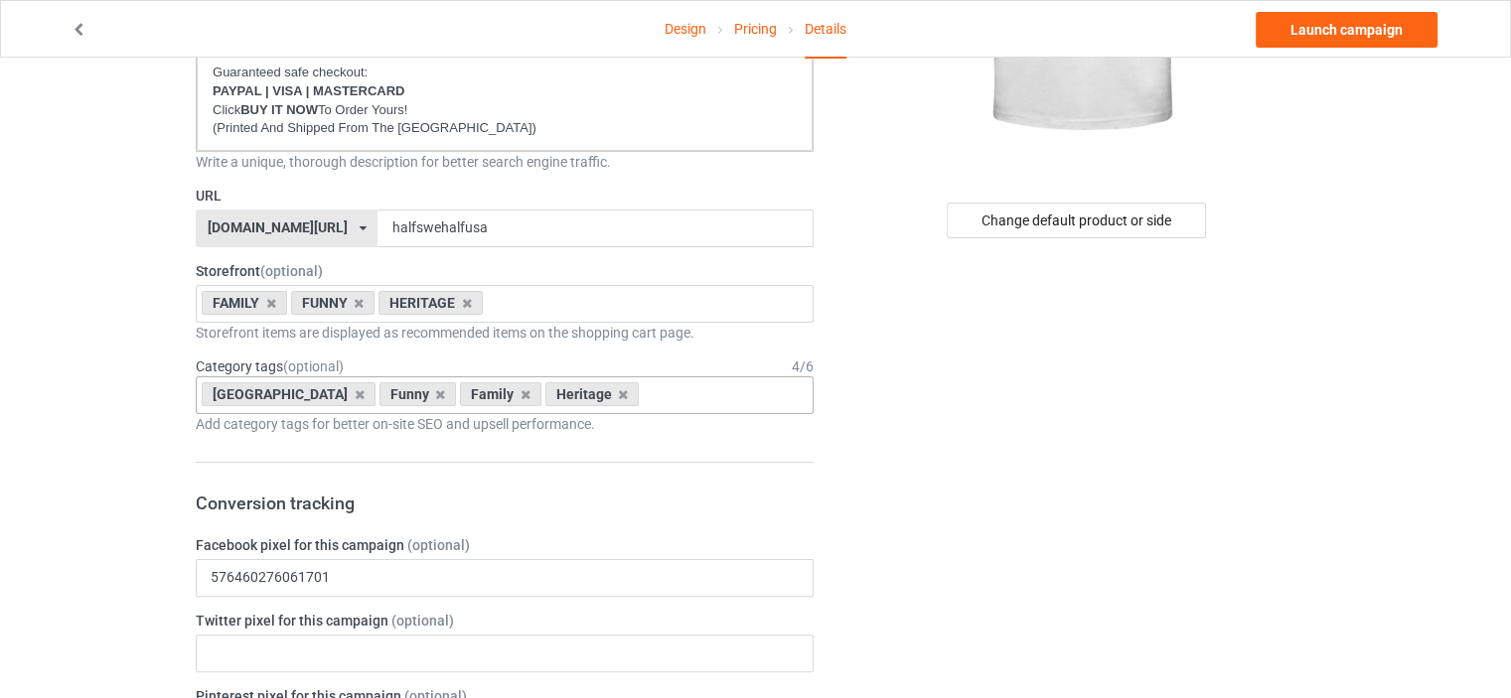
scroll to position [397, 0]
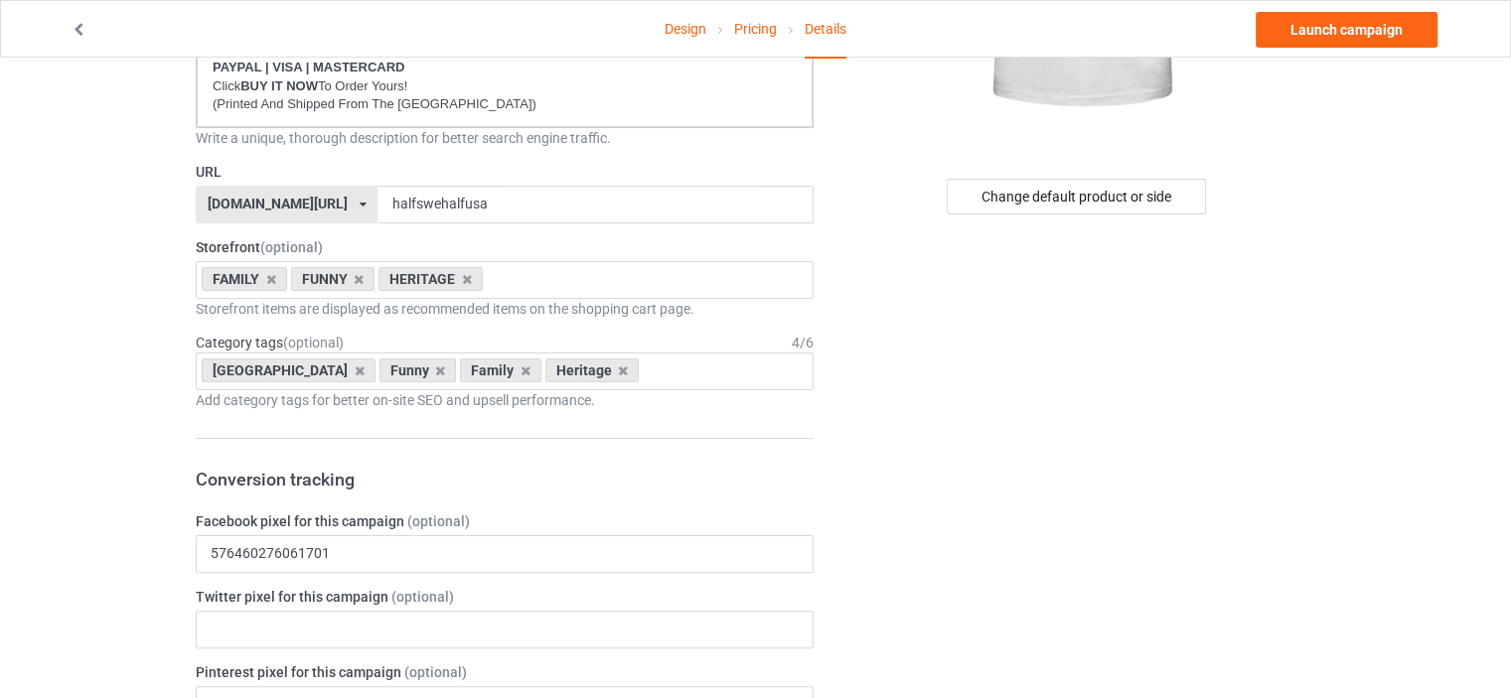
click at [292, 204] on div "[DOMAIN_NAME][URL]" at bounding box center [278, 204] width 140 height 14
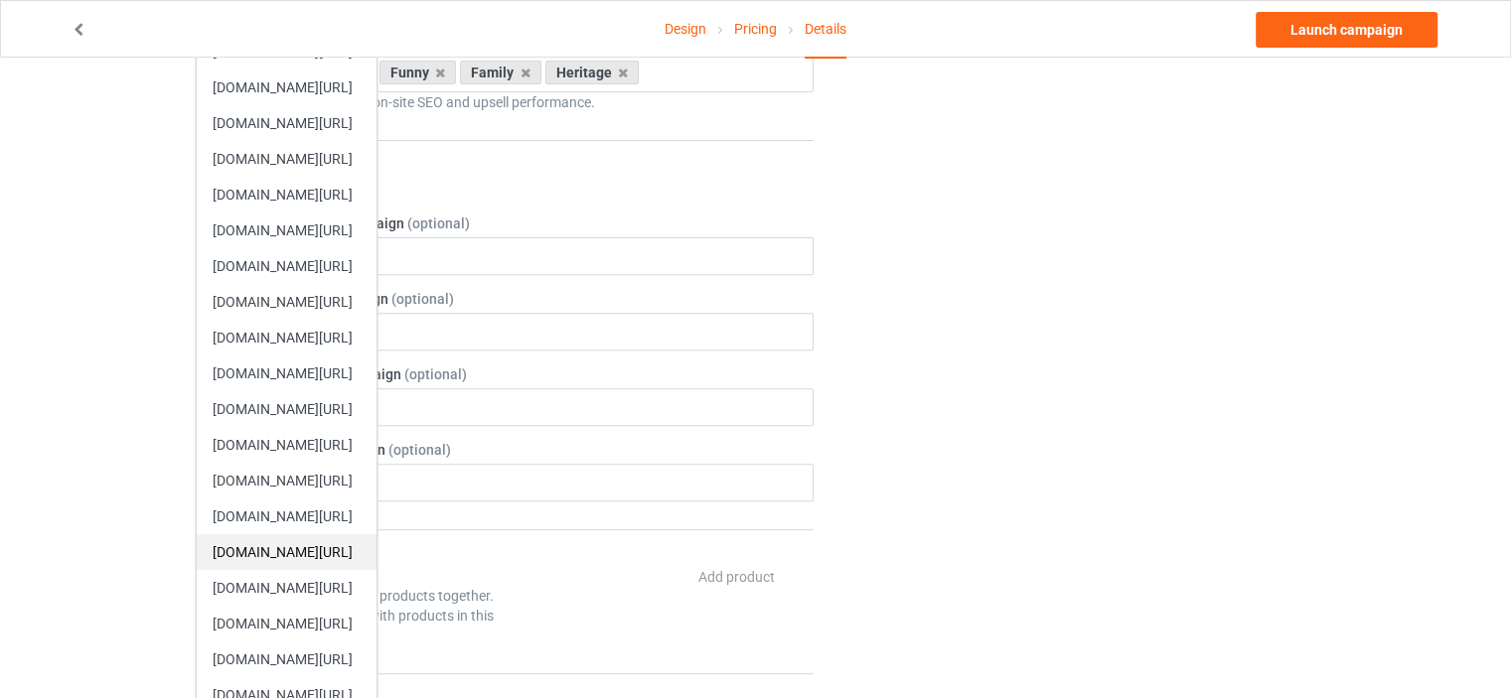
scroll to position [795, 0]
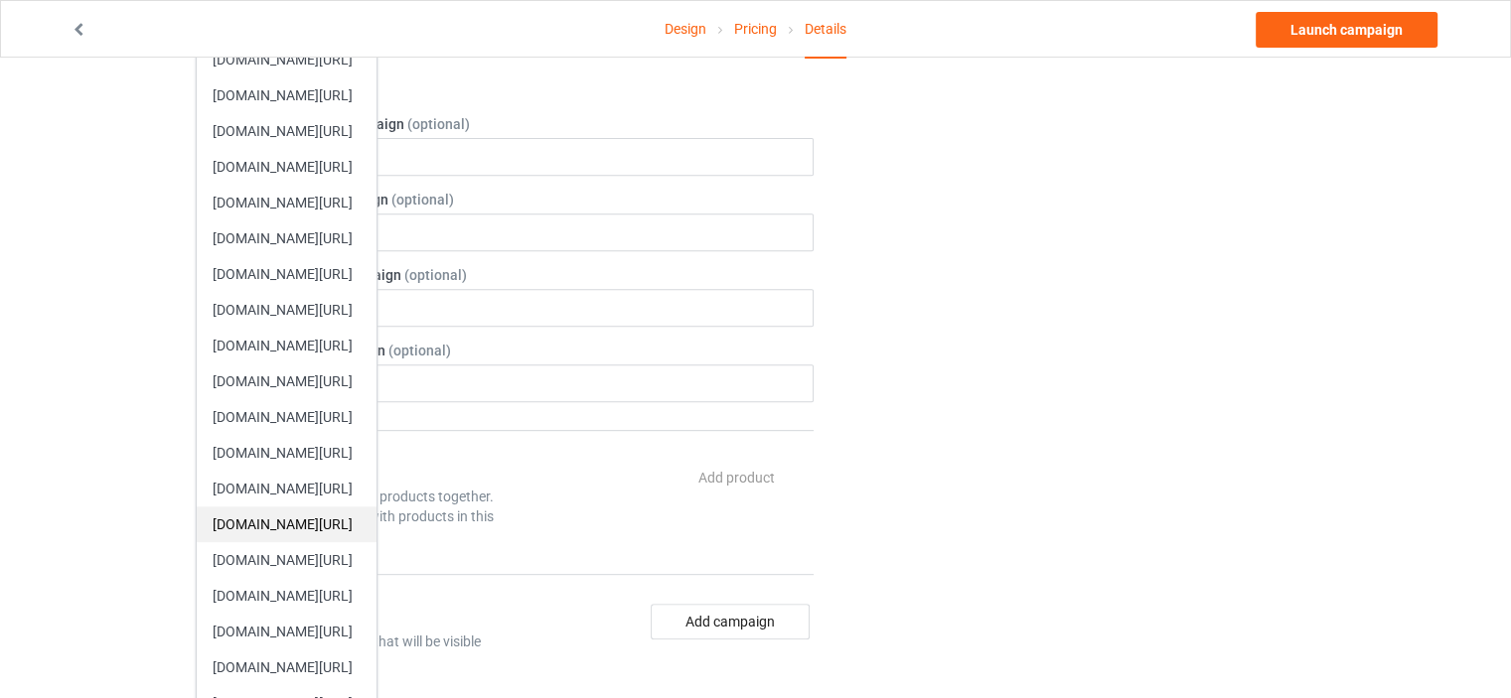
click at [332, 519] on div "[DOMAIN_NAME][URL]" at bounding box center [287, 525] width 180 height 36
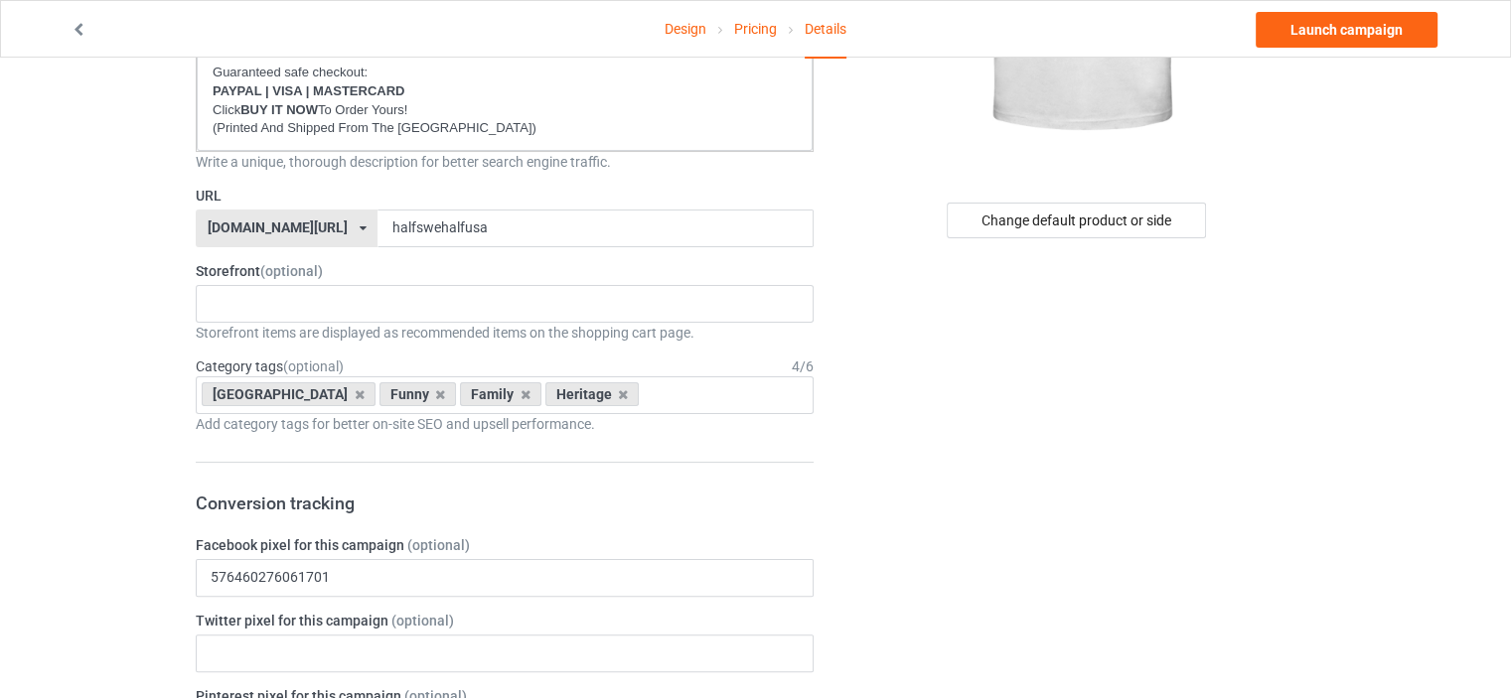
scroll to position [199, 0]
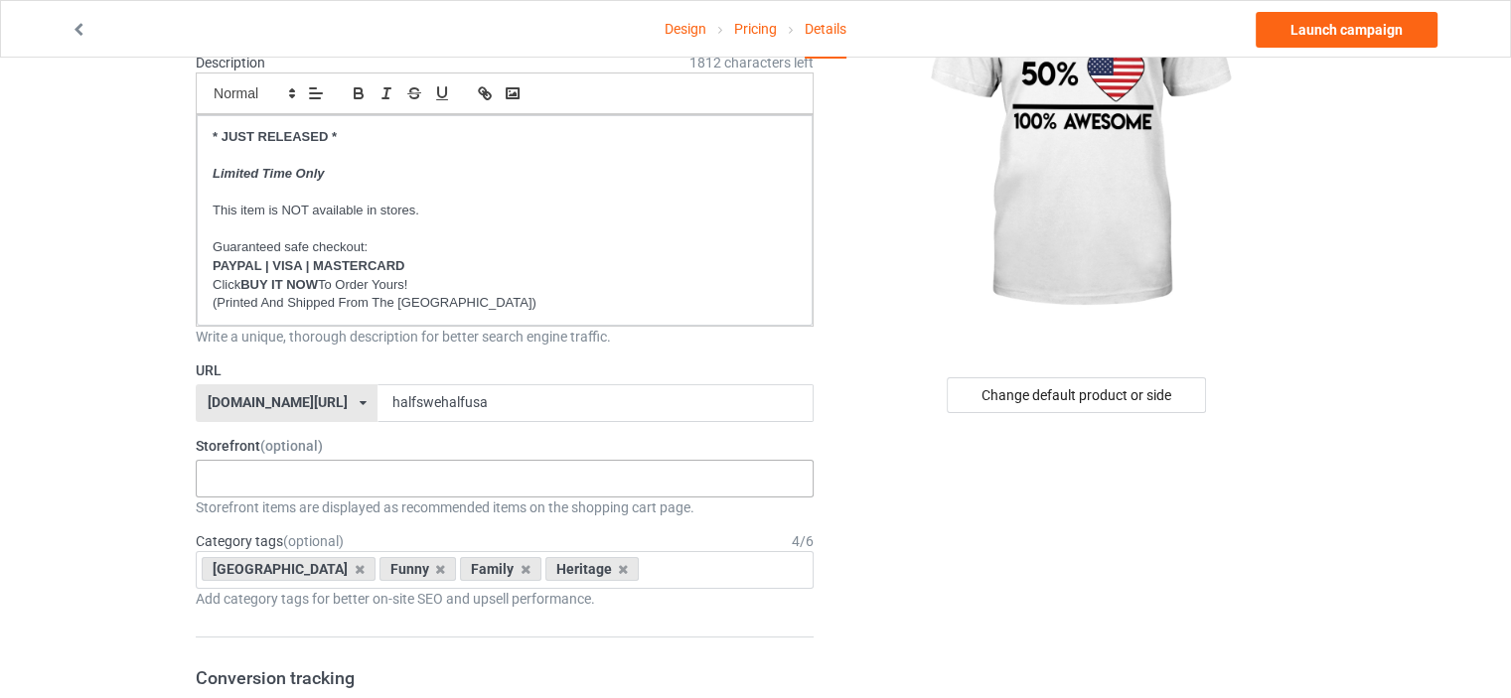
click at [264, 464] on div "HERITAGE FUNNY FAMILY CHRISTMAS 5d8fb5127f03040bb241b2d7 5d8f8c9c83a35907839785…" at bounding box center [505, 479] width 618 height 38
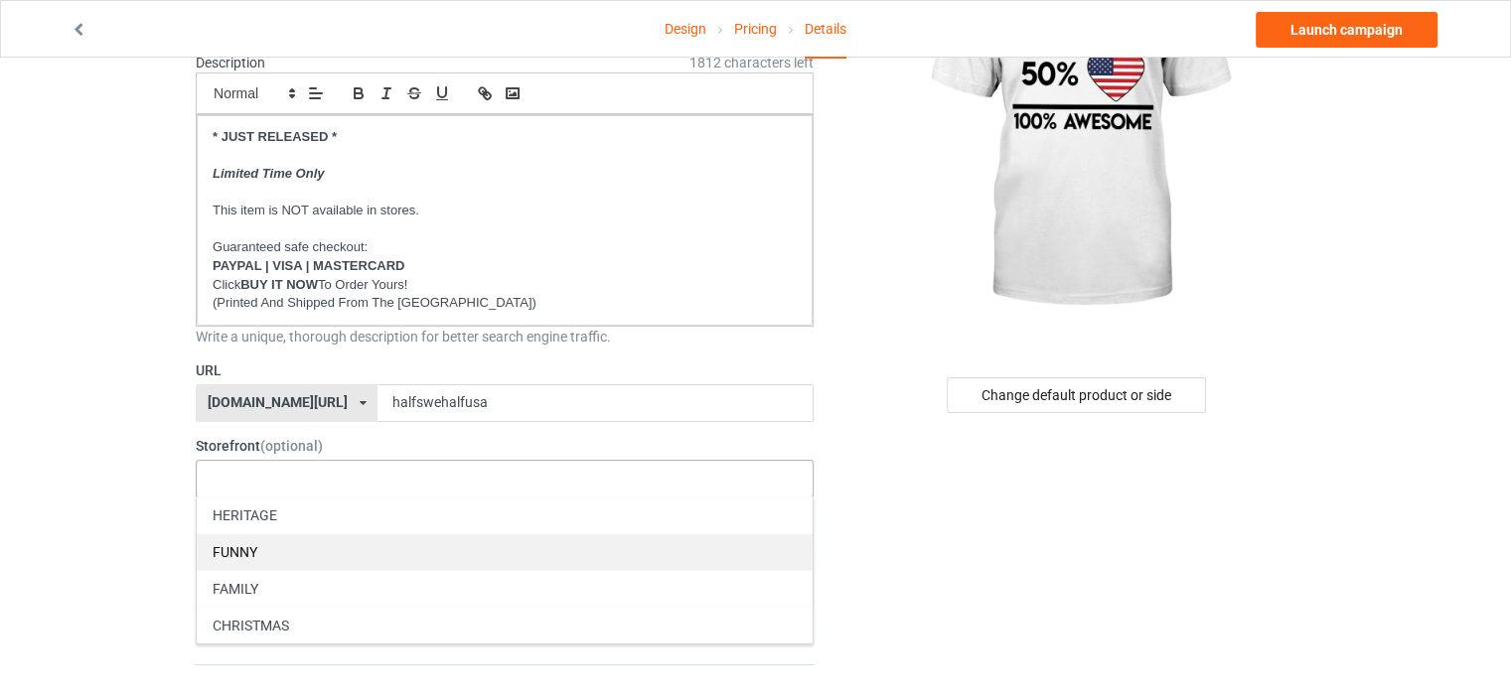
click at [269, 553] on div "FUNNY" at bounding box center [505, 551] width 616 height 37
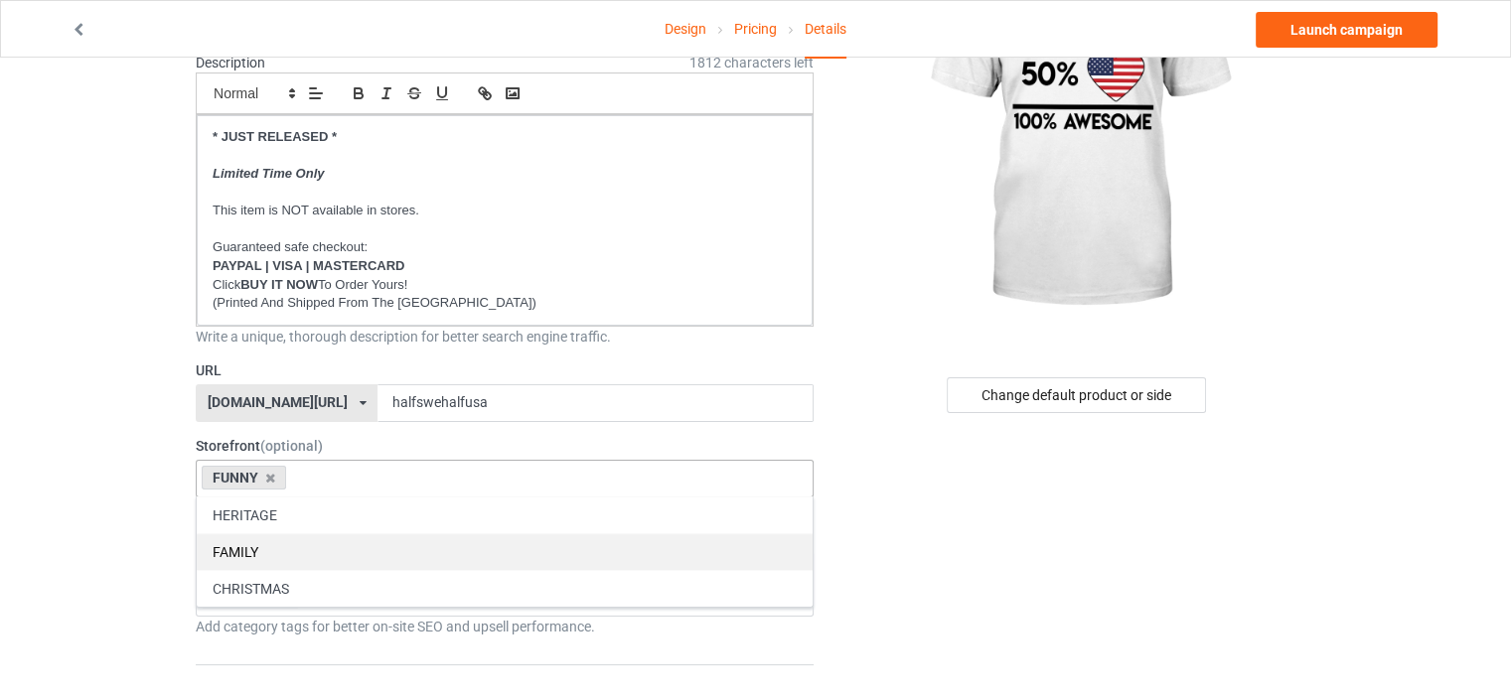
click at [266, 538] on div "FAMILY" at bounding box center [505, 551] width 616 height 37
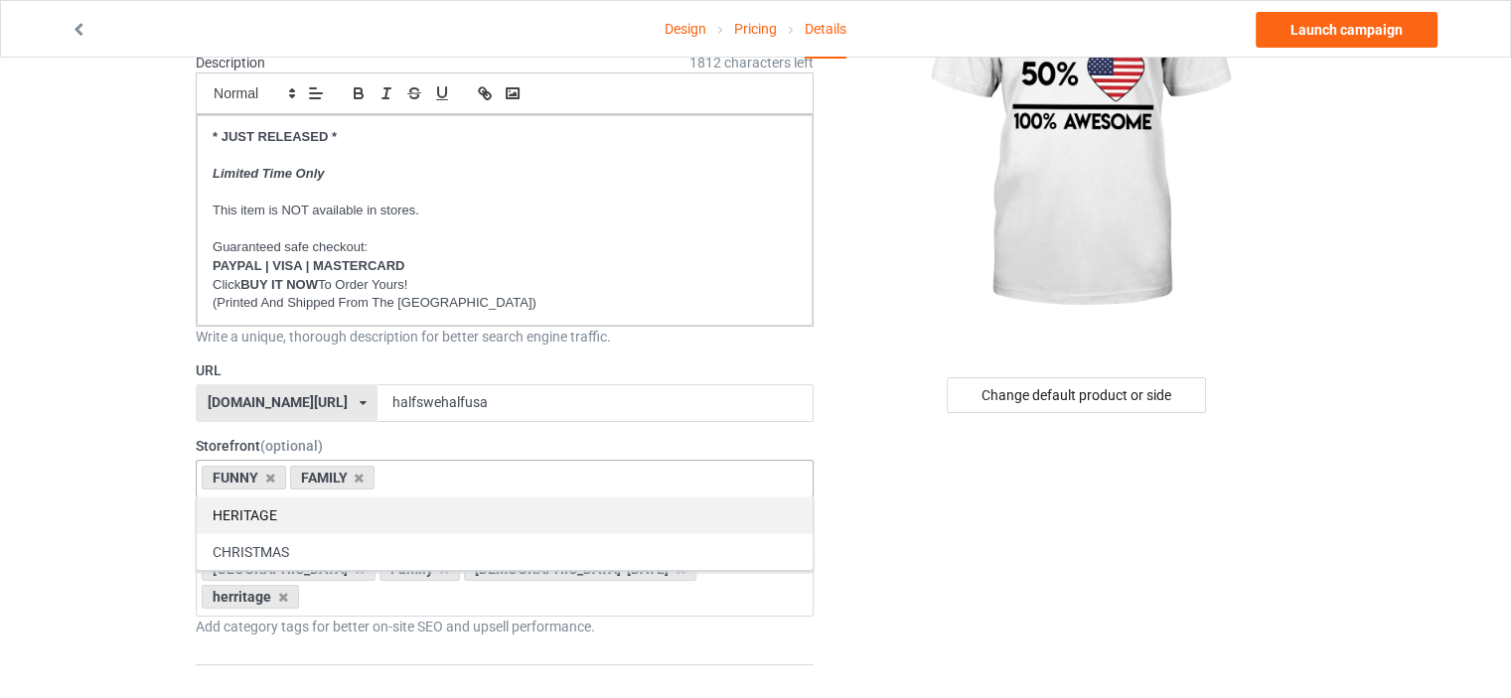
click at [258, 503] on div "HERITAGE" at bounding box center [505, 515] width 616 height 37
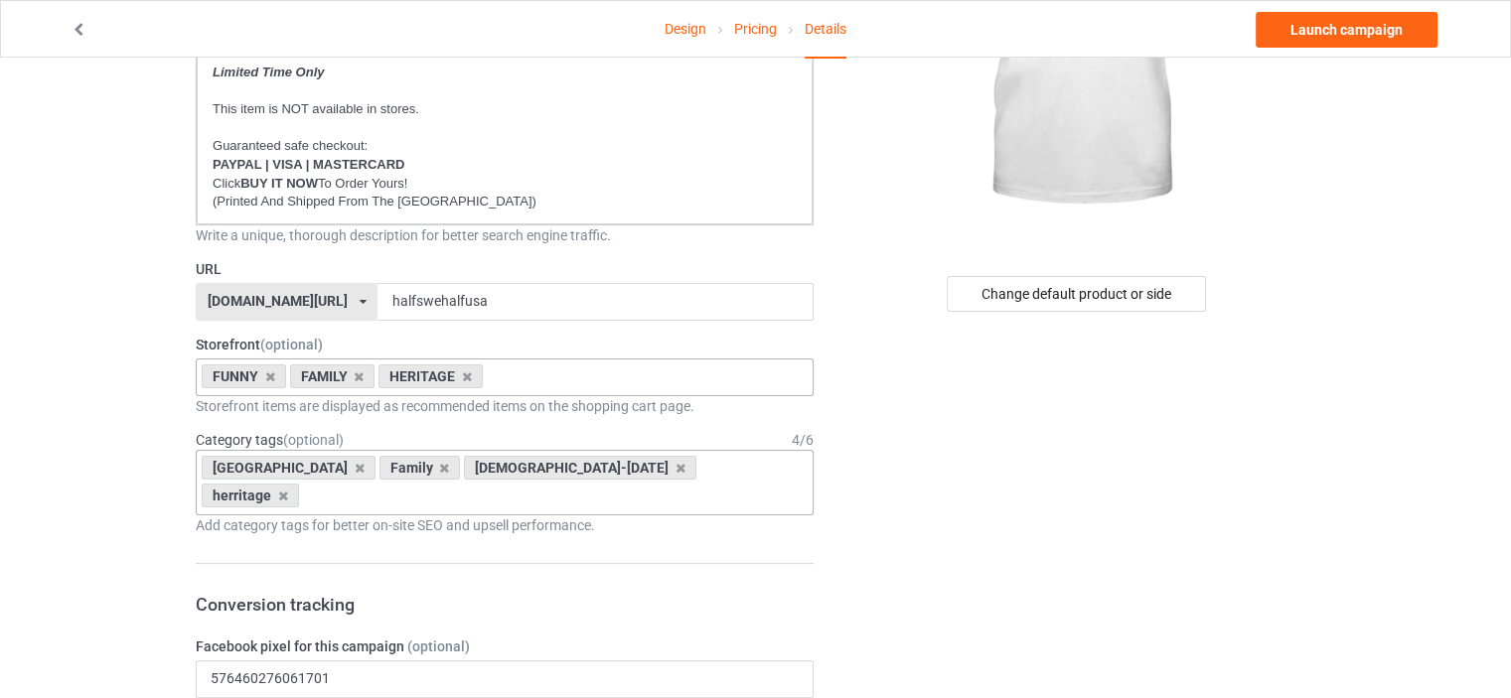
scroll to position [298, 0]
click at [355, 472] on icon at bounding box center [360, 470] width 10 height 13
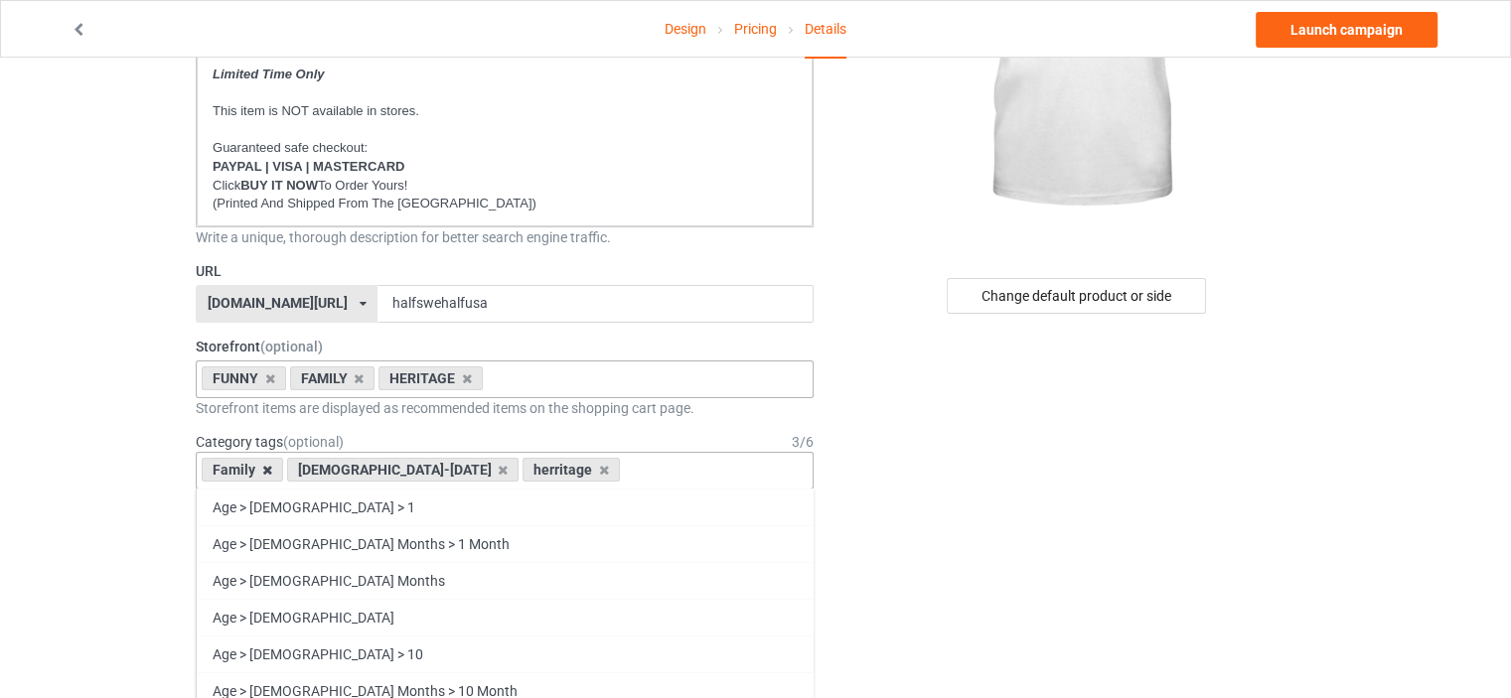
click at [268, 468] on icon at bounding box center [267, 470] width 10 height 13
click at [413, 469] on icon at bounding box center [418, 470] width 10 height 13
click at [278, 468] on icon at bounding box center [283, 470] width 10 height 13
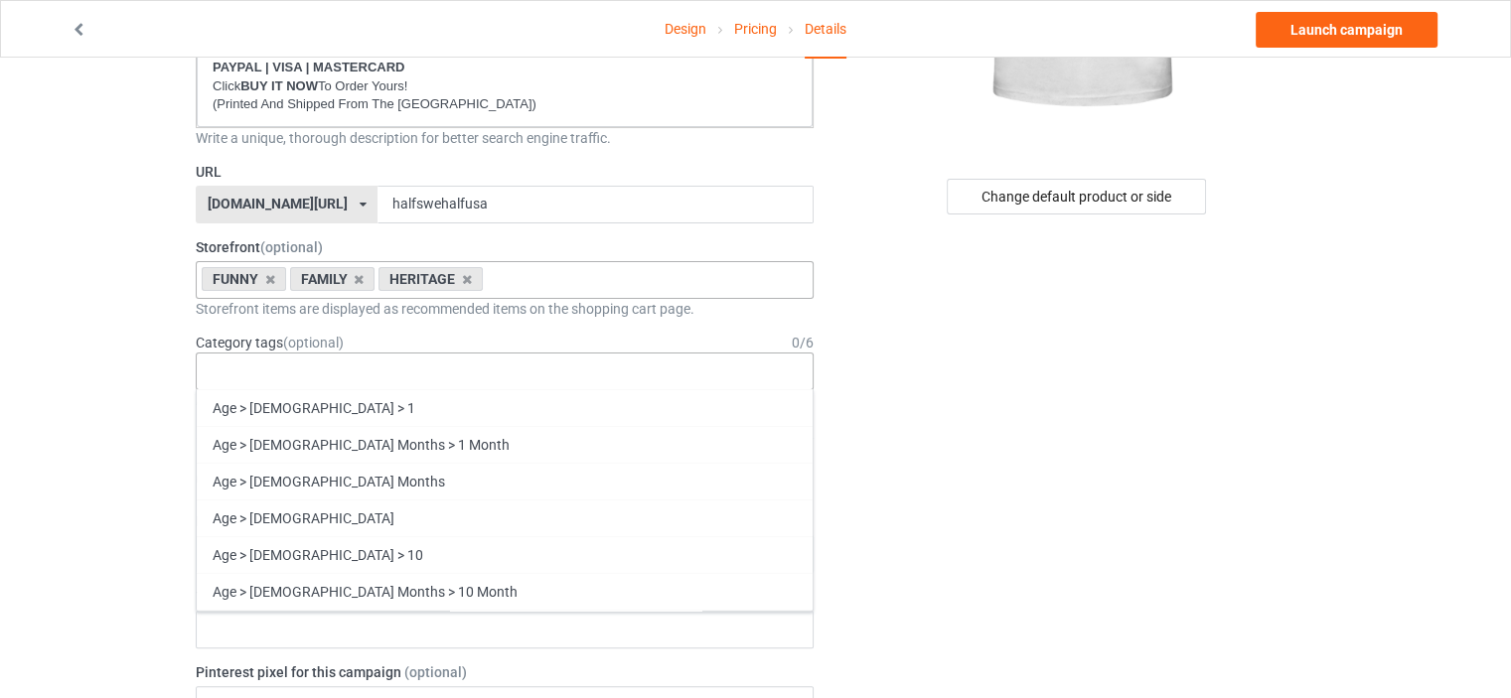
scroll to position [85165, 0]
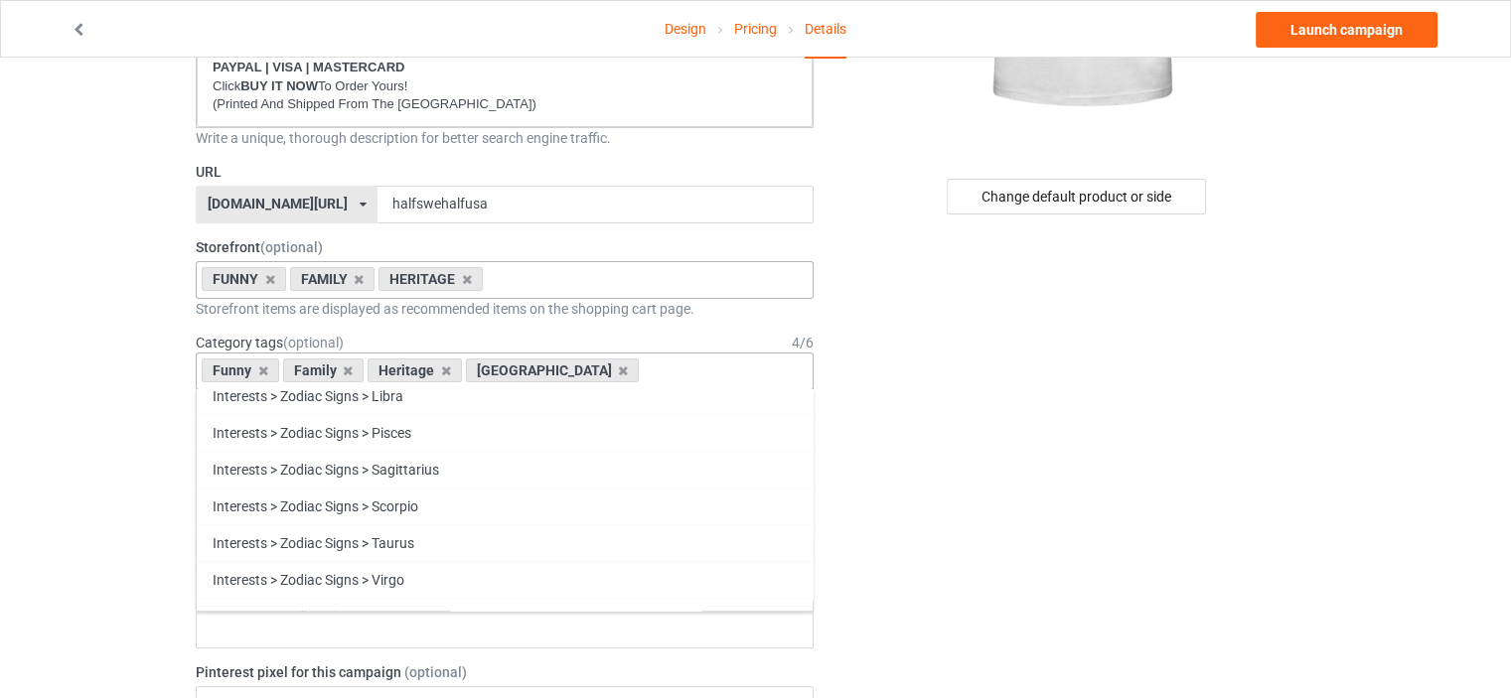
scroll to position [85019, 0]
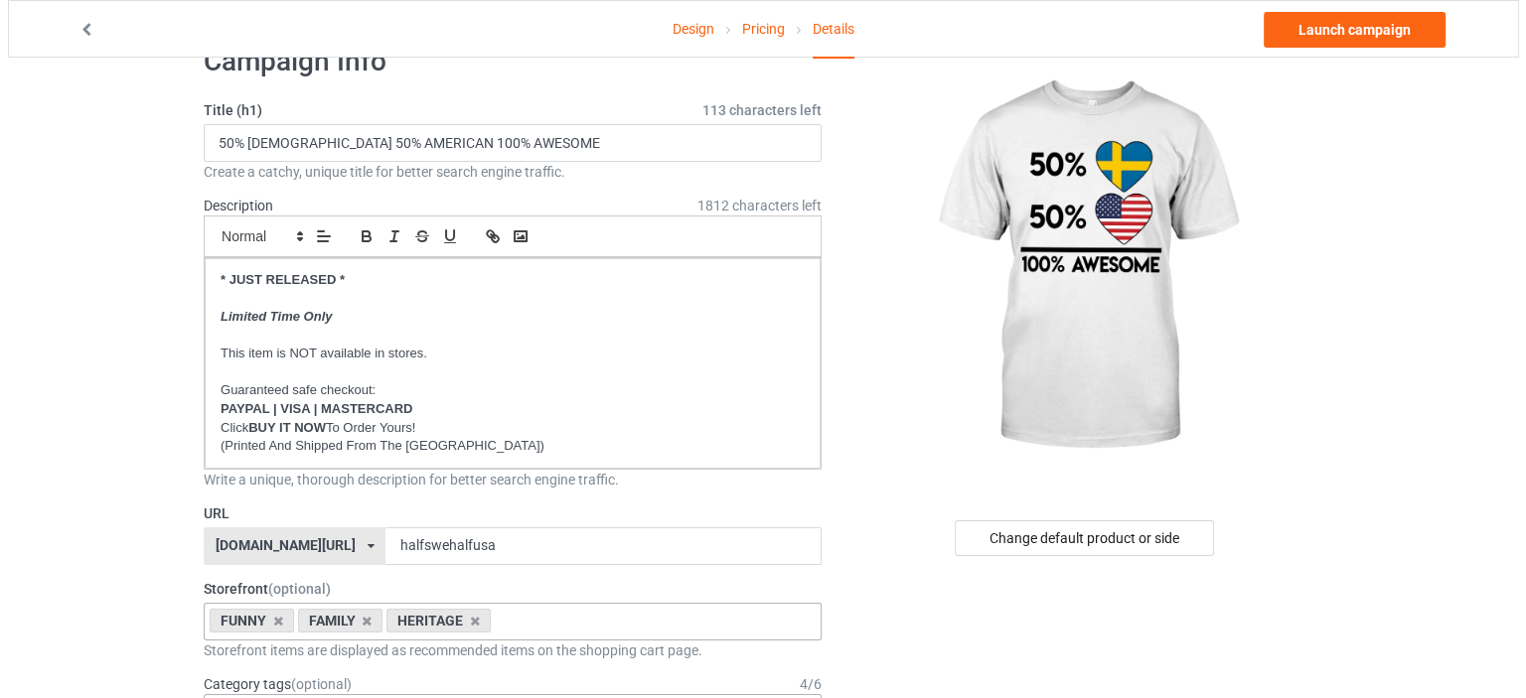
scroll to position [0, 0]
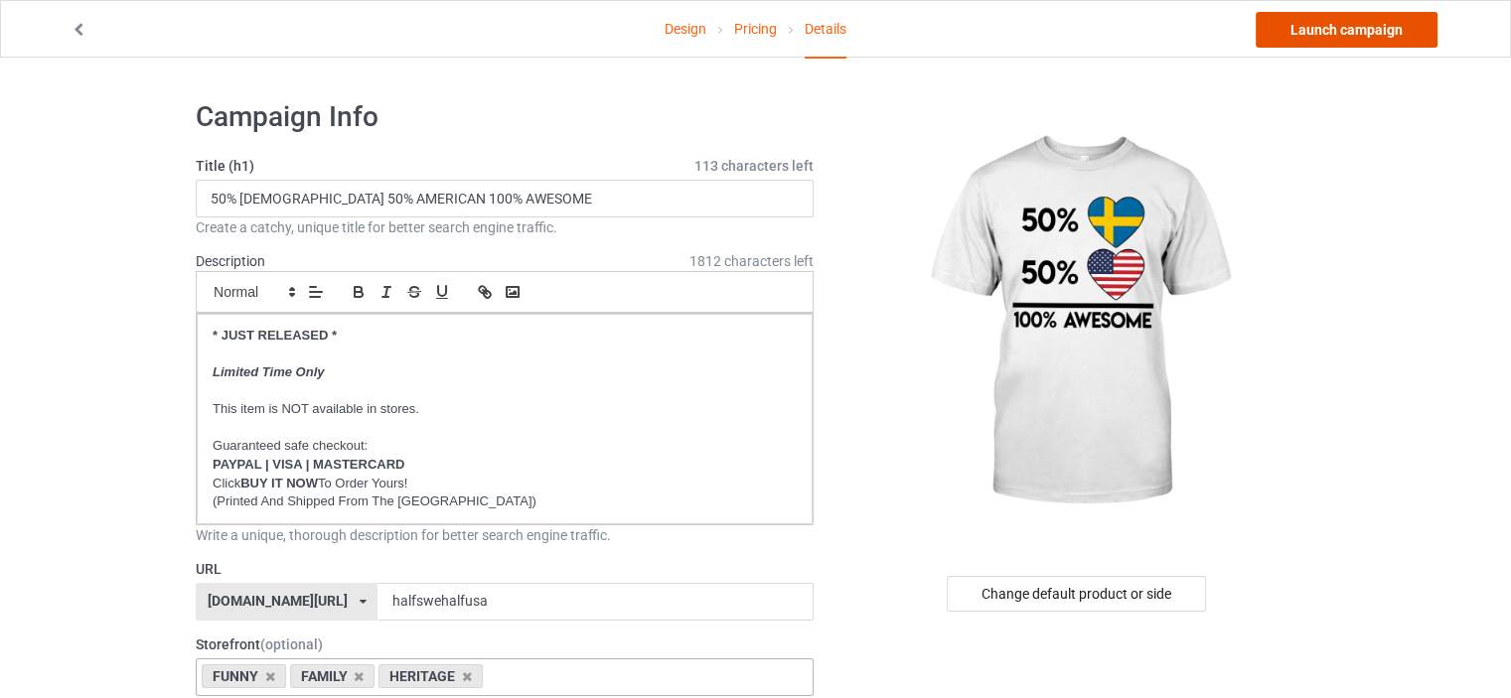
click at [1387, 29] on link "Launch campaign" at bounding box center [1347, 30] width 182 height 36
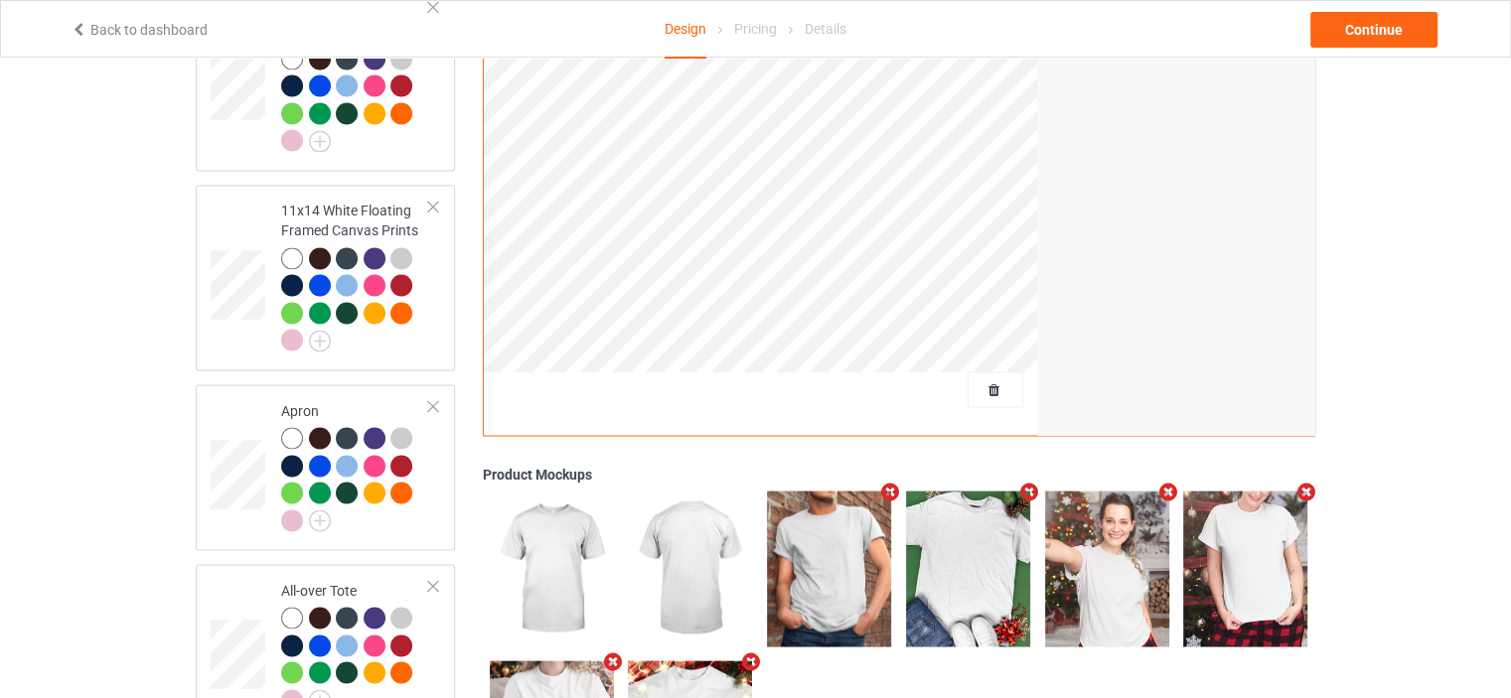
scroll to position [3435, 0]
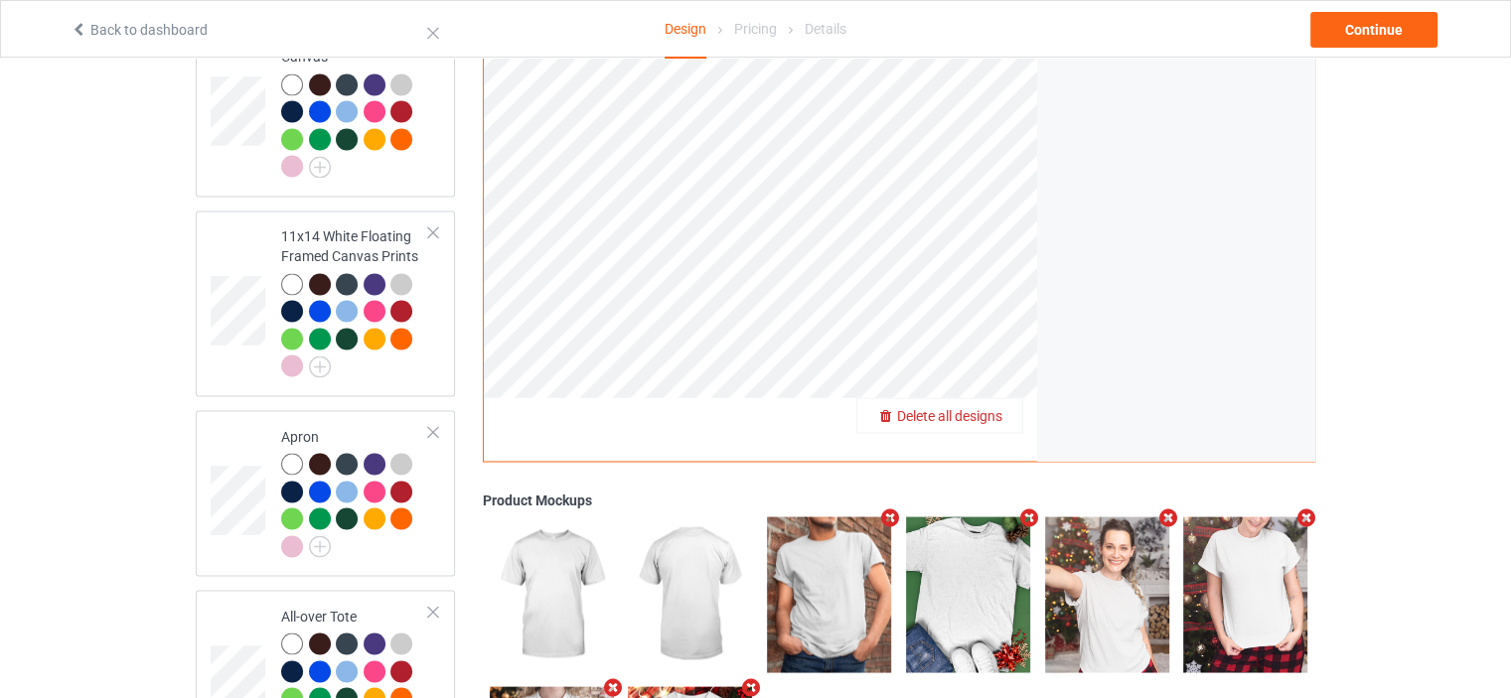
click at [983, 408] on span "Delete all designs" at bounding box center [949, 416] width 105 height 16
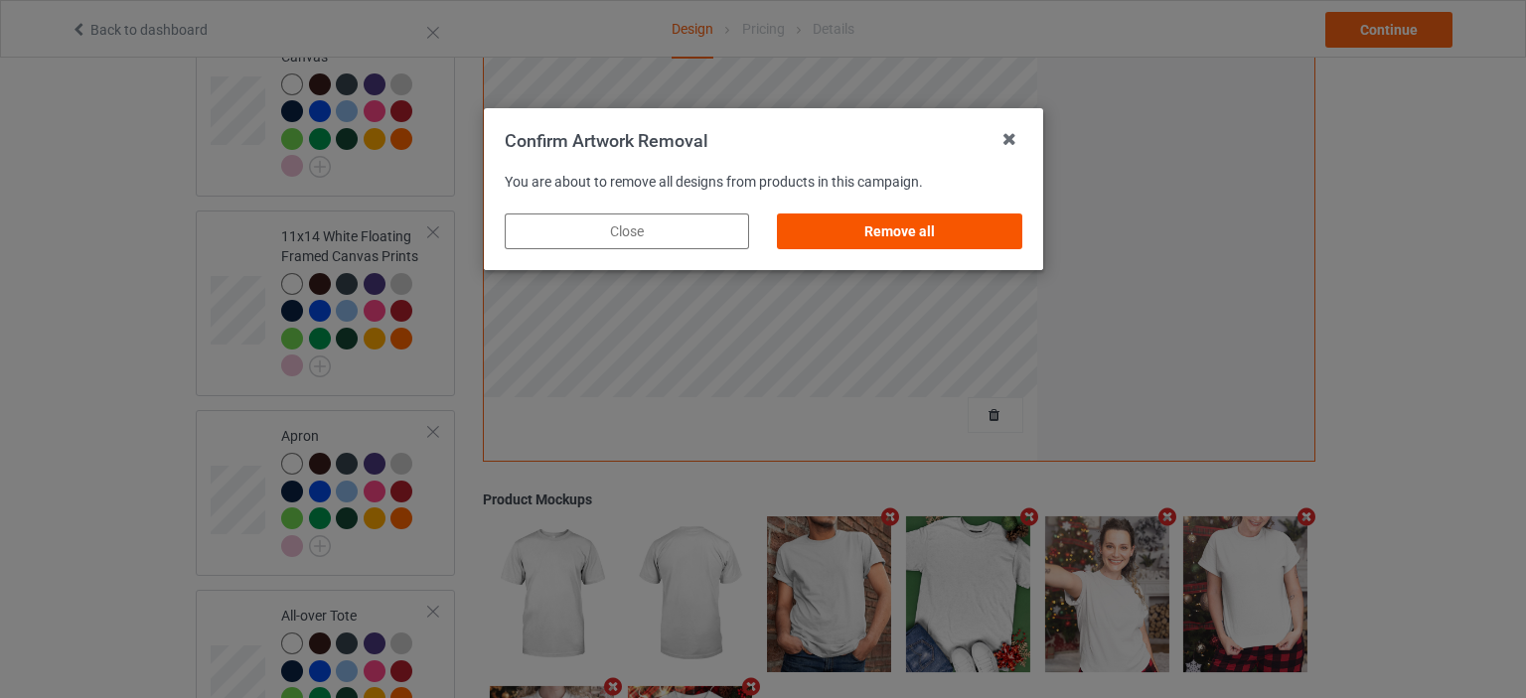
click at [920, 232] on div "Remove all" at bounding box center [899, 232] width 244 height 36
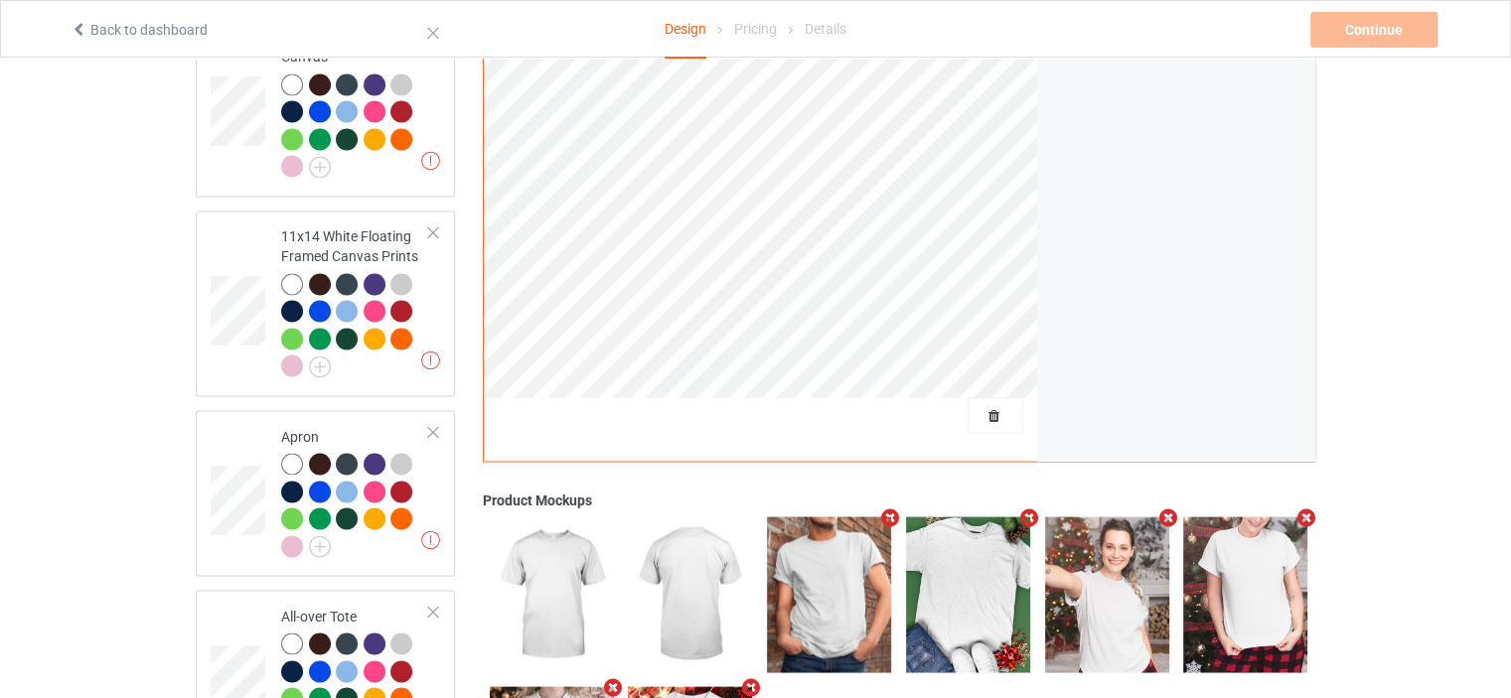
scroll to position [0, 0]
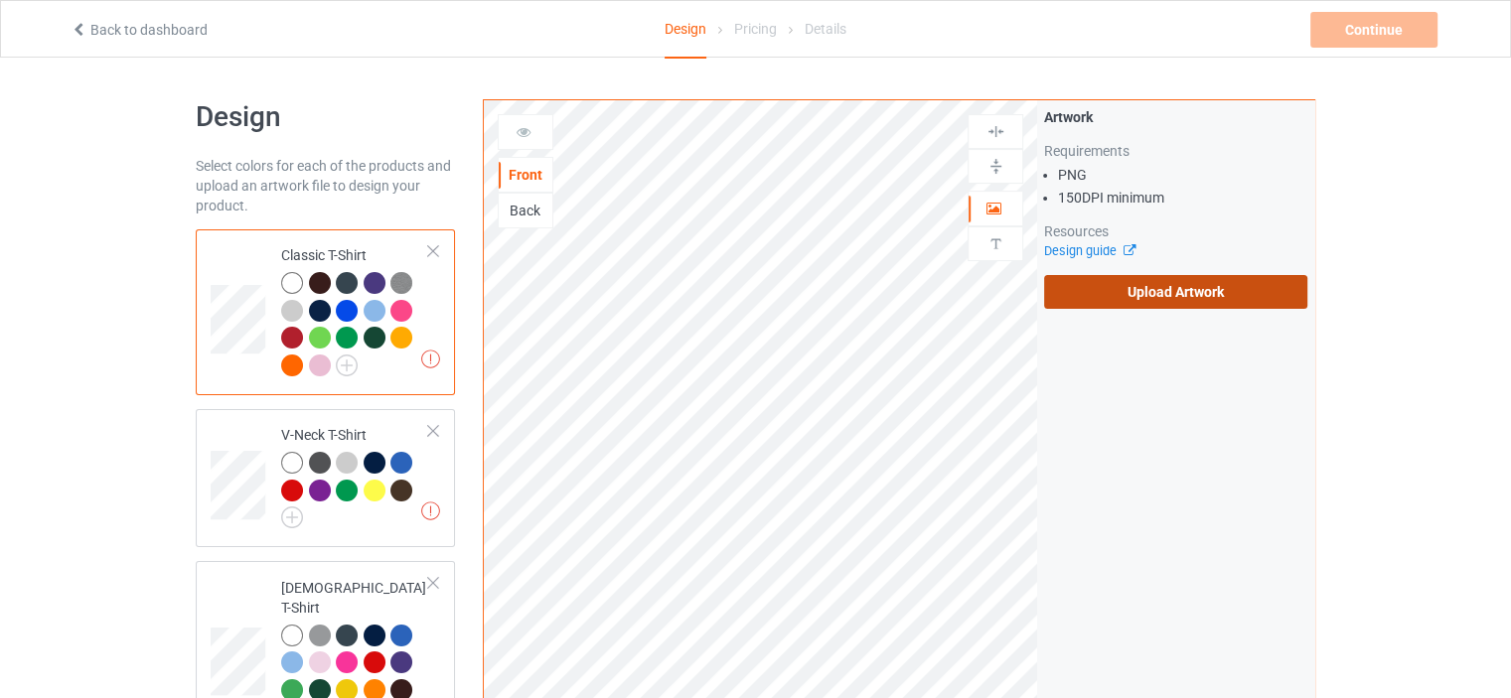
click at [1219, 288] on label "Upload Artwork" at bounding box center [1175, 292] width 263 height 34
click at [0, 0] on input "Upload Artwork" at bounding box center [0, 0] width 0 height 0
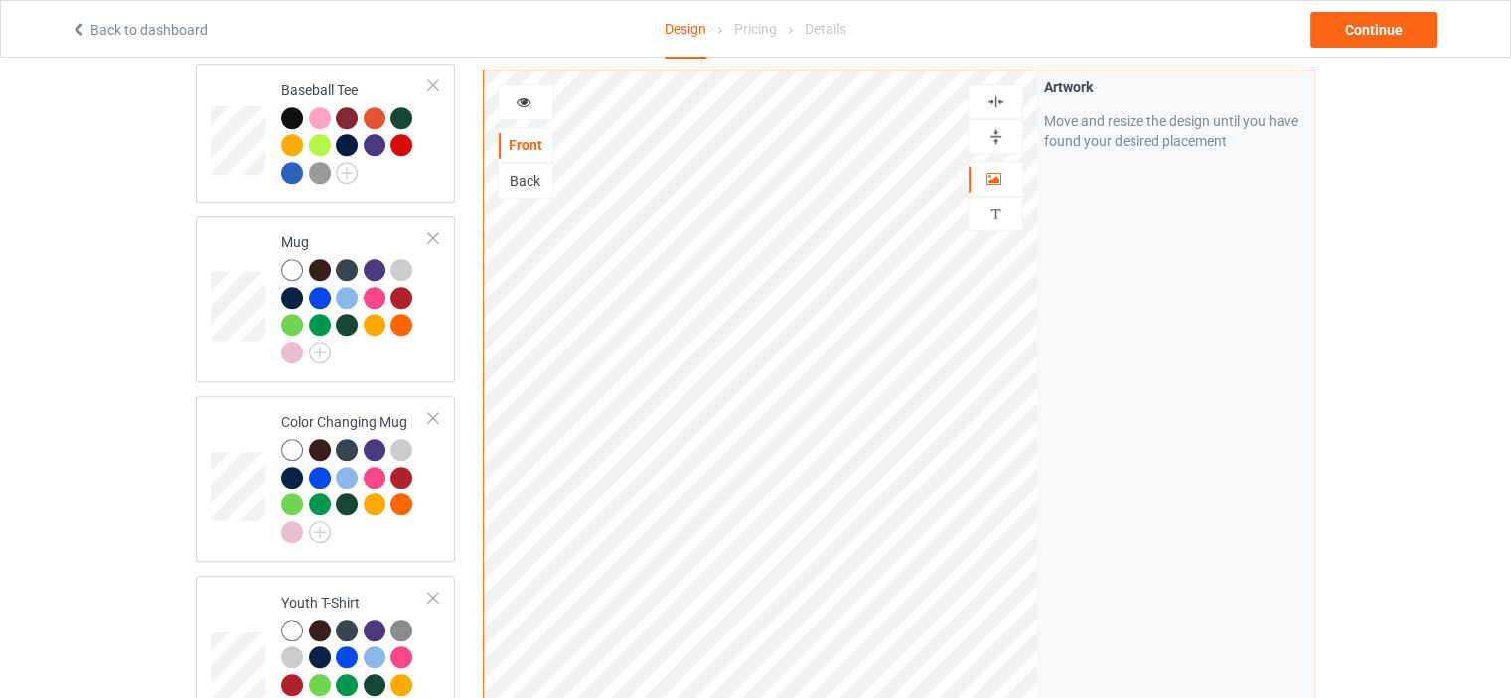
scroll to position [1391, 0]
click at [320, 411] on div "Color Changing Mug" at bounding box center [355, 475] width 148 height 129
click at [997, 138] on img at bounding box center [995, 136] width 19 height 19
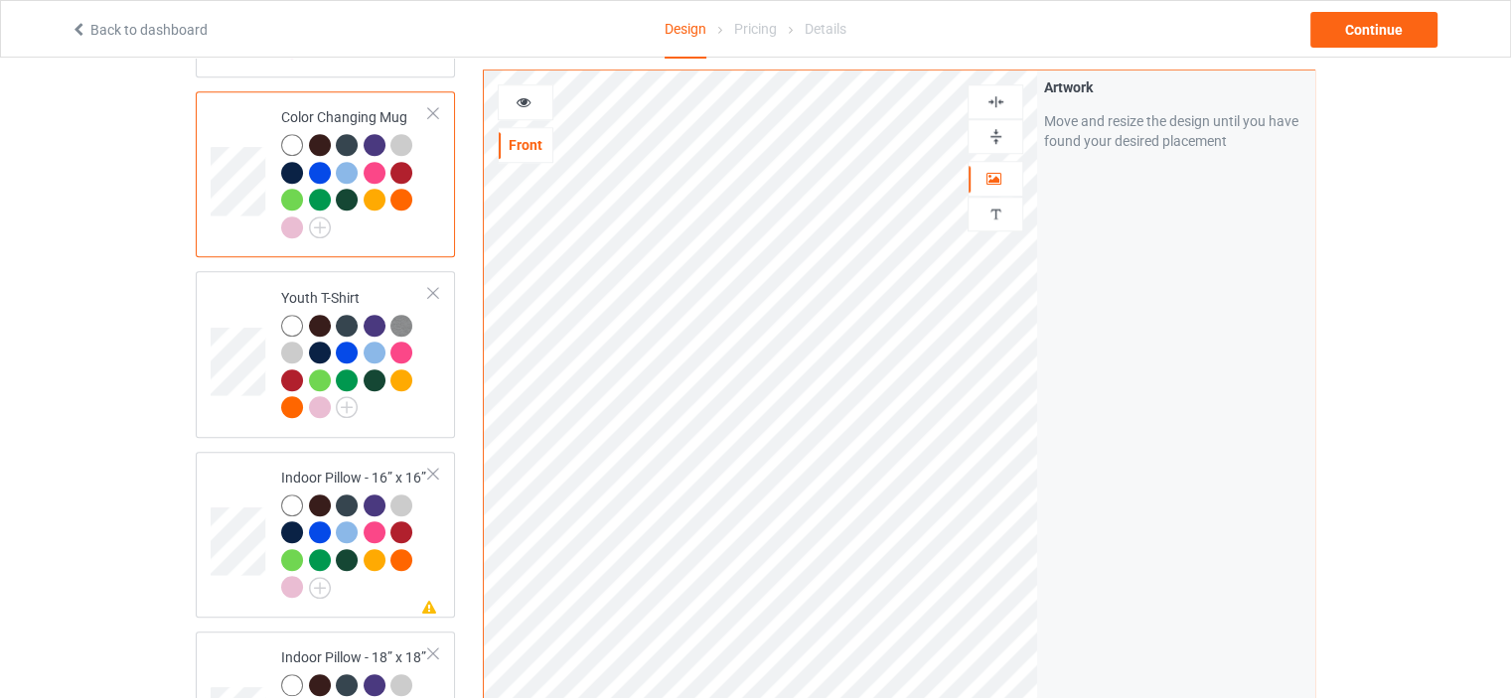
scroll to position [1887, 0]
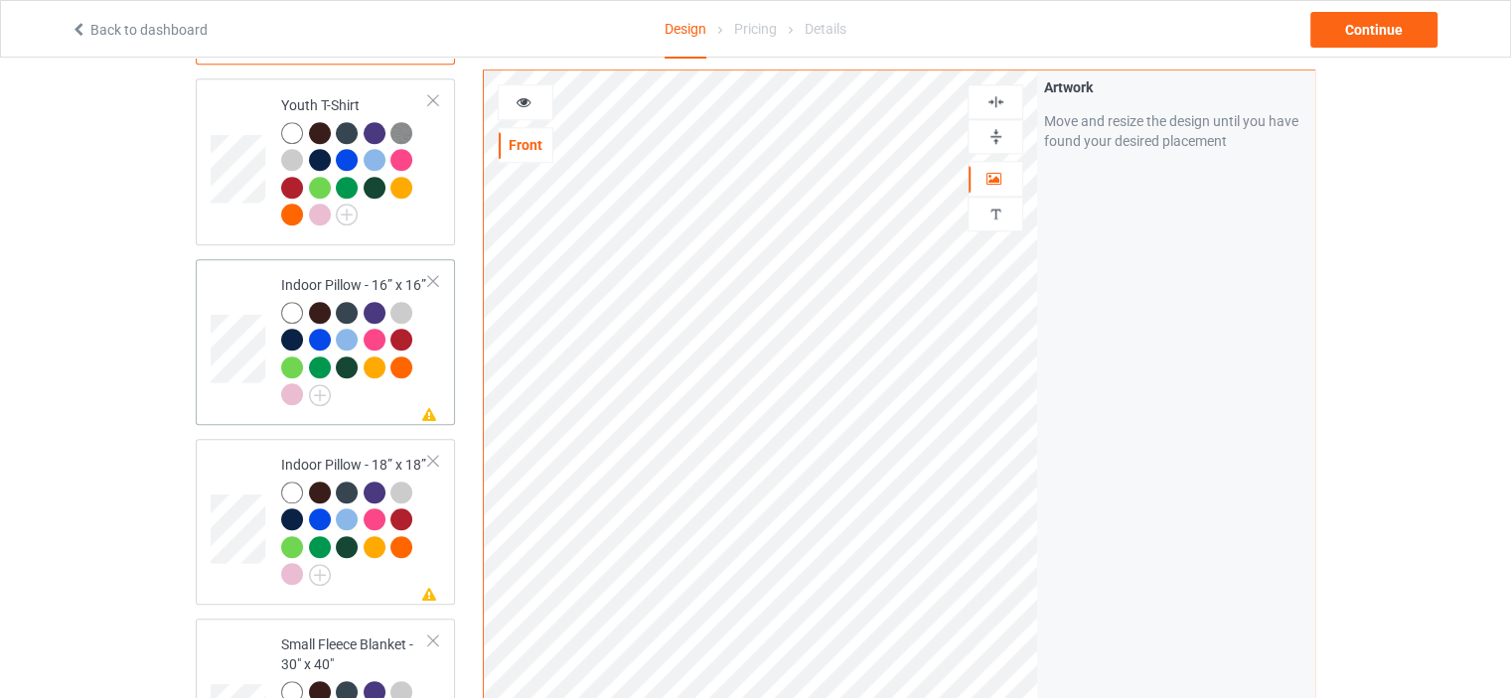
click at [342, 267] on td "Missing artwork on 1 side(s) Indoor Pillow - 16” x 16”" at bounding box center [355, 342] width 170 height 150
click at [1000, 131] on img at bounding box center [995, 136] width 19 height 19
click at [994, 100] on img at bounding box center [995, 101] width 19 height 19
click at [351, 447] on td "Missing artwork on 1 side(s) Indoor Pillow - 18” x 18”" at bounding box center [355, 522] width 170 height 150
click at [999, 135] on img at bounding box center [995, 136] width 19 height 19
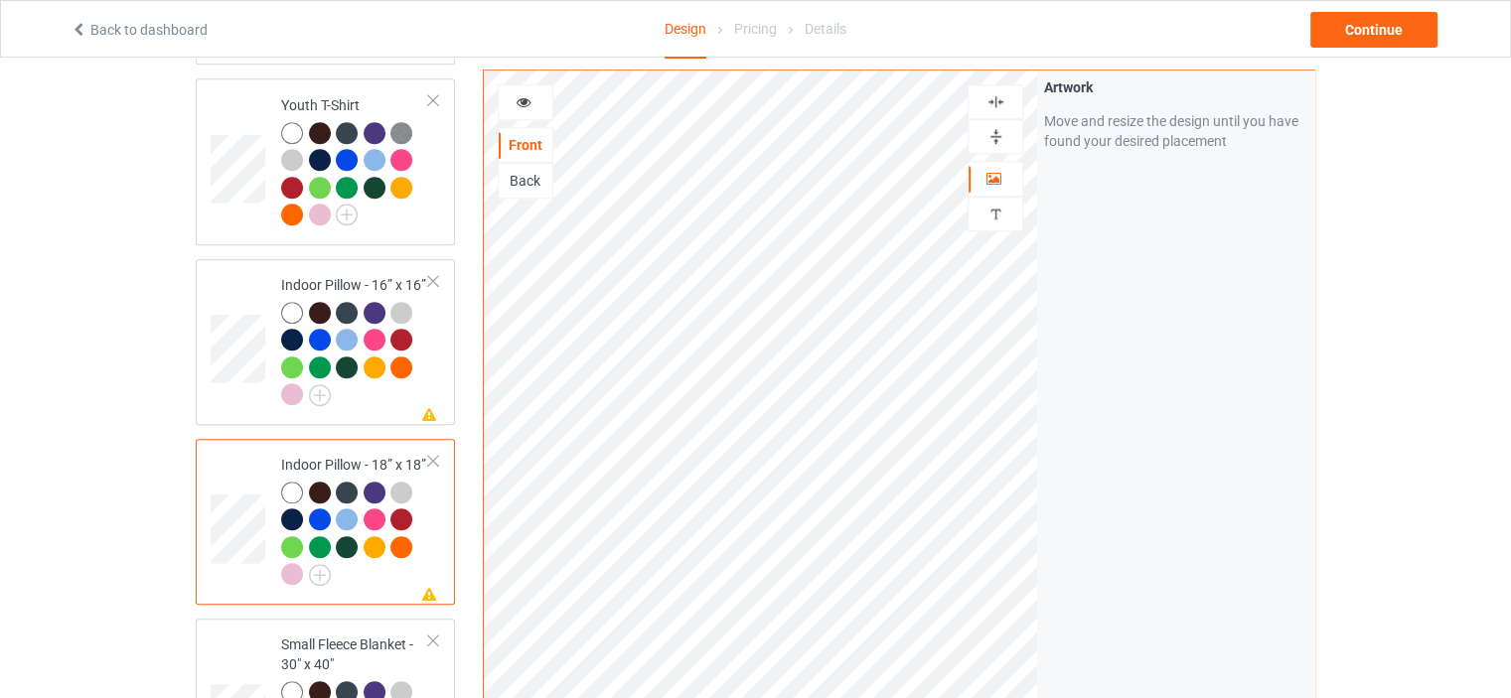
click at [998, 102] on img at bounding box center [995, 101] width 19 height 19
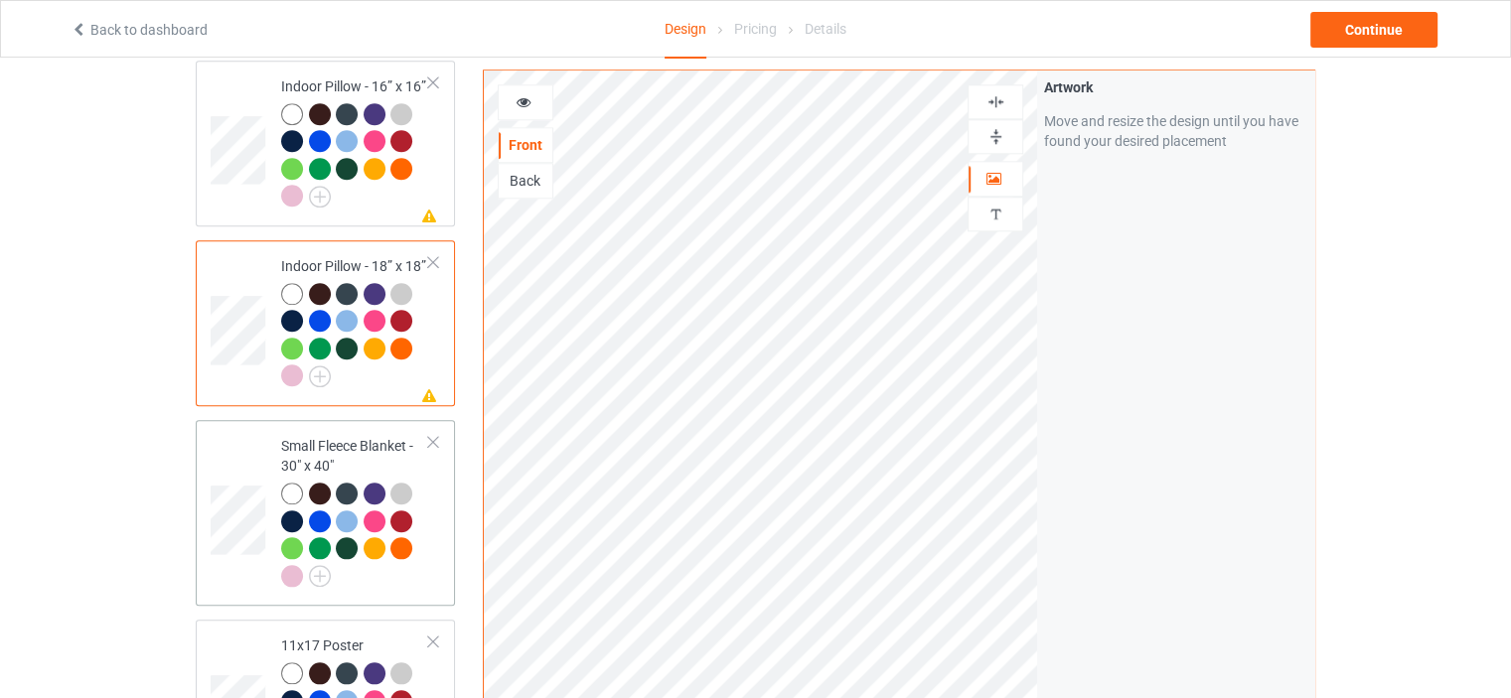
click at [353, 436] on div "Small Fleece Blanket - 30" x 40"" at bounding box center [355, 510] width 148 height 149
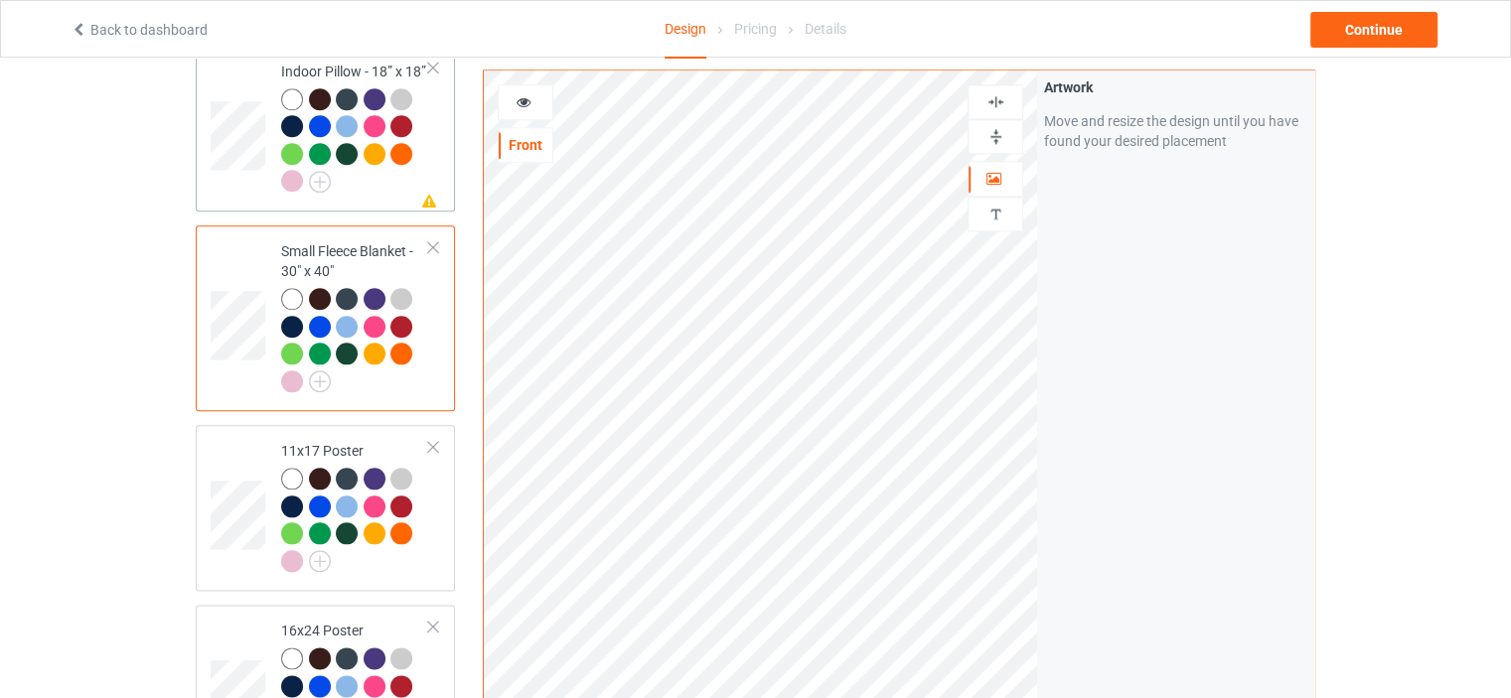
scroll to position [2285, 0]
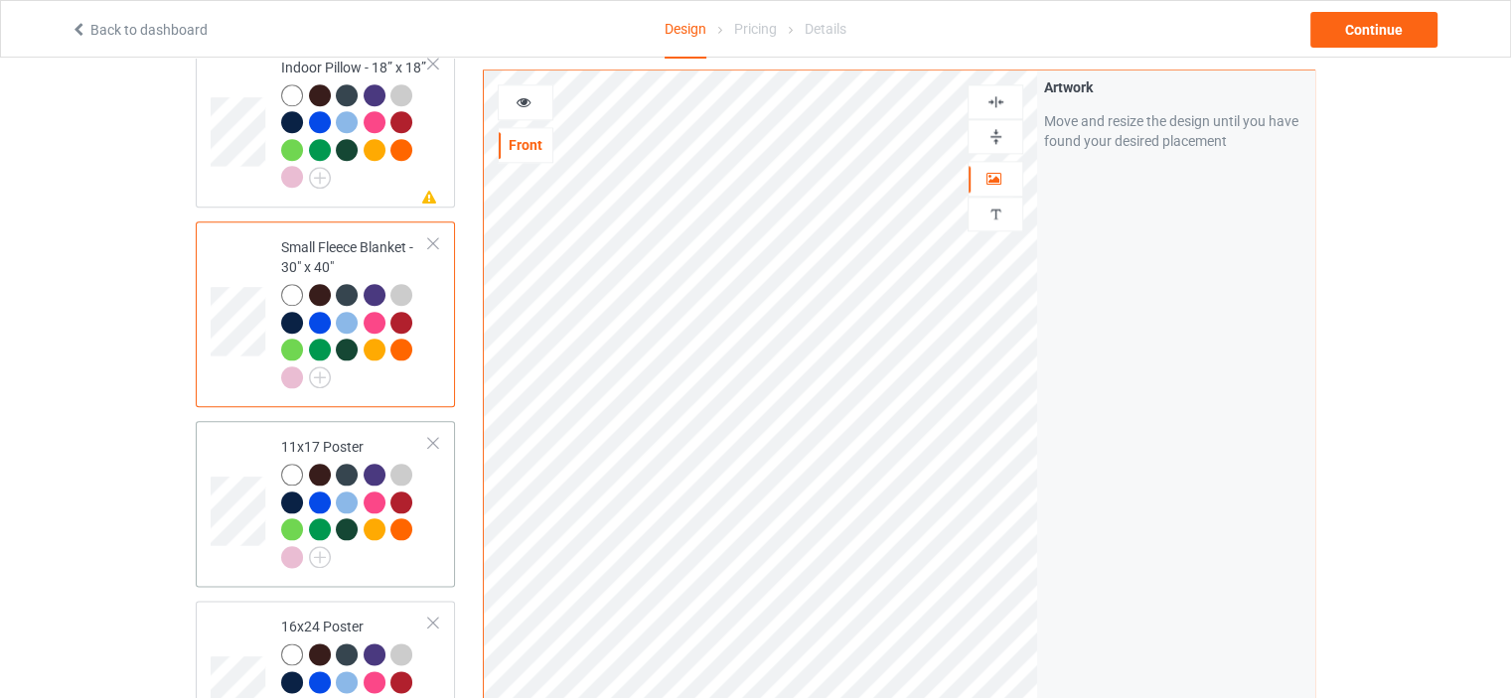
click at [330, 437] on div "11x17 Poster" at bounding box center [355, 501] width 148 height 129
click at [1001, 146] on div at bounding box center [995, 136] width 56 height 35
click at [1001, 100] on img at bounding box center [995, 101] width 19 height 19
click at [993, 137] on img at bounding box center [995, 136] width 19 height 19
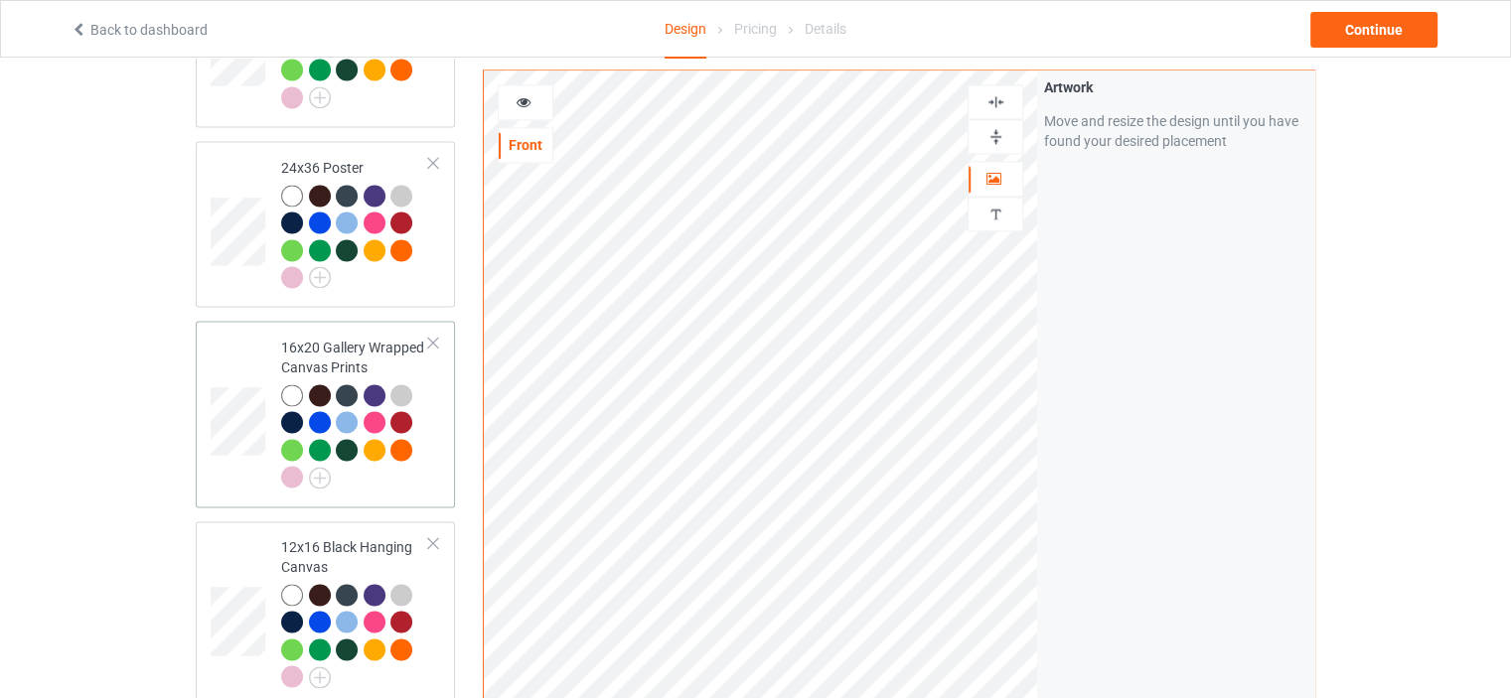
scroll to position [2881, 0]
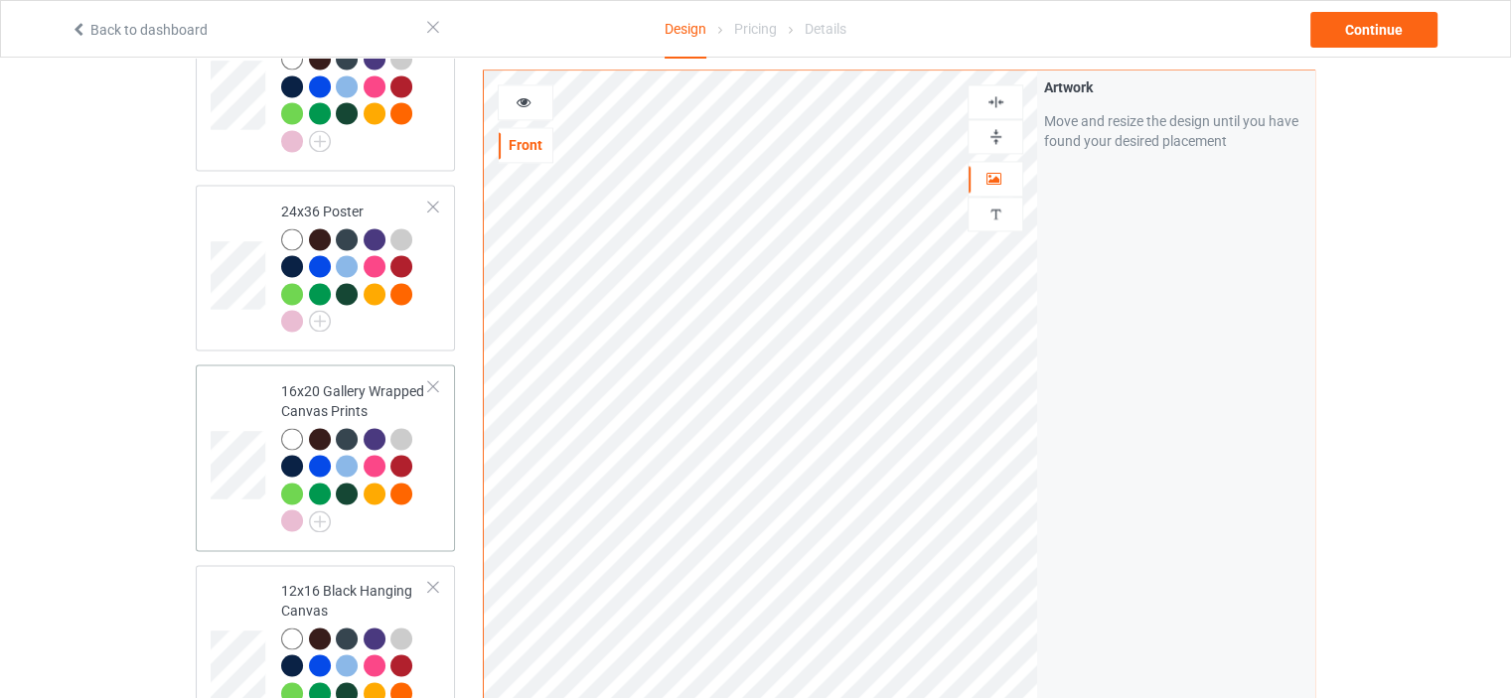
click at [320, 381] on div "16x20 Gallery Wrapped Canvas Prints" at bounding box center [355, 455] width 148 height 149
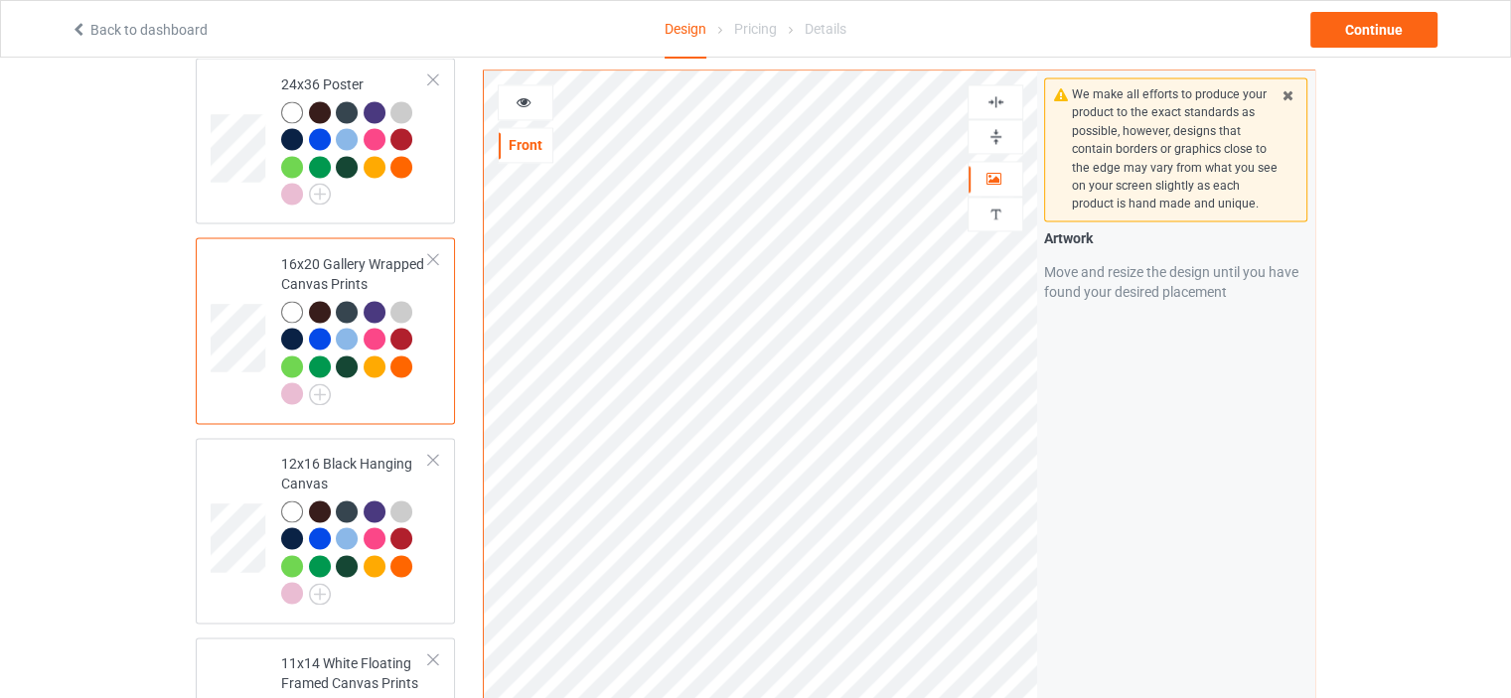
scroll to position [3179, 0]
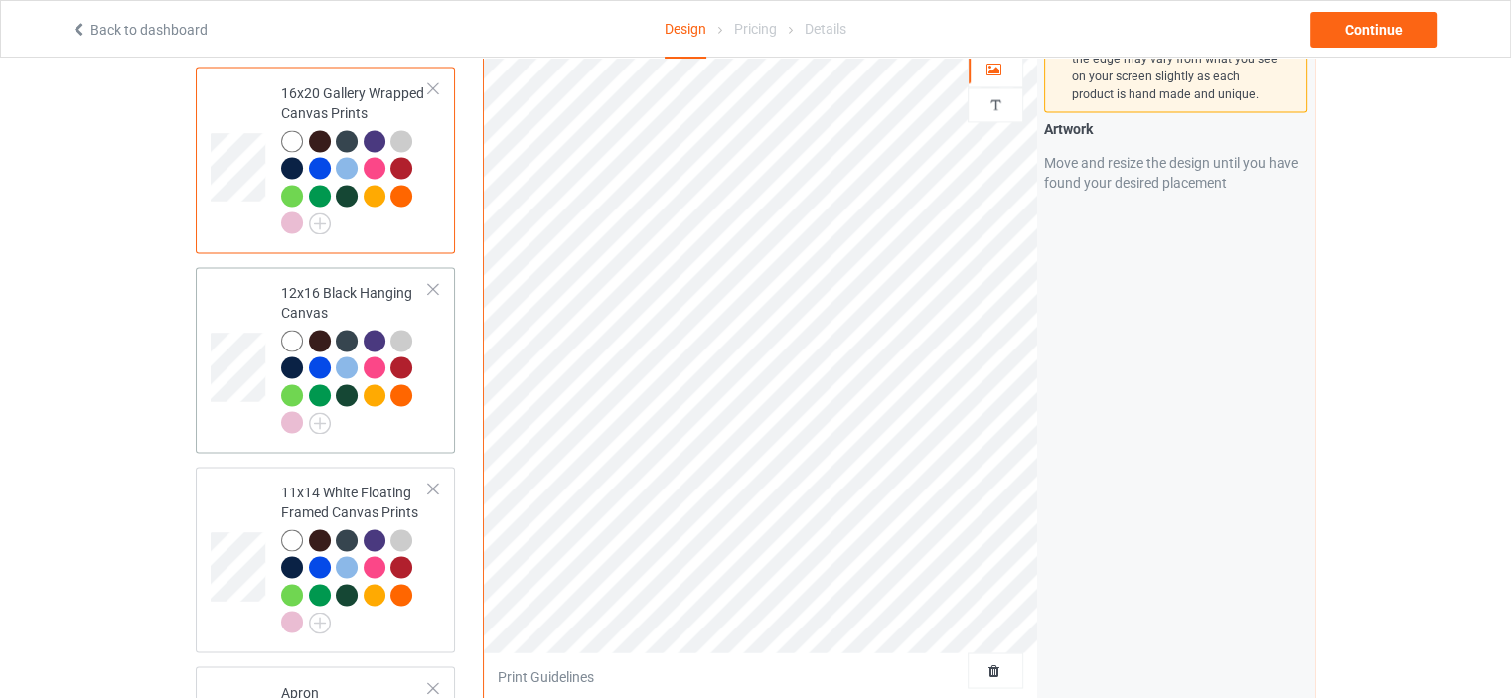
click at [324, 283] on div "12x16 Black Hanging Canvas" at bounding box center [355, 357] width 148 height 149
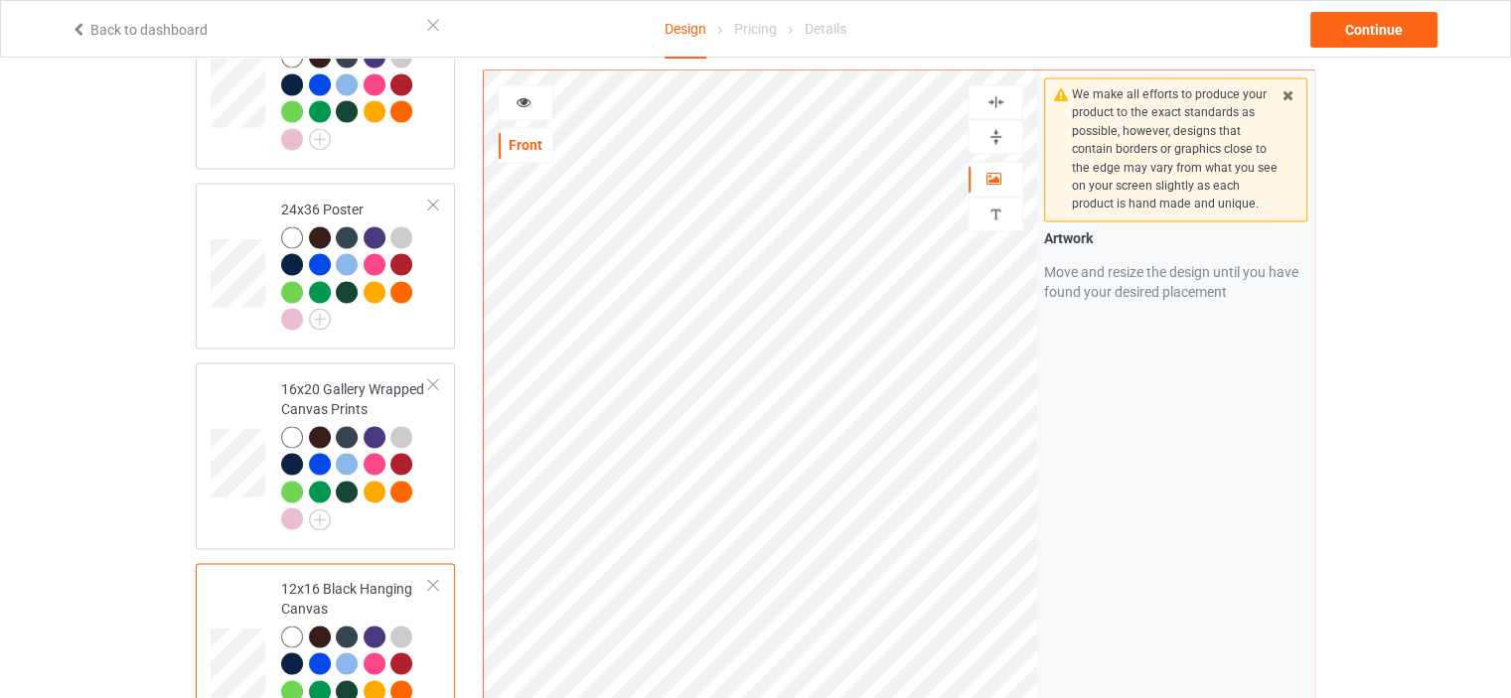
scroll to position [2881, 0]
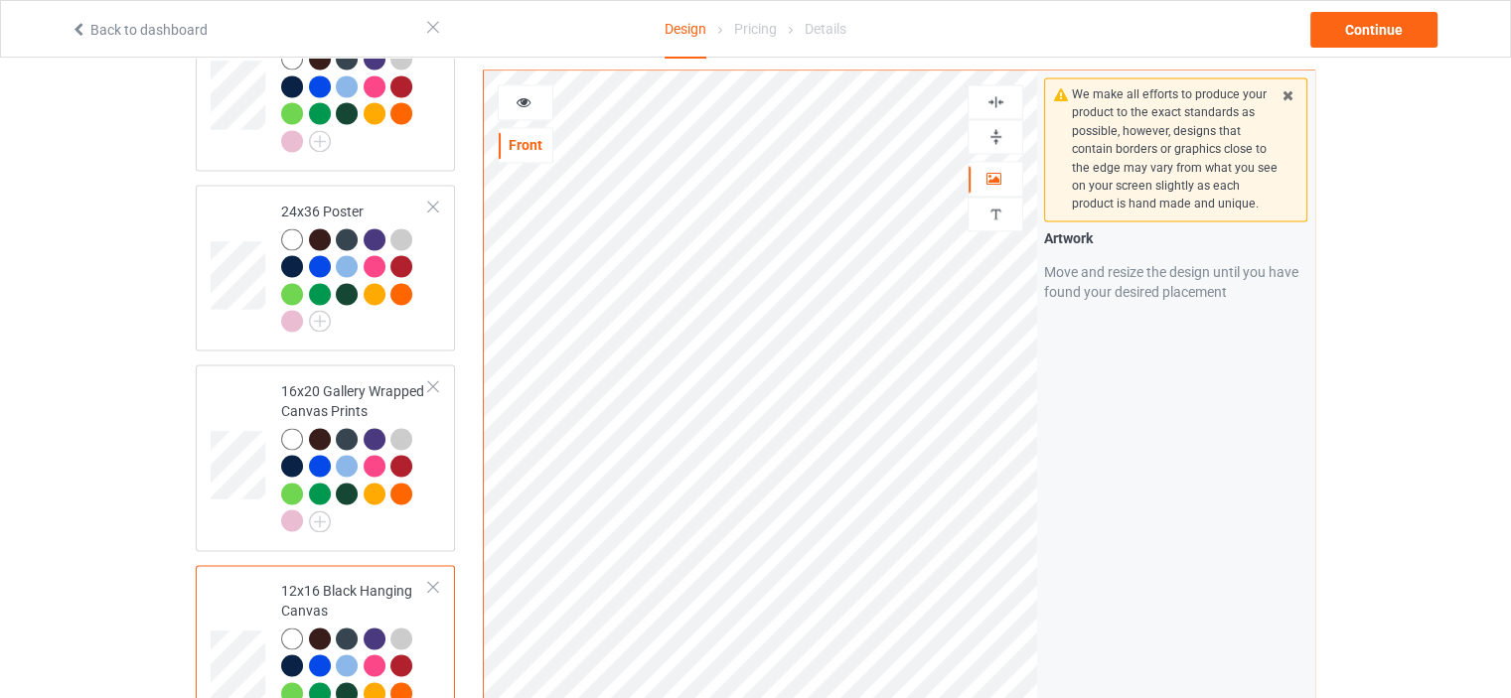
click at [992, 130] on img at bounding box center [995, 136] width 19 height 19
click at [1000, 95] on img at bounding box center [995, 101] width 19 height 19
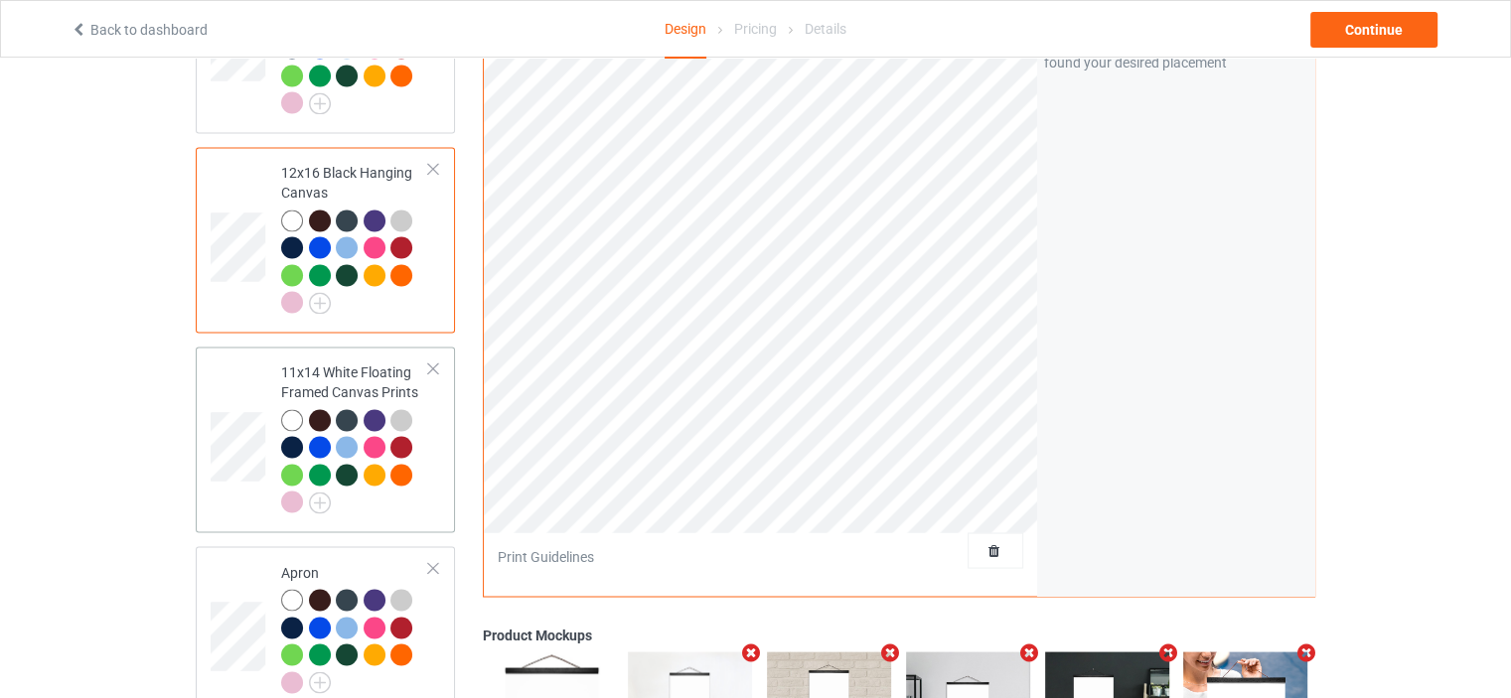
scroll to position [3377, 0]
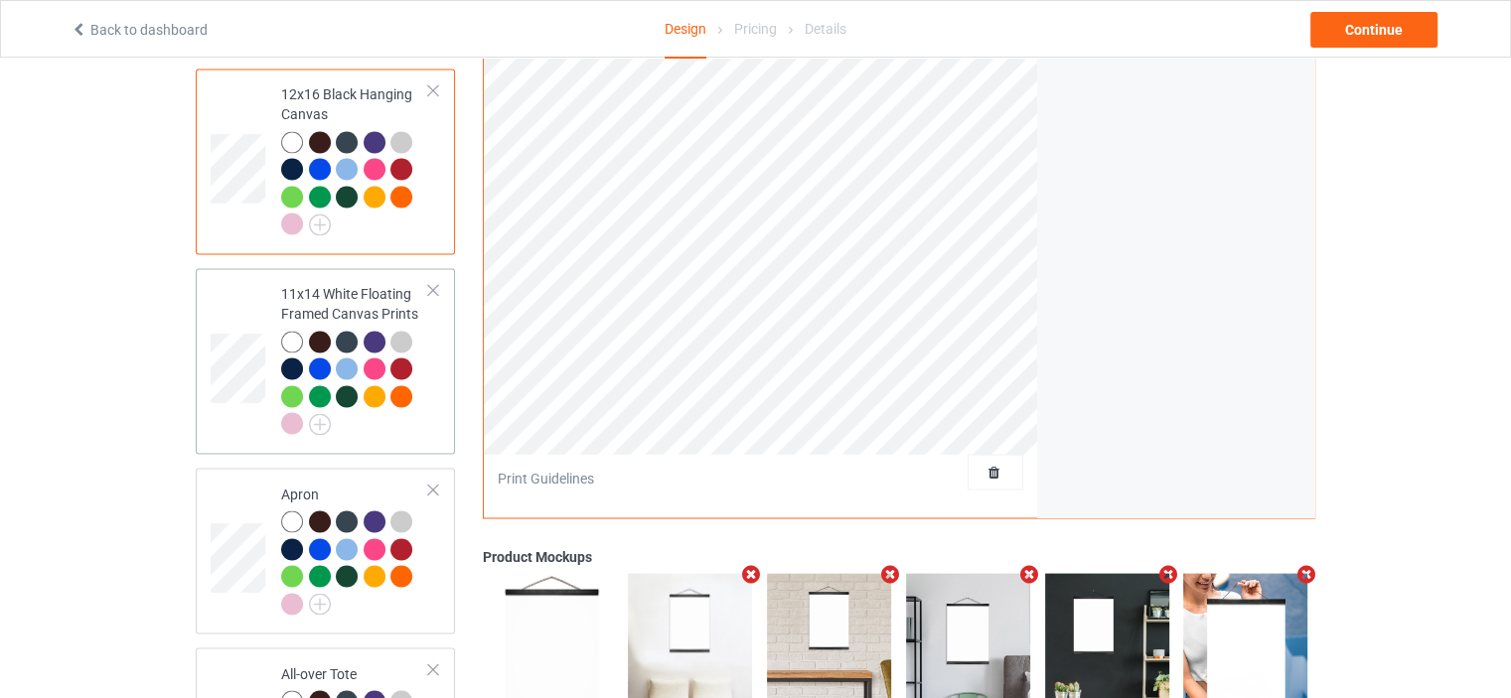
click at [332, 276] on td "11x14 White Floating Framed Canvas Prints" at bounding box center [355, 361] width 170 height 170
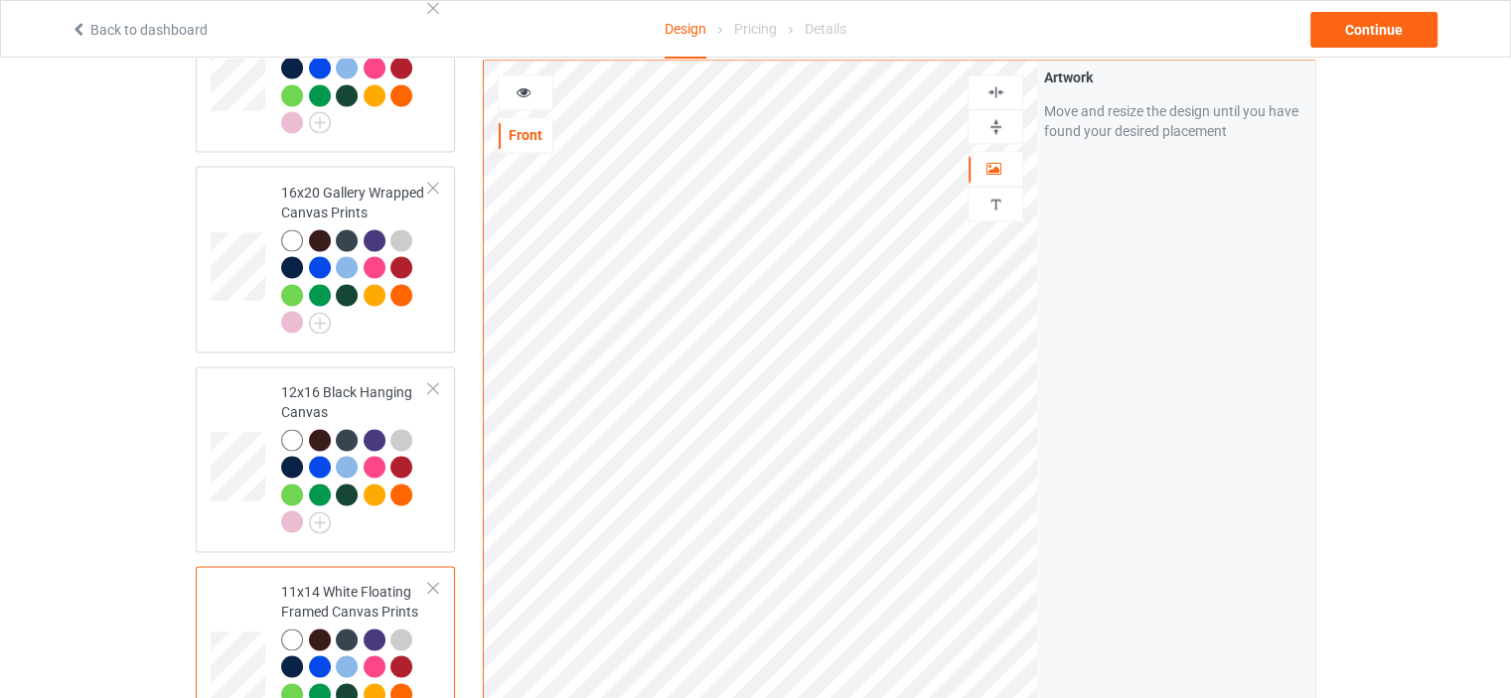
scroll to position [2980, 0]
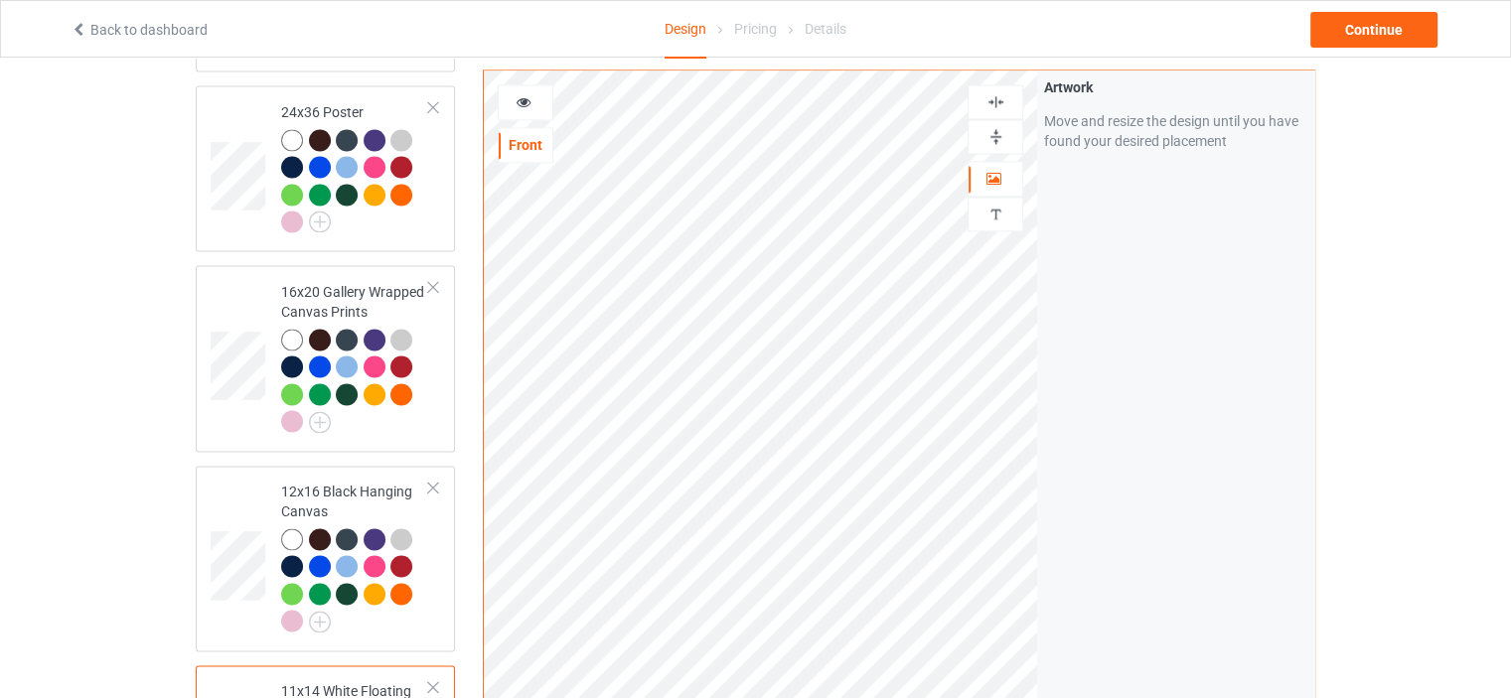
click at [997, 134] on img at bounding box center [995, 136] width 19 height 19
click at [1002, 97] on img at bounding box center [995, 101] width 19 height 19
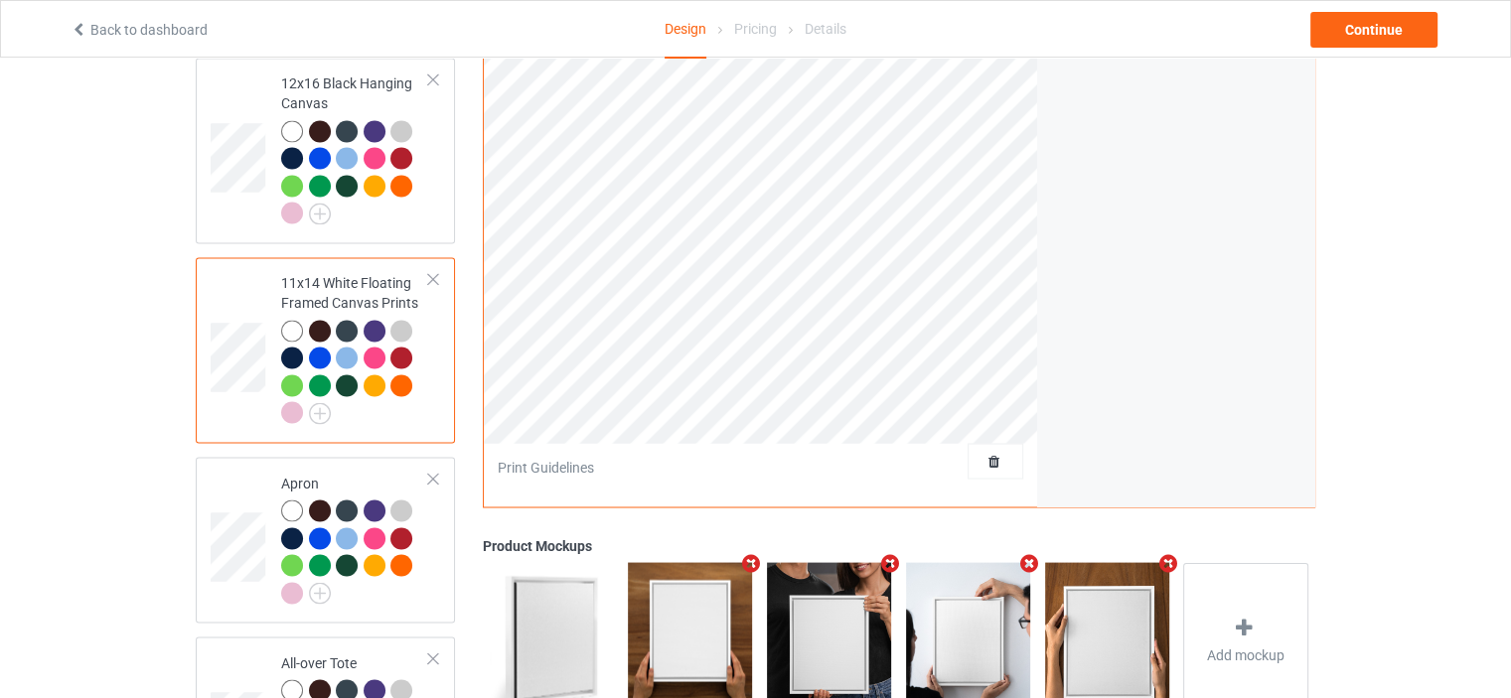
scroll to position [3576, 0]
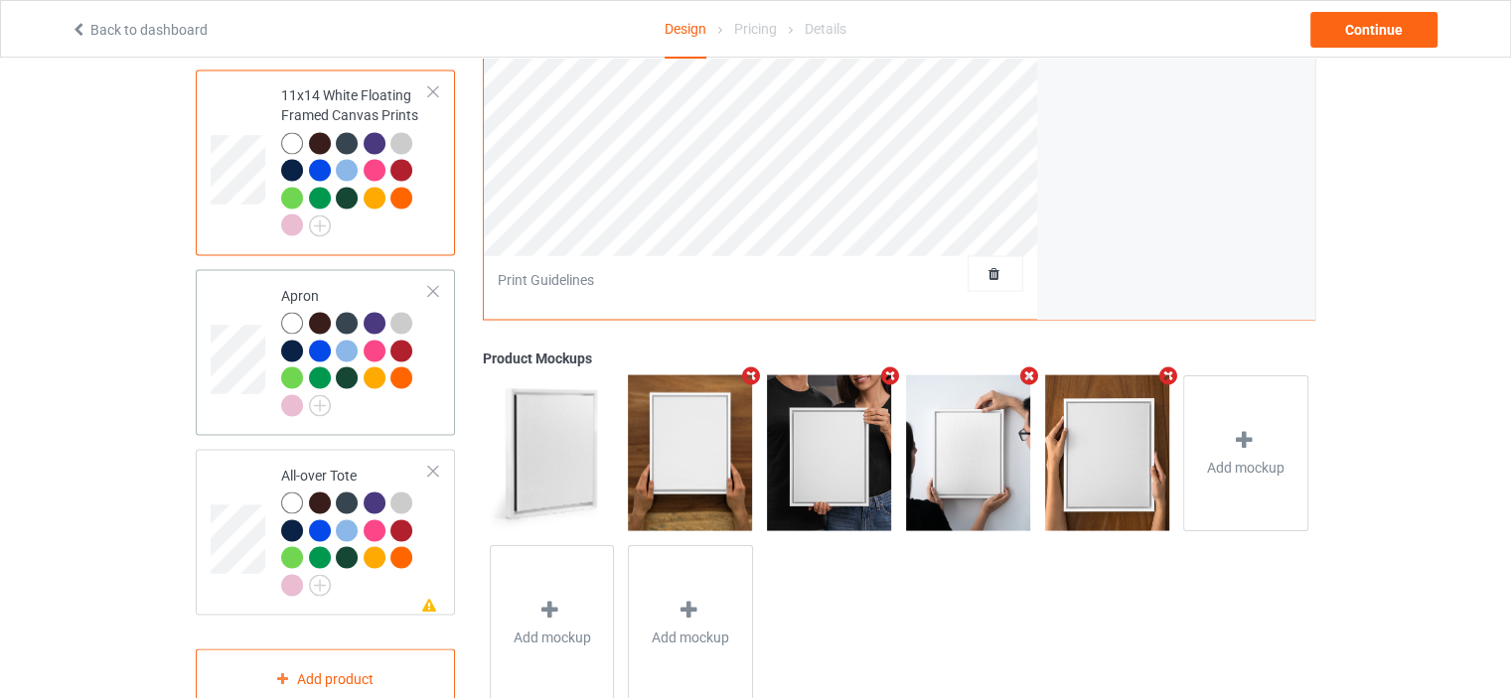
click at [334, 269] on div "Apron" at bounding box center [325, 352] width 259 height 166
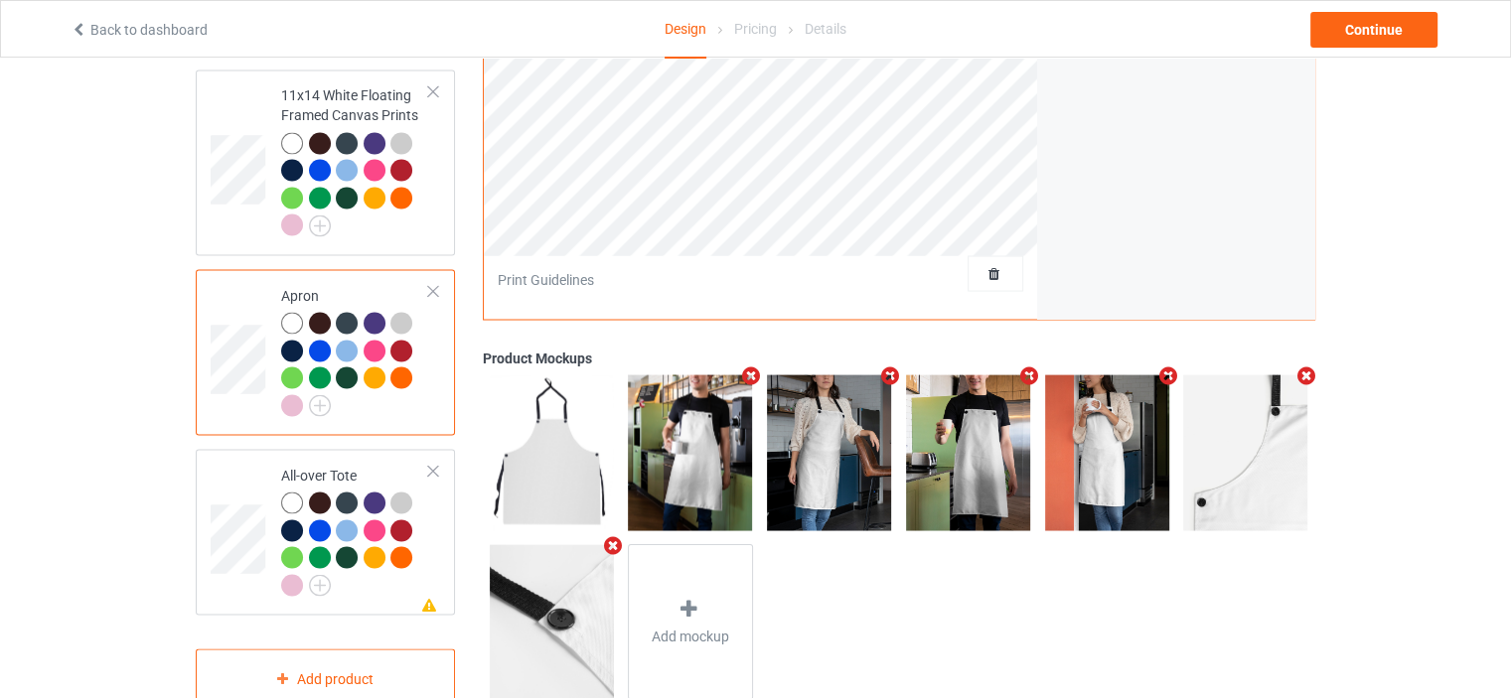
scroll to position [2980, 0]
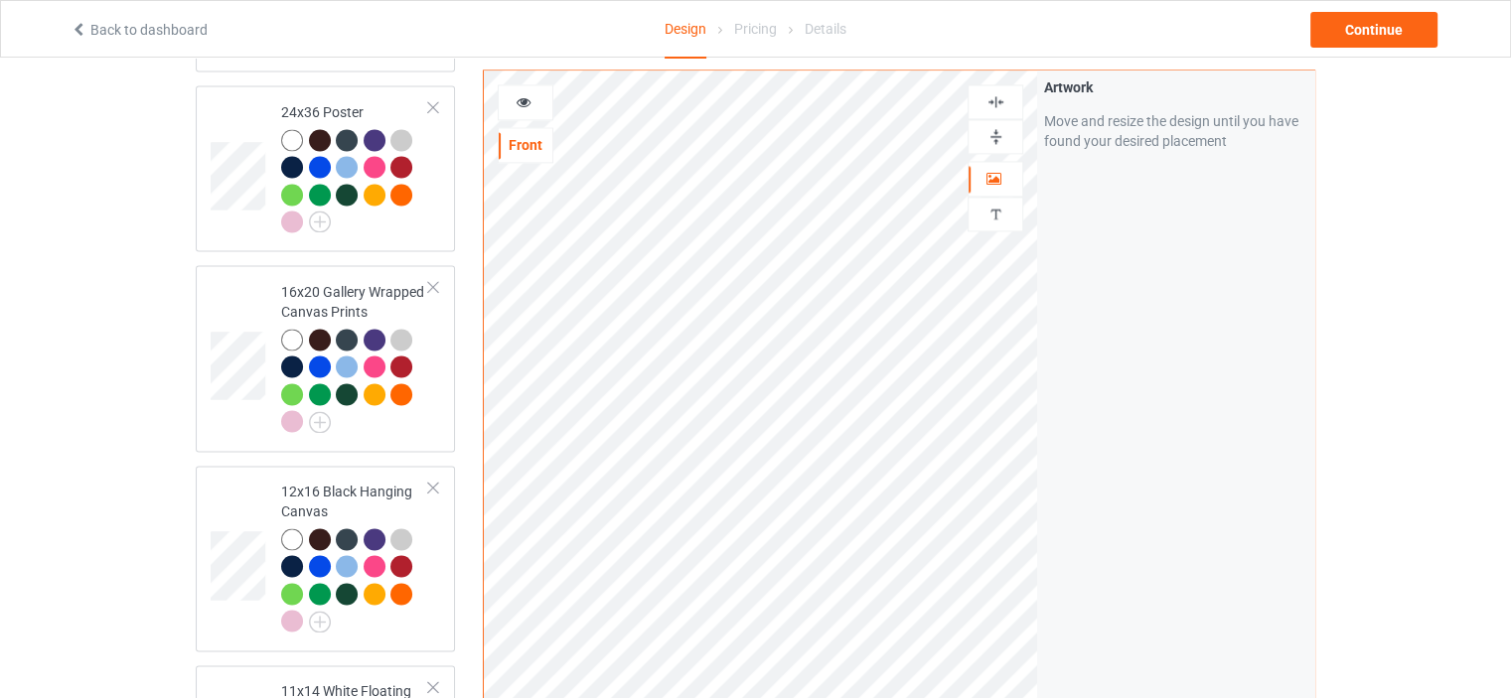
click at [1005, 98] on div at bounding box center [995, 101] width 54 height 19
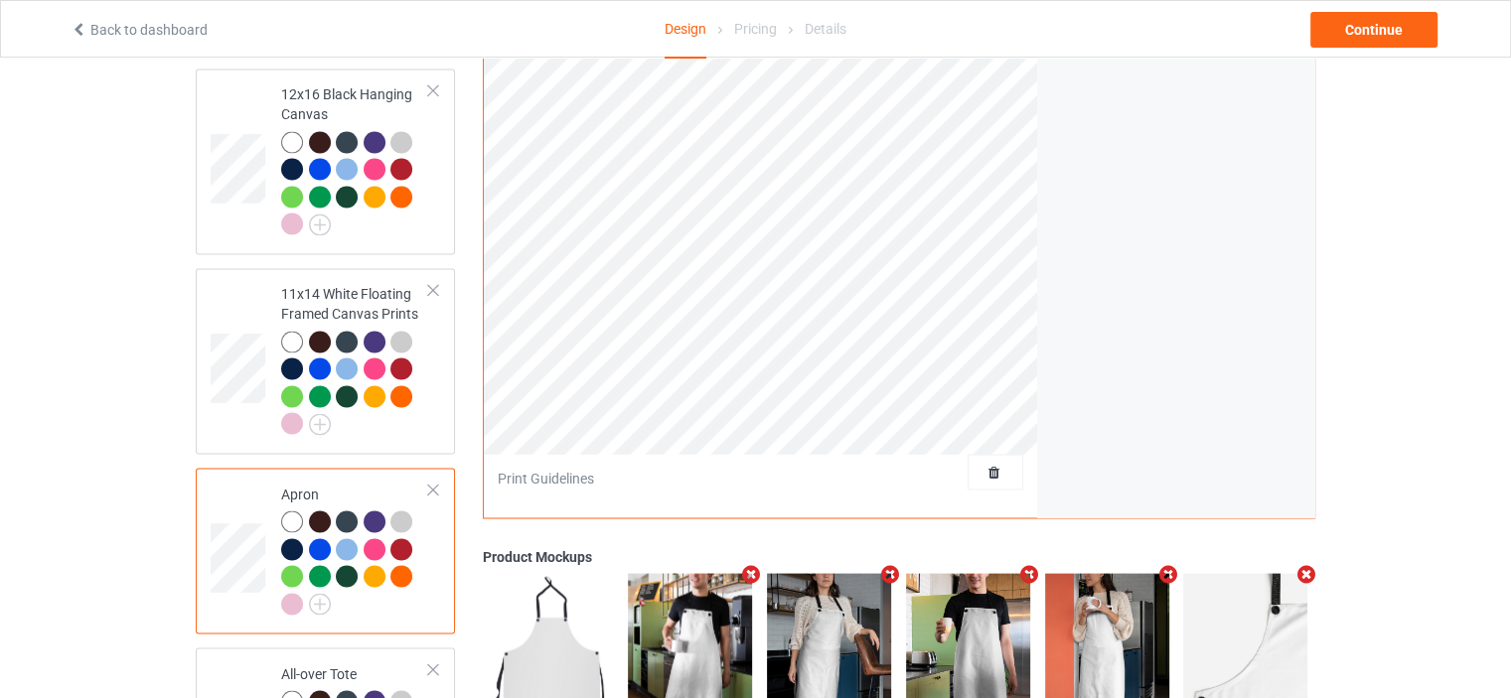
scroll to position [3593, 0]
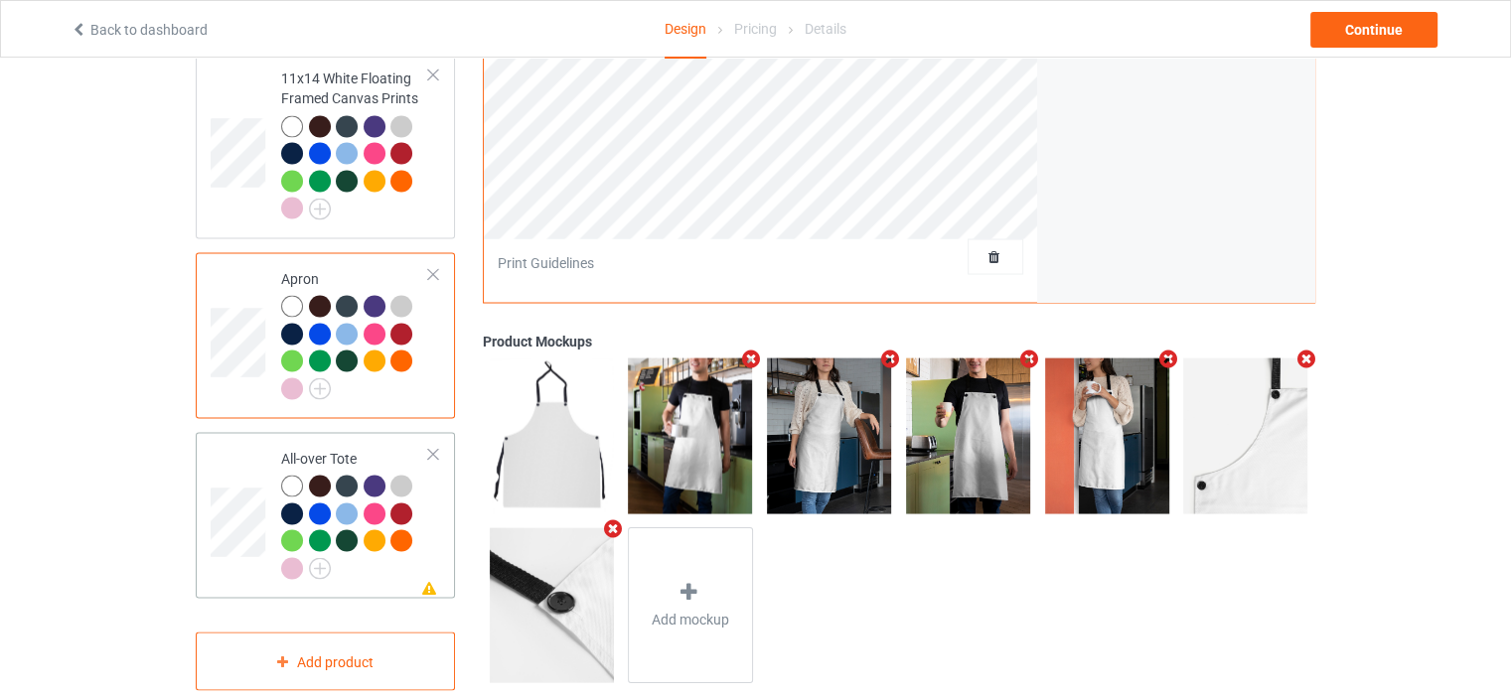
click at [354, 448] on div "All-over Tote" at bounding box center [355, 512] width 148 height 129
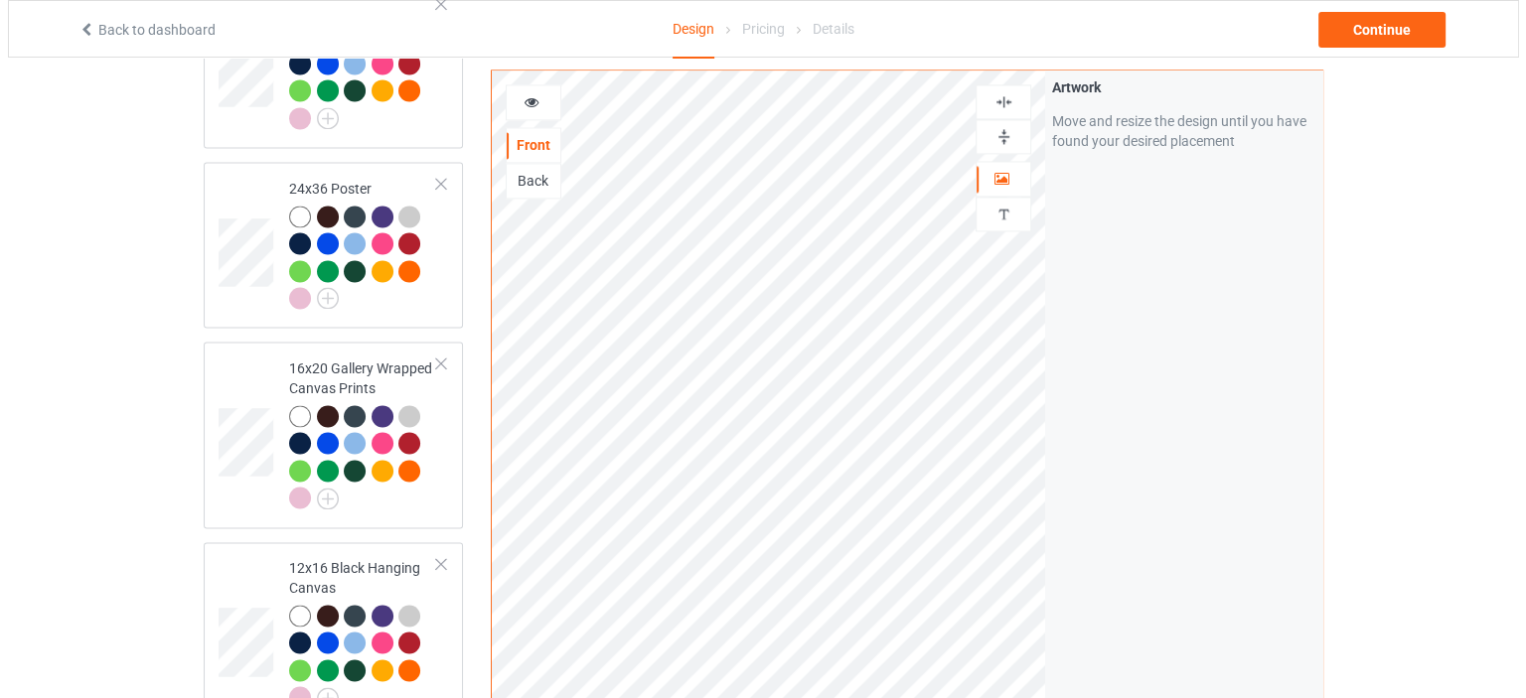
scroll to position [2897, 0]
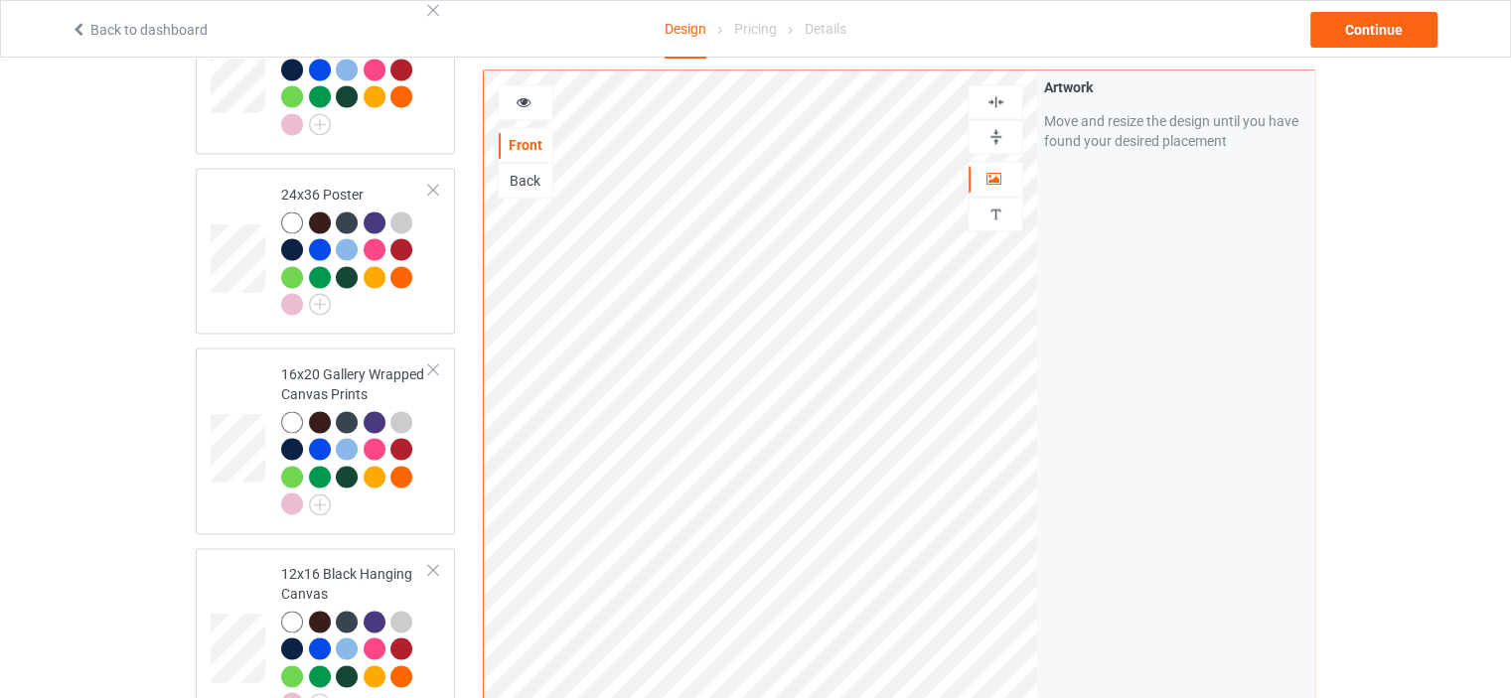
click at [1002, 92] on img at bounding box center [995, 101] width 19 height 19
click at [1393, 27] on div "Continue" at bounding box center [1373, 30] width 127 height 36
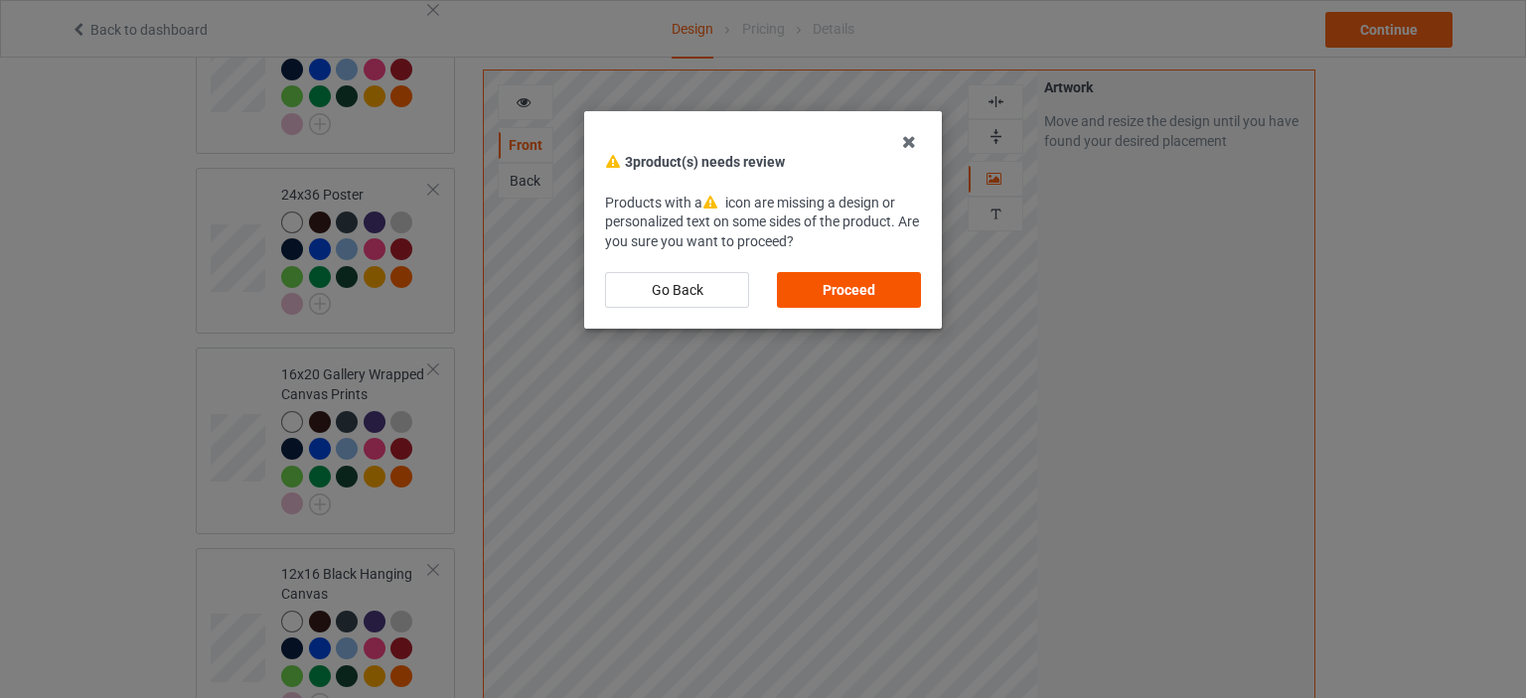
click at [837, 288] on div "Proceed" at bounding box center [849, 290] width 144 height 36
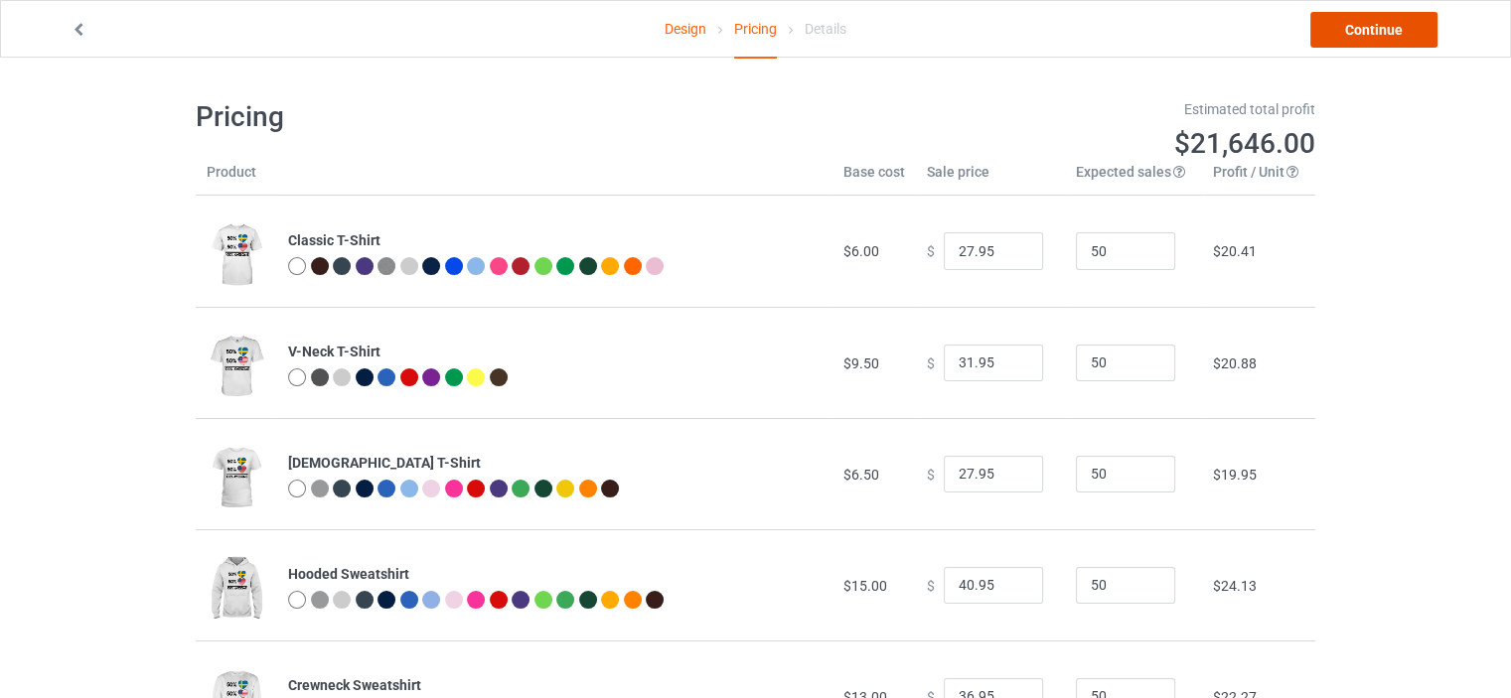
click at [1422, 27] on link "Continue" at bounding box center [1373, 30] width 127 height 36
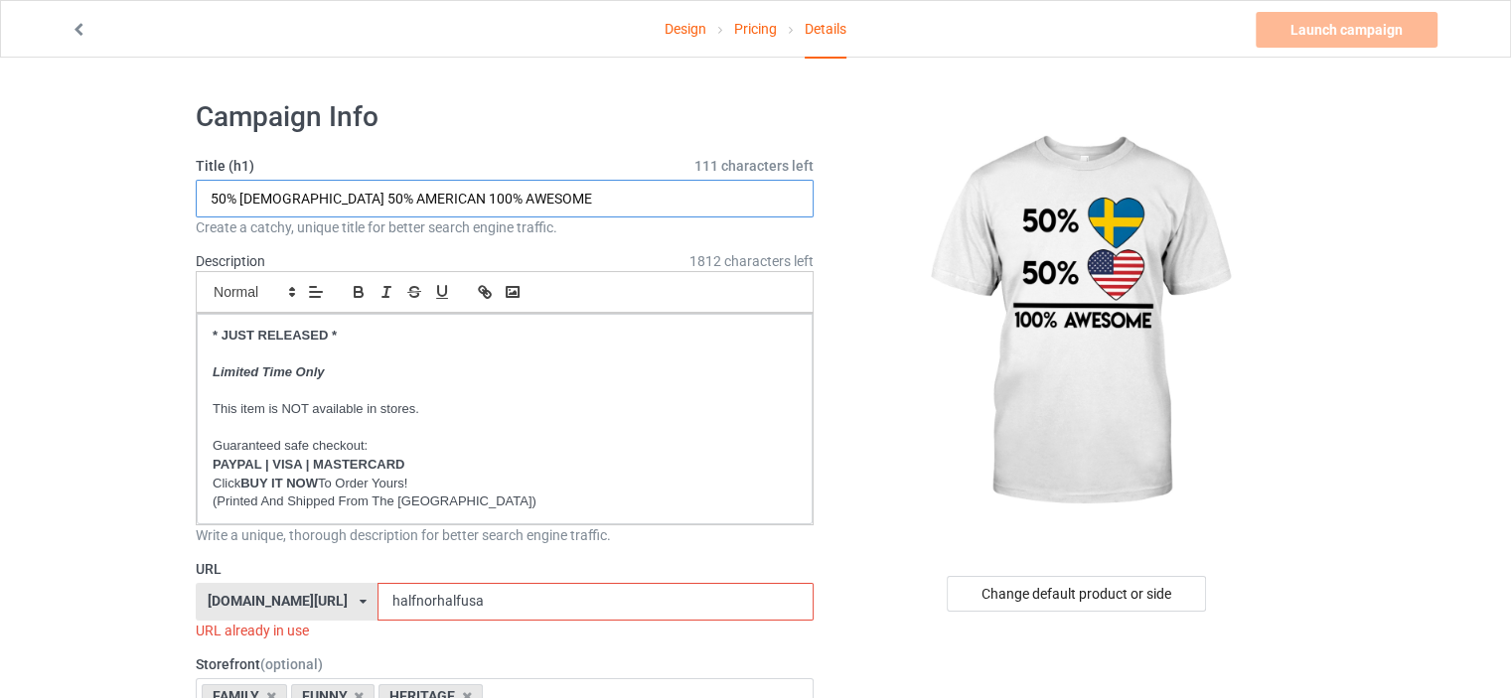
drag, startPoint x: 318, startPoint y: 194, endPoint x: 241, endPoint y: 195, distance: 76.5
click at [241, 195] on input "50% NORWEGIAN 50% AMERICAN 100% AWESOME" at bounding box center [505, 199] width 618 height 38
type input "50% SWEDISH 50% AMERICAN 100% AWESOME"
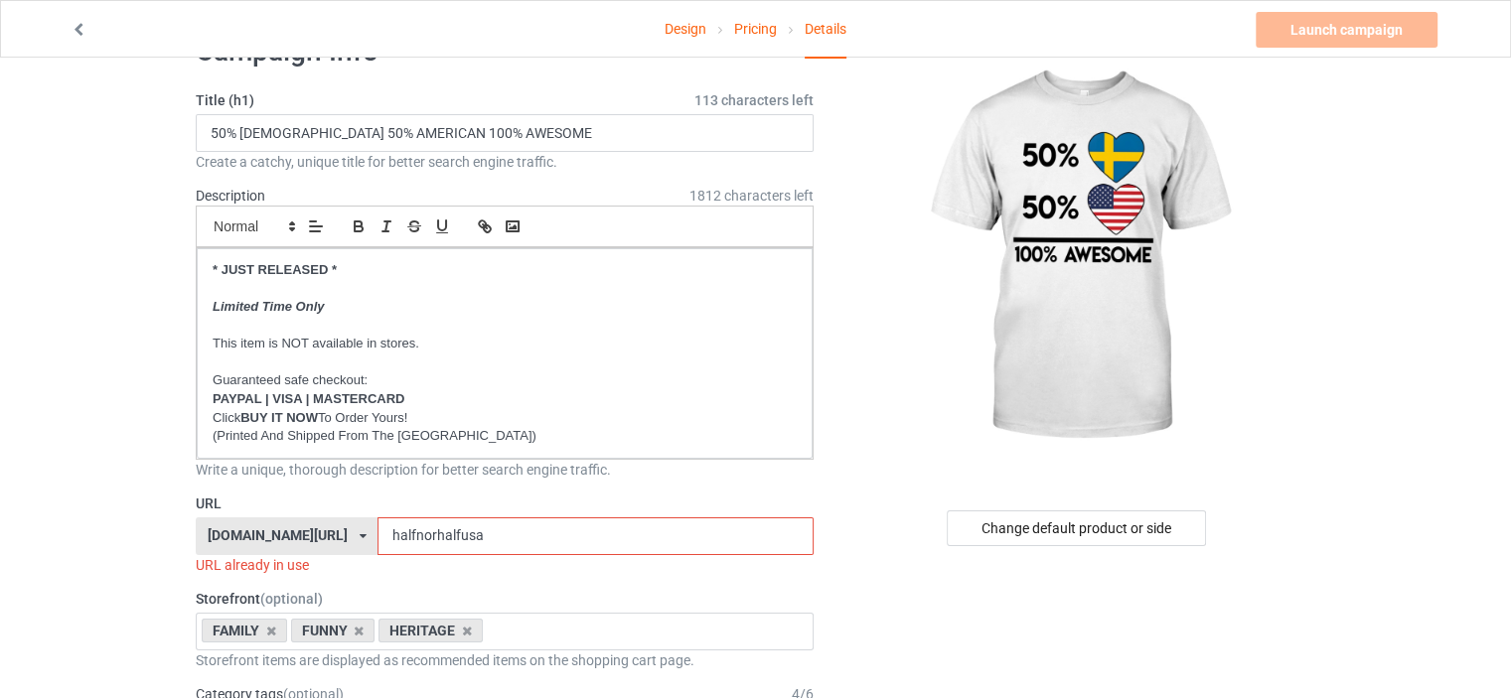
scroll to position [99, 0]
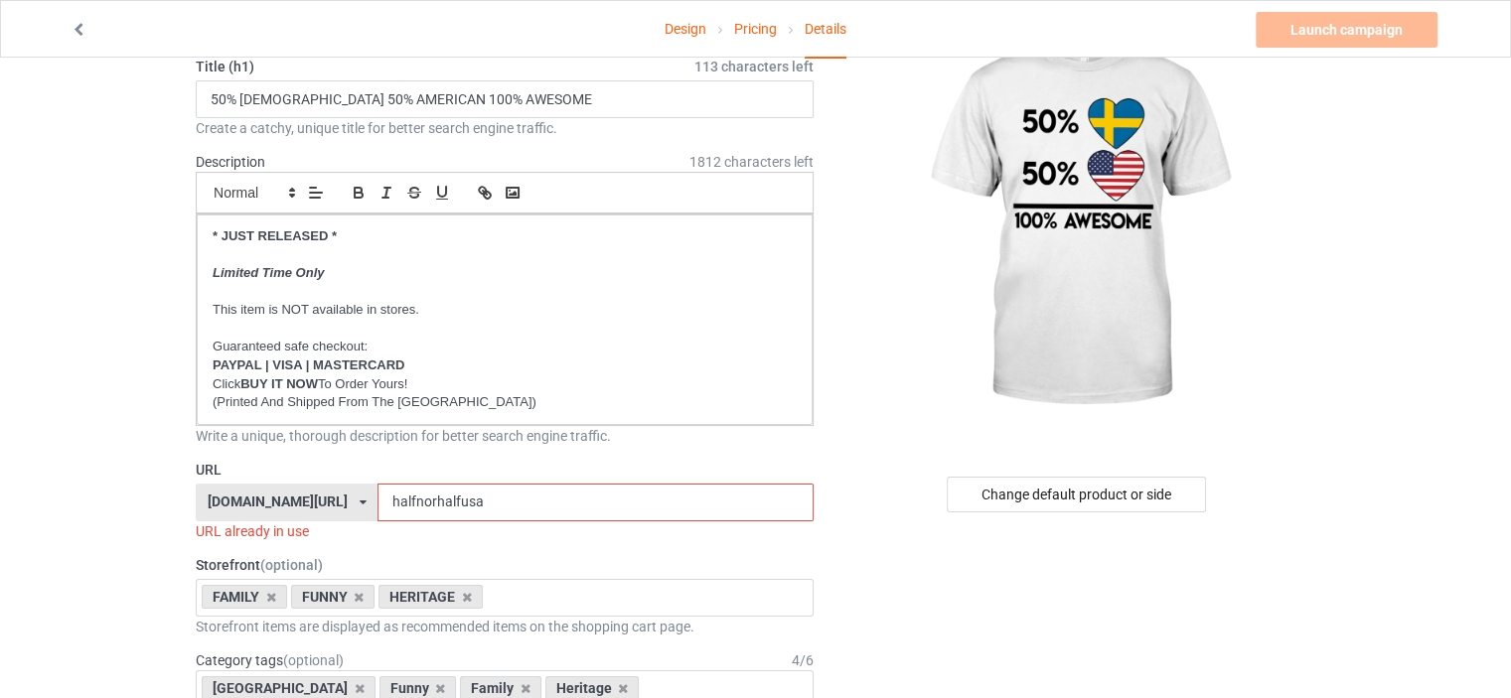
click at [283, 501] on div "[DOMAIN_NAME][URL]" at bounding box center [278, 502] width 140 height 14
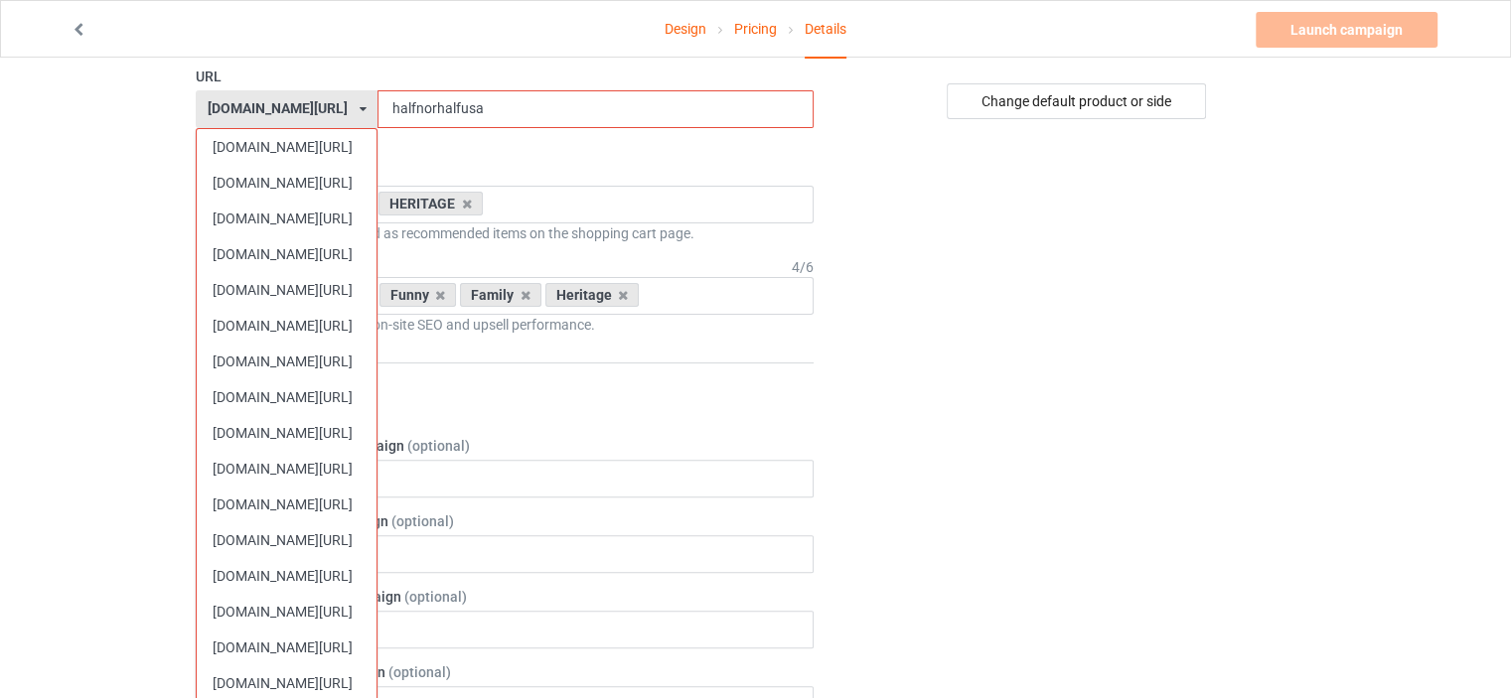
scroll to position [497, 0]
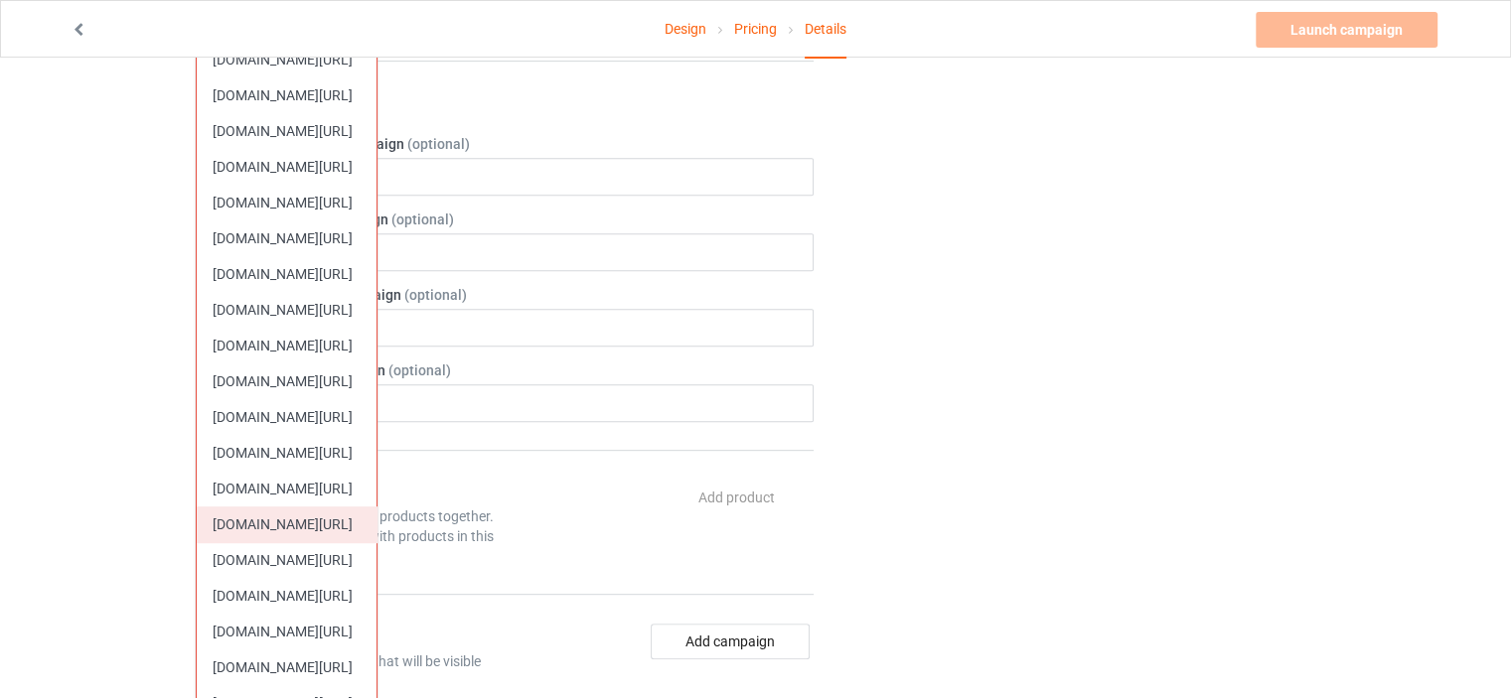
click at [313, 531] on div "[DOMAIN_NAME][URL]" at bounding box center [287, 525] width 180 height 36
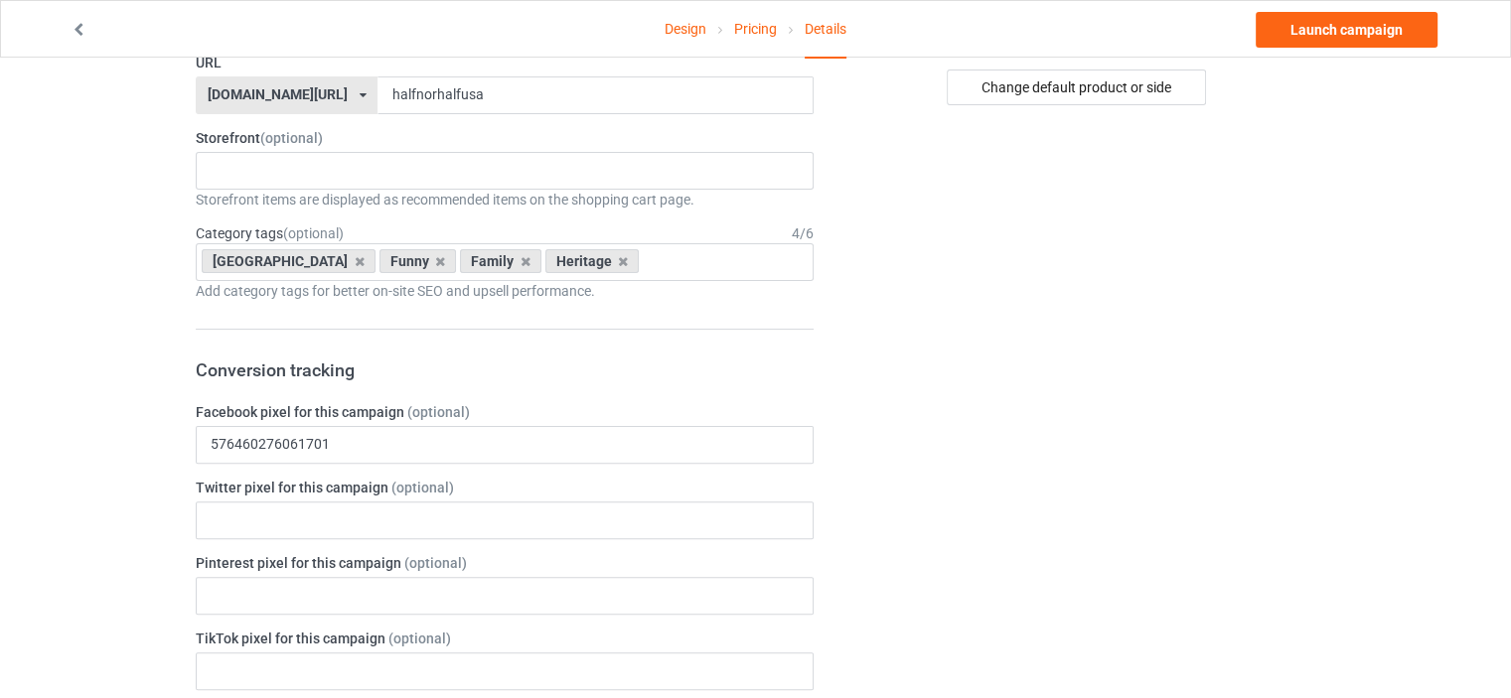
scroll to position [298, 0]
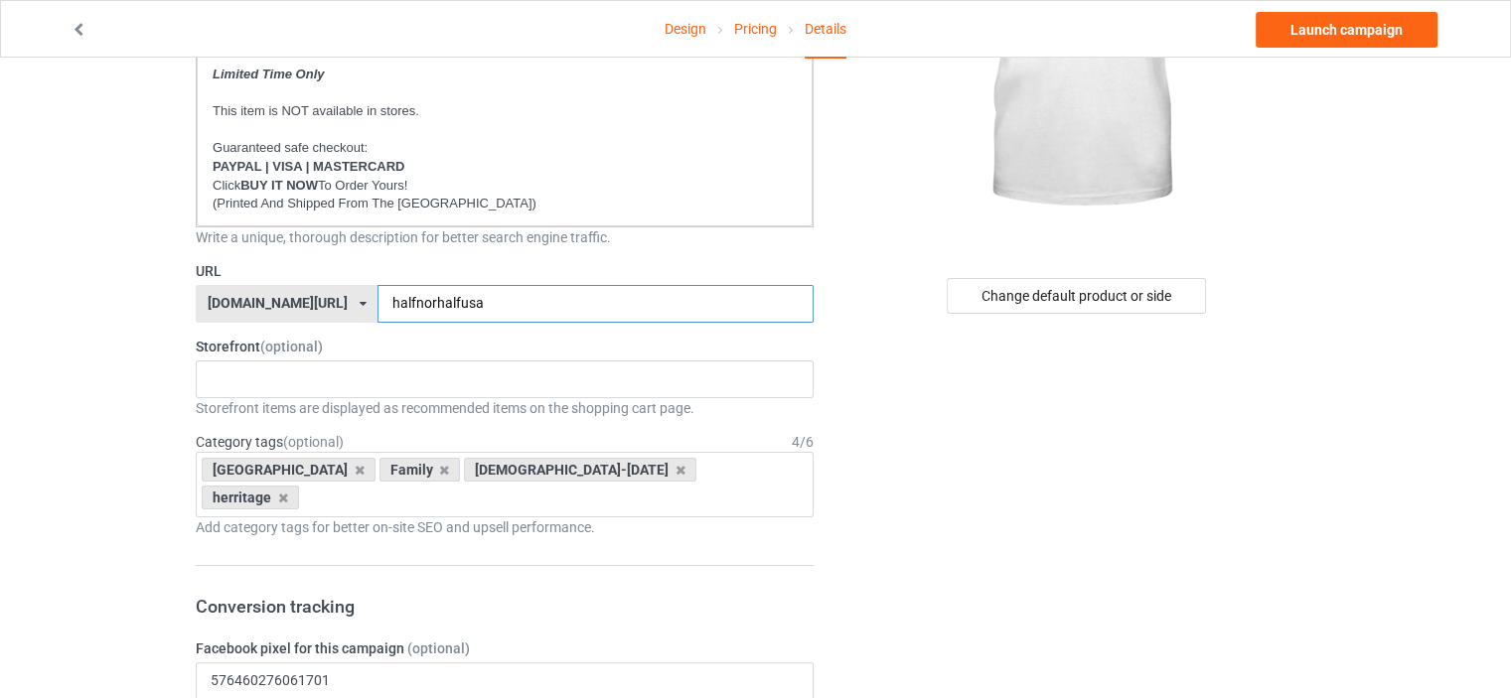
drag, startPoint x: 429, startPoint y: 302, endPoint x: 411, endPoint y: 299, distance: 18.1
click at [411, 299] on input "halfnorhalfusa" at bounding box center [594, 304] width 435 height 38
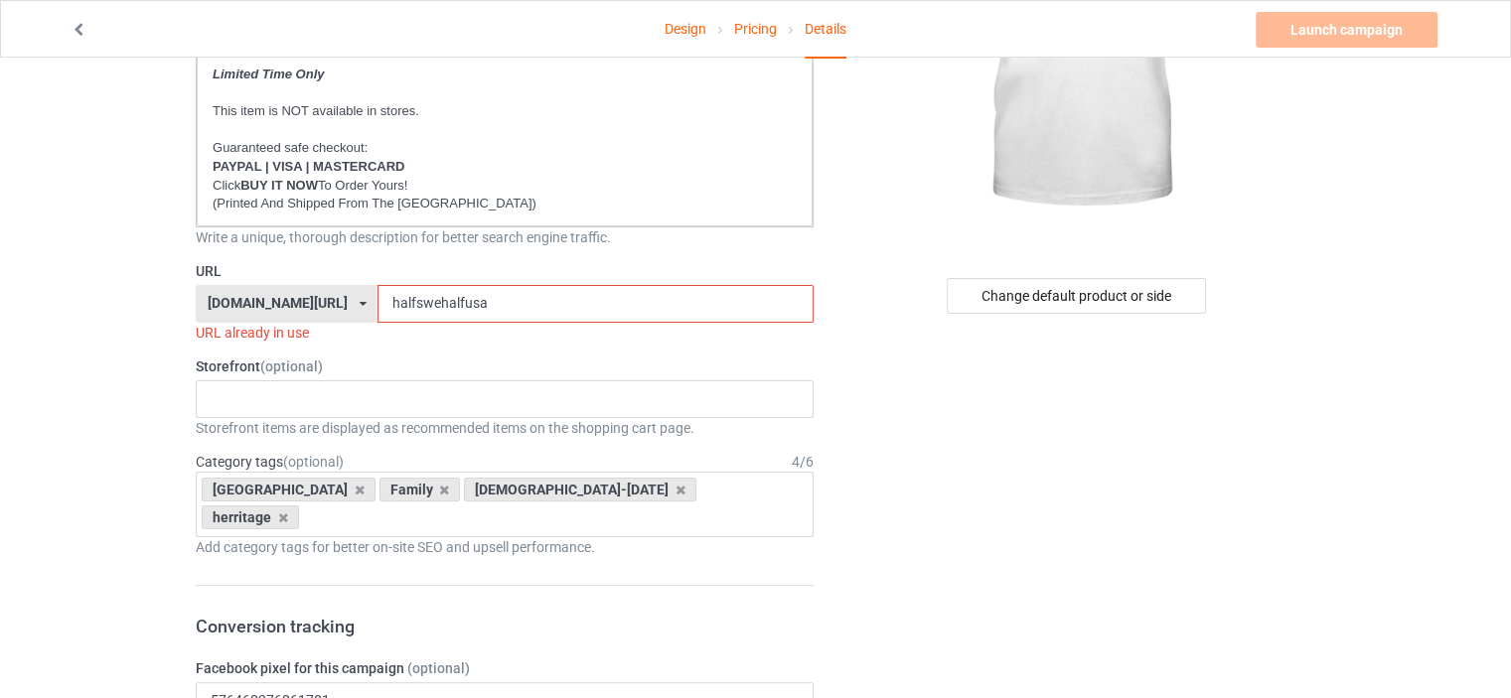
drag, startPoint x: 508, startPoint y: 303, endPoint x: 295, endPoint y: 303, distance: 212.6
click at [295, 303] on div "ilovemysweden.com/ britishlook.net/ danishlegends.com/ familyworldgifts.com/ fi…" at bounding box center [505, 304] width 618 height 38
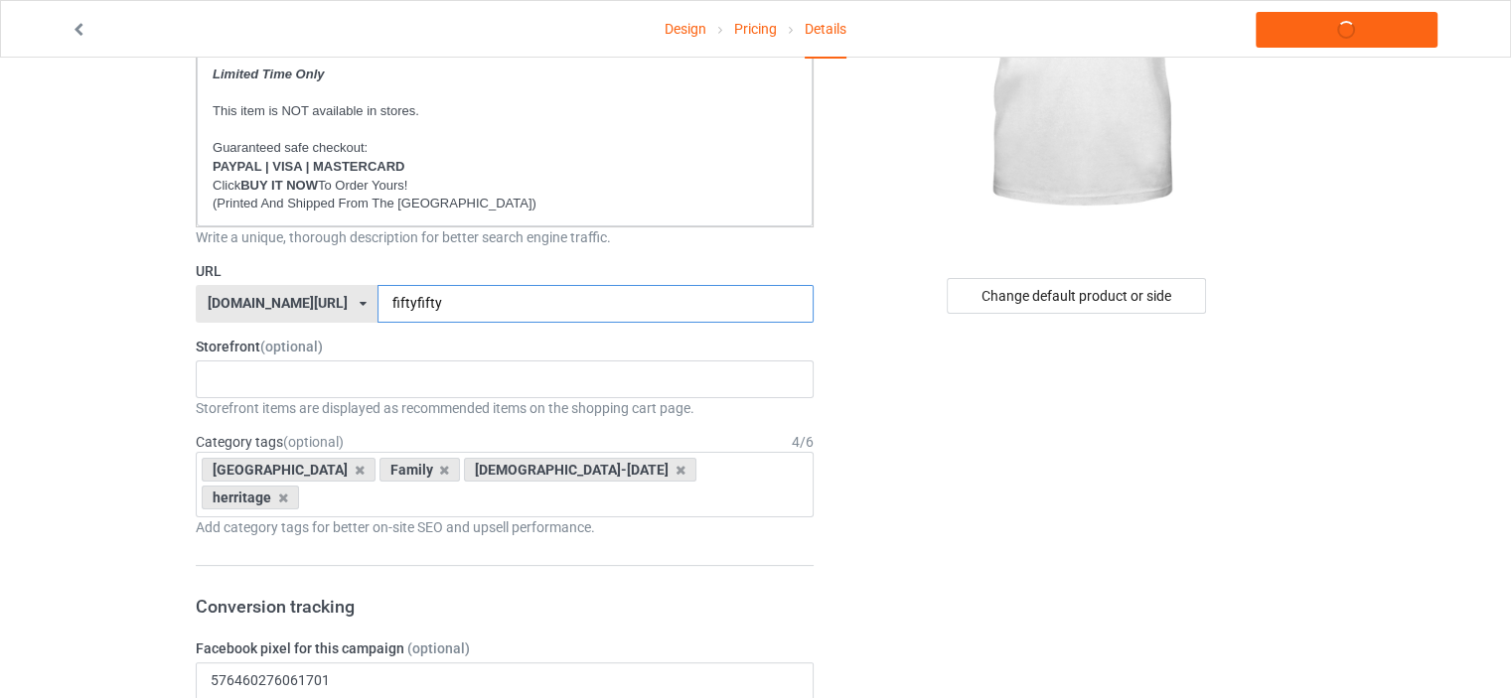
type input "fiftyfifty"
click at [318, 378] on div "HERITAGE FUNNY FAMILY CHRISTMAS 5d8fb5127f03040bb241b2d7 5d8f8c9c83a35907839785…" at bounding box center [505, 380] width 618 height 38
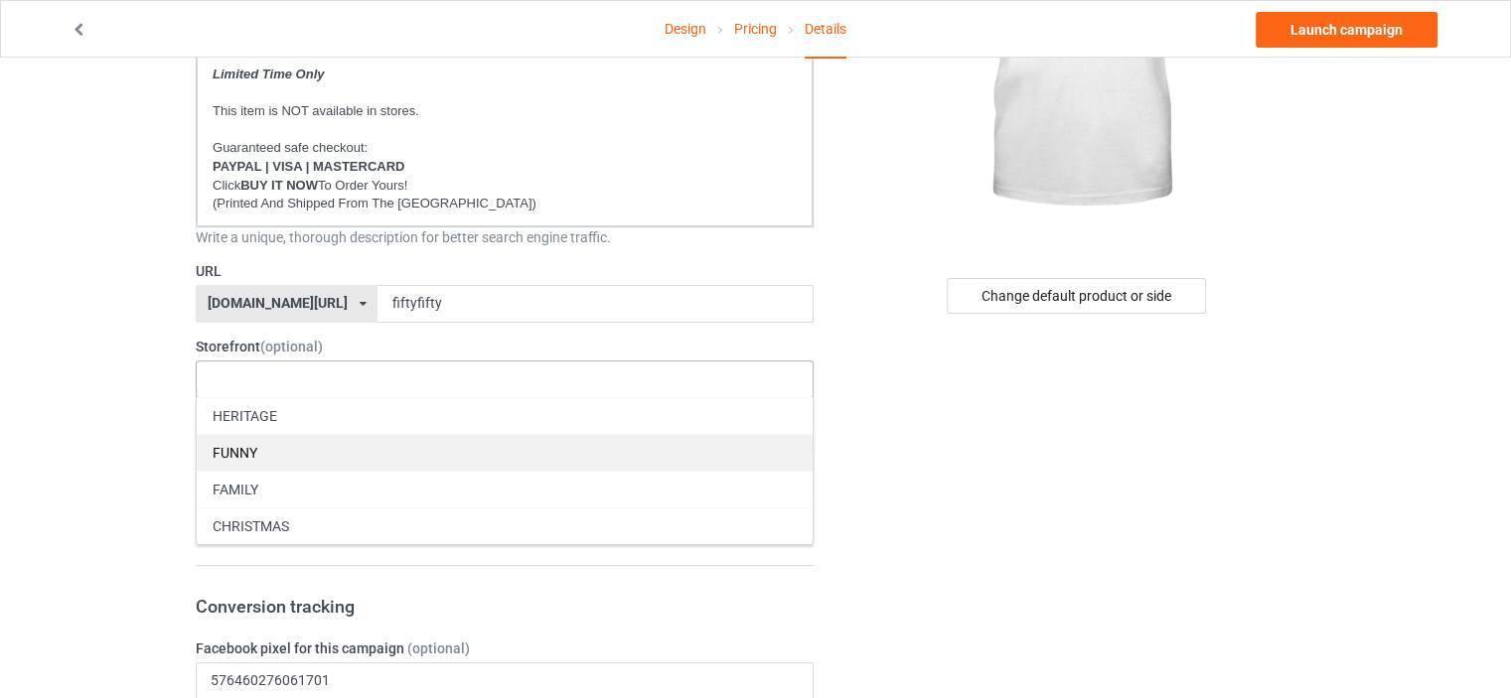
click at [290, 454] on div "FUNNY" at bounding box center [505, 452] width 616 height 37
click at [284, 437] on div "FAMILY" at bounding box center [505, 452] width 616 height 37
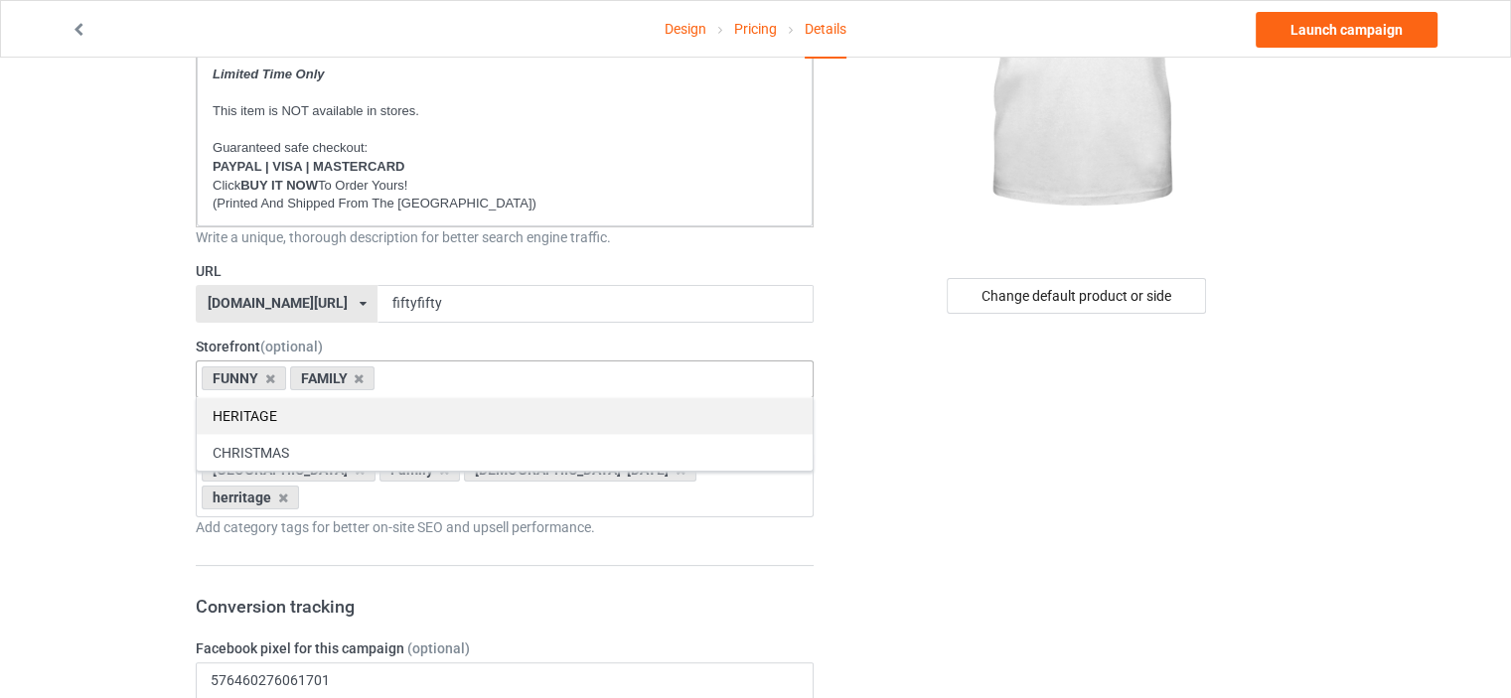
drag, startPoint x: 276, startPoint y: 408, endPoint x: 2, endPoint y: 384, distance: 275.2
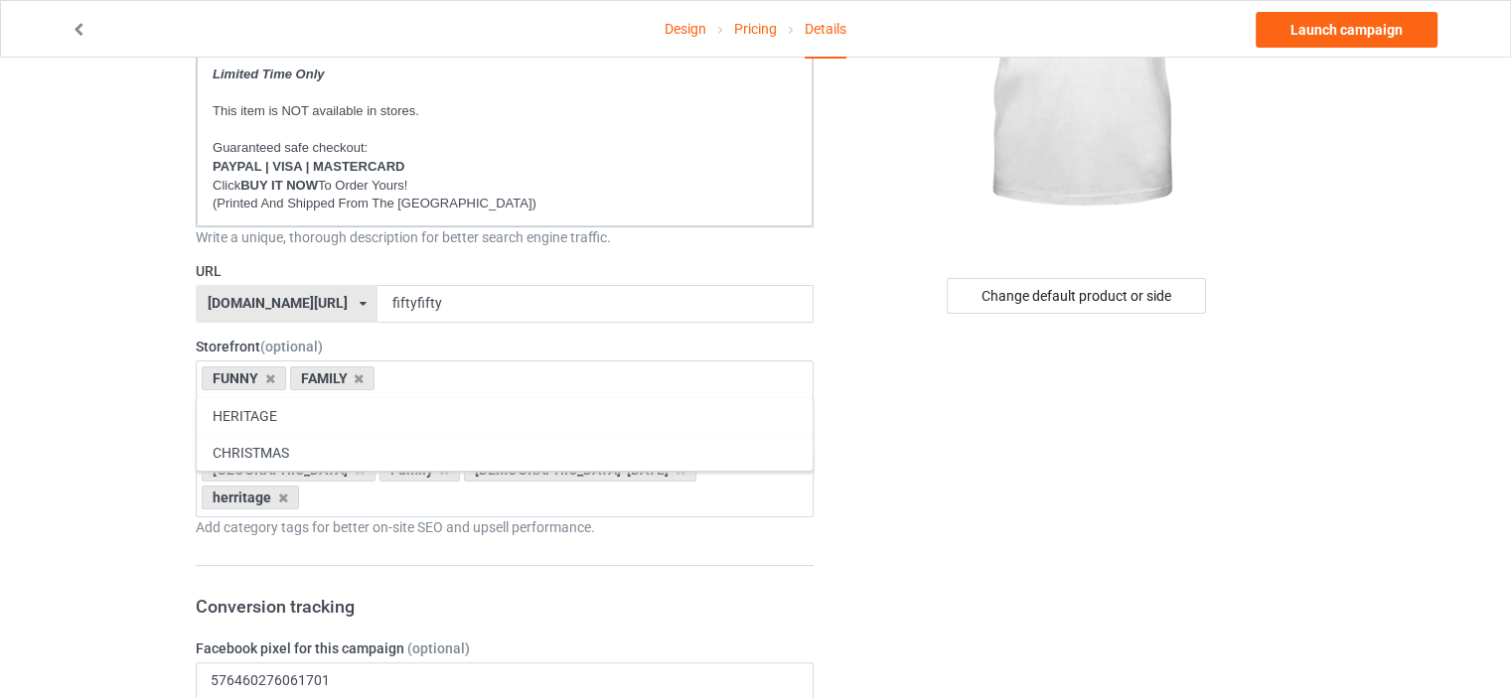
click at [275, 408] on div "HERITAGE" at bounding box center [505, 415] width 616 height 37
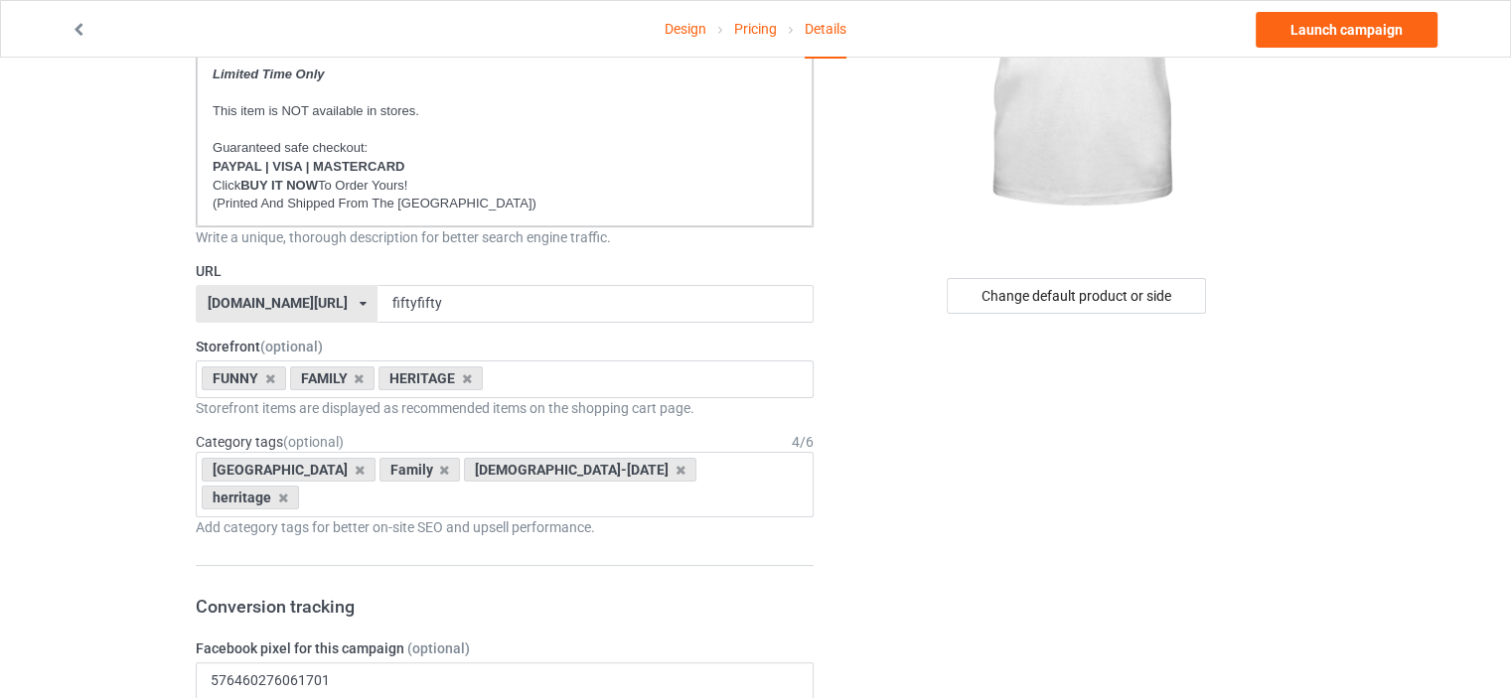
click at [355, 467] on icon at bounding box center [360, 470] width 10 height 13
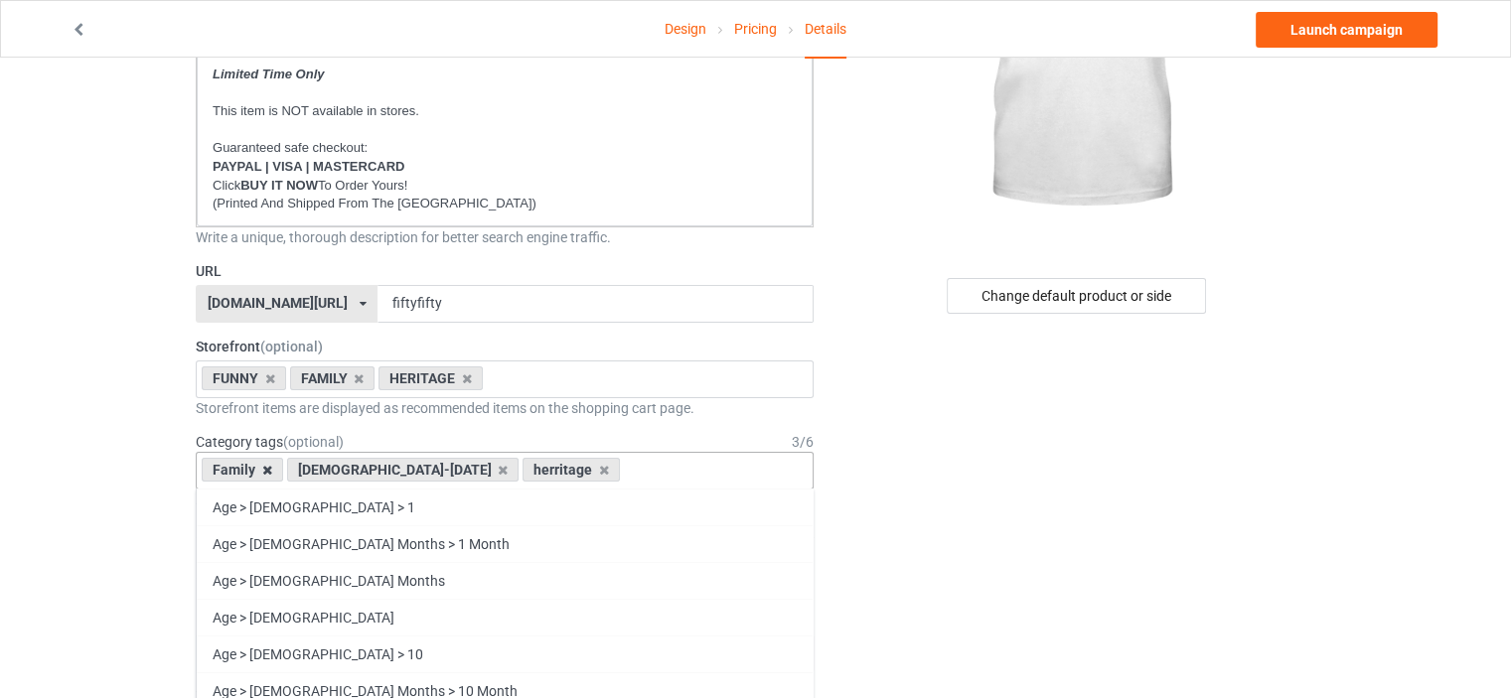
click at [263, 466] on icon at bounding box center [267, 470] width 10 height 13
click at [413, 468] on icon at bounding box center [418, 470] width 10 height 13
drag, startPoint x: 282, startPoint y: 466, endPoint x: 511, endPoint y: 464, distance: 228.5
click at [282, 465] on icon at bounding box center [283, 470] width 10 height 13
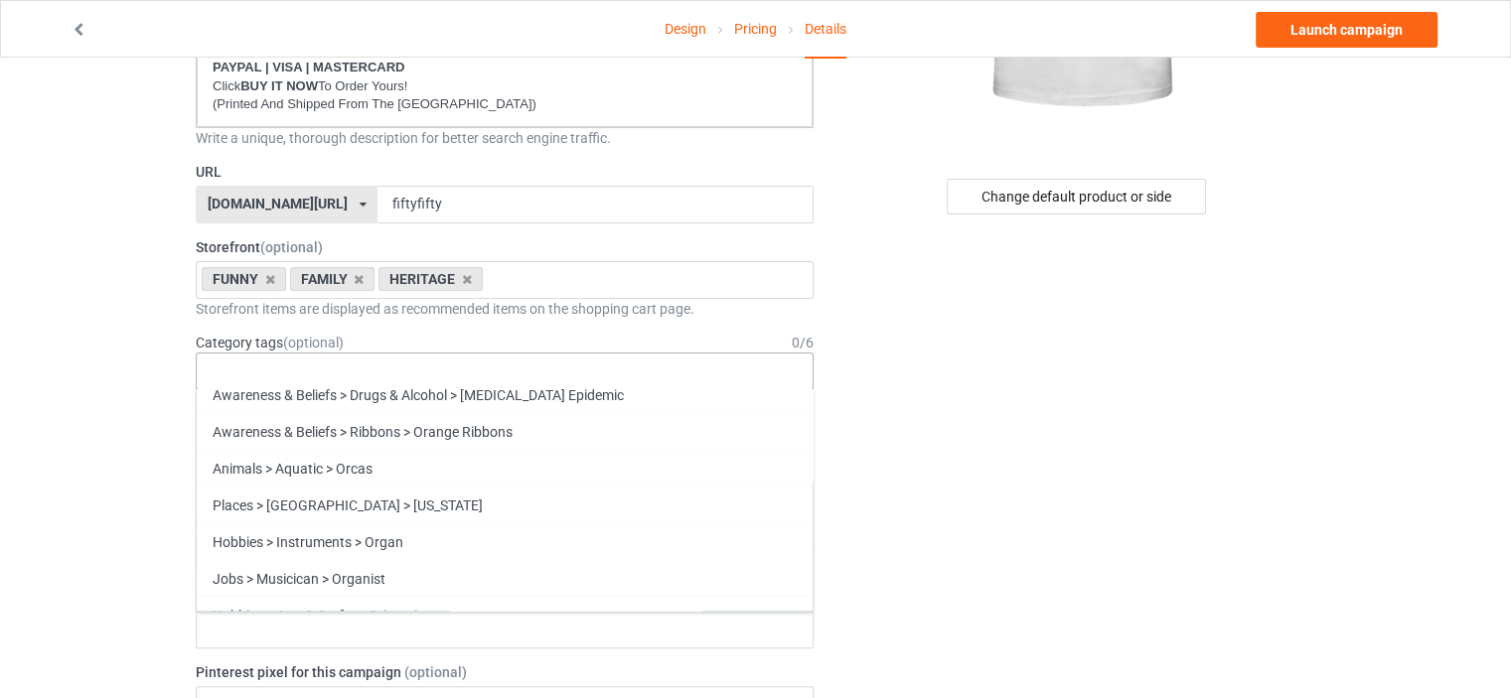
scroll to position [85165, 0]
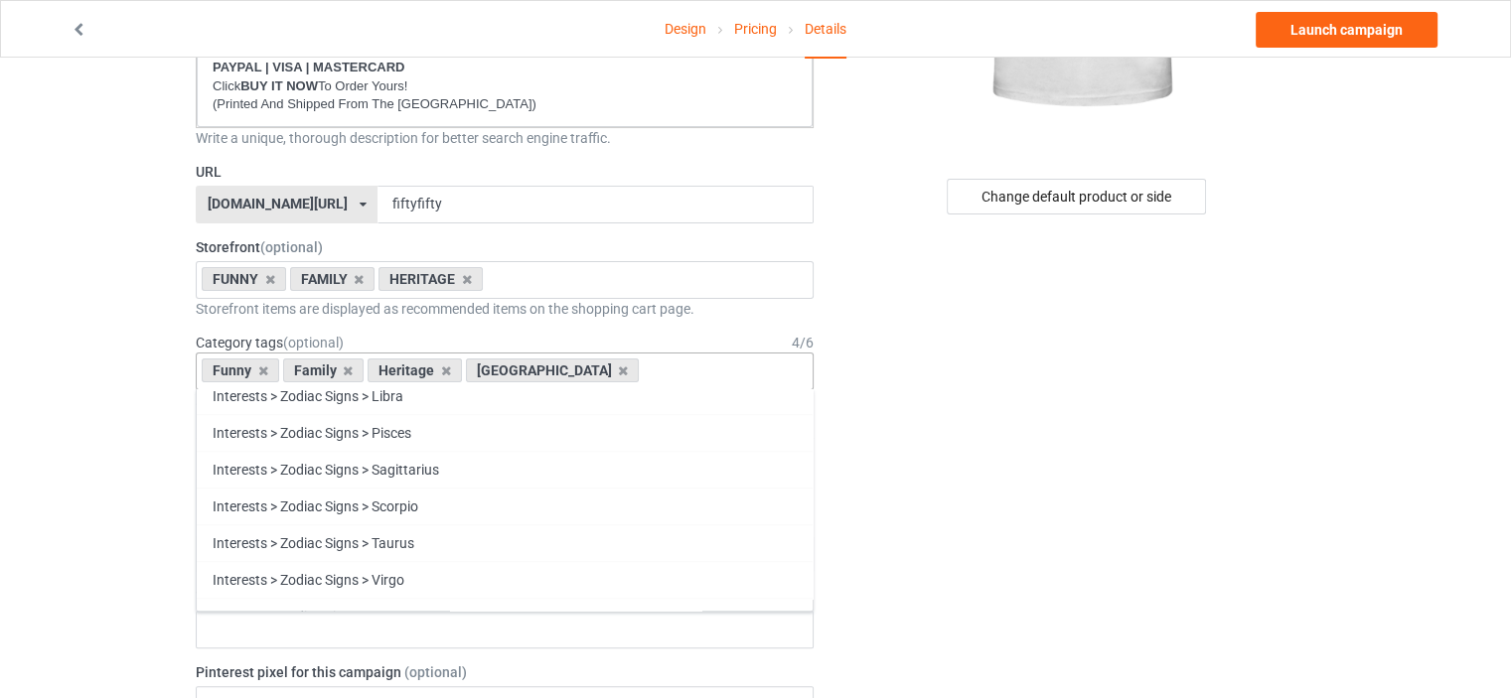
scroll to position [85019, 0]
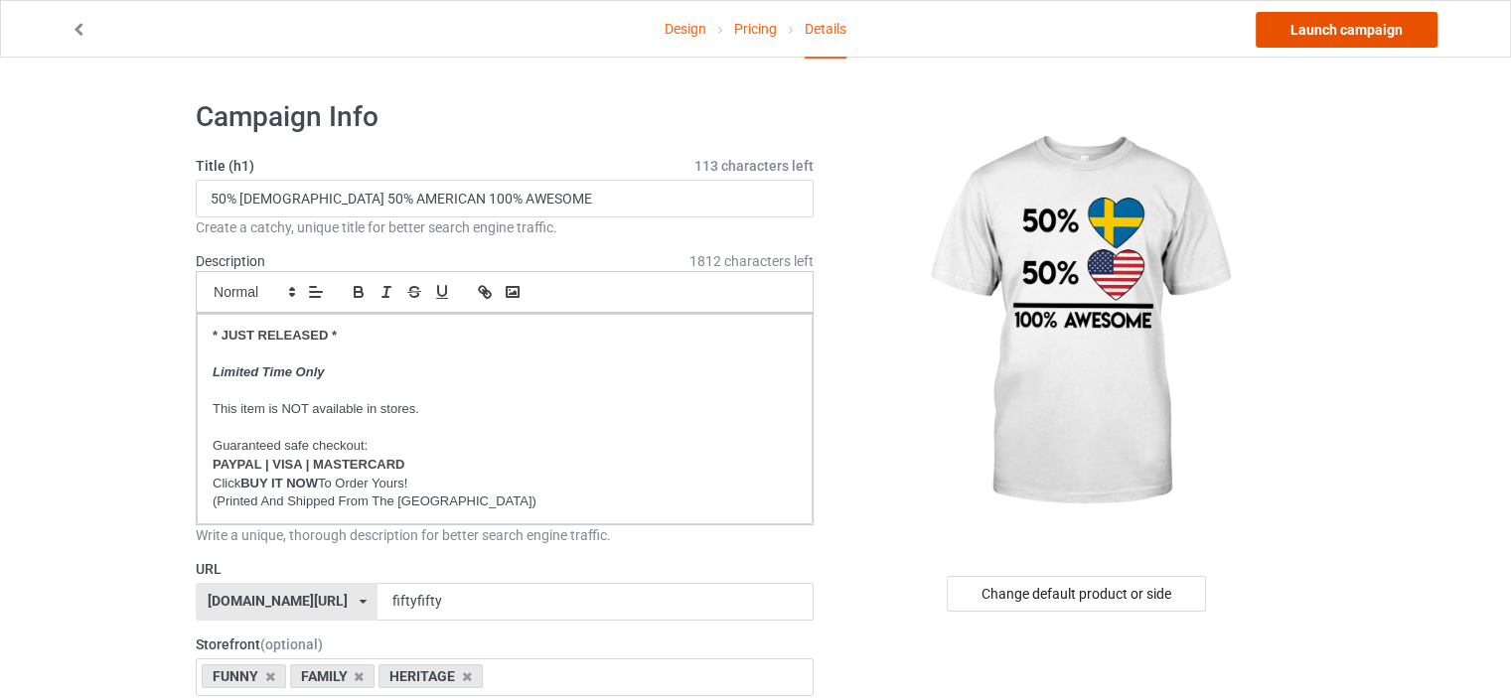
click at [1363, 31] on link "Launch campaign" at bounding box center [1347, 30] width 182 height 36
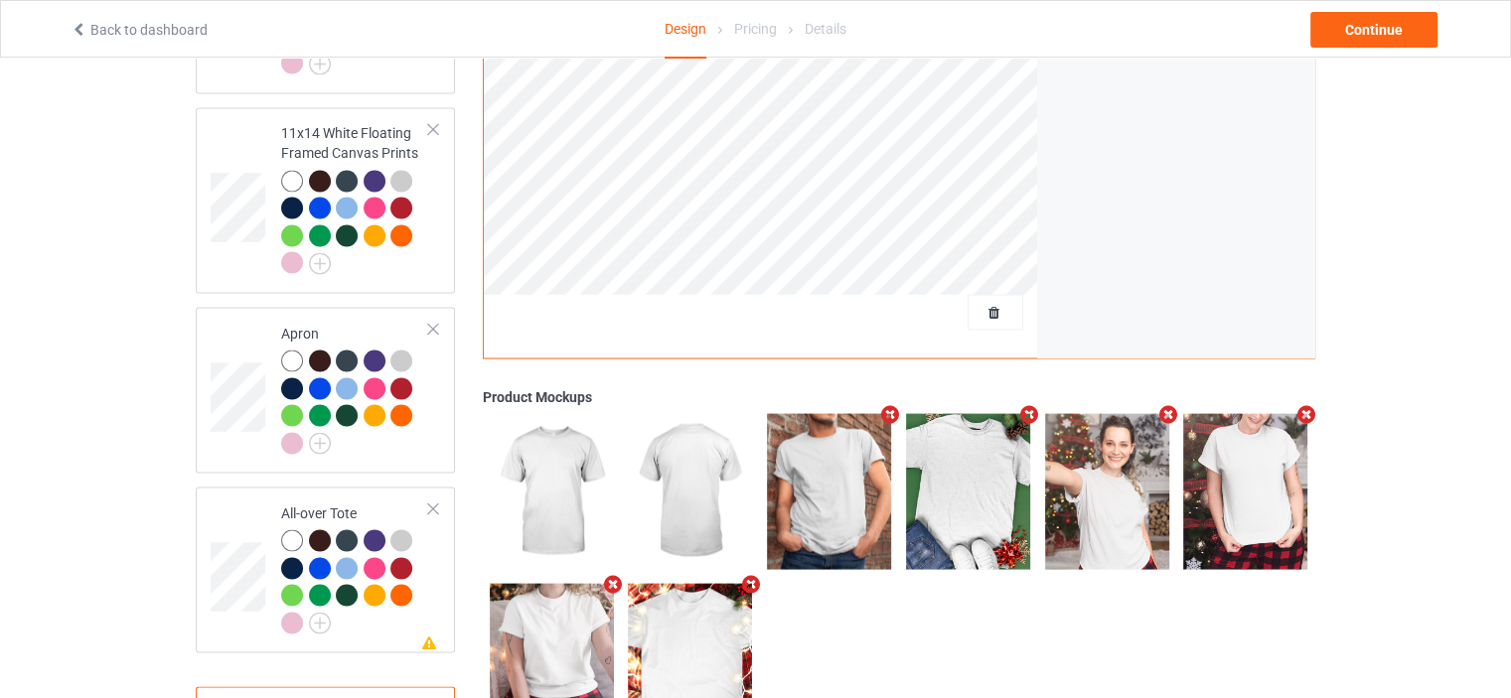
scroll to position [3565, 0]
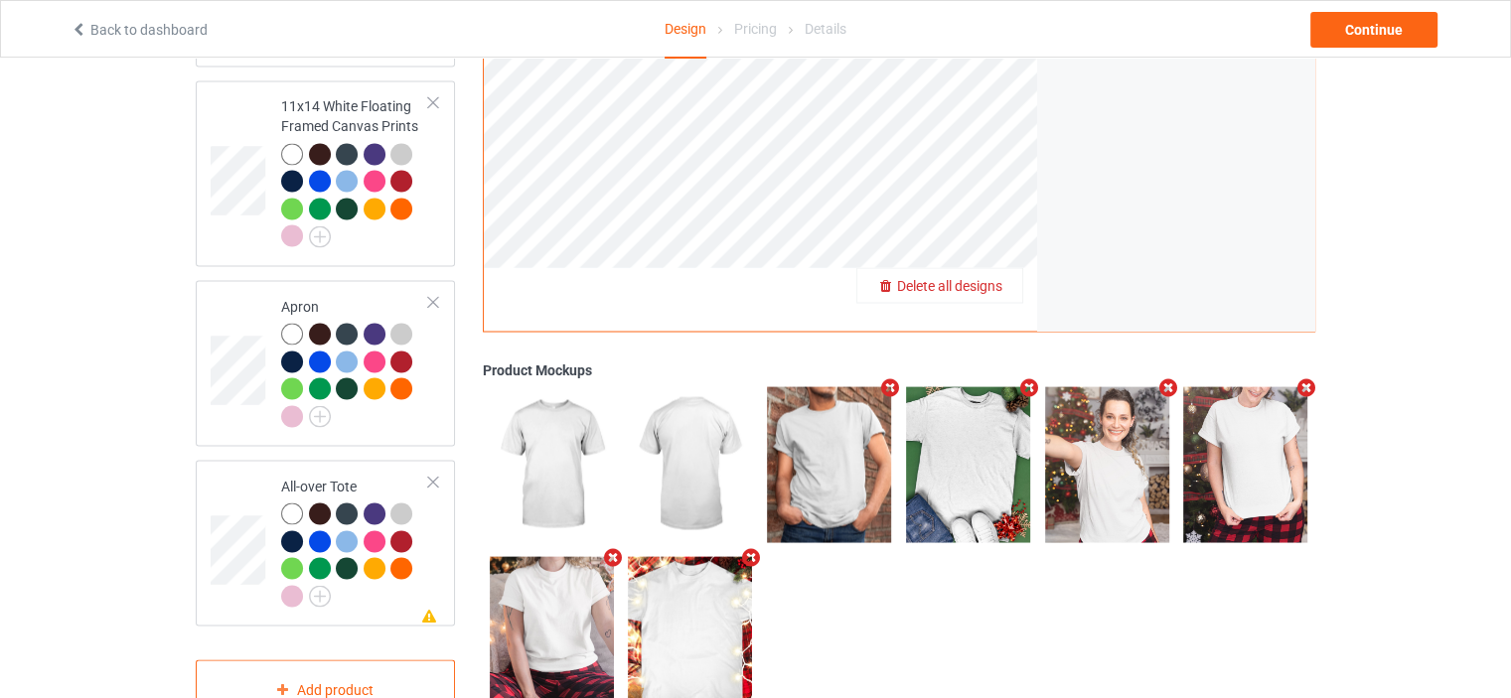
click at [981, 278] on span "Delete all designs" at bounding box center [949, 286] width 105 height 16
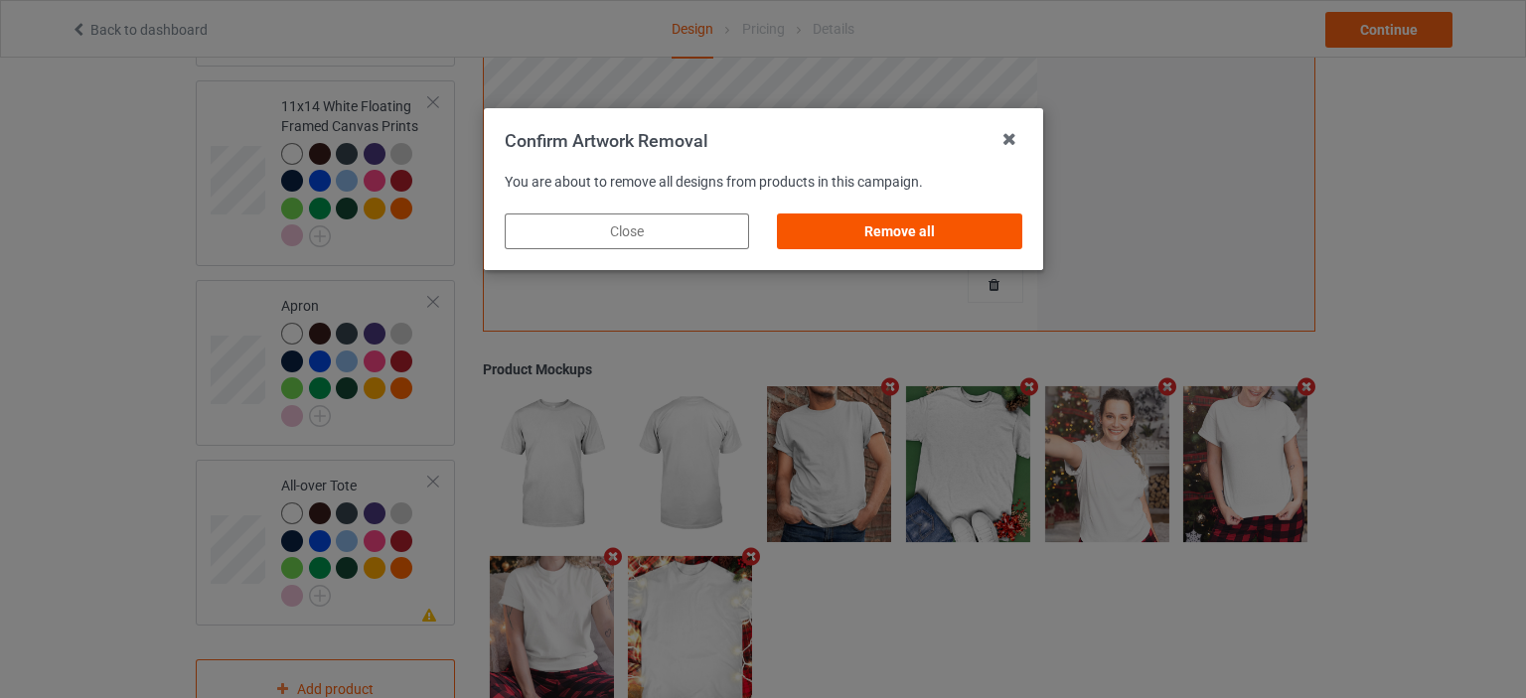
click at [938, 225] on div "Remove all" at bounding box center [899, 232] width 244 height 36
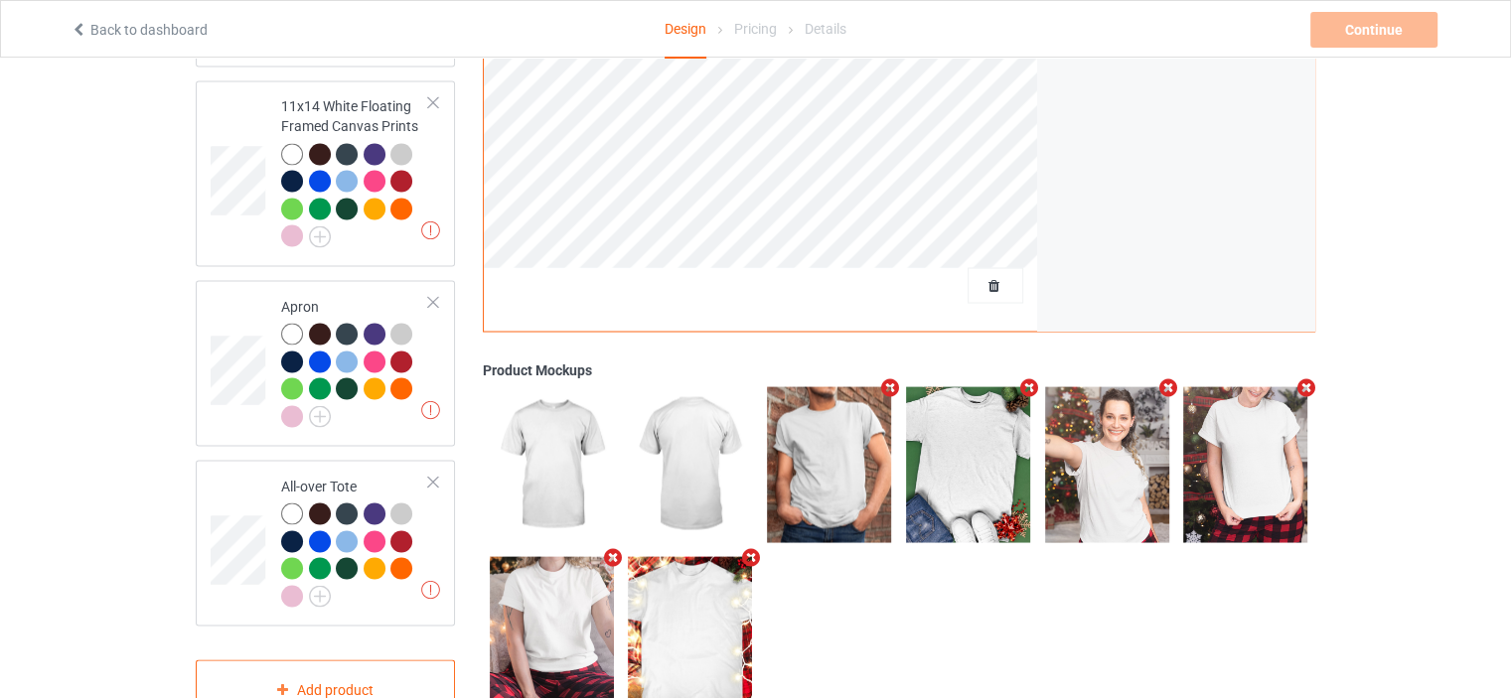
scroll to position [0, 0]
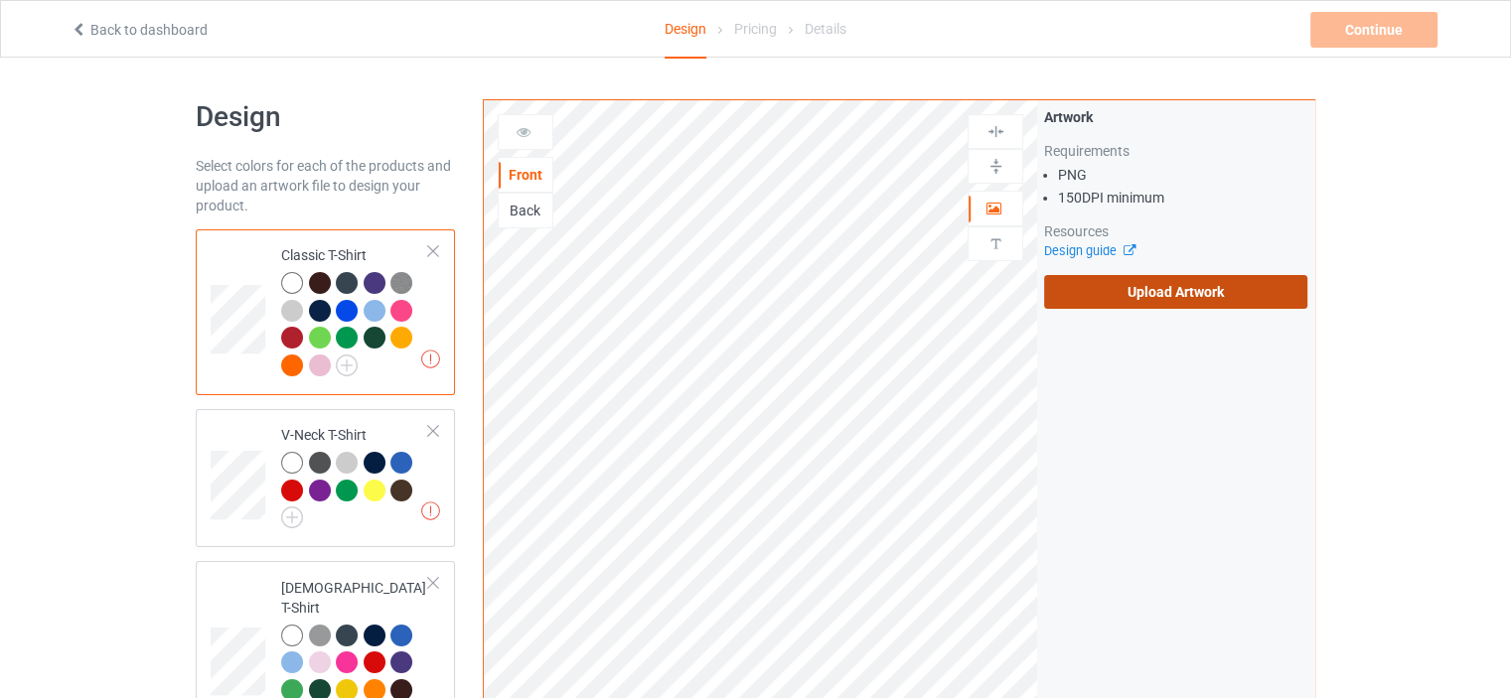
click at [1175, 291] on label "Upload Artwork" at bounding box center [1175, 292] width 263 height 34
click at [0, 0] on input "Upload Artwork" at bounding box center [0, 0] width 0 height 0
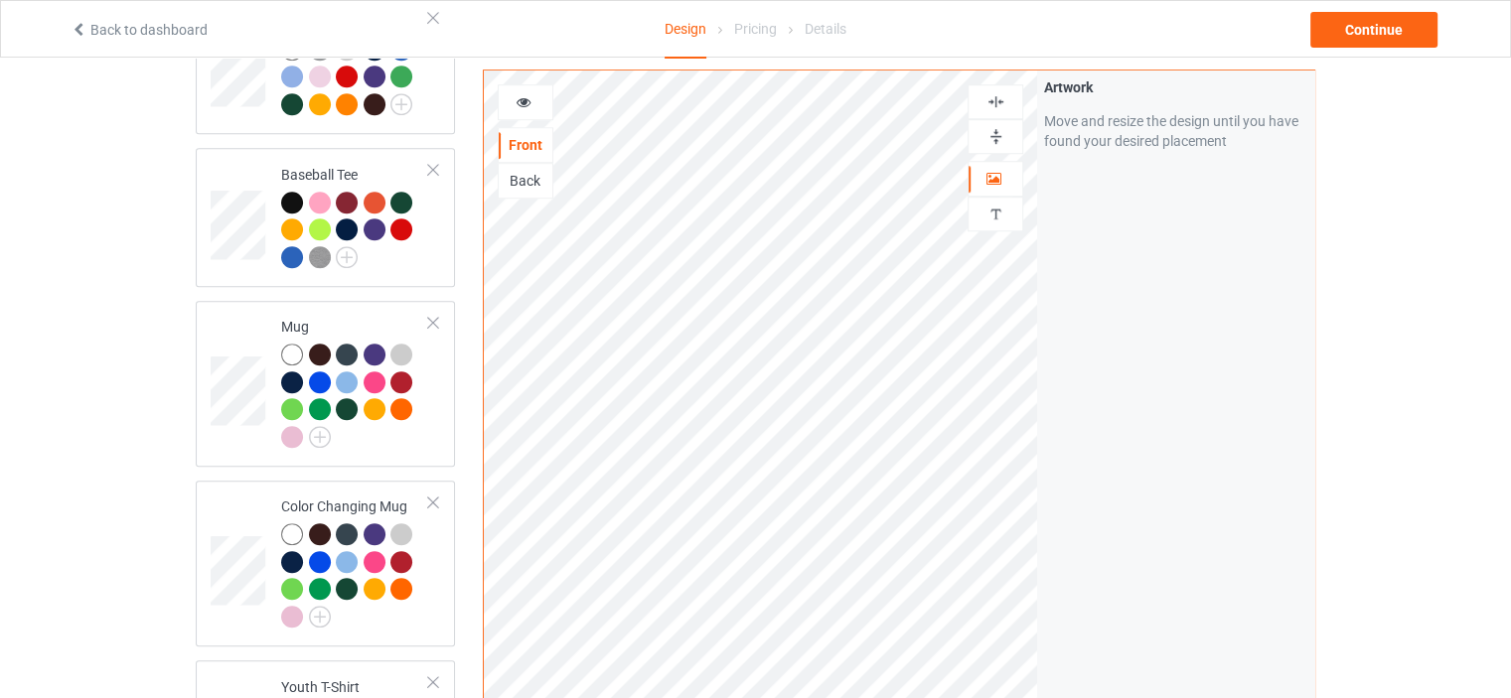
scroll to position [1391, 0]
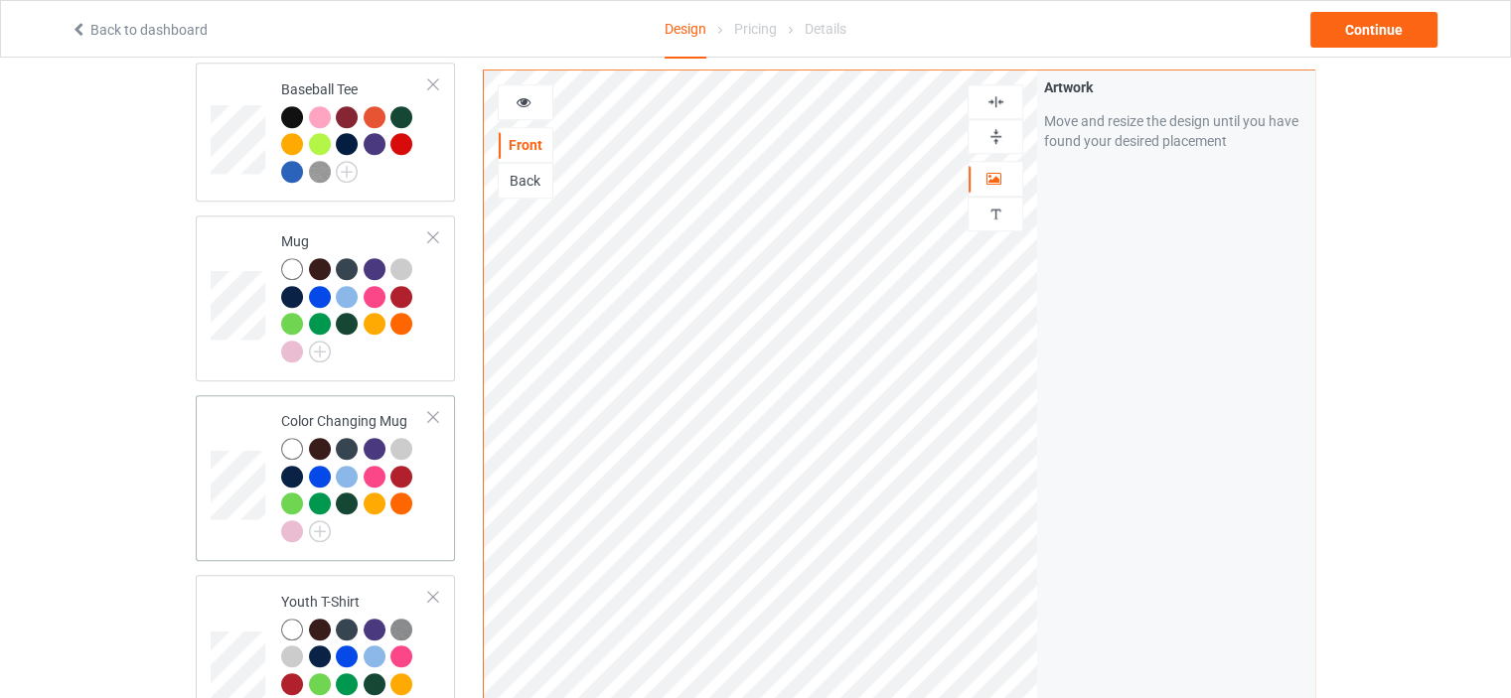
click at [370, 411] on div "Color Changing Mug" at bounding box center [355, 475] width 148 height 129
click at [996, 131] on img at bounding box center [995, 136] width 19 height 19
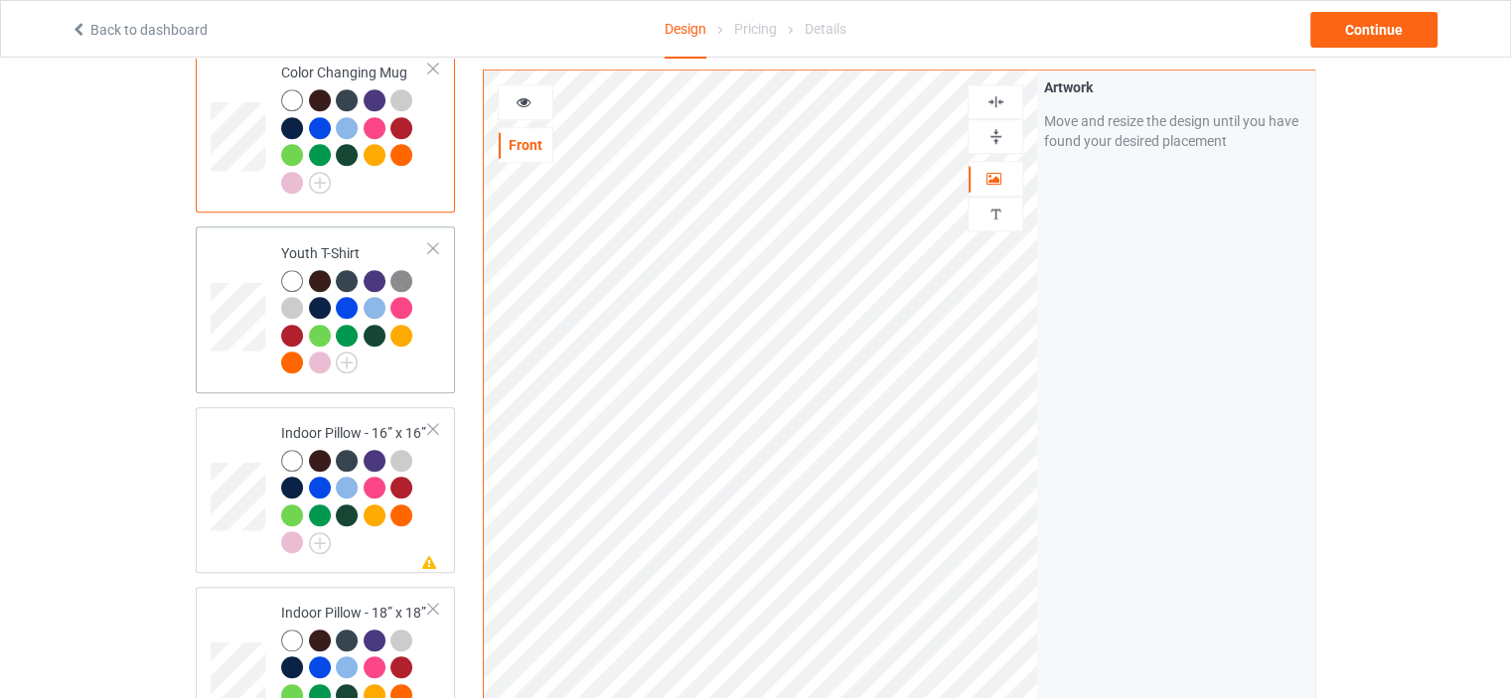
scroll to position [1788, 0]
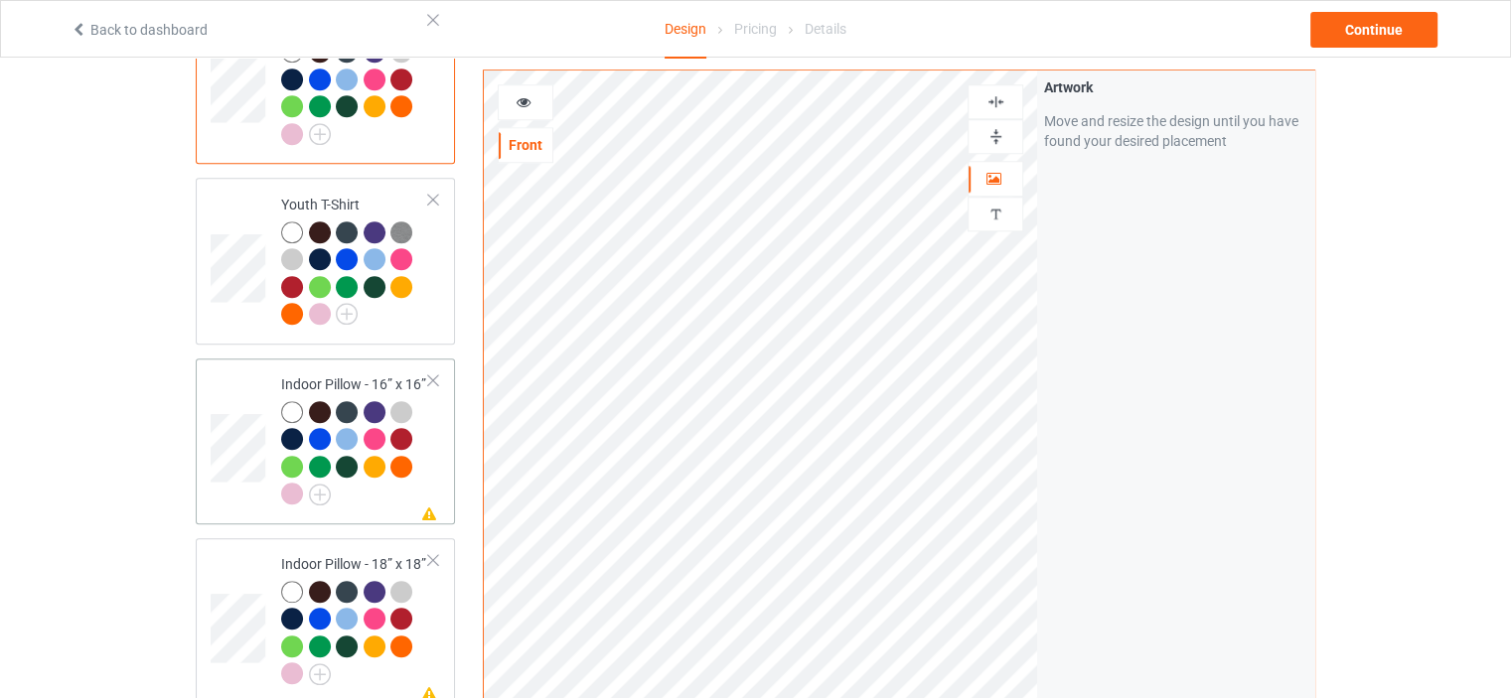
click at [338, 374] on div "Indoor Pillow - 16” x 16”" at bounding box center [355, 438] width 148 height 129
click at [995, 140] on img at bounding box center [995, 136] width 19 height 19
click at [996, 88] on div at bounding box center [995, 101] width 56 height 35
click at [996, 97] on img at bounding box center [995, 101] width 19 height 19
click at [358, 546] on td "Missing artwork on 1 side(s) Indoor Pillow - 18” x 18”" at bounding box center [355, 621] width 170 height 150
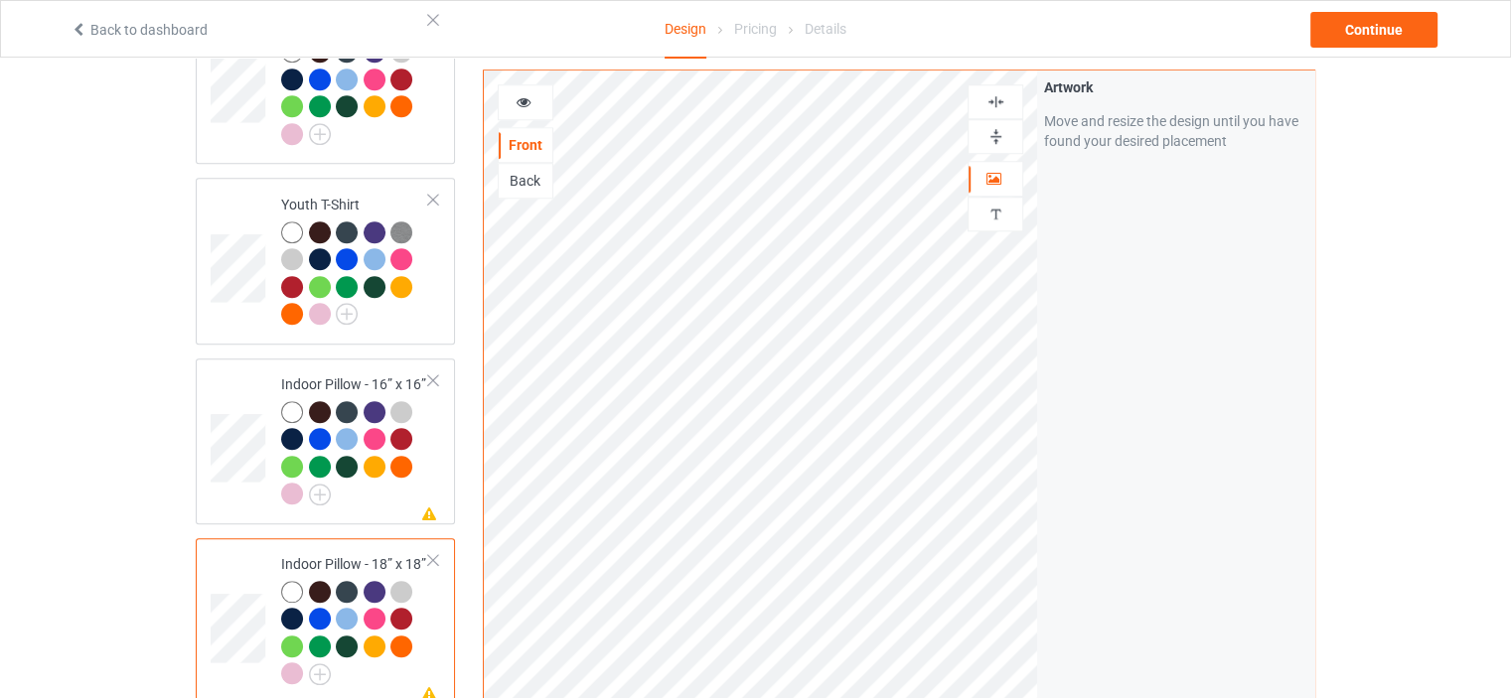
click at [1008, 127] on div at bounding box center [995, 136] width 54 height 19
click at [1003, 100] on img at bounding box center [995, 101] width 19 height 19
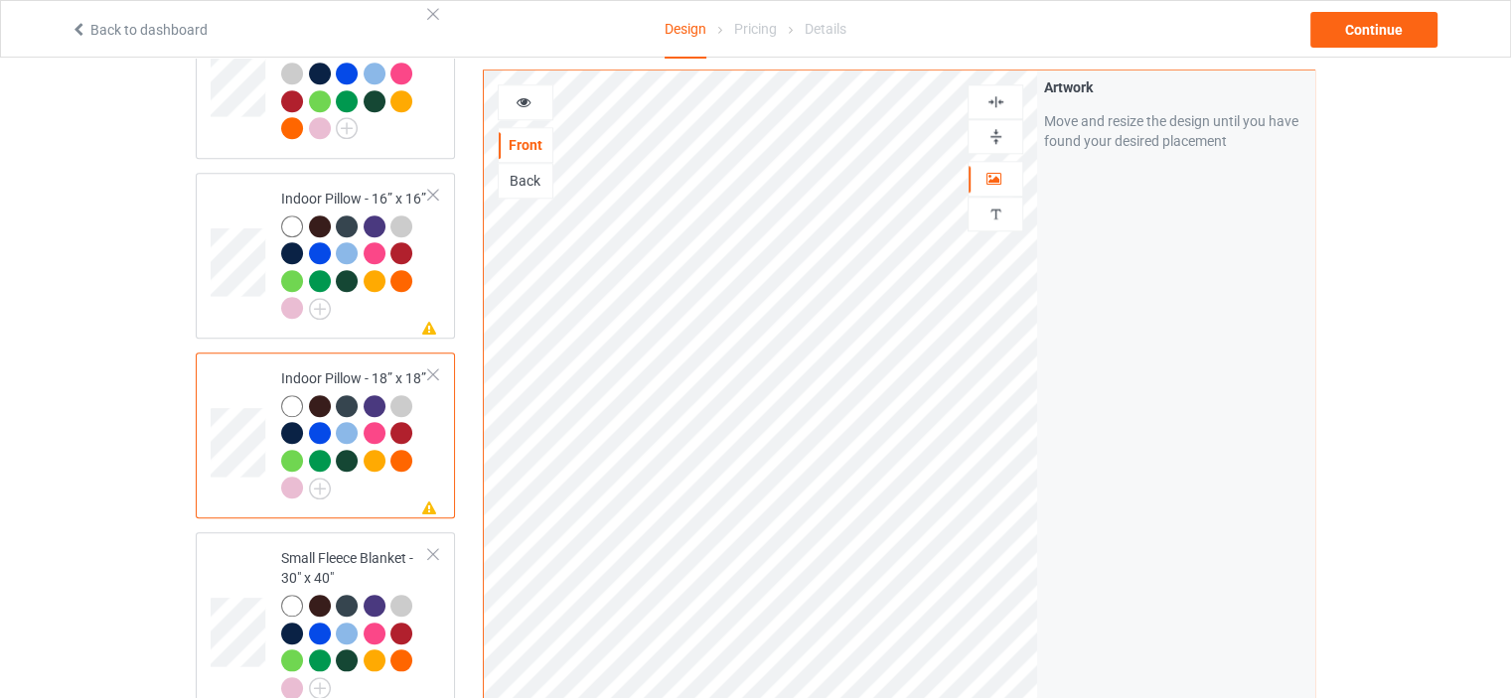
scroll to position [2086, 0]
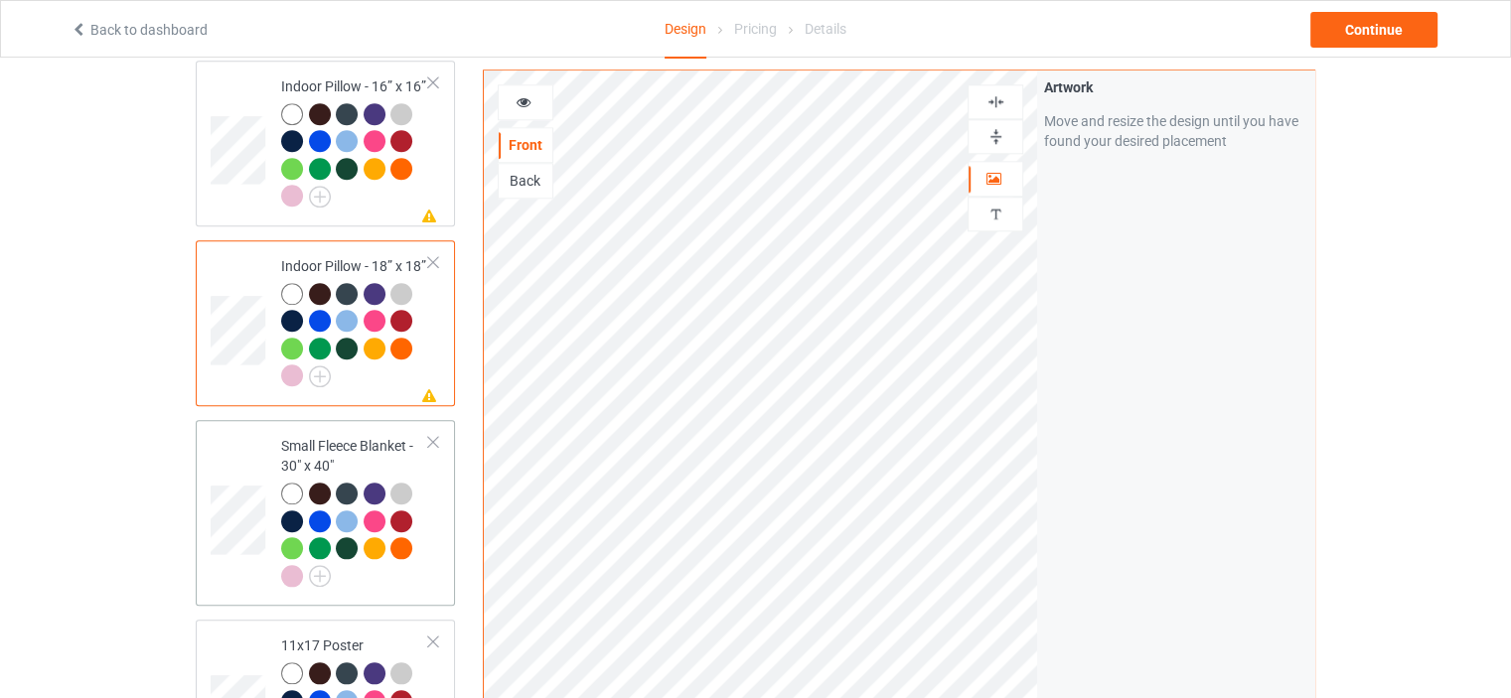
click at [362, 436] on div "Small Fleece Blanket - 30" x 40"" at bounding box center [355, 510] width 148 height 149
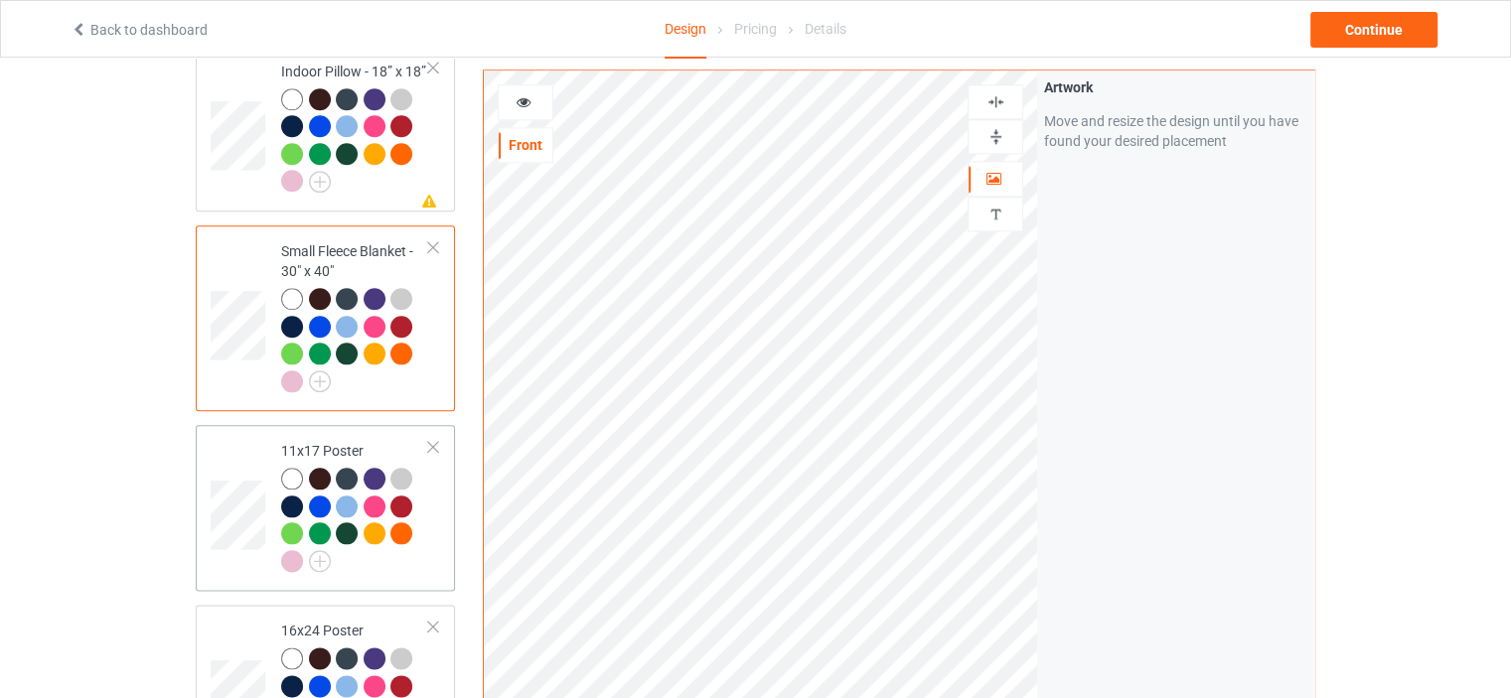
scroll to position [2285, 0]
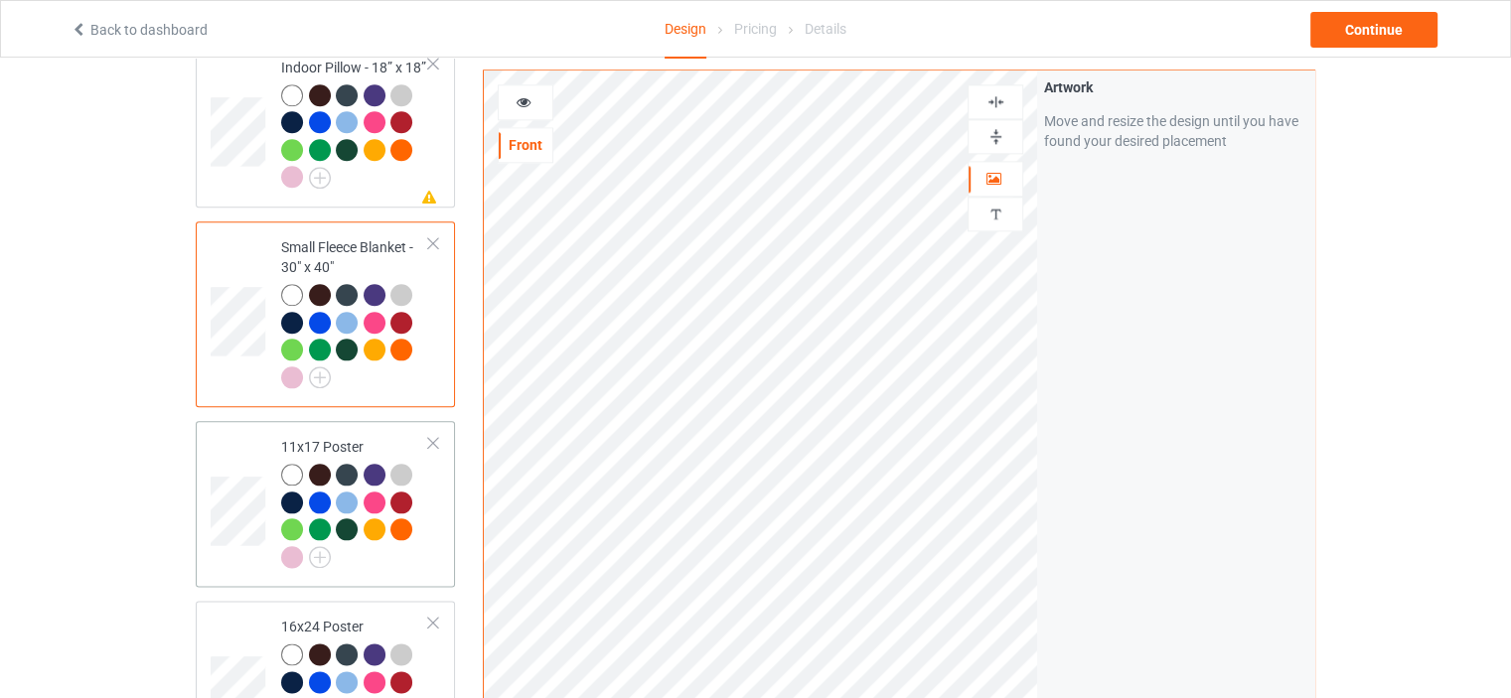
click at [356, 437] on div "11x17 Poster" at bounding box center [355, 501] width 148 height 129
click at [993, 127] on img at bounding box center [995, 136] width 19 height 19
click at [1001, 90] on div at bounding box center [995, 101] width 56 height 35
click at [998, 97] on img at bounding box center [995, 101] width 19 height 19
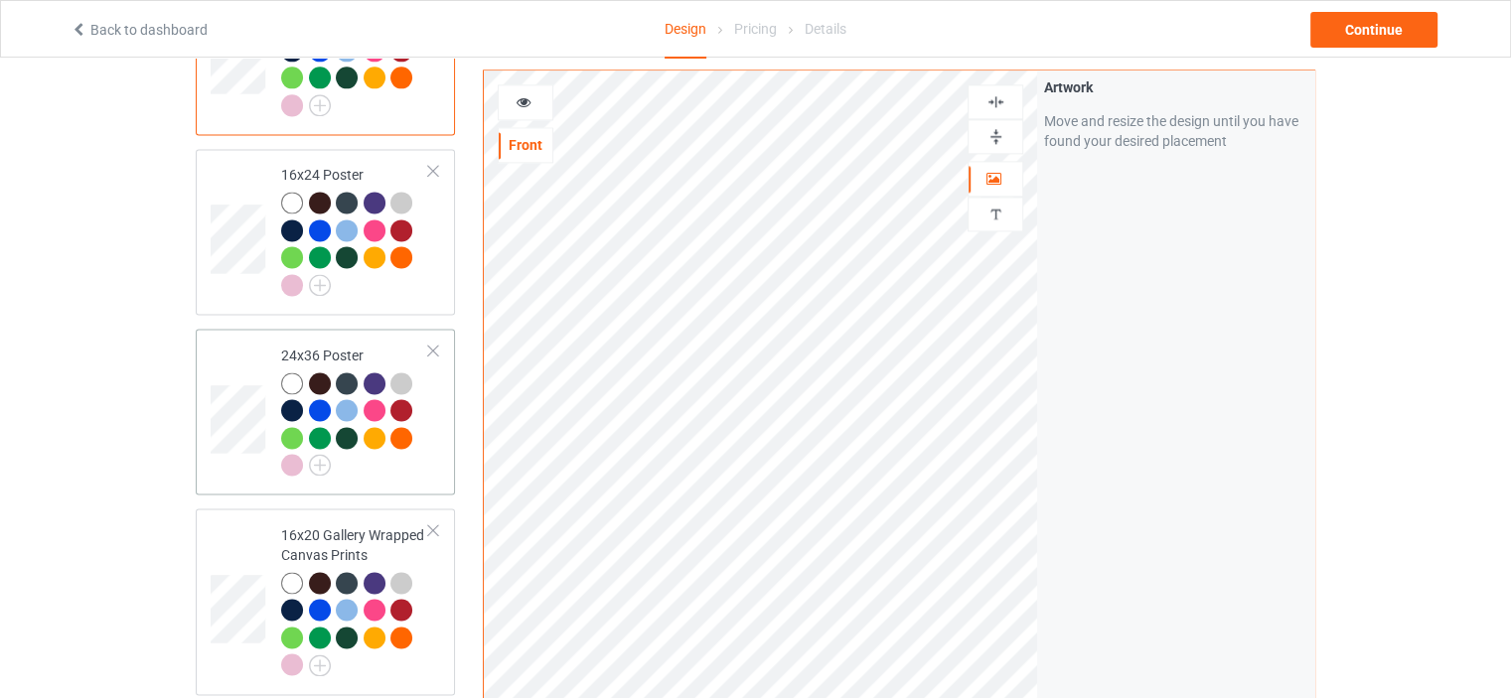
scroll to position [2781, 0]
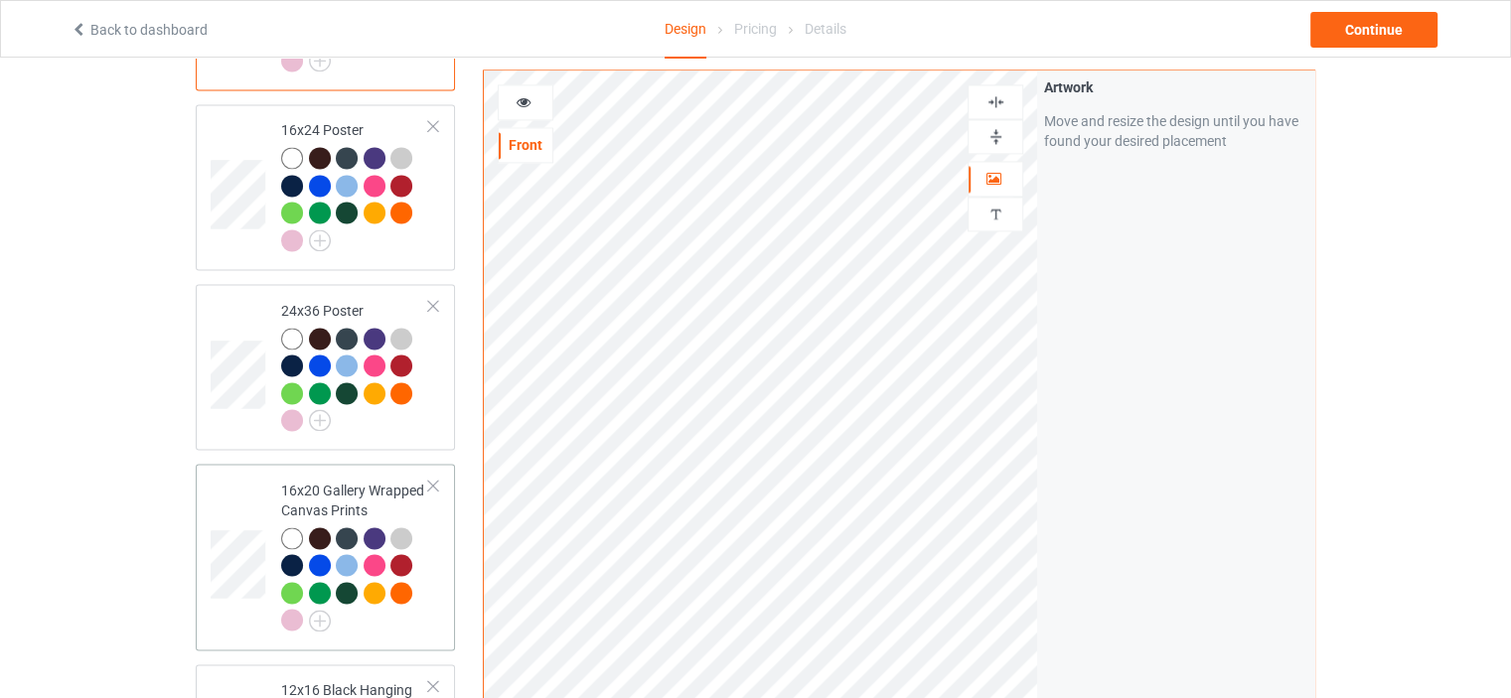
click at [342, 481] on div "16x20 Gallery Wrapped Canvas Prints" at bounding box center [355, 555] width 148 height 149
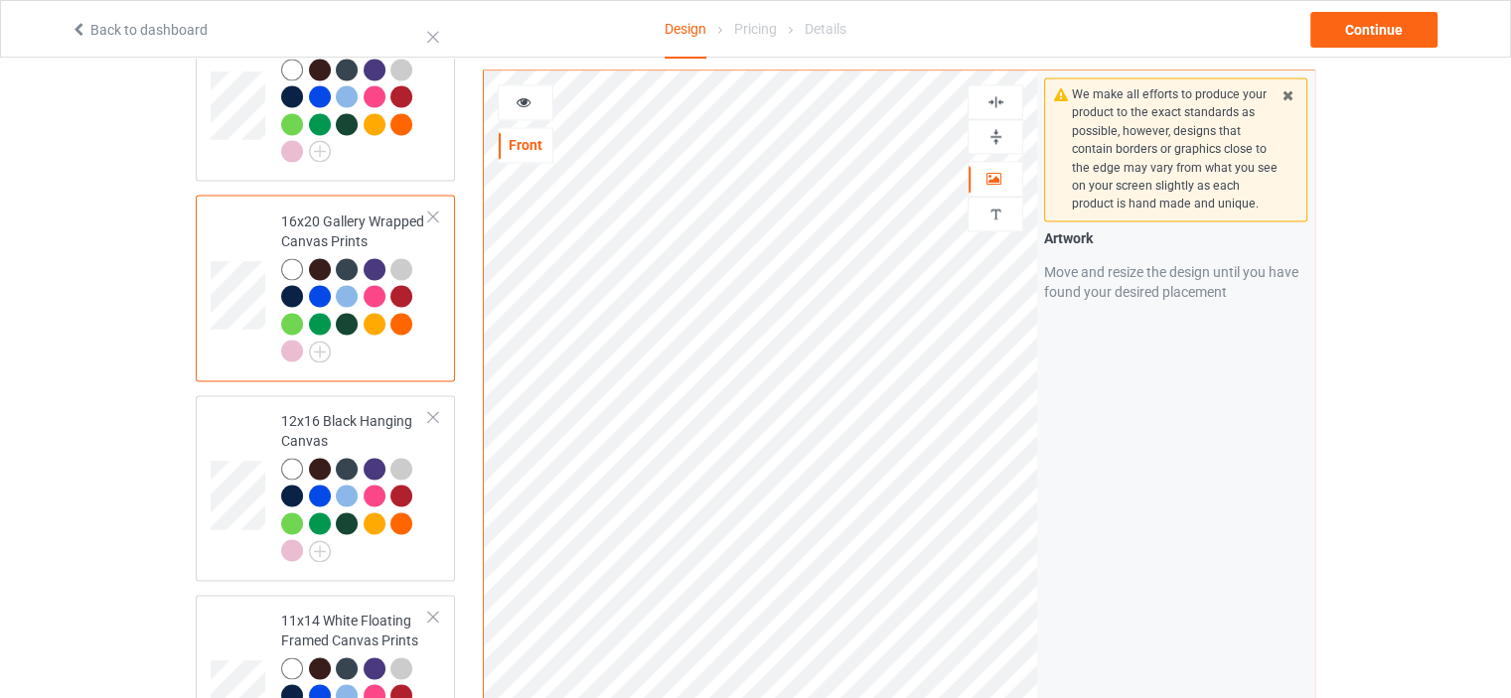
scroll to position [3079, 0]
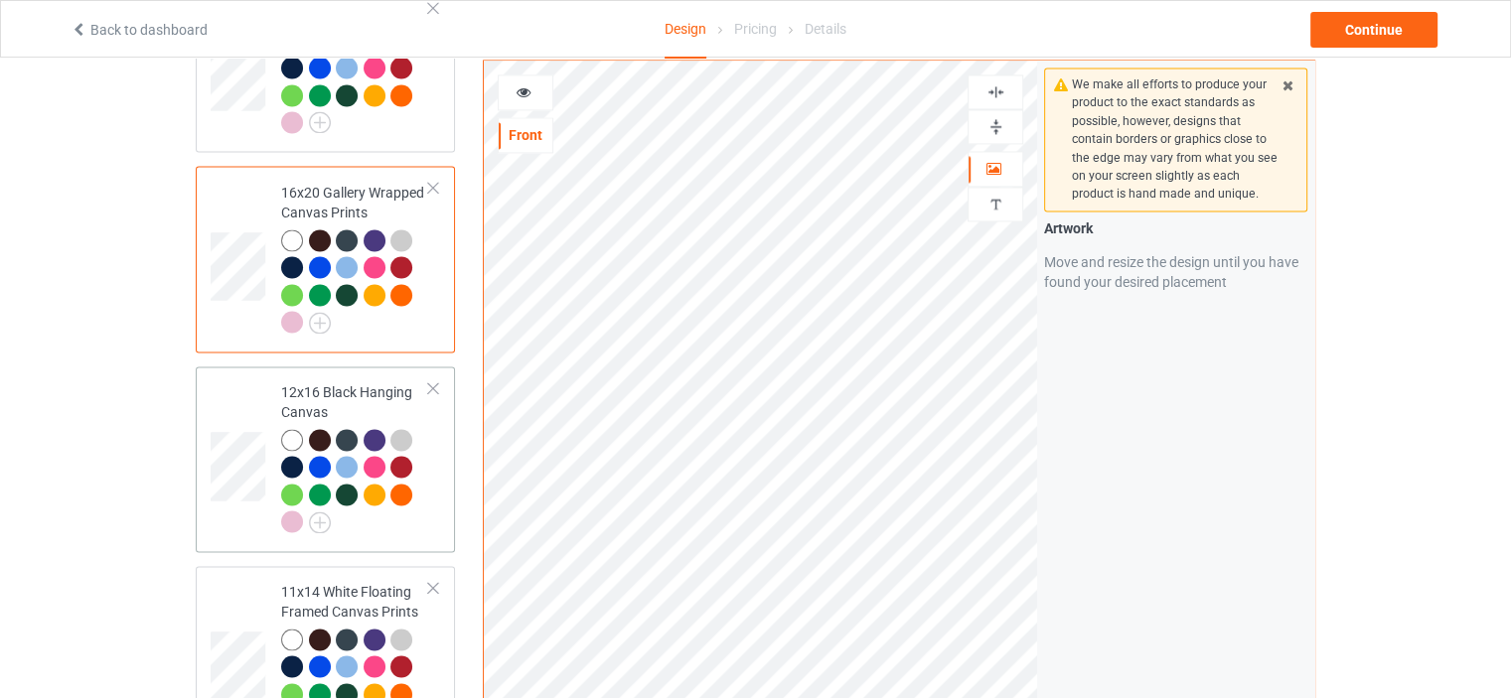
click at [330, 382] on div "12x16 Black Hanging Canvas" at bounding box center [355, 456] width 148 height 149
click at [993, 117] on img at bounding box center [995, 126] width 19 height 19
click at [997, 82] on img at bounding box center [995, 91] width 19 height 19
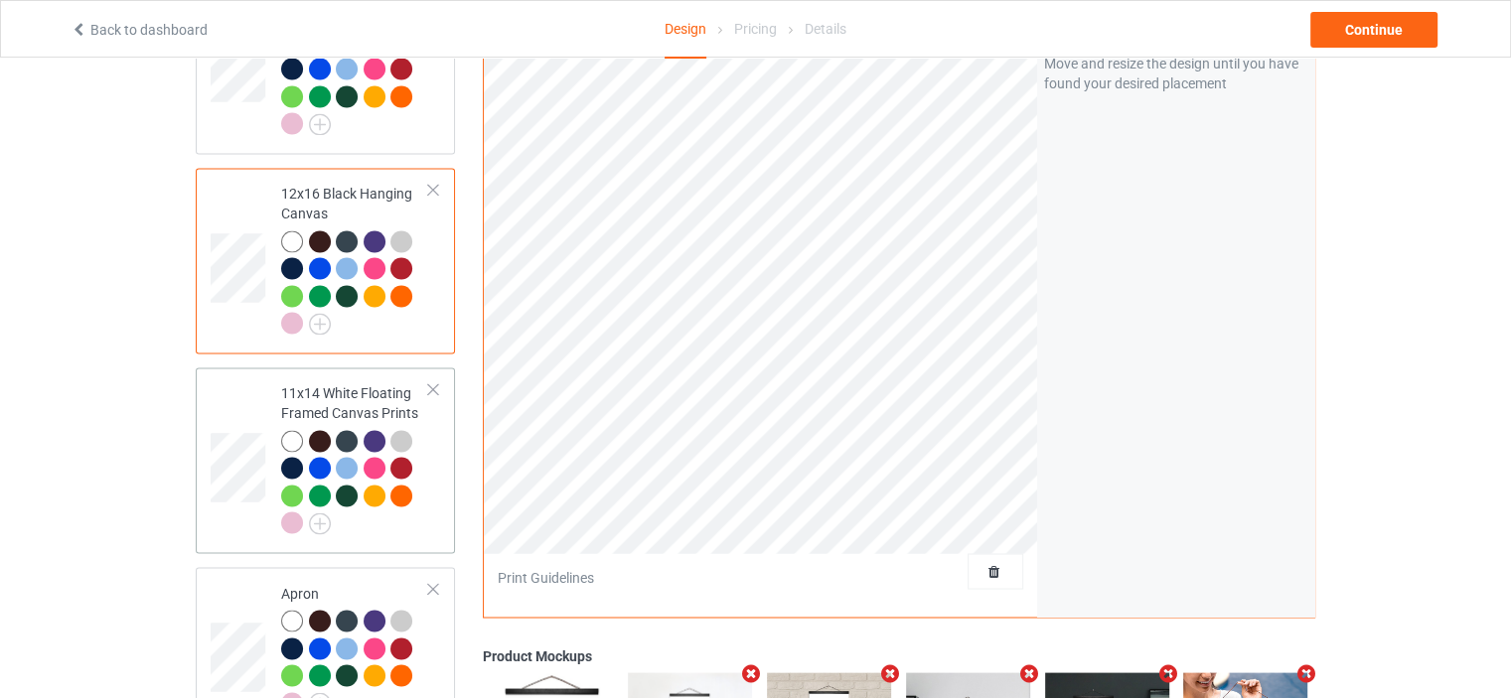
click at [348, 383] on div "11x14 White Floating Framed Canvas Prints" at bounding box center [355, 457] width 148 height 149
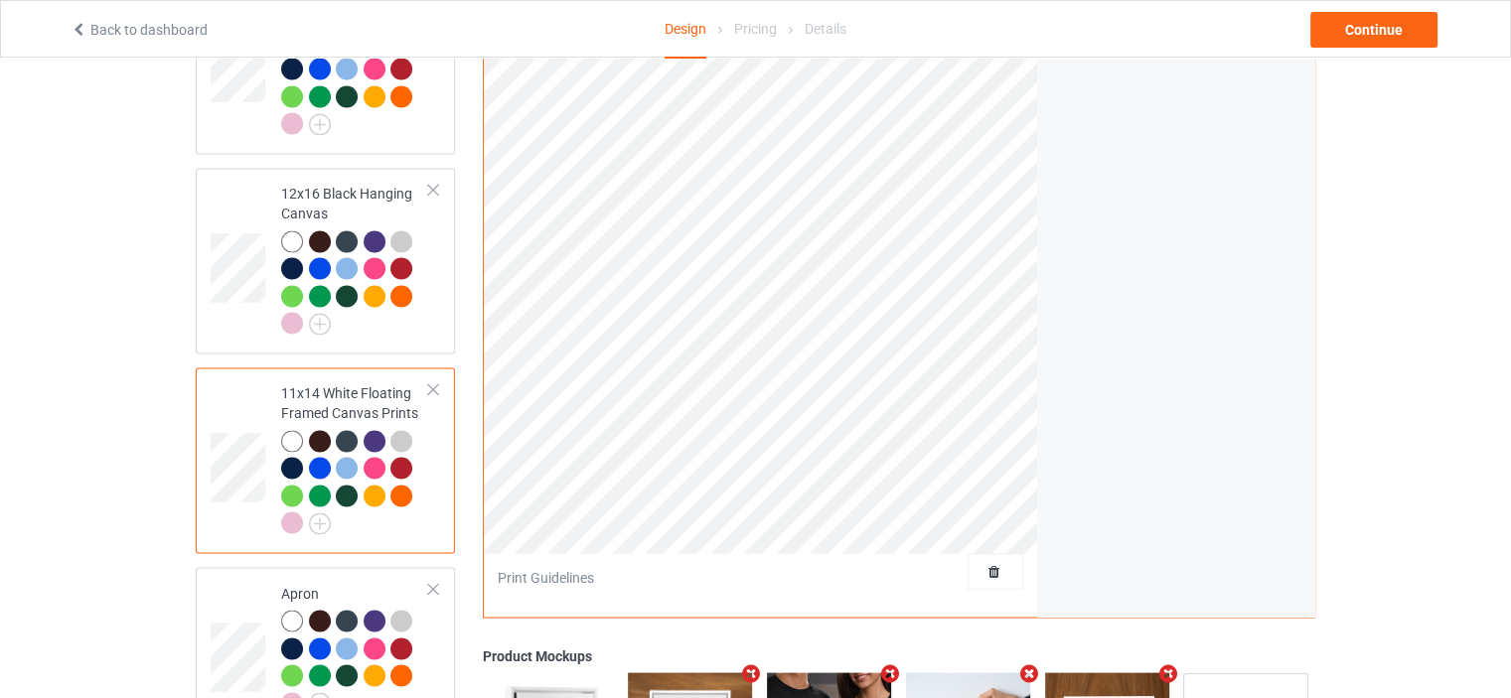
scroll to position [3079, 0]
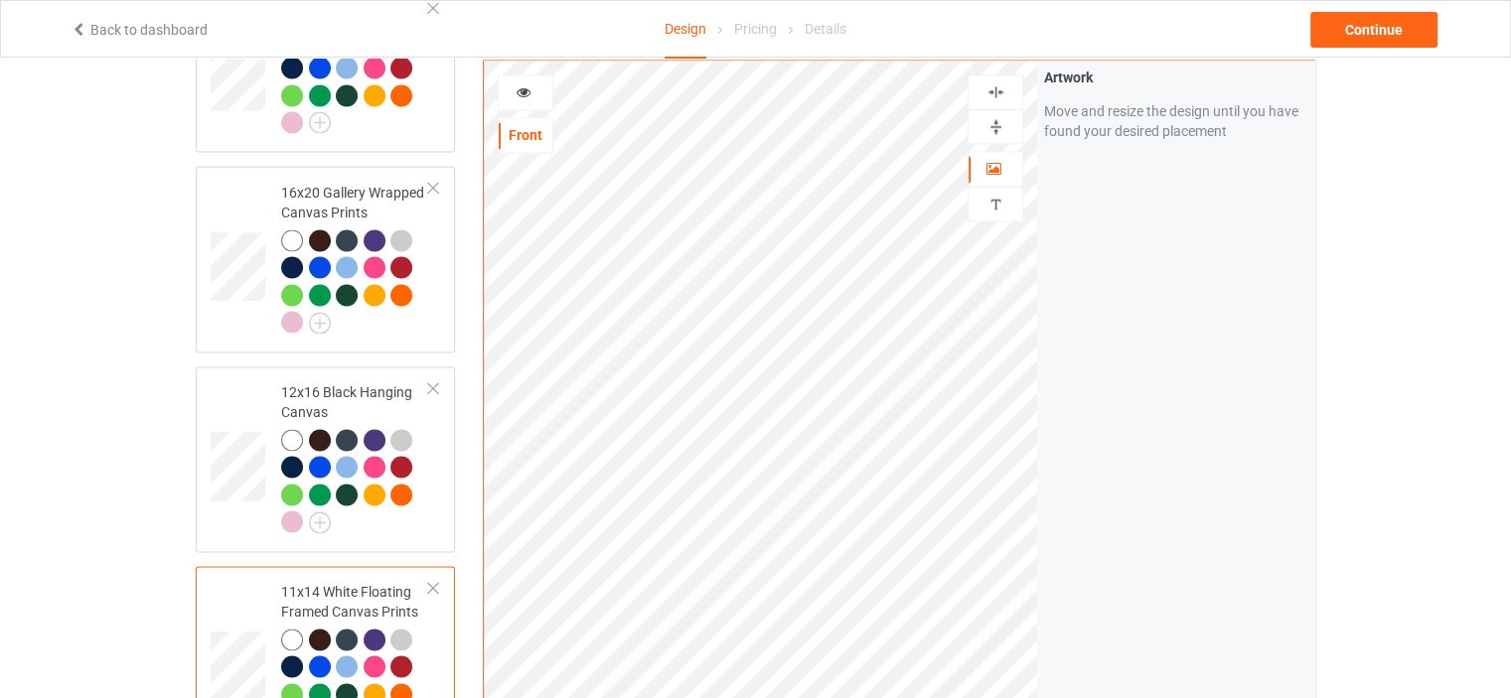
click at [997, 117] on img at bounding box center [995, 126] width 19 height 19
click at [997, 82] on img at bounding box center [995, 91] width 19 height 19
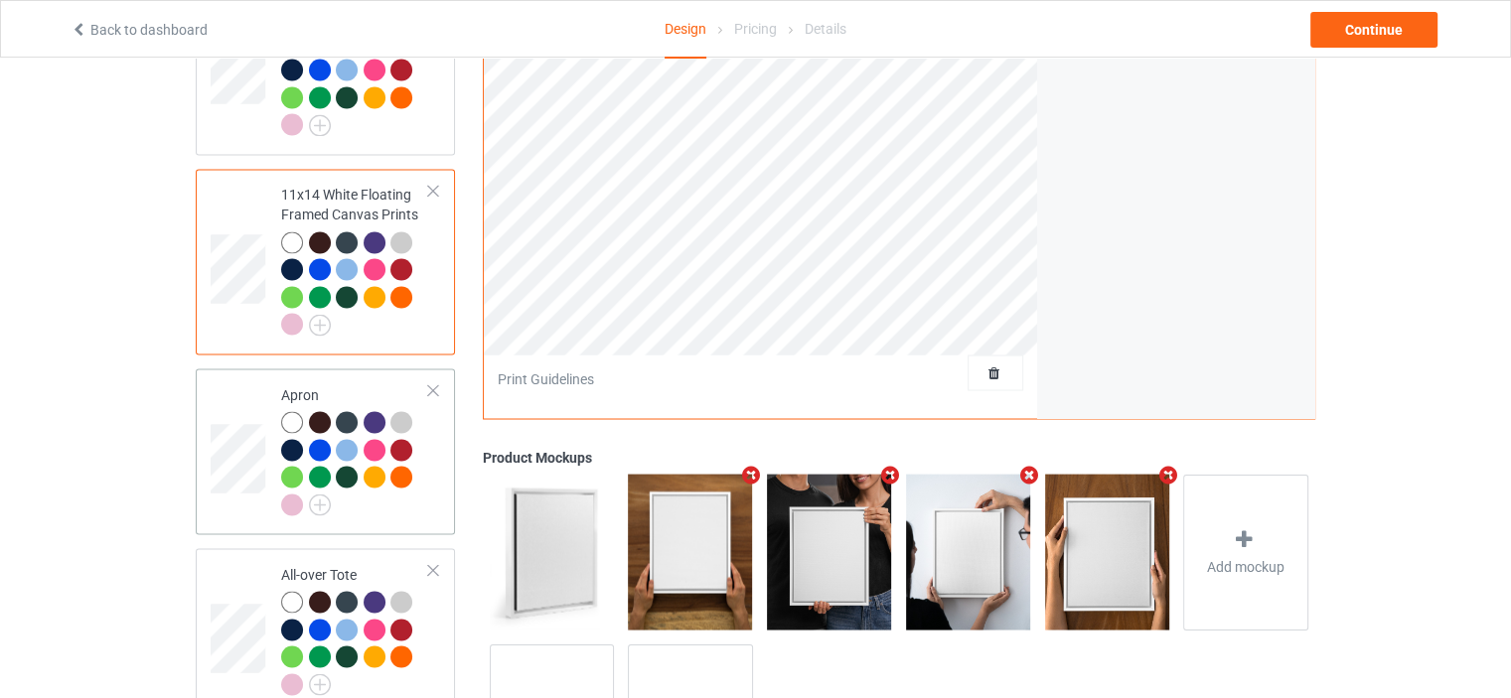
click at [325, 376] on td "Apron" at bounding box center [355, 451] width 170 height 150
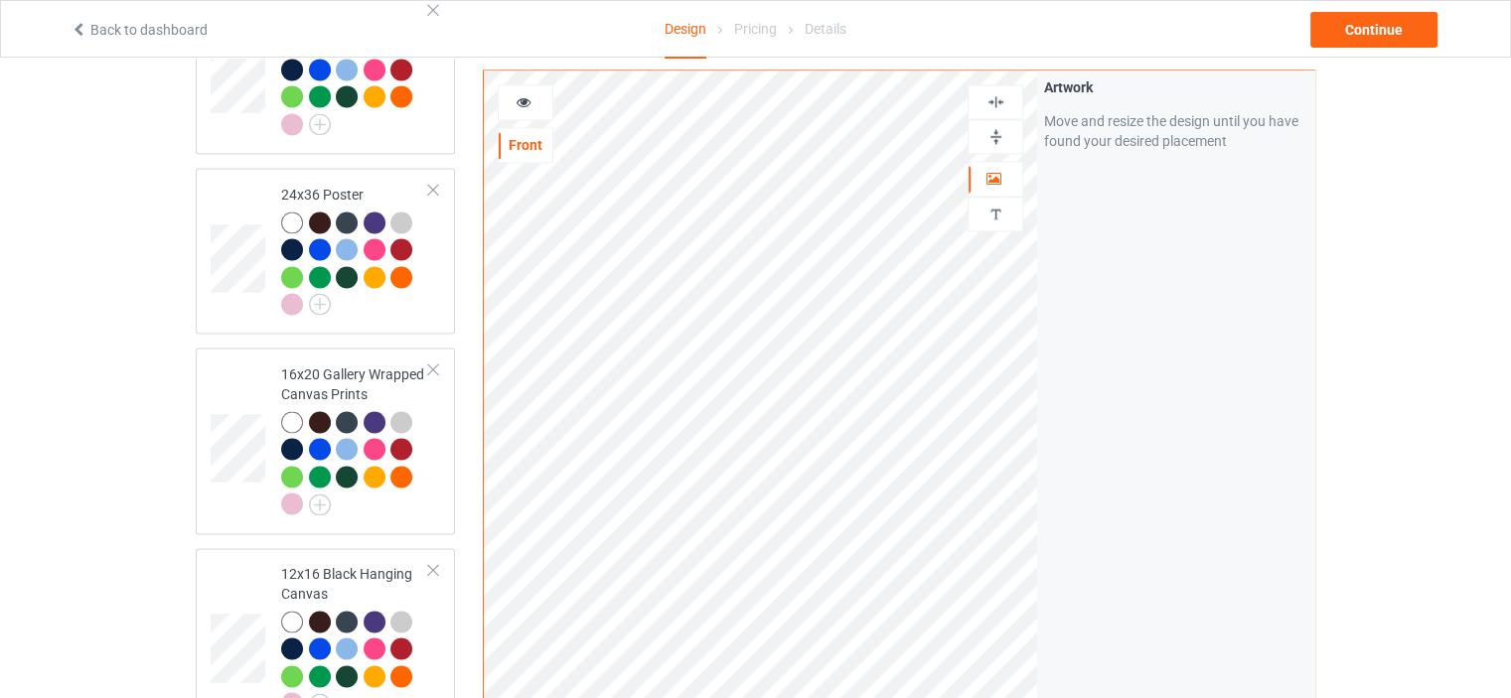
scroll to position [2881, 0]
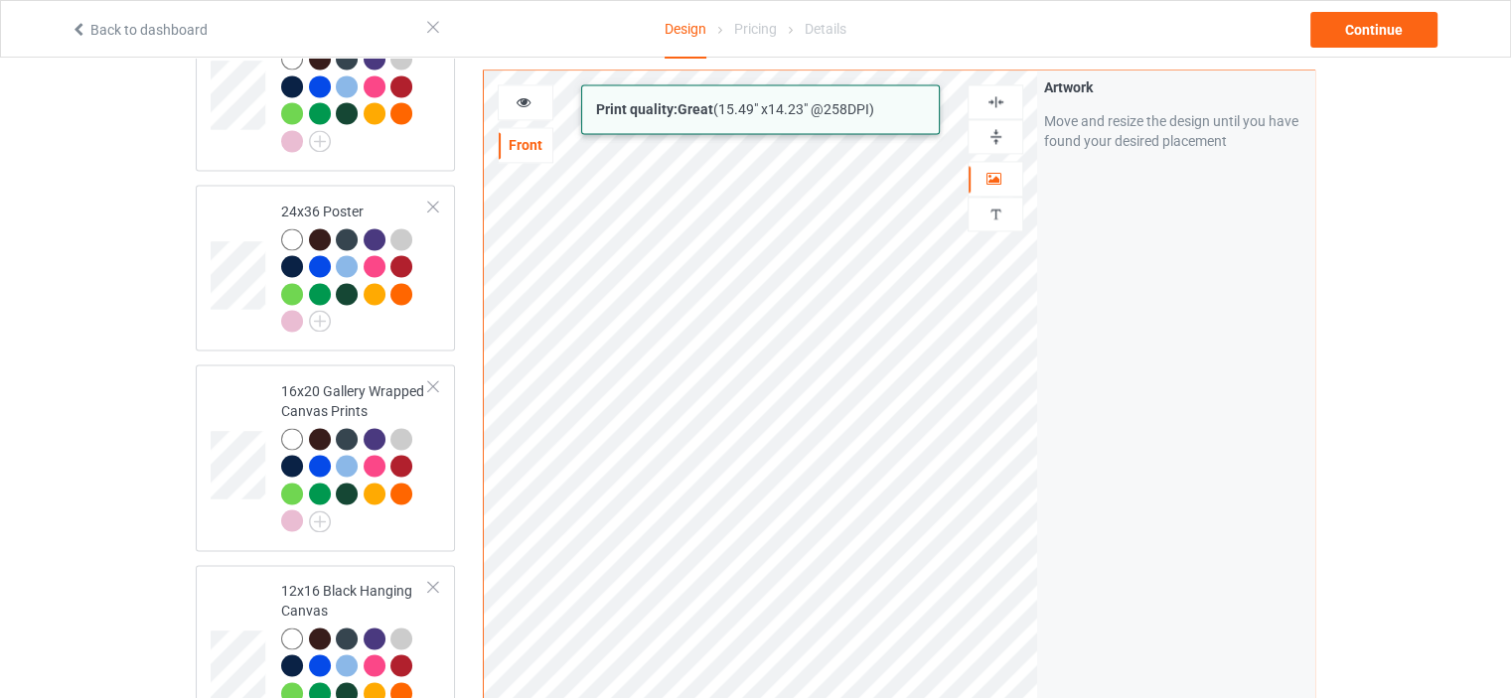
click at [1037, 444] on div "Print quality: Great ( 15.49 " x 14.23 " @ 258 DPI) Front Artwork Personalized …" at bounding box center [899, 448] width 832 height 757
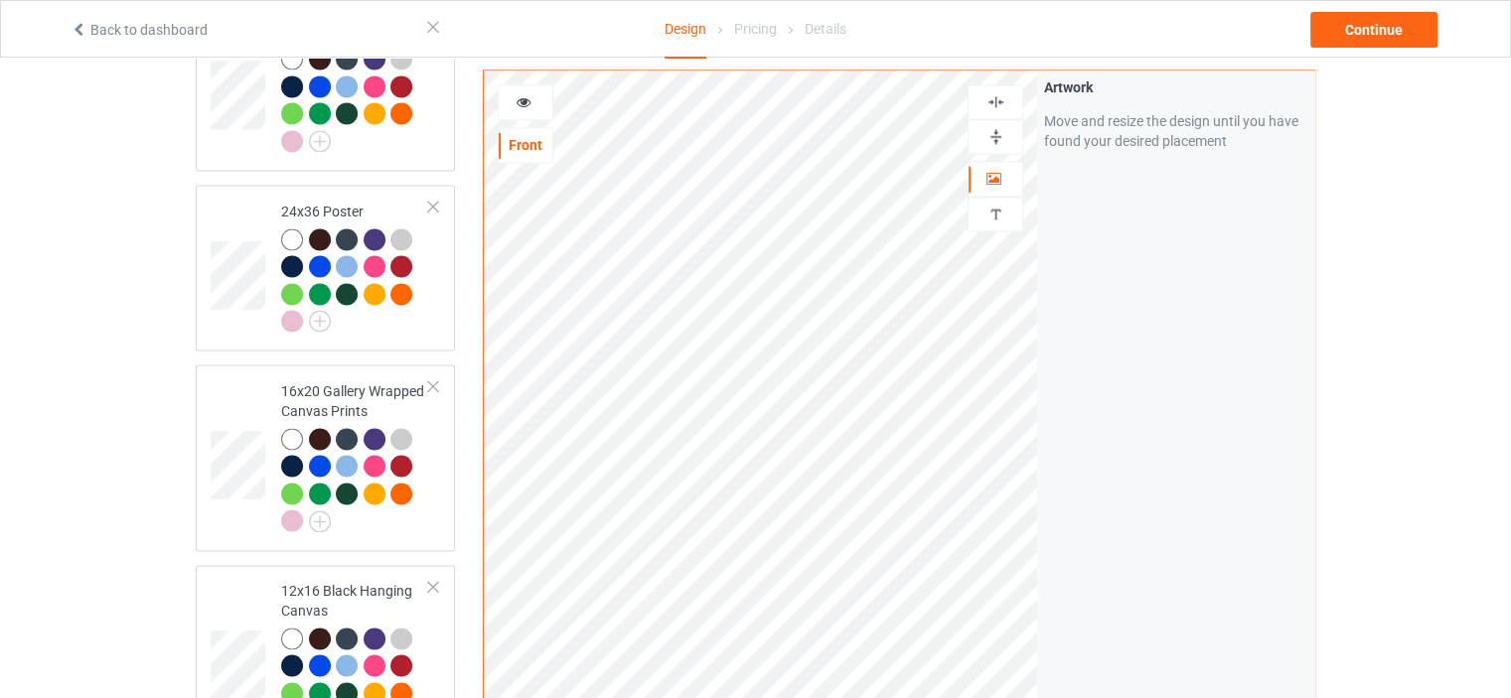
click at [998, 106] on img at bounding box center [995, 101] width 19 height 19
click at [1004, 95] on img at bounding box center [995, 101] width 19 height 19
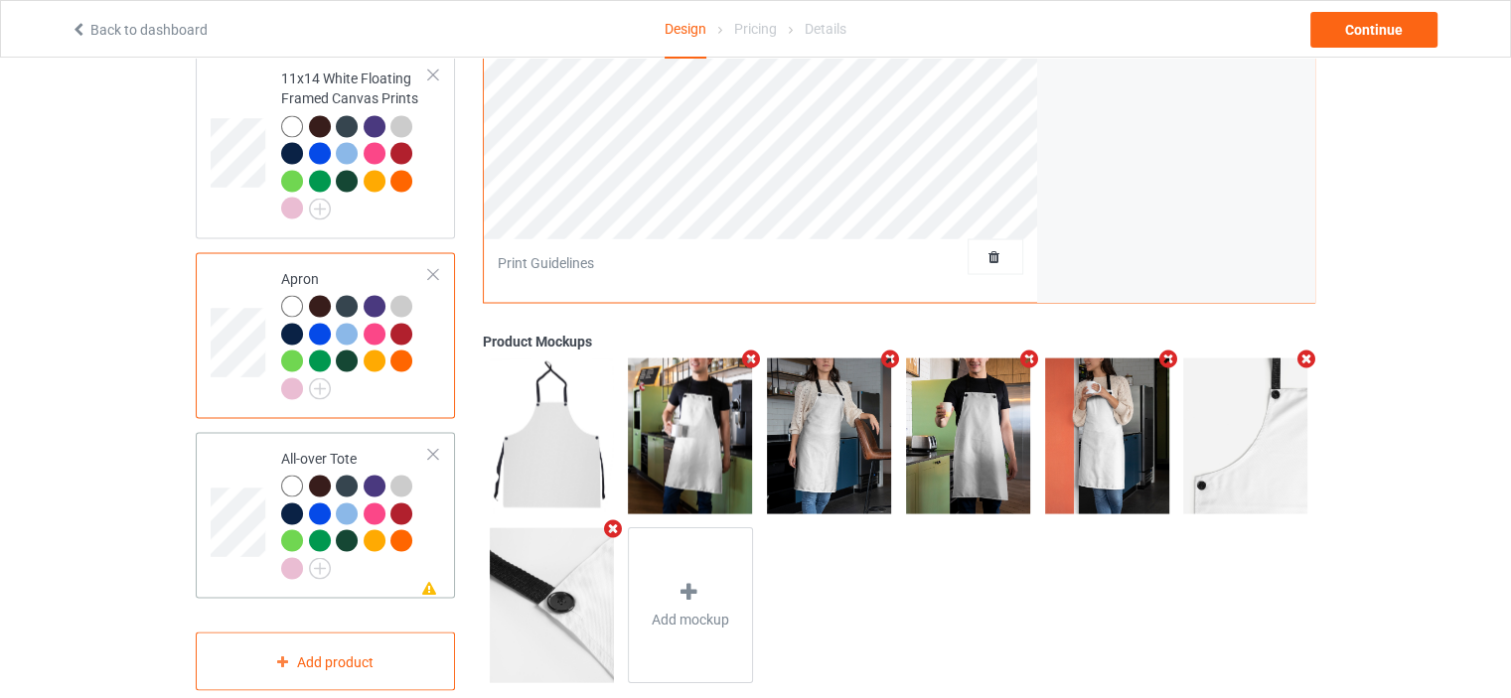
click at [344, 440] on td "Missing artwork on 1 side(s) All-over Tote" at bounding box center [355, 515] width 170 height 150
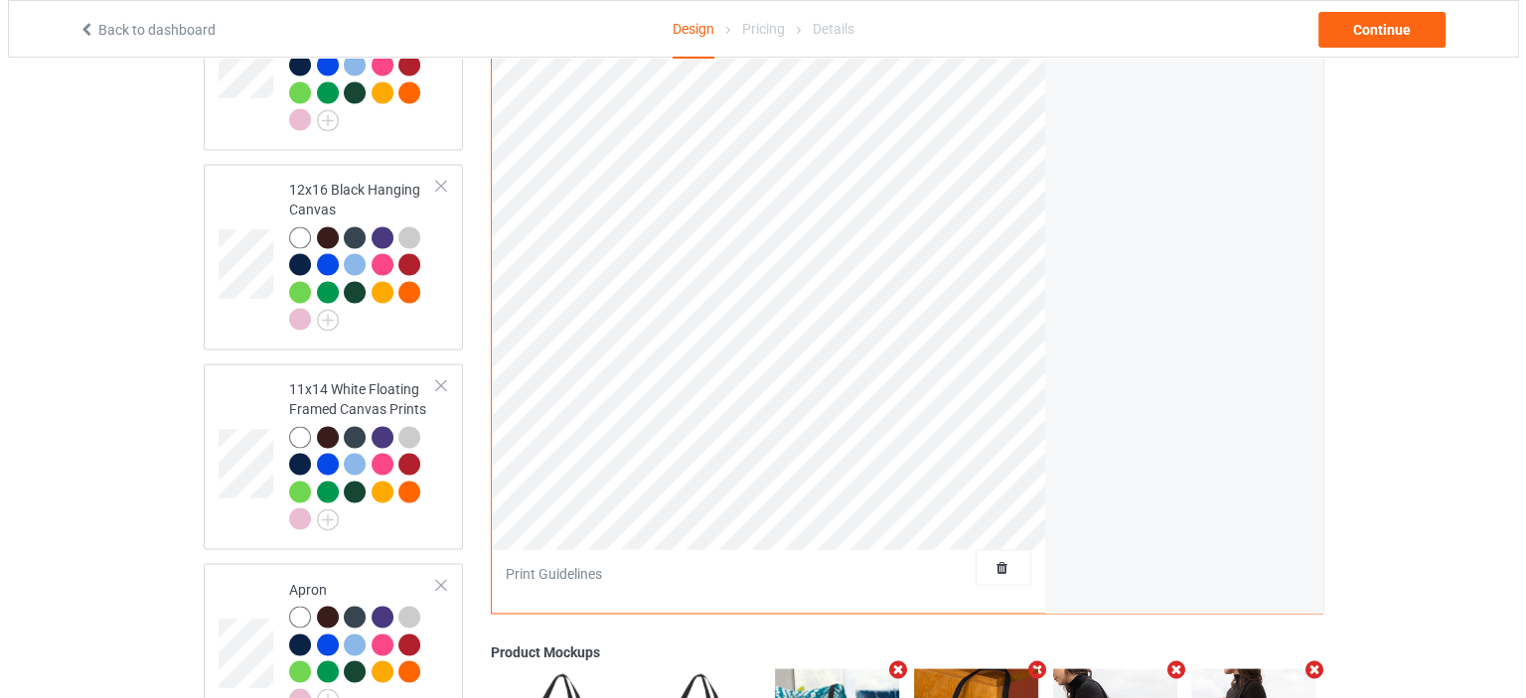
scroll to position [2997, 0]
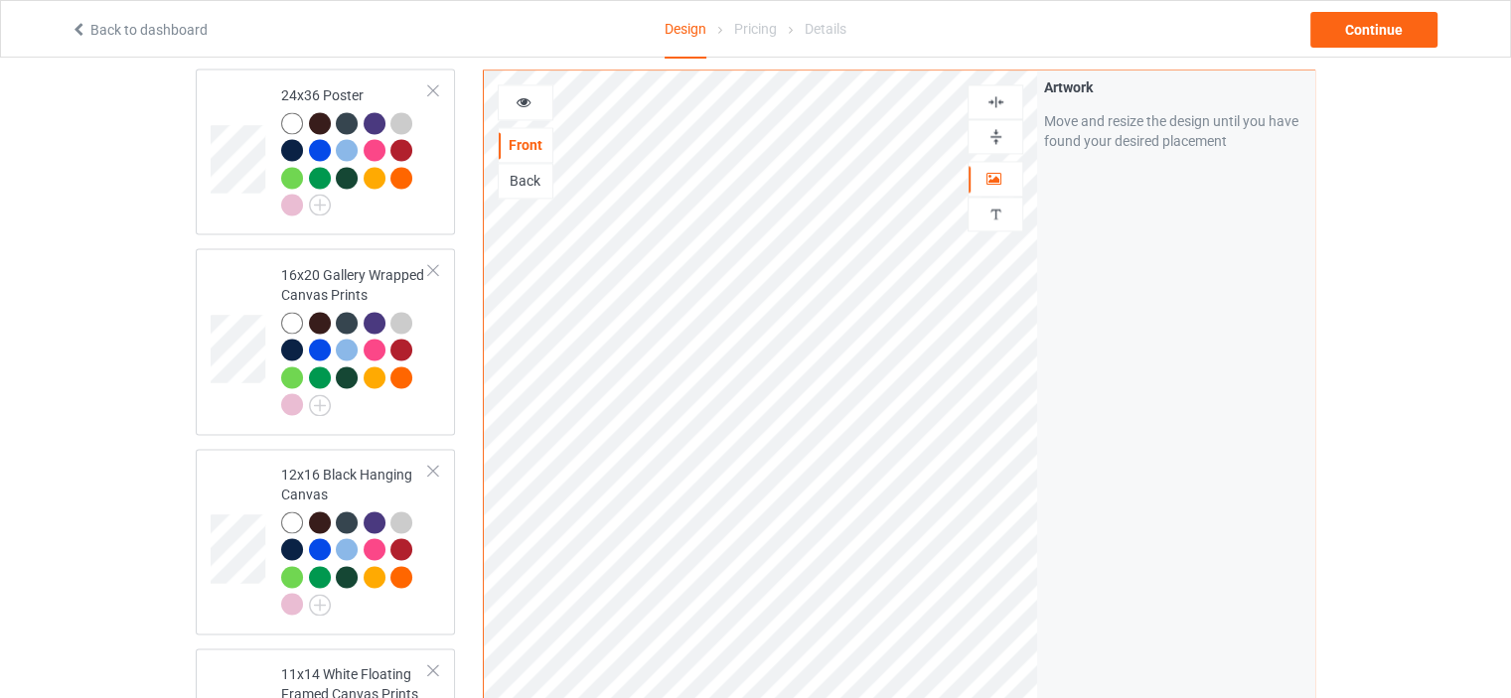
click at [1003, 97] on img at bounding box center [995, 101] width 19 height 19
click at [1377, 22] on div "Continue" at bounding box center [1373, 30] width 127 height 36
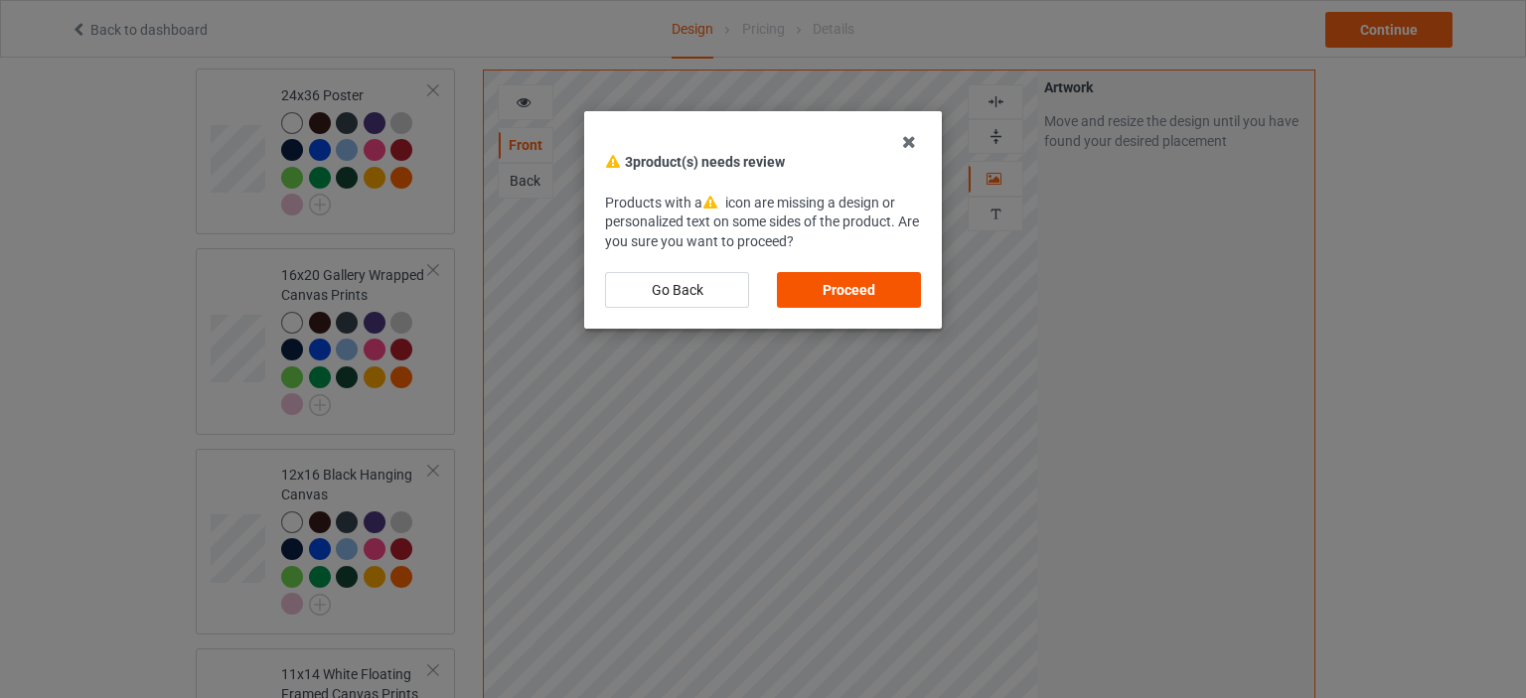
click at [862, 291] on div "Proceed" at bounding box center [849, 290] width 144 height 36
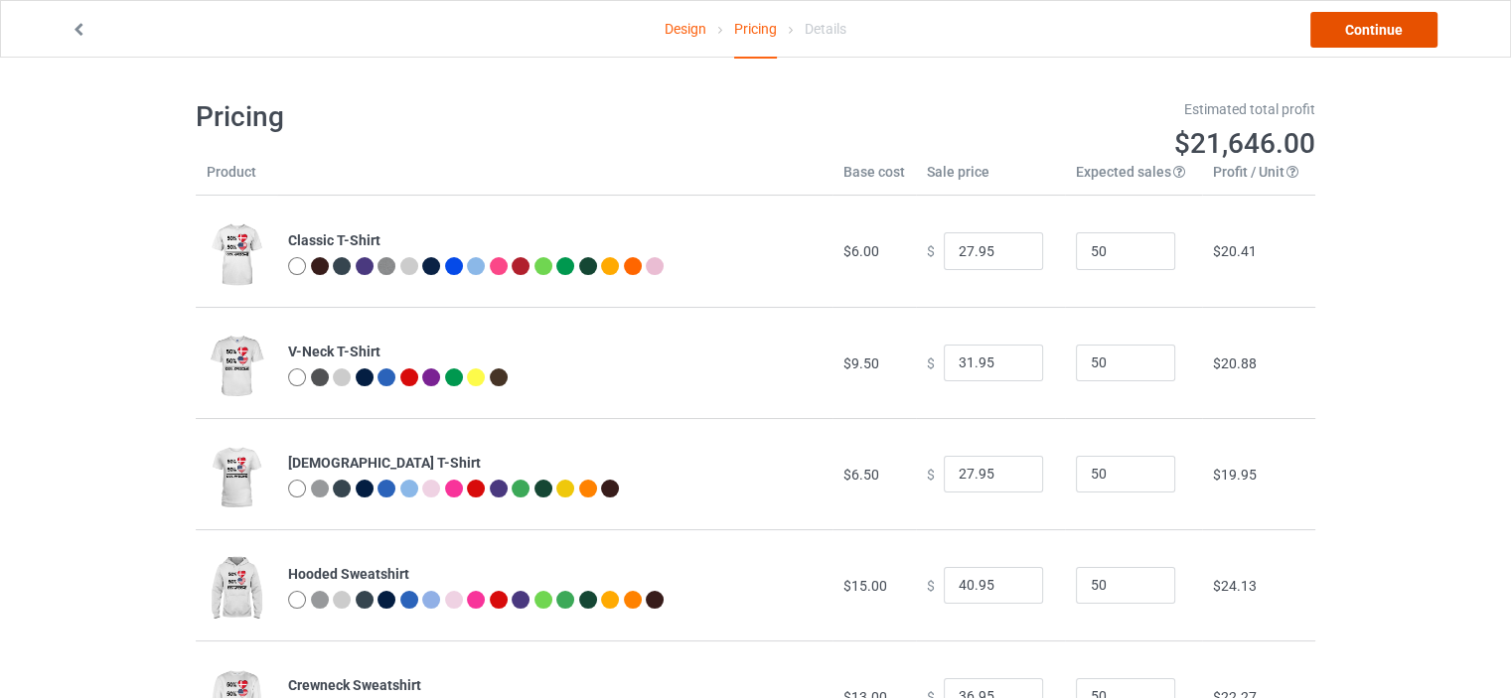
click at [1390, 28] on link "Continue" at bounding box center [1373, 30] width 127 height 36
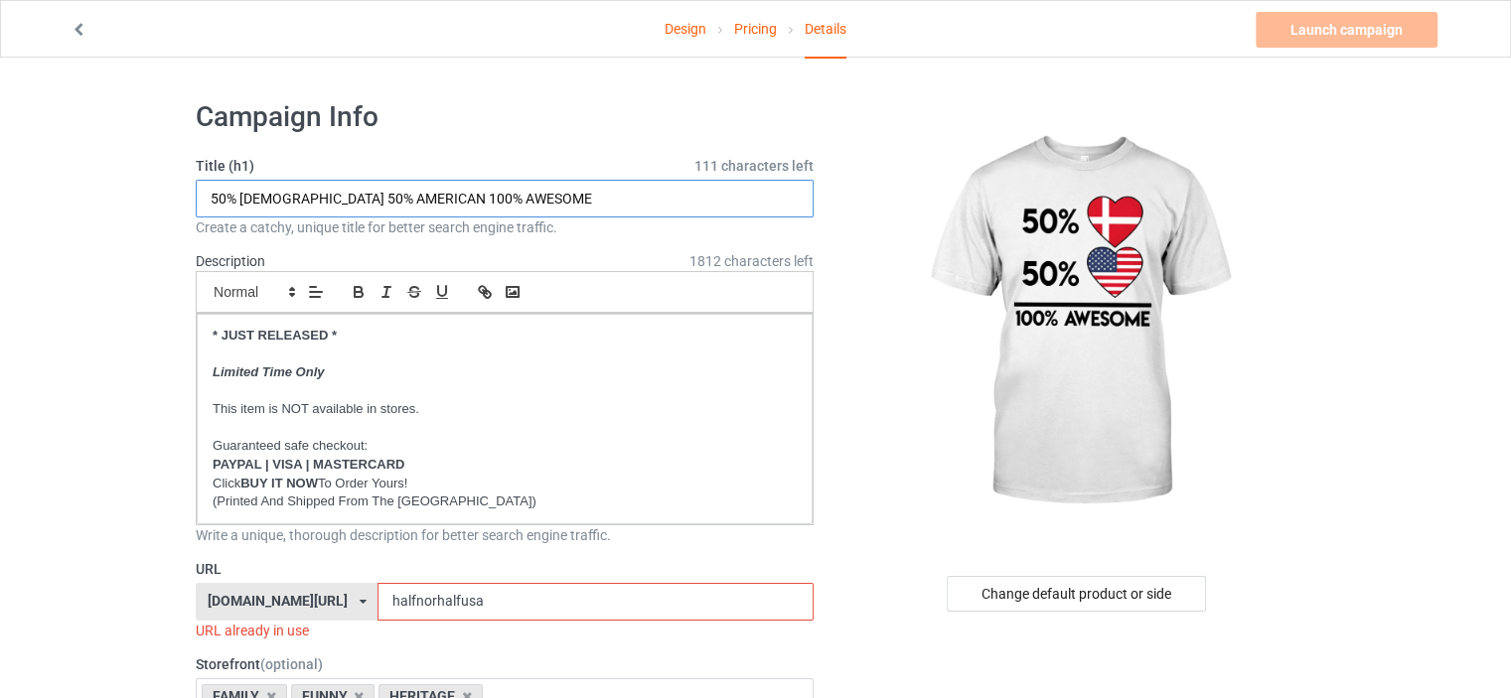
drag, startPoint x: 318, startPoint y: 202, endPoint x: 238, endPoint y: 204, distance: 79.5
click at [238, 204] on input "50% [DEMOGRAPHIC_DATA] 50% AMERICAN 100% AWESOME" at bounding box center [505, 199] width 618 height 38
type input "50% [DEMOGRAPHIC_DATA] 50% [DEMOGRAPHIC_DATA] 100% AWESOME"
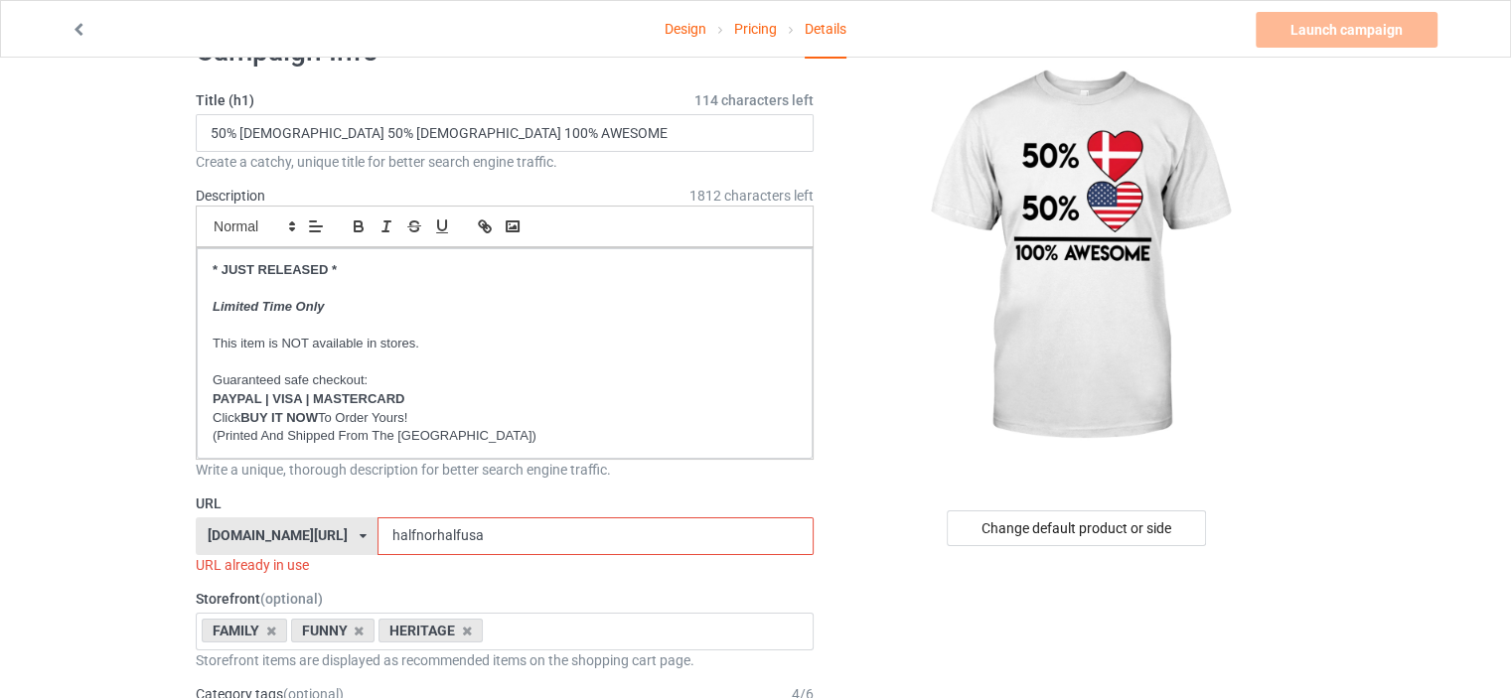
scroll to position [99, 0]
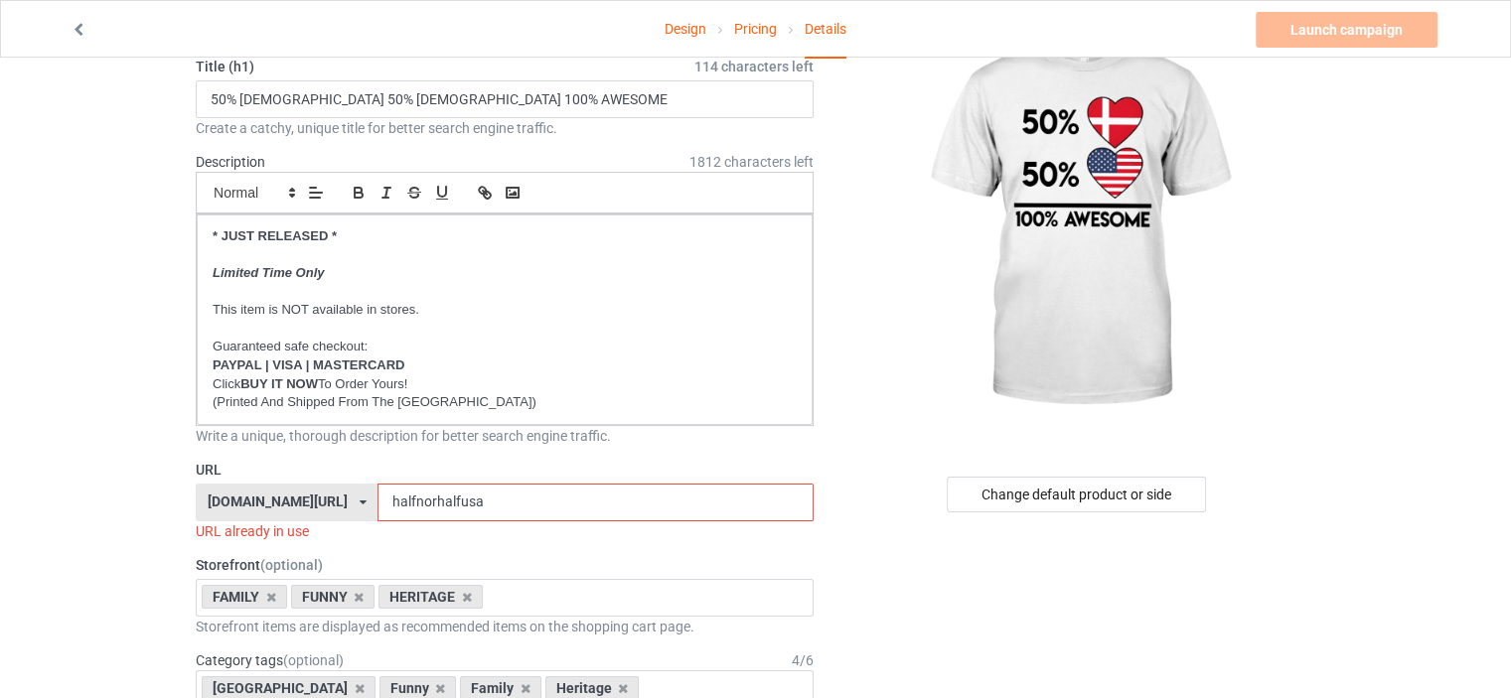
drag, startPoint x: 424, startPoint y: 495, endPoint x: 408, endPoint y: 495, distance: 15.9
click at [408, 495] on input "halfnorhalfusa" at bounding box center [594, 503] width 435 height 38
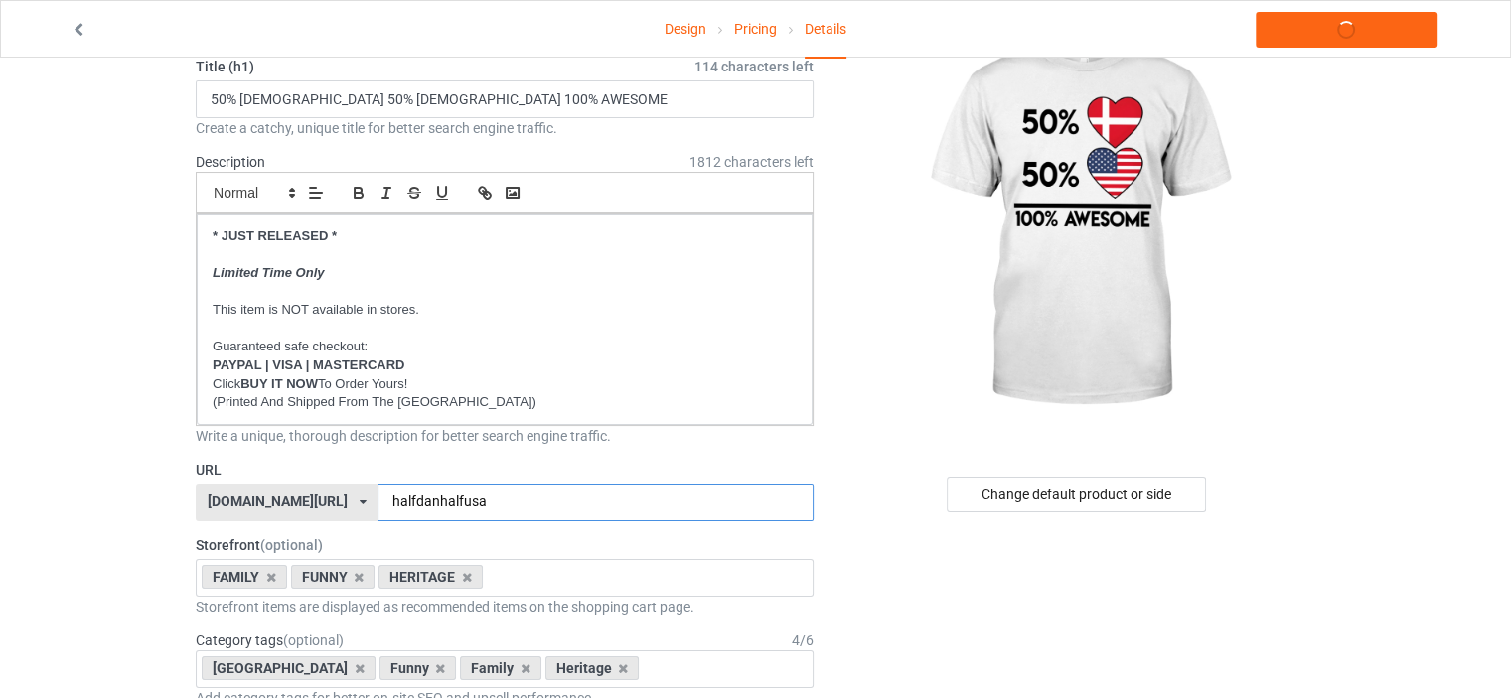
type input "halfdanhalfusa"
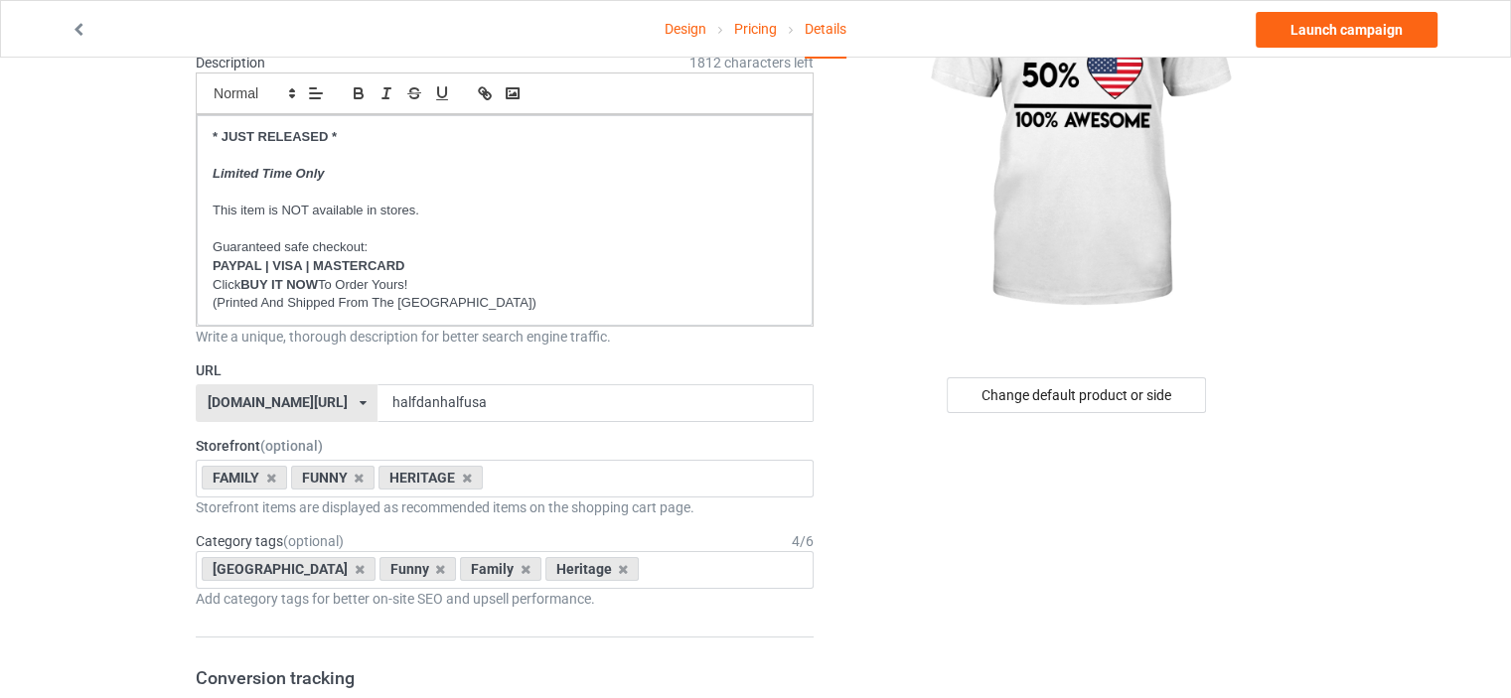
click at [306, 395] on div "[DOMAIN_NAME][URL]" at bounding box center [278, 402] width 140 height 14
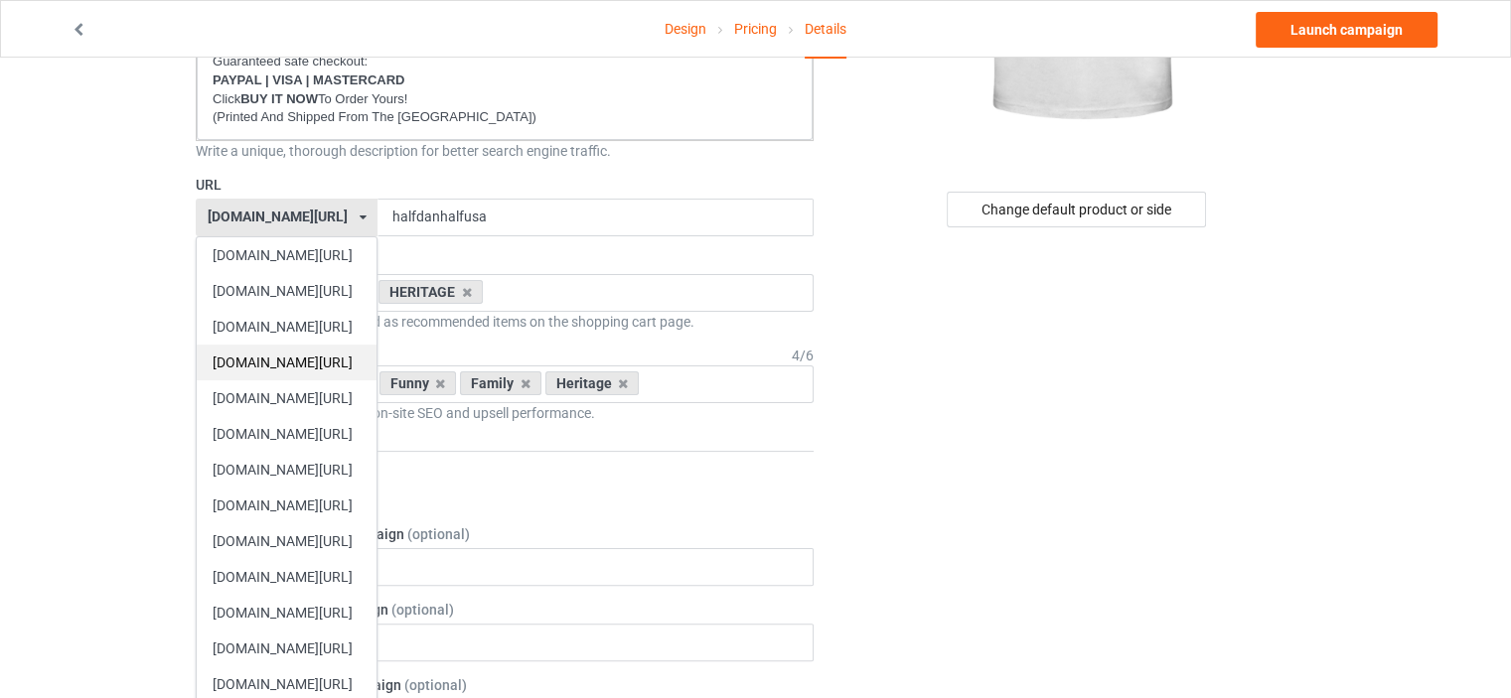
scroll to position [397, 0]
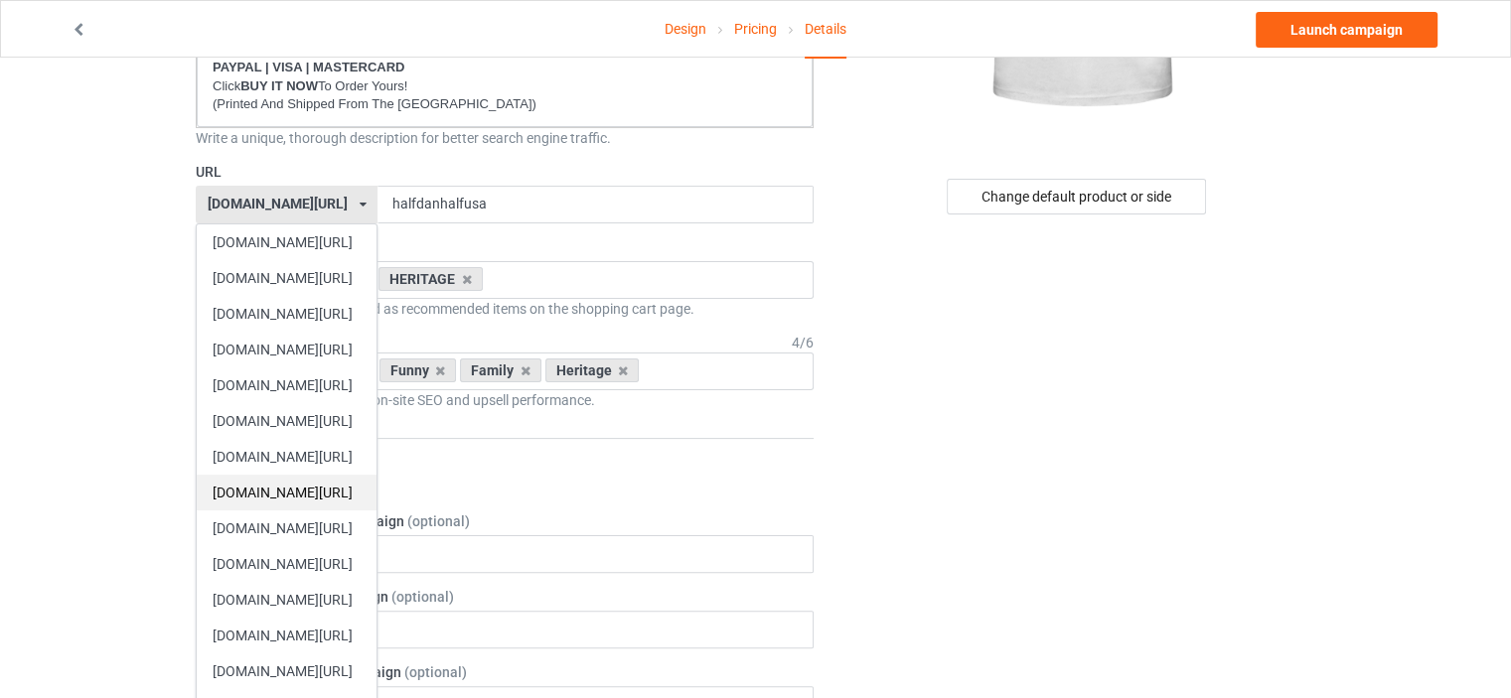
click at [324, 484] on div "[DOMAIN_NAME][URL]" at bounding box center [287, 493] width 180 height 36
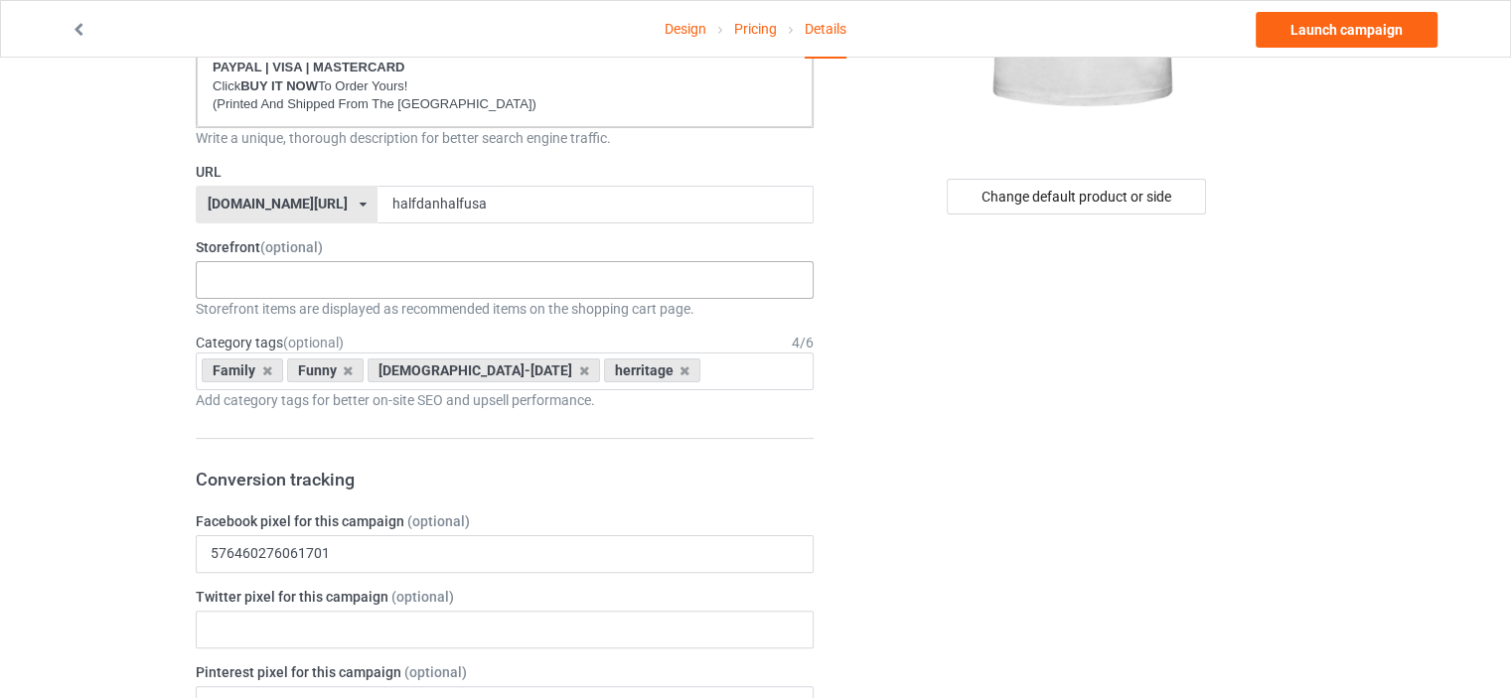
click at [290, 273] on div "HERITAGE FUNNY FAMILY GLAEDELIG [DATE] 5dc3581dfd46227d59c33a57 5dc350229502f40…" at bounding box center [505, 280] width 618 height 38
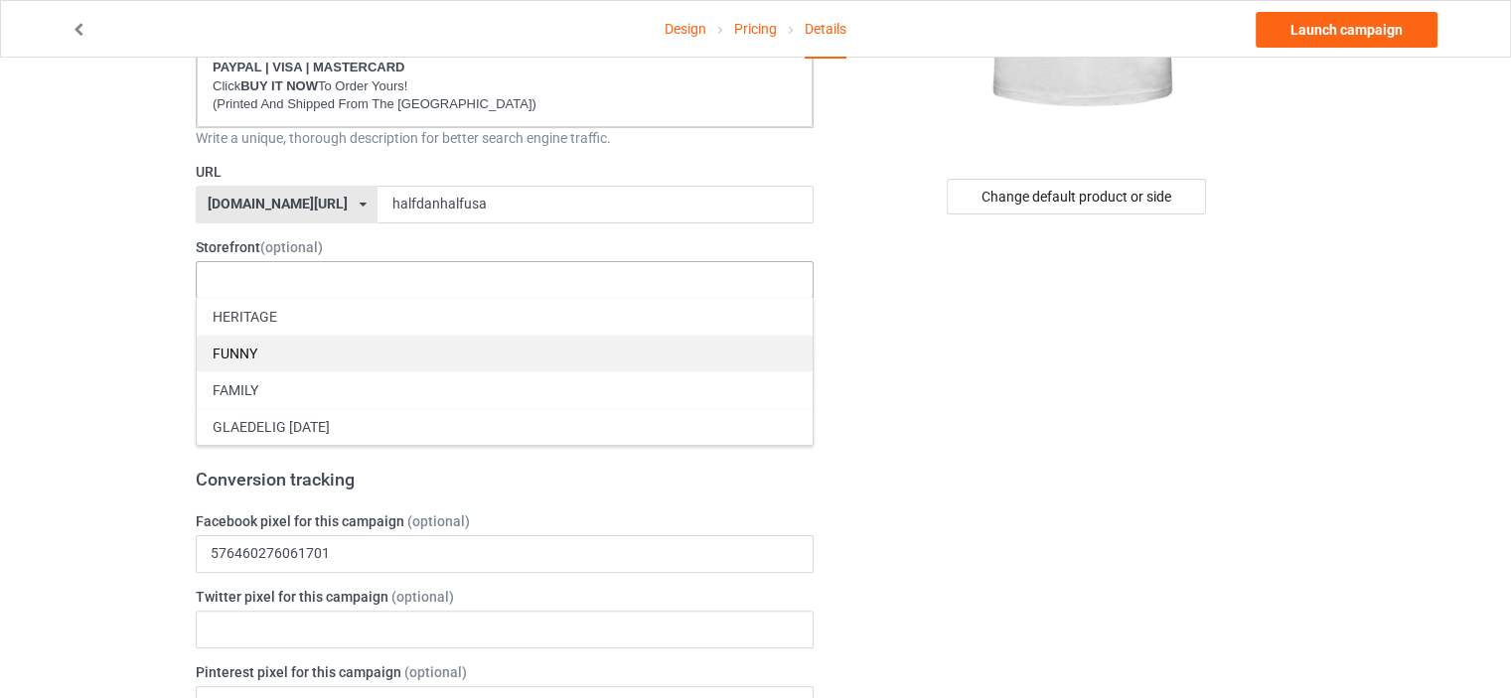
click at [285, 349] on div "FUNNY" at bounding box center [505, 353] width 616 height 37
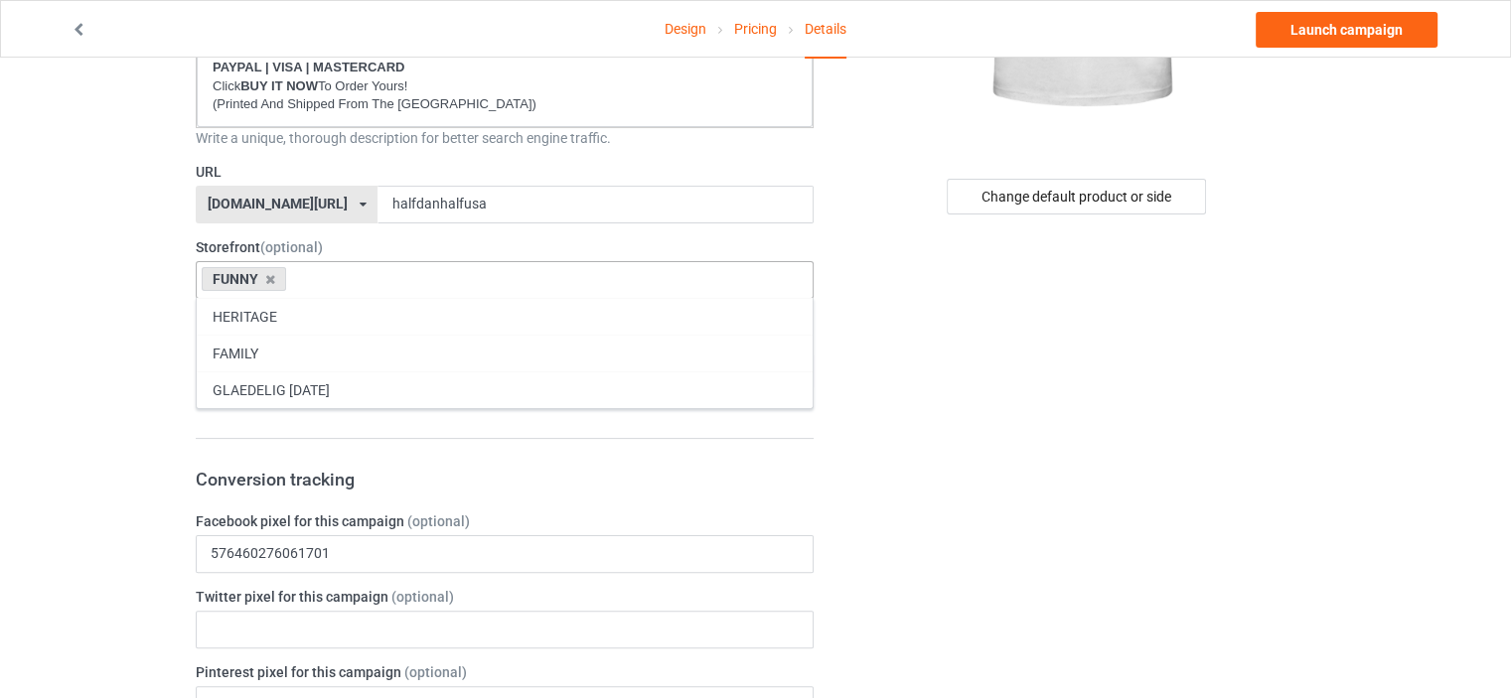
click at [285, 349] on div "FAMILY" at bounding box center [505, 353] width 616 height 37
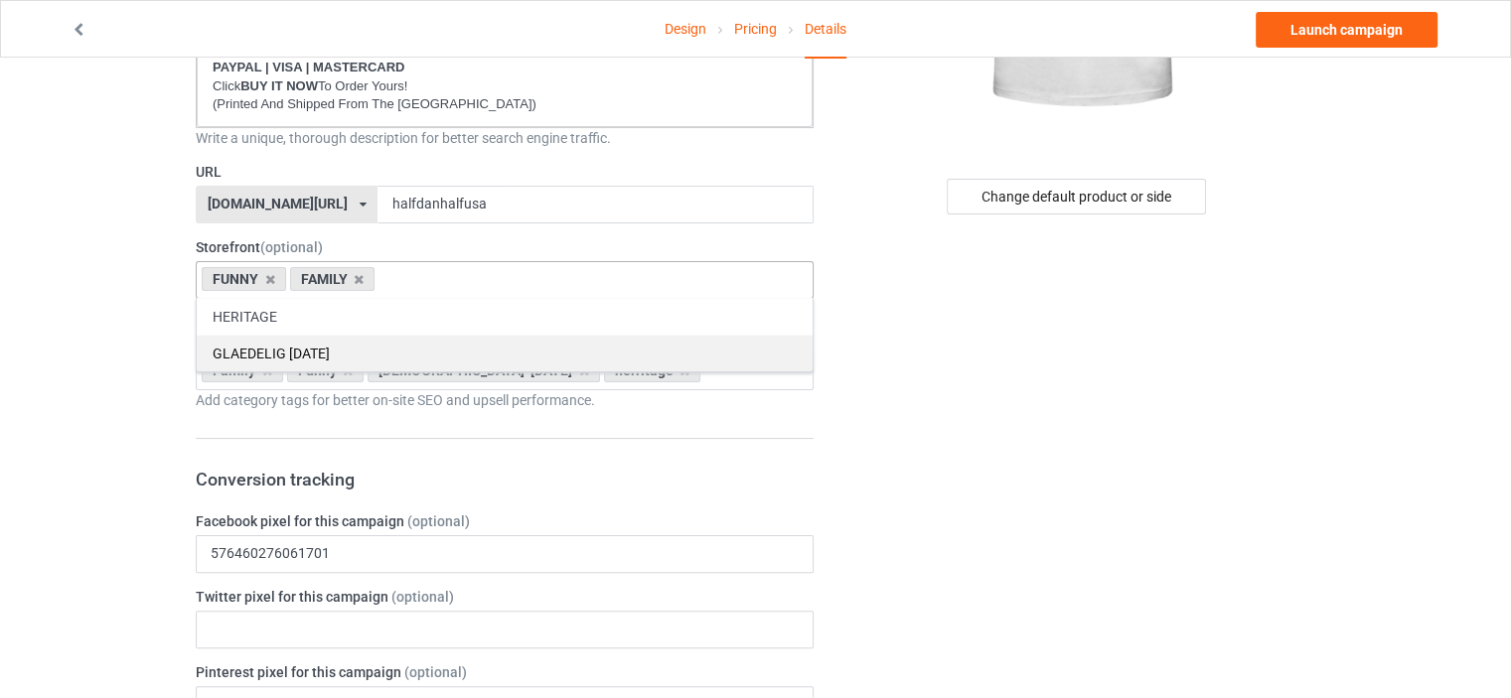
click at [262, 305] on div "HERITAGE" at bounding box center [505, 316] width 616 height 37
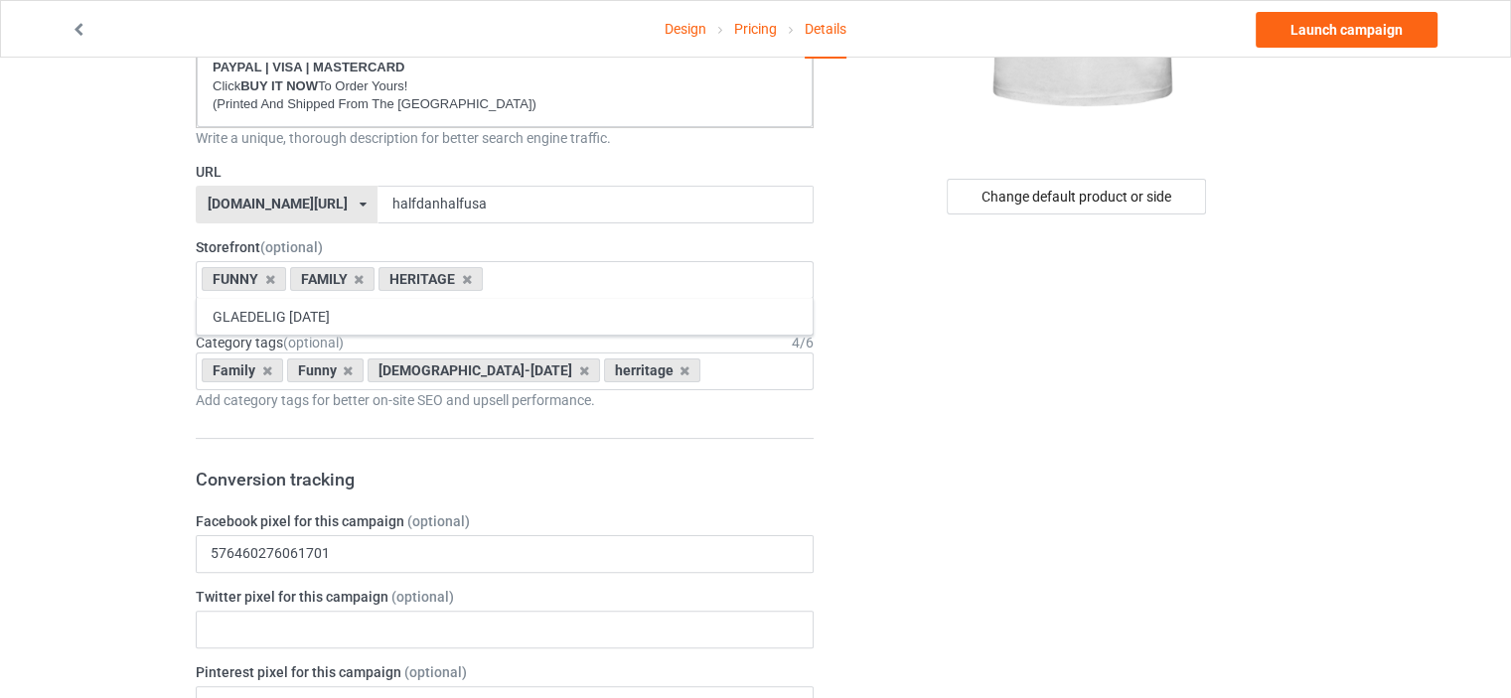
click at [262, 369] on icon at bounding box center [267, 371] width 10 height 13
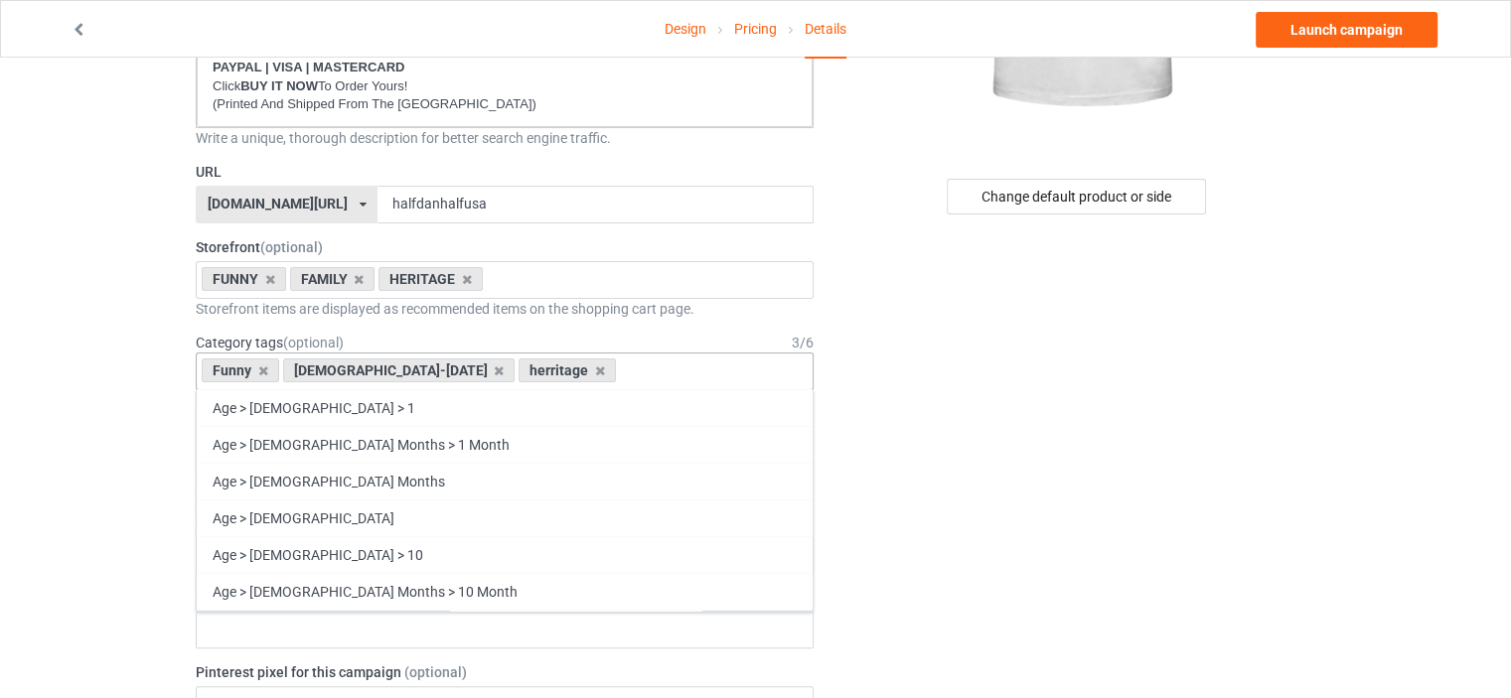
click at [262, 369] on icon at bounding box center [263, 371] width 10 height 13
click at [413, 367] on icon at bounding box center [418, 371] width 10 height 13
click at [281, 368] on icon at bounding box center [283, 371] width 10 height 13
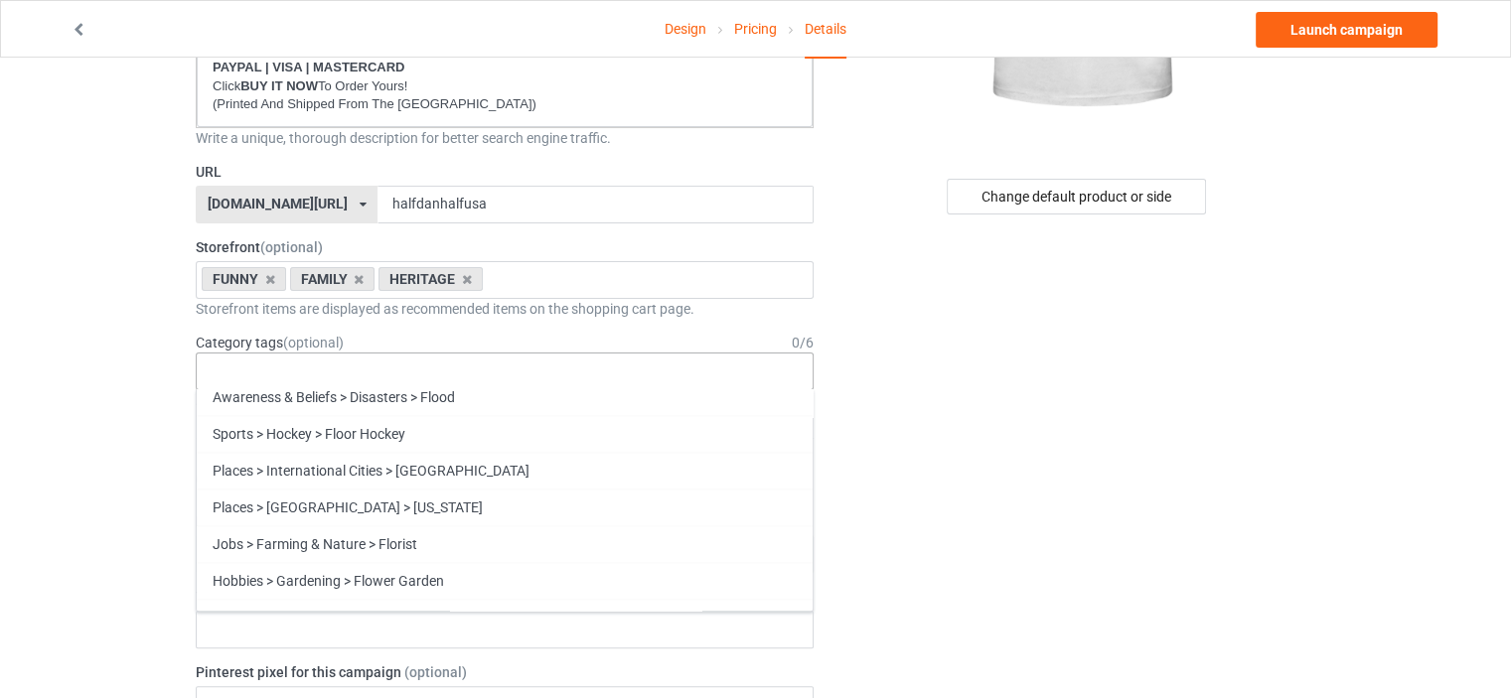
scroll to position [85130, 0]
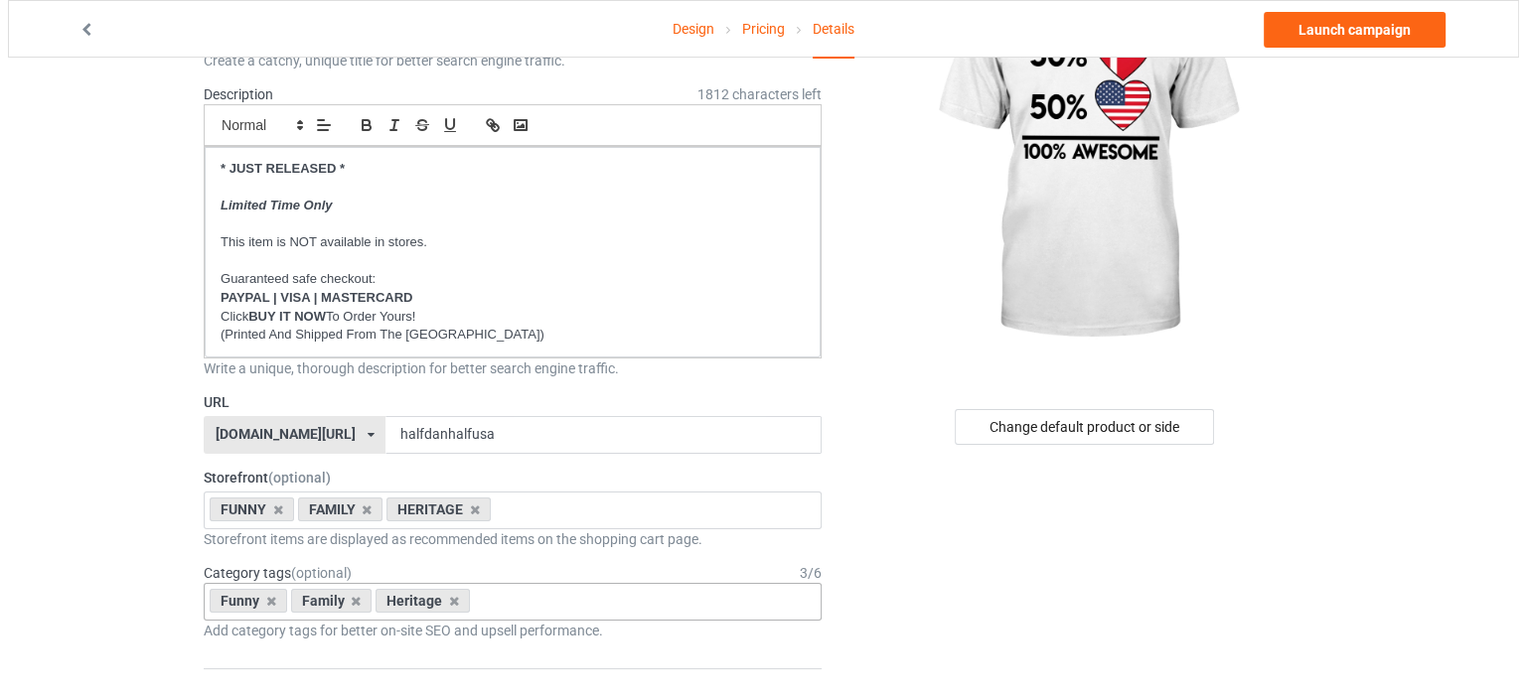
scroll to position [0, 0]
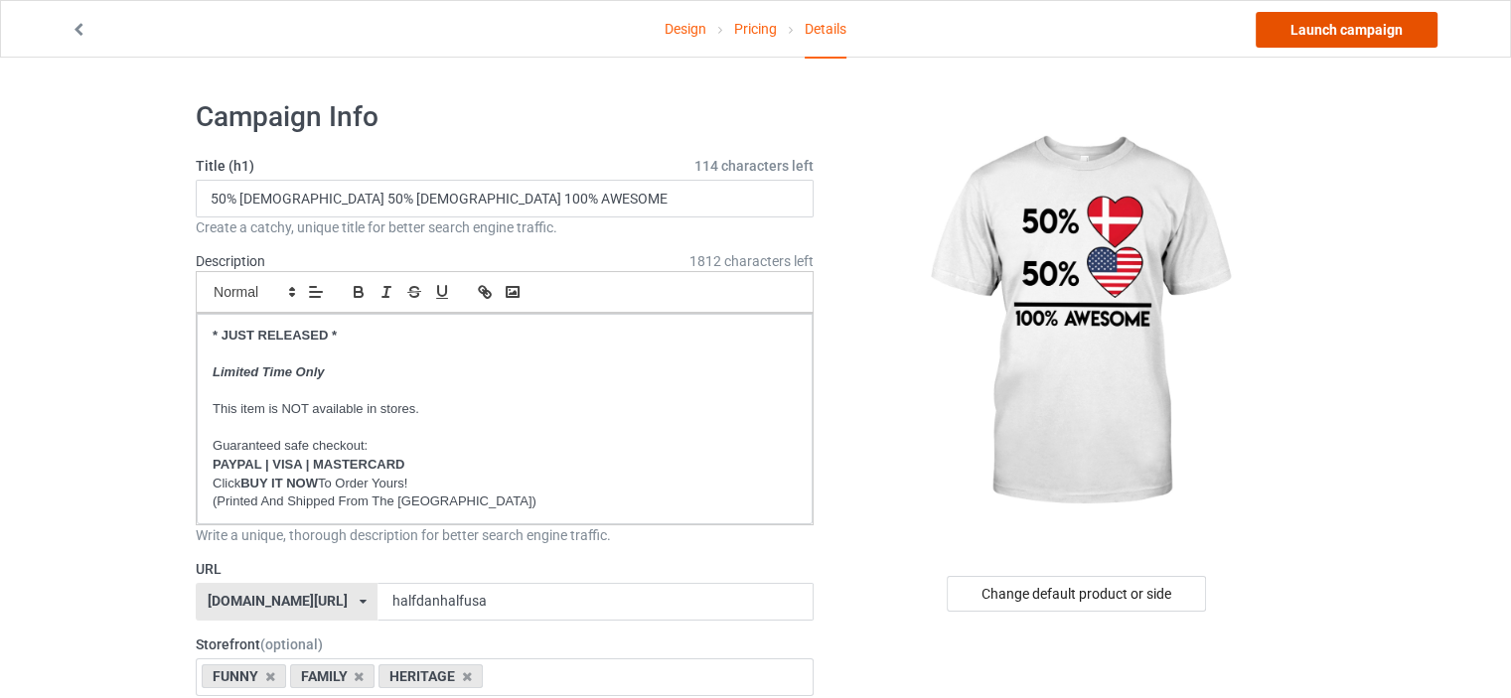
click at [1372, 31] on link "Launch campaign" at bounding box center [1347, 30] width 182 height 36
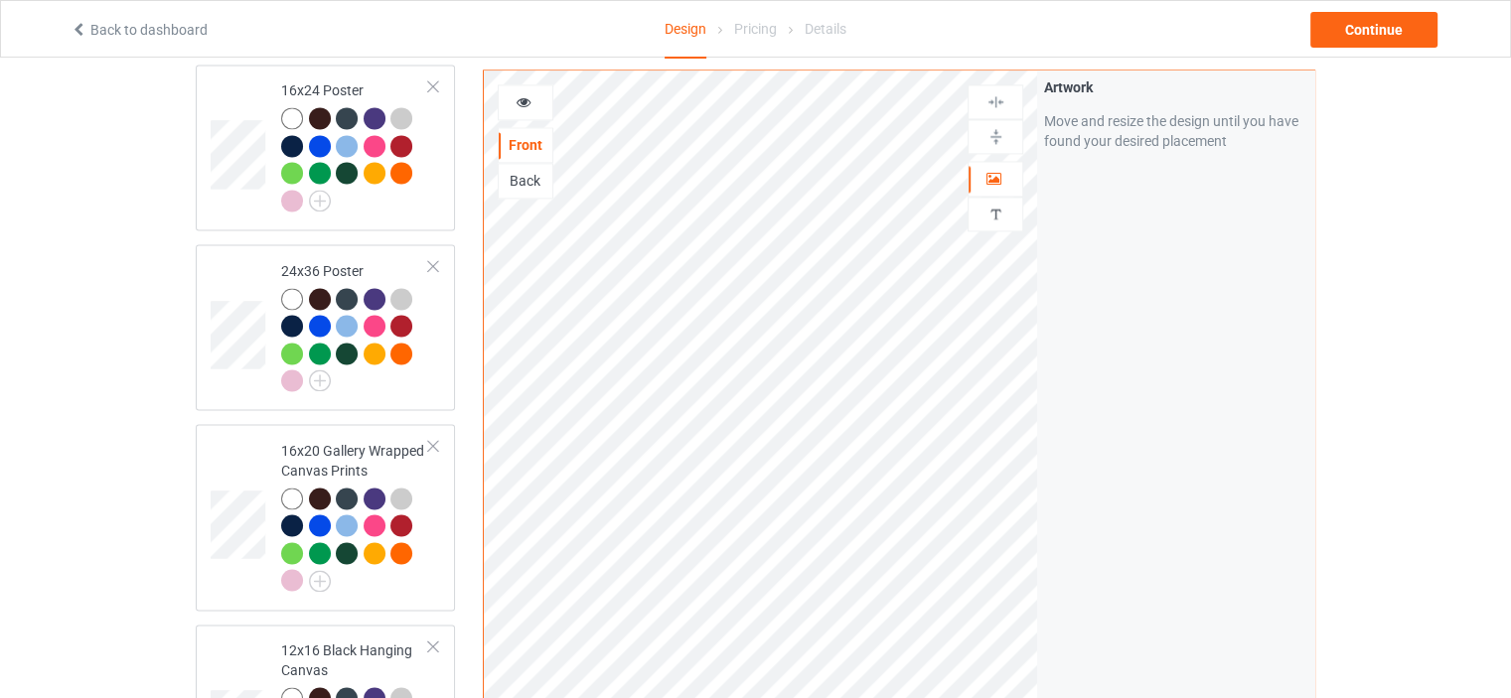
scroll to position [3593, 0]
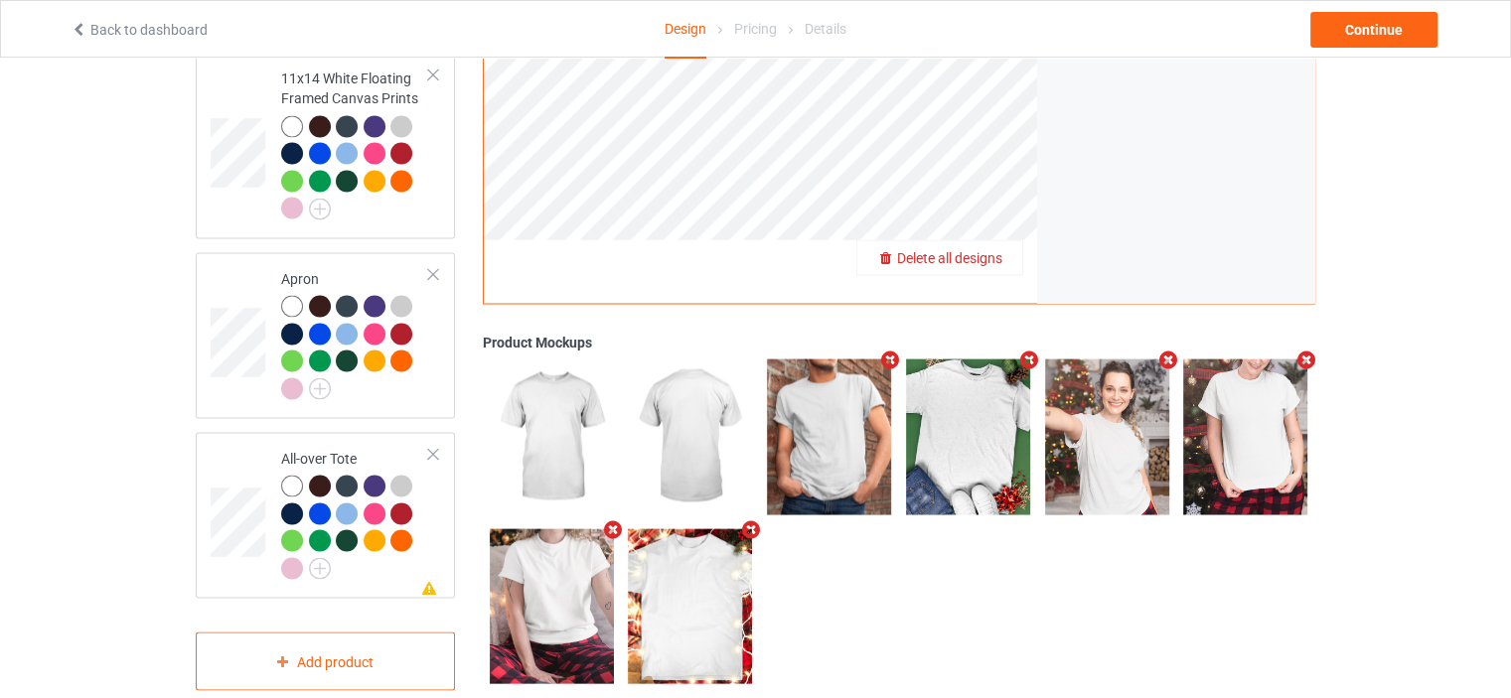
click at [994, 250] on span "Delete all designs" at bounding box center [949, 258] width 105 height 16
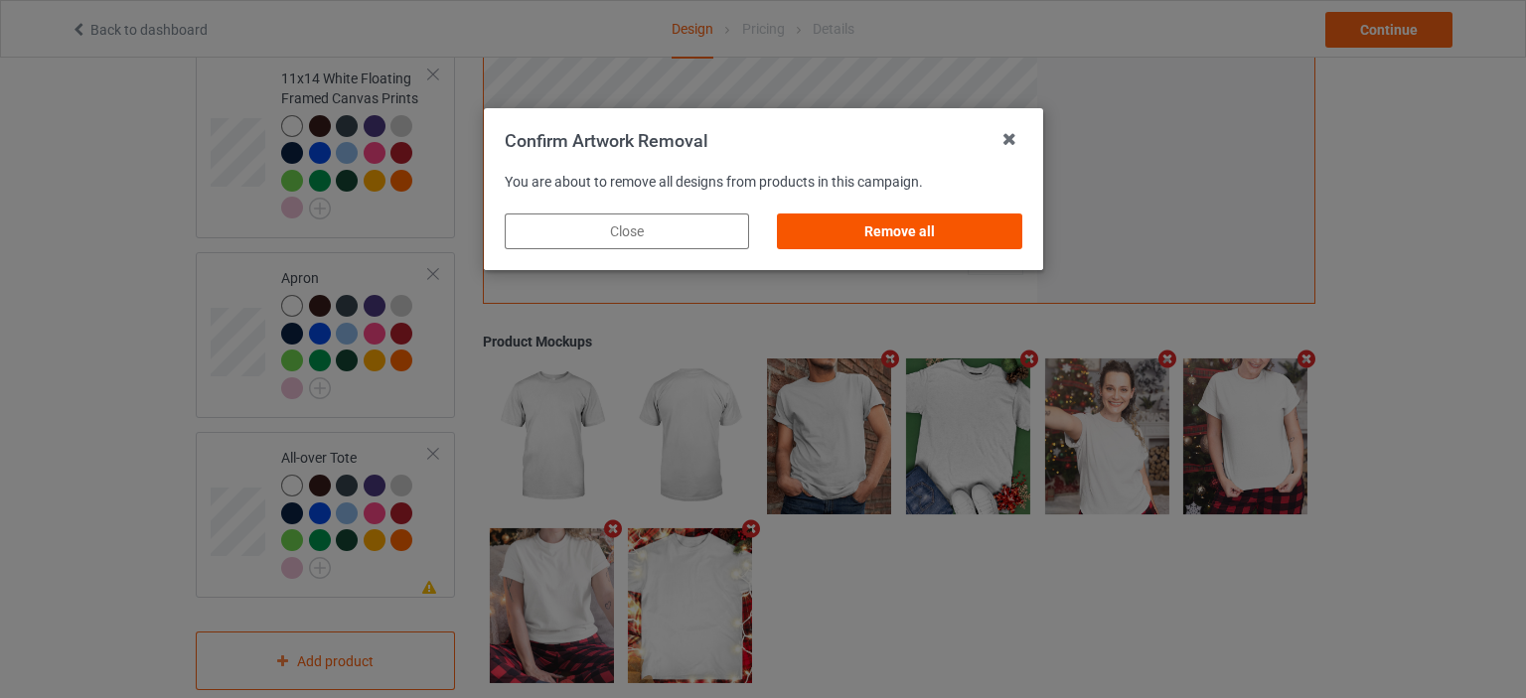
click at [953, 231] on div "Remove all" at bounding box center [899, 232] width 244 height 36
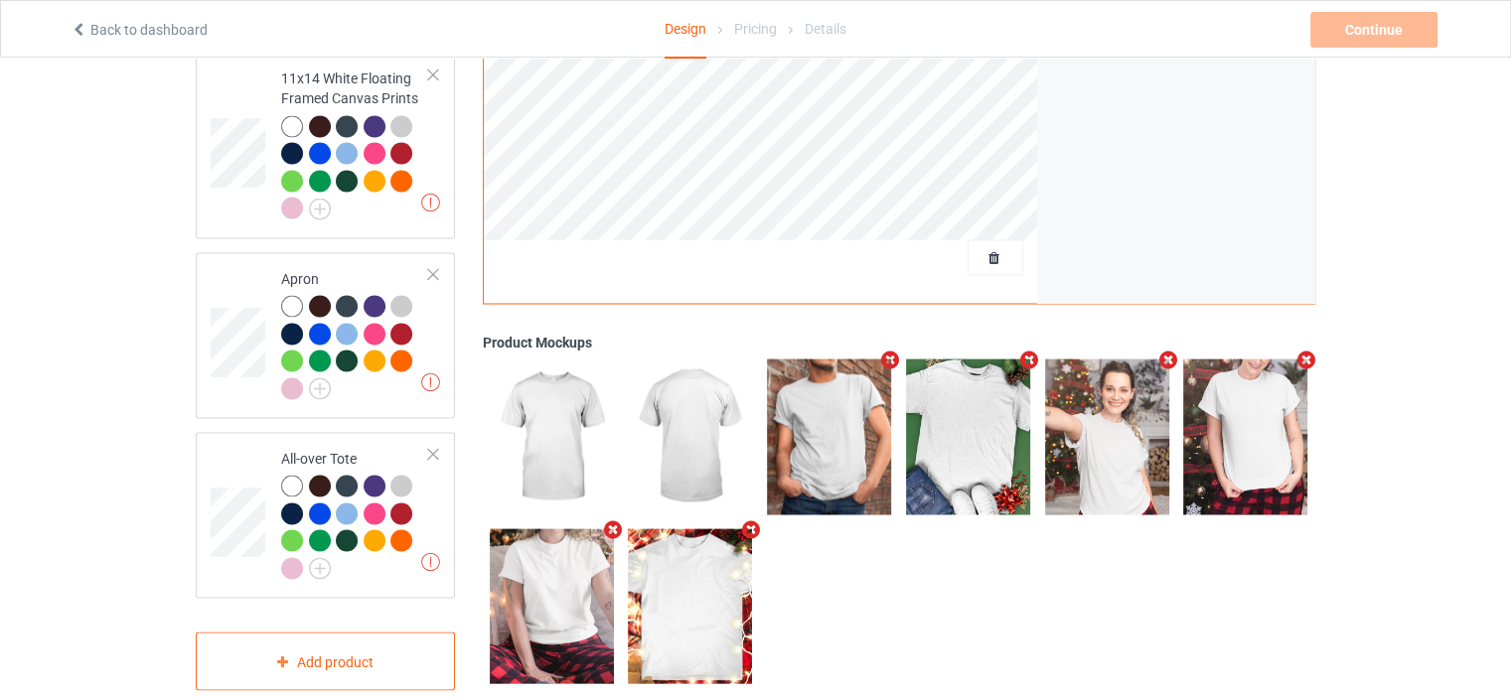
scroll to position [0, 0]
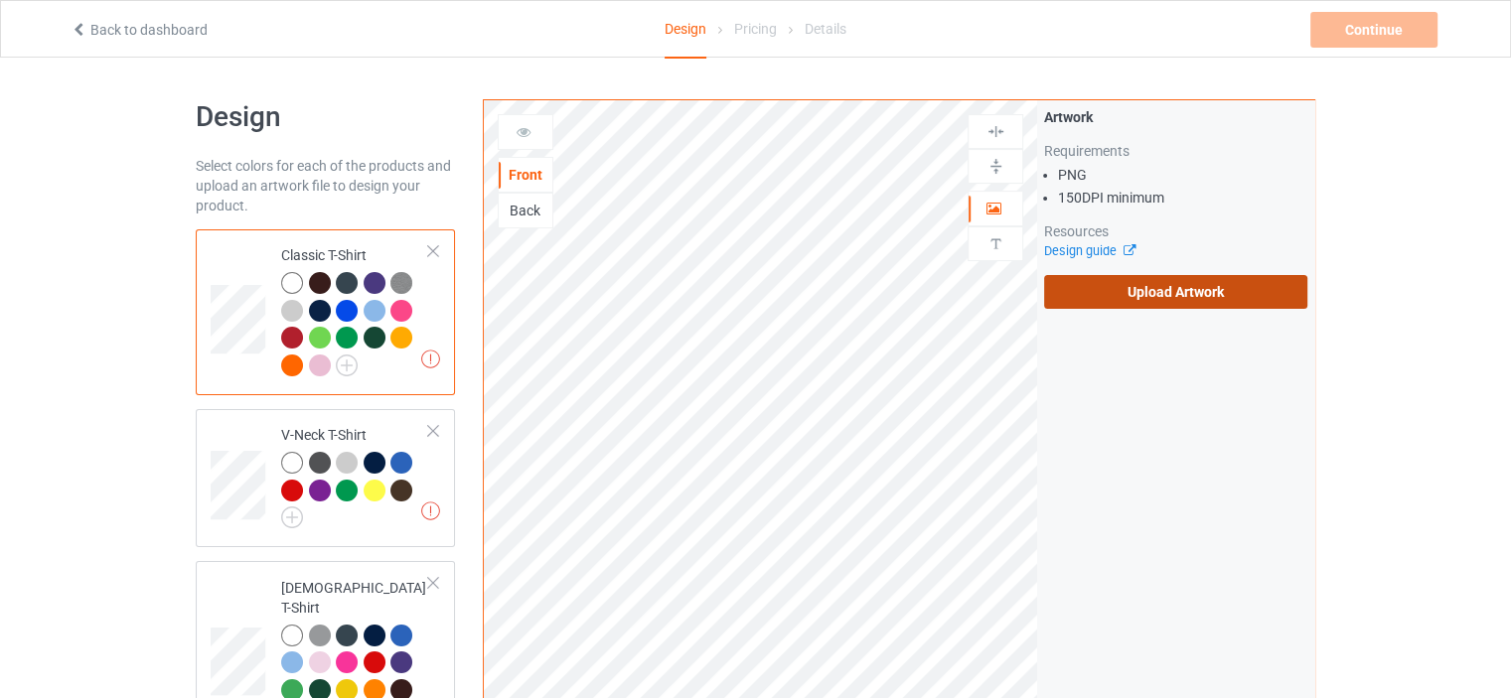
click at [1204, 297] on label "Upload Artwork" at bounding box center [1175, 292] width 263 height 34
click at [0, 0] on input "Upload Artwork" at bounding box center [0, 0] width 0 height 0
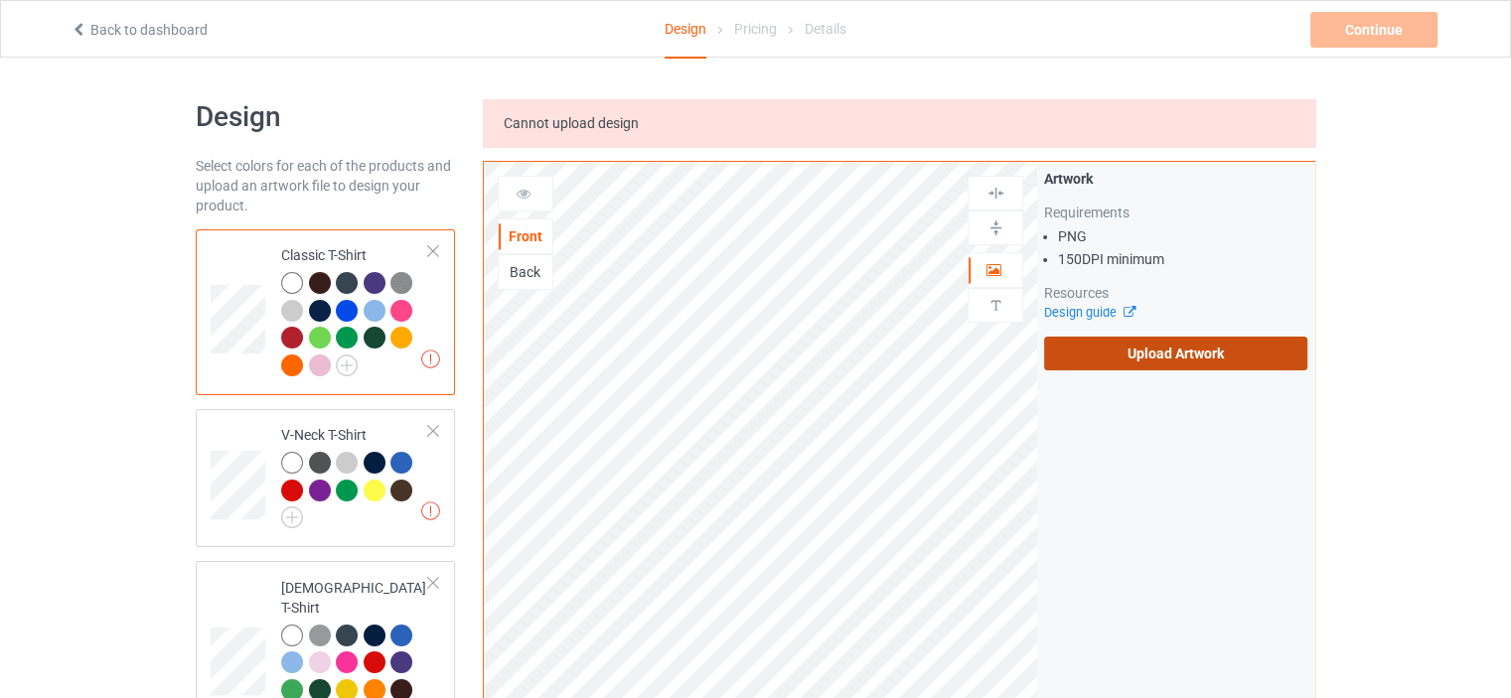
click at [1253, 349] on label "Upload Artwork" at bounding box center [1175, 354] width 263 height 34
click at [0, 0] on input "Upload Artwork" at bounding box center [0, 0] width 0 height 0
click at [161, 31] on link "Back to dashboard" at bounding box center [139, 30] width 137 height 16
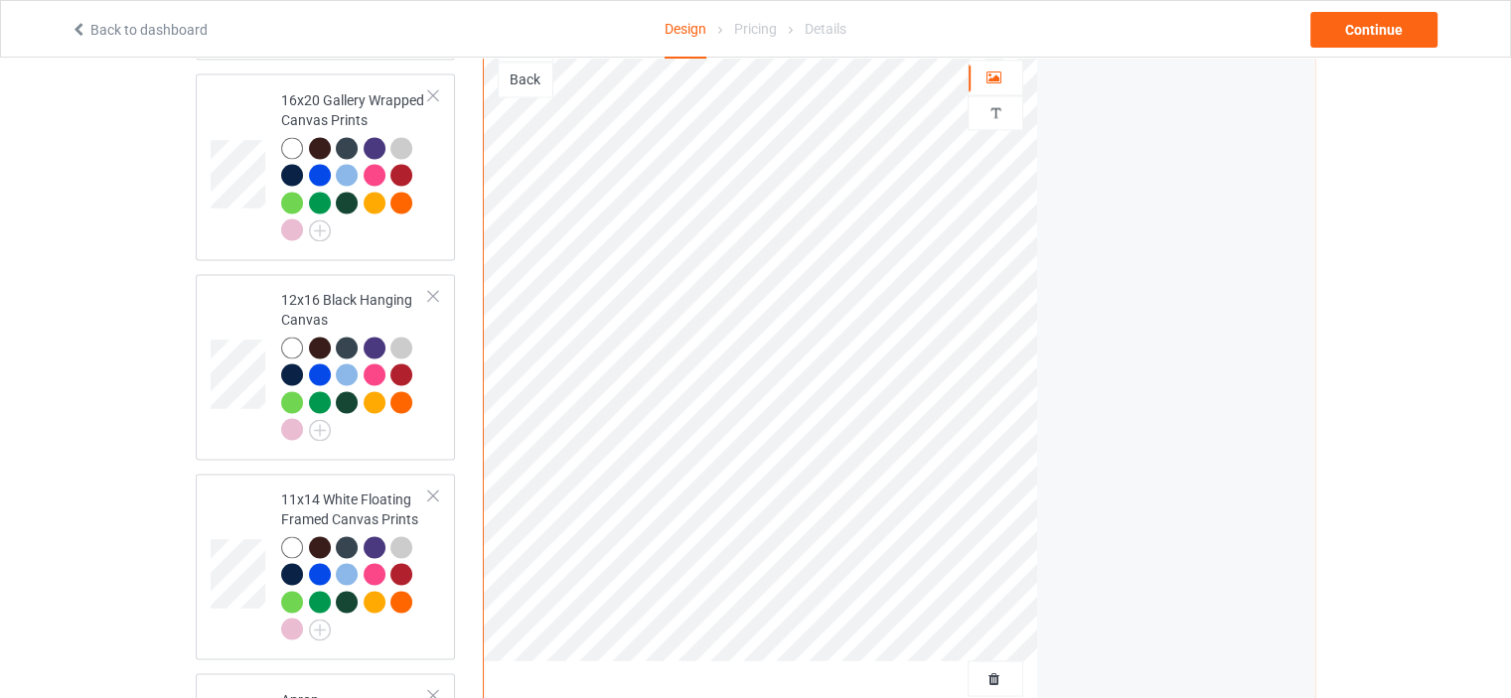
scroll to position [3593, 0]
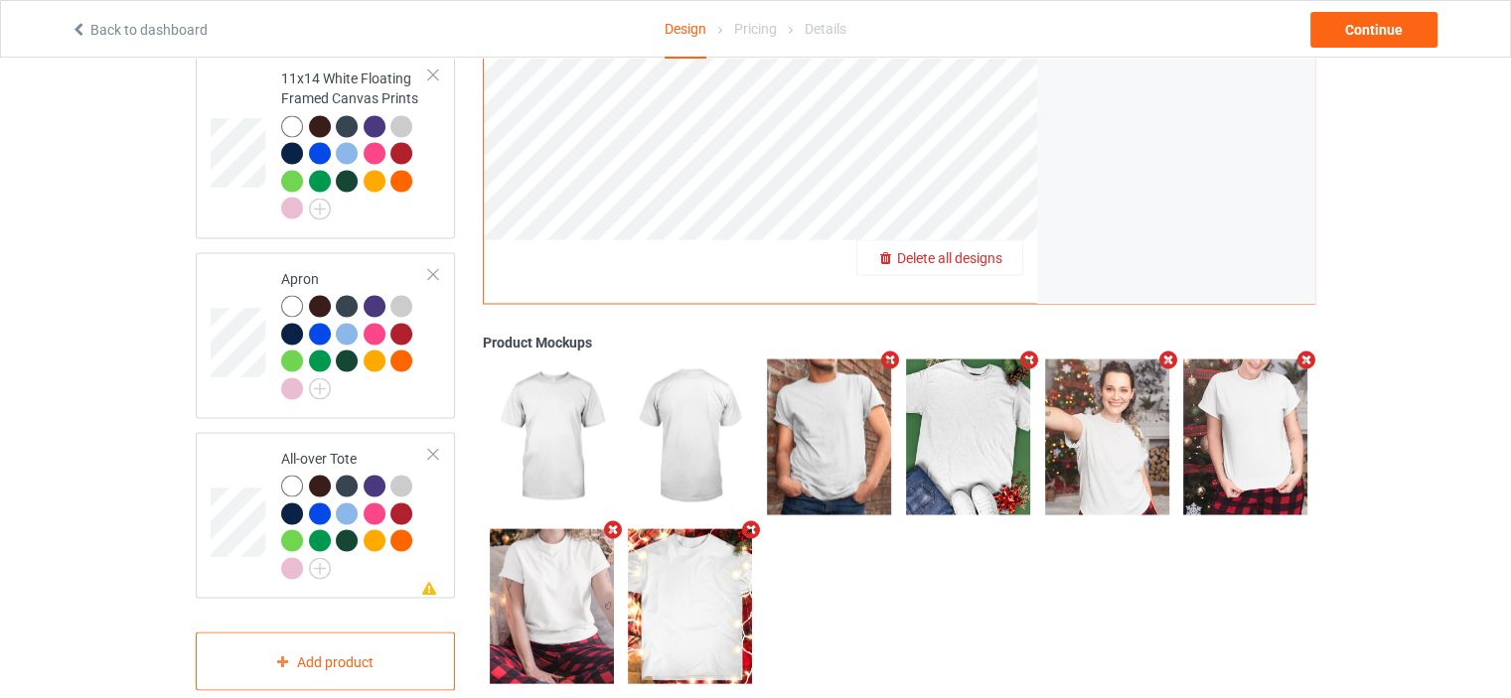
click at [993, 250] on span "Delete all designs" at bounding box center [949, 258] width 105 height 16
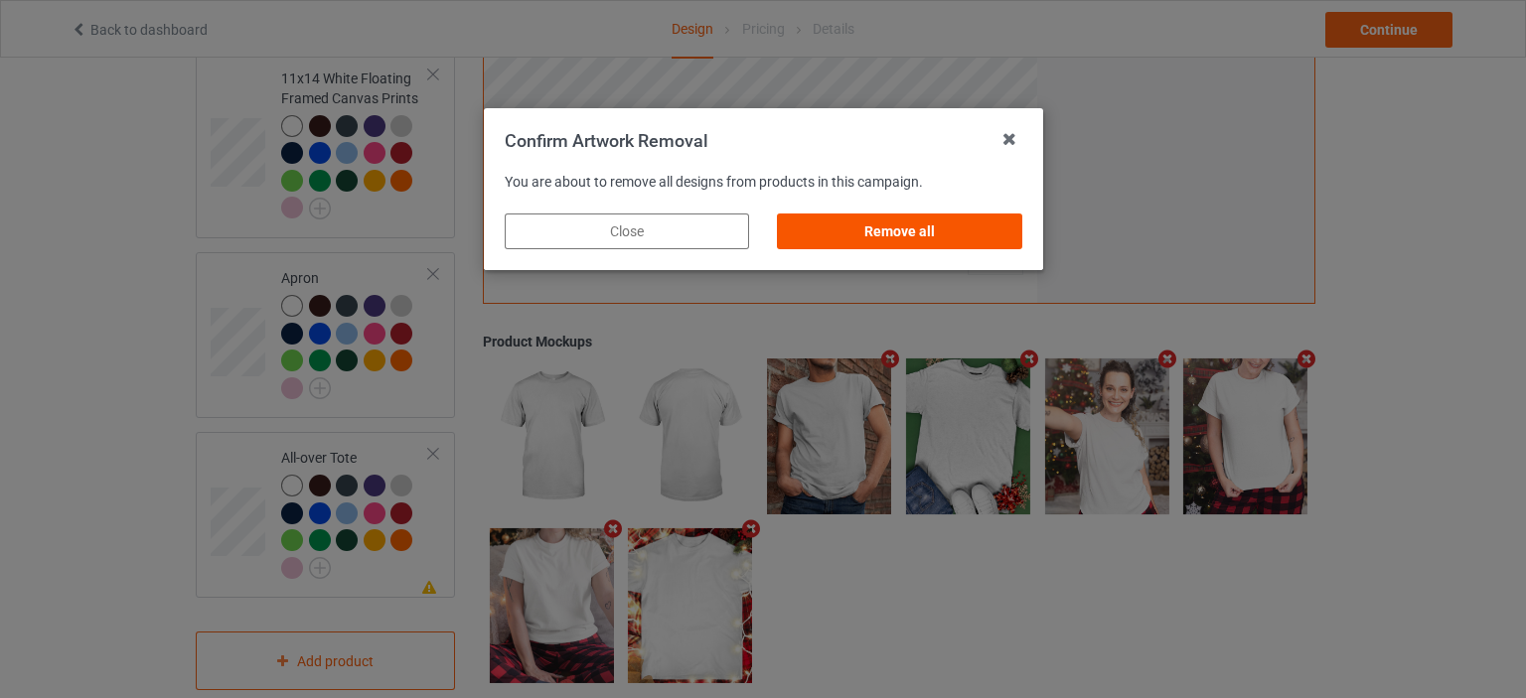
click at [931, 231] on div "Remove all" at bounding box center [899, 232] width 244 height 36
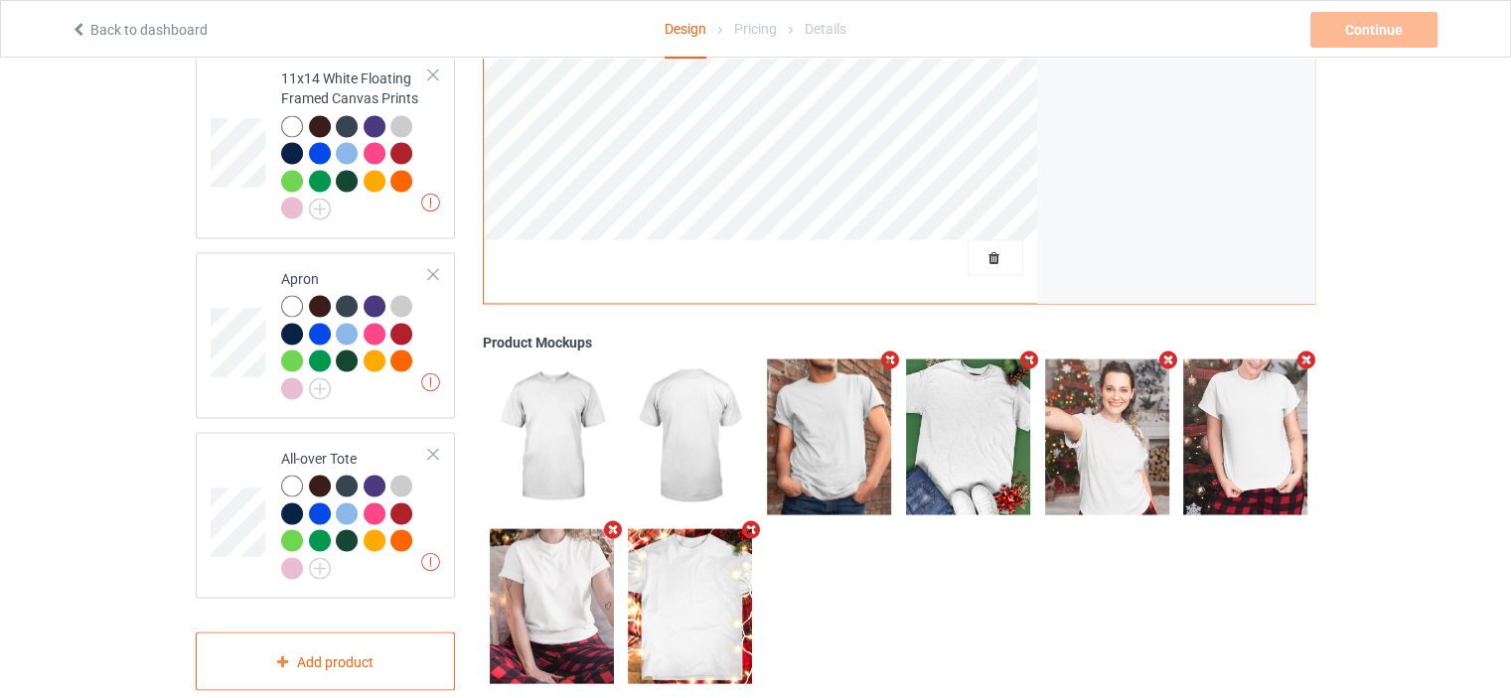
scroll to position [0, 0]
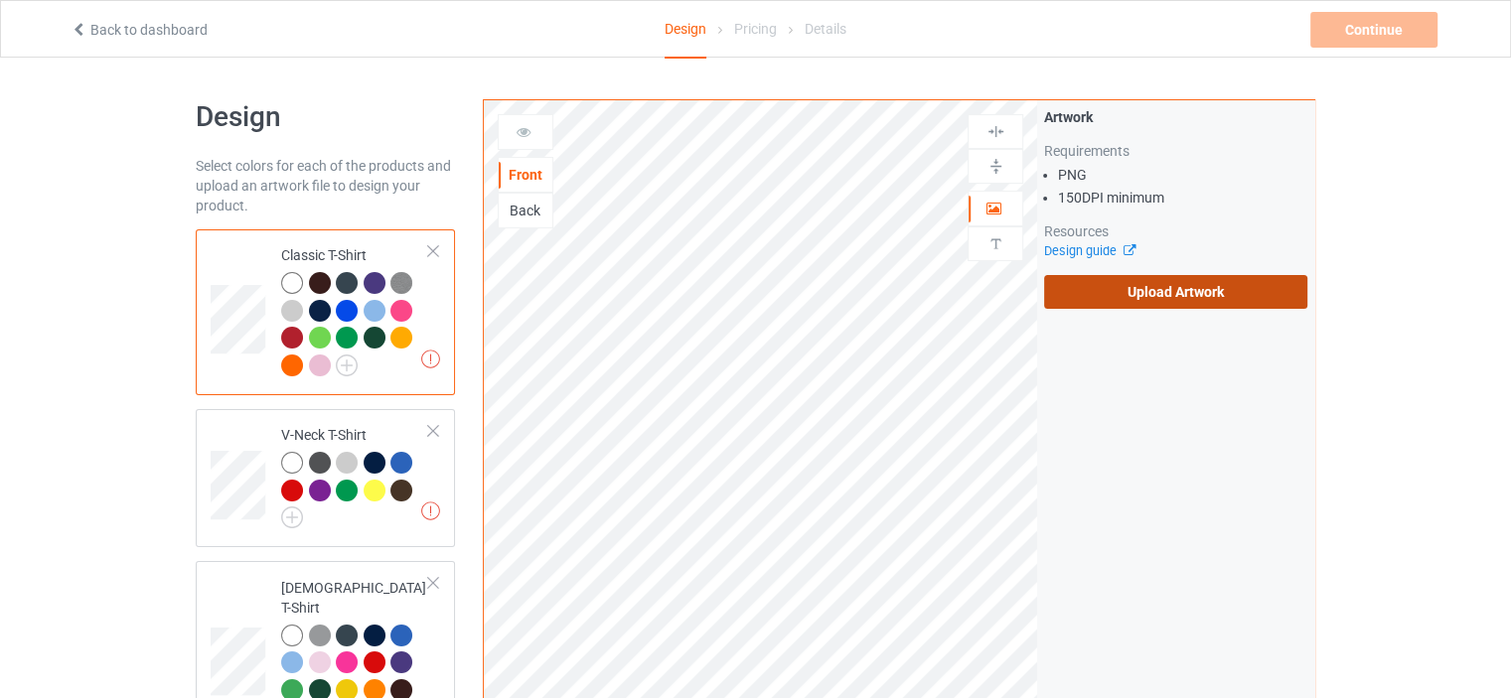
click at [1248, 293] on label "Upload Artwork" at bounding box center [1175, 292] width 263 height 34
click at [0, 0] on input "Upload Artwork" at bounding box center [0, 0] width 0 height 0
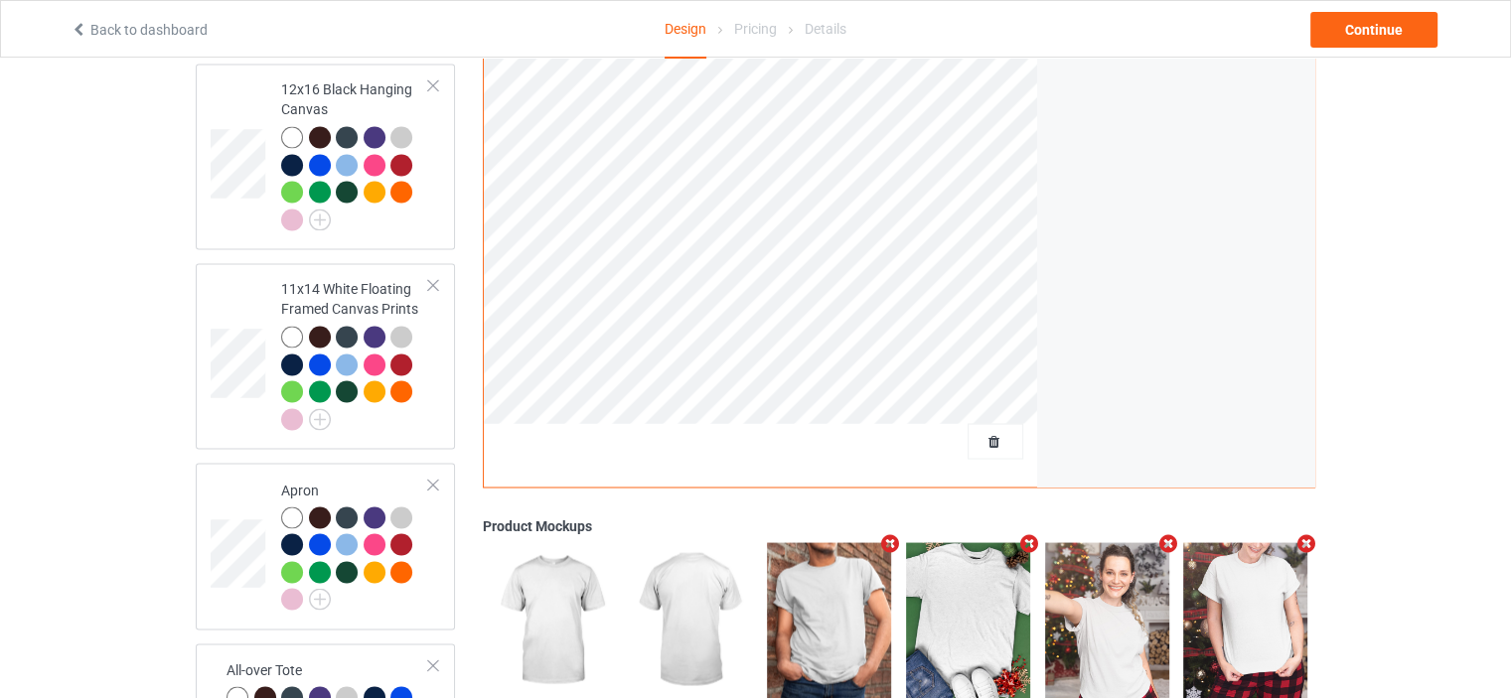
scroll to position [3465, 0]
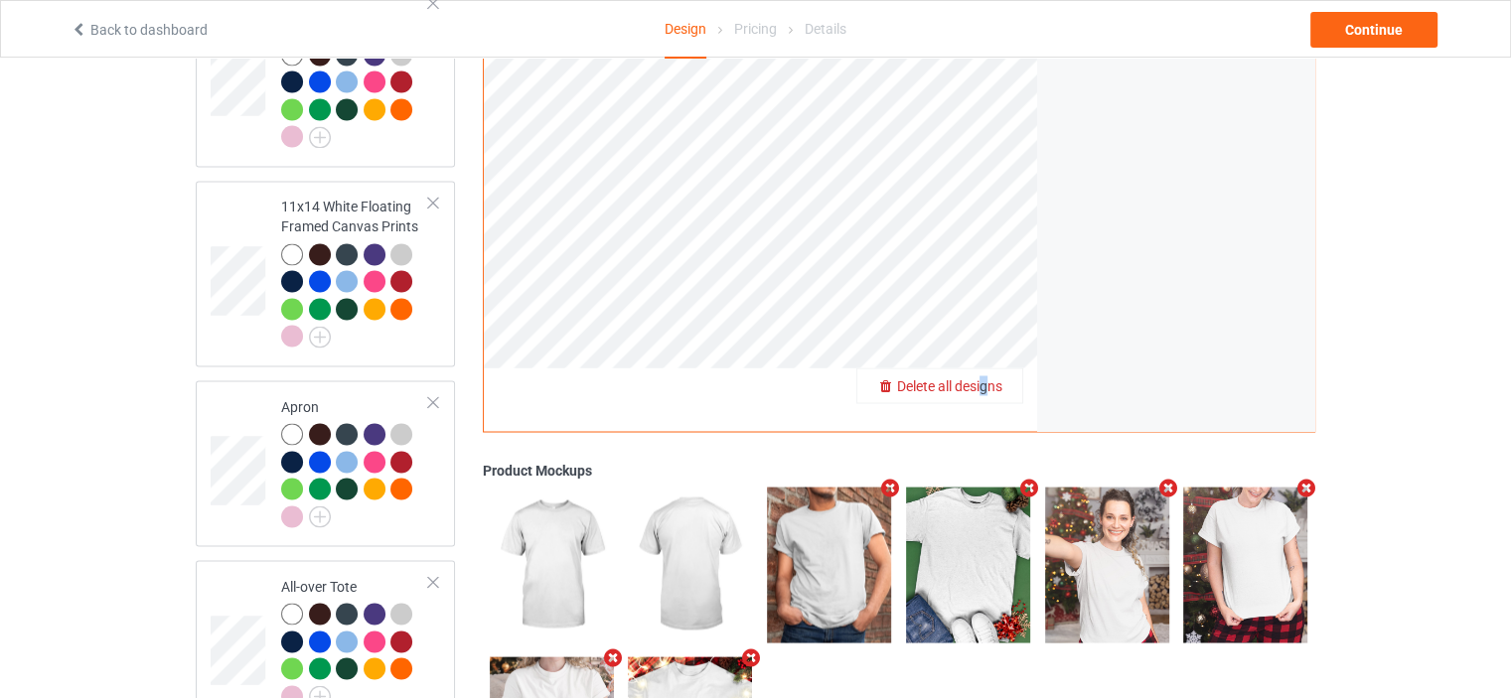
drag, startPoint x: 985, startPoint y: 340, endPoint x: 985, endPoint y: 351, distance: 10.9
click at [985, 378] on span "Delete all designs" at bounding box center [949, 386] width 105 height 16
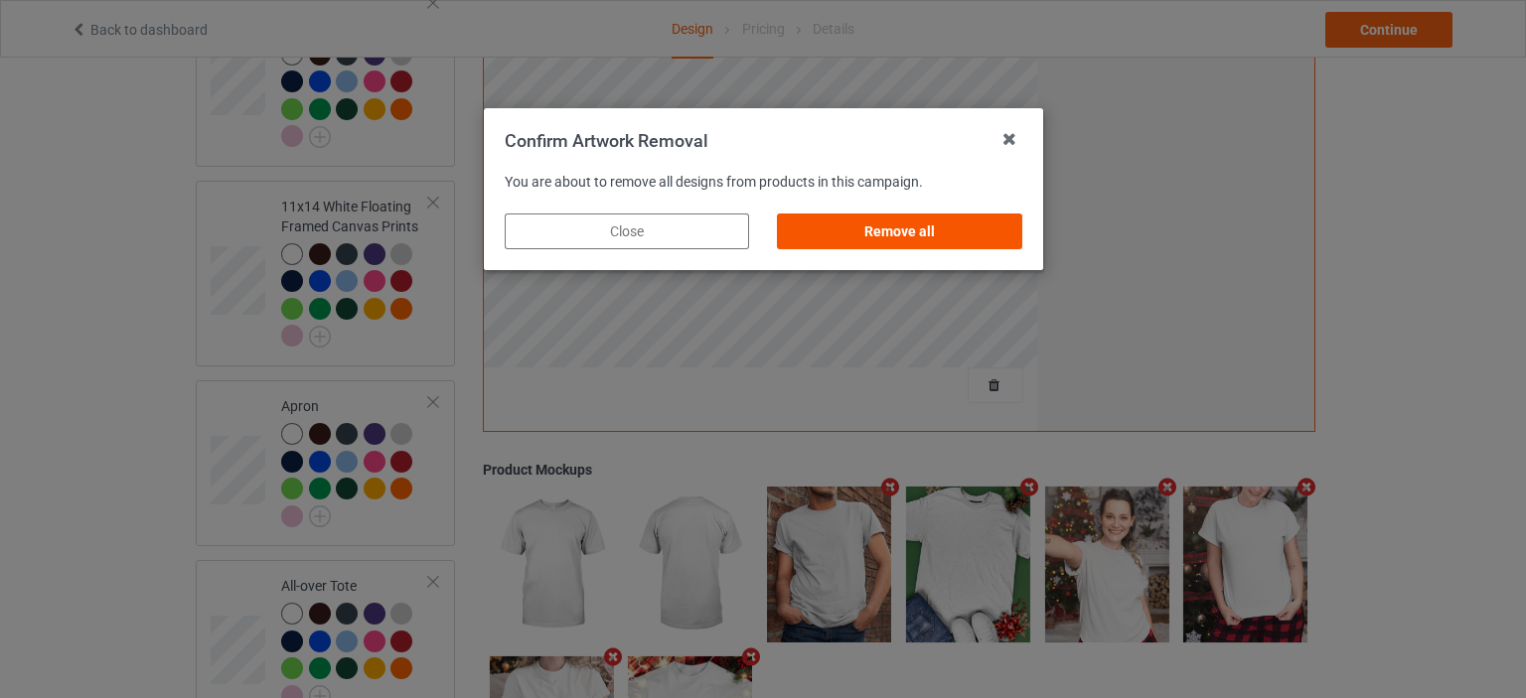
click at [892, 231] on div "Remove all" at bounding box center [899, 232] width 244 height 36
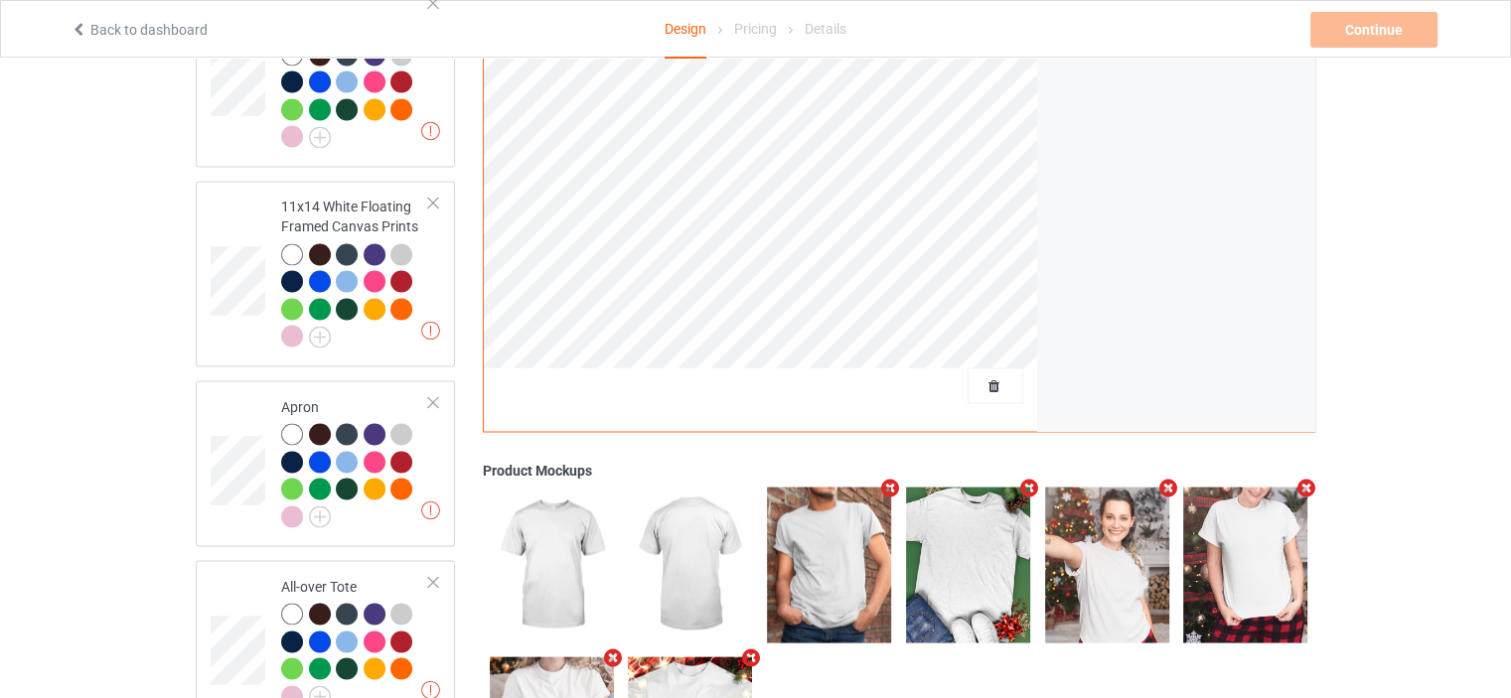
scroll to position [0, 0]
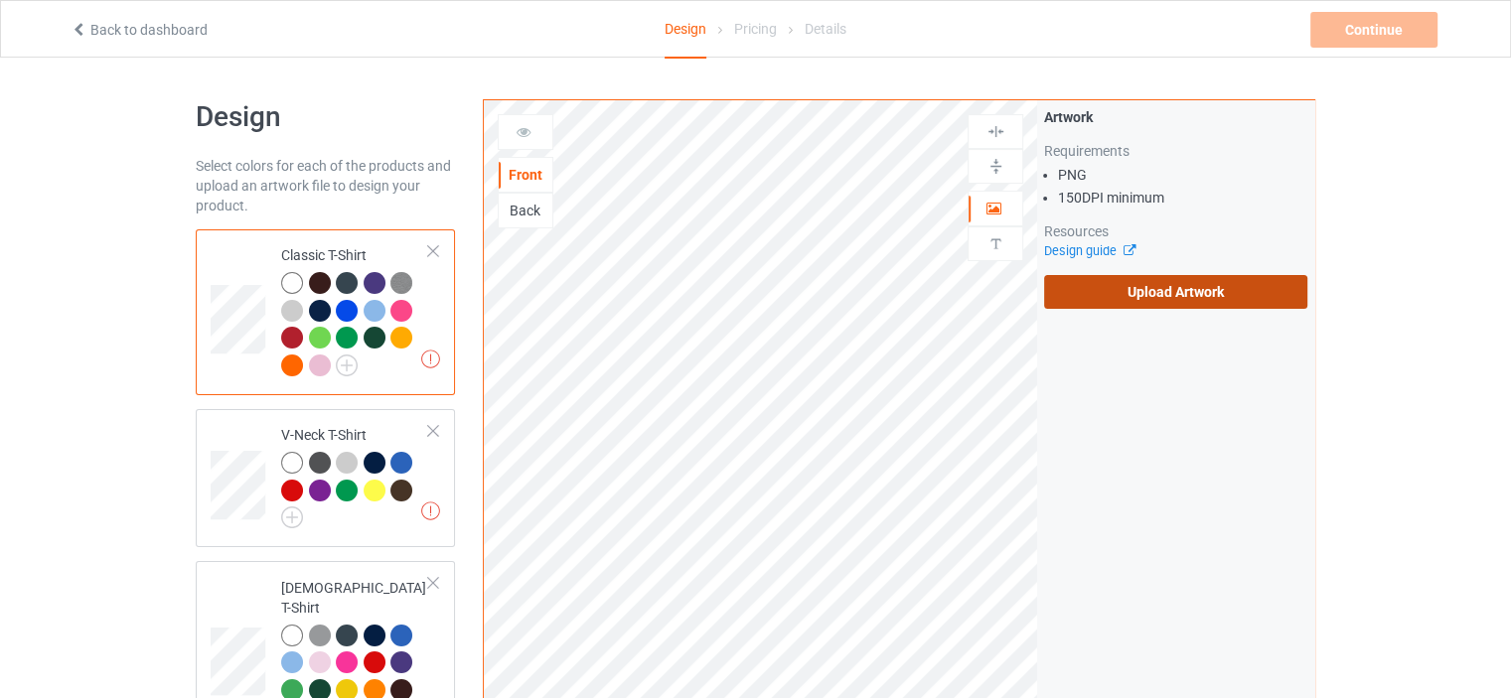
click at [1156, 290] on label "Upload Artwork" at bounding box center [1175, 292] width 263 height 34
click at [0, 0] on input "Upload Artwork" at bounding box center [0, 0] width 0 height 0
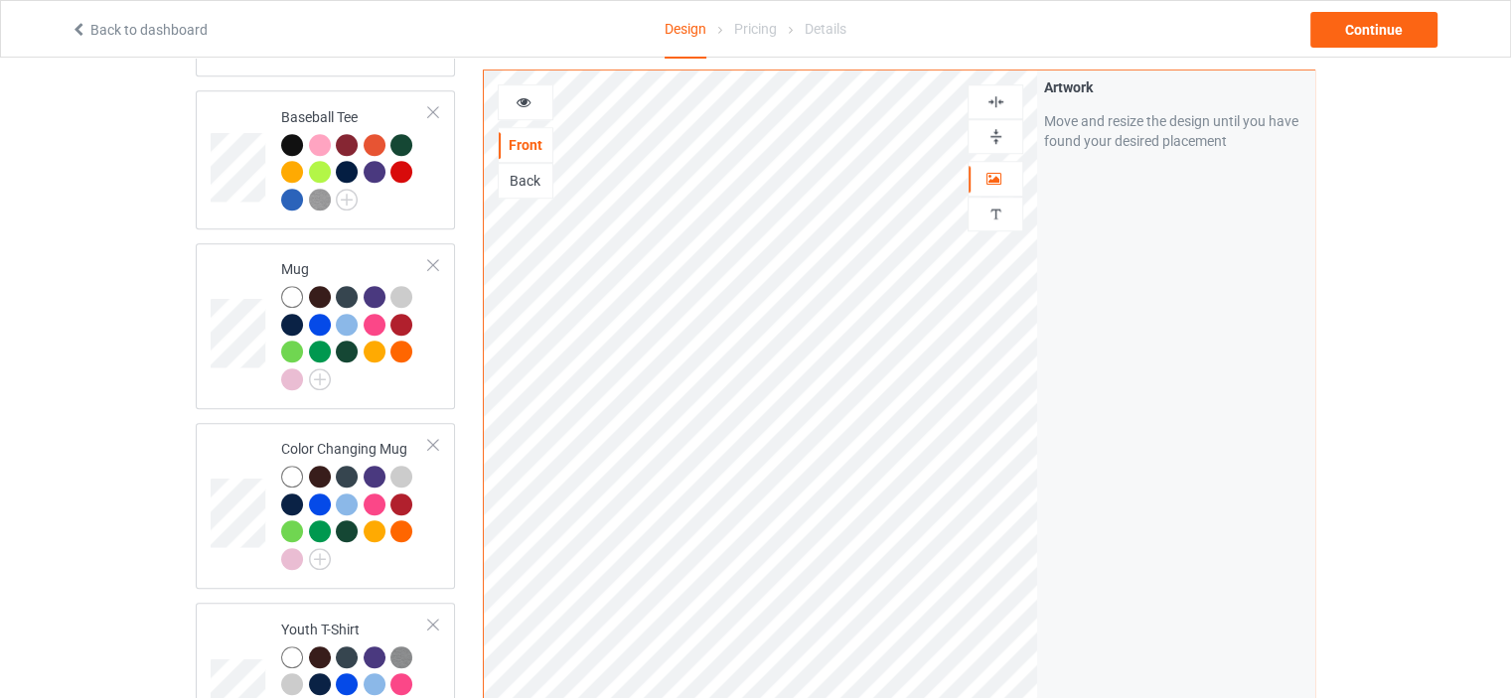
scroll to position [1391, 0]
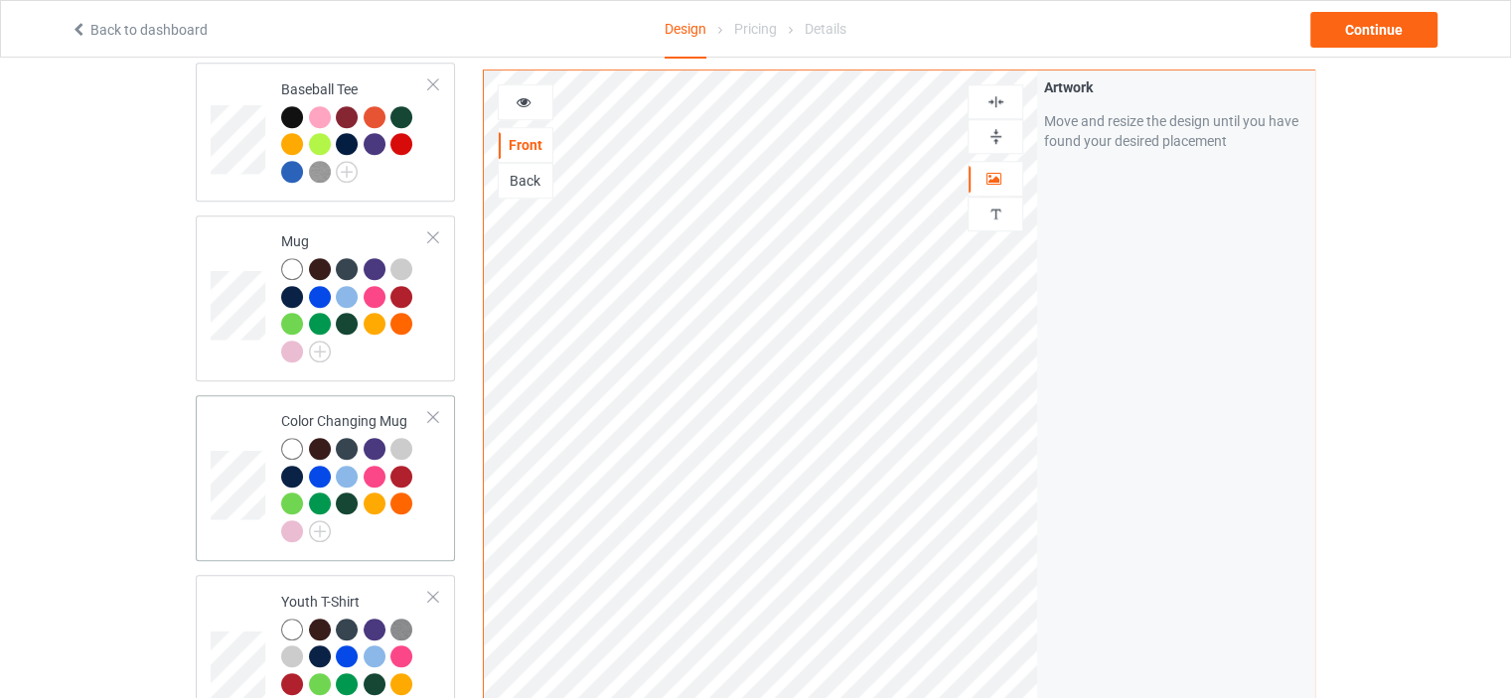
click at [363, 411] on div "Color Changing Mug" at bounding box center [355, 475] width 148 height 129
click at [993, 130] on img at bounding box center [995, 136] width 19 height 19
click at [533, 95] on div at bounding box center [526, 102] width 54 height 20
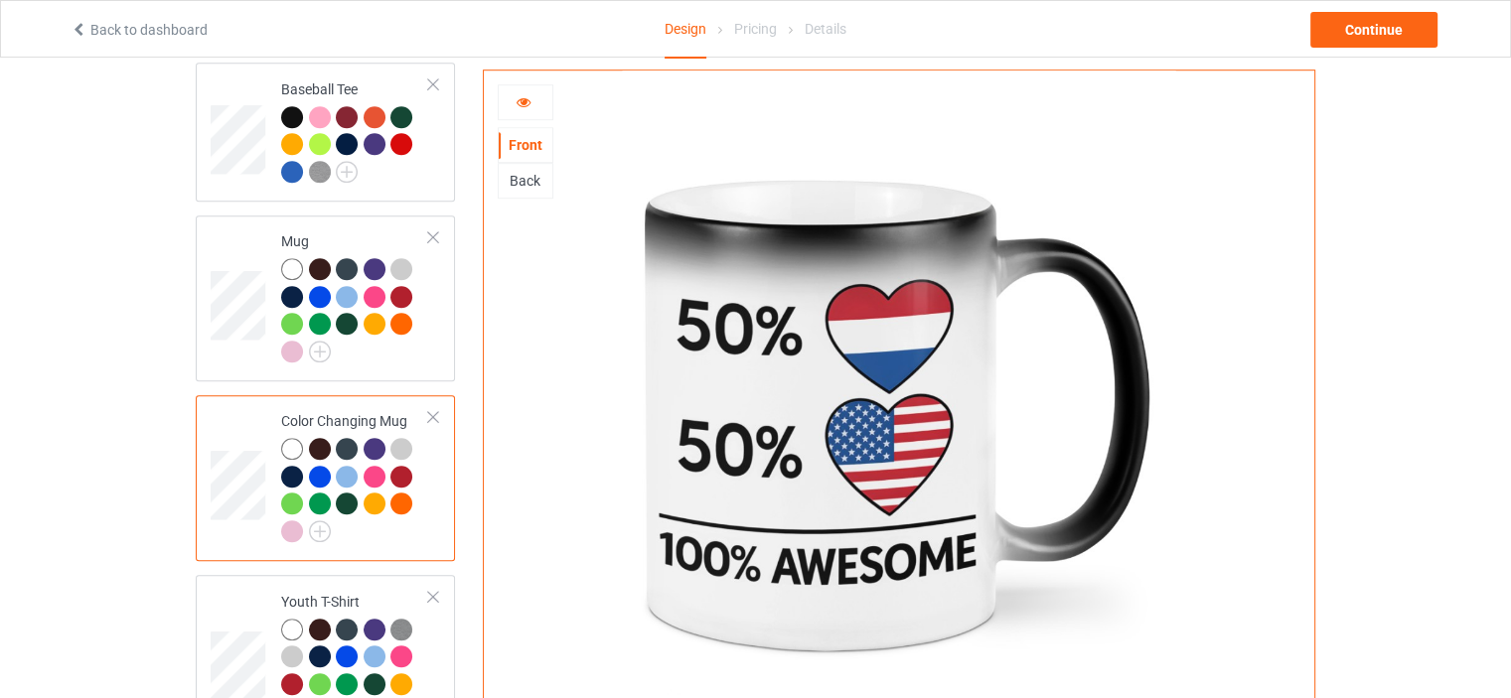
click at [535, 96] on div at bounding box center [526, 102] width 54 height 20
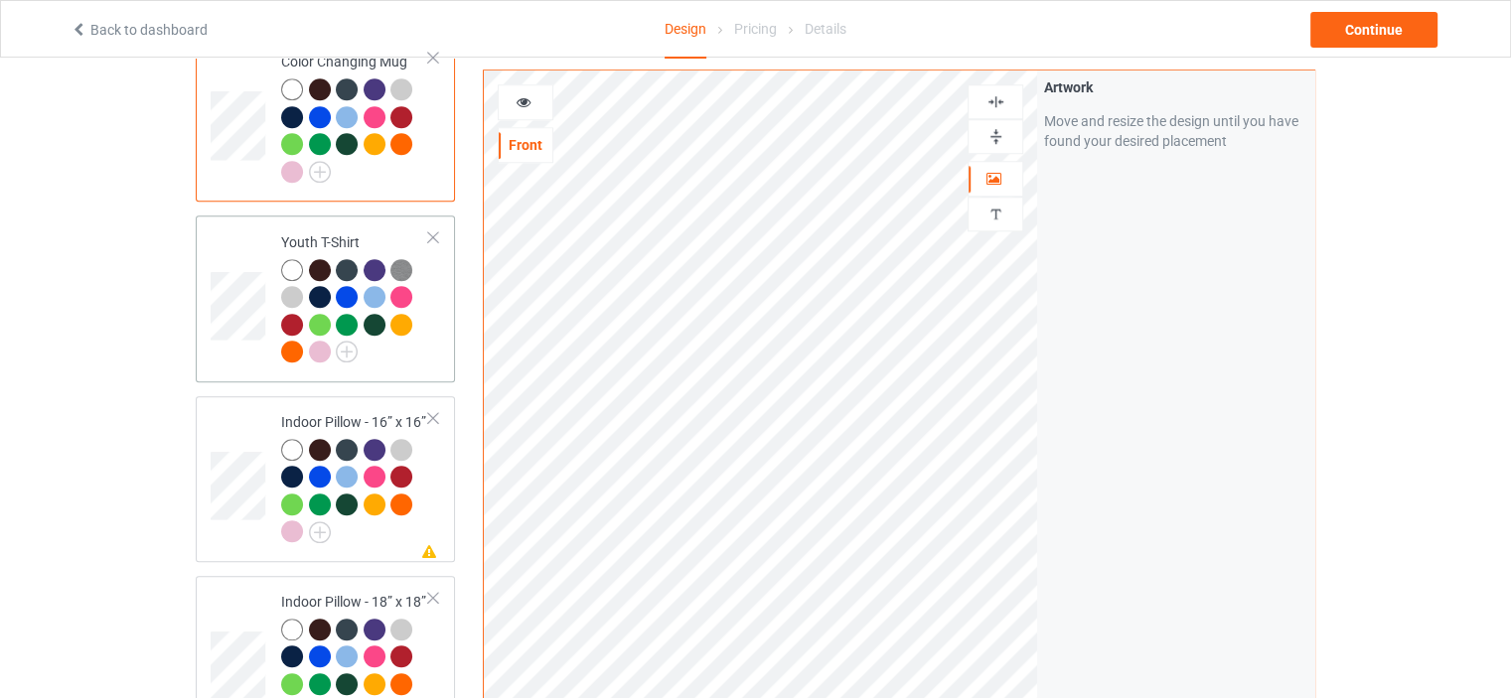
scroll to position [1788, 0]
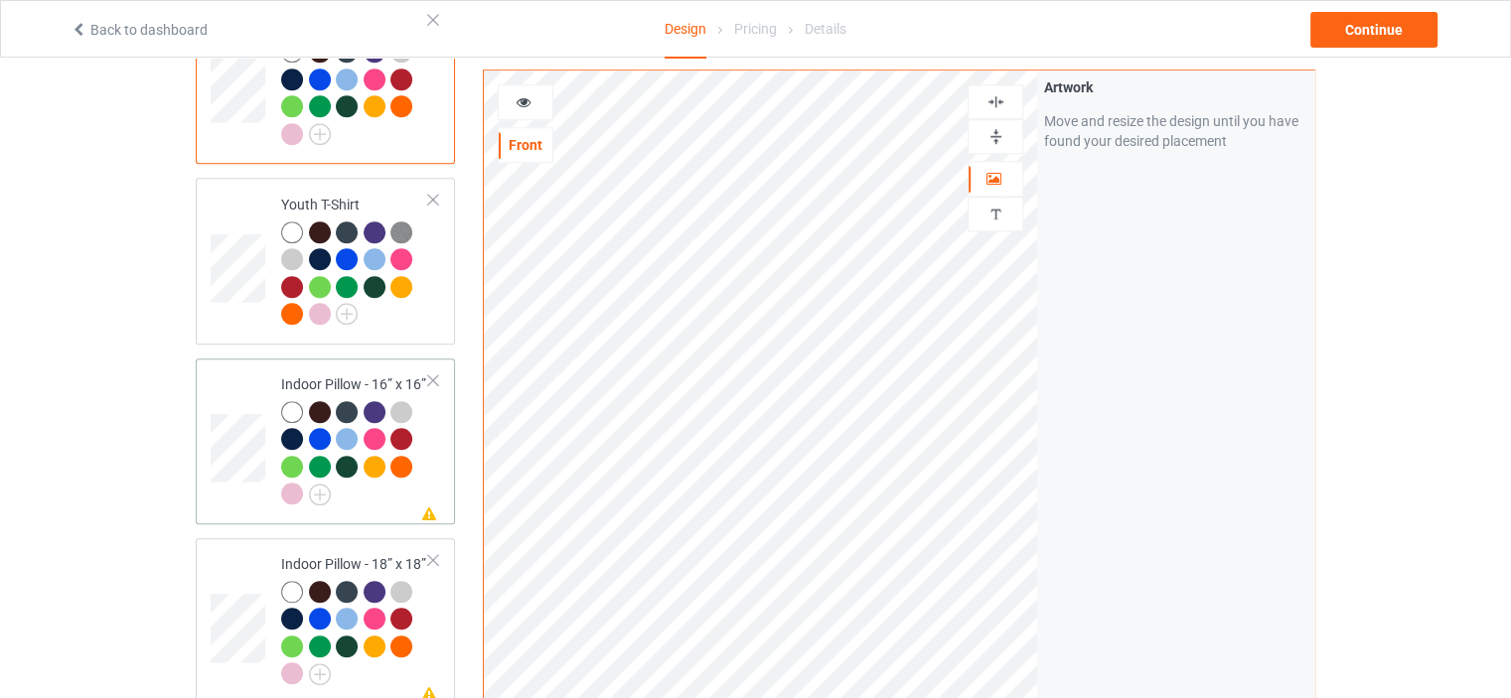
click at [348, 367] on td "Missing artwork on 1 side(s) Indoor Pillow - 16” x 16”" at bounding box center [355, 442] width 170 height 150
click at [992, 138] on img at bounding box center [995, 136] width 19 height 19
click at [1001, 100] on img at bounding box center [995, 101] width 19 height 19
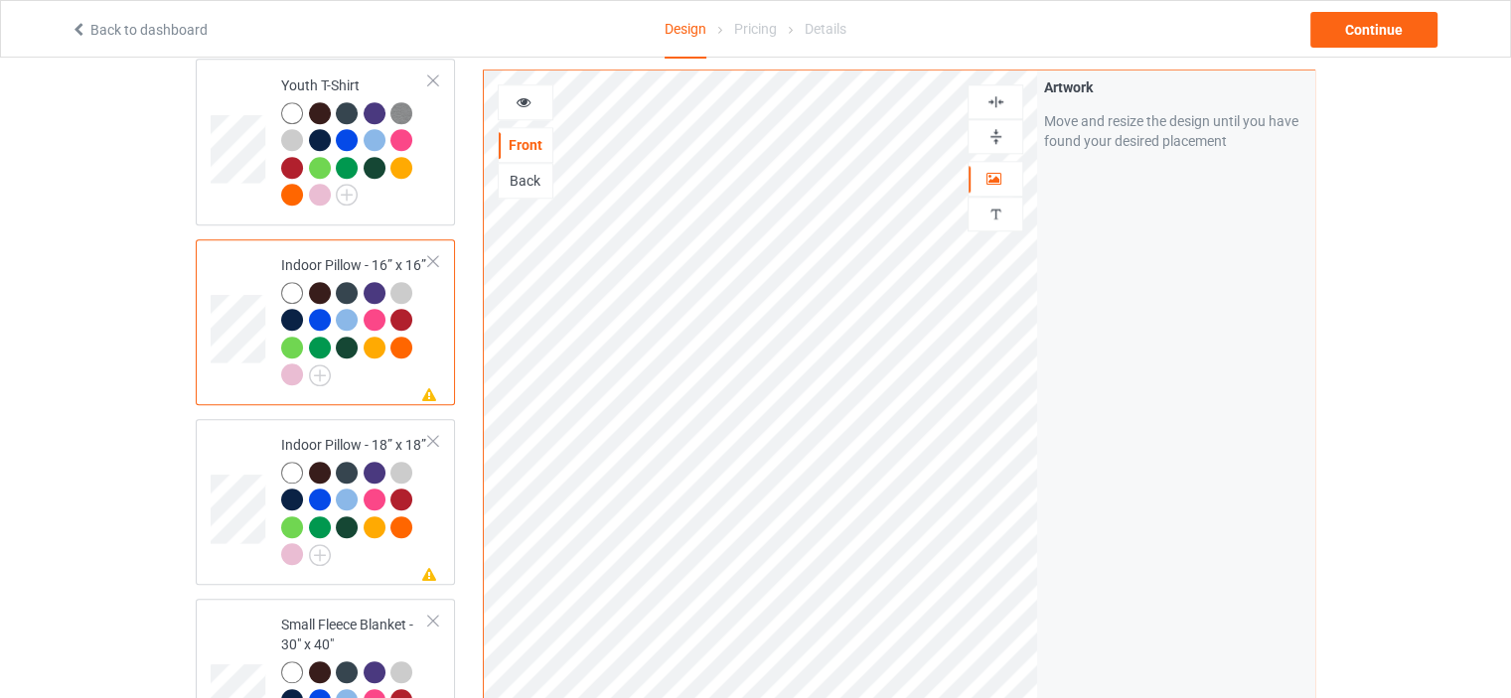
scroll to position [1987, 0]
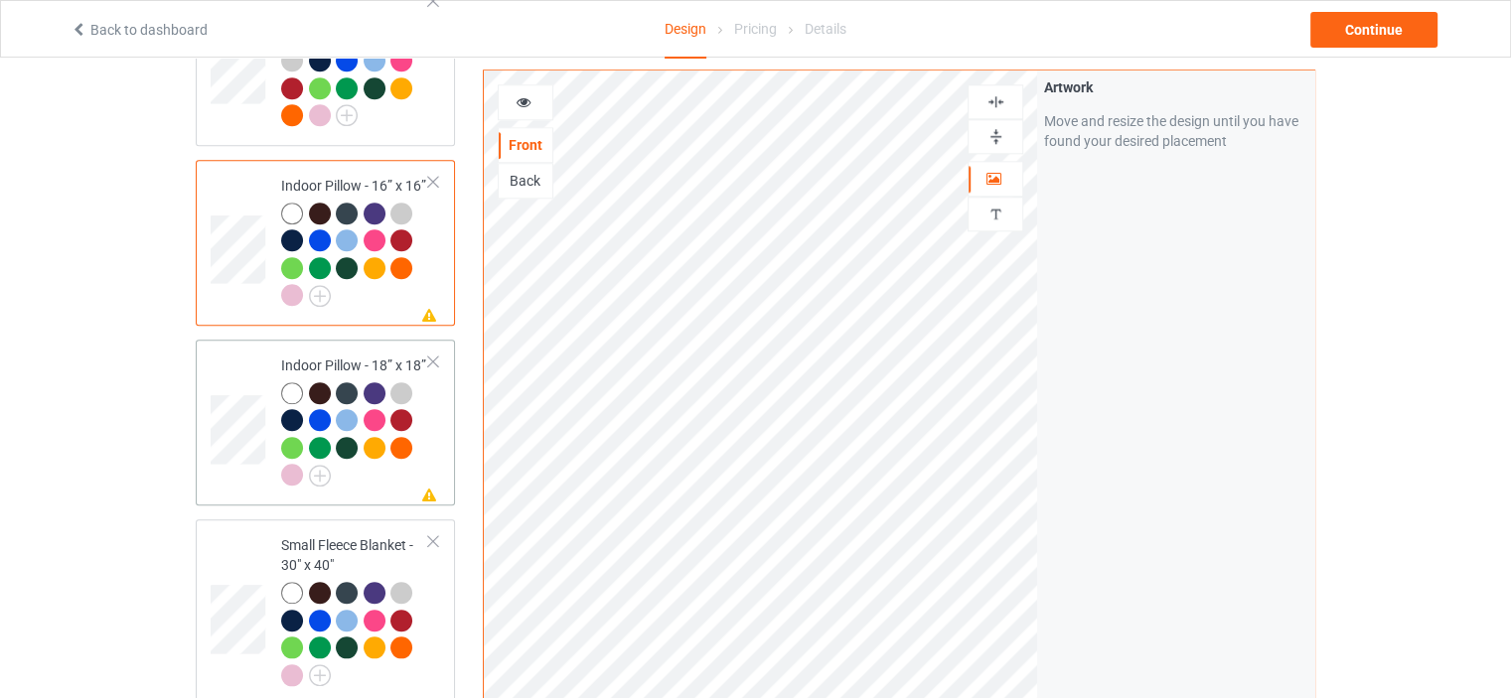
click at [355, 348] on td "Missing artwork on 1 side(s) Indoor Pillow - 18” x 18”" at bounding box center [355, 423] width 170 height 150
drag, startPoint x: 1007, startPoint y: 134, endPoint x: 1001, endPoint y: 94, distance: 40.2
click at [1007, 134] on div at bounding box center [995, 136] width 54 height 19
click at [1001, 96] on img at bounding box center [995, 101] width 19 height 19
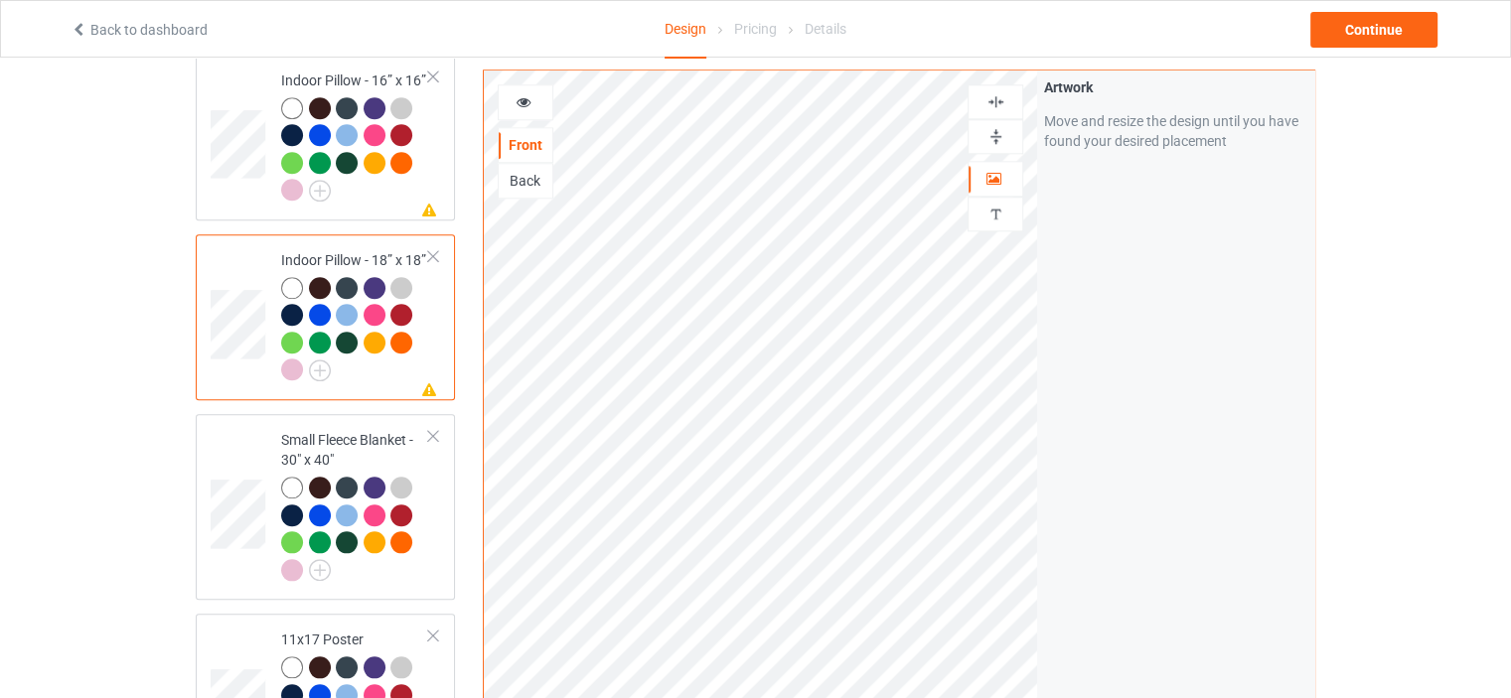
scroll to position [2185, 0]
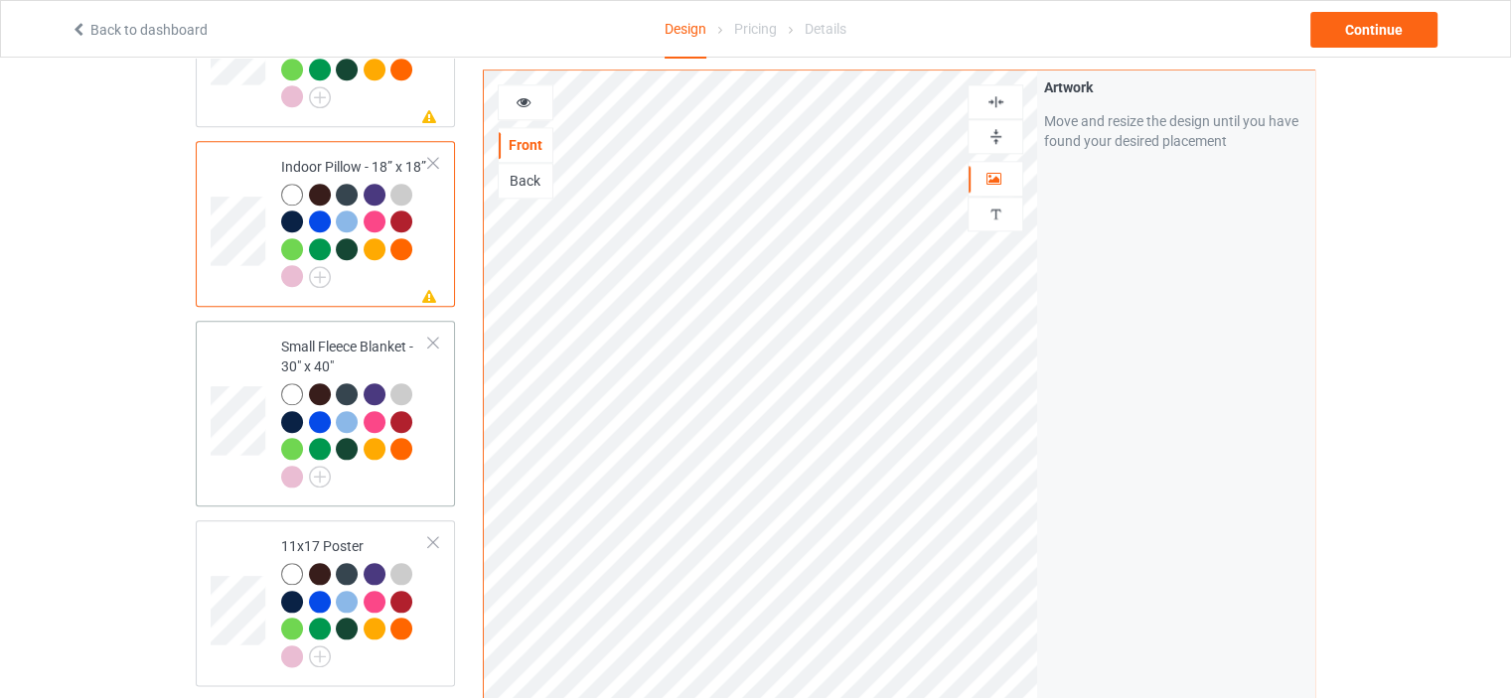
click at [362, 337] on div "Small Fleece Blanket - 30" x 40"" at bounding box center [355, 411] width 148 height 149
click at [344, 536] on div "11x17 Poster" at bounding box center [355, 600] width 148 height 129
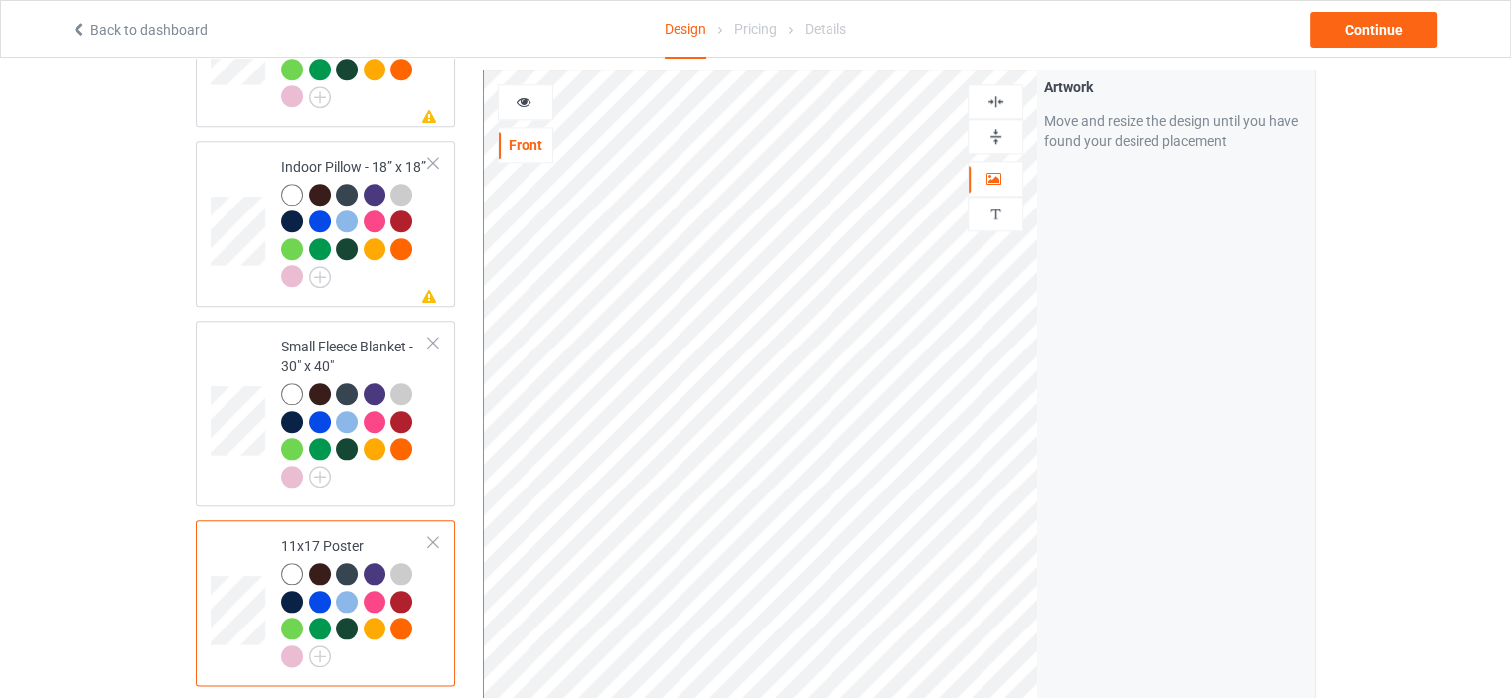
click at [997, 137] on img at bounding box center [995, 136] width 19 height 19
click at [1005, 101] on div at bounding box center [995, 101] width 54 height 19
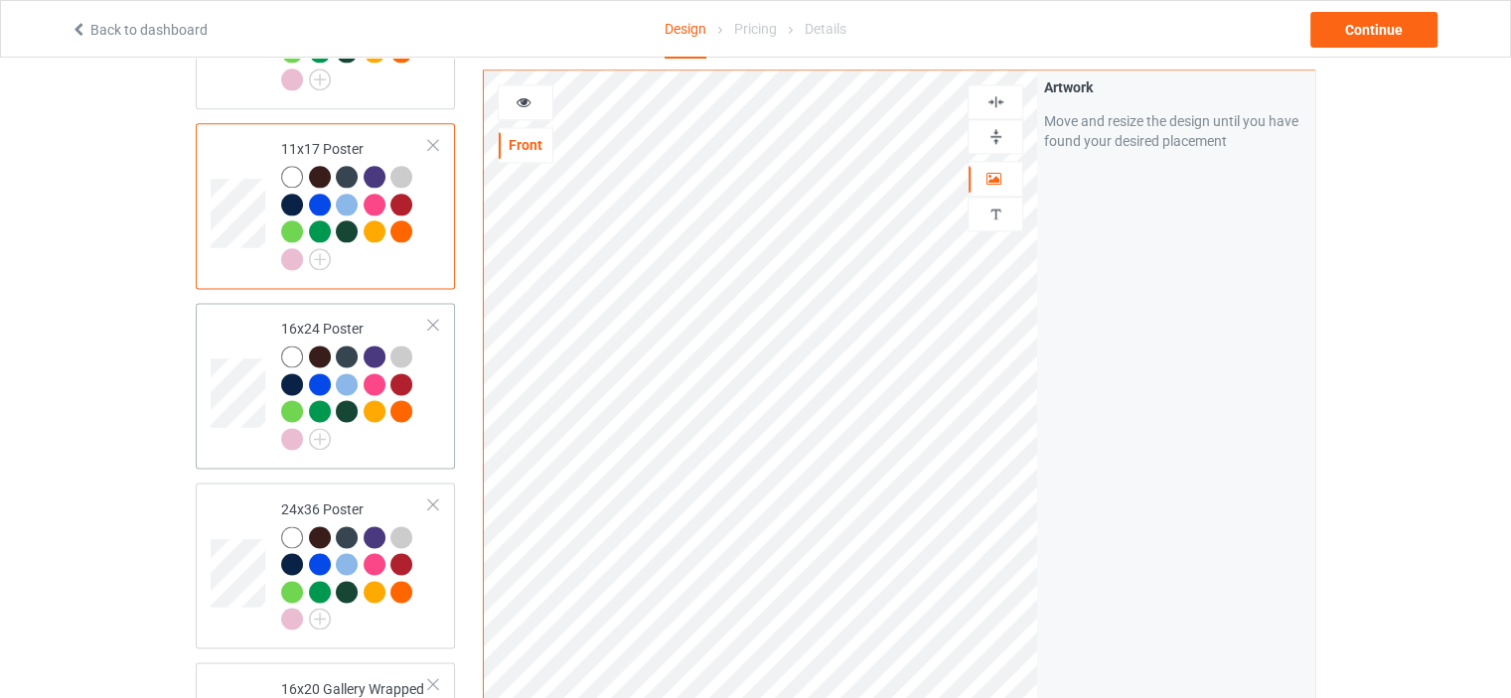
scroll to position [2781, 0]
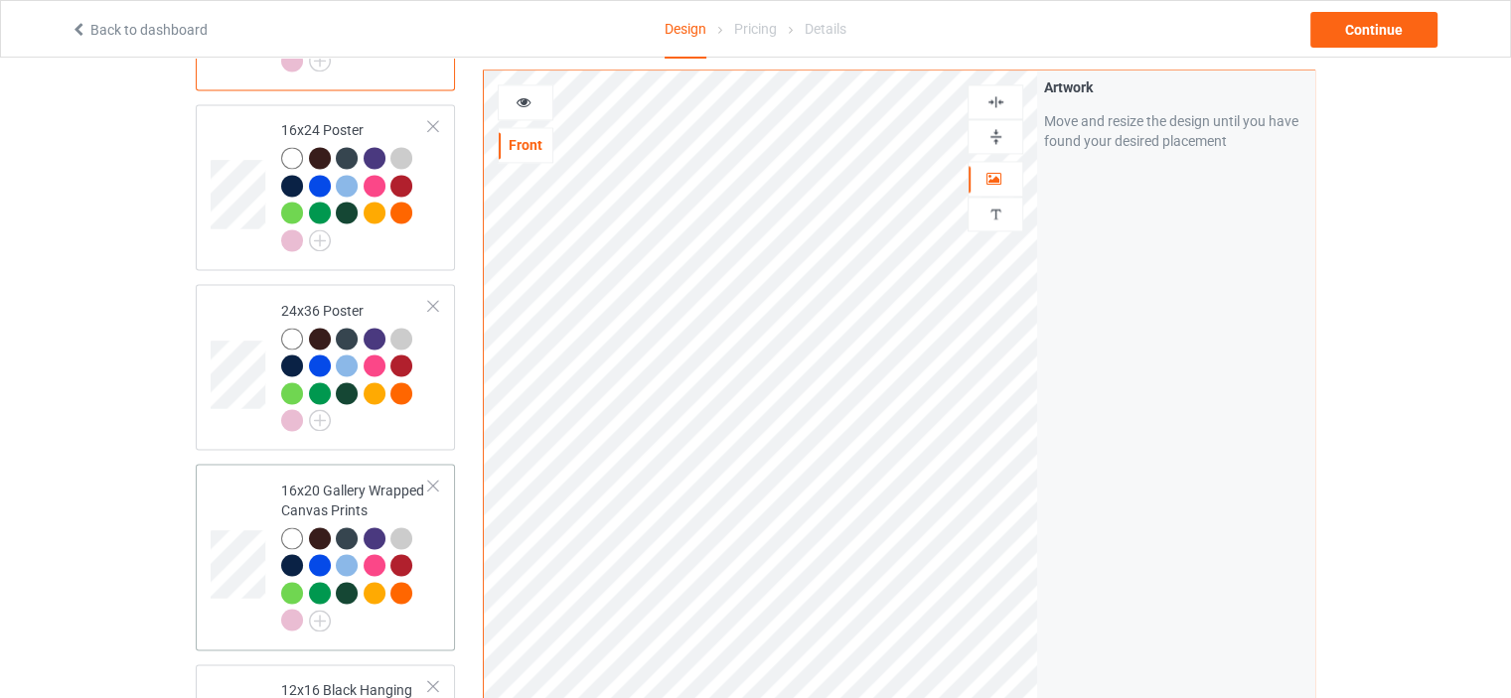
click at [364, 481] on div "16x20 Gallery Wrapped Canvas Prints" at bounding box center [355, 555] width 148 height 149
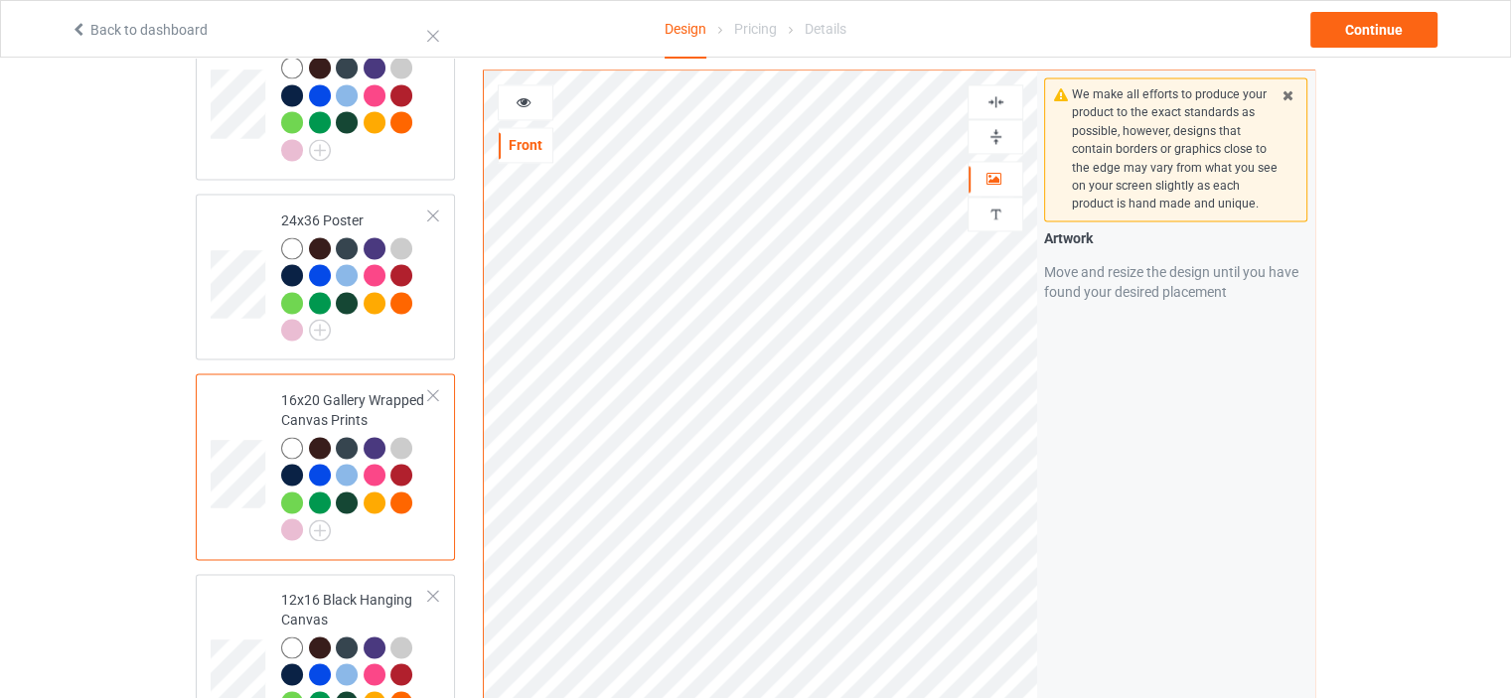
scroll to position [2980, 0]
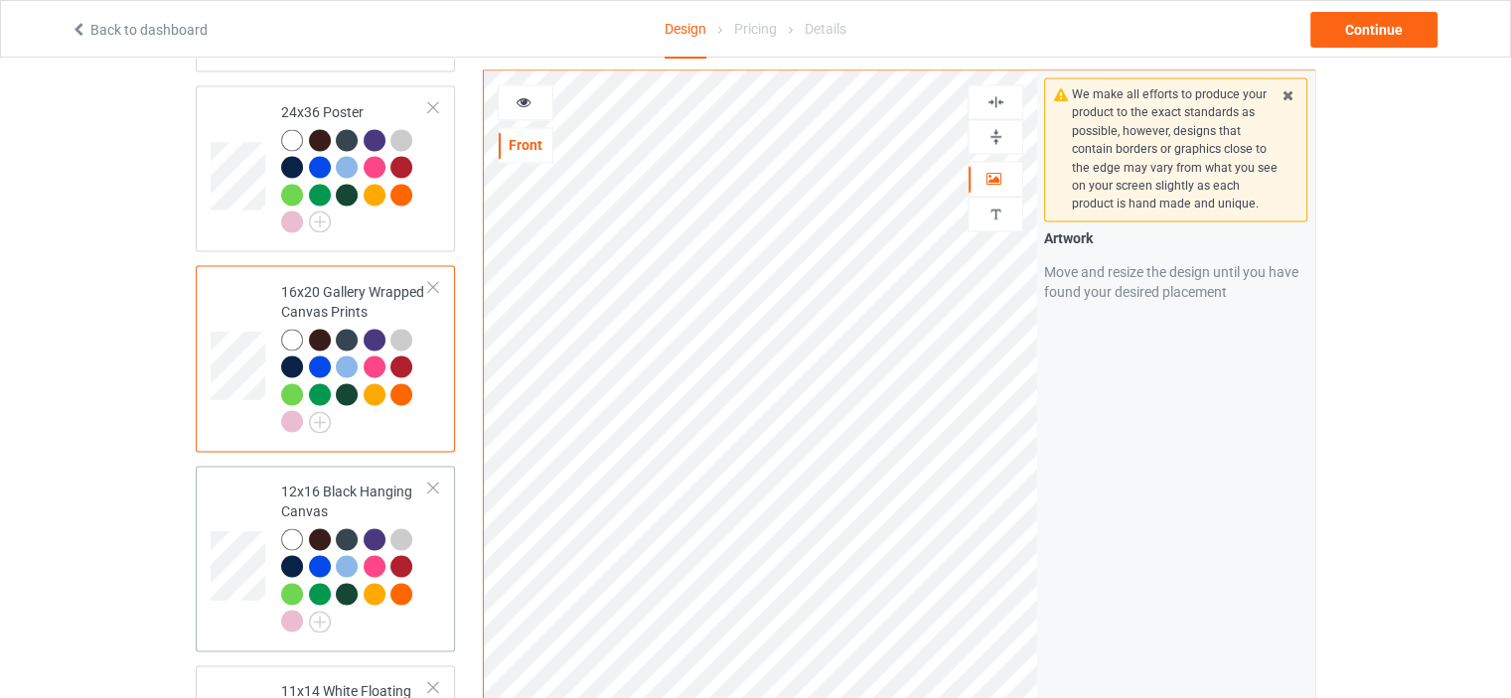
click at [346, 482] on div "12x16 Black Hanging Canvas" at bounding box center [355, 556] width 148 height 149
click at [1001, 131] on img at bounding box center [995, 136] width 19 height 19
click at [999, 102] on img at bounding box center [995, 101] width 19 height 19
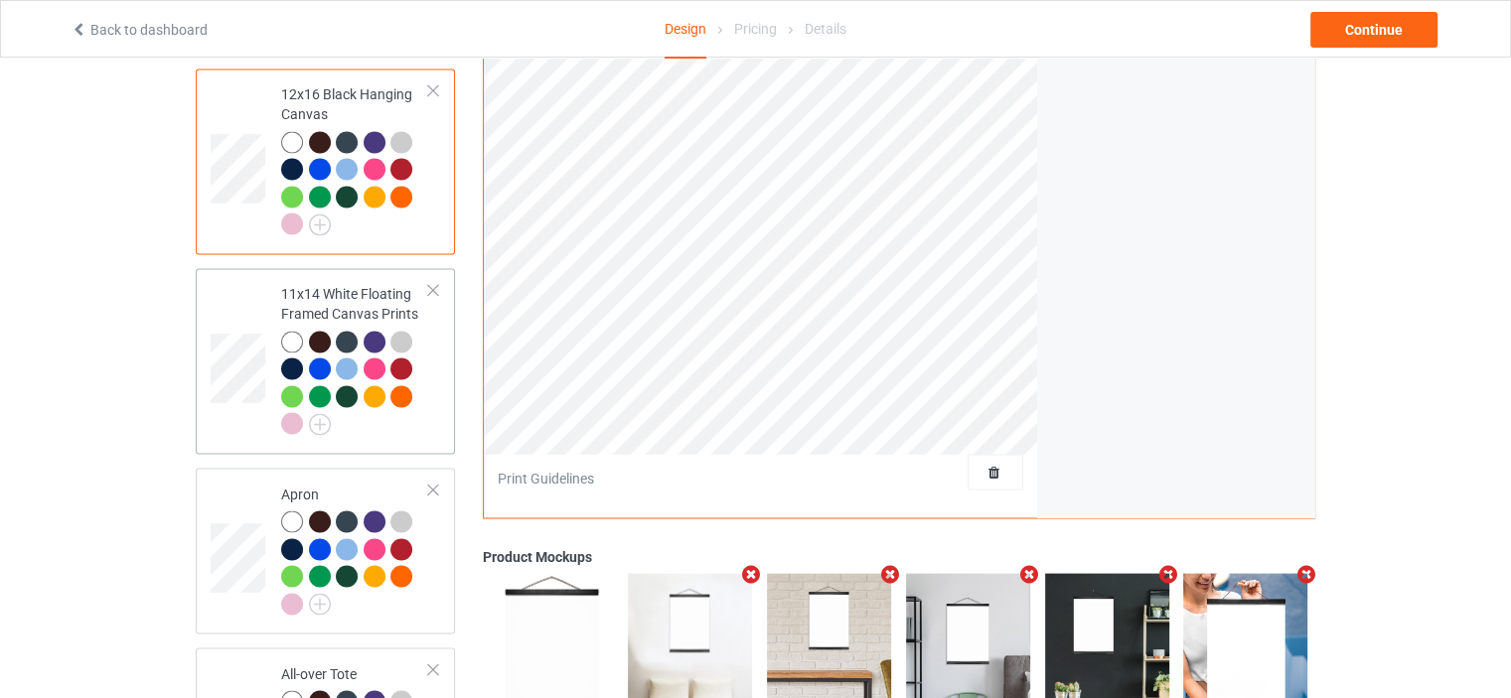
click at [322, 268] on div "11x14 White Floating Framed Canvas Prints" at bounding box center [325, 361] width 259 height 186
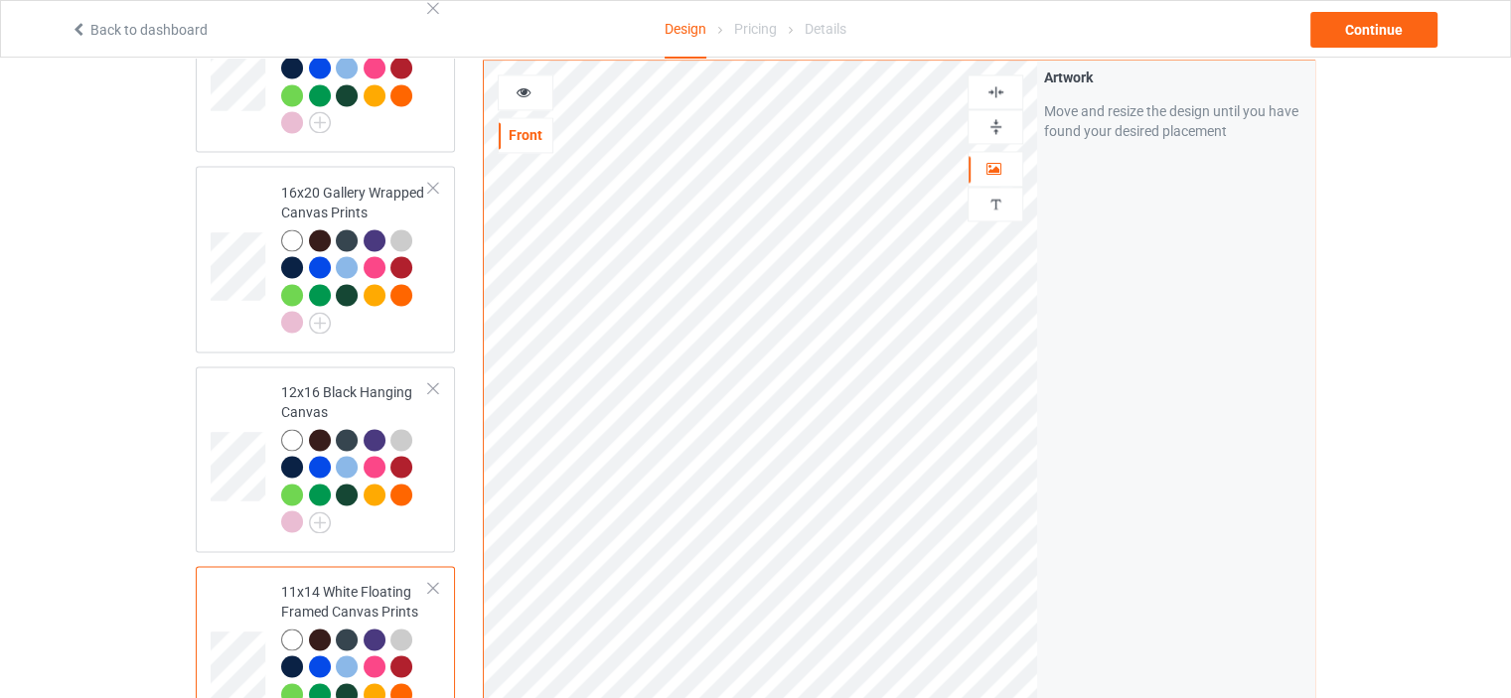
scroll to position [2881, 0]
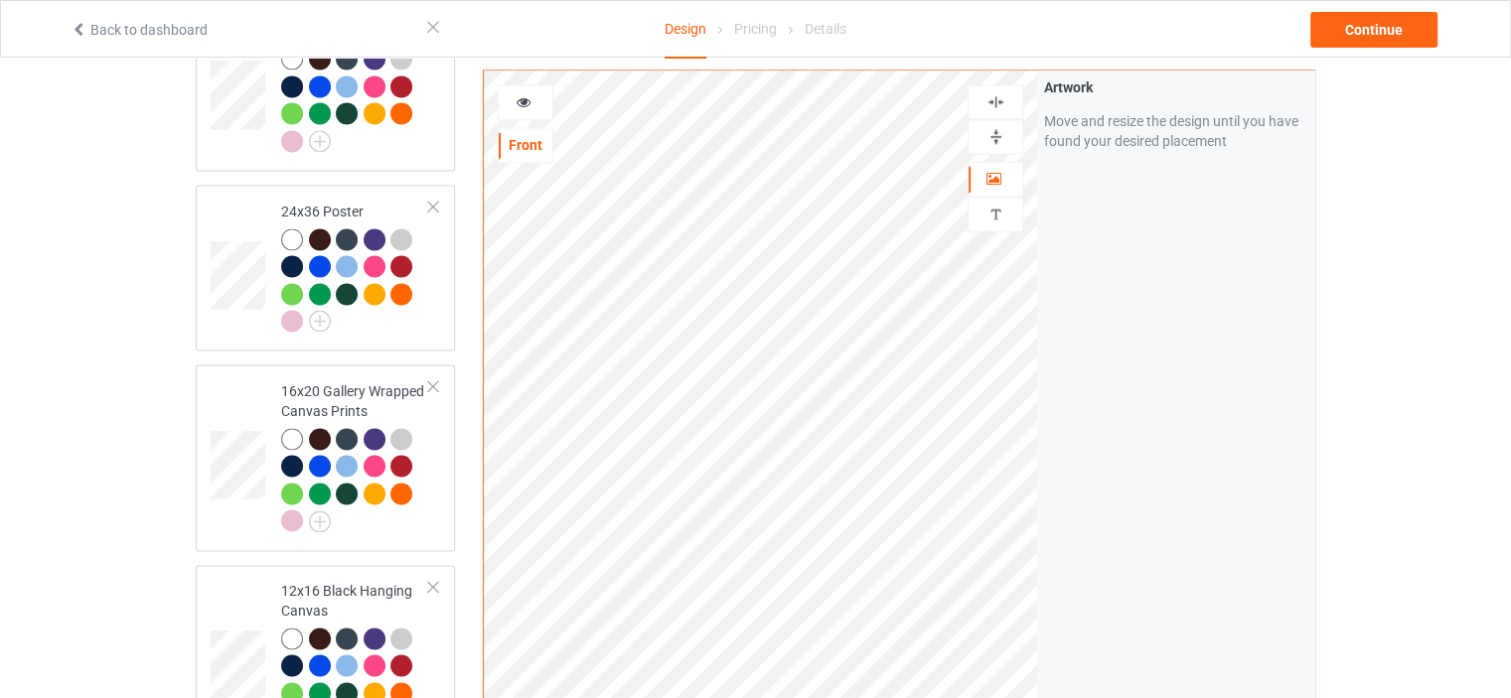
drag, startPoint x: 997, startPoint y: 133, endPoint x: 1001, endPoint y: 106, distance: 27.1
click at [997, 131] on img at bounding box center [995, 136] width 19 height 19
click at [1001, 101] on img at bounding box center [995, 101] width 19 height 19
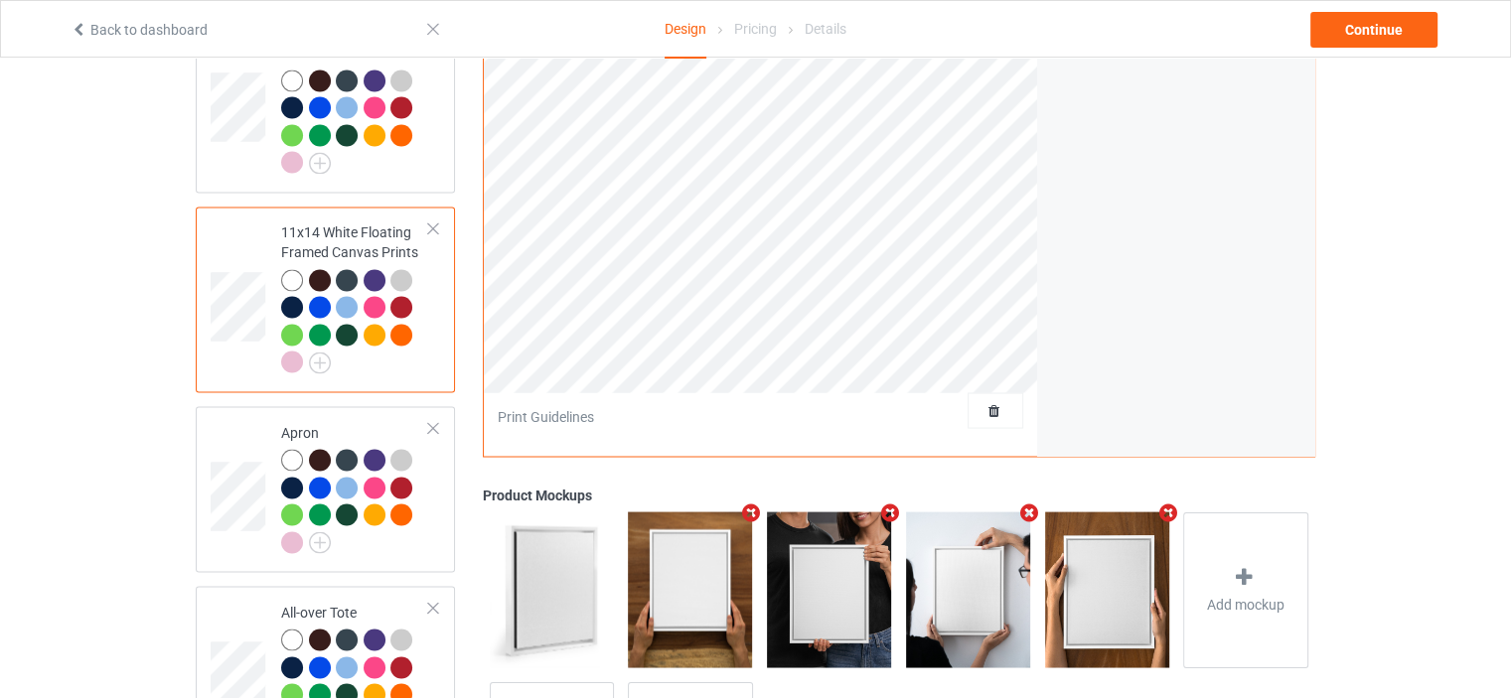
scroll to position [3477, 0]
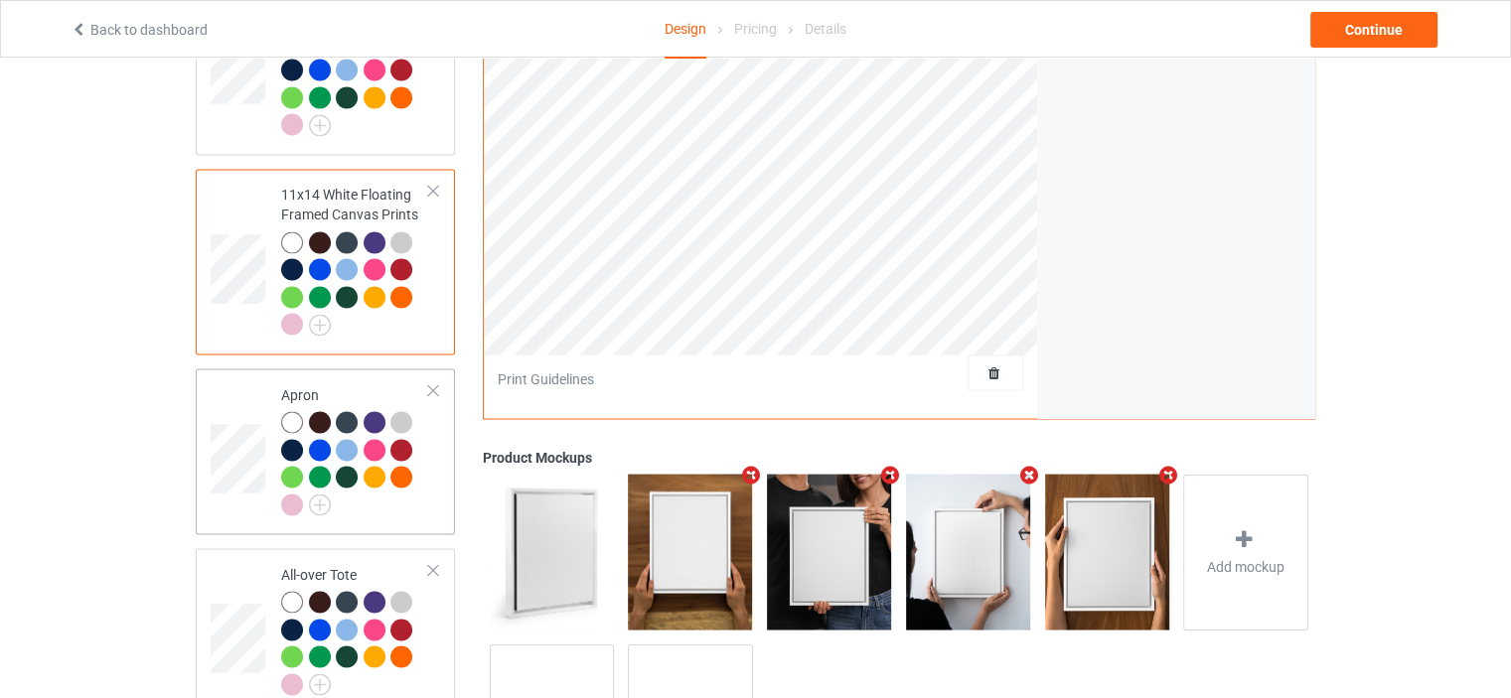
click at [348, 384] on div "Apron" at bounding box center [355, 448] width 148 height 129
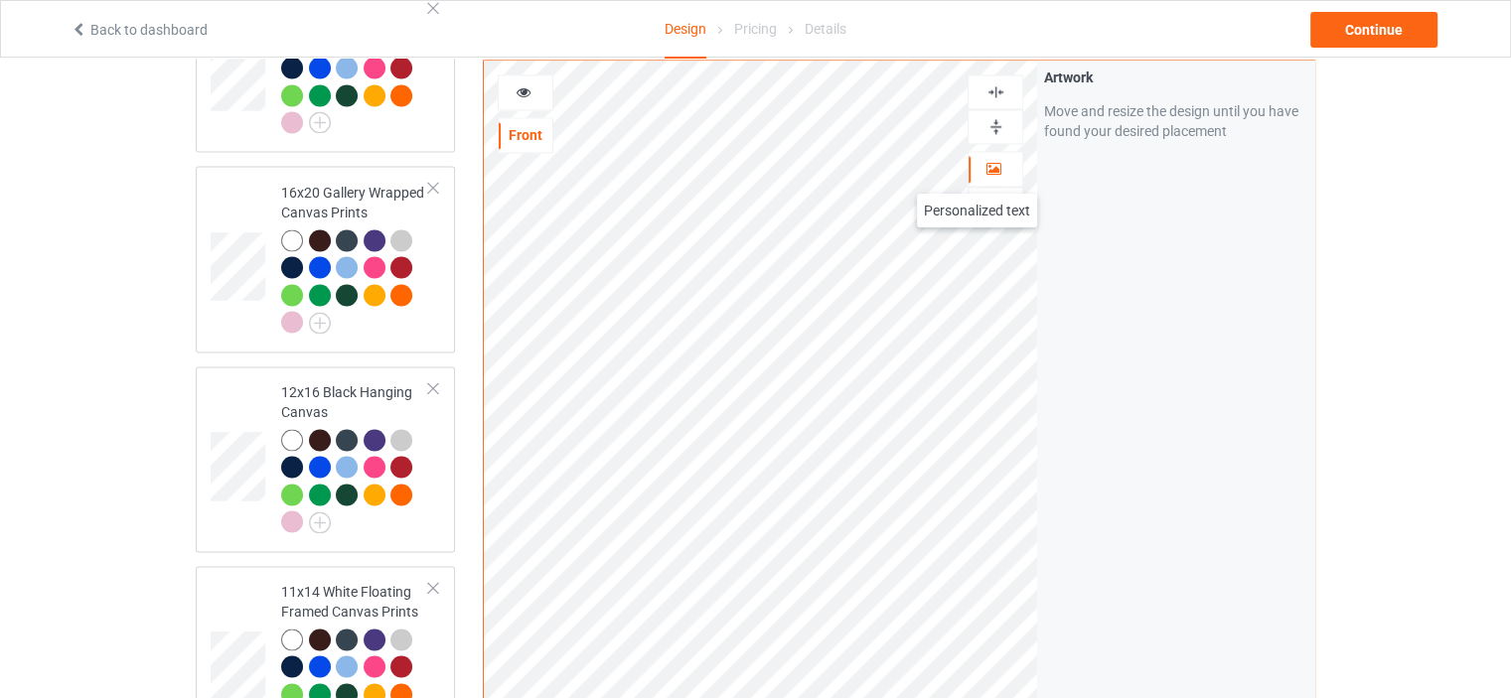
scroll to position [2881, 0]
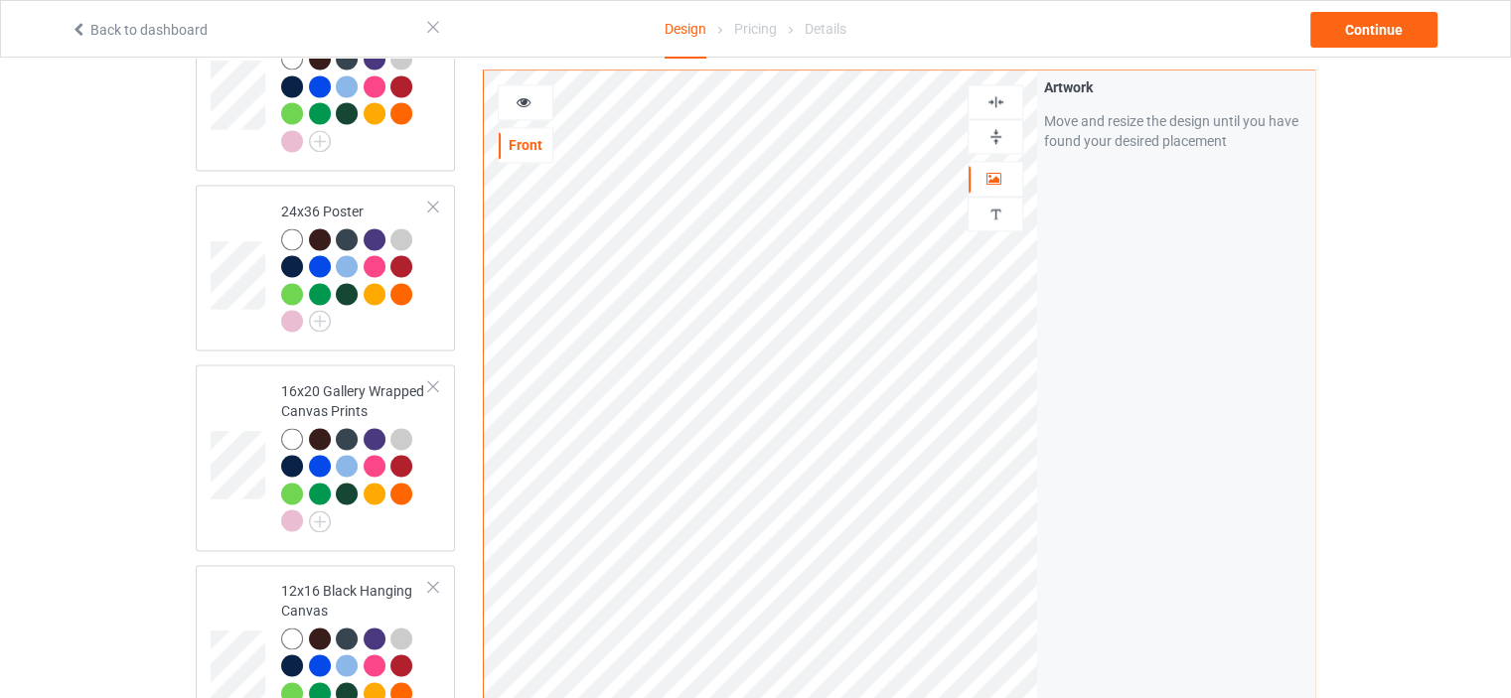
click at [1002, 105] on img at bounding box center [995, 101] width 19 height 19
click at [1001, 98] on img at bounding box center [995, 101] width 19 height 19
click at [1001, 99] on img at bounding box center [995, 101] width 19 height 19
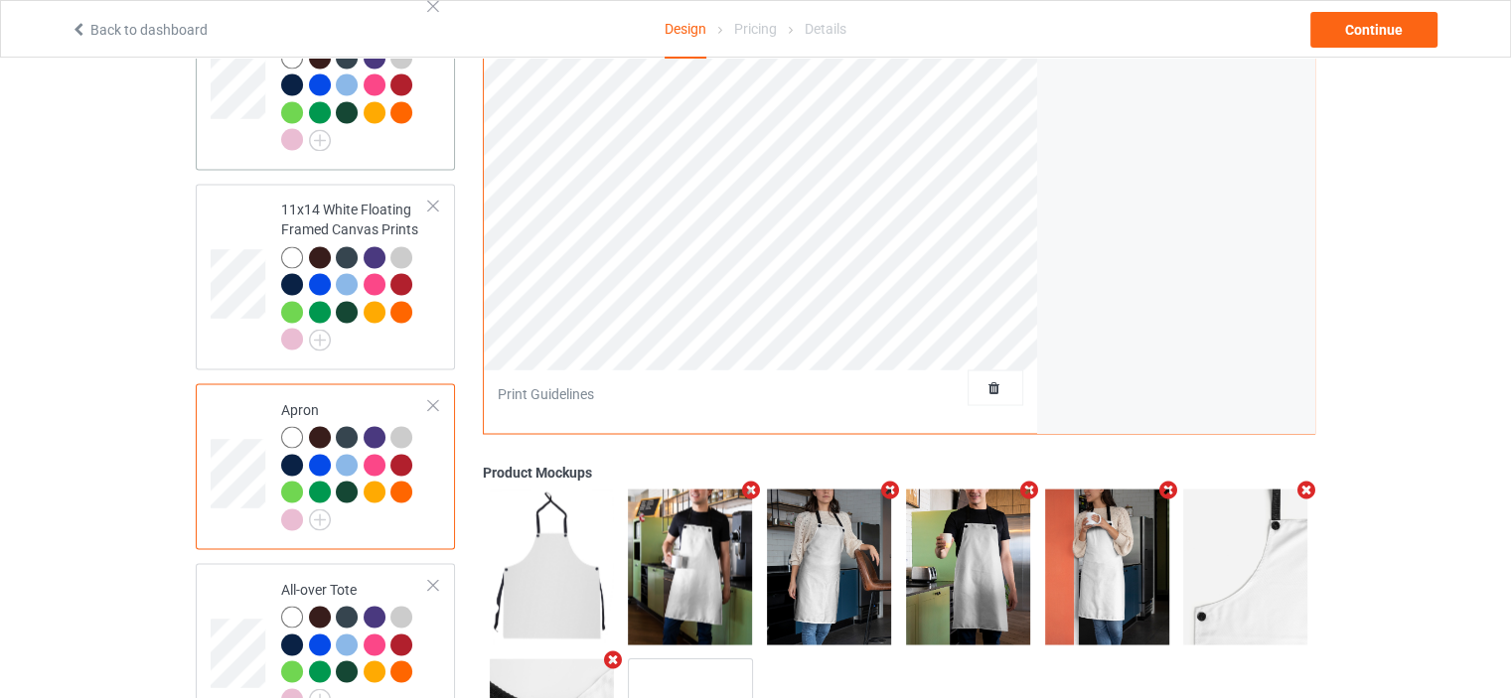
scroll to position [3593, 0]
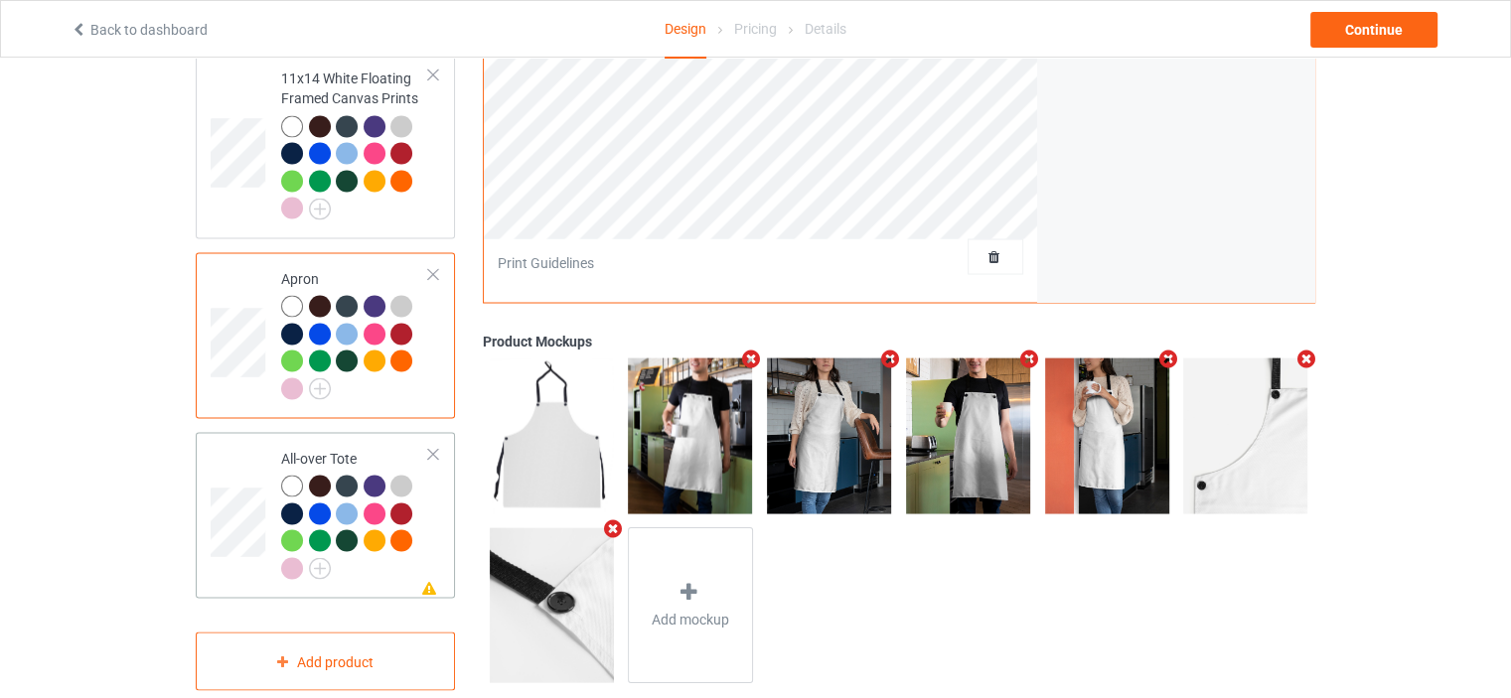
click at [335, 448] on div "All-over Tote" at bounding box center [355, 512] width 148 height 129
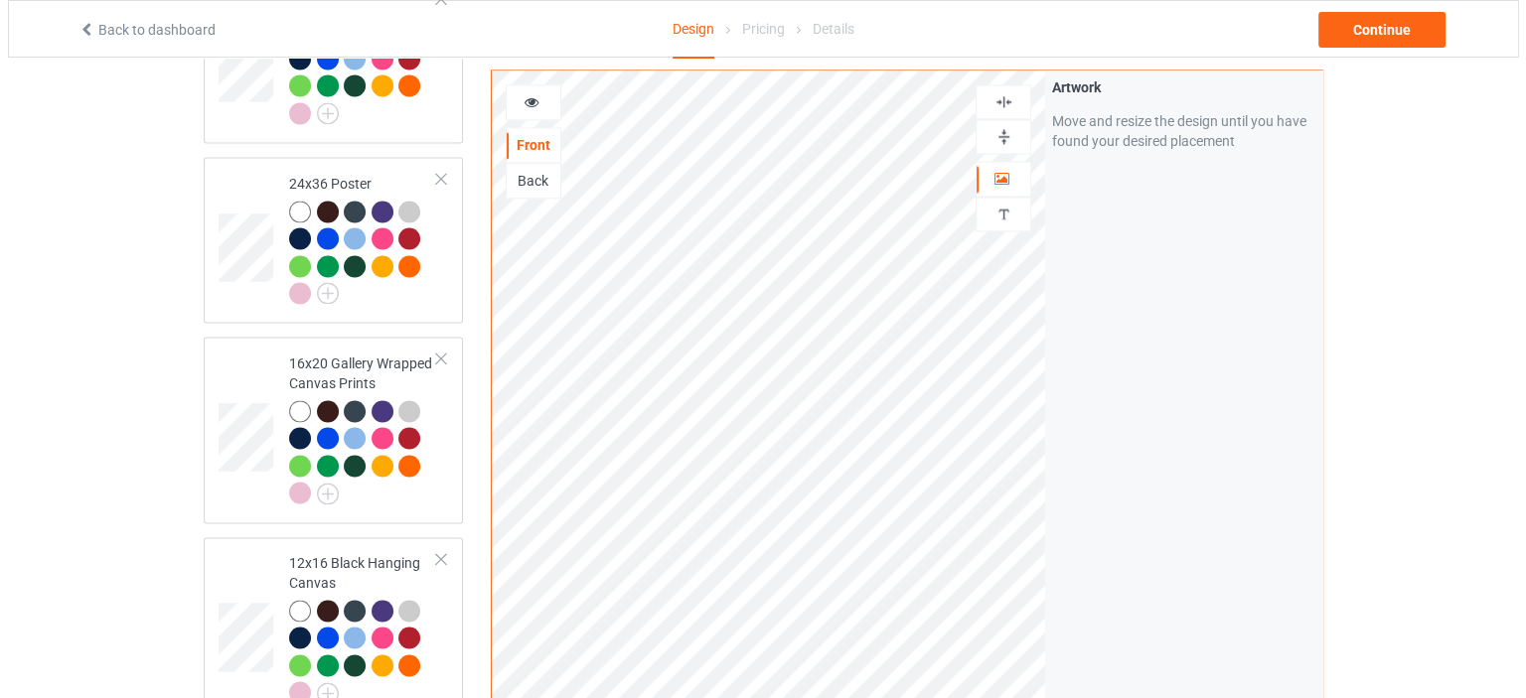
scroll to position [2897, 0]
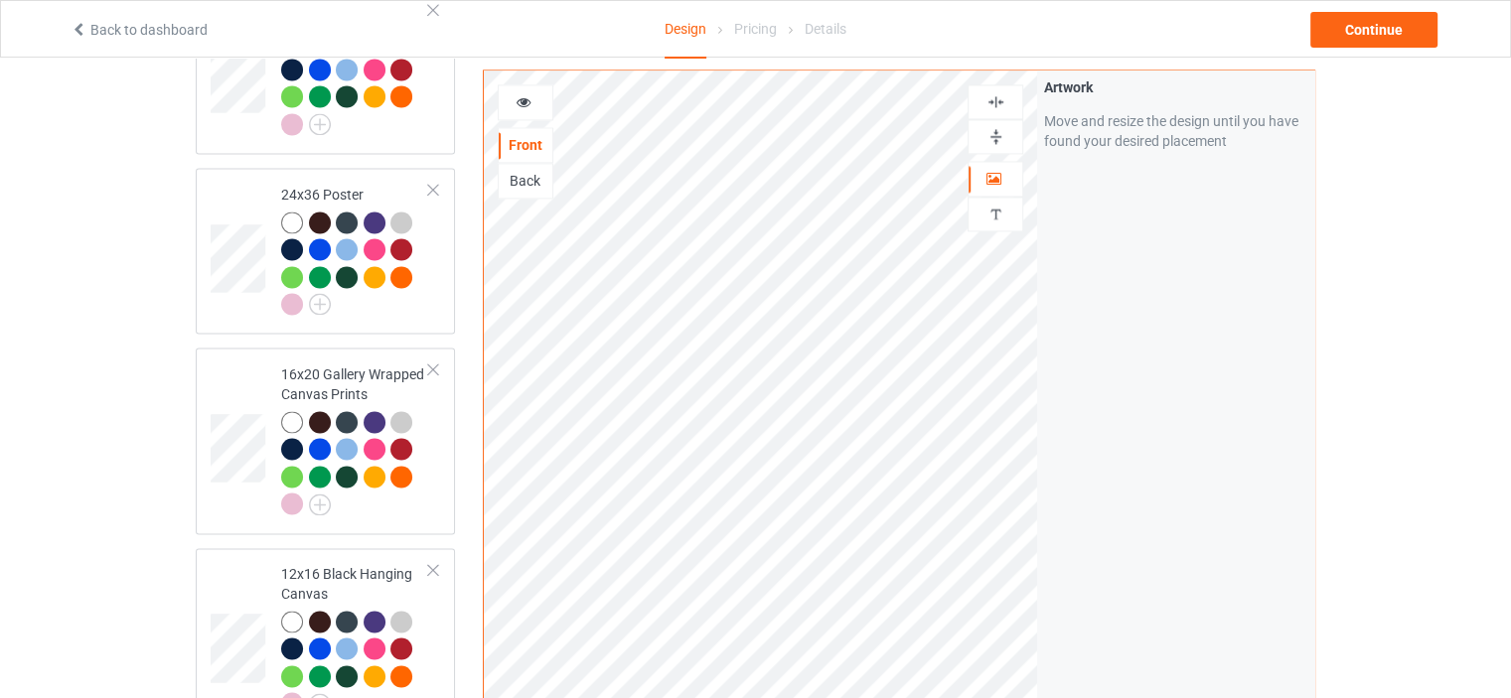
click at [997, 100] on img at bounding box center [995, 101] width 19 height 19
click at [1387, 19] on div "Continue" at bounding box center [1373, 30] width 127 height 36
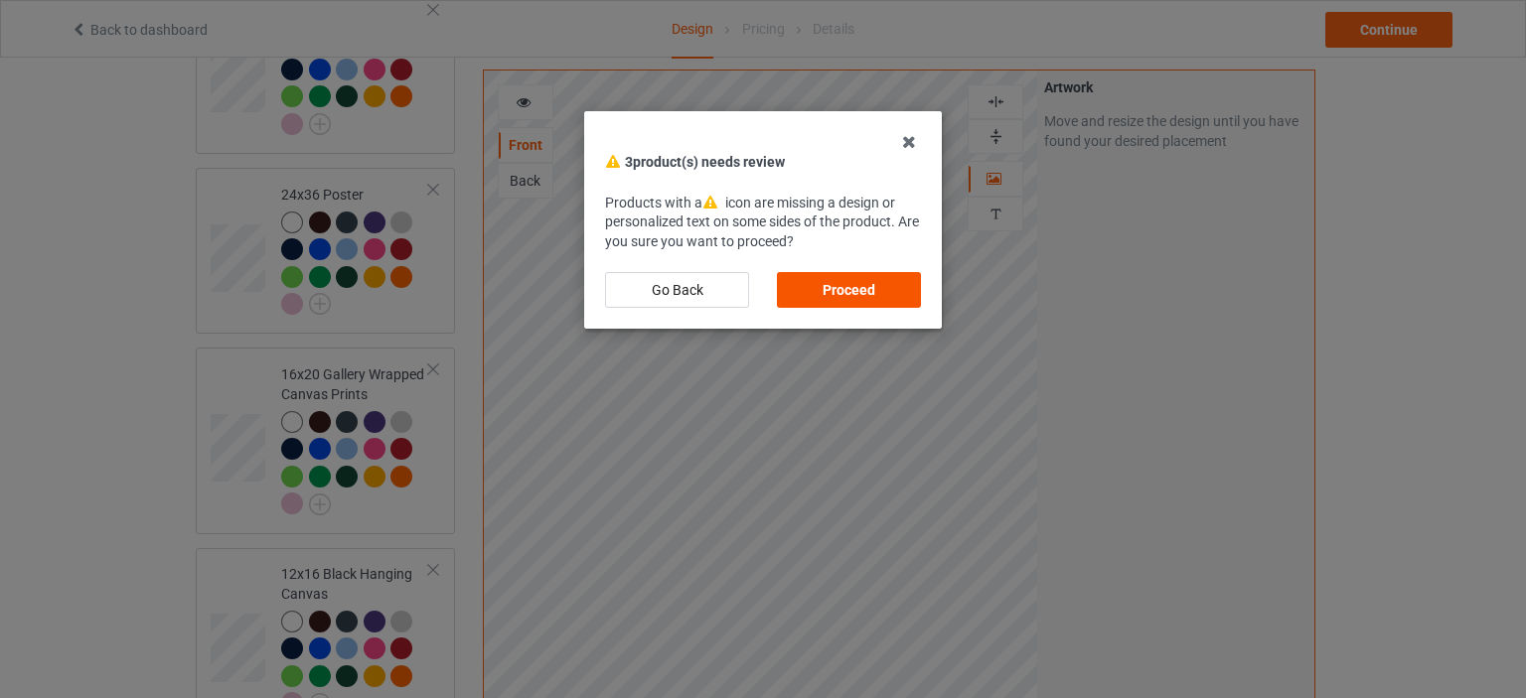
click at [822, 300] on div "Proceed" at bounding box center [849, 290] width 144 height 36
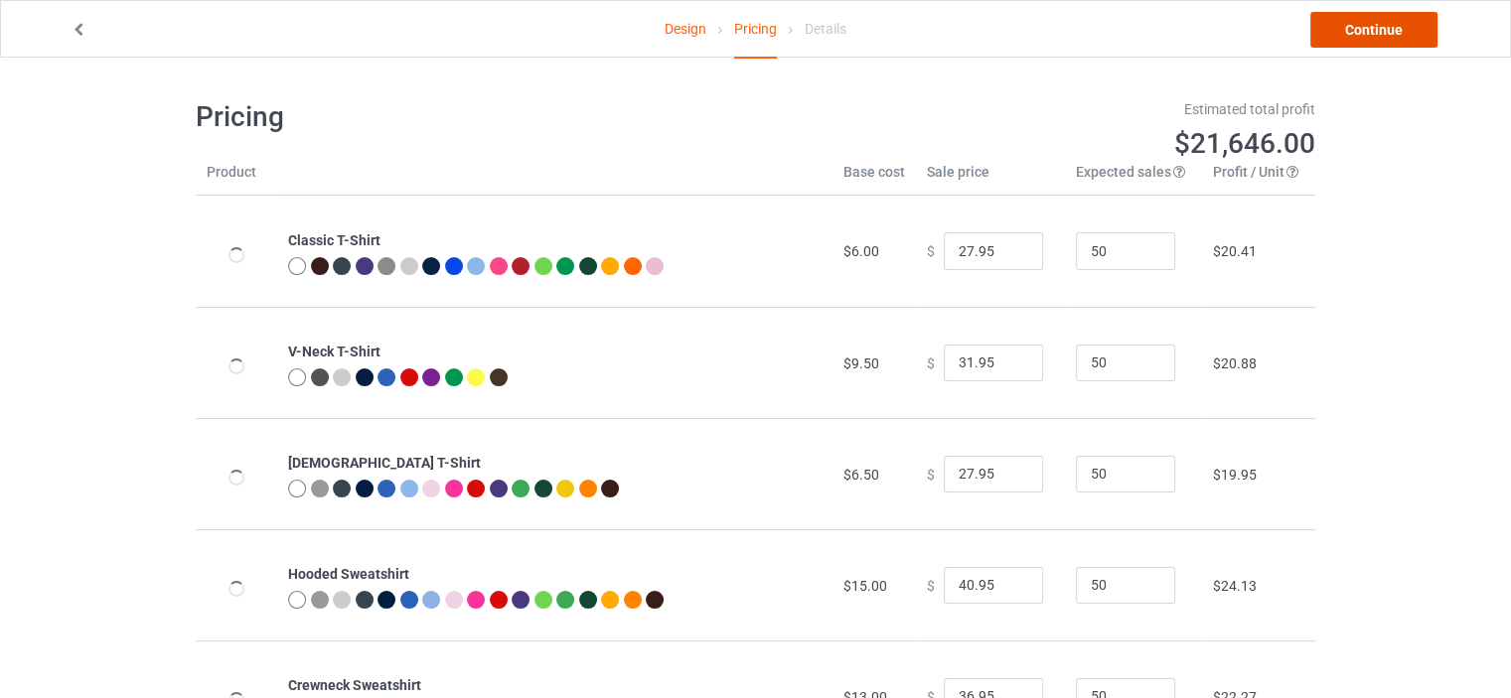
click at [1386, 21] on link "Continue" at bounding box center [1373, 30] width 127 height 36
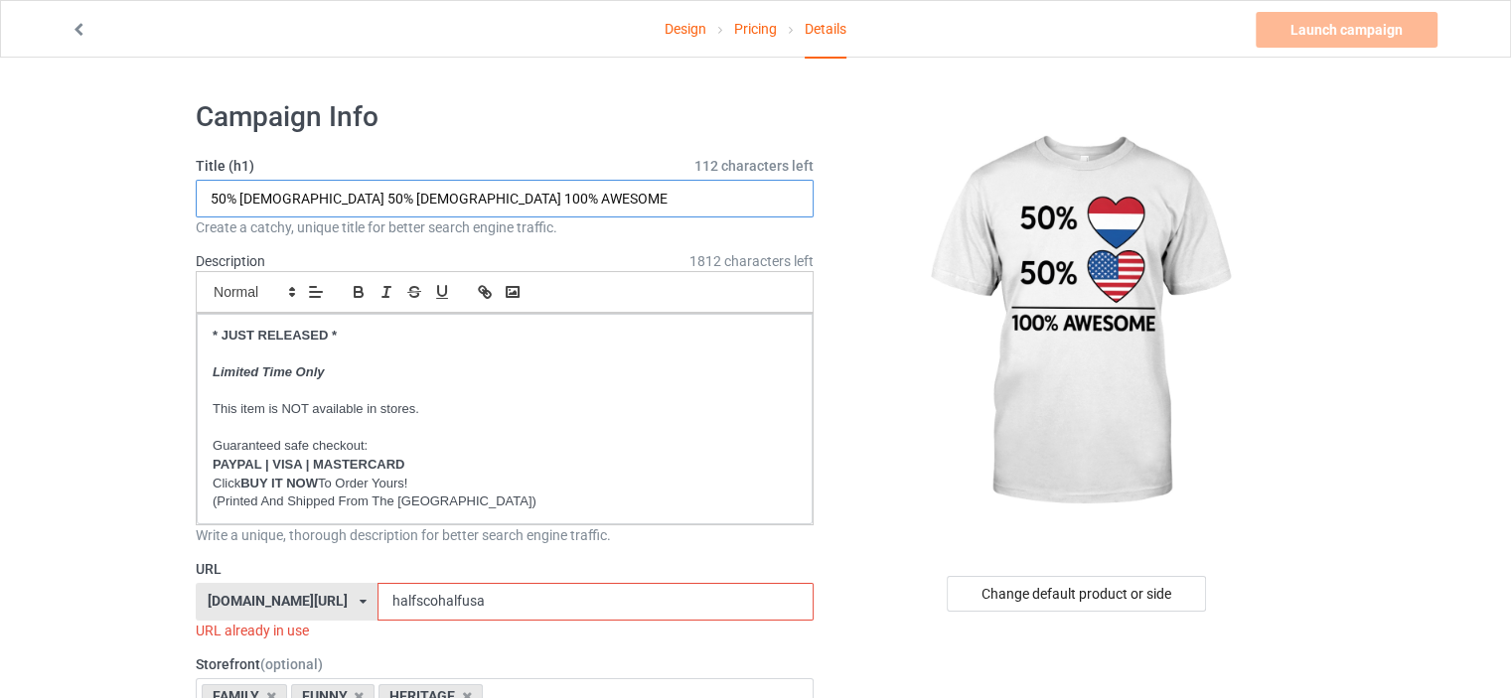
drag, startPoint x: 302, startPoint y: 198, endPoint x: 242, endPoint y: 197, distance: 59.6
click at [242, 197] on input "50% SCOTTISH 50% AMERICAN 100% AWESOME" at bounding box center [505, 199] width 618 height 38
type input "50% DUTCH 50% AMERICAN 100% AWESOME"
drag, startPoint x: 436, startPoint y: 597, endPoint x: 414, endPoint y: 603, distance: 22.7
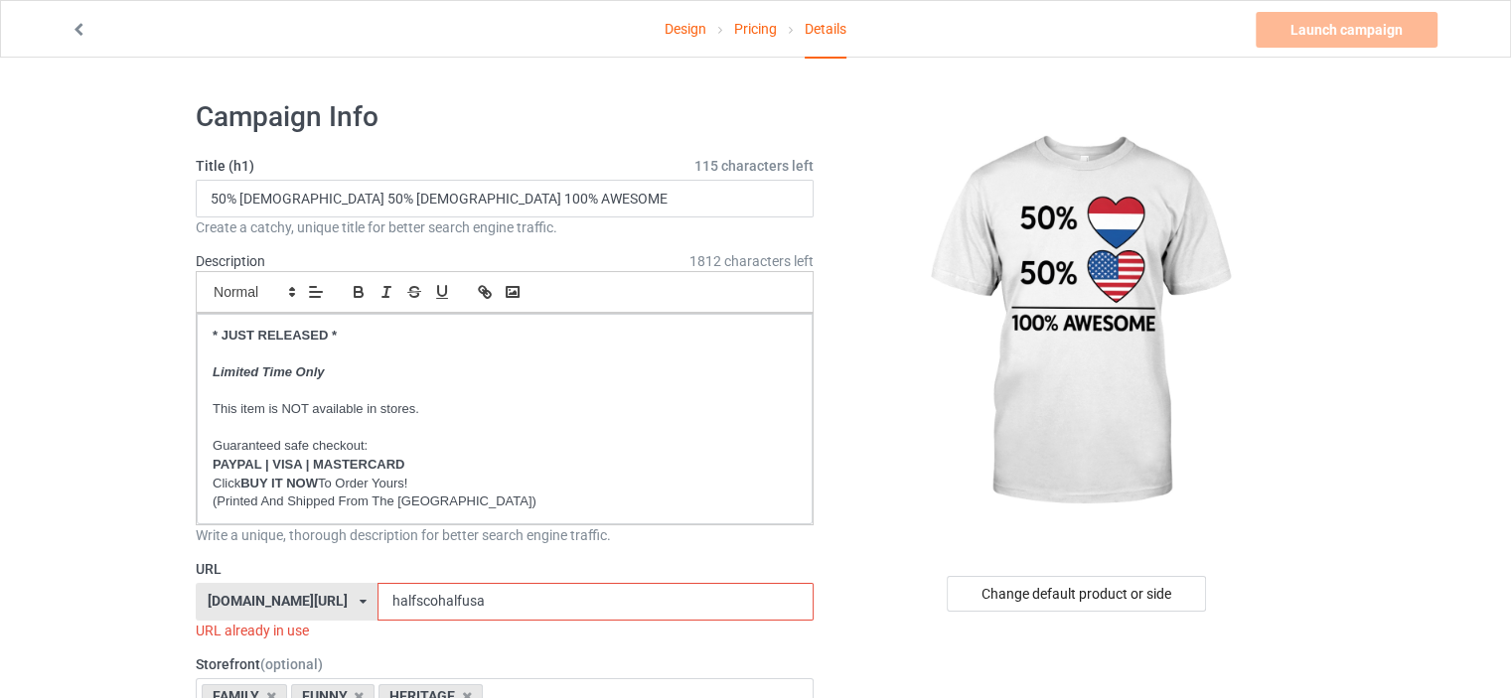
click at [414, 603] on input "halfscohalfusa" at bounding box center [594, 602] width 435 height 38
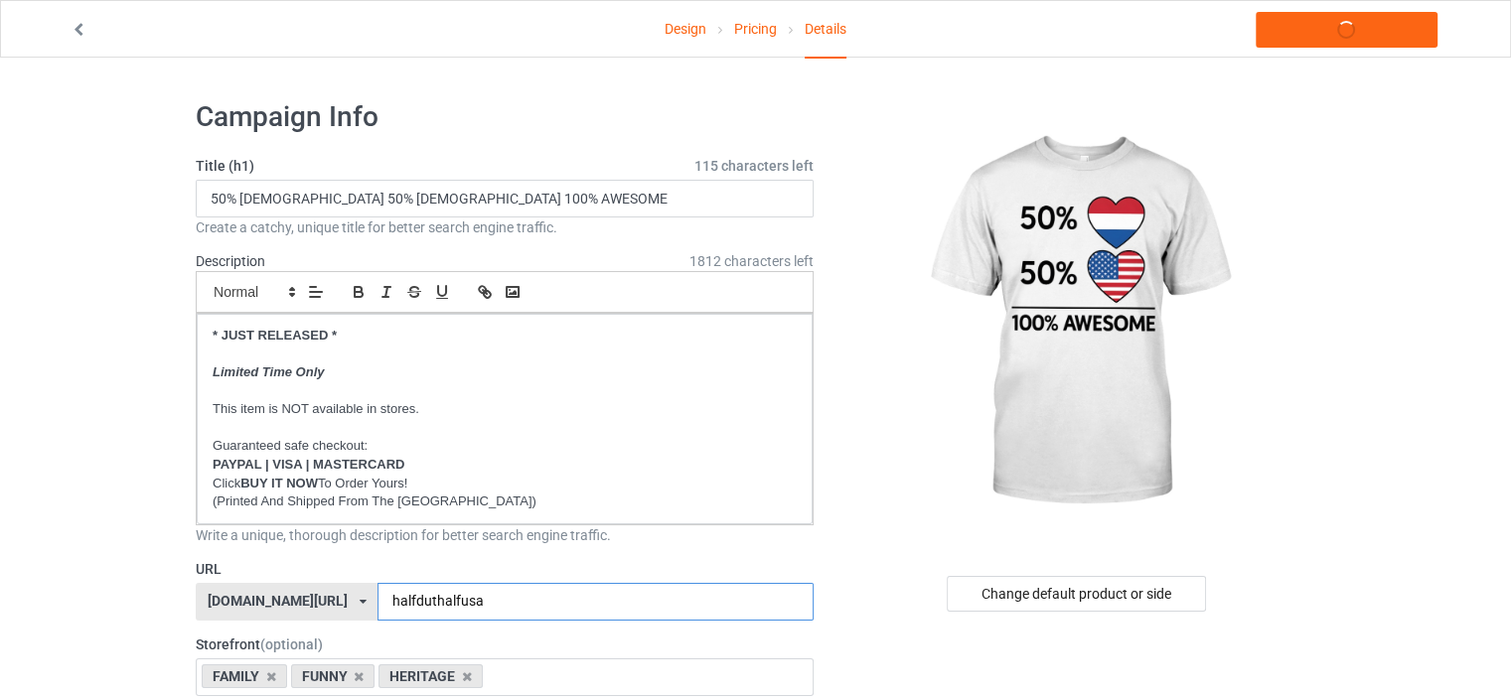
type input "halfduthalfusa"
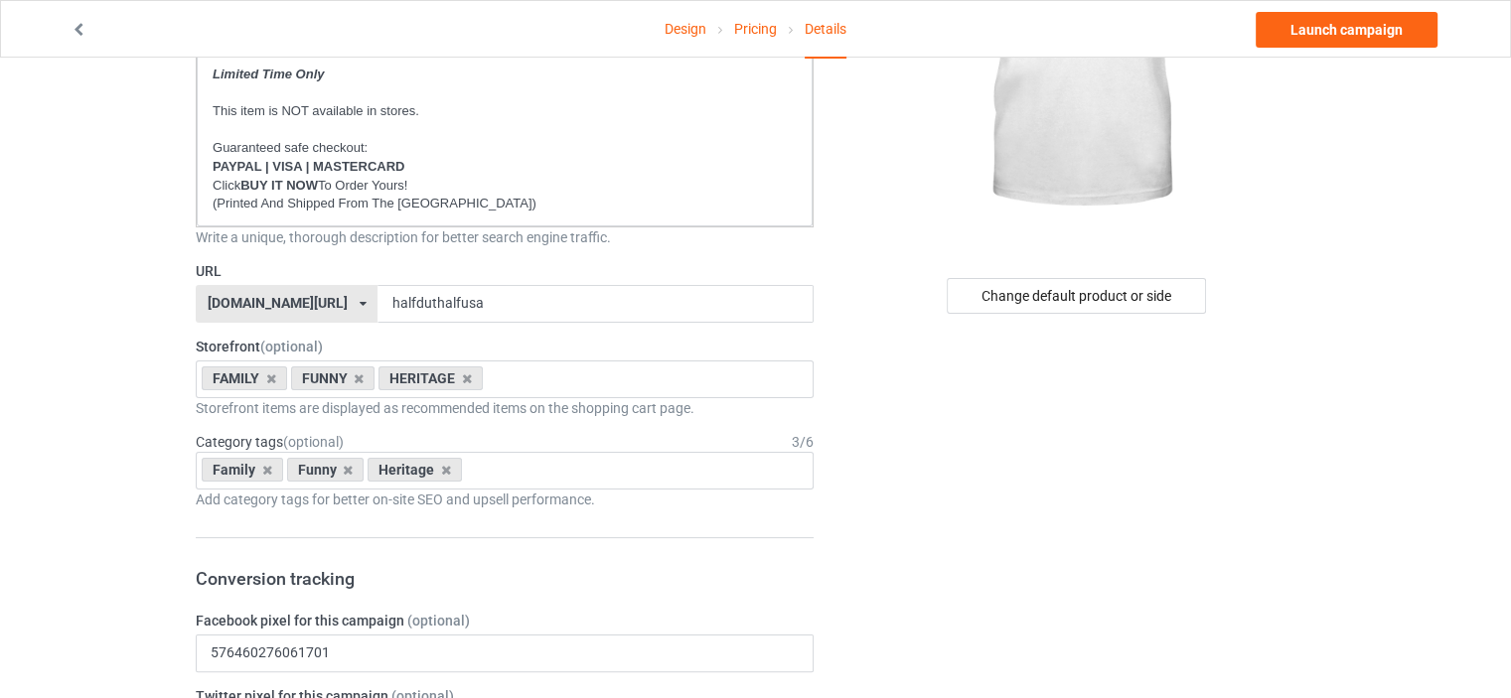
click at [266, 309] on div "ilovemyscotland.com/ britishlook.net/ danishlegends.com/ familyworldgifts.com/ …" at bounding box center [287, 304] width 182 height 38
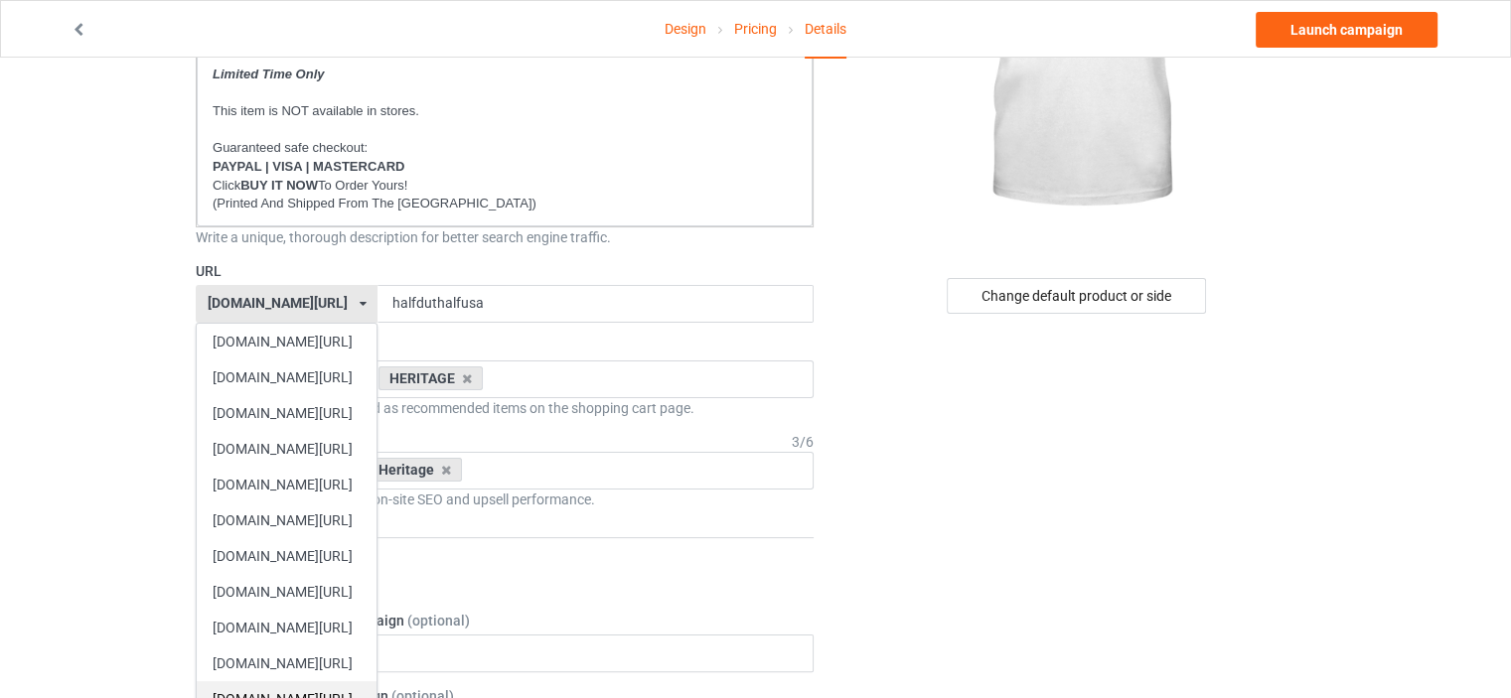
scroll to position [497, 0]
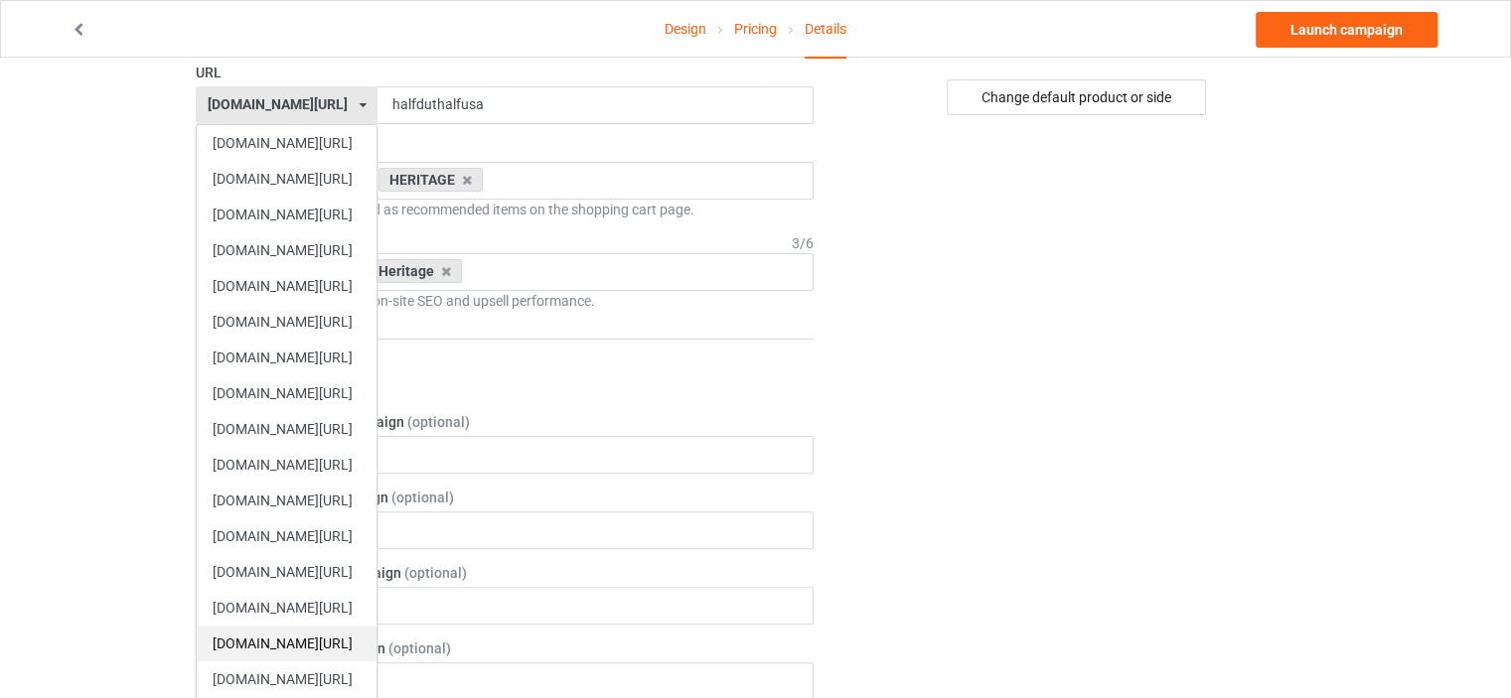
click at [324, 638] on div "[DOMAIN_NAME][URL]" at bounding box center [287, 644] width 180 height 36
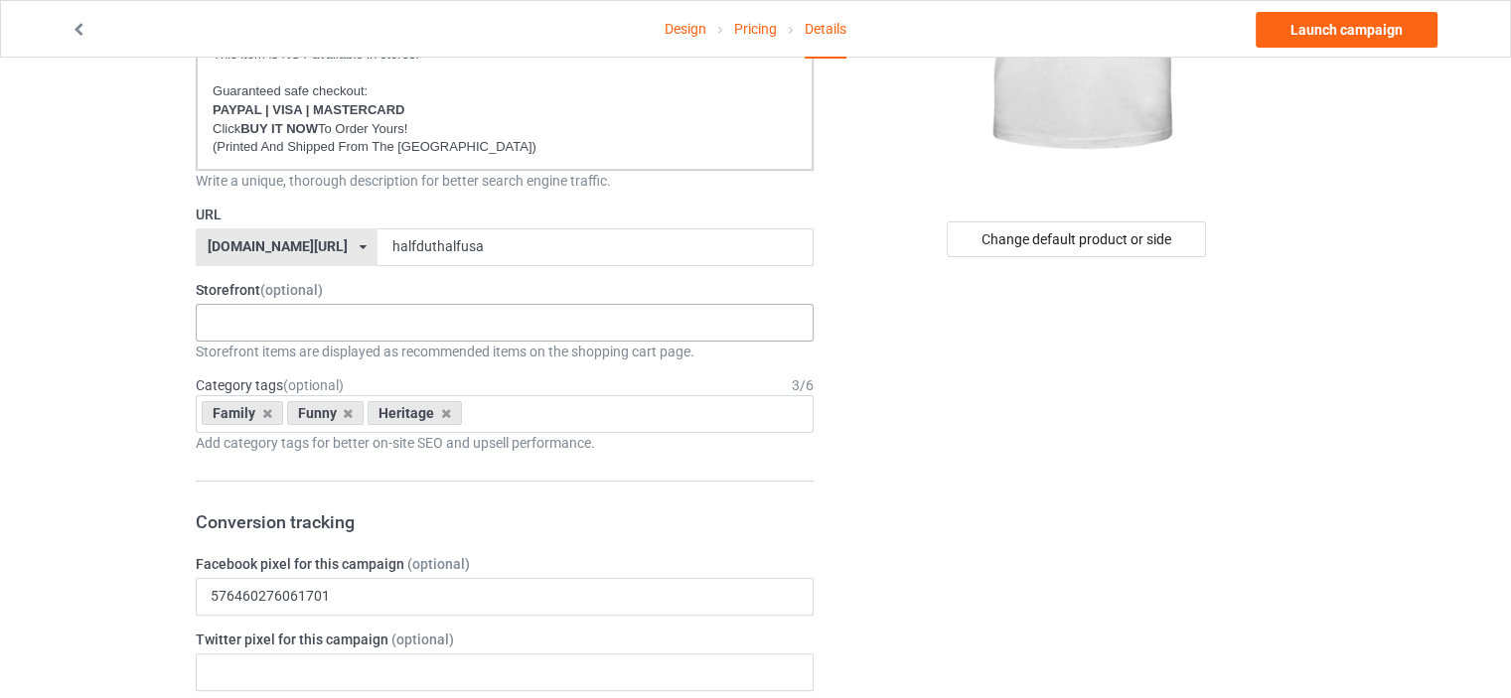
scroll to position [199, 0]
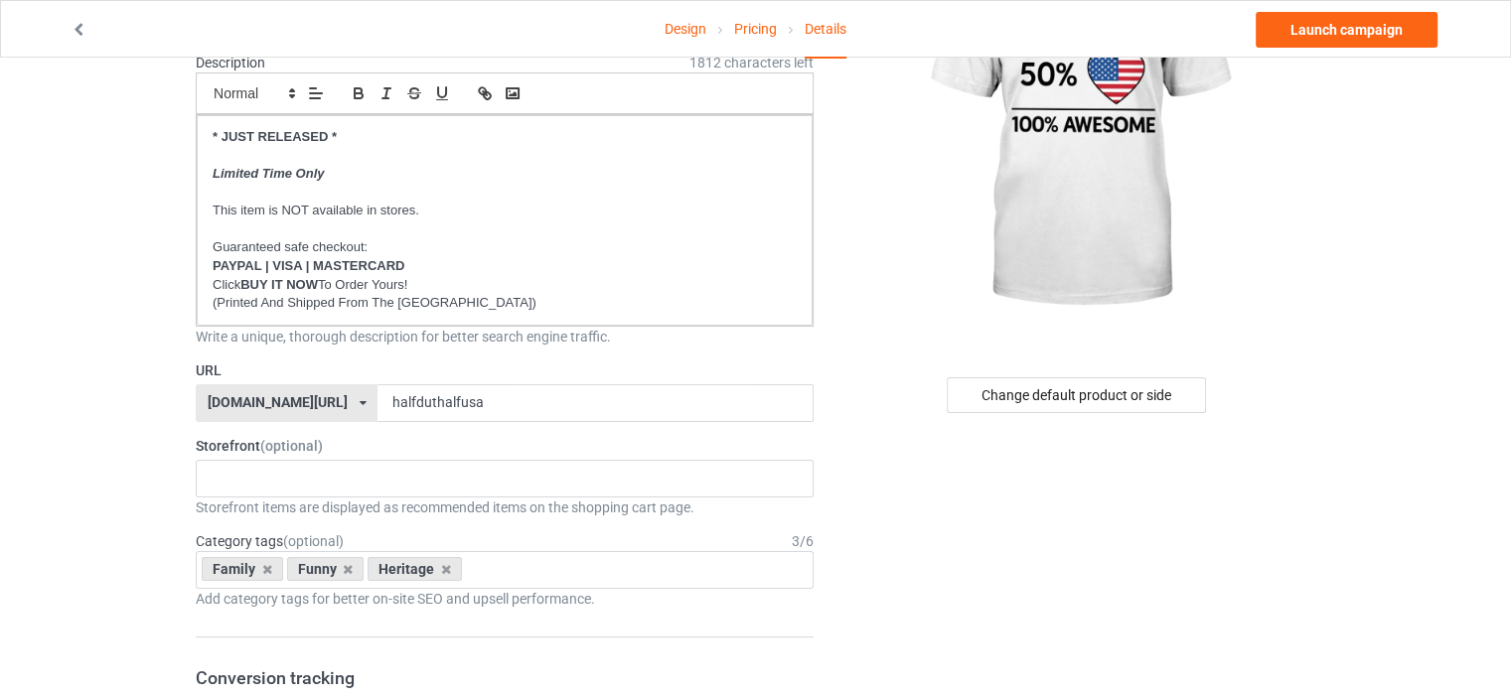
click at [344, 498] on div "Storefront items are displayed as recommended items on the shopping cart page." at bounding box center [505, 508] width 618 height 20
click at [346, 472] on div "HERITAGE FUNNY FAMILY CHRISTMAS 5d8e70d9c01d500ba91f820e 5d8e4dce7f03040bb241a8…" at bounding box center [505, 479] width 618 height 38
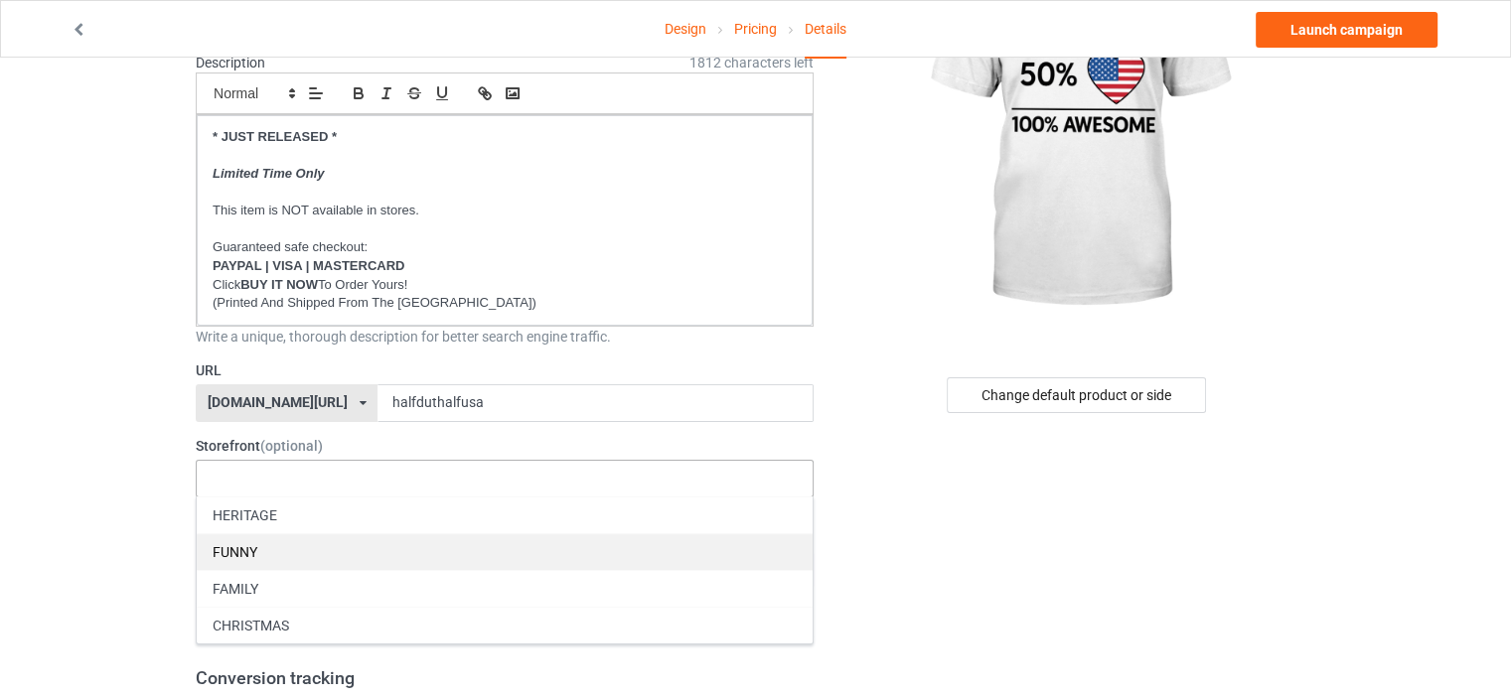
click at [270, 554] on div "FUNNY" at bounding box center [505, 551] width 616 height 37
click at [273, 543] on div "FAMILY" at bounding box center [505, 551] width 616 height 37
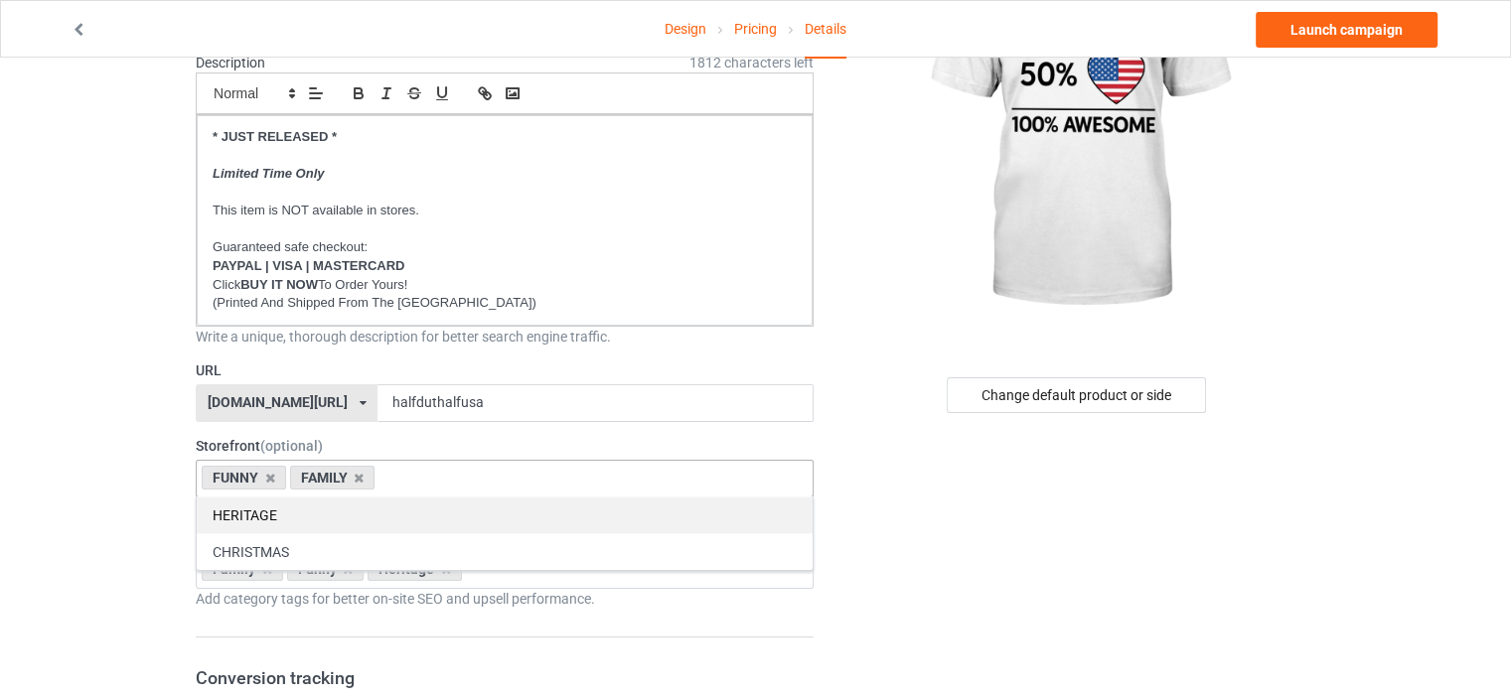
click at [270, 515] on div "HERITAGE" at bounding box center [505, 515] width 616 height 37
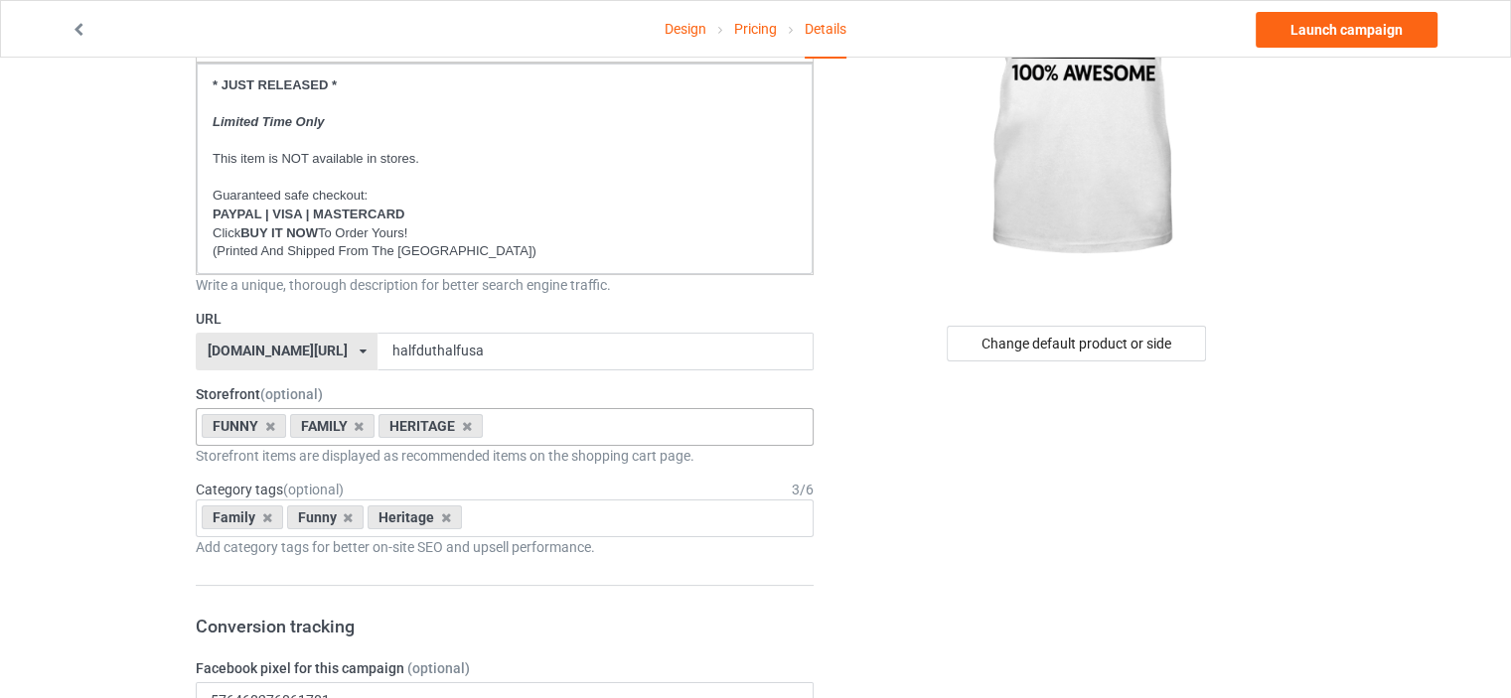
scroll to position [298, 0]
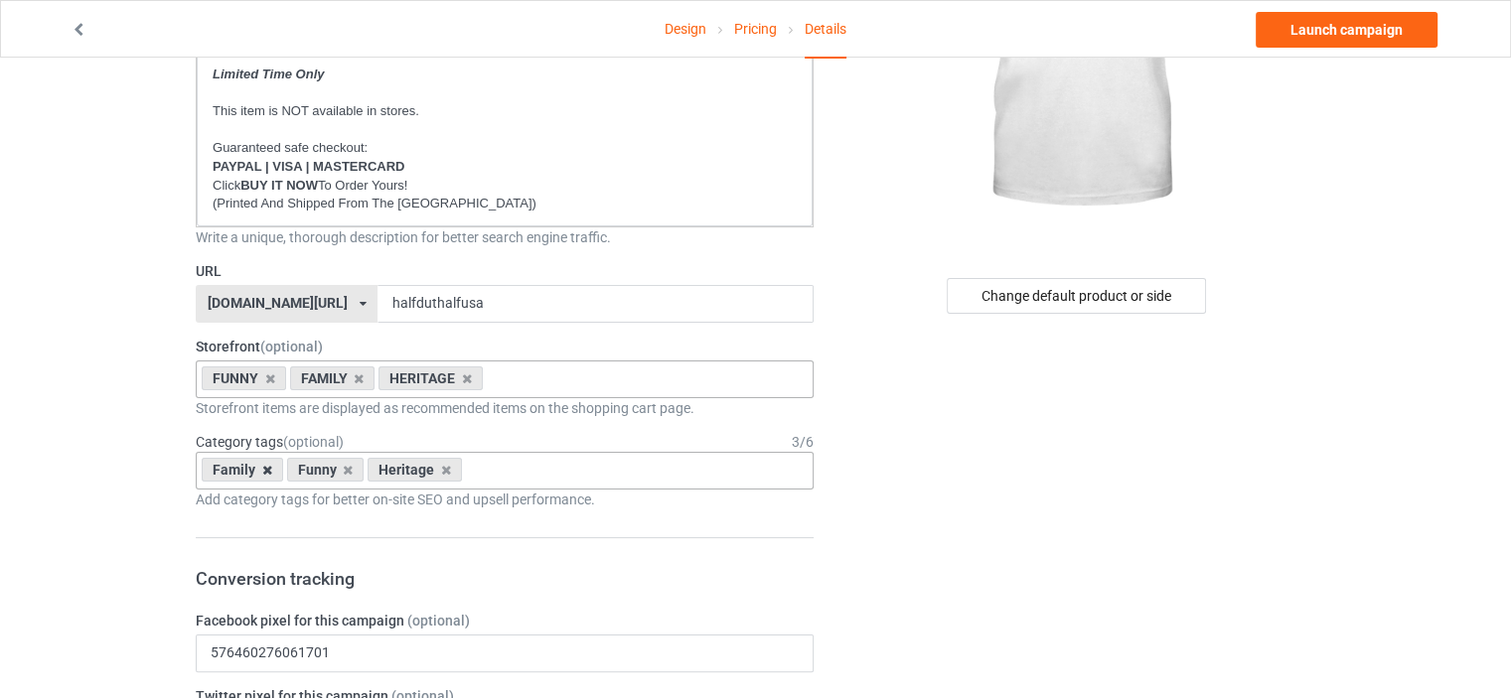
click at [264, 468] on icon at bounding box center [267, 470] width 10 height 13
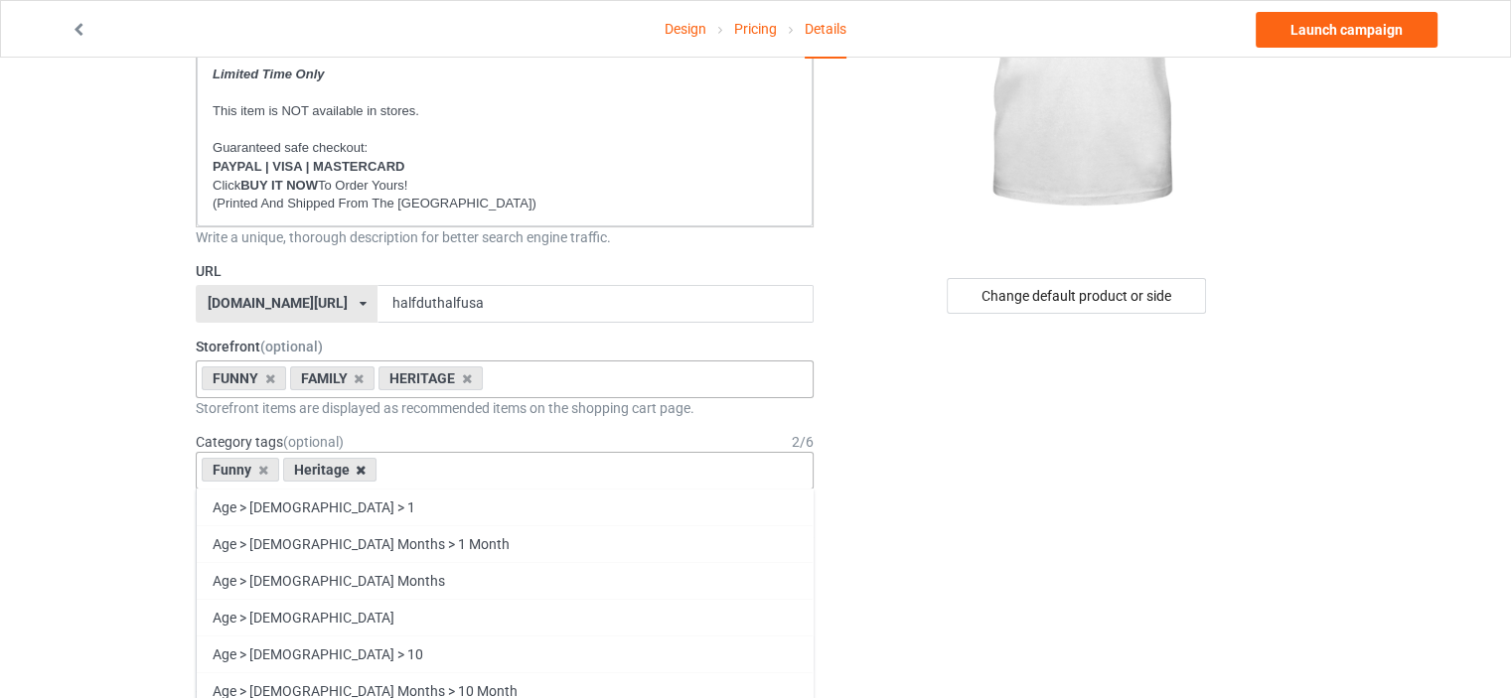
click at [356, 465] on icon at bounding box center [361, 470] width 10 height 13
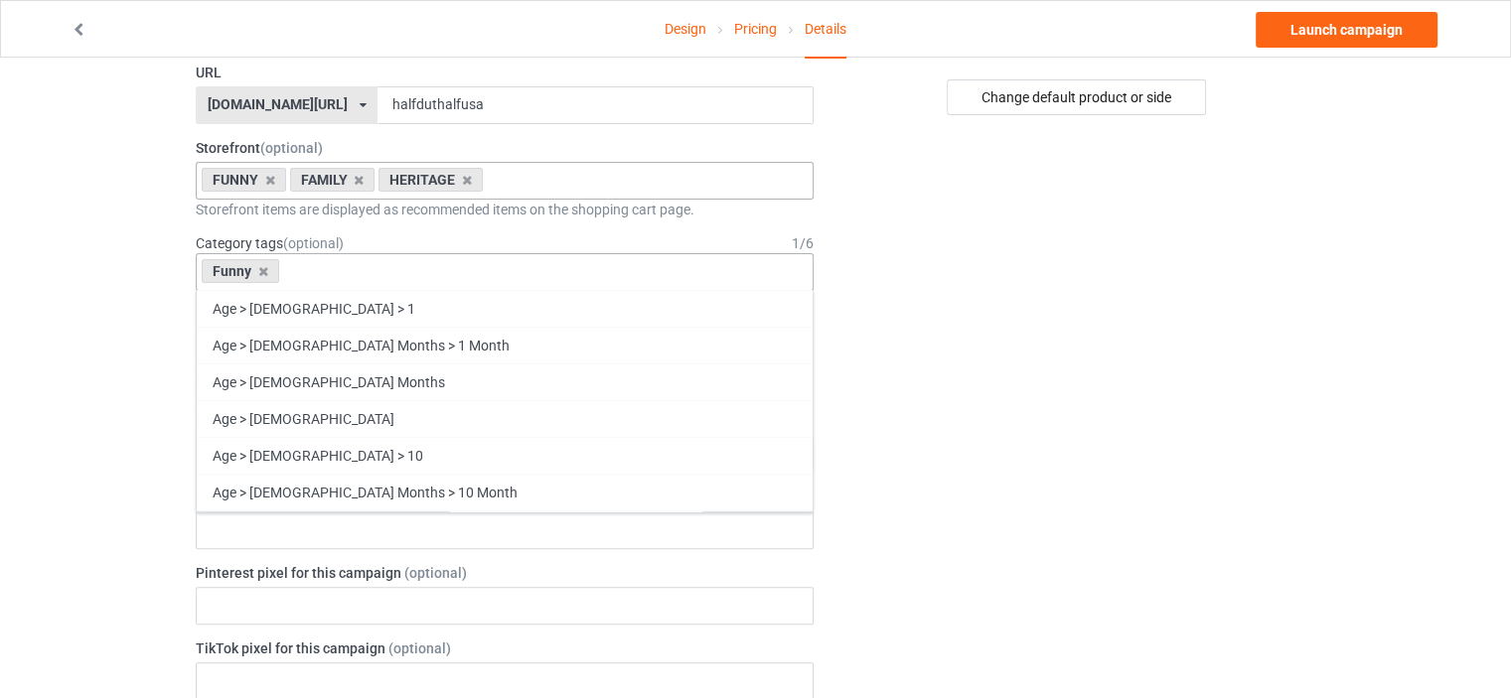
scroll to position [85056, 0]
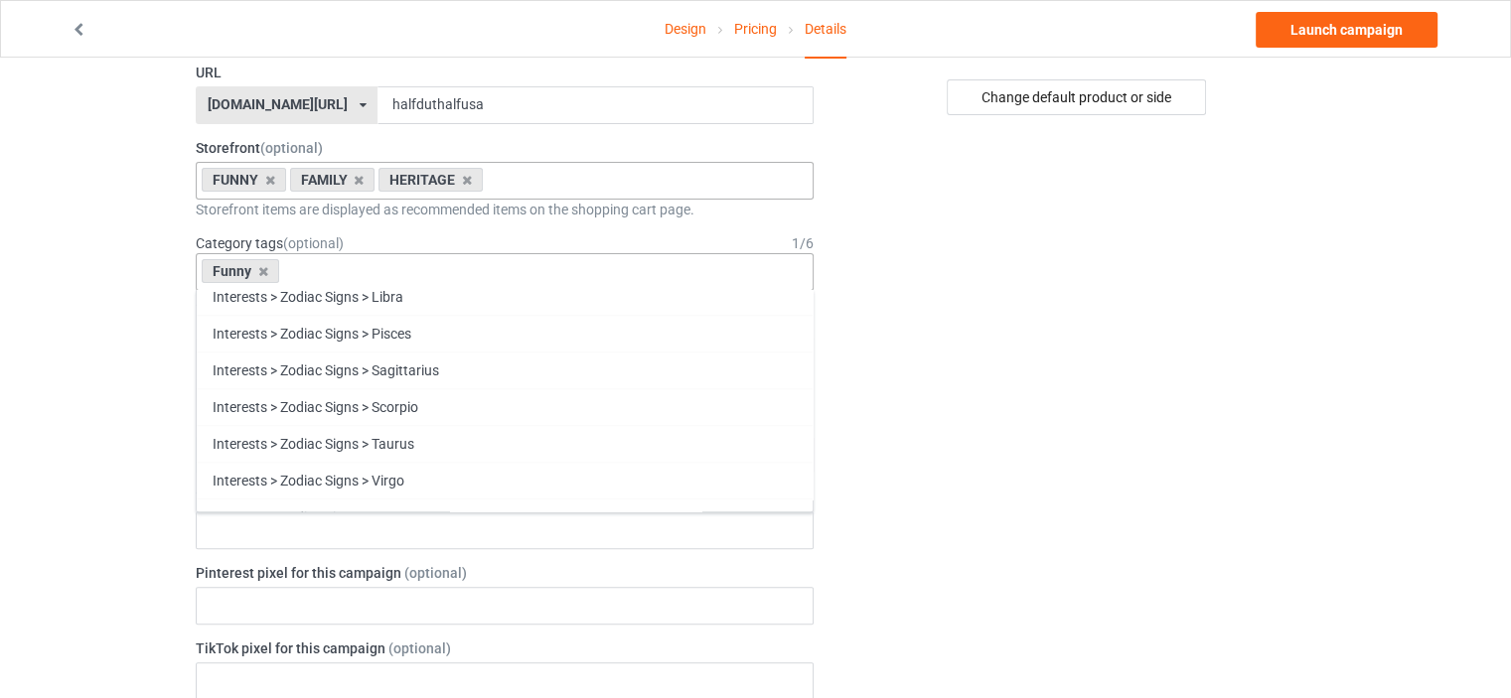
click at [1175, 333] on div "Change default product or side" at bounding box center [1078, 654] width 502 height 2131
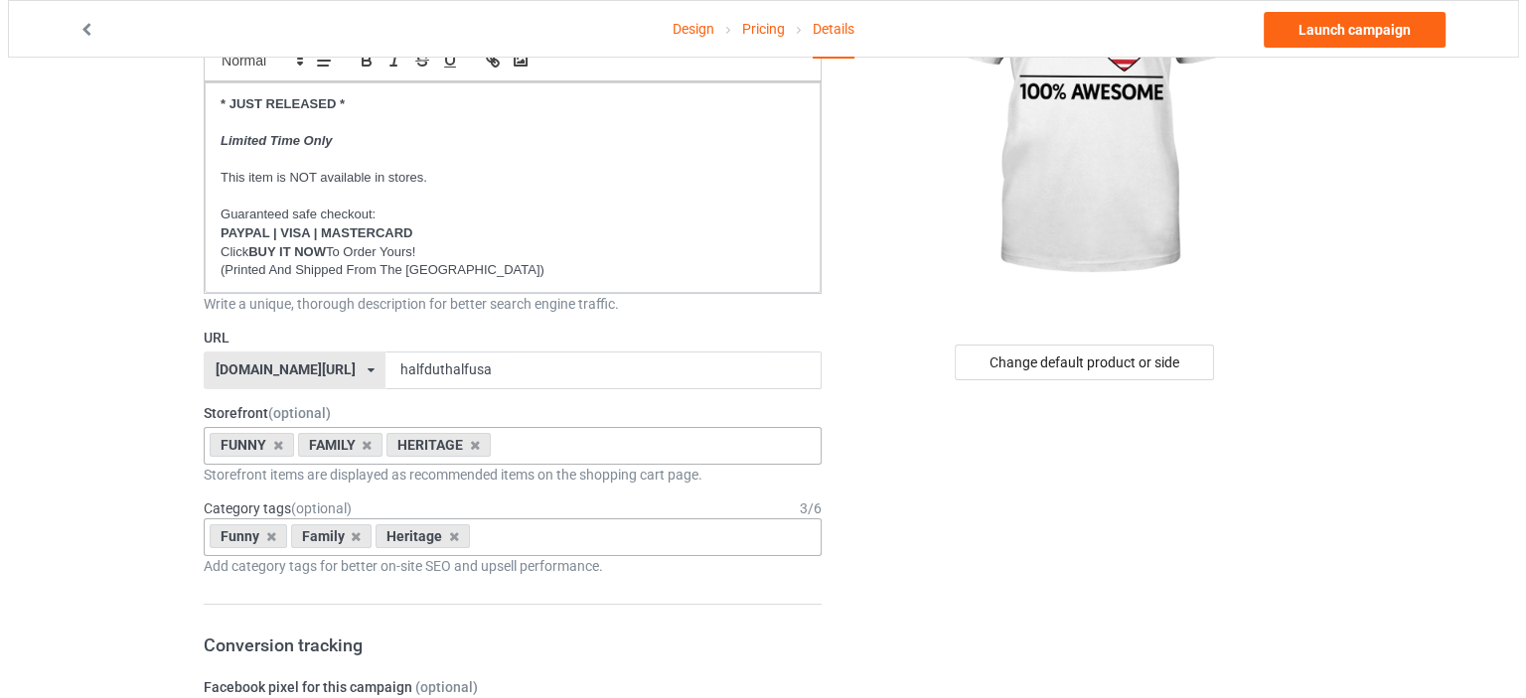
scroll to position [0, 0]
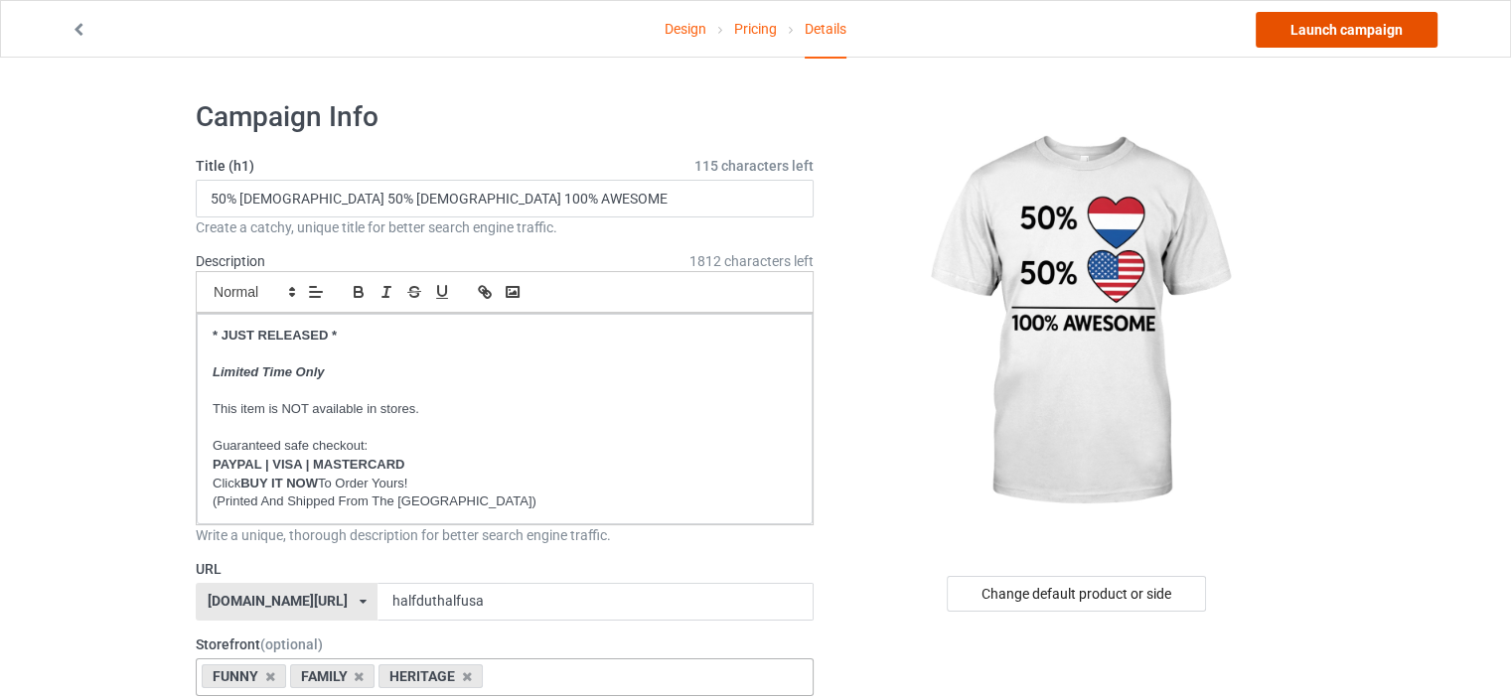
click at [1364, 27] on link "Launch campaign" at bounding box center [1347, 30] width 182 height 36
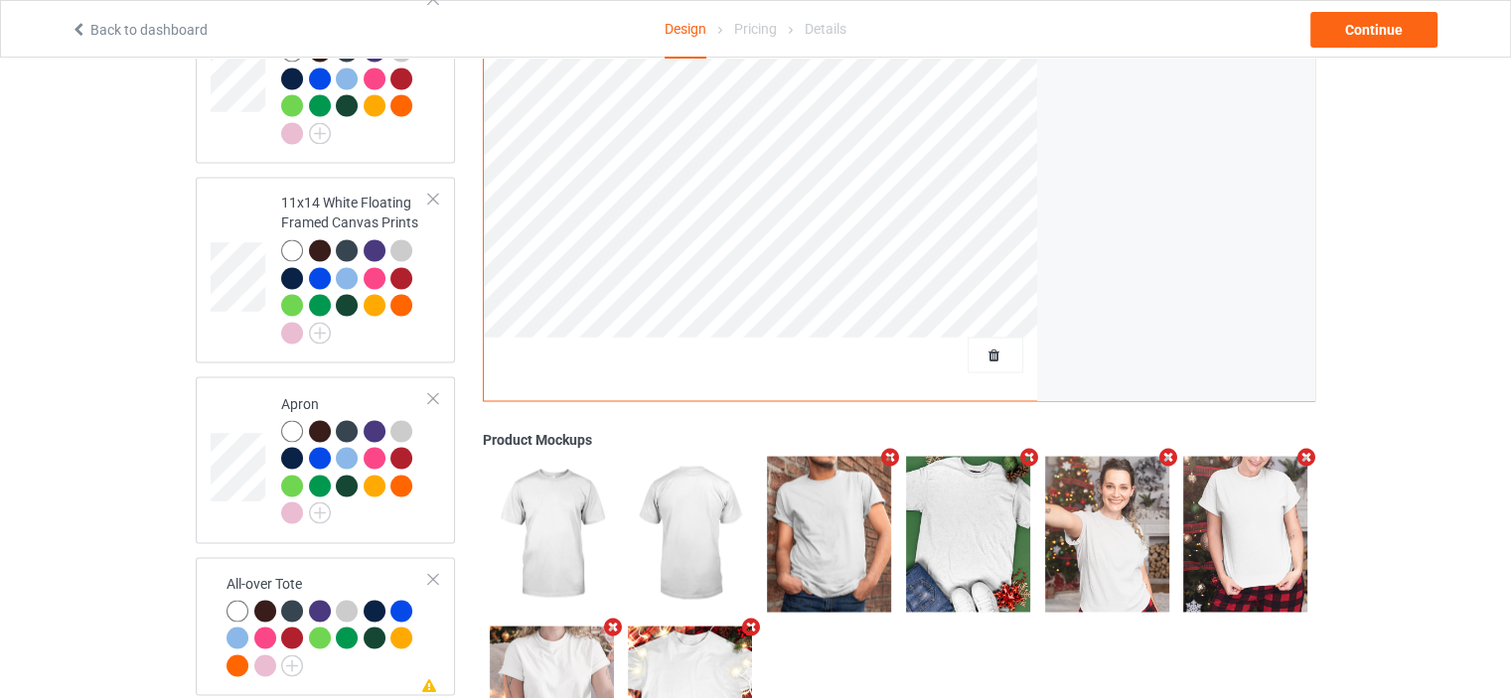
scroll to position [3469, 0]
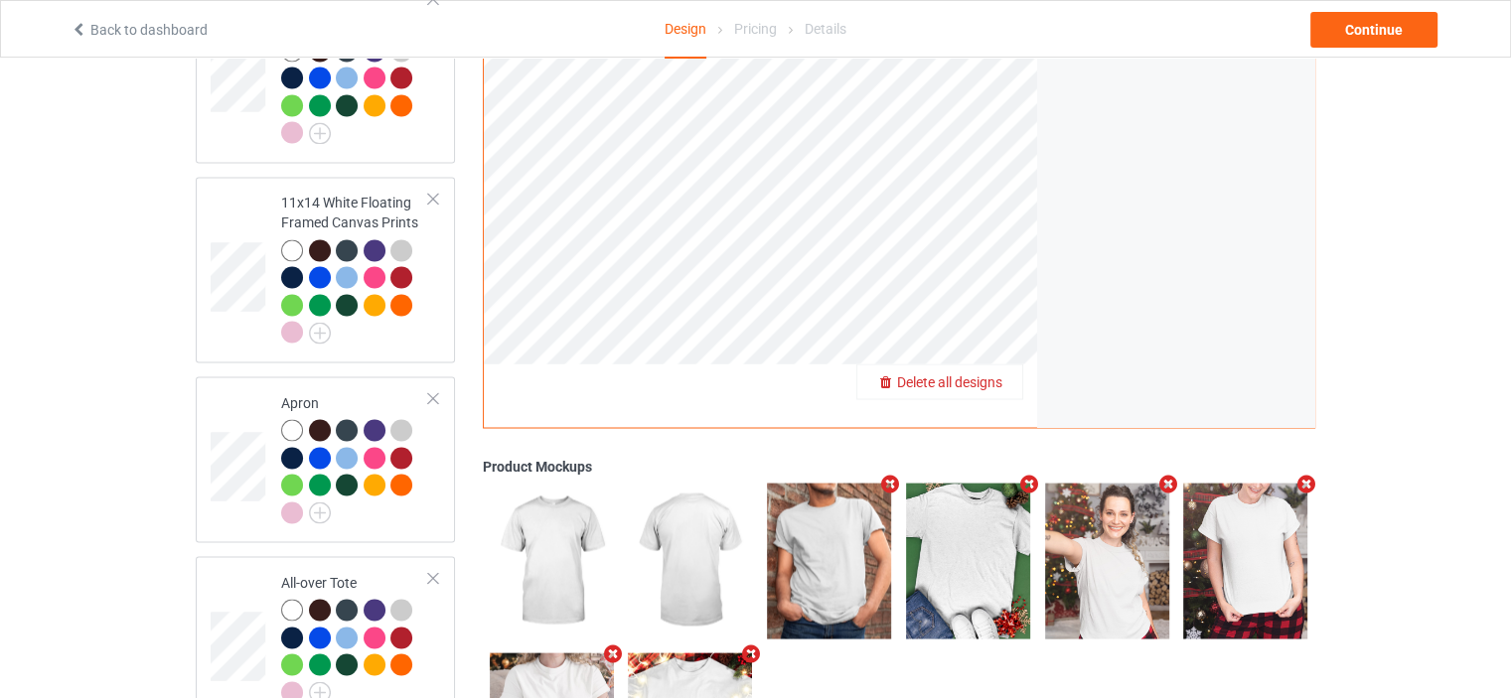
click at [983, 374] on span "Delete all designs" at bounding box center [949, 382] width 105 height 16
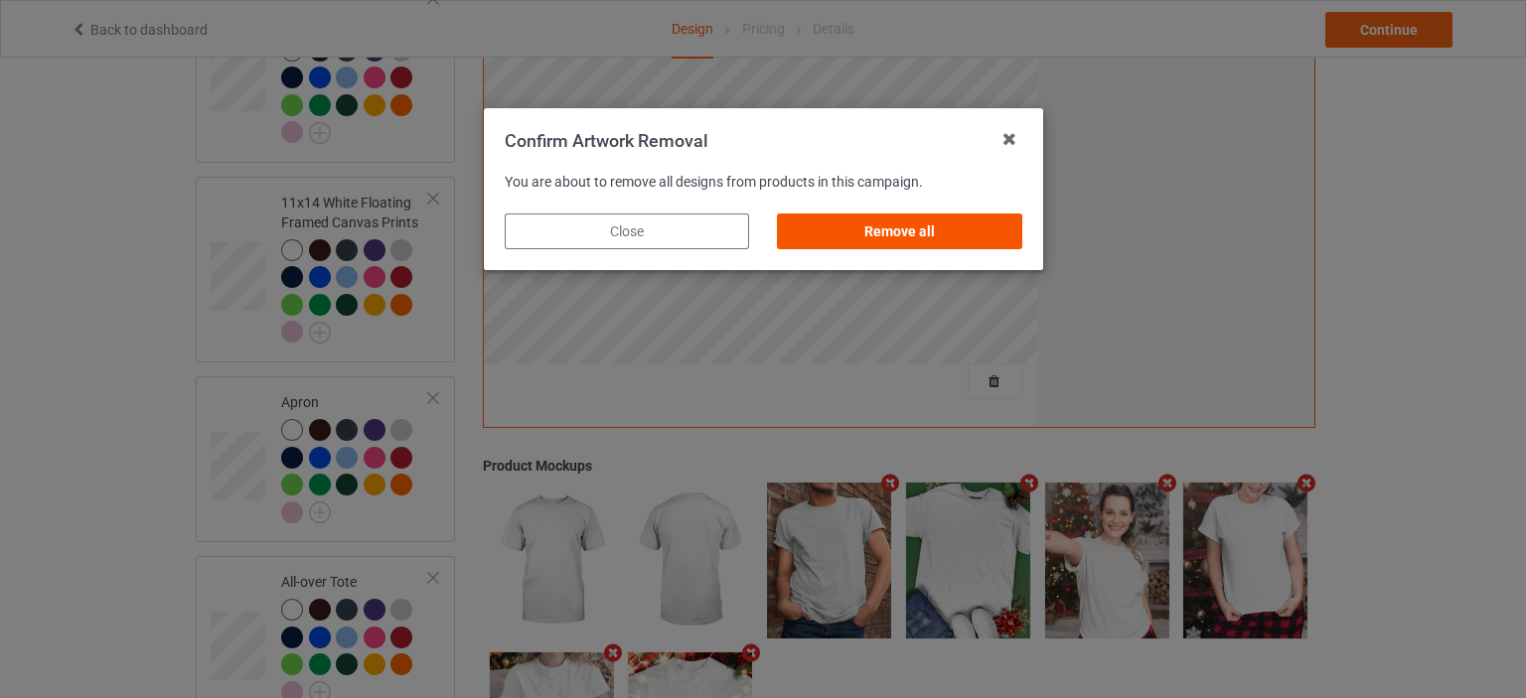
click at [938, 229] on div "Remove all" at bounding box center [899, 232] width 244 height 36
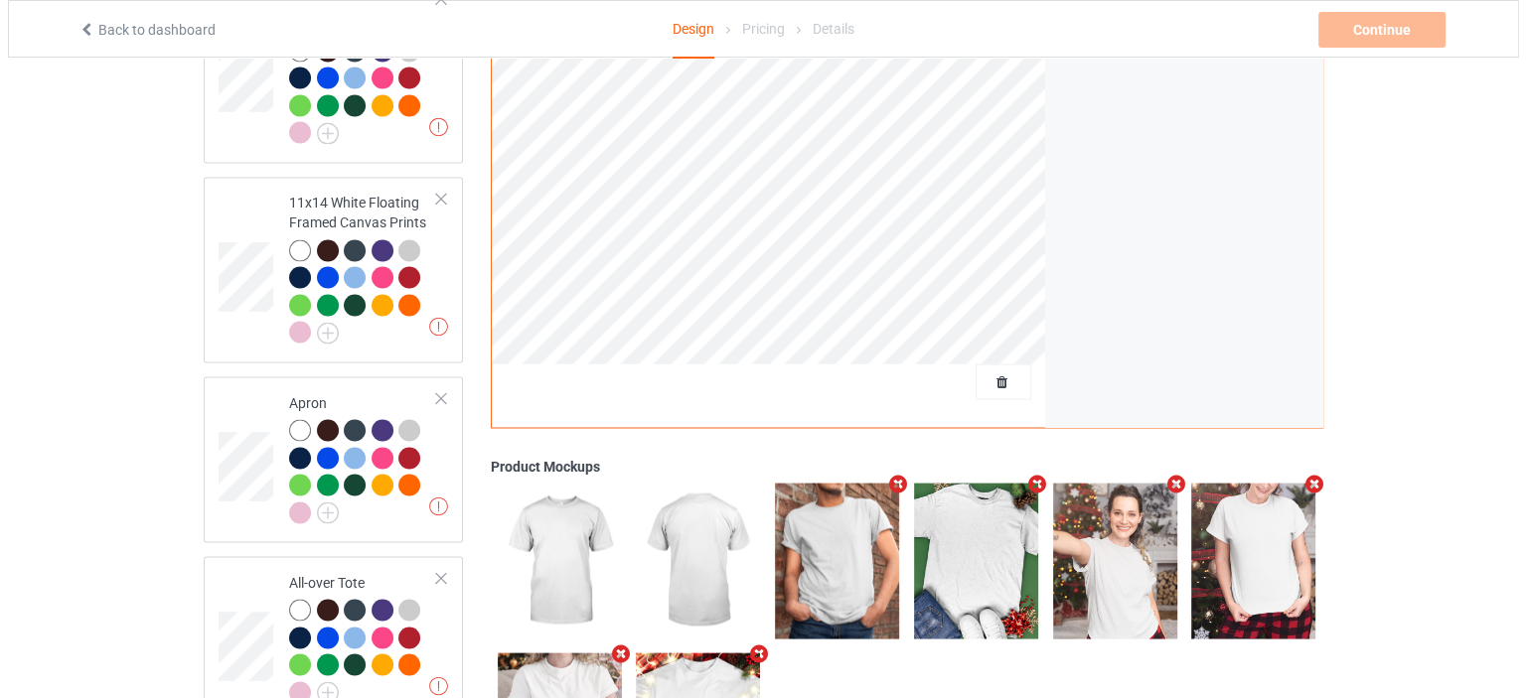
scroll to position [0, 0]
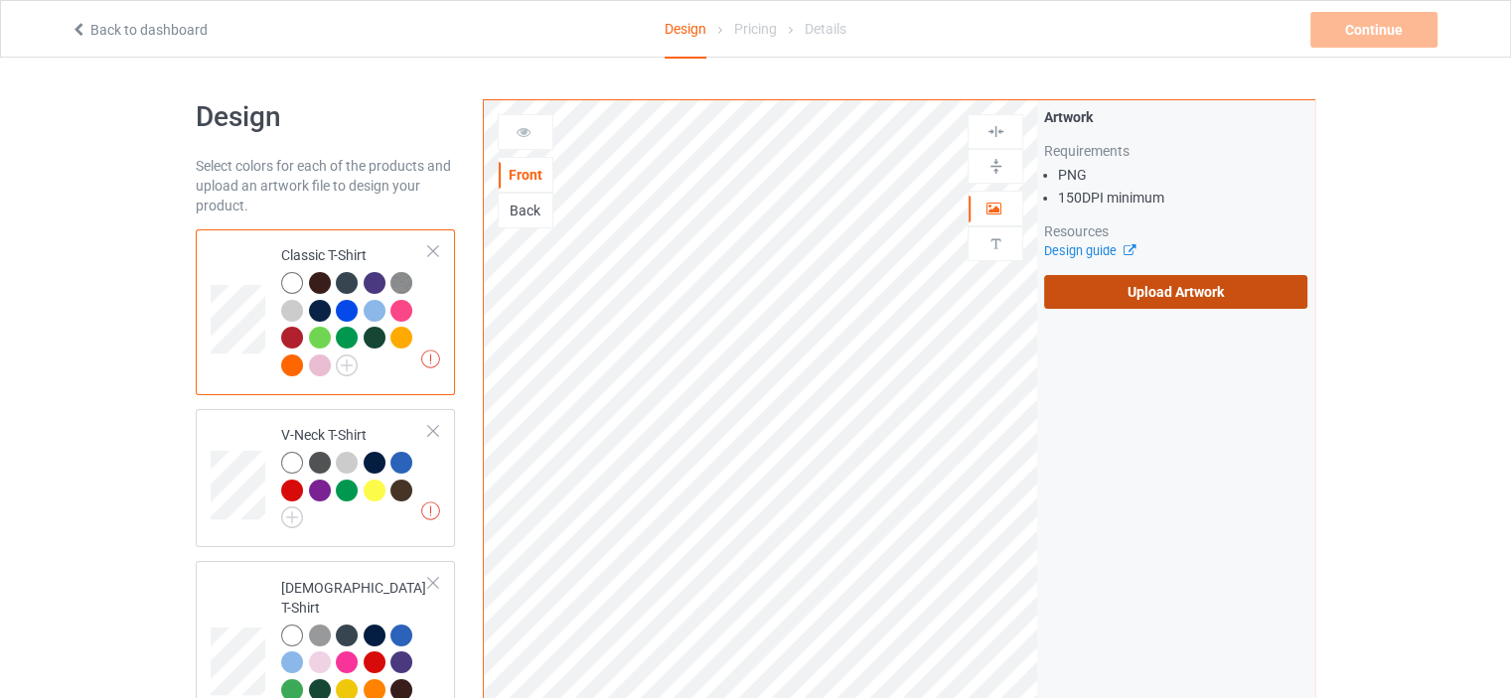
click at [1185, 298] on label "Upload Artwork" at bounding box center [1175, 292] width 263 height 34
click at [0, 0] on input "Upload Artwork" at bounding box center [0, 0] width 0 height 0
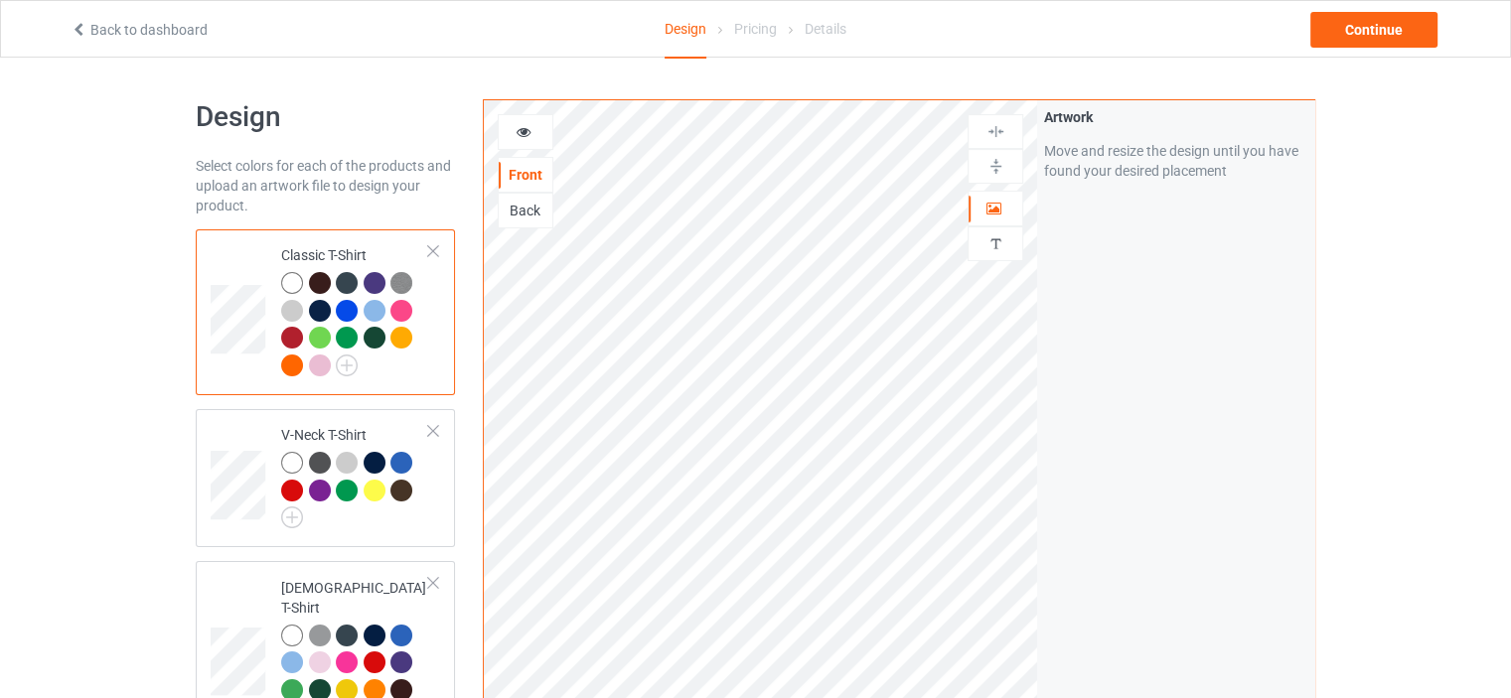
scroll to position [3593, 0]
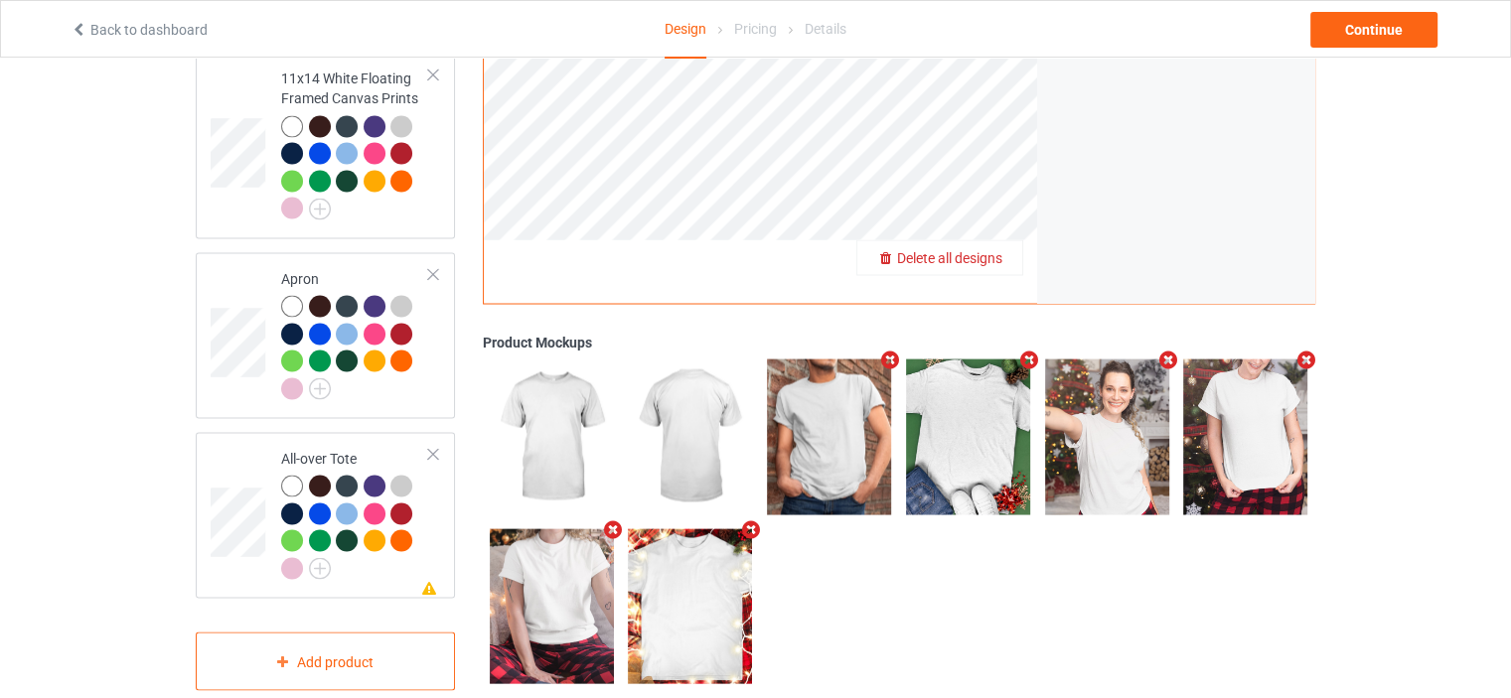
click at [992, 250] on span "Delete all designs" at bounding box center [949, 258] width 105 height 16
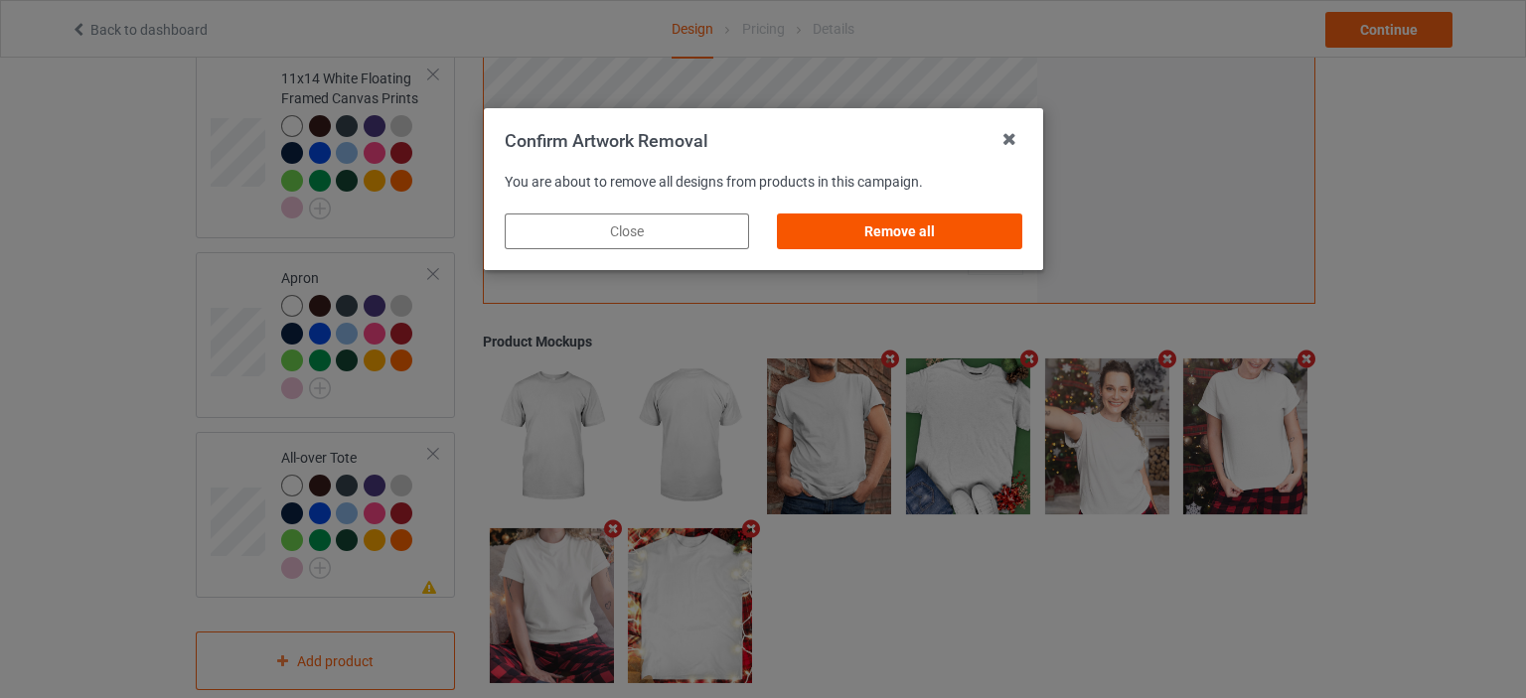
click at [942, 224] on div "Remove all" at bounding box center [899, 232] width 244 height 36
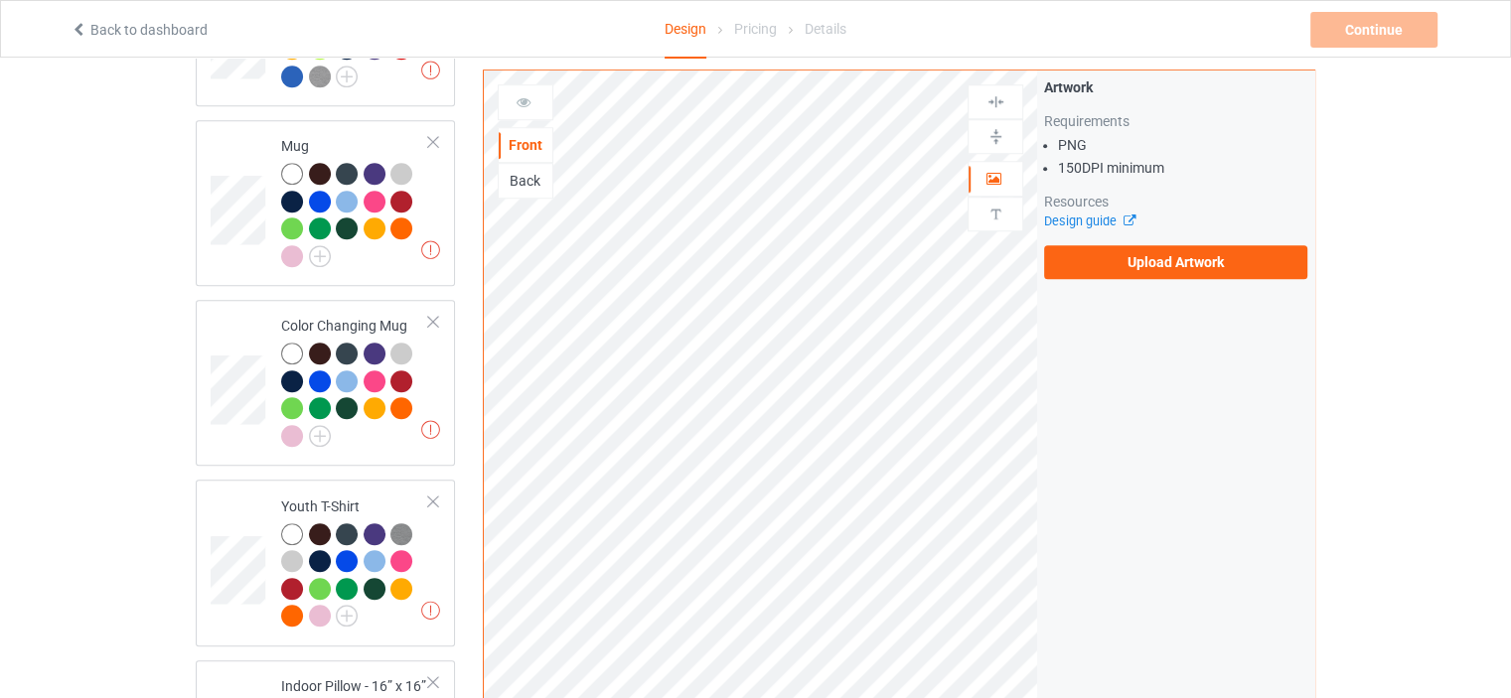
scroll to position [0, 0]
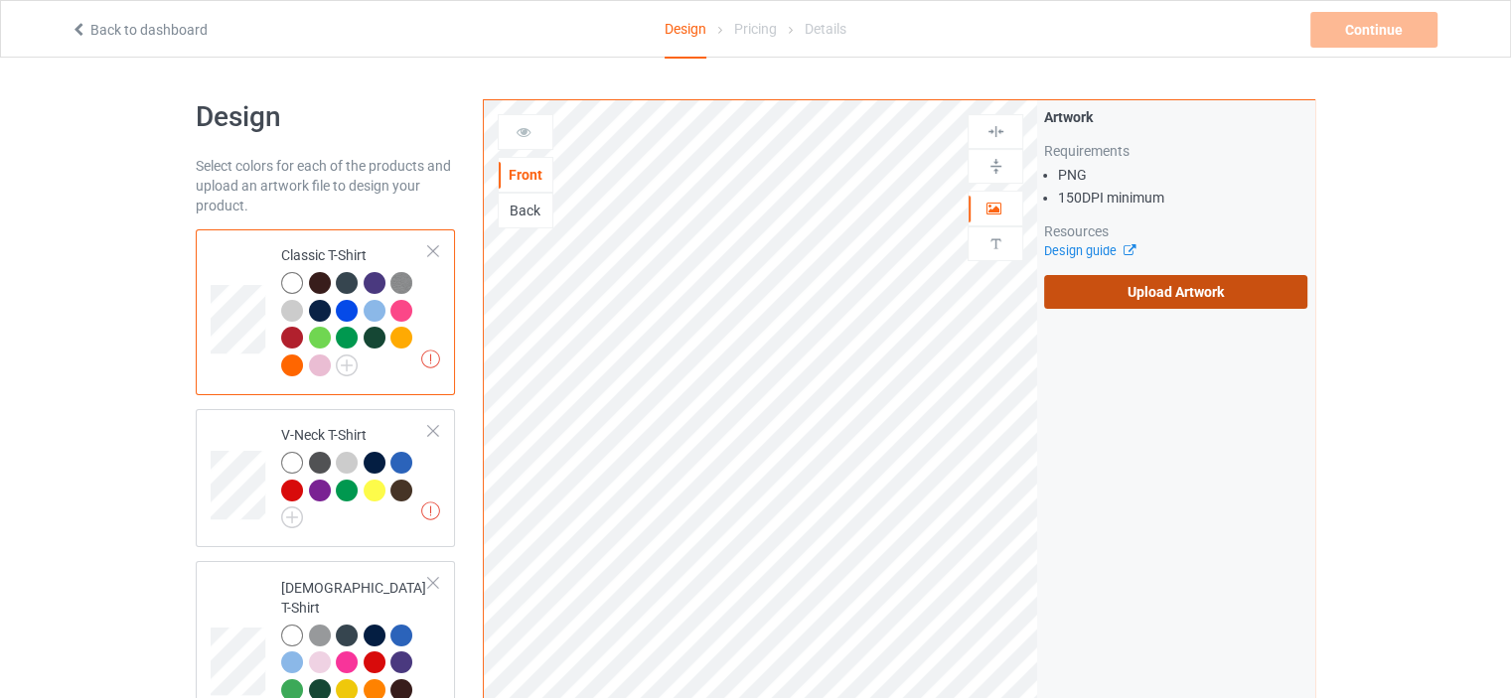
click at [1209, 301] on label "Upload Artwork" at bounding box center [1175, 292] width 263 height 34
click at [0, 0] on input "Upload Artwork" at bounding box center [0, 0] width 0 height 0
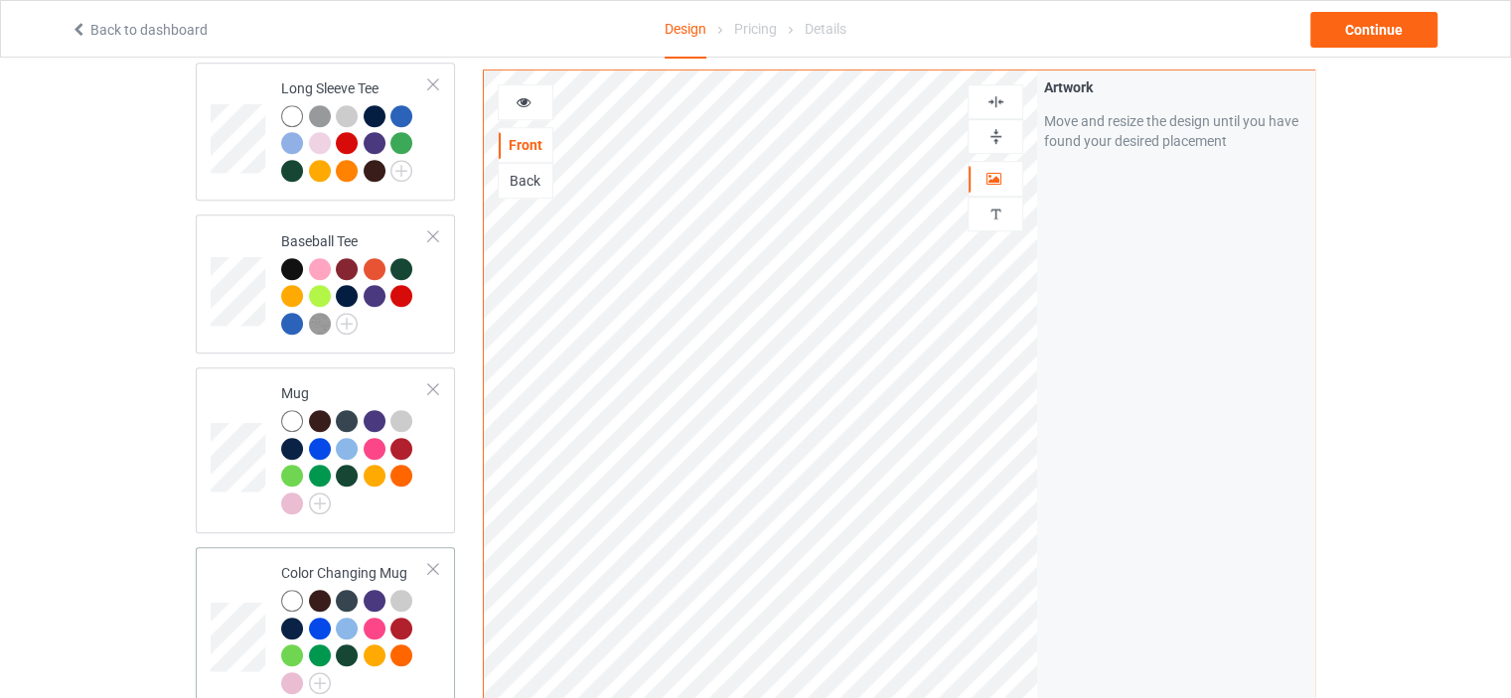
scroll to position [1490, 0]
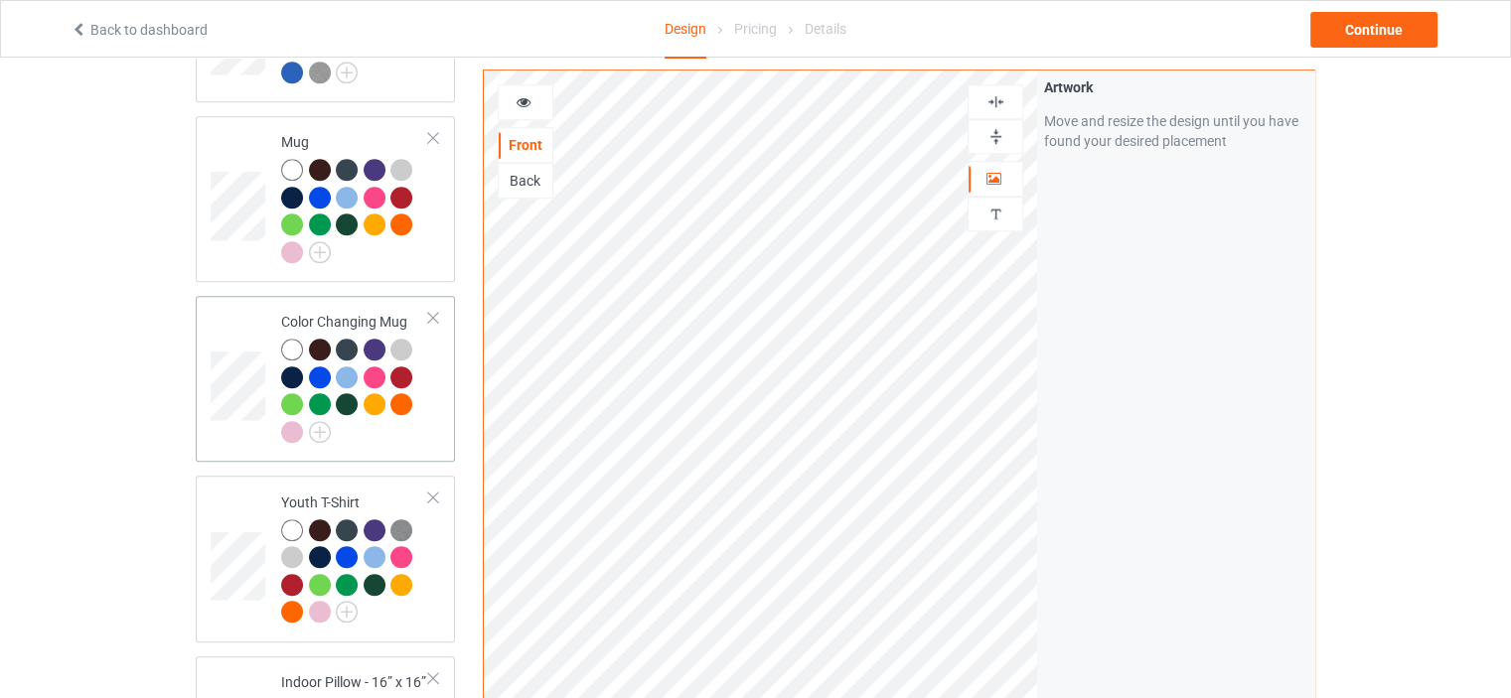
click at [359, 312] on div "Color Changing Mug" at bounding box center [355, 376] width 148 height 129
click at [995, 133] on img at bounding box center [995, 136] width 19 height 19
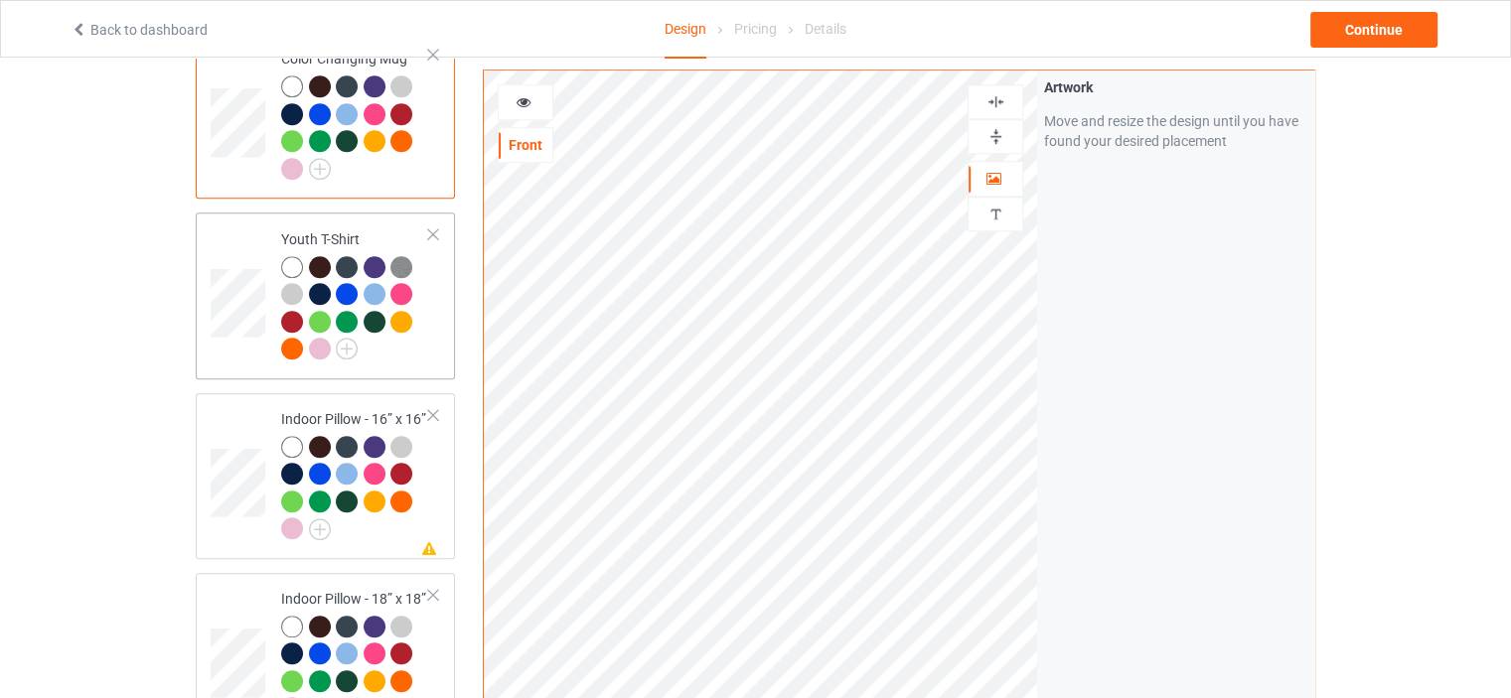
scroll to position [1788, 0]
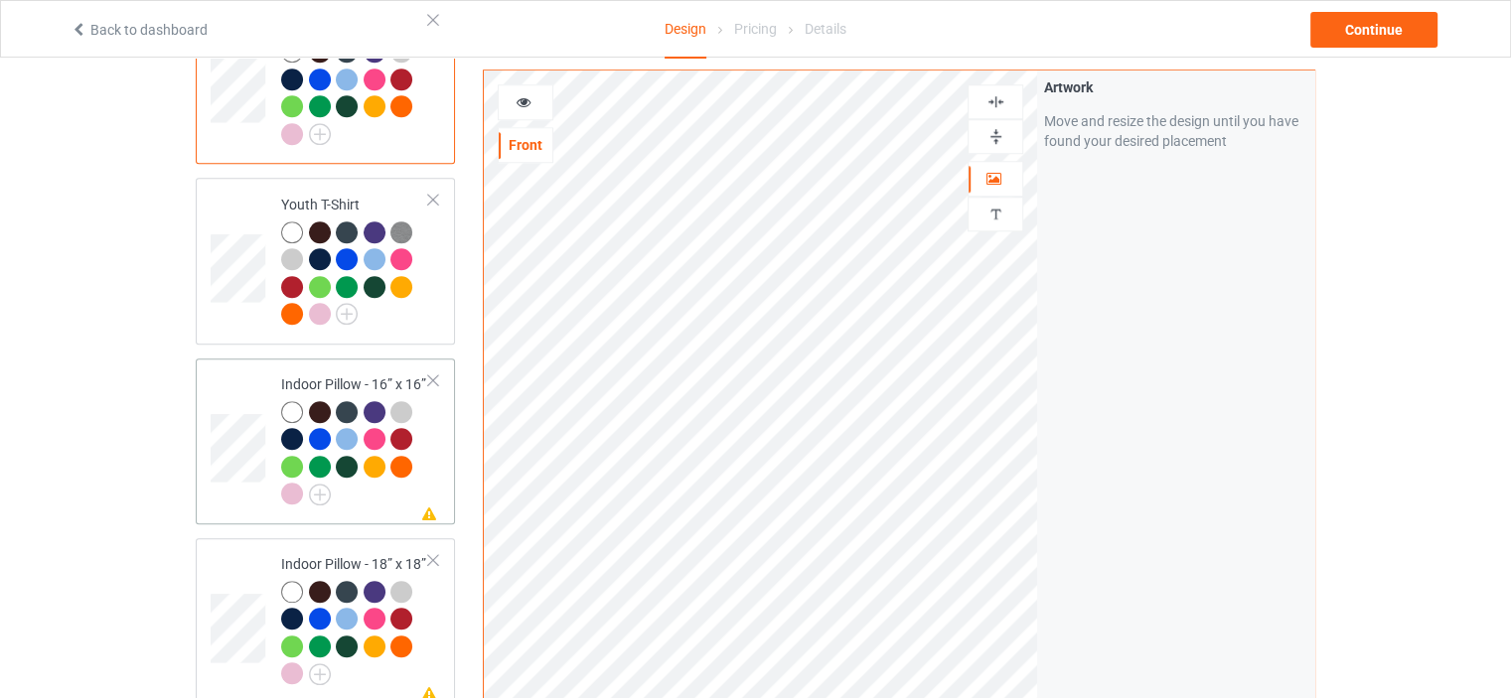
click at [370, 374] on div "Indoor Pillow - 16” x 16”" at bounding box center [355, 438] width 148 height 129
drag, startPoint x: 986, startPoint y: 133, endPoint x: 998, endPoint y: 106, distance: 29.3
click at [987, 131] on img at bounding box center [995, 136] width 19 height 19
click at [1000, 105] on img at bounding box center [995, 101] width 19 height 19
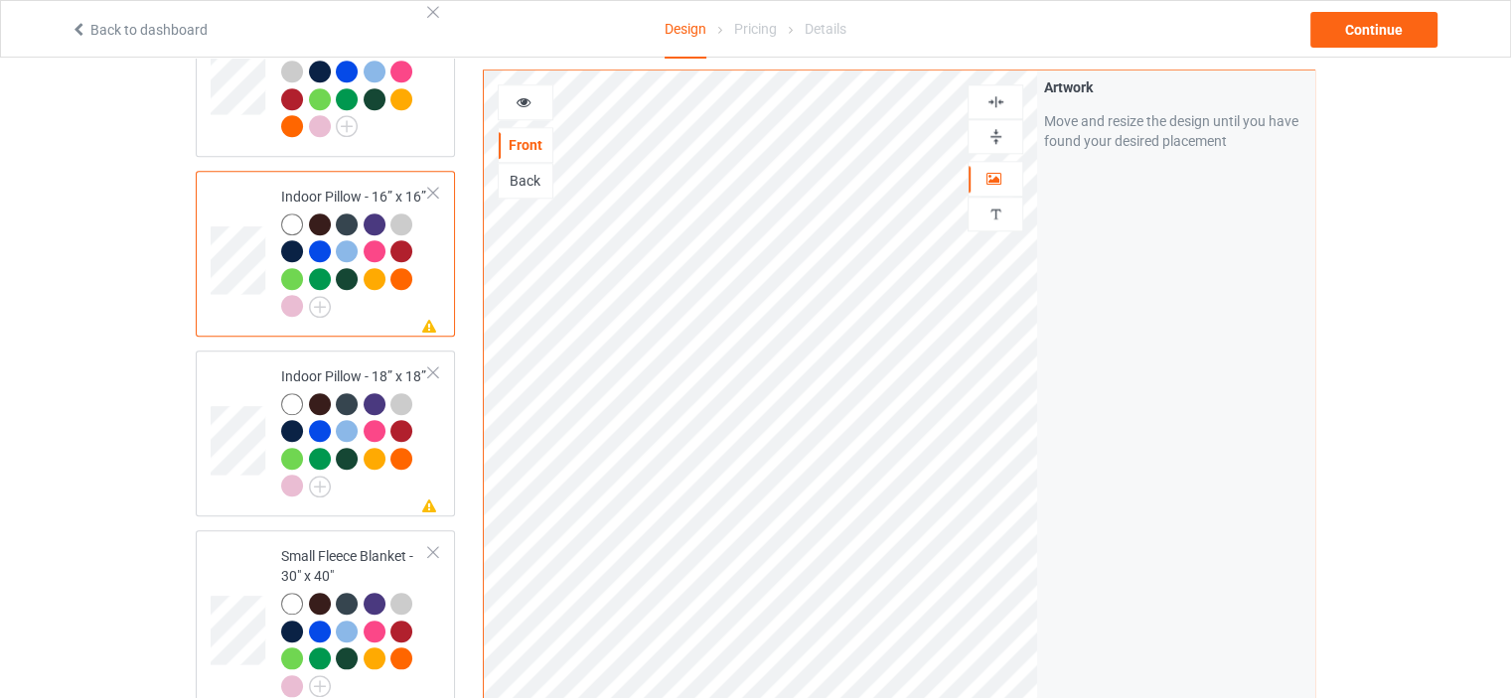
scroll to position [1987, 0]
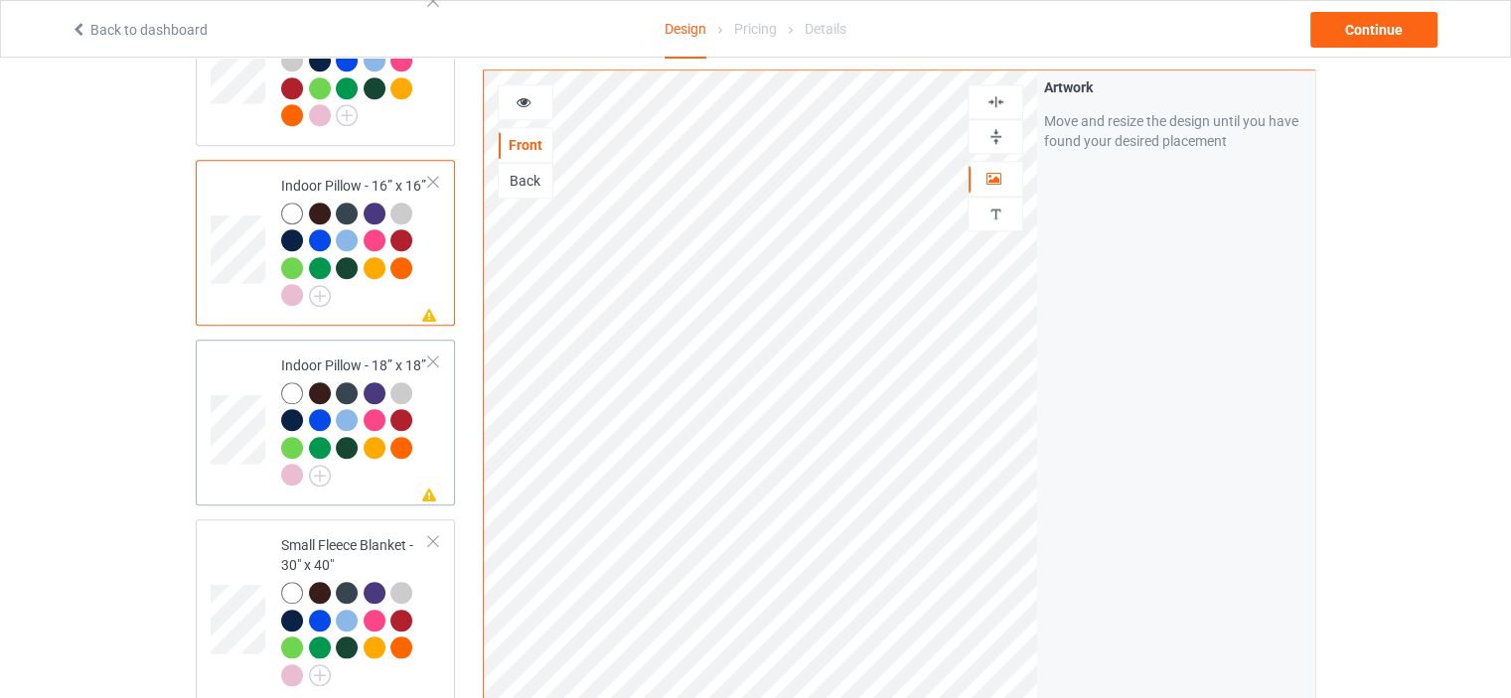
click at [354, 356] on div "Indoor Pillow - 18” x 18”" at bounding box center [355, 420] width 148 height 129
click at [1001, 138] on img at bounding box center [995, 136] width 19 height 19
click at [1008, 94] on div at bounding box center [995, 101] width 54 height 19
click at [337, 519] on div "Small Fleece Blanket - 30" x 40"" at bounding box center [325, 612] width 259 height 186
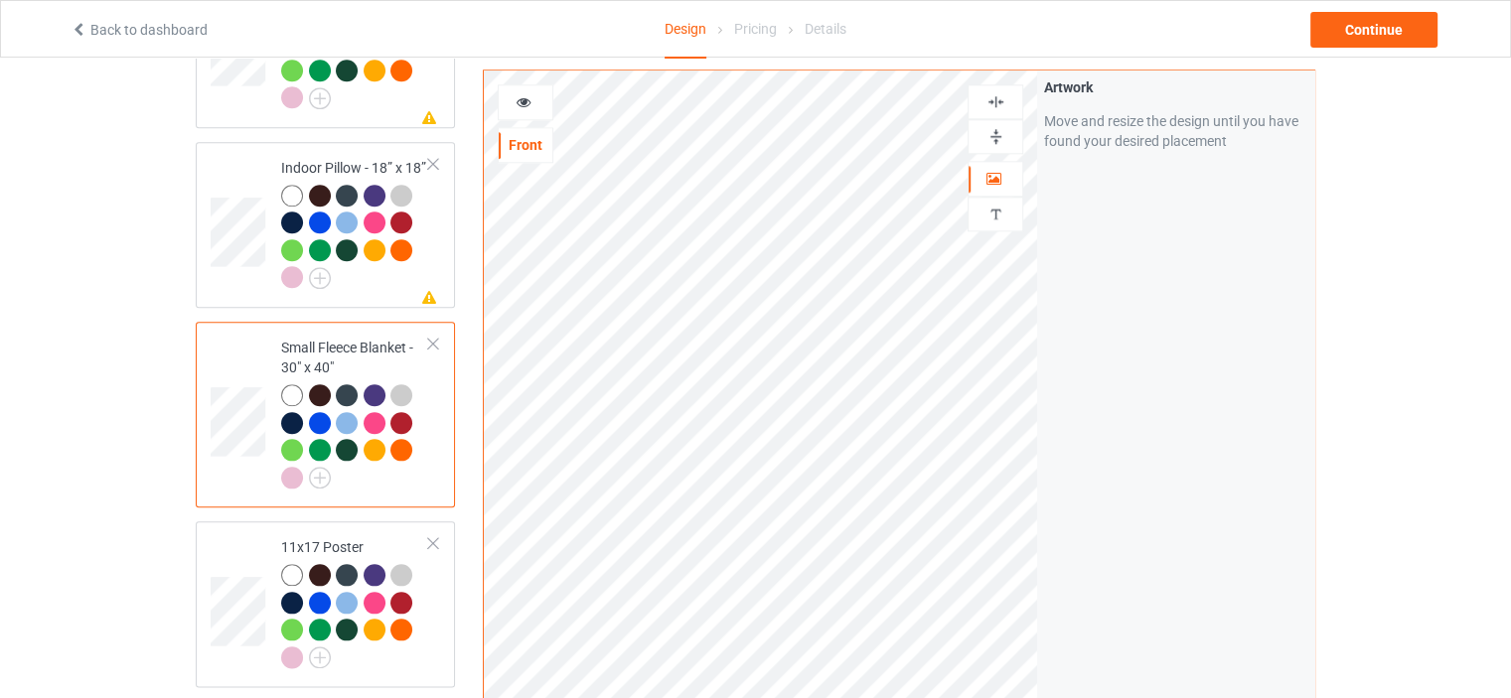
scroll to position [2185, 0]
click at [346, 536] on div "11x17 Poster" at bounding box center [355, 600] width 148 height 129
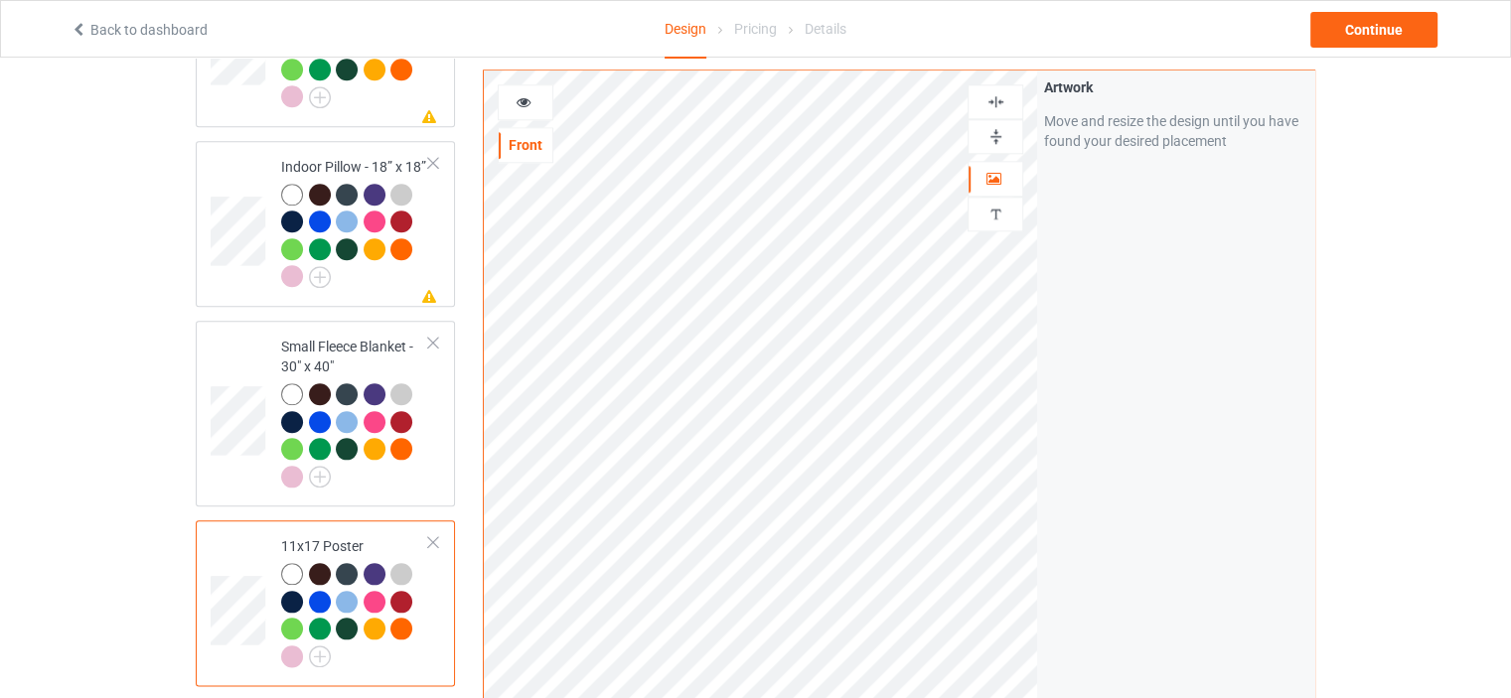
click at [1004, 130] on img at bounding box center [995, 136] width 19 height 19
click at [996, 98] on img at bounding box center [995, 101] width 19 height 19
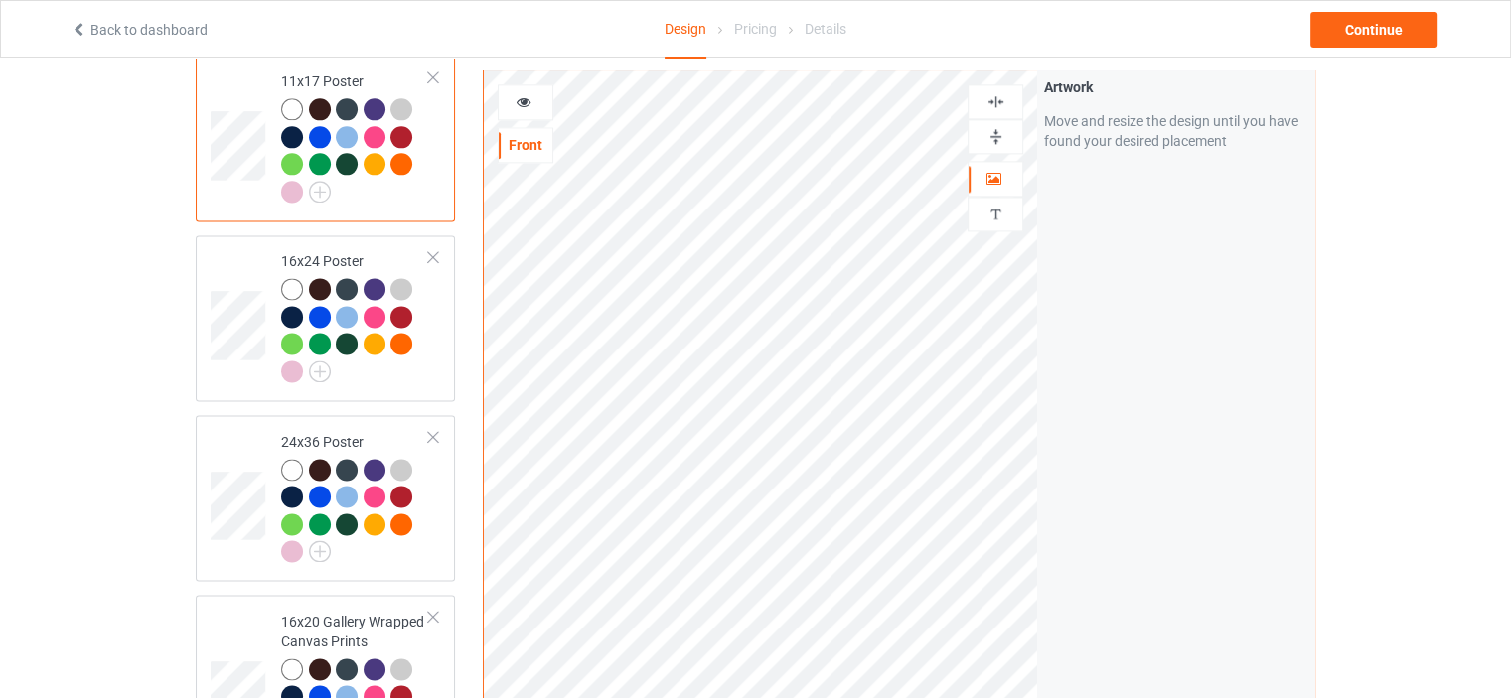
scroll to position [2781, 0]
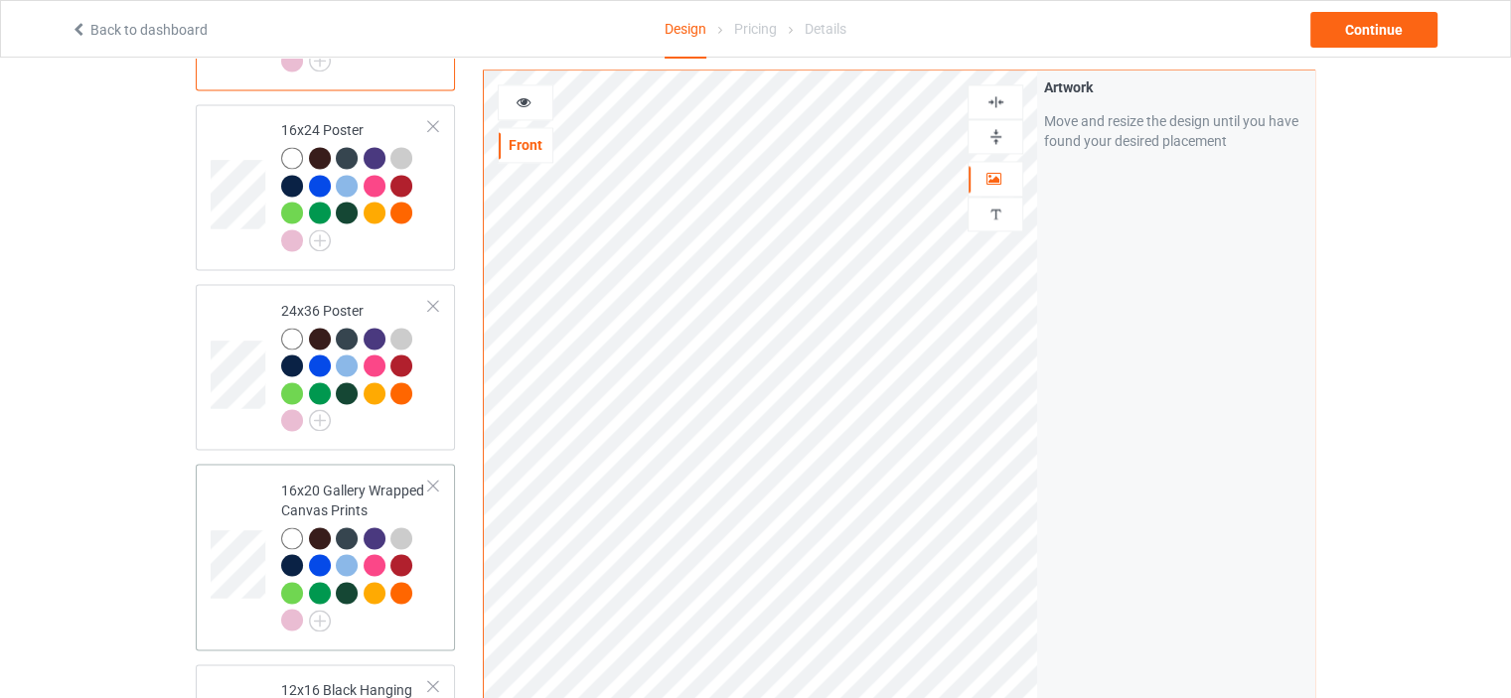
click at [345, 481] on div "16x20 Gallery Wrapped Canvas Prints" at bounding box center [355, 555] width 148 height 149
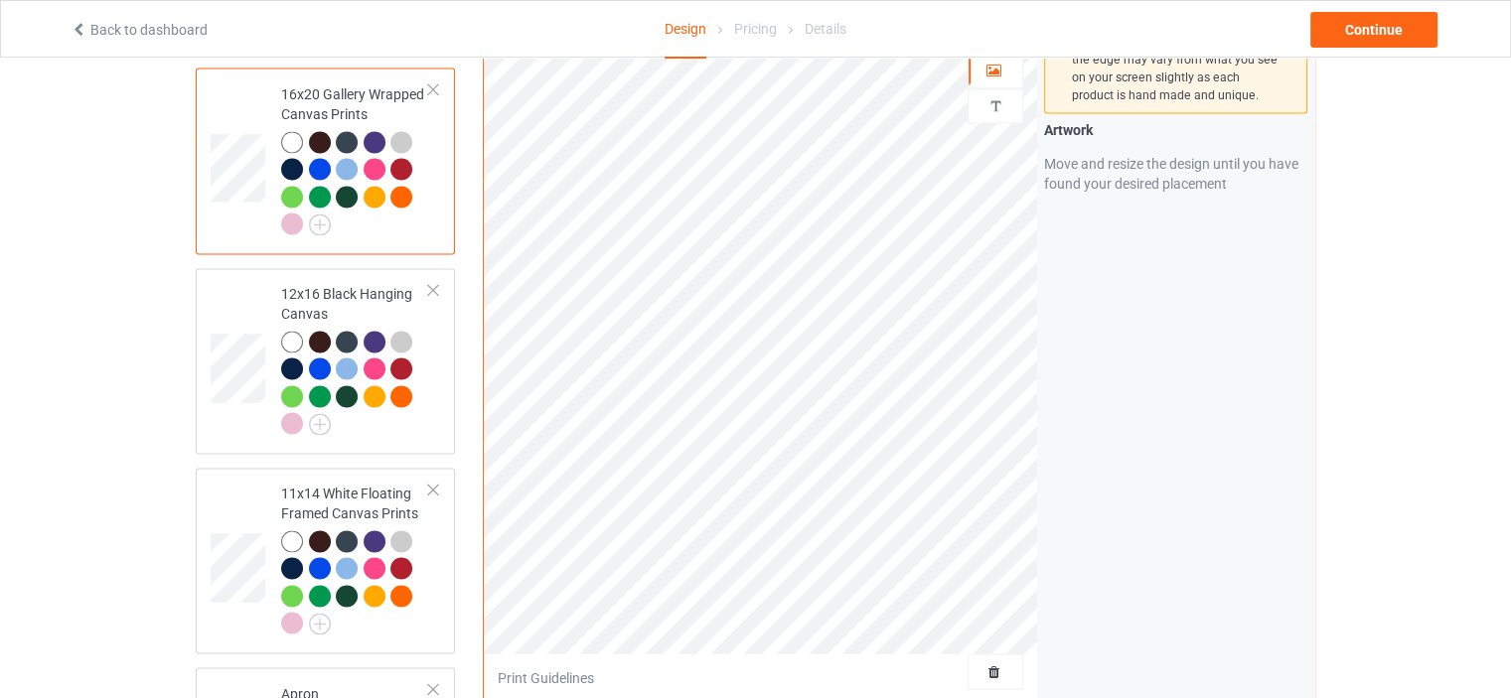
scroll to position [3179, 0]
click at [356, 283] on div "12x16 Black Hanging Canvas" at bounding box center [355, 357] width 148 height 149
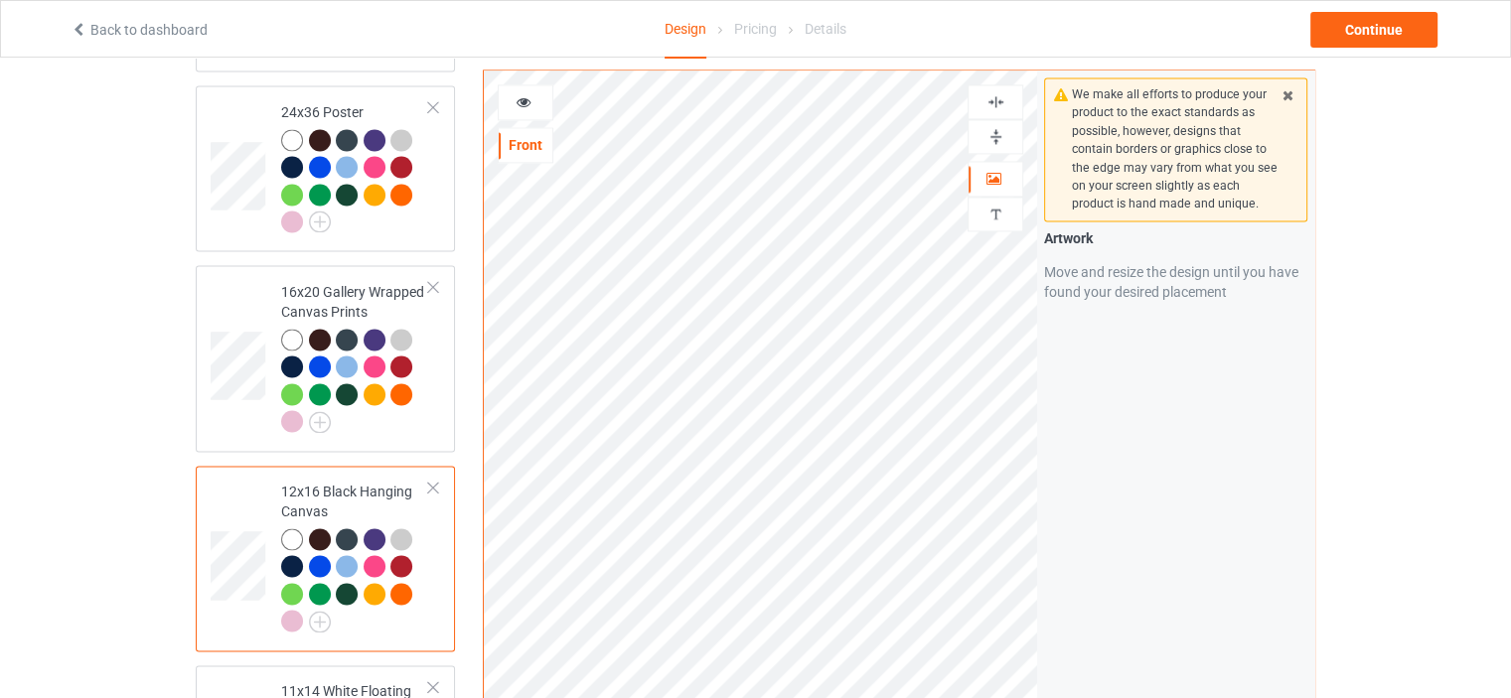
click at [999, 130] on img at bounding box center [995, 136] width 19 height 19
click at [1000, 102] on img at bounding box center [995, 101] width 19 height 19
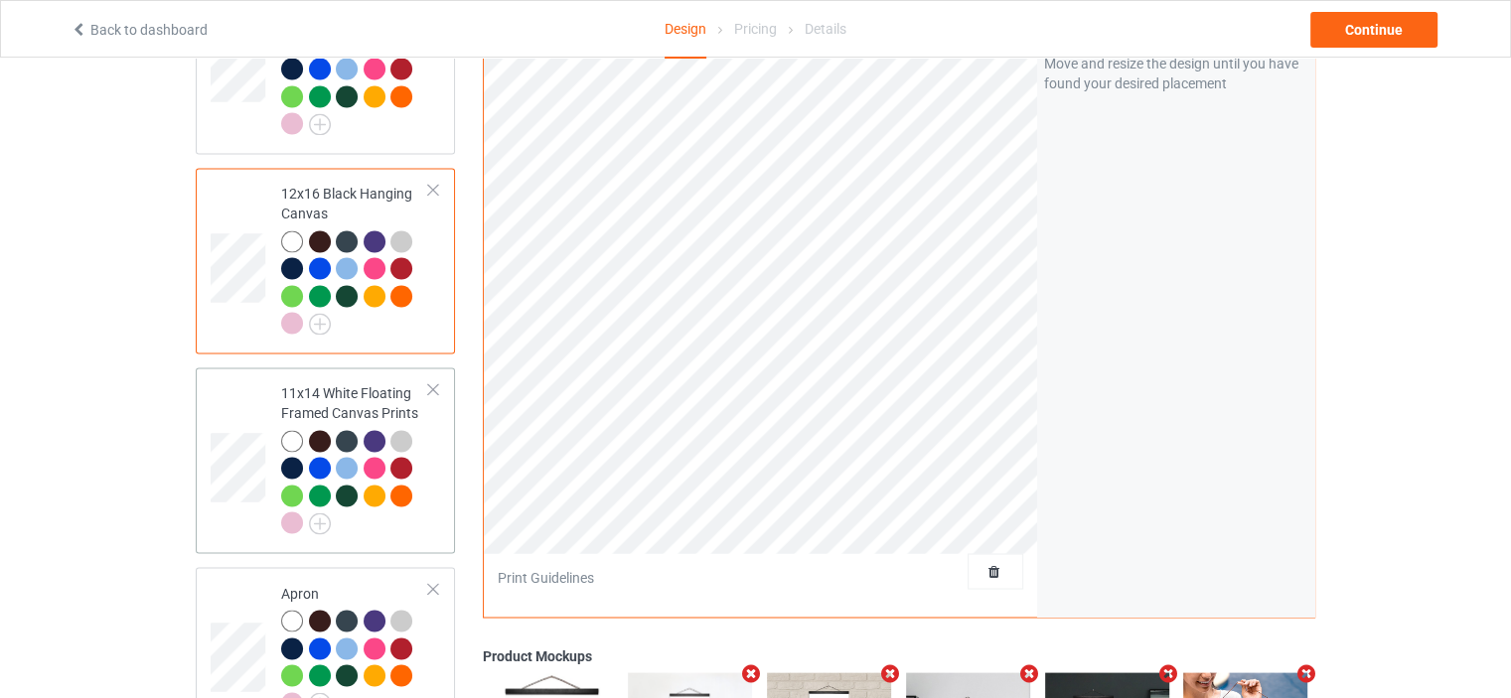
click at [341, 383] on div "11x14 White Floating Framed Canvas Prints" at bounding box center [355, 457] width 148 height 149
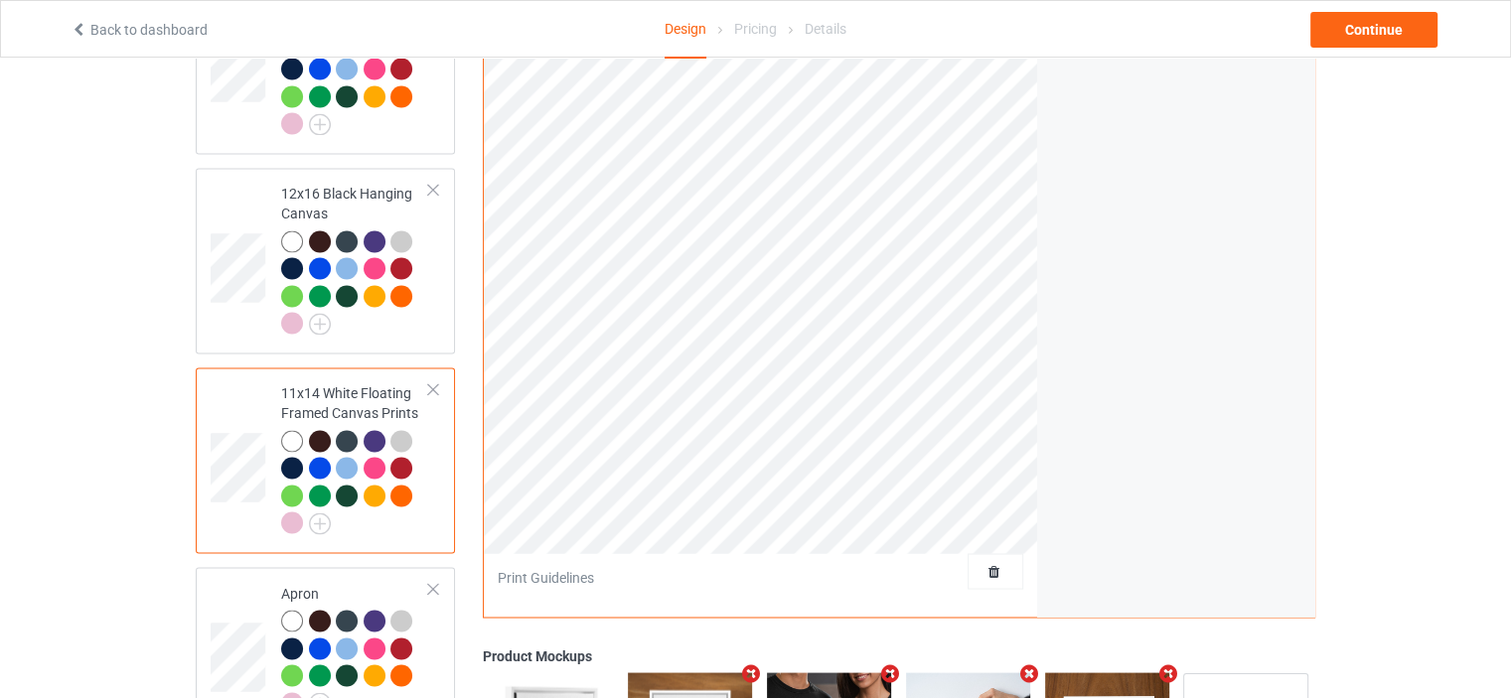
scroll to position [2881, 0]
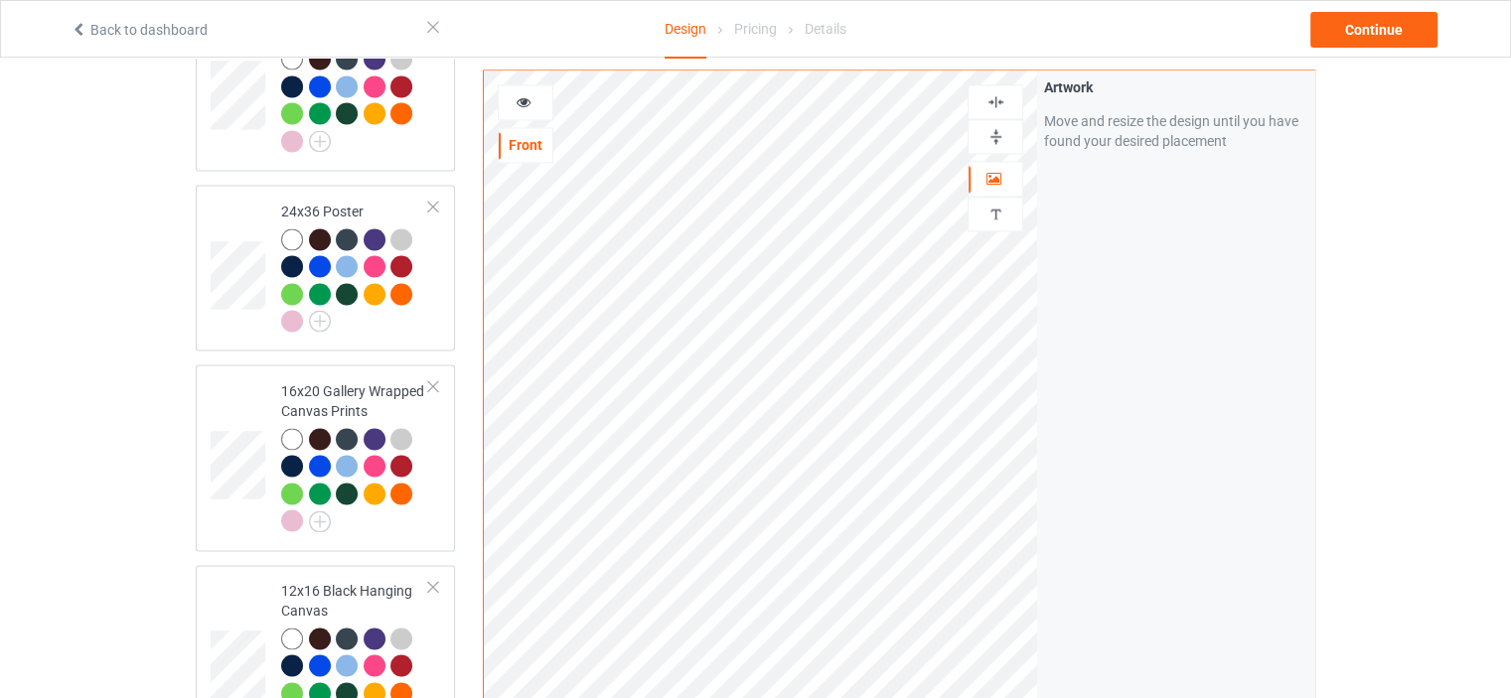
click at [993, 132] on img at bounding box center [995, 136] width 19 height 19
click at [998, 101] on img at bounding box center [995, 101] width 19 height 19
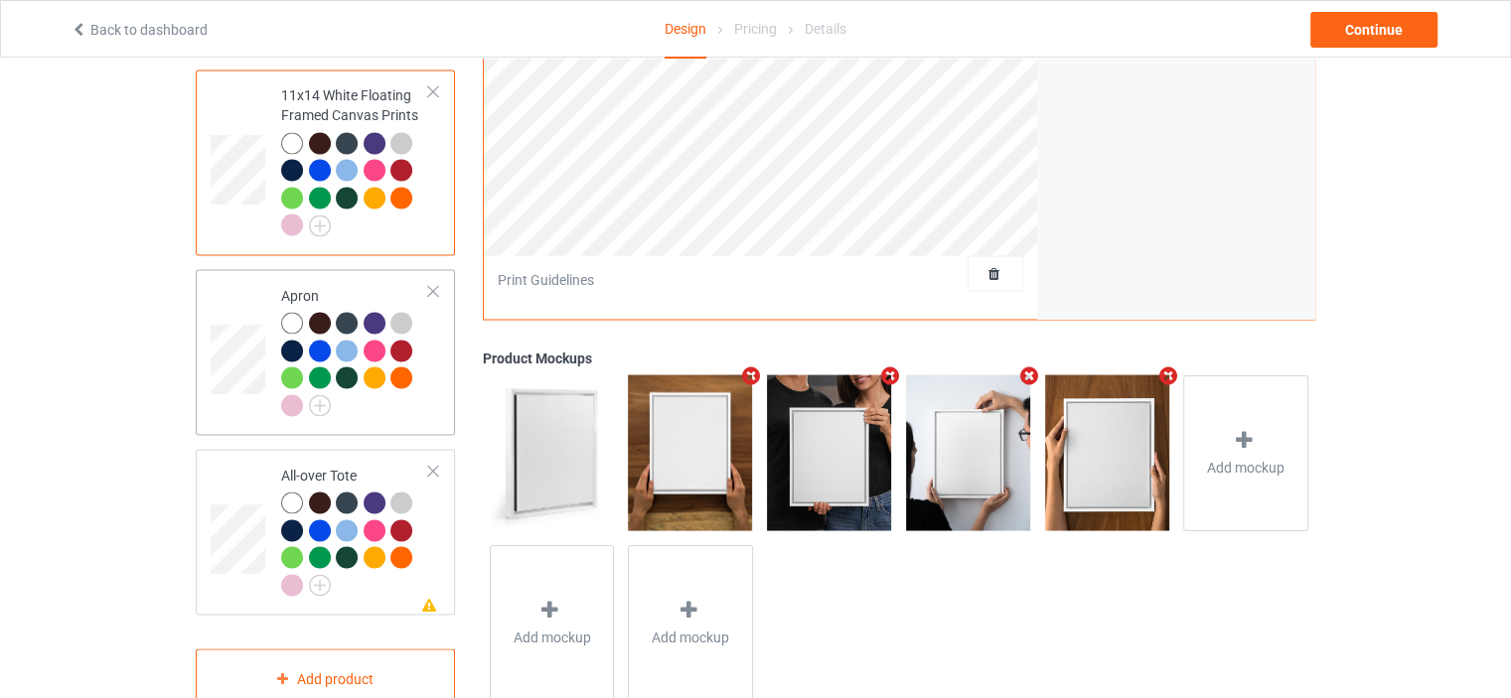
click at [342, 277] on td "Apron" at bounding box center [355, 352] width 170 height 150
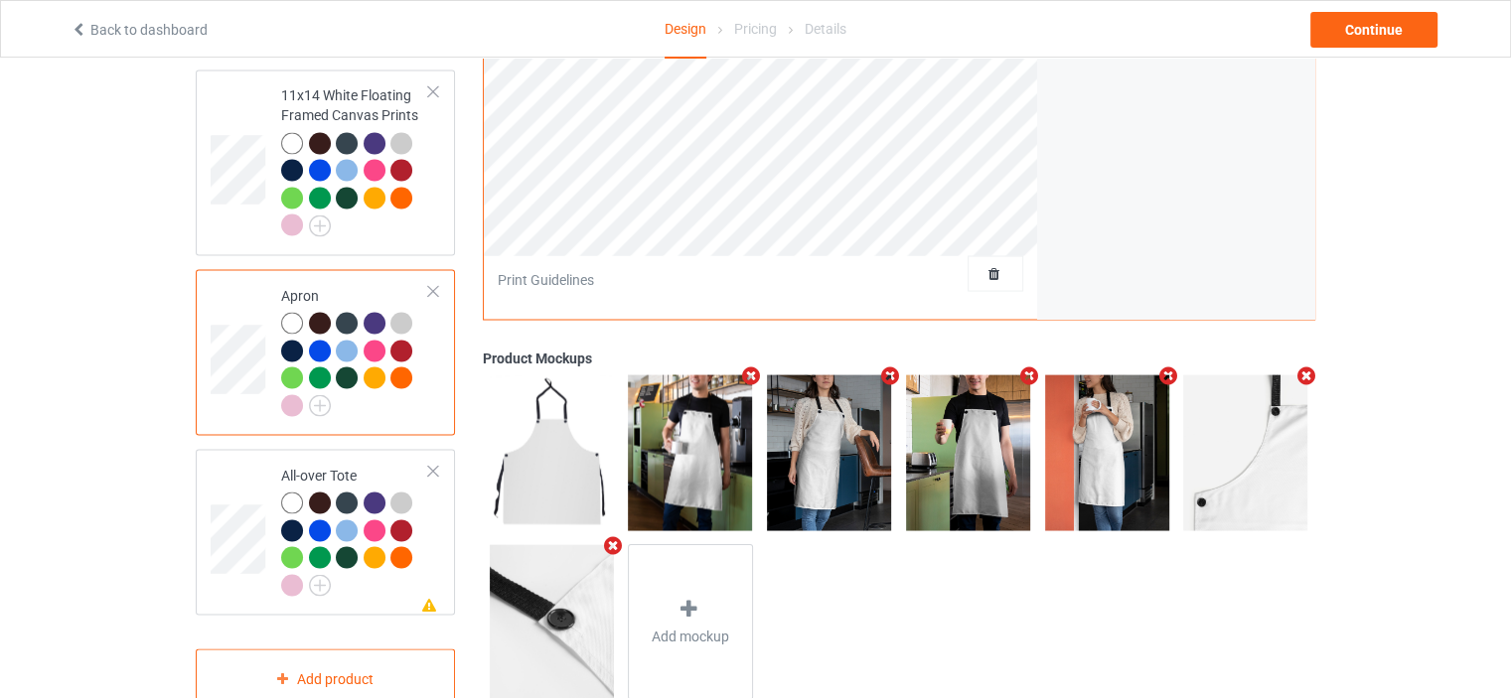
scroll to position [2881, 0]
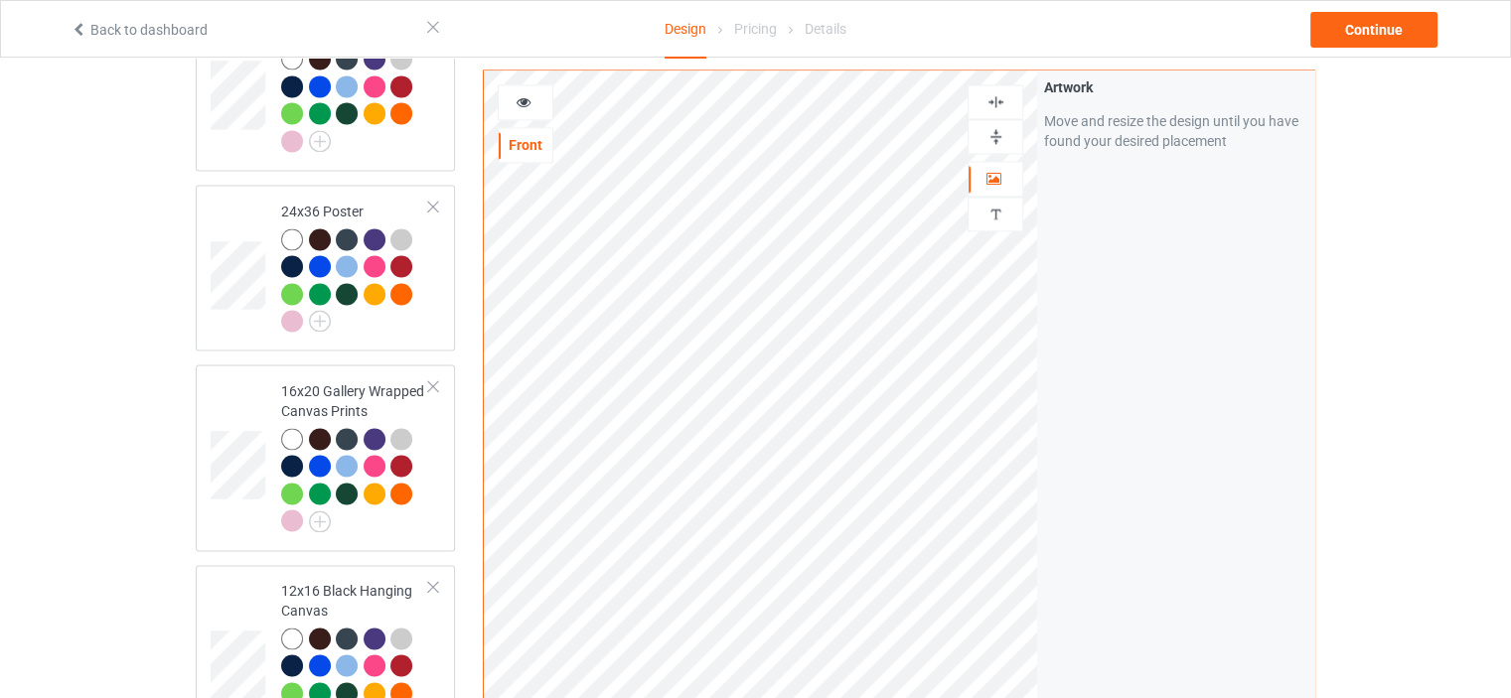
click at [1001, 98] on img at bounding box center [995, 101] width 19 height 19
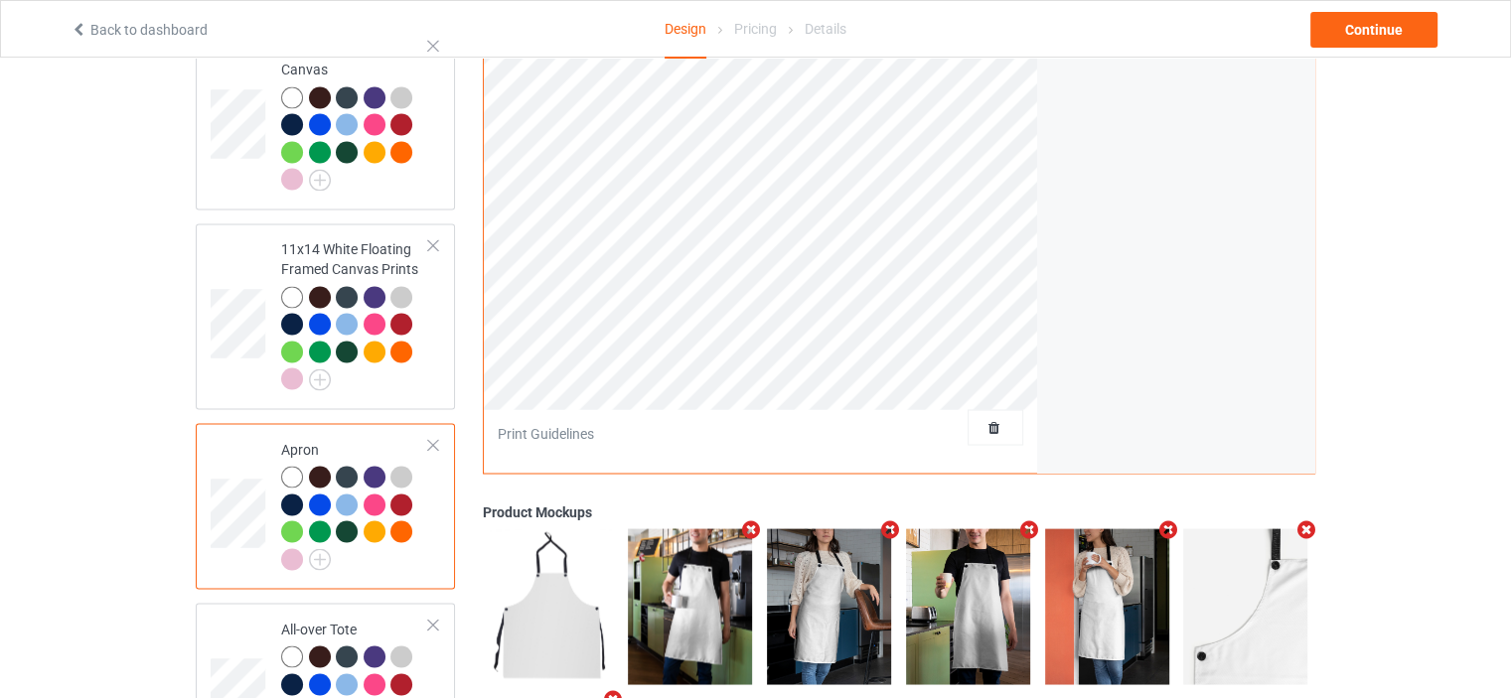
scroll to position [3593, 0]
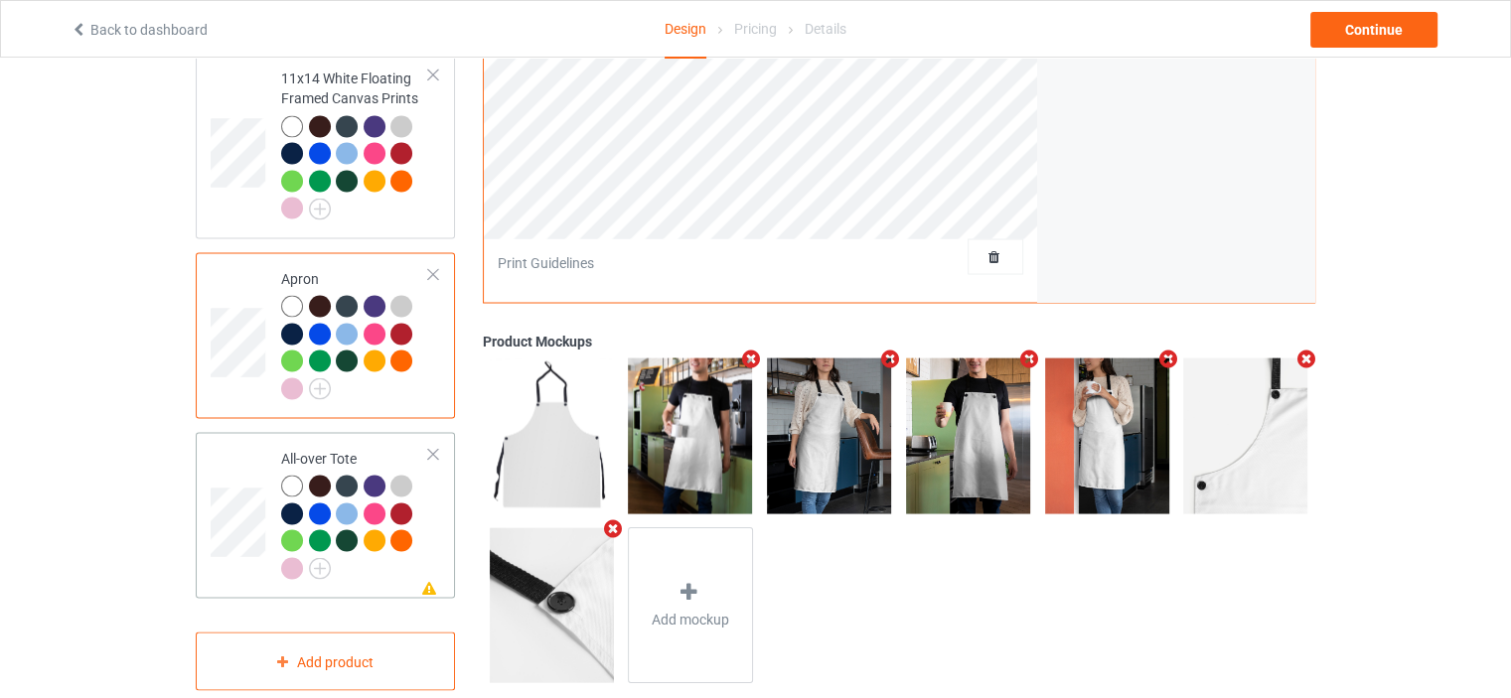
click at [338, 440] on td "Missing artwork on 1 side(s) All-over Tote" at bounding box center [355, 515] width 170 height 150
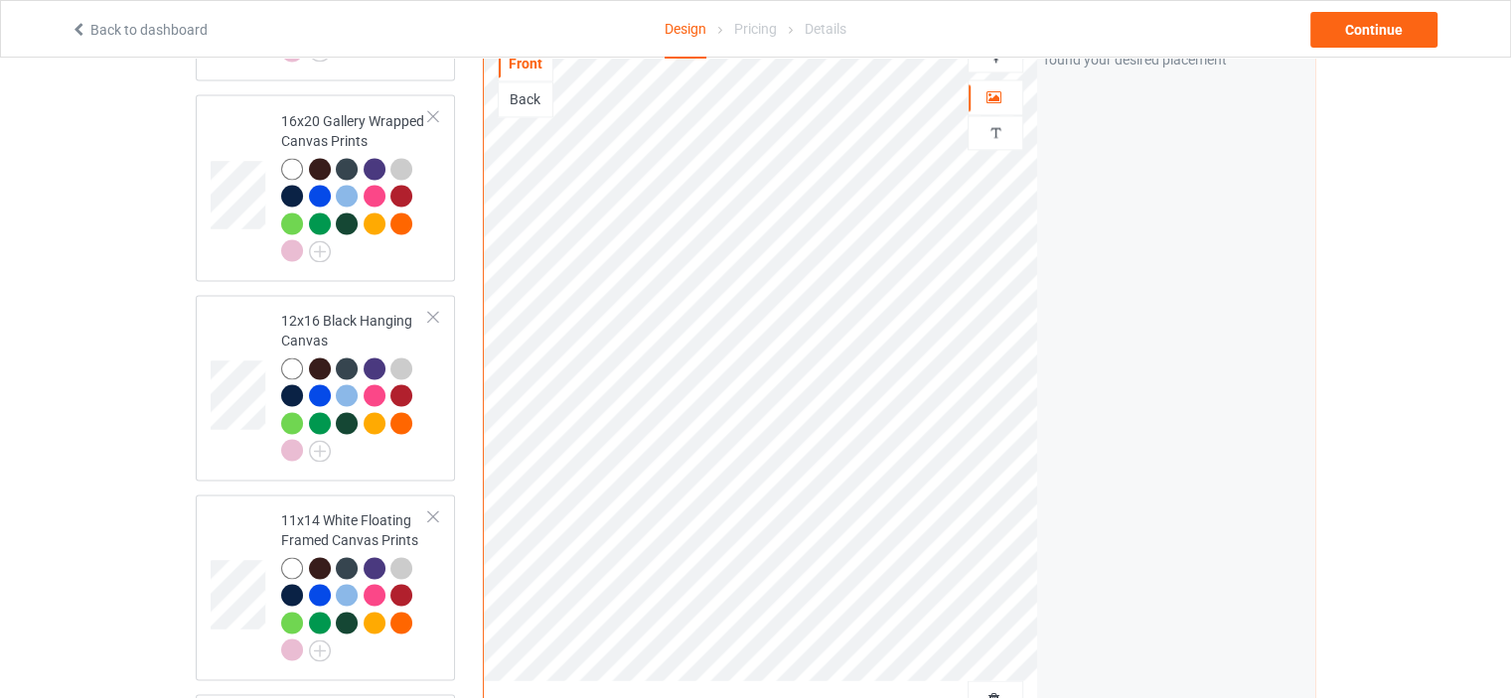
scroll to position [2798, 0]
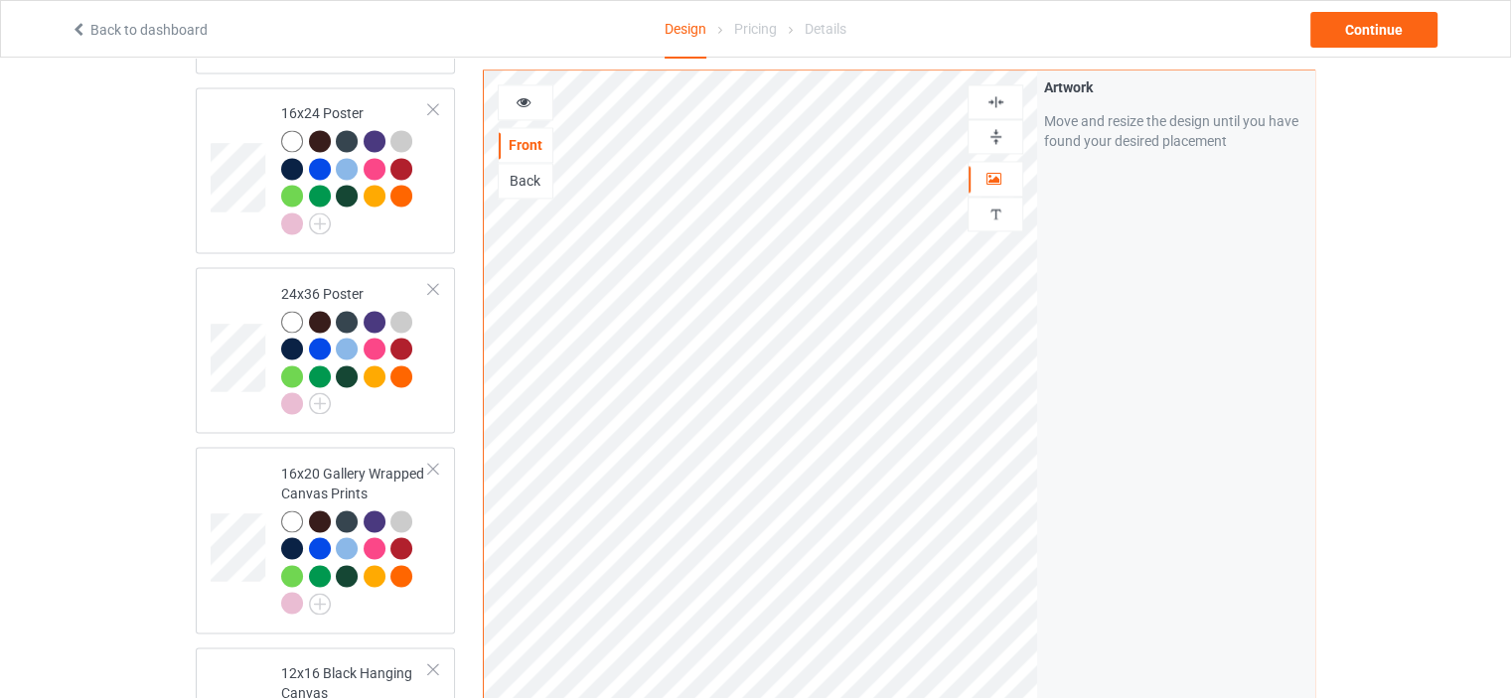
click at [1004, 92] on img at bounding box center [995, 101] width 19 height 19
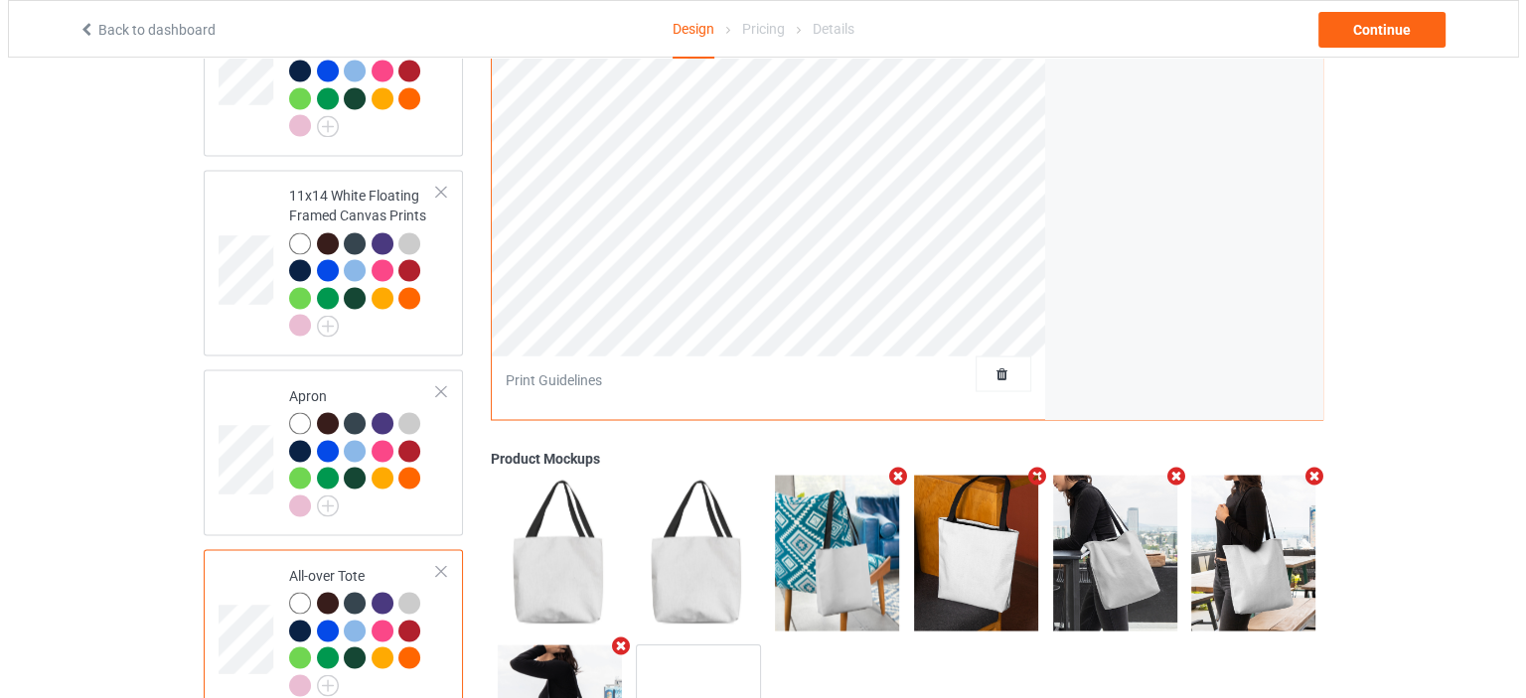
scroll to position [3593, 0]
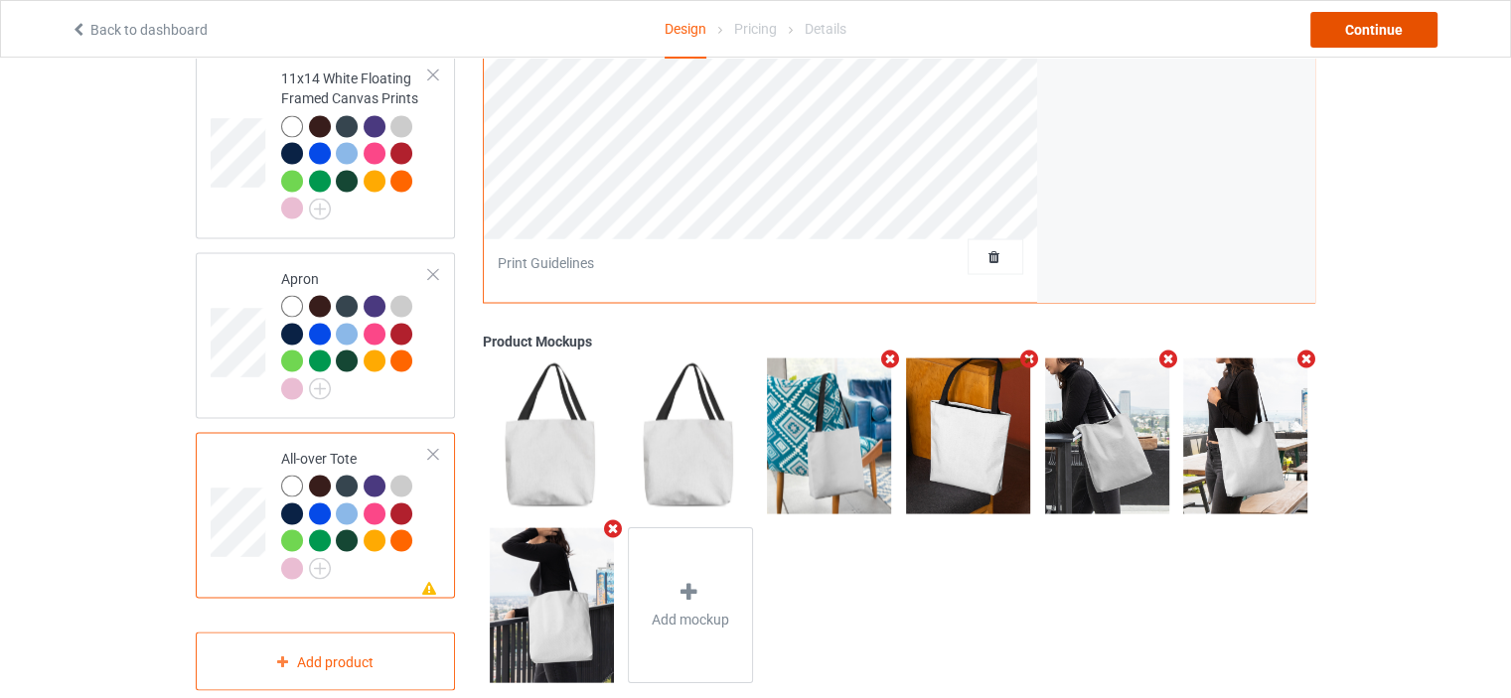
click at [1385, 25] on div "Continue" at bounding box center [1373, 30] width 127 height 36
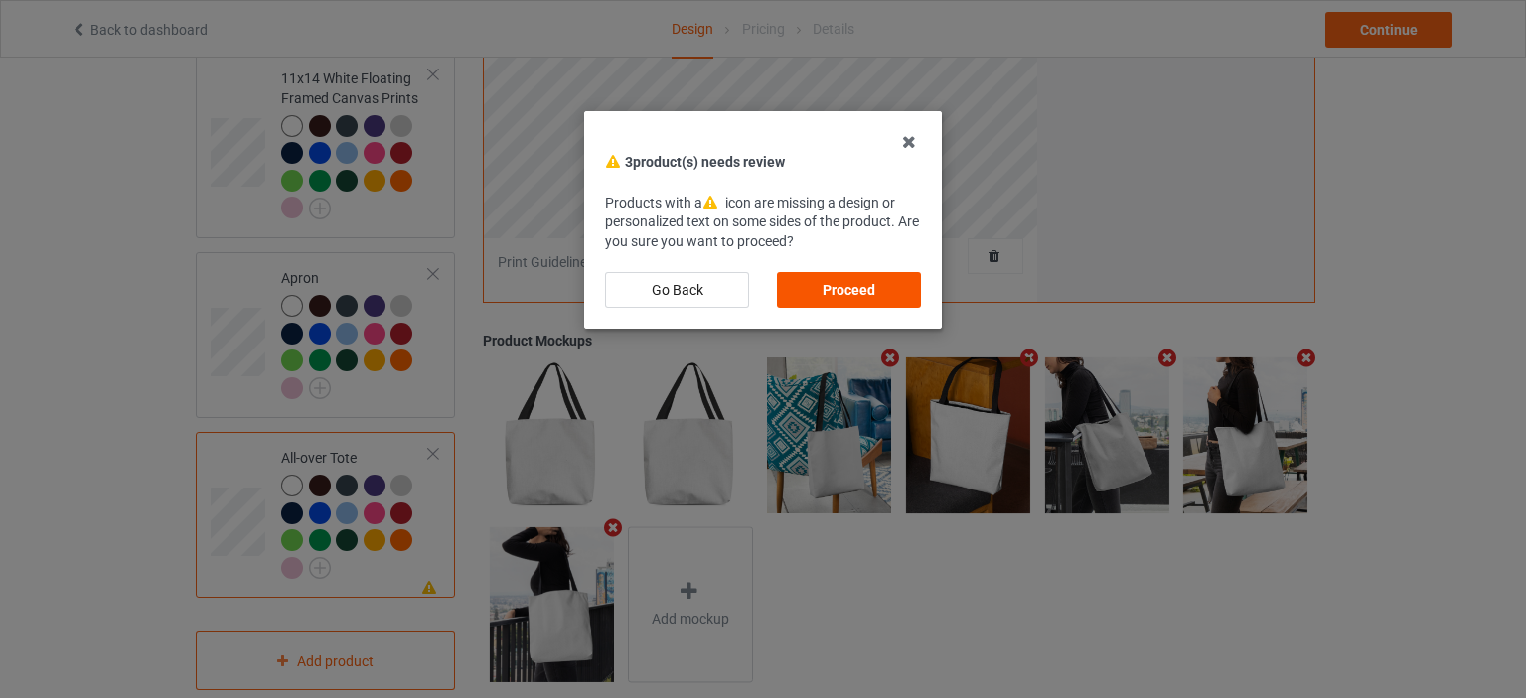
click at [850, 273] on div "Proceed" at bounding box center [849, 290] width 144 height 36
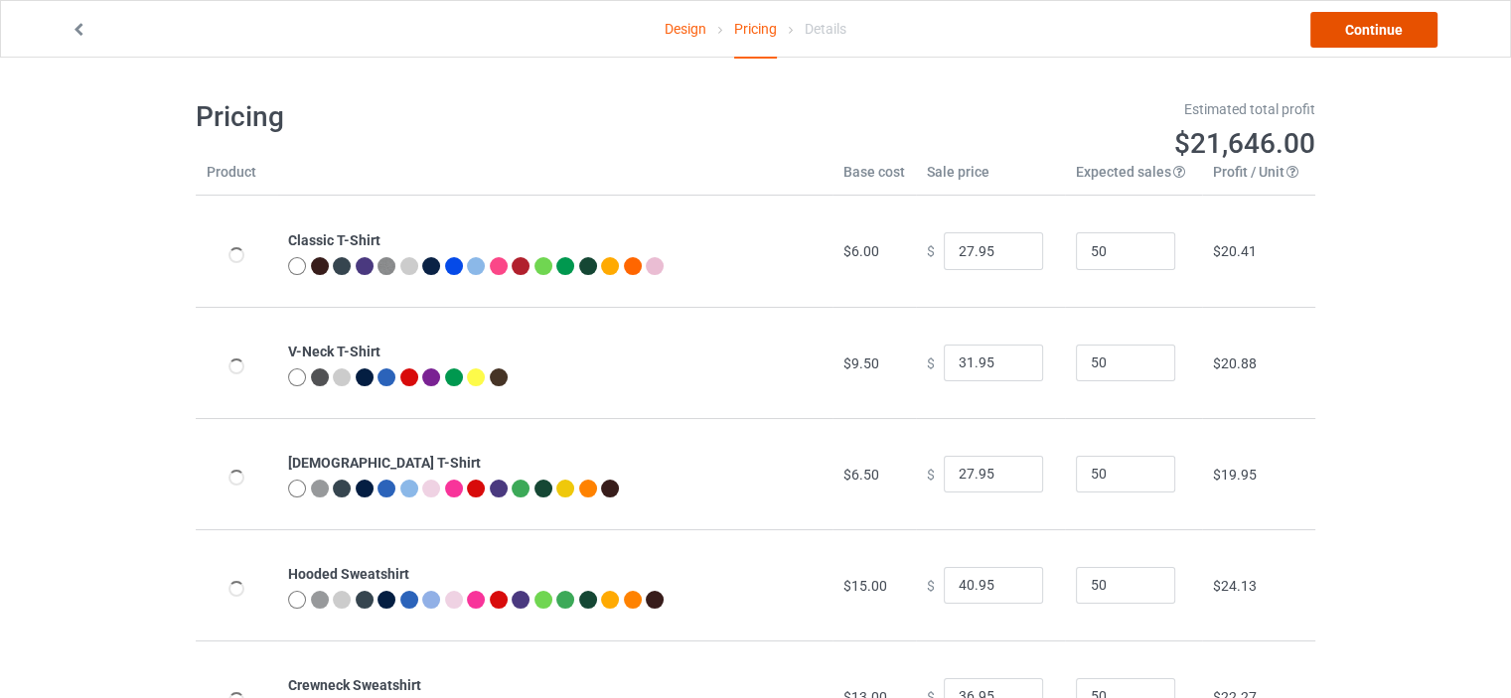
click at [1390, 35] on link "Continue" at bounding box center [1373, 30] width 127 height 36
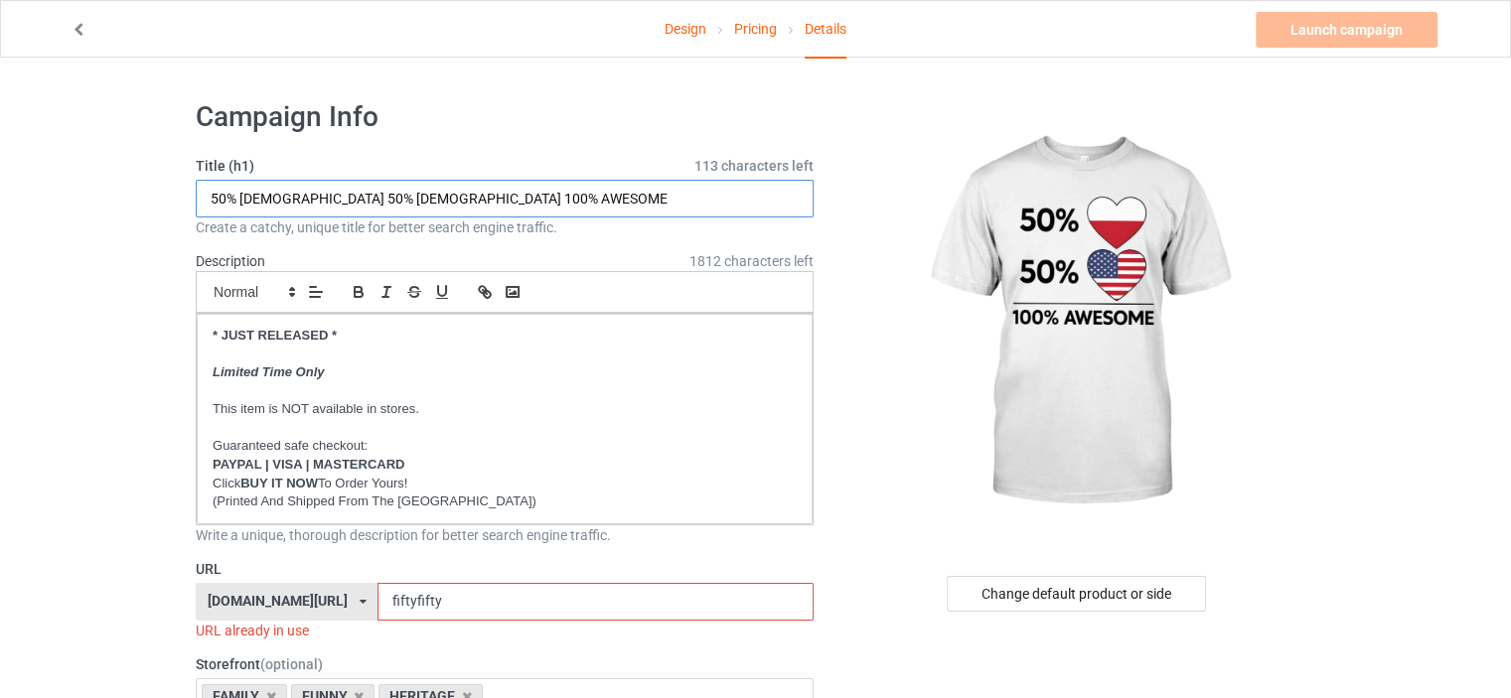
drag, startPoint x: 289, startPoint y: 198, endPoint x: 238, endPoint y: 202, distance: 50.8
click at [238, 202] on input "50% [DEMOGRAPHIC_DATA] 50% [DEMOGRAPHIC_DATA] 100% AWESOME" at bounding box center [505, 199] width 618 height 38
type input "50% [DEMOGRAPHIC_DATA] 50% [DEMOGRAPHIC_DATA] 100% AWESOME"
click at [334, 594] on div "[DOMAIN_NAME][URL]" at bounding box center [278, 601] width 140 height 14
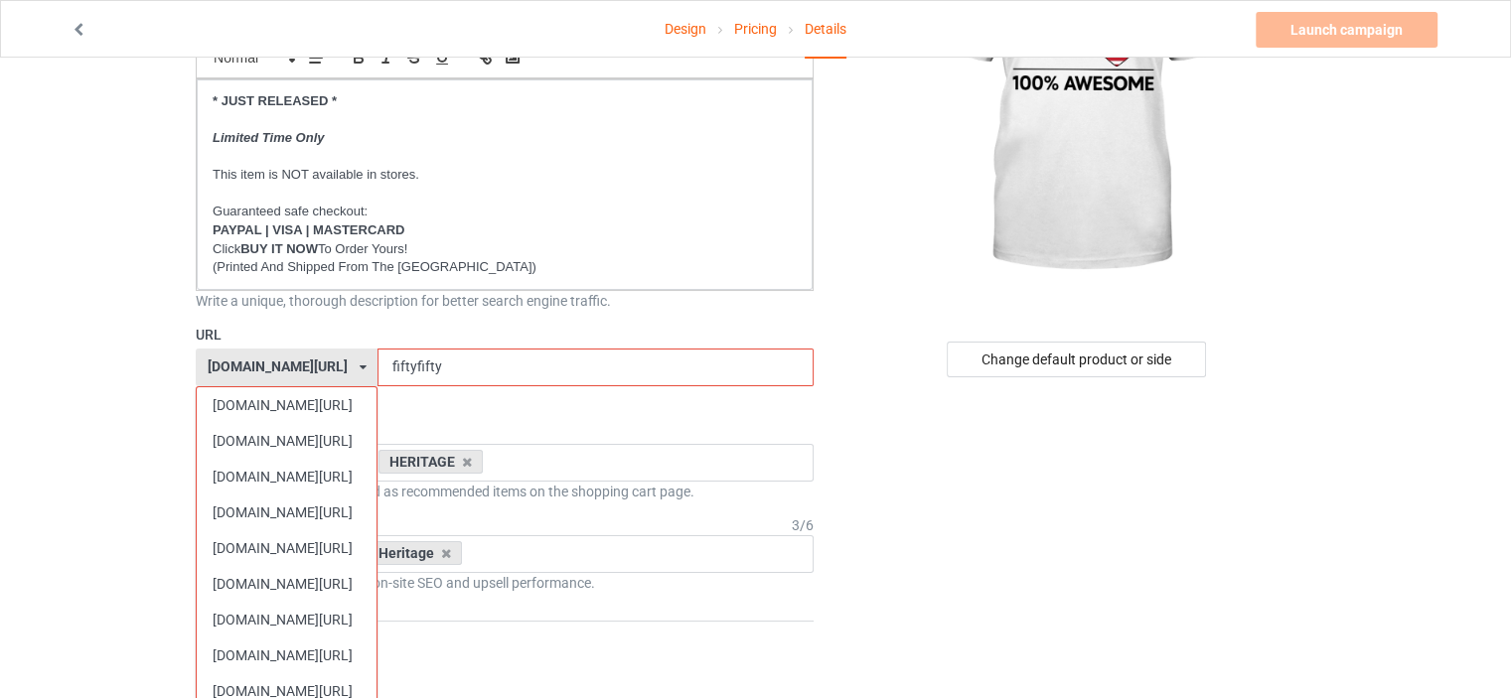
scroll to position [596, 0]
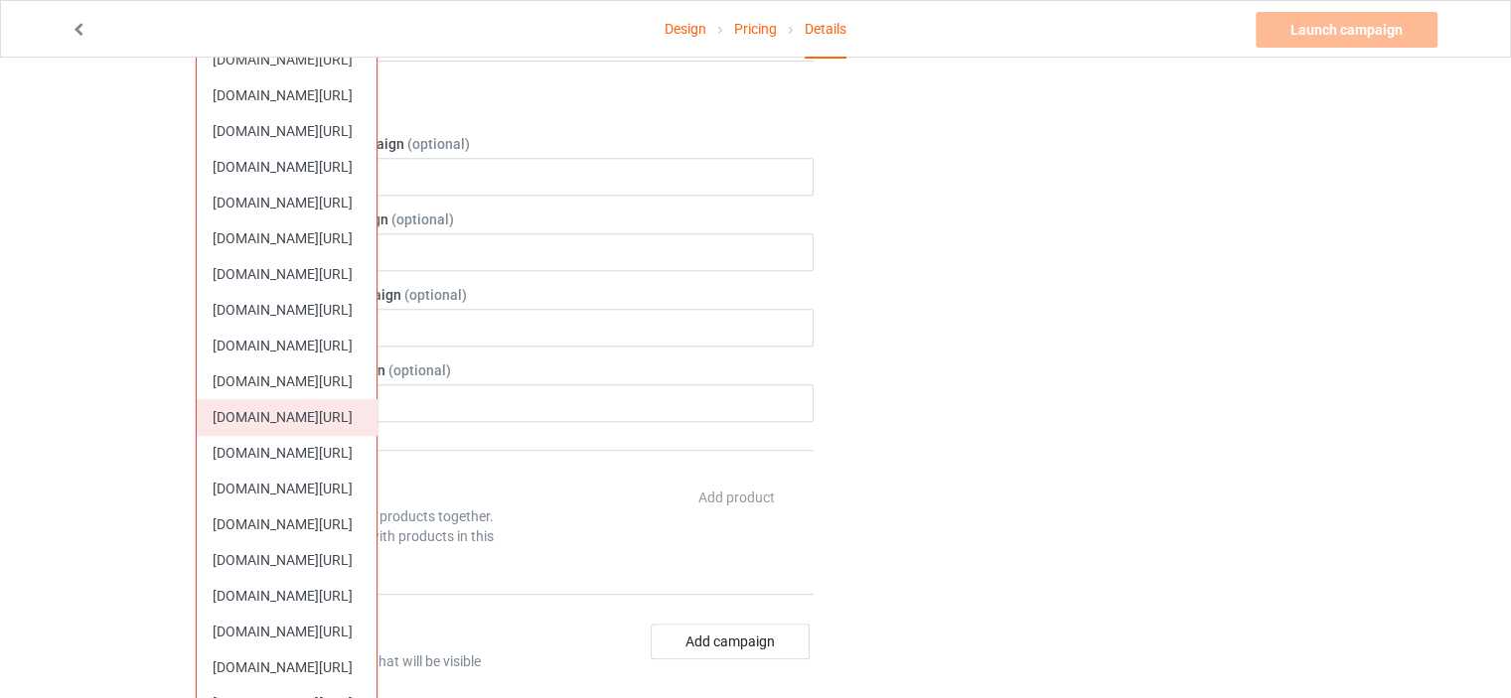
click at [306, 427] on div "[DOMAIN_NAME][URL]" at bounding box center [287, 417] width 180 height 36
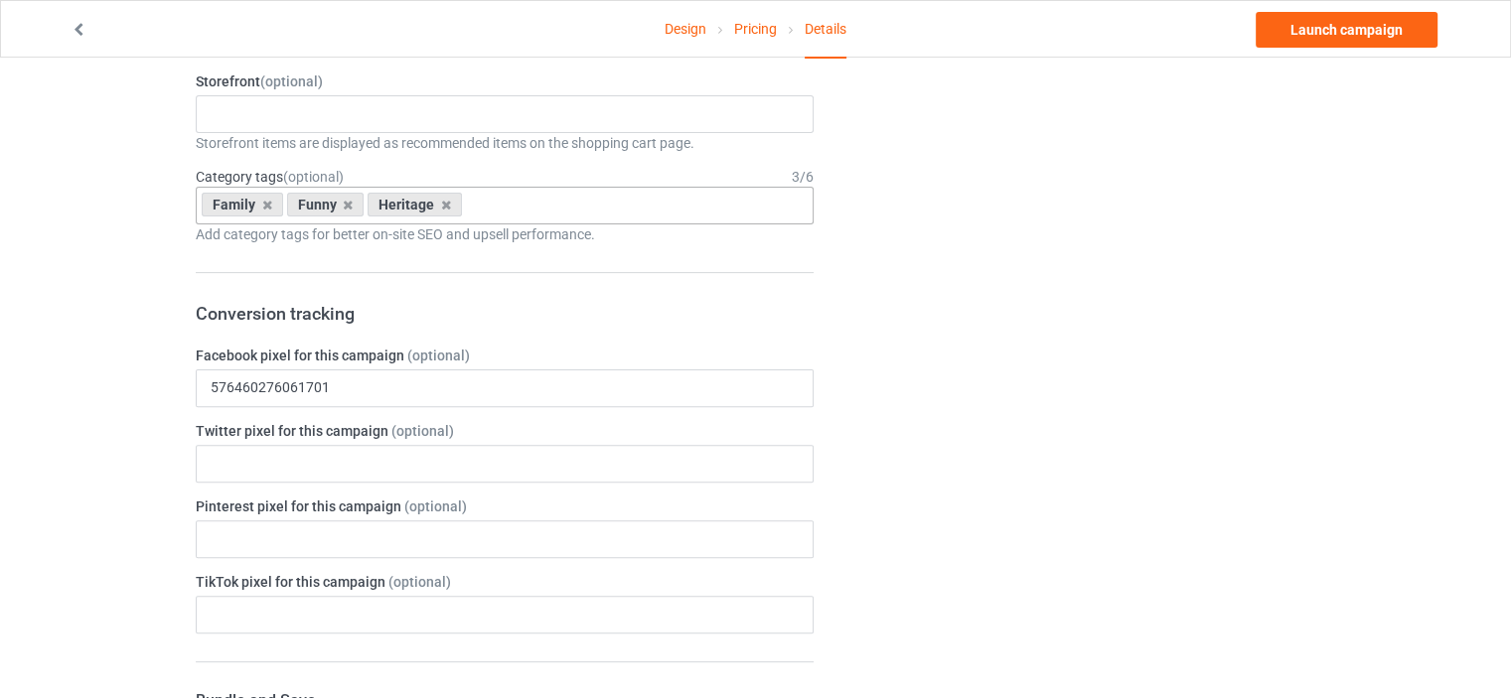
scroll to position [298, 0]
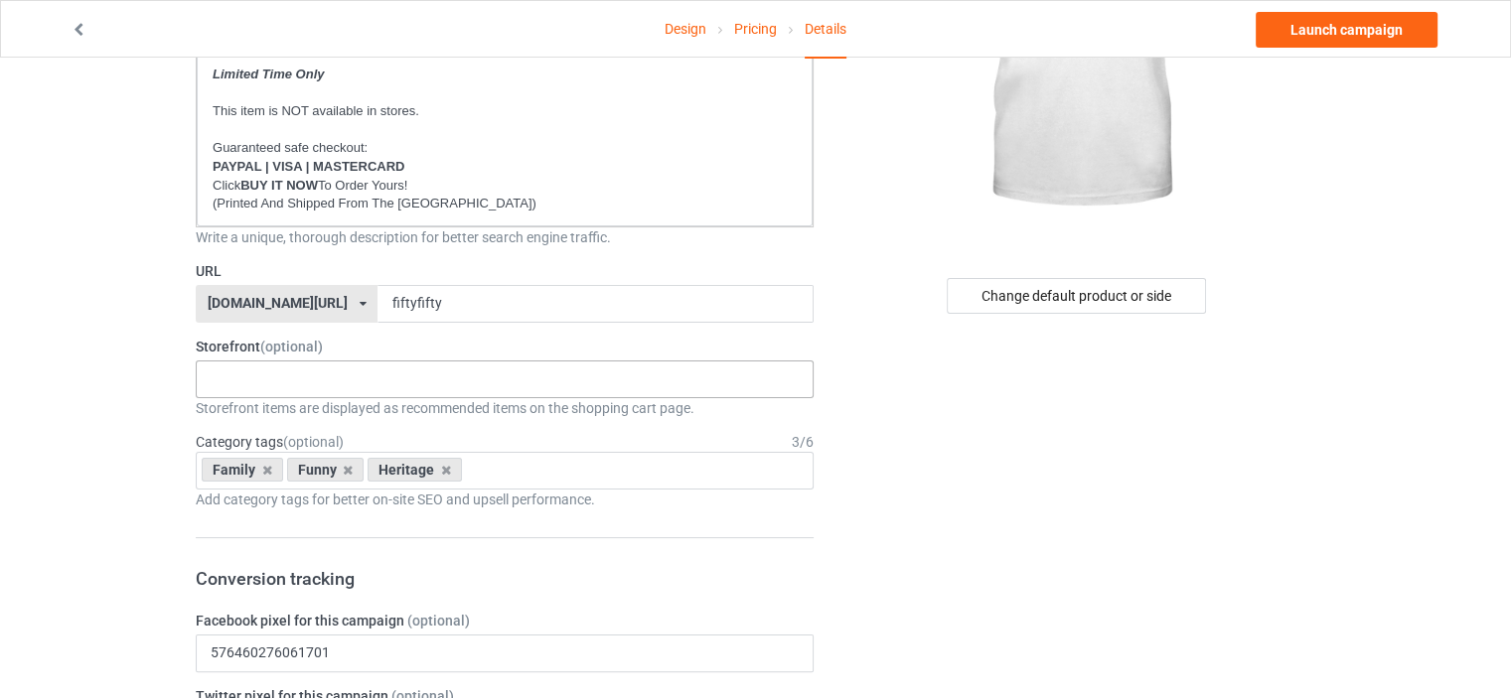
click at [318, 377] on div "No result found" at bounding box center [505, 380] width 618 height 38
click at [262, 464] on icon at bounding box center [267, 470] width 10 height 13
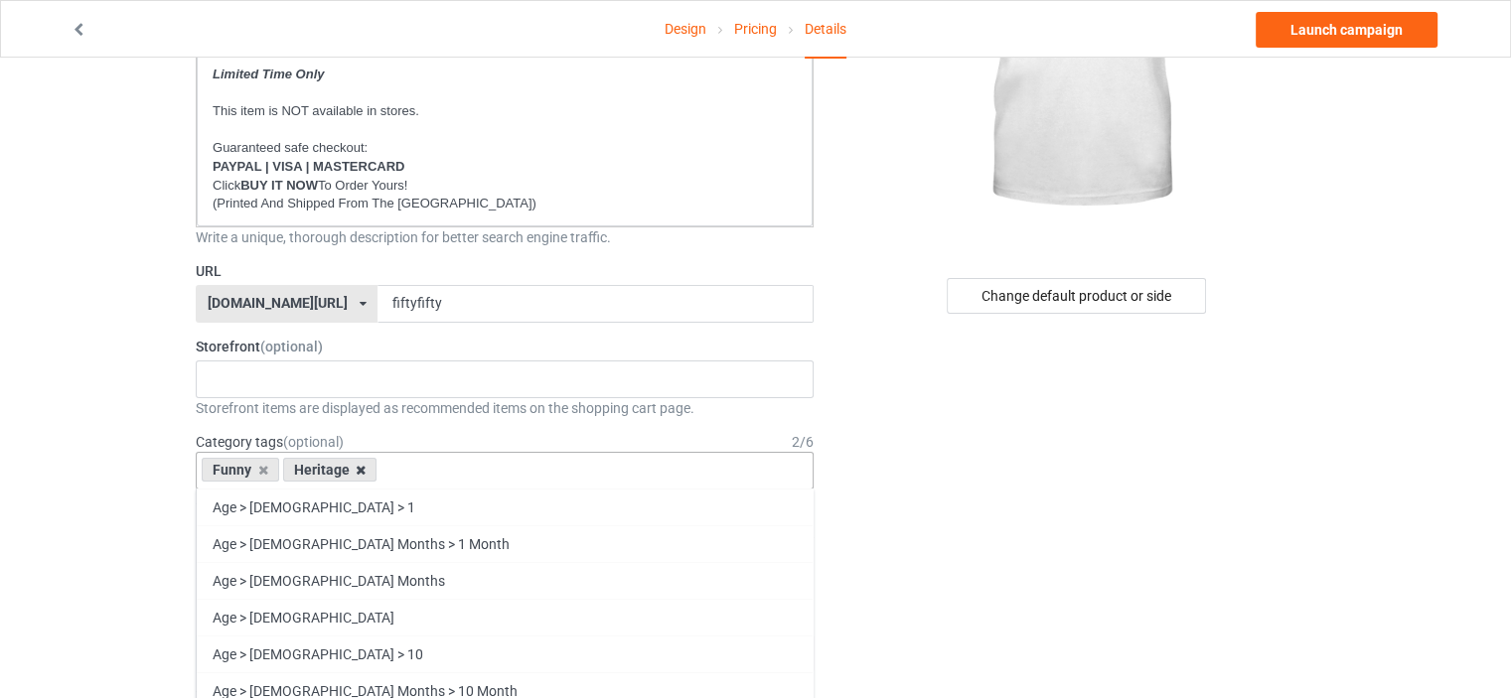
click at [362, 473] on icon at bounding box center [361, 470] width 10 height 13
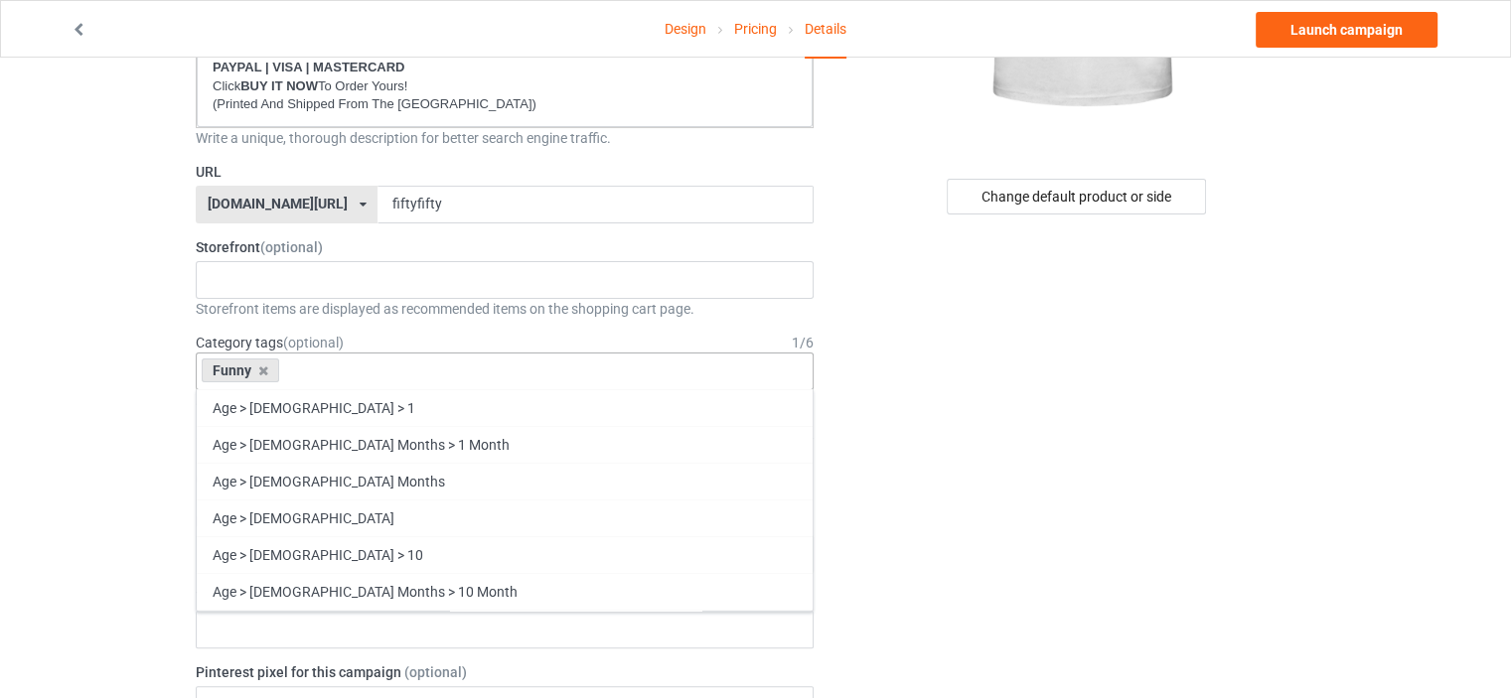
scroll to position [85056, 0]
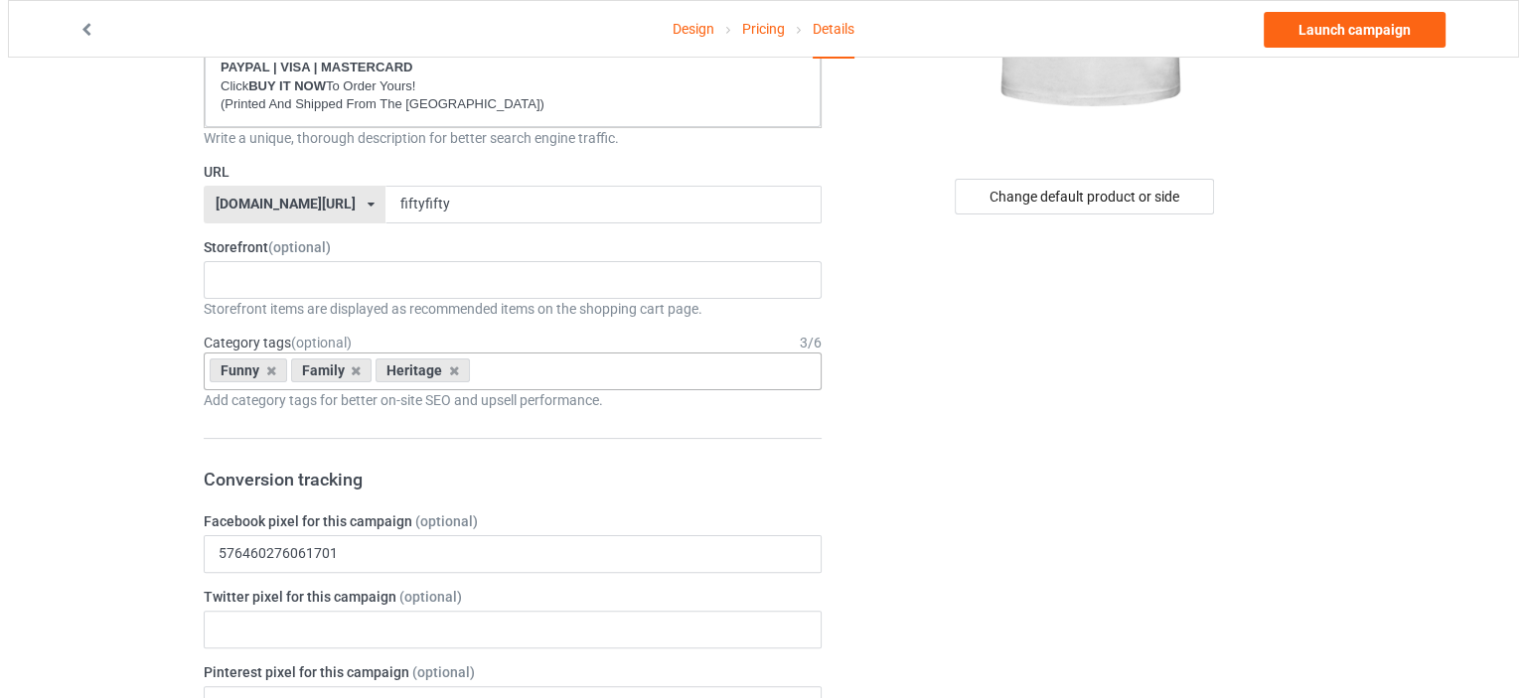
scroll to position [0, 0]
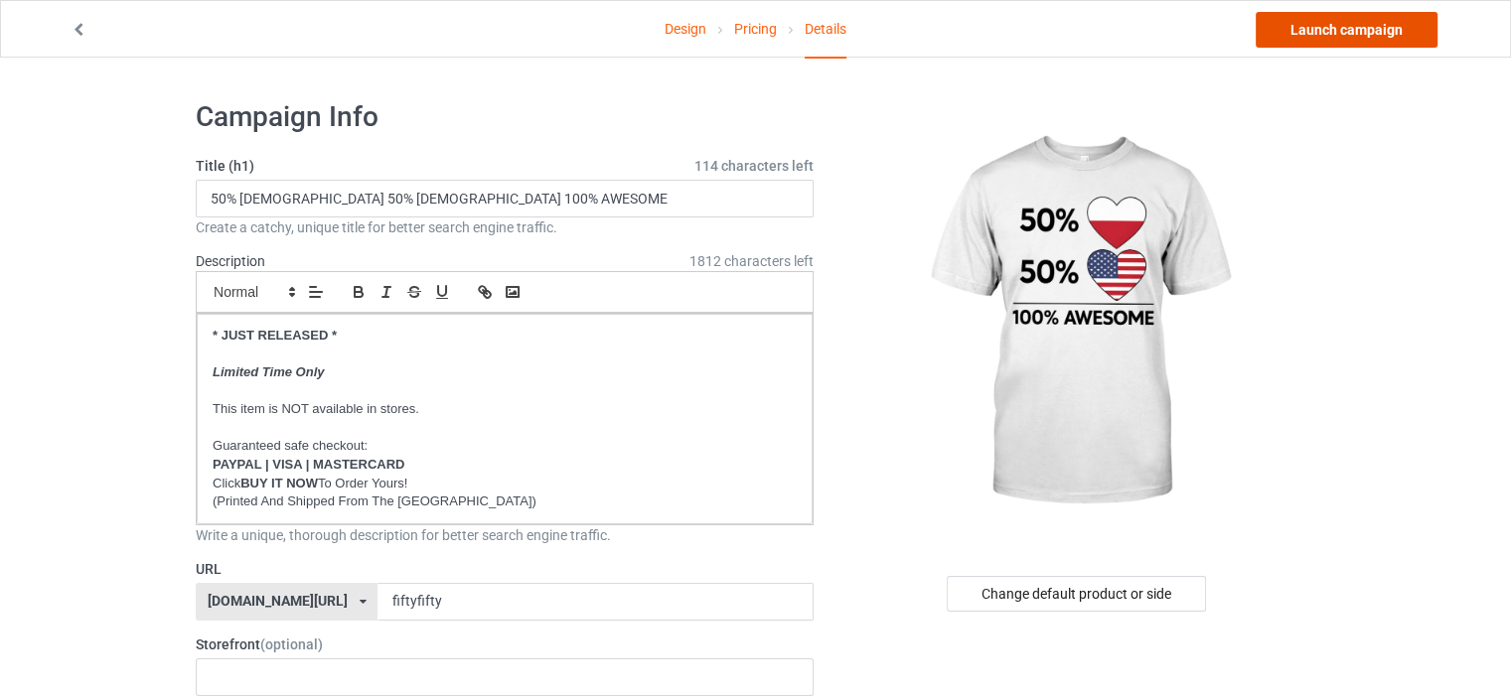
click at [1367, 22] on link "Launch campaign" at bounding box center [1347, 30] width 182 height 36
